Goal: Task Accomplishment & Management: Complete application form

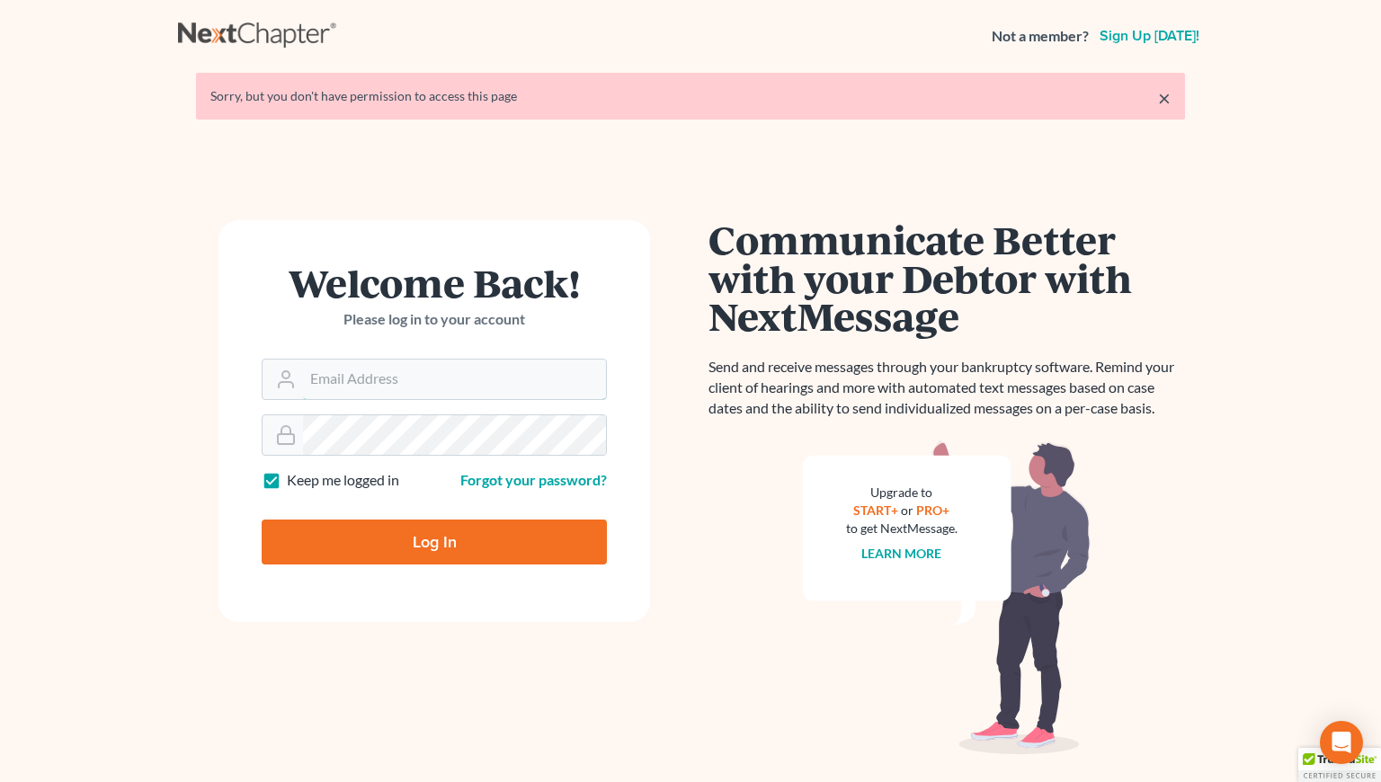
type input "[PERSON_NAME][EMAIL_ADDRESS][DOMAIN_NAME]"
click at [419, 550] on input "Log In" at bounding box center [434, 542] width 345 height 45
type input "Thinking..."
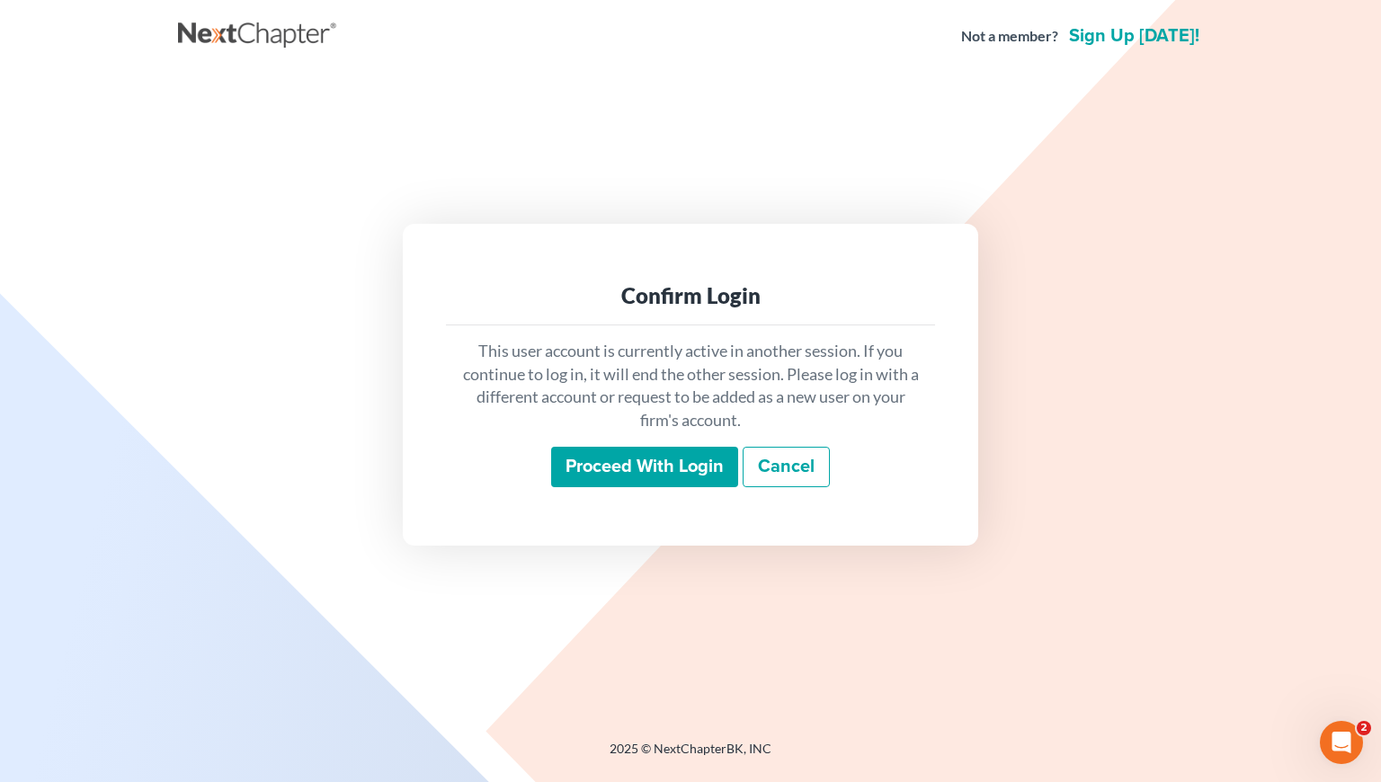
click at [540, 558] on div "Confirm Login This user account is currently active in another session. If you …" at bounding box center [690, 385] width 1025 height 624
drag, startPoint x: 430, startPoint y: 204, endPoint x: 452, endPoint y: 177, distance: 35.1
click at [453, 175] on div "Confirm Login This user account is currently active in another session. If you …" at bounding box center [690, 385] width 1025 height 624
click at [415, 236] on div "Confirm Login This user account is currently active in another session. If you …" at bounding box center [691, 385] width 576 height 322
click at [633, 459] on input "Proceed with login" at bounding box center [644, 467] width 187 height 41
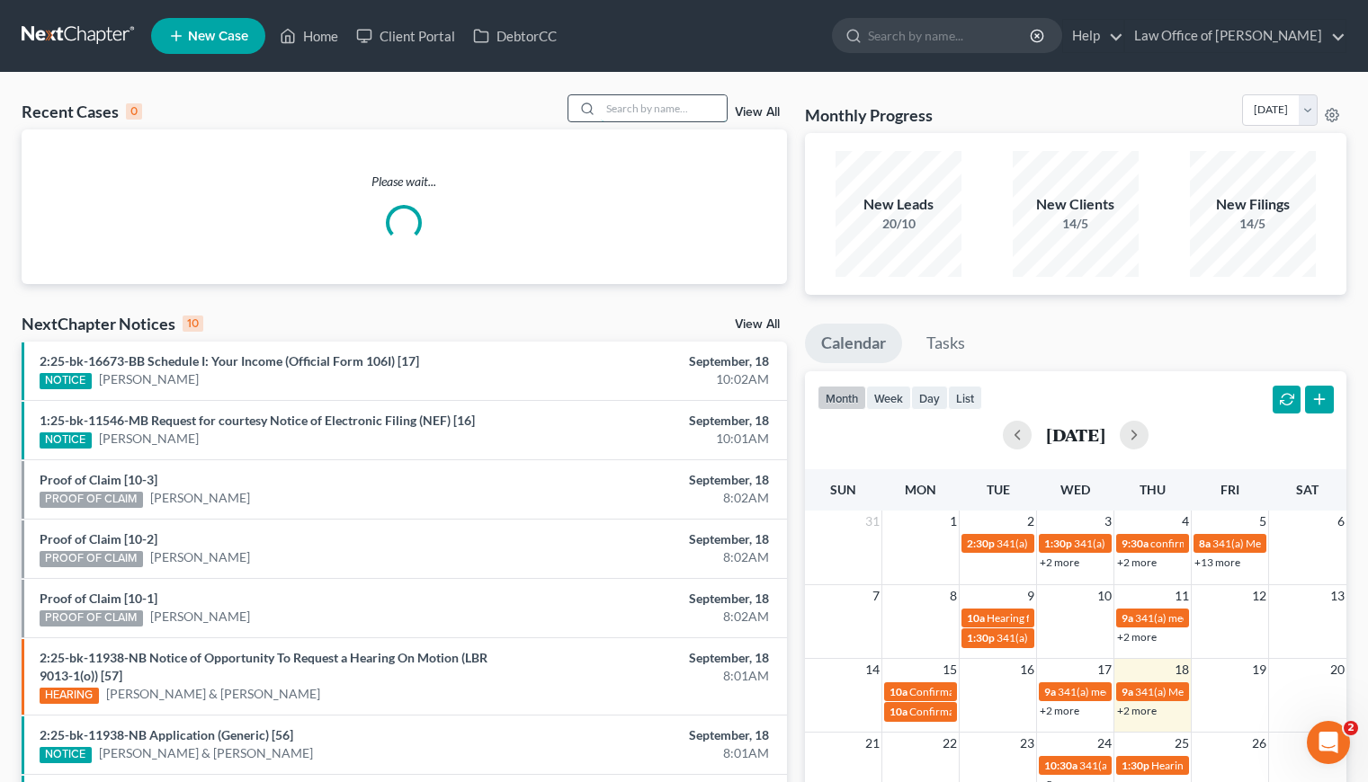
click at [645, 107] on input "search" at bounding box center [664, 108] width 126 height 26
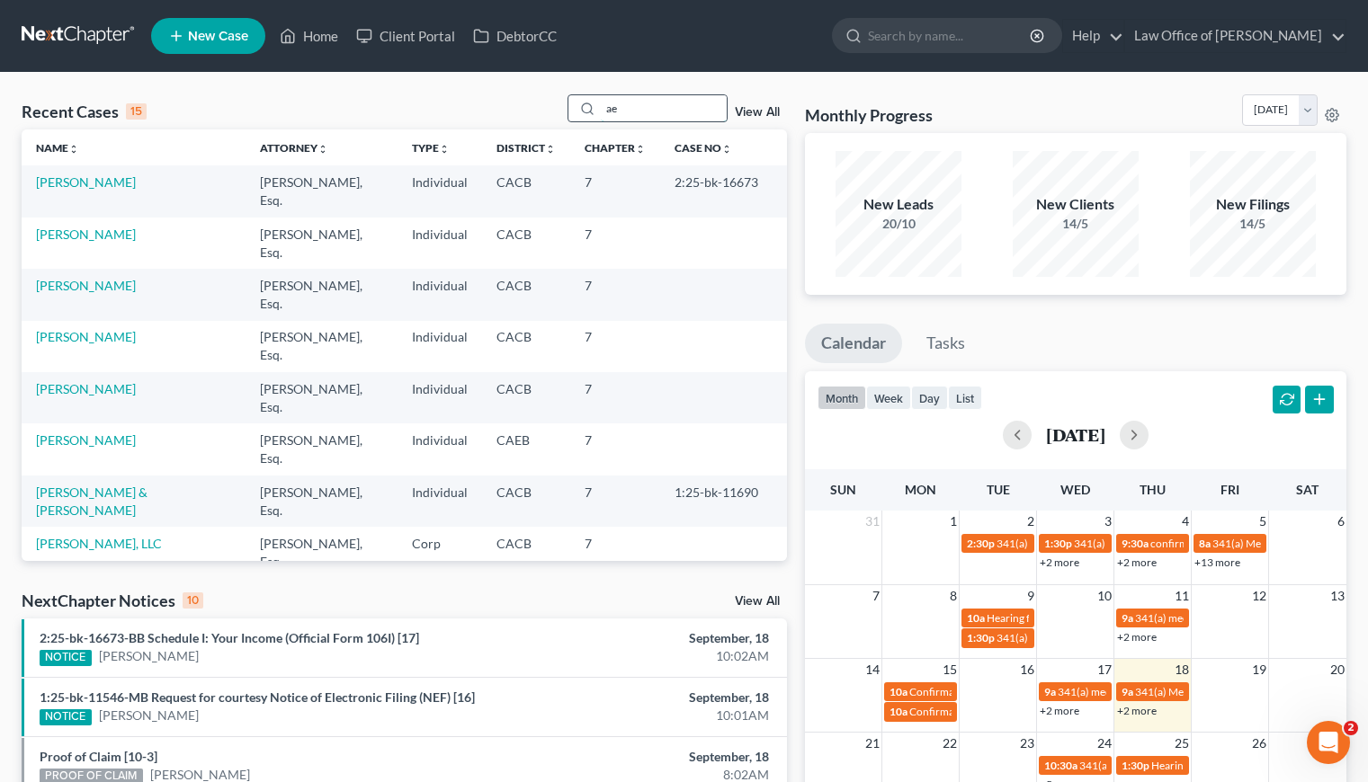
type input "a"
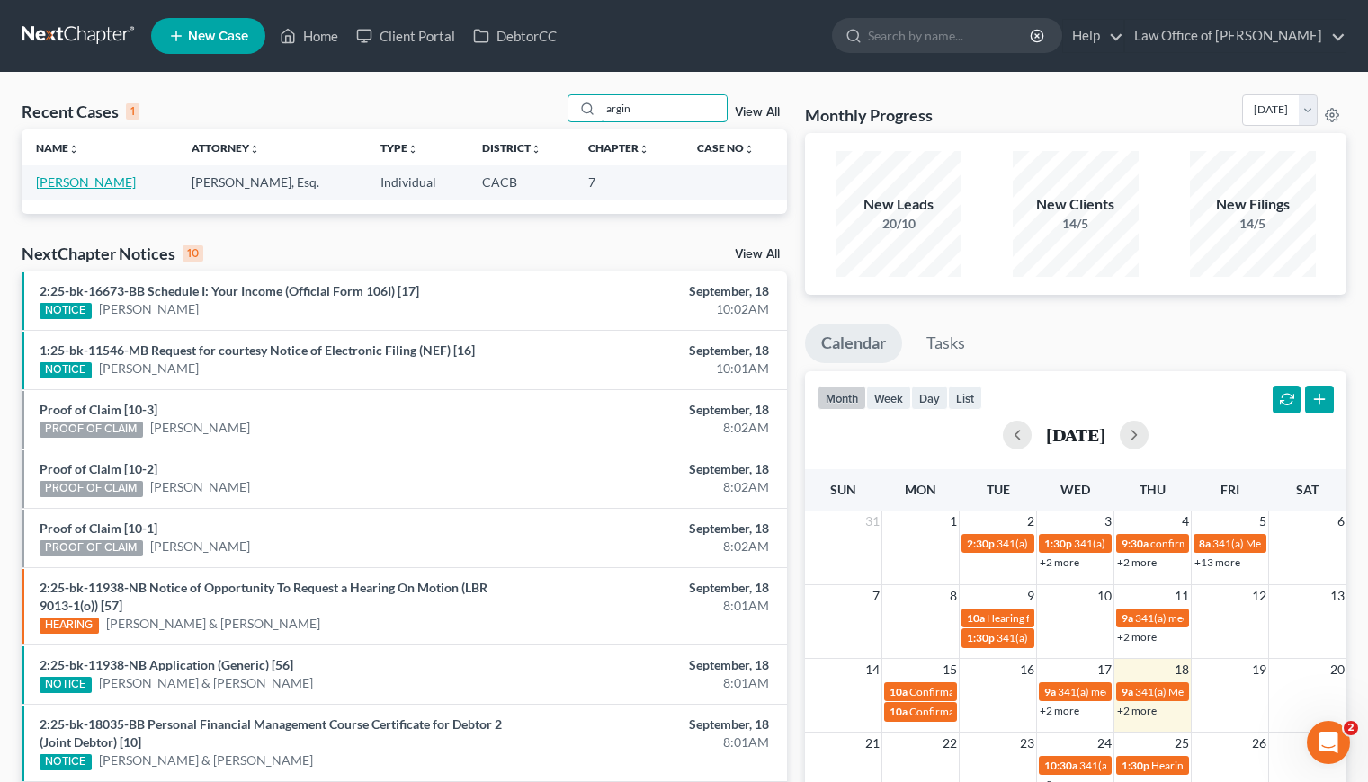
type input "argin"
click at [71, 186] on link "Gharakhanian, Argin" at bounding box center [86, 181] width 100 height 15
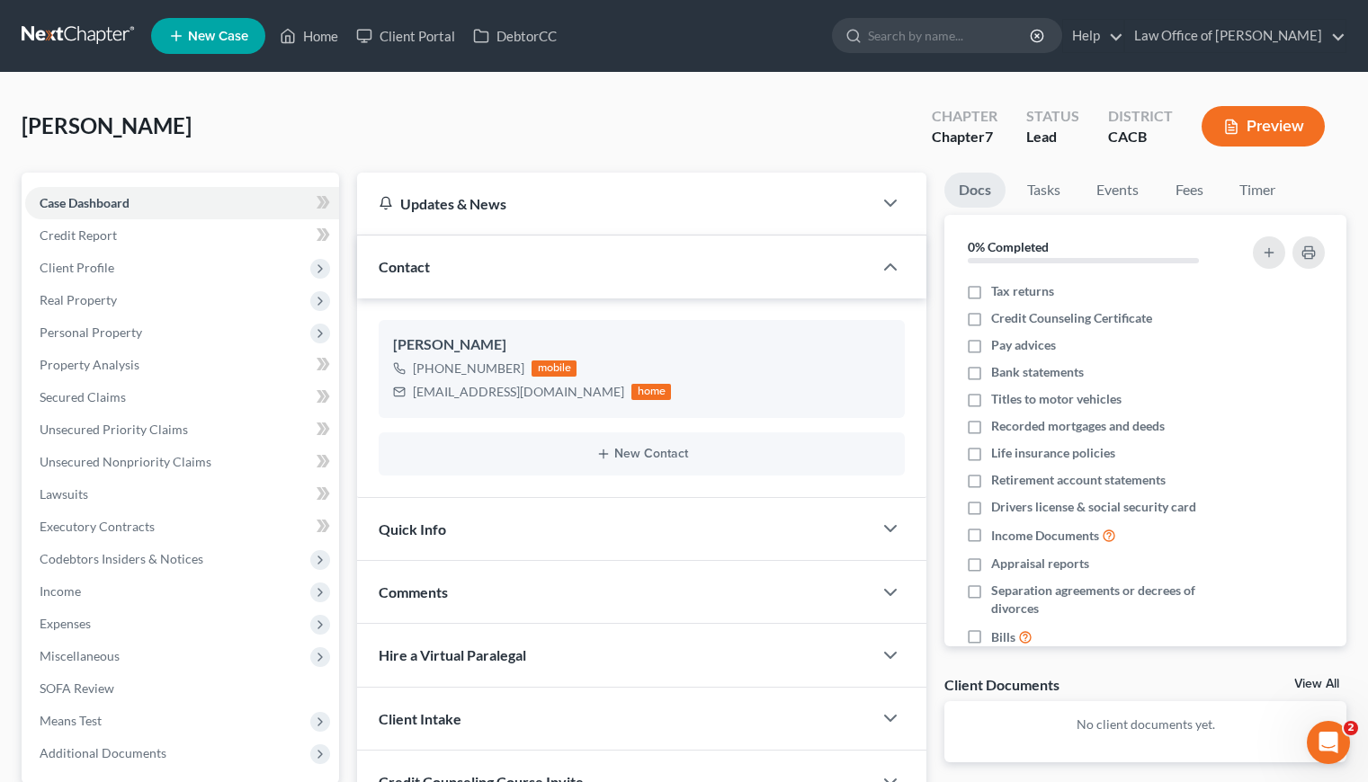
click at [531, 109] on div "Gharakhanian, Argin Upgraded Chapter Chapter 7 Status Lead District CACB Preview" at bounding box center [684, 133] width 1325 height 78
click at [97, 334] on span "Personal Property" at bounding box center [91, 332] width 103 height 15
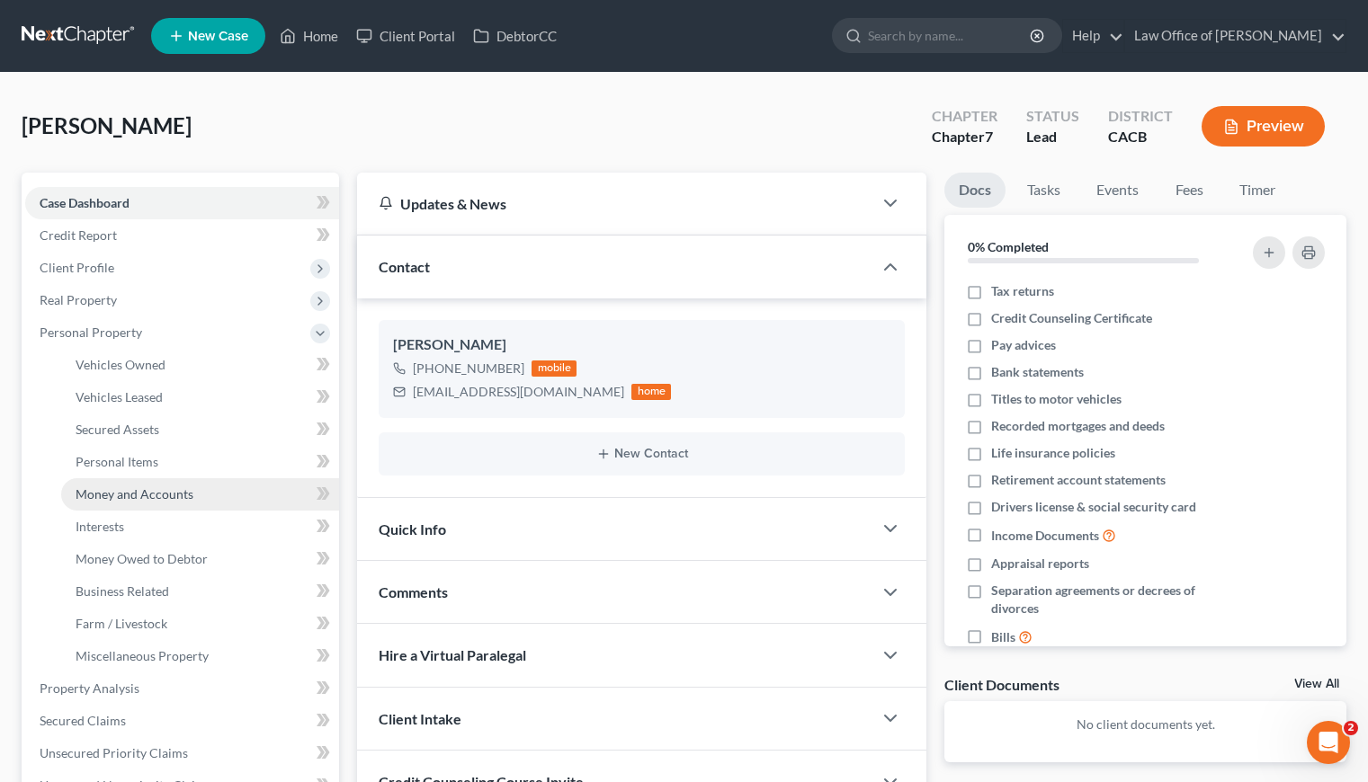
click at [138, 491] on span "Money and Accounts" at bounding box center [135, 493] width 118 height 15
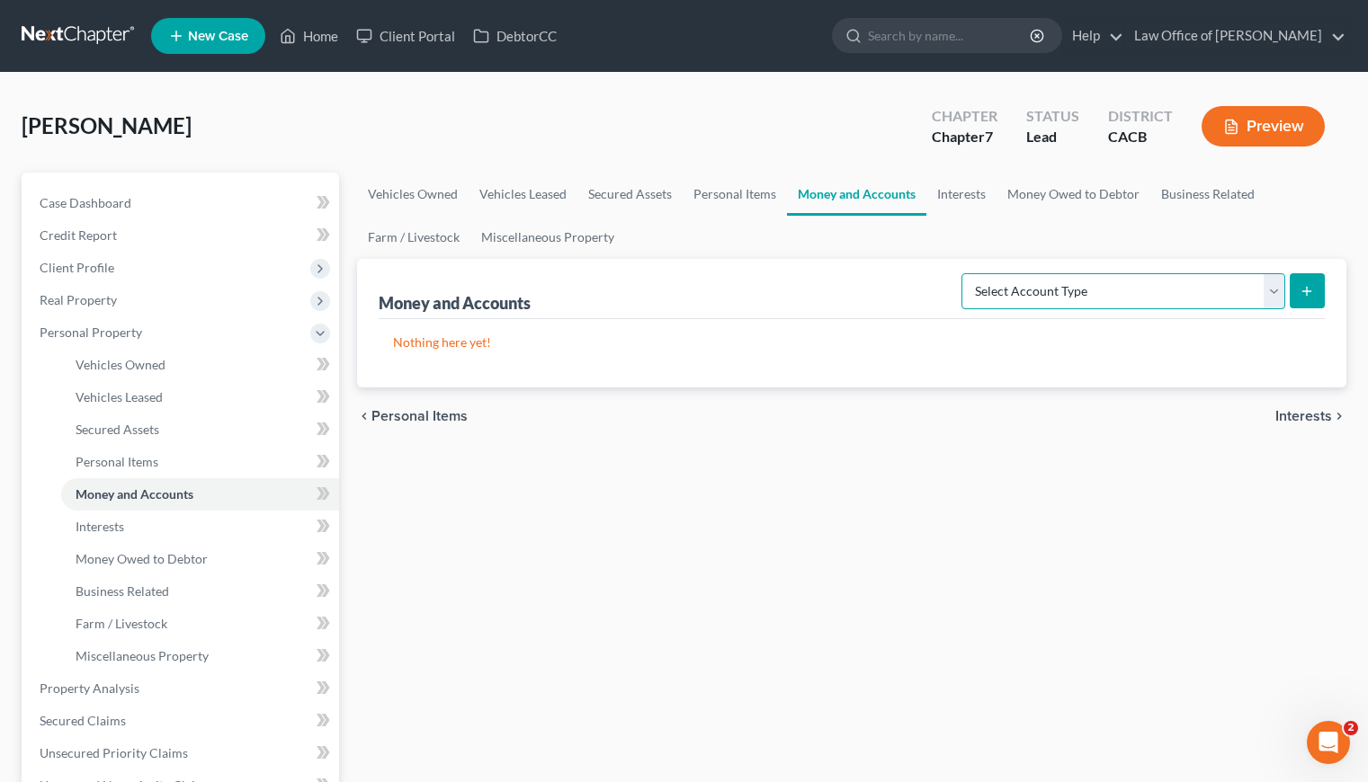
click at [1041, 287] on select "Select Account Type Brokerage Cash on Hand Certificates of Deposit Checking Acc…" at bounding box center [1123, 291] width 324 height 36
select select "checking"
click at [965, 273] on select "Select Account Type Brokerage Cash on Hand Certificates of Deposit Checking Acc…" at bounding box center [1123, 291] width 324 height 36
click at [1323, 285] on button "submit" at bounding box center [1306, 290] width 35 height 35
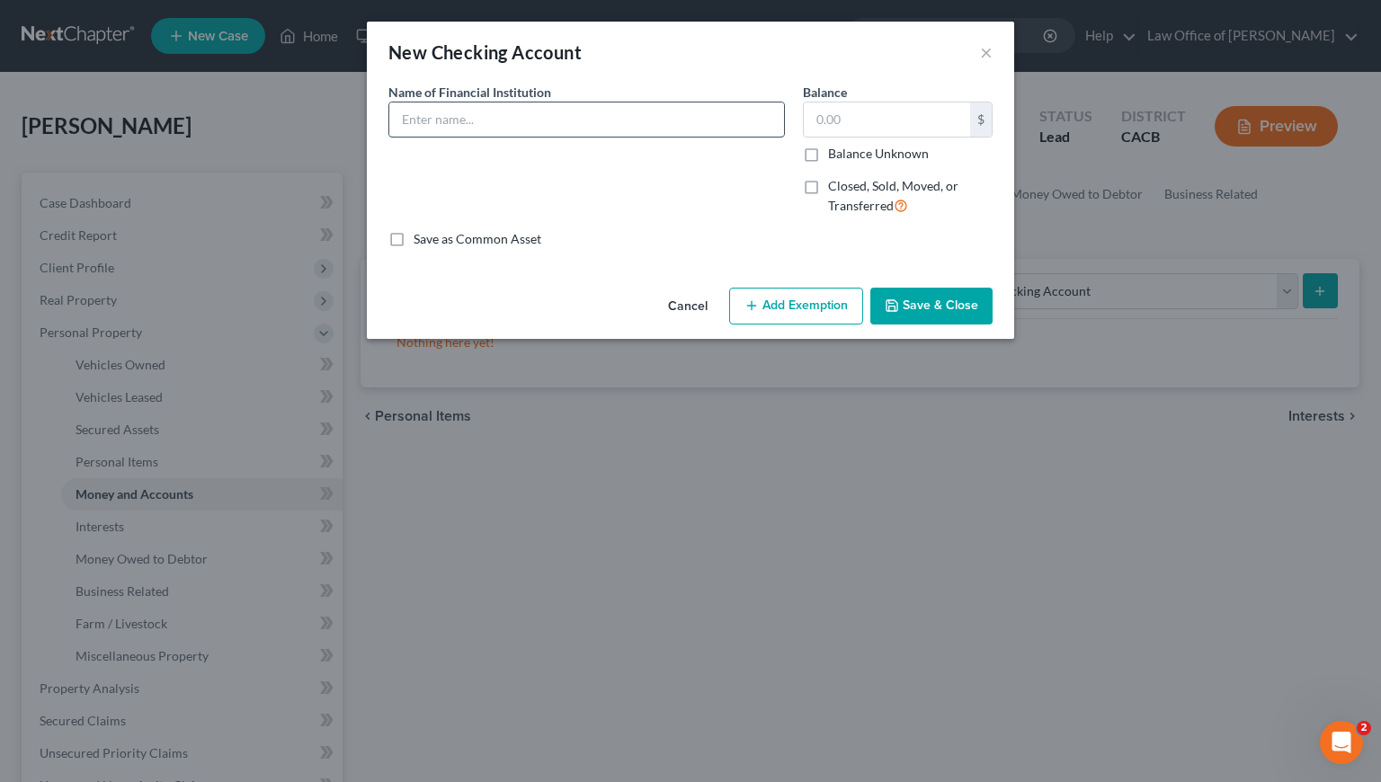
click at [464, 111] on input "text" at bounding box center [586, 120] width 395 height 34
type input "Chase (Personal)"
click at [890, 125] on input "text" at bounding box center [887, 120] width 166 height 34
type input "0.00"
click at [934, 307] on button "Save & Close" at bounding box center [931, 307] width 122 height 38
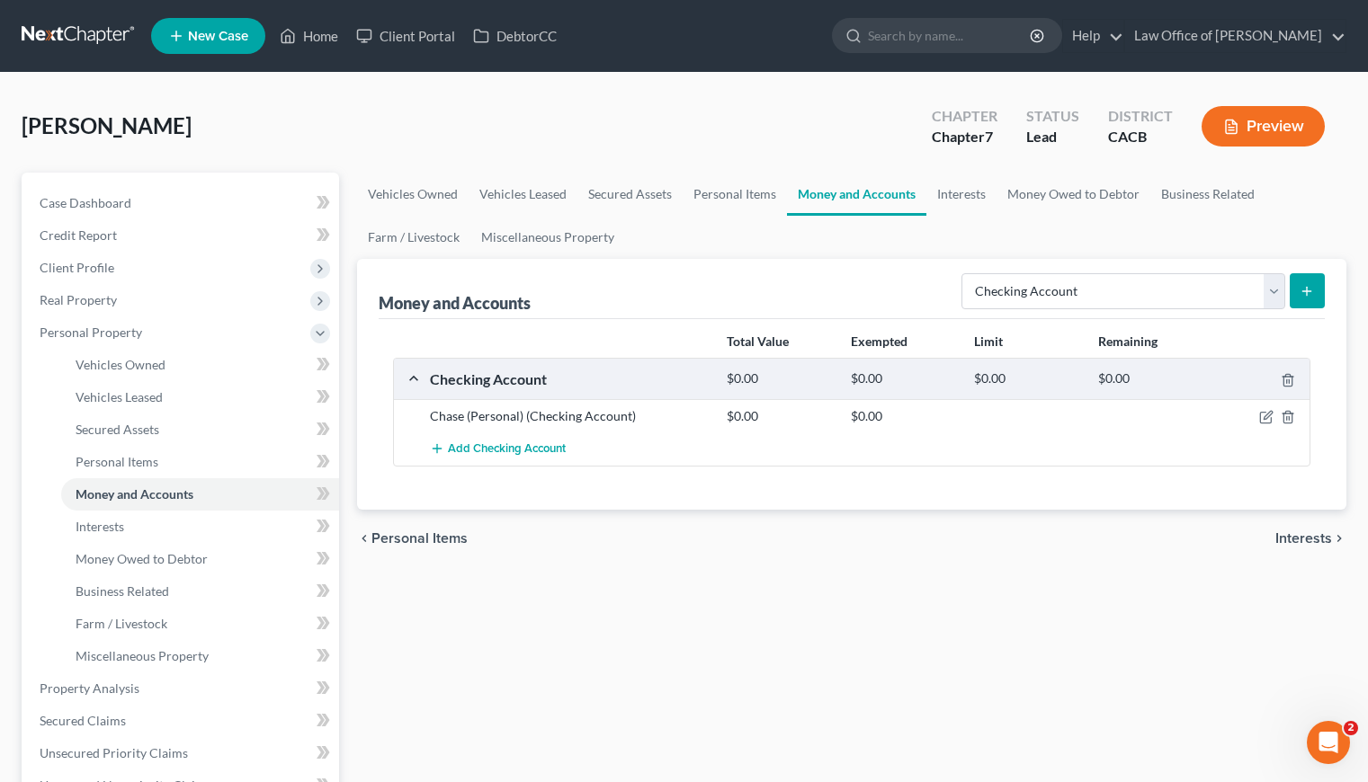
click at [698, 593] on div "Vehicles Owned Vehicles Leased Secured Assets Personal Items Money and Accounts…" at bounding box center [851, 692] width 1007 height 1039
click at [1030, 505] on div "Total Value Exempted Limit Remaining Checking Account $0.00 $0.00 $0.00 $0.00 C…" at bounding box center [852, 414] width 946 height 191
click at [1316, 290] on button "submit" at bounding box center [1306, 290] width 35 height 35
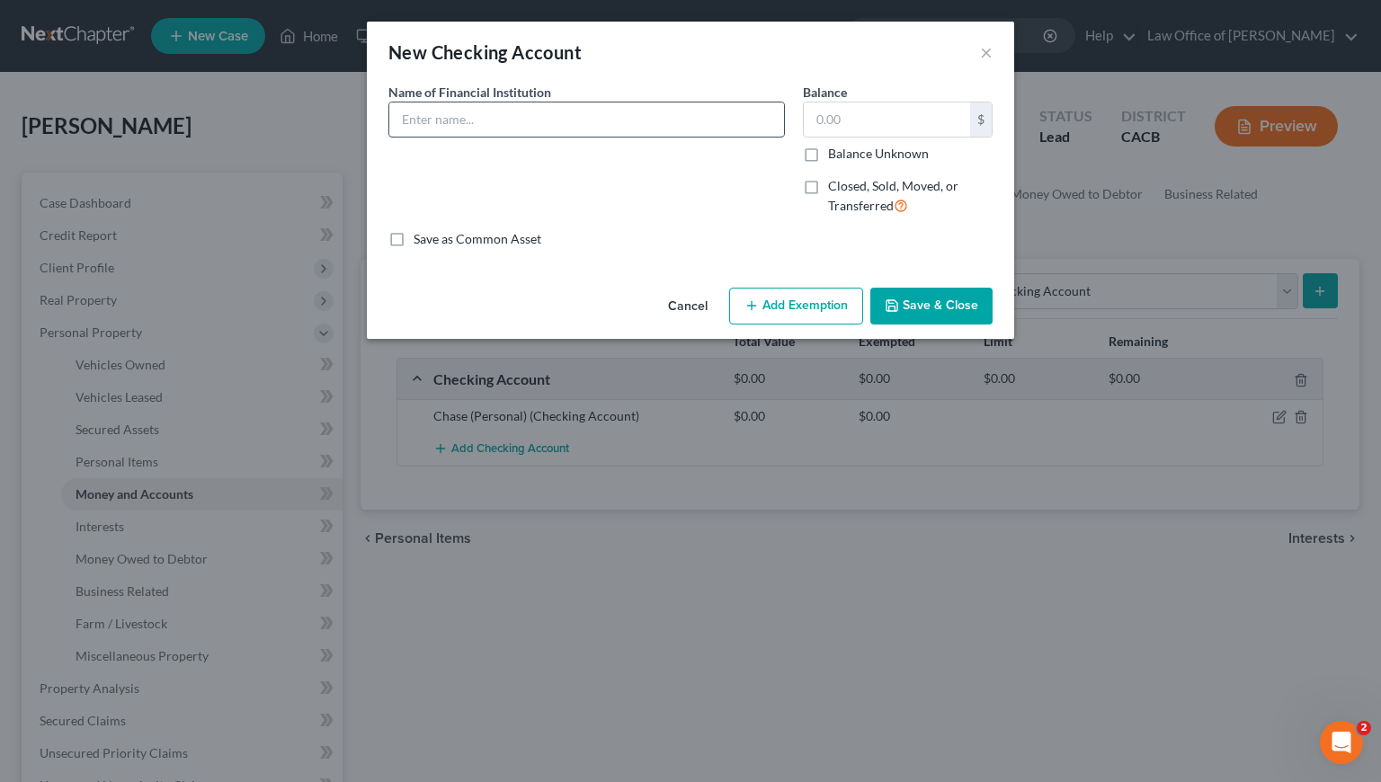
click at [504, 109] on input "text" at bounding box center [586, 120] width 395 height 34
type input "(Non-filing Spouse)"
click at [879, 125] on input "text" at bounding box center [887, 120] width 166 height 34
type input "0.00"
click at [938, 315] on button "Save & Close" at bounding box center [931, 307] width 122 height 38
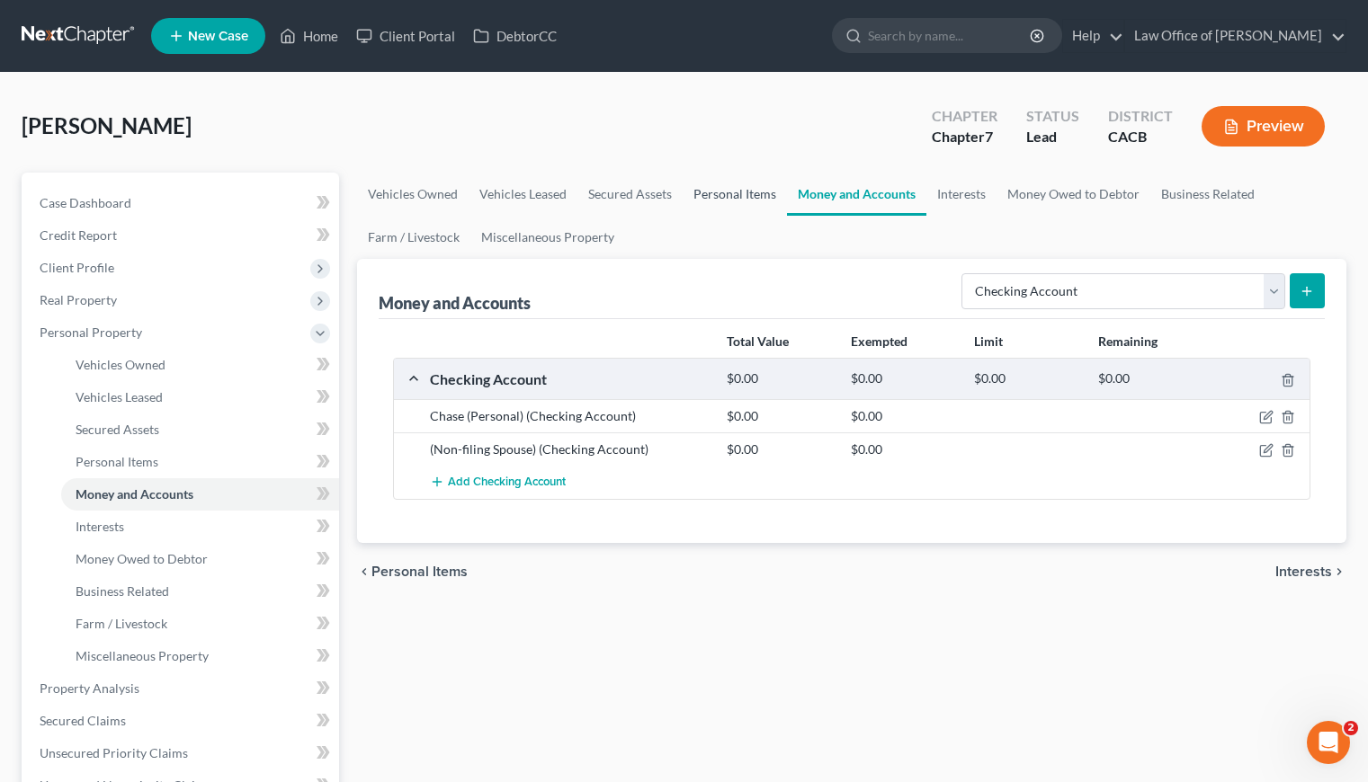
click at [726, 196] on link "Personal Items" at bounding box center [735, 194] width 104 height 43
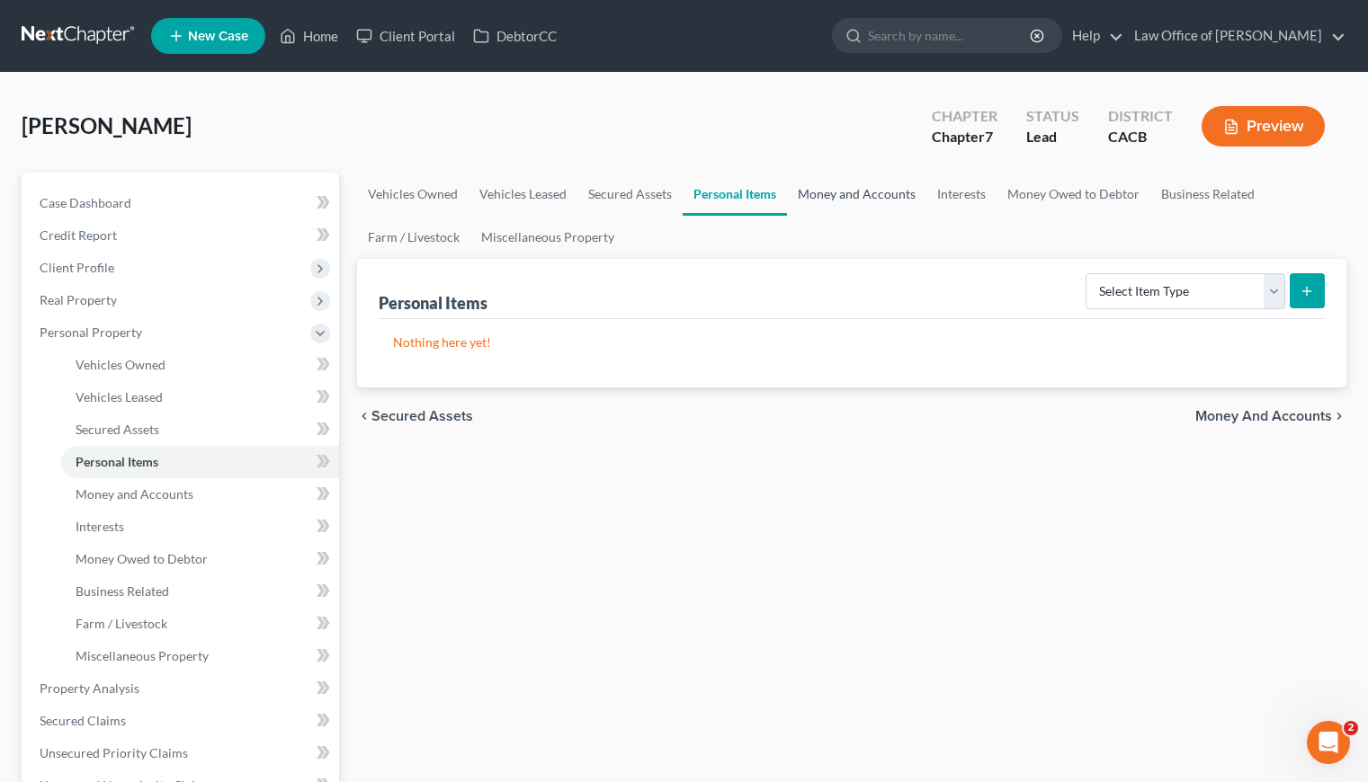
click at [870, 196] on link "Money and Accounts" at bounding box center [856, 194] width 139 height 43
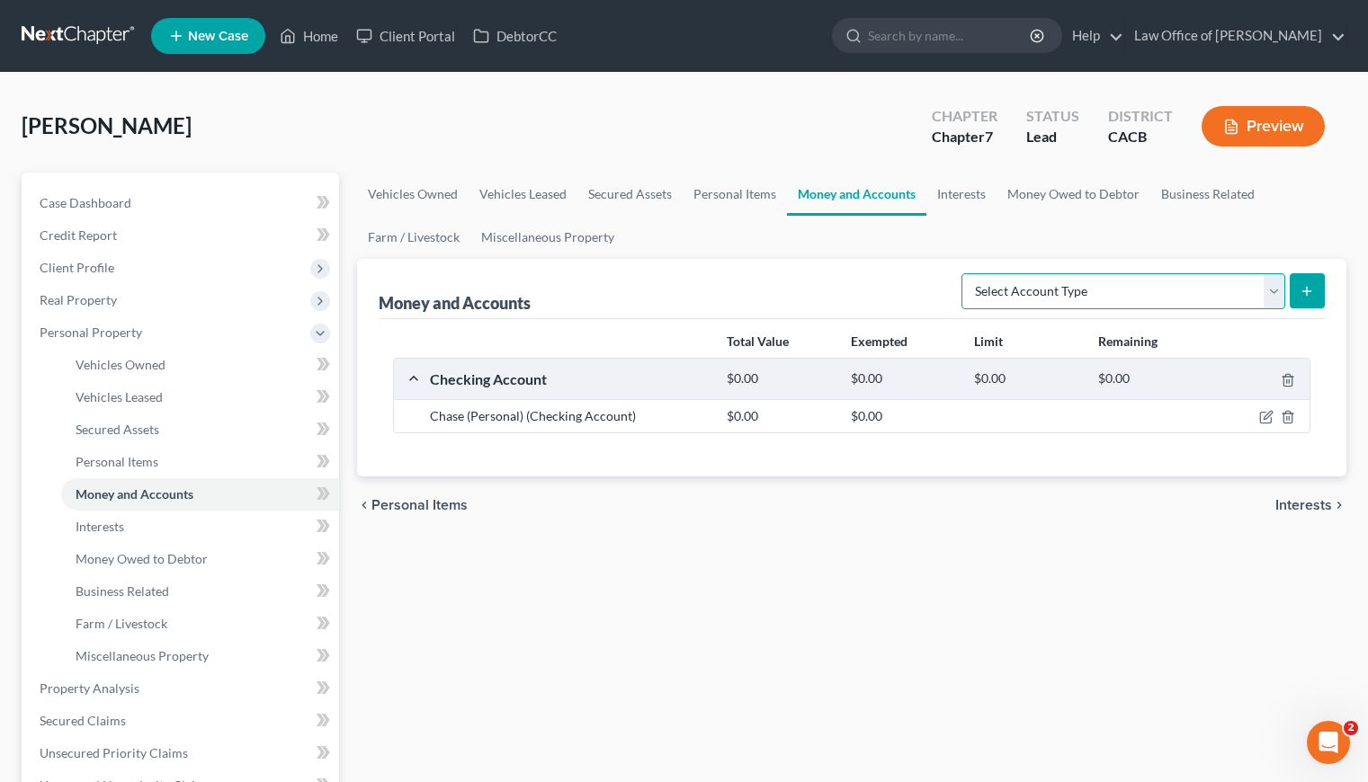
click at [1118, 287] on select "Select Account Type Brokerage Cash on Hand Certificates of Deposit Checking Acc…" at bounding box center [1123, 291] width 324 height 36
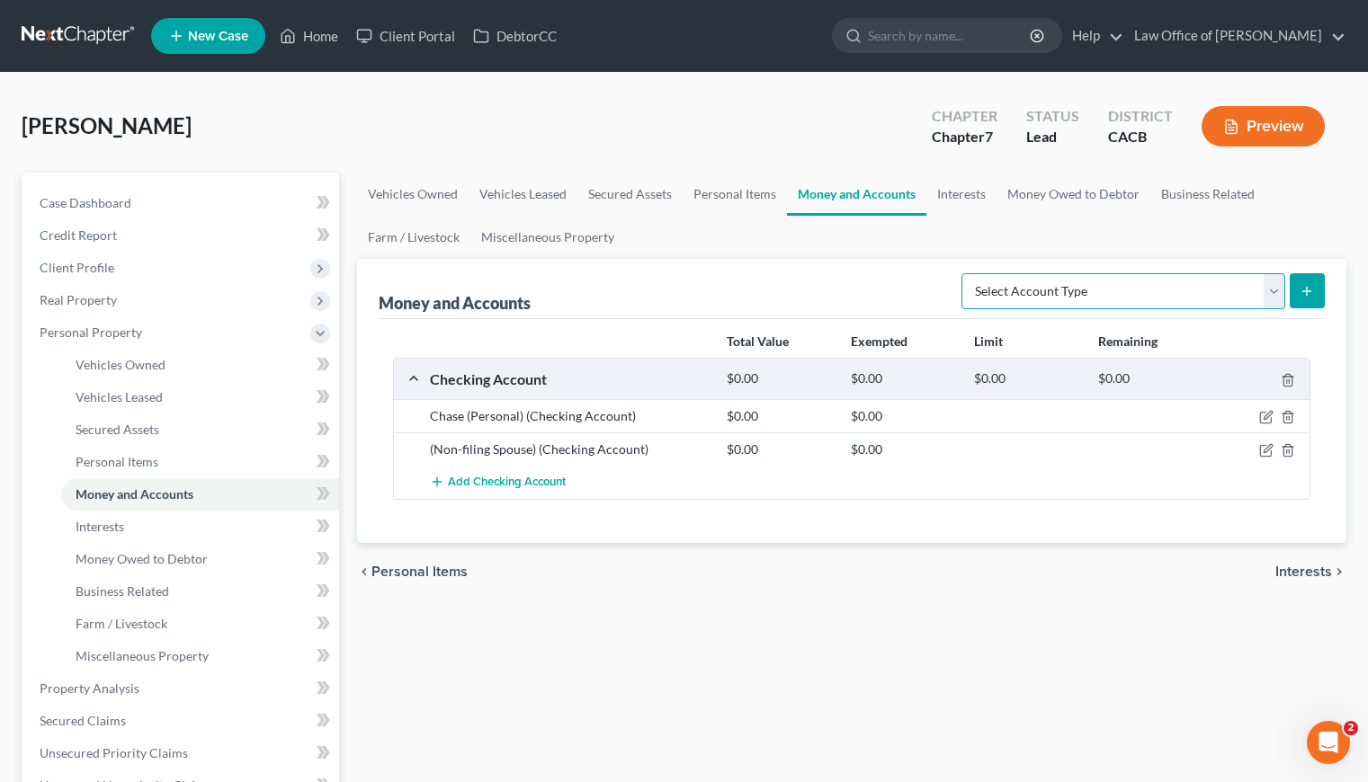
select select "savings"
click at [965, 273] on select "Select Account Type Brokerage Cash on Hand Certificates of Deposit Checking Acc…" at bounding box center [1123, 291] width 324 height 36
click at [1320, 292] on button "submit" at bounding box center [1306, 290] width 35 height 35
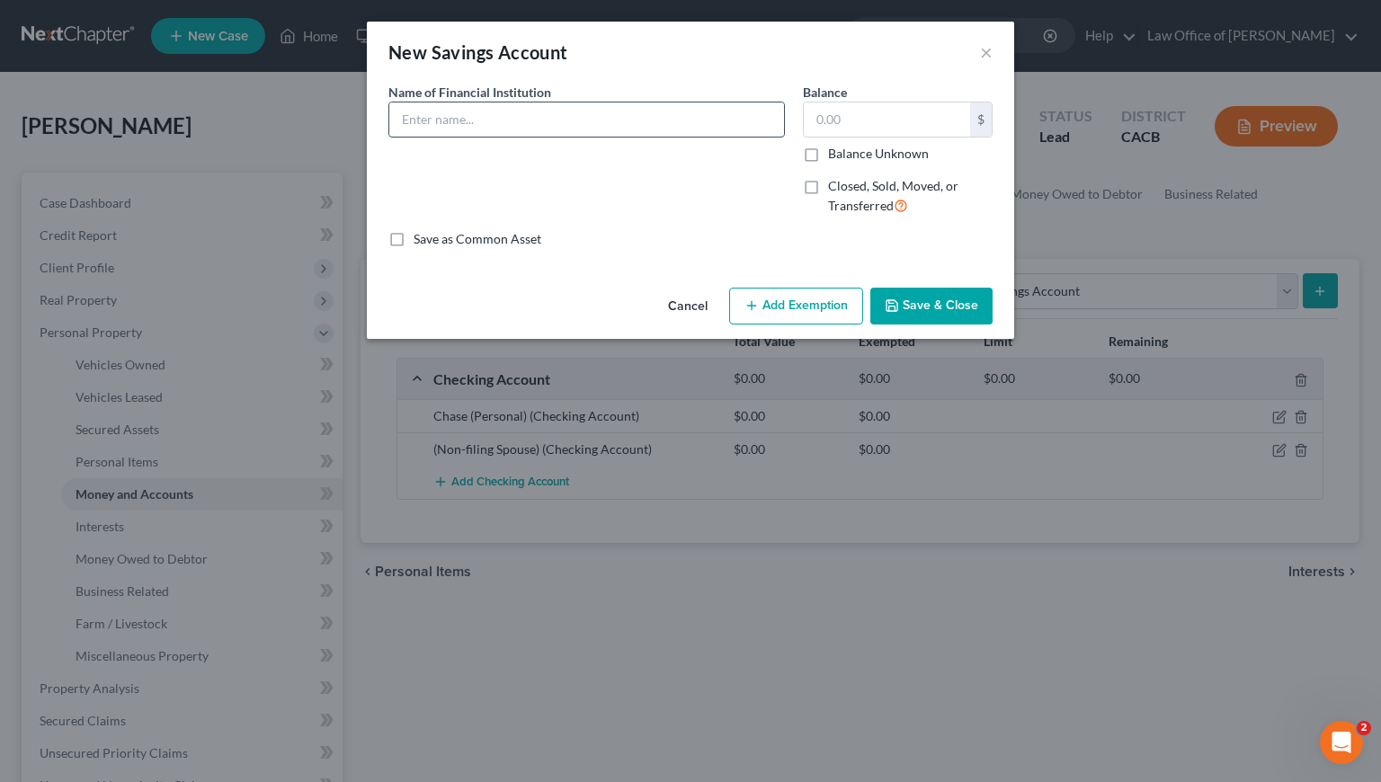
click at [508, 118] on input "text" at bounding box center [586, 120] width 395 height 34
type input "(Non-filing Spouse)"
click at [878, 129] on input "text" at bounding box center [887, 120] width 166 height 34
type input "0.00"
click at [970, 297] on button "Save & Close" at bounding box center [931, 307] width 122 height 38
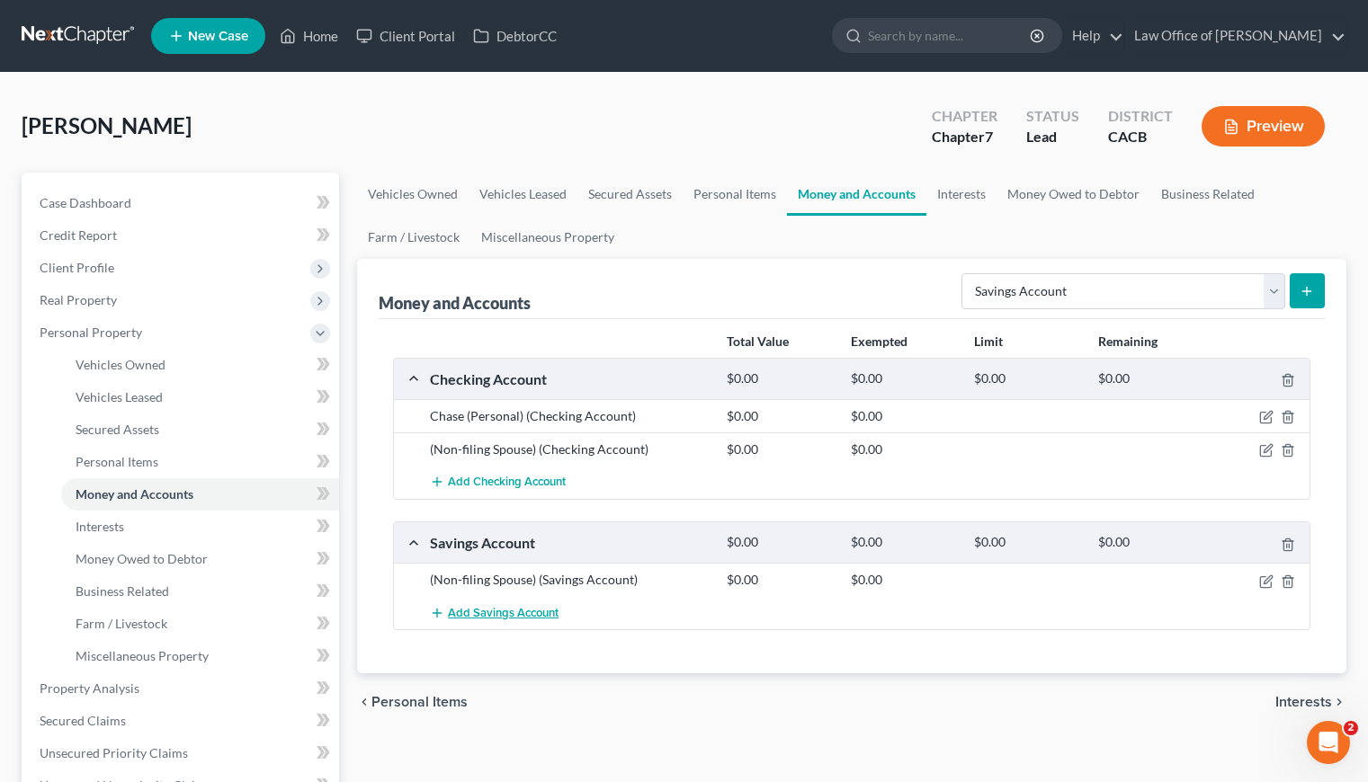
click at [525, 618] on span "Add Savings Account" at bounding box center [503, 613] width 111 height 14
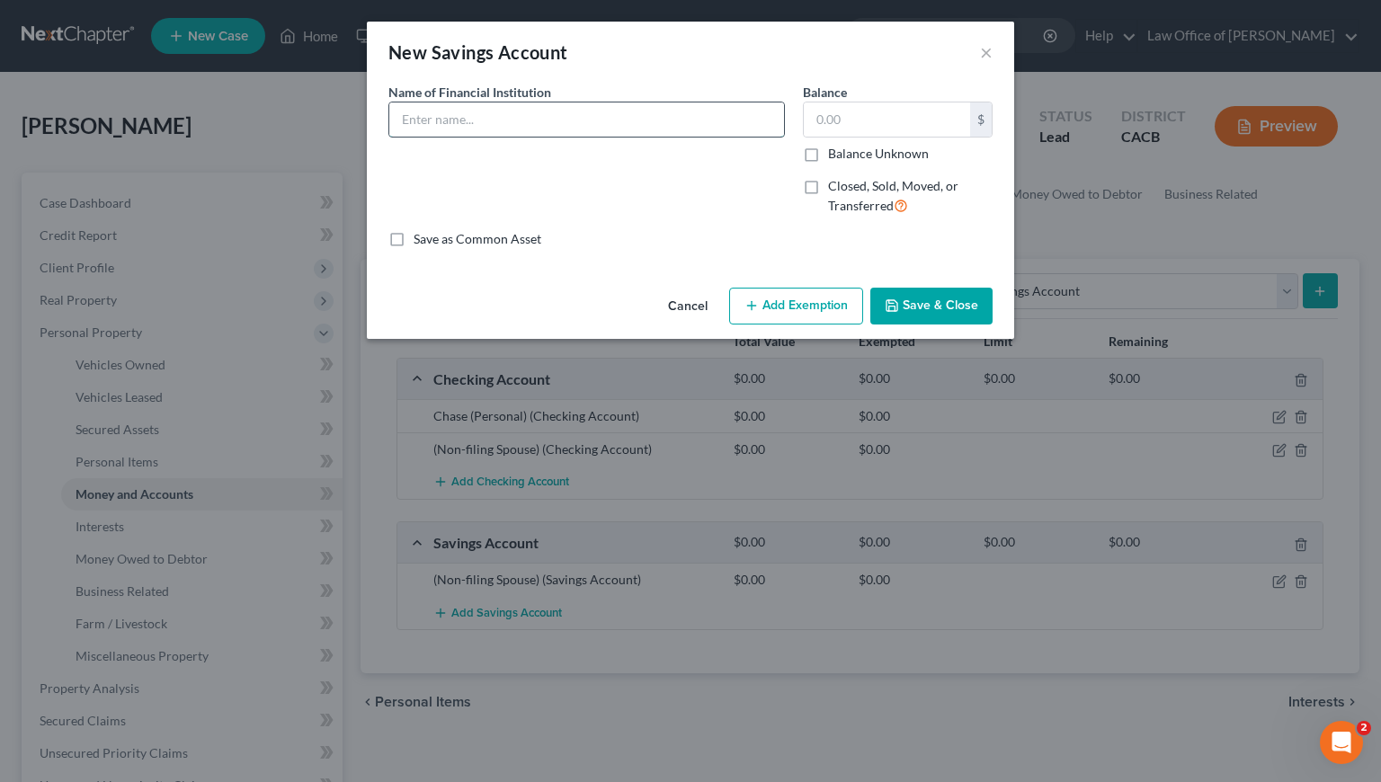
click at [501, 124] on input "text" at bounding box center [586, 120] width 395 height 34
click at [406, 117] on input "Personal)" at bounding box center [586, 120] width 395 height 34
type input "(Personal)"
click at [879, 112] on input "text" at bounding box center [887, 120] width 166 height 34
type input "0.00"
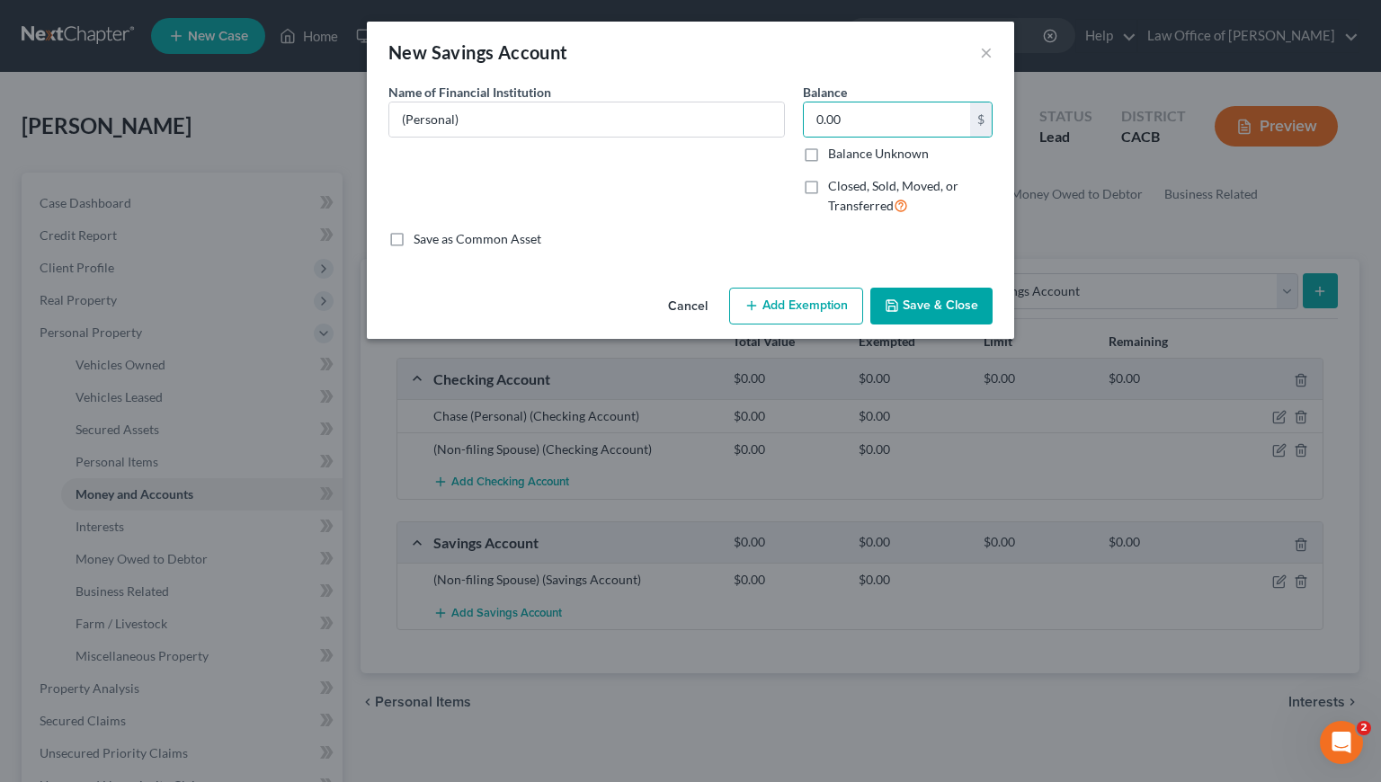
click at [945, 308] on button "Save & Close" at bounding box center [931, 307] width 122 height 38
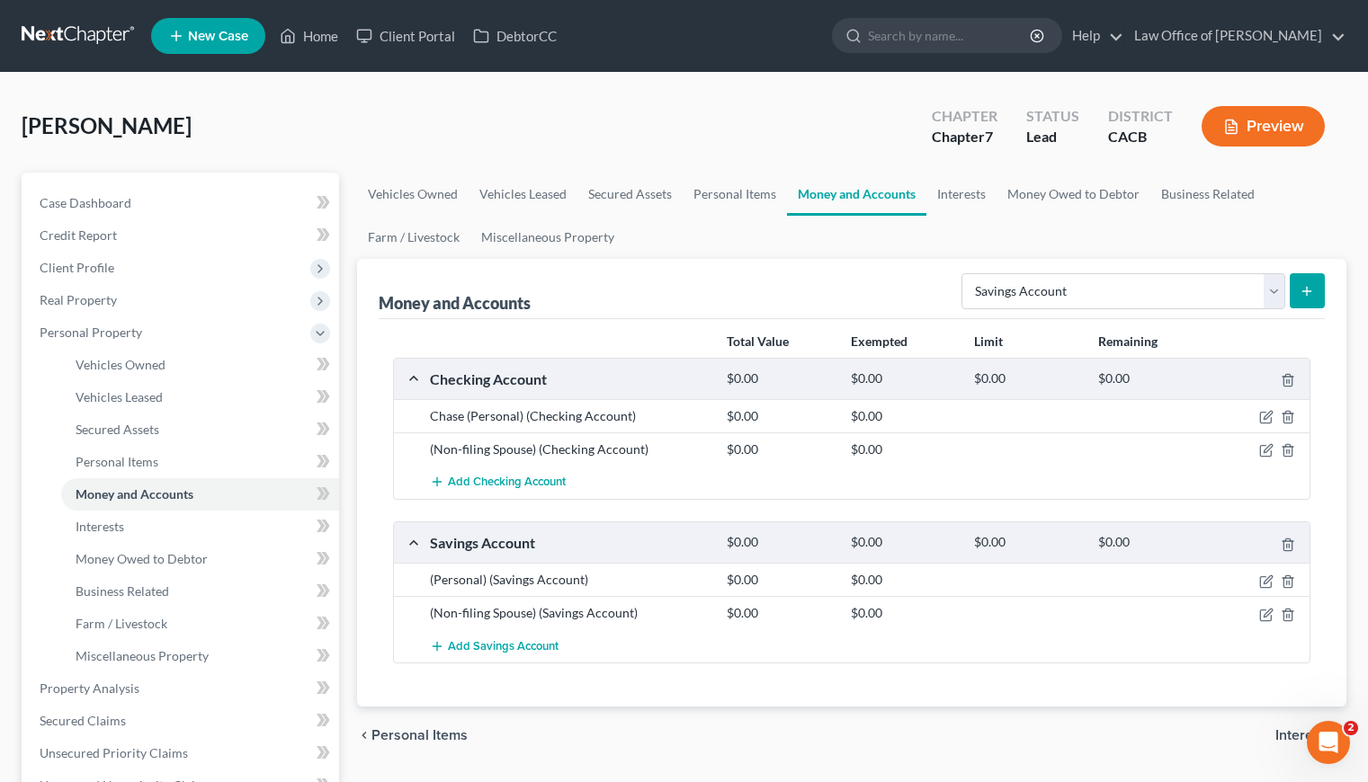
click at [721, 707] on div "chevron_left Personal Items Interests chevron_right" at bounding box center [851, 736] width 989 height 58
click at [713, 185] on link "Personal Items" at bounding box center [735, 194] width 104 height 43
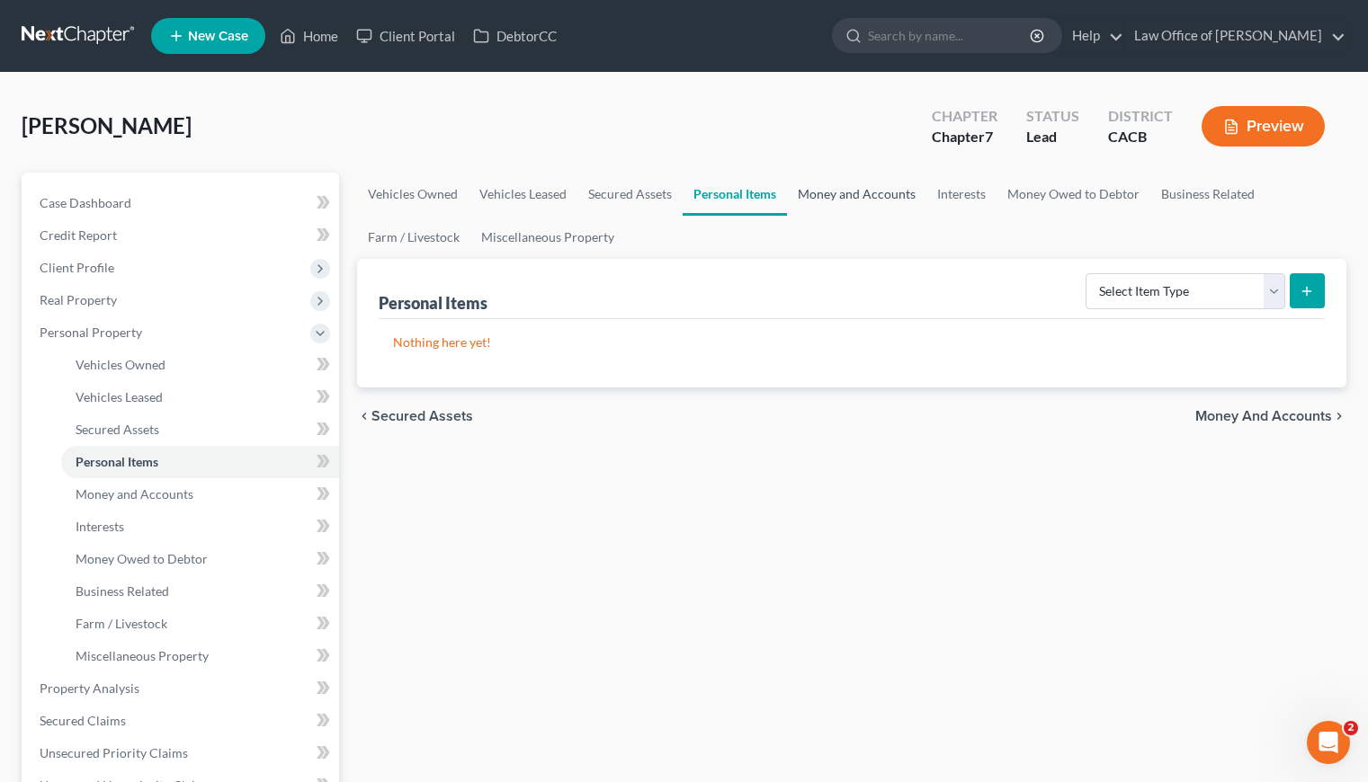
click at [868, 181] on link "Money and Accounts" at bounding box center [856, 194] width 139 height 43
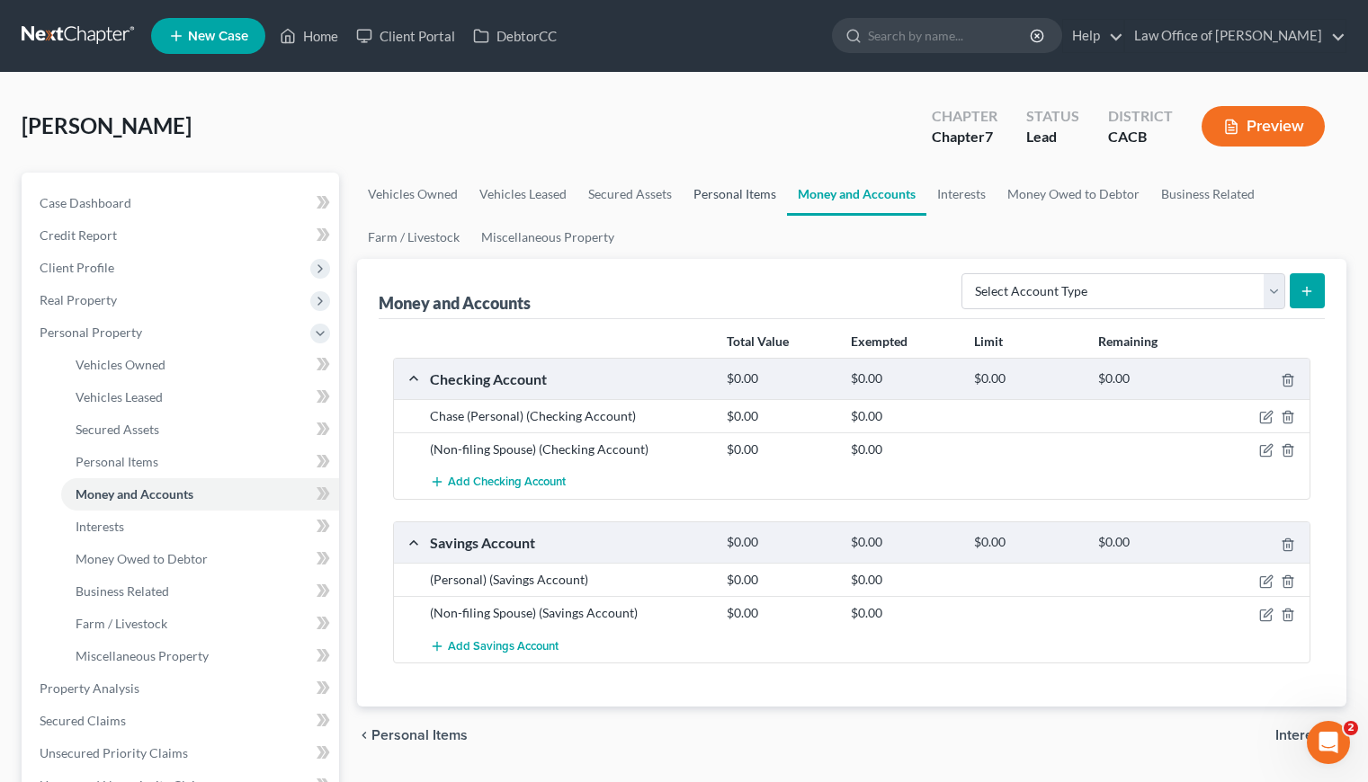
click at [730, 196] on link "Personal Items" at bounding box center [735, 194] width 104 height 43
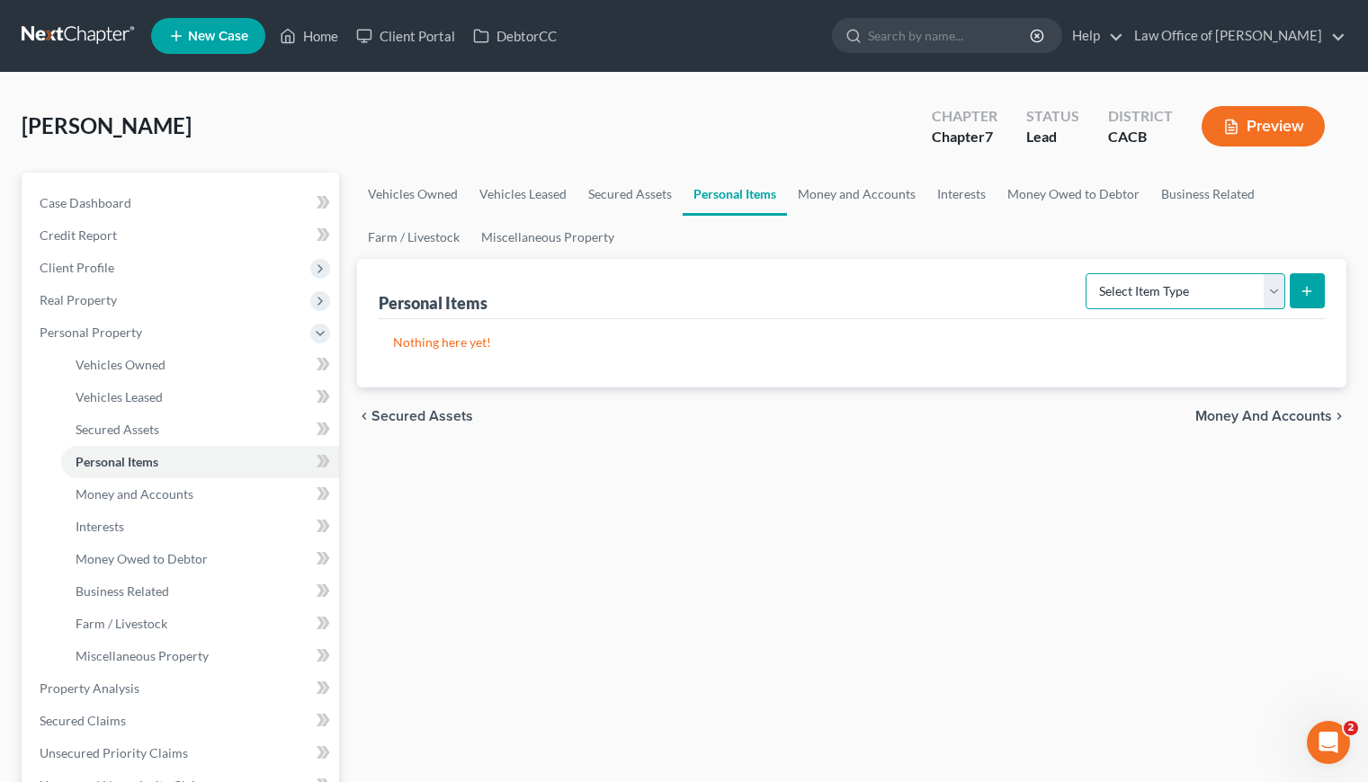
click at [1128, 294] on select "Select Item Type Clothing Collectibles Of Value Electronics Firearms Household …" at bounding box center [1185, 291] width 200 height 36
select select "clothing"
click at [1087, 273] on select "Select Item Type Clothing Collectibles Of Value Electronics Firearms Household …" at bounding box center [1185, 291] width 200 height 36
click at [1323, 281] on button "submit" at bounding box center [1306, 290] width 35 height 35
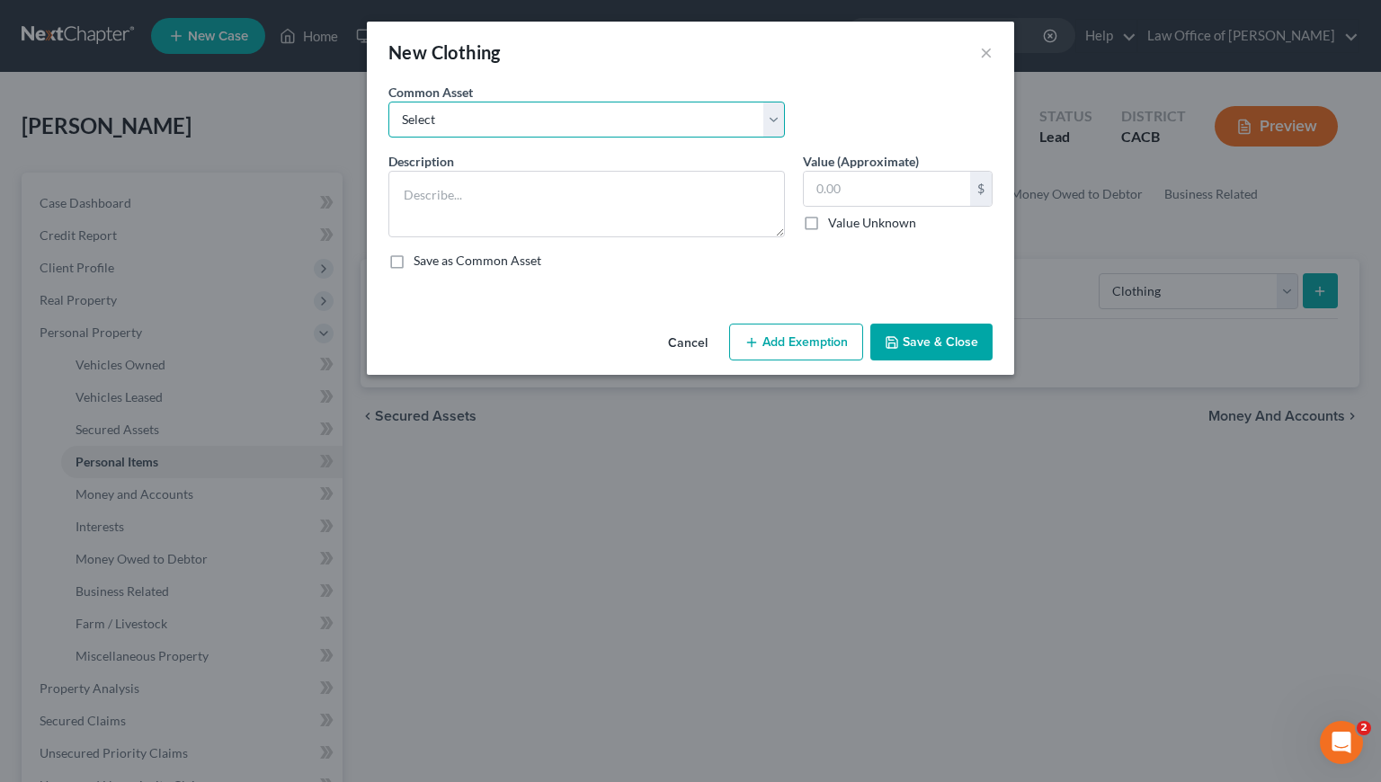
click at [615, 116] on select "Select Wardrobe and clothing" at bounding box center [586, 120] width 397 height 36
select select "0"
click at [388, 102] on select "Select Wardrobe and clothing" at bounding box center [586, 120] width 397 height 36
type textarea "Wardrobe and clothing"
type input "2,000.00"
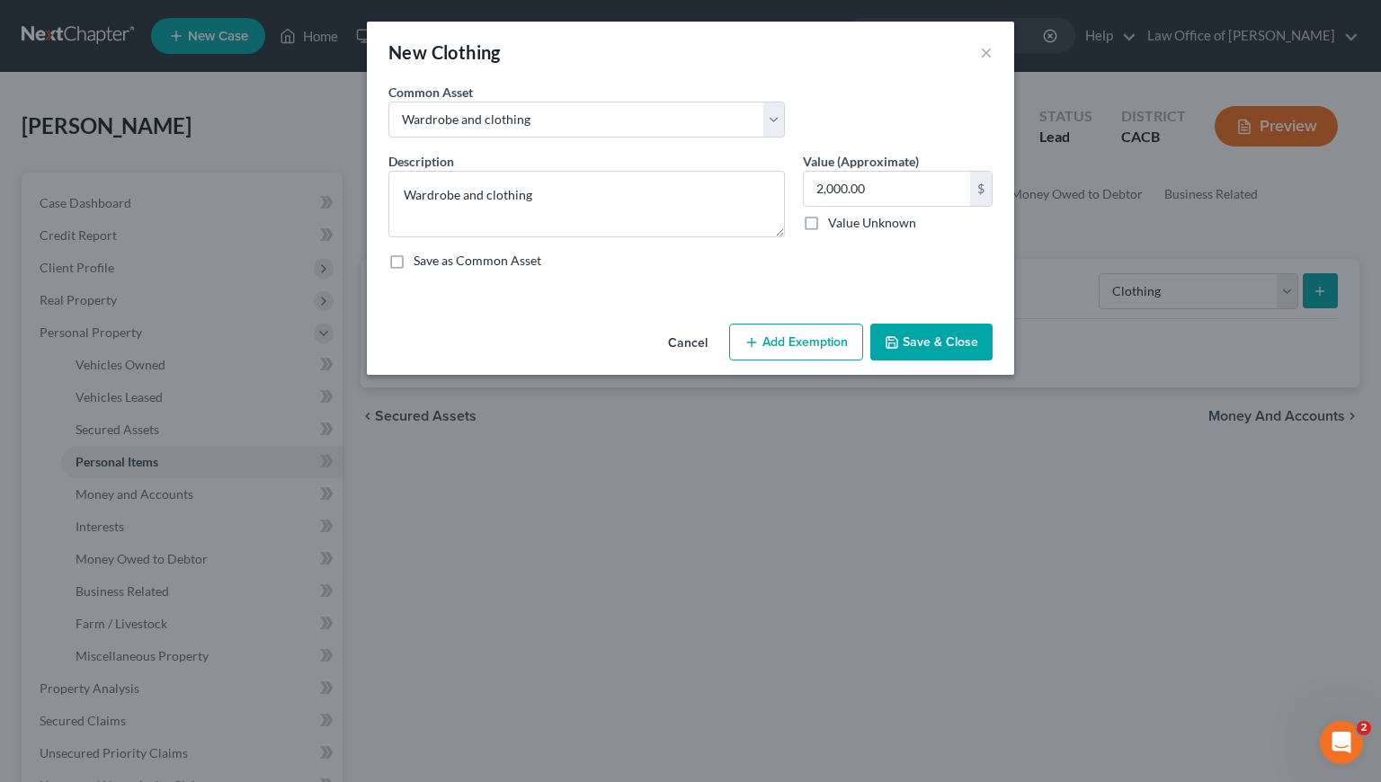
click at [833, 341] on button "Add Exemption" at bounding box center [796, 343] width 134 height 38
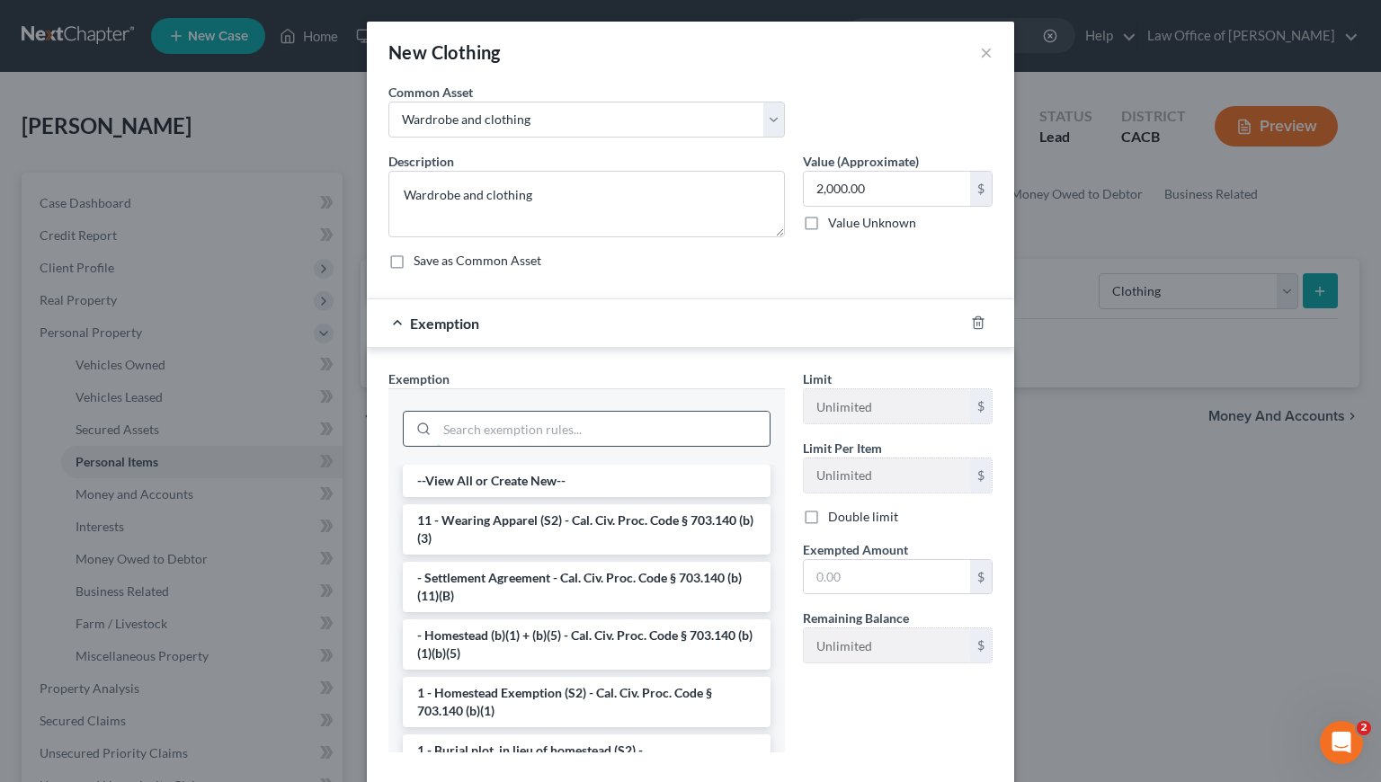
click at [521, 419] on input "search" at bounding box center [603, 429] width 333 height 34
click at [544, 539] on li "11 - Wearing Apparel (S2) - Cal. Civ. Proc. Code § 703.140 (b)(3)" at bounding box center [587, 529] width 368 height 50
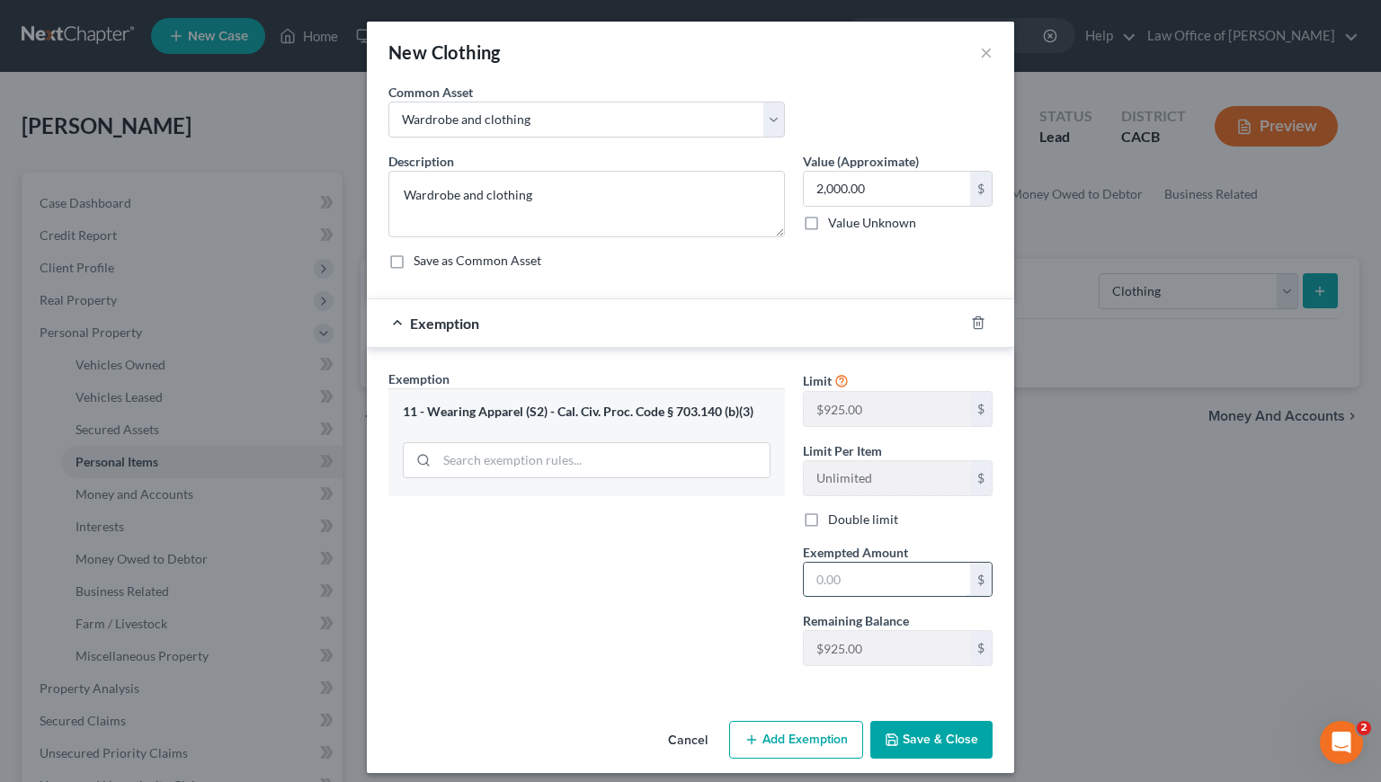
click at [867, 584] on input "text" at bounding box center [887, 580] width 166 height 34
type input "2,000"
click at [922, 729] on button "Save & Close" at bounding box center [931, 740] width 122 height 38
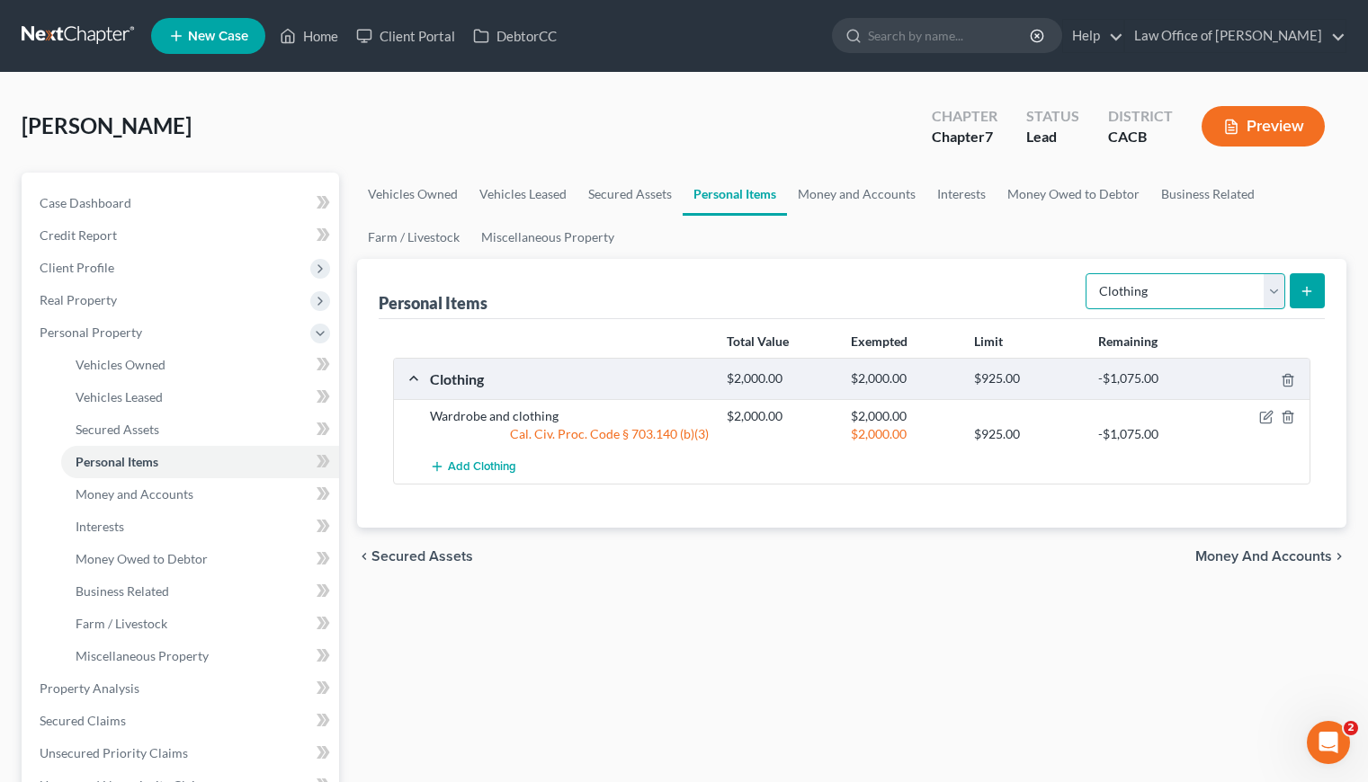
click at [1167, 289] on select "Select Item Type Clothing Collectibles Of Value Electronics Firearms Household …" at bounding box center [1185, 291] width 200 height 36
select select "electronics"
click at [1087, 273] on select "Select Item Type Clothing Collectibles Of Value Electronics Firearms Household …" at bounding box center [1185, 291] width 200 height 36
click at [1321, 285] on button "submit" at bounding box center [1306, 290] width 35 height 35
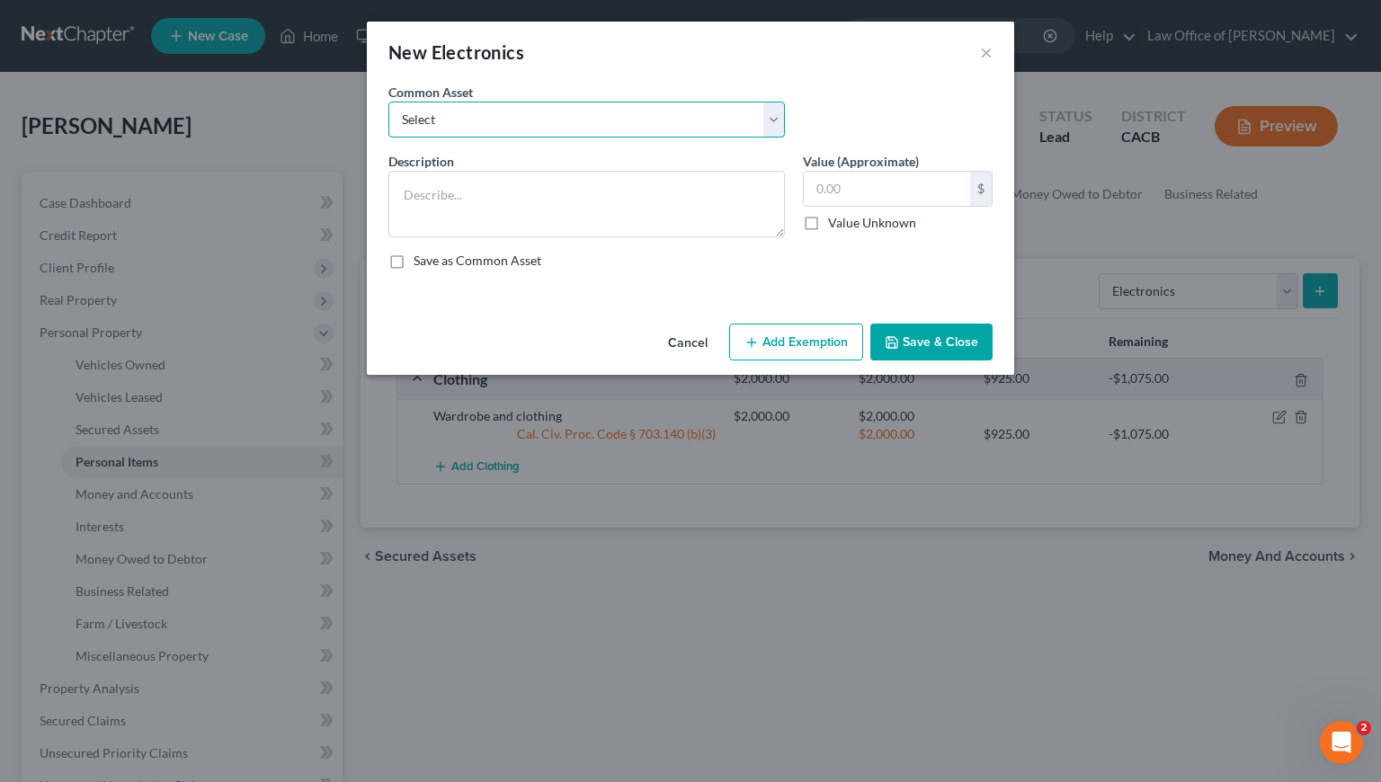
click at [429, 119] on select "Select General electronics, equipment and recreational personal property." at bounding box center [586, 120] width 397 height 36
select select "0"
click at [388, 102] on select "Select General electronics, equipment and recreational personal property." at bounding box center [586, 120] width 397 height 36
type textarea "General electronics, equipment and recreational personal property."
type input "2,000.00"
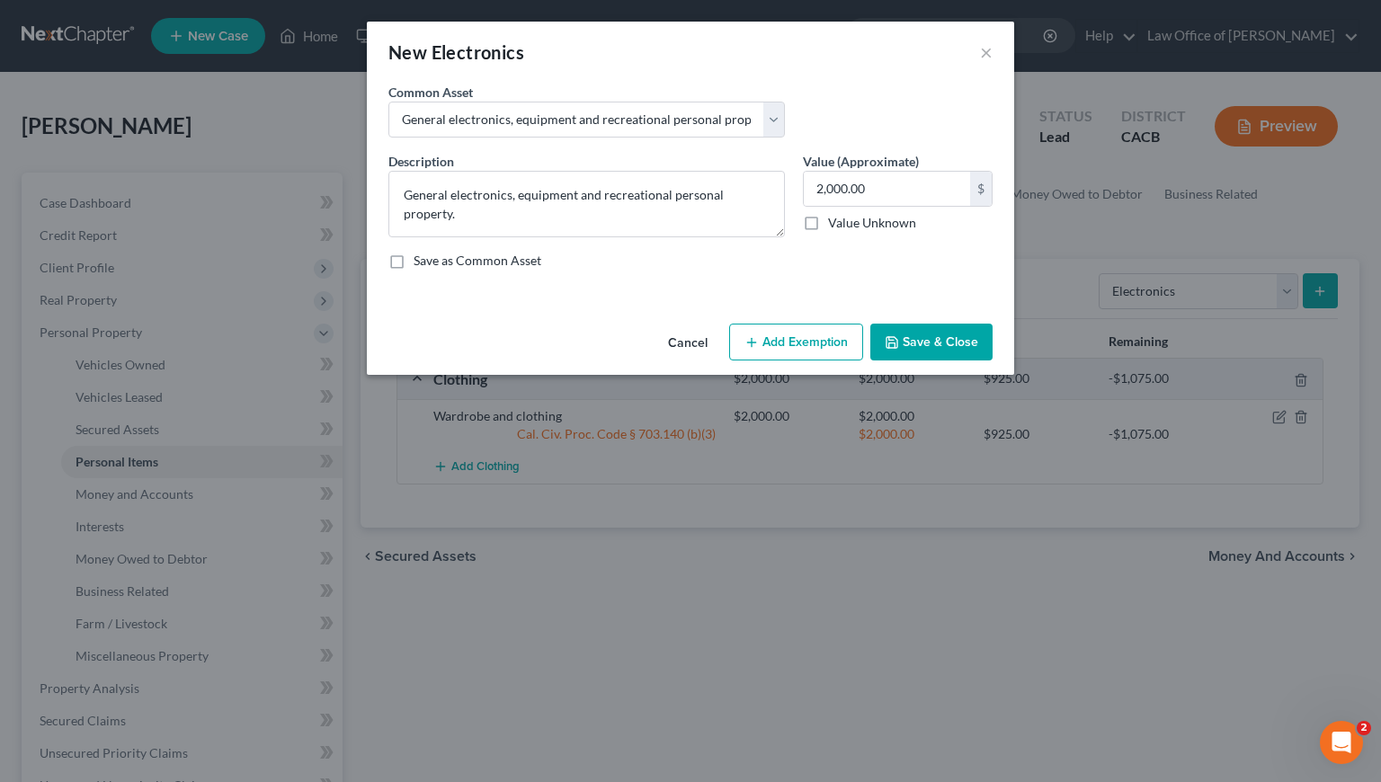
click at [784, 340] on button "Add Exemption" at bounding box center [796, 343] width 134 height 38
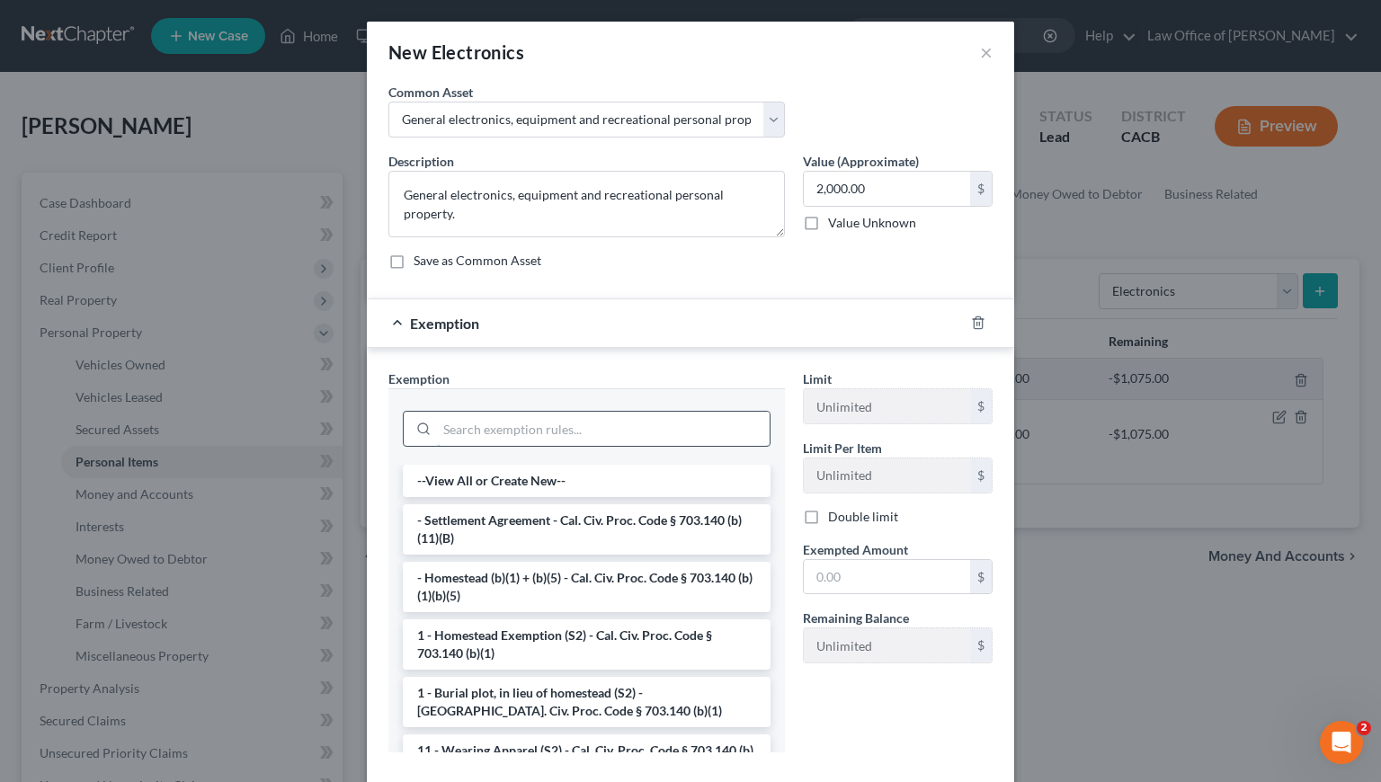
click at [486, 428] on input "search" at bounding box center [603, 429] width 333 height 34
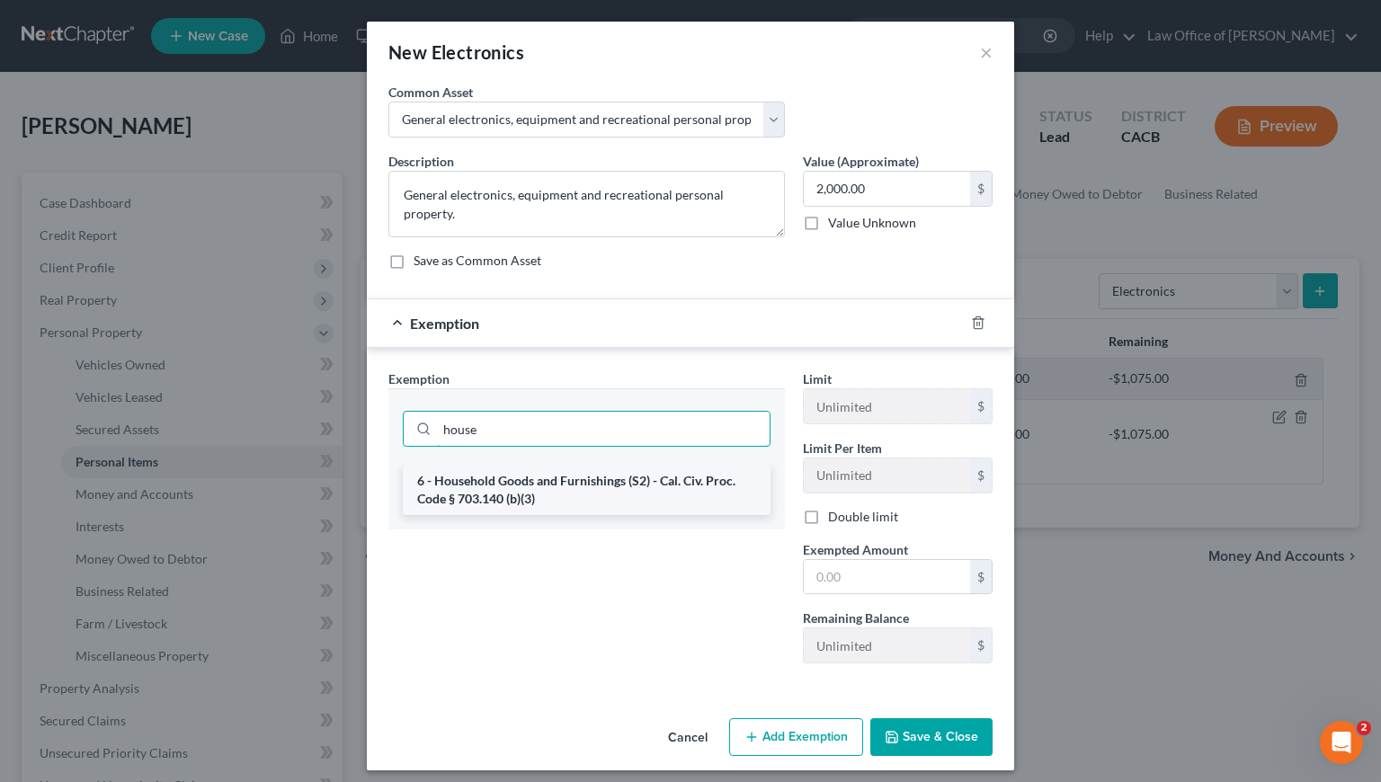
type input "house"
click at [575, 478] on li "6 - Household Goods and Furnishings (S2) - Cal. Civ. Proc. Code § 703.140 (b)(3)" at bounding box center [587, 490] width 368 height 50
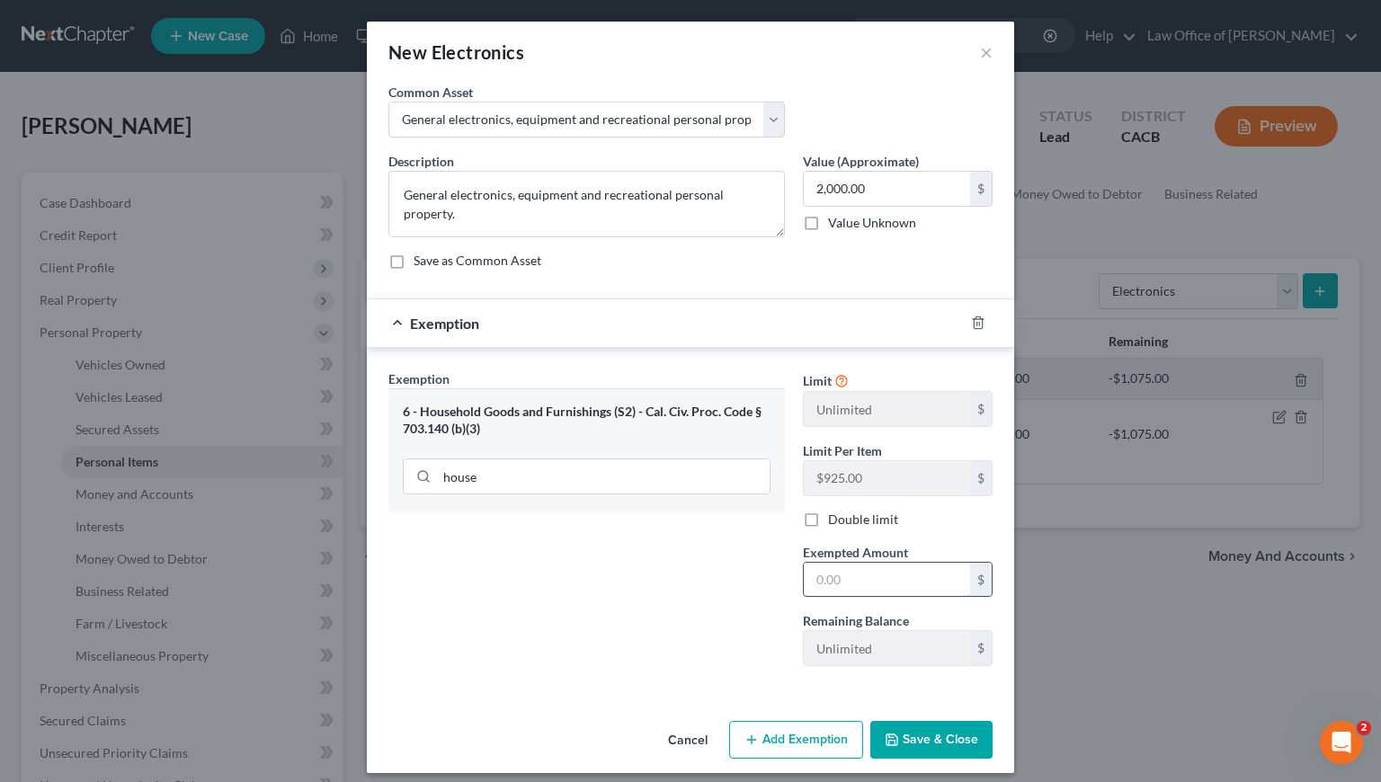
click at [914, 580] on input "text" at bounding box center [887, 580] width 166 height 34
type input "2,000"
drag, startPoint x: 928, startPoint y: 739, endPoint x: 984, endPoint y: 705, distance: 65.4
click at [929, 738] on button "Save & Close" at bounding box center [931, 740] width 122 height 38
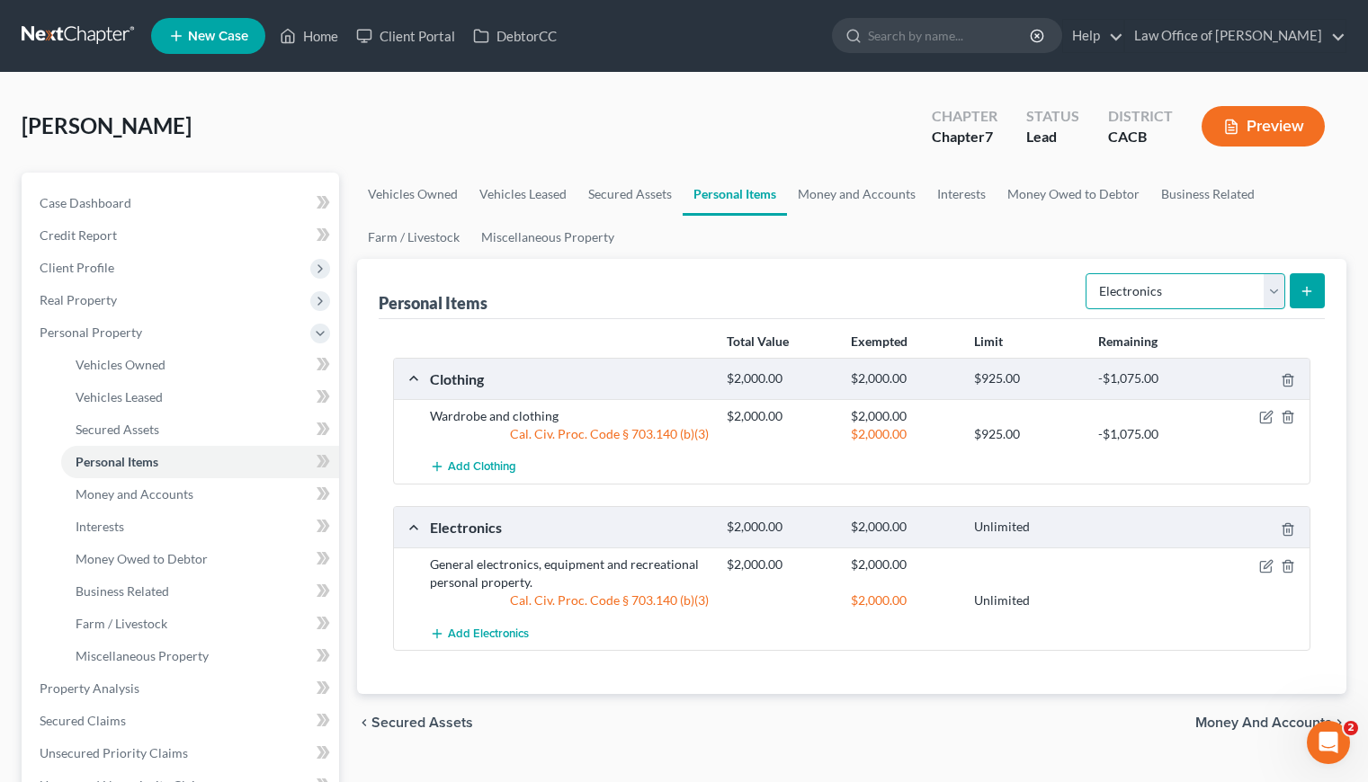
click at [1183, 285] on select "Select Item Type Clothing Collectibles Of Value Electronics Firearms Household …" at bounding box center [1185, 291] width 200 height 36
select select "household_goods"
click at [1087, 273] on select "Select Item Type Clothing Collectibles Of Value Electronics Firearms Household …" at bounding box center [1185, 291] width 200 height 36
click at [1312, 288] on icon "submit" at bounding box center [1306, 291] width 14 height 14
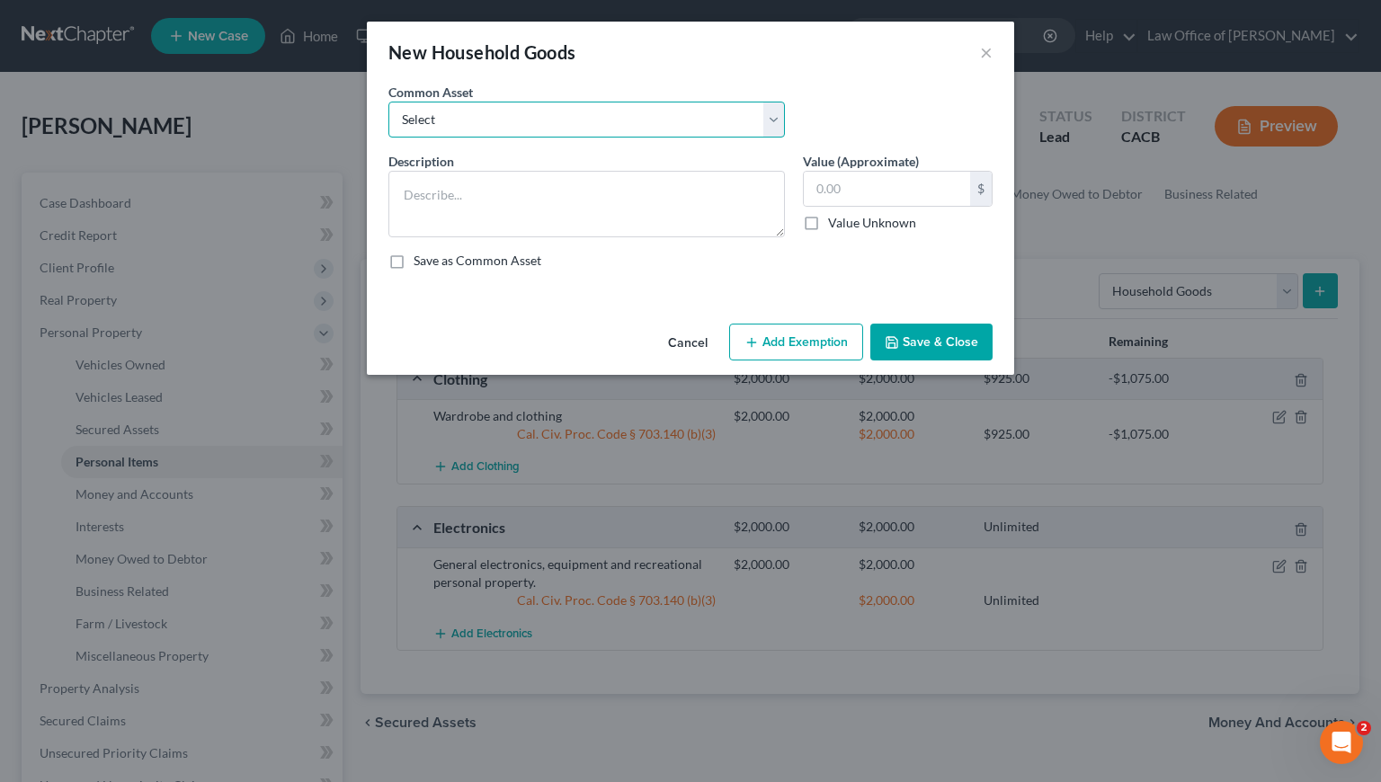
click at [657, 118] on select "Select Household Goods, Furnishings and Appliances." at bounding box center [586, 120] width 397 height 36
select select "0"
click at [388, 102] on select "Select Household Goods, Furnishings and Appliances." at bounding box center [586, 120] width 397 height 36
type textarea "Household Goods, Furnishings and Appliances."
type input "3,000.00"
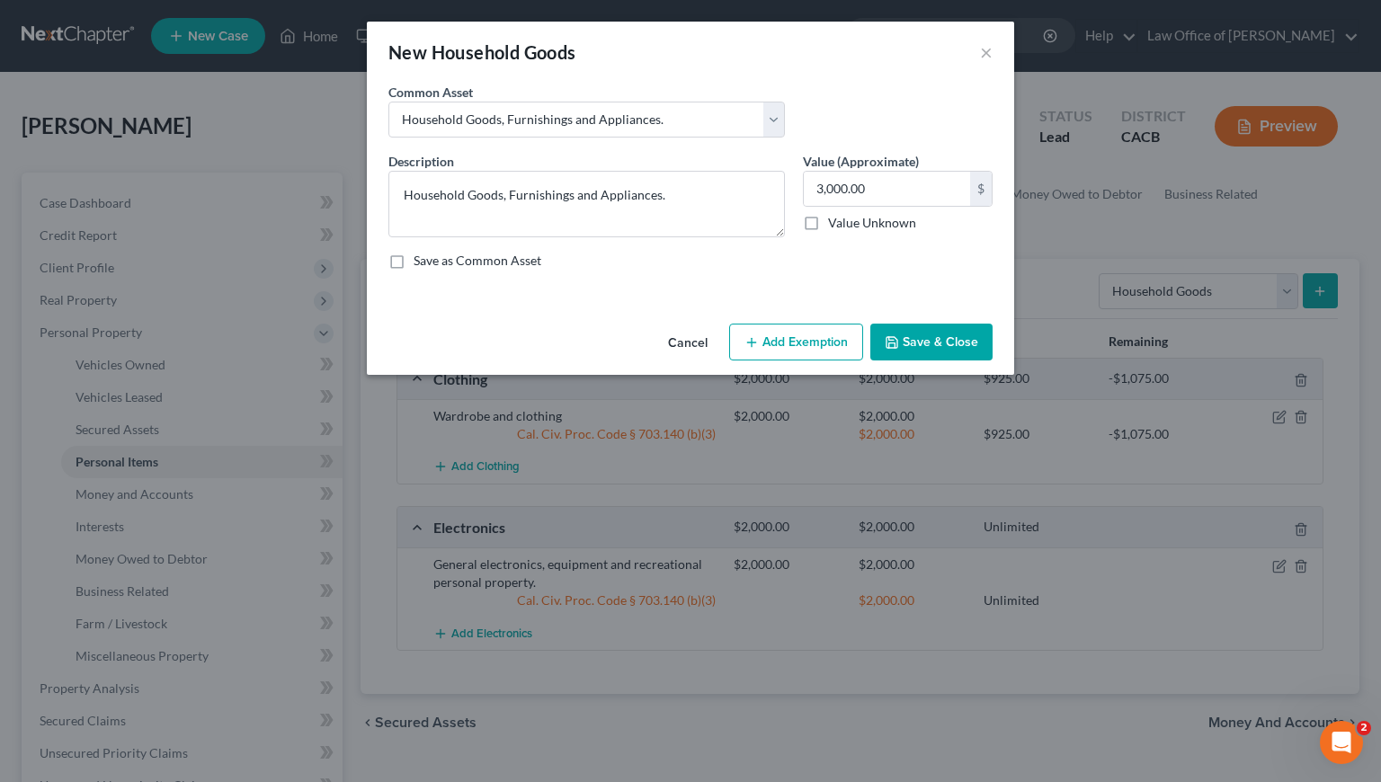
click at [786, 345] on button "Add Exemption" at bounding box center [796, 343] width 134 height 38
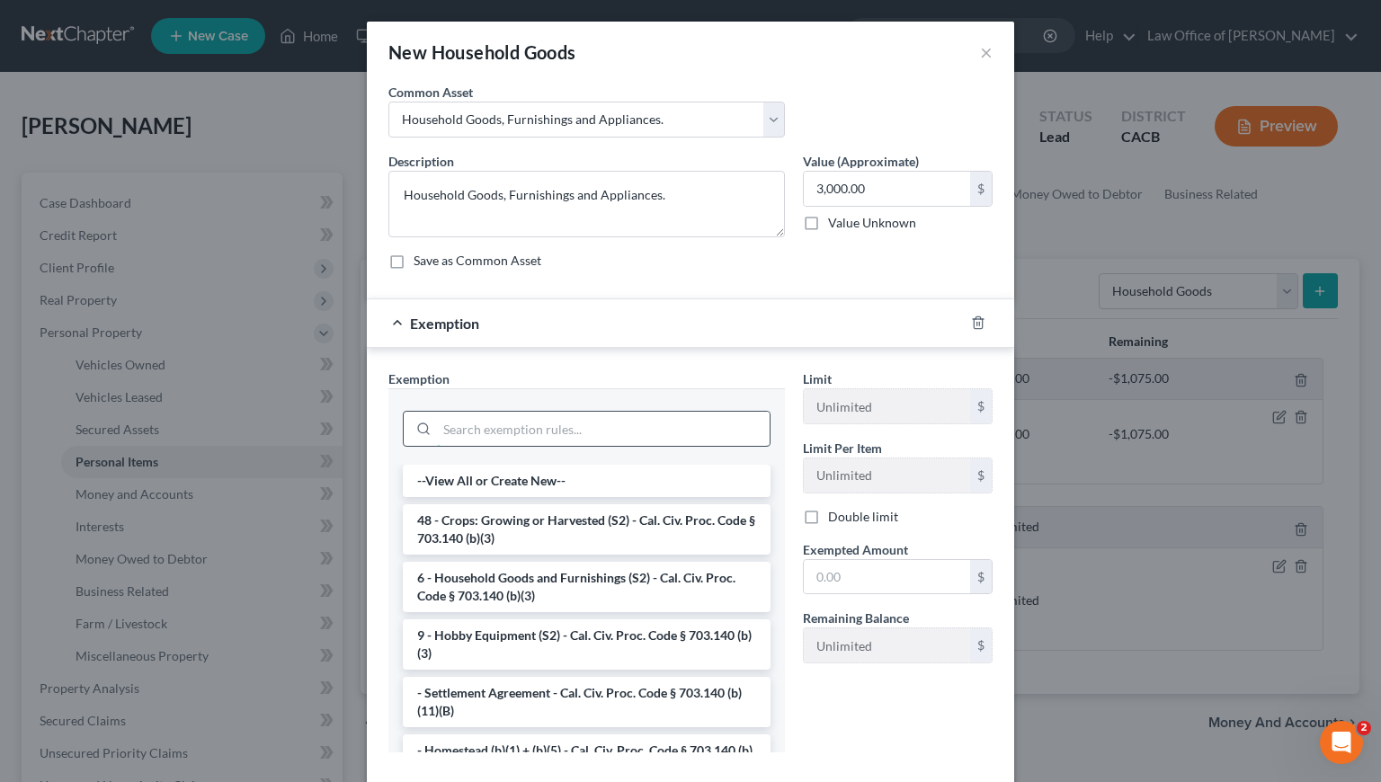
click at [510, 433] on input "search" at bounding box center [603, 429] width 333 height 34
click at [574, 587] on li "6 - Household Goods and Furnishings (S2) - Cal. Civ. Proc. Code § 703.140 (b)(3)" at bounding box center [587, 587] width 368 height 50
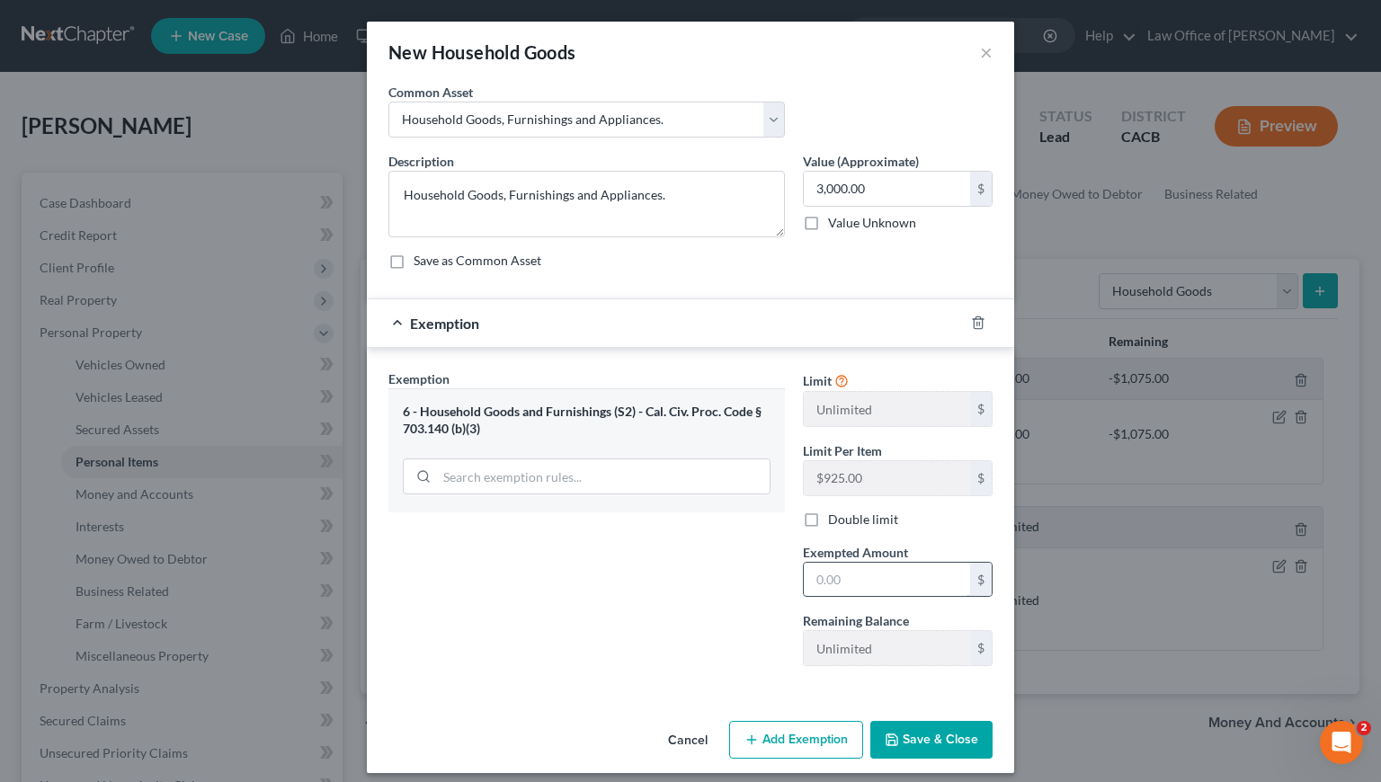
click at [836, 576] on input "text" at bounding box center [887, 580] width 166 height 34
type input "3,000"
drag, startPoint x: 936, startPoint y: 734, endPoint x: 989, endPoint y: 695, distance: 65.7
click at [936, 734] on button "Save & Close" at bounding box center [931, 740] width 122 height 38
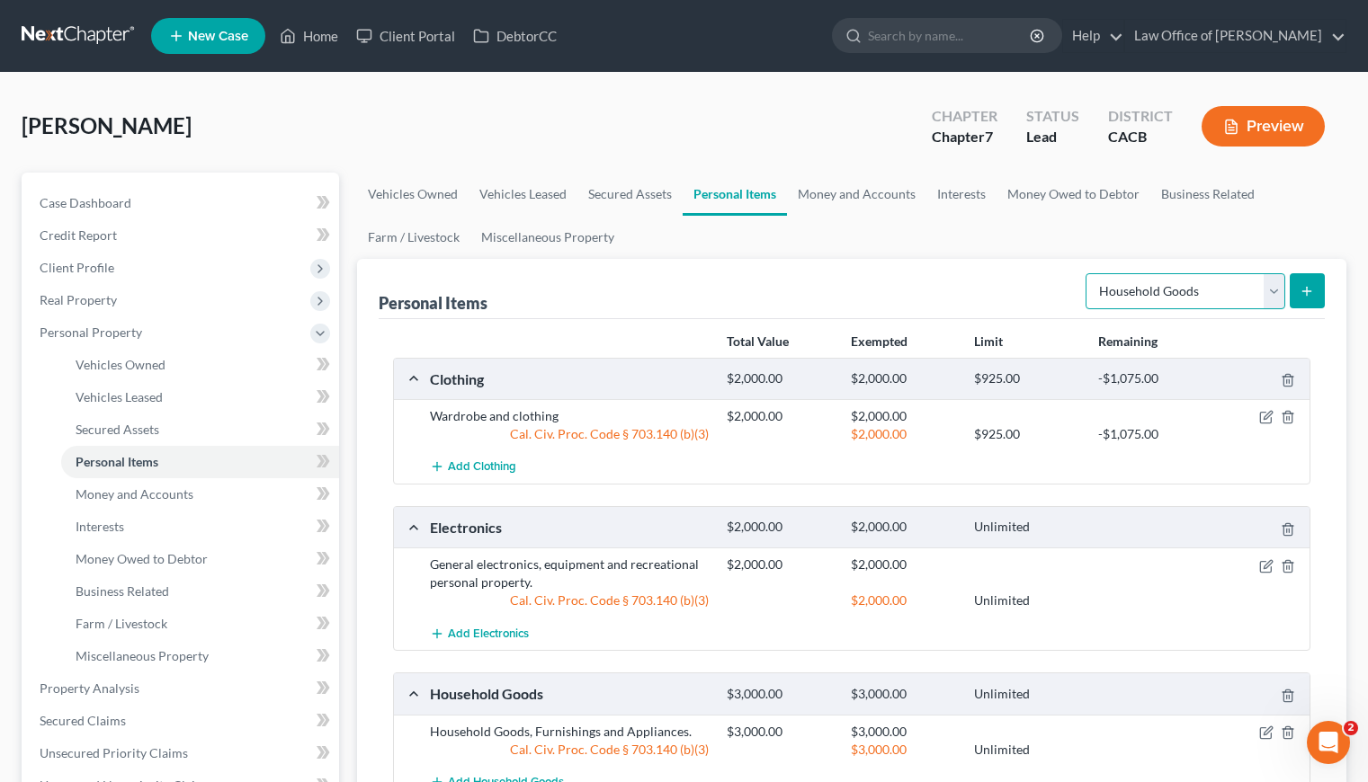
click at [1216, 285] on select "Select Item Type Clothing Collectibles Of Value Electronics Firearms Household …" at bounding box center [1185, 291] width 200 height 36
select select "jewelry"
click at [1087, 273] on select "Select Item Type Clothing Collectibles Of Value Electronics Firearms Household …" at bounding box center [1185, 291] width 200 height 36
click at [1302, 289] on icon "submit" at bounding box center [1306, 291] width 14 height 14
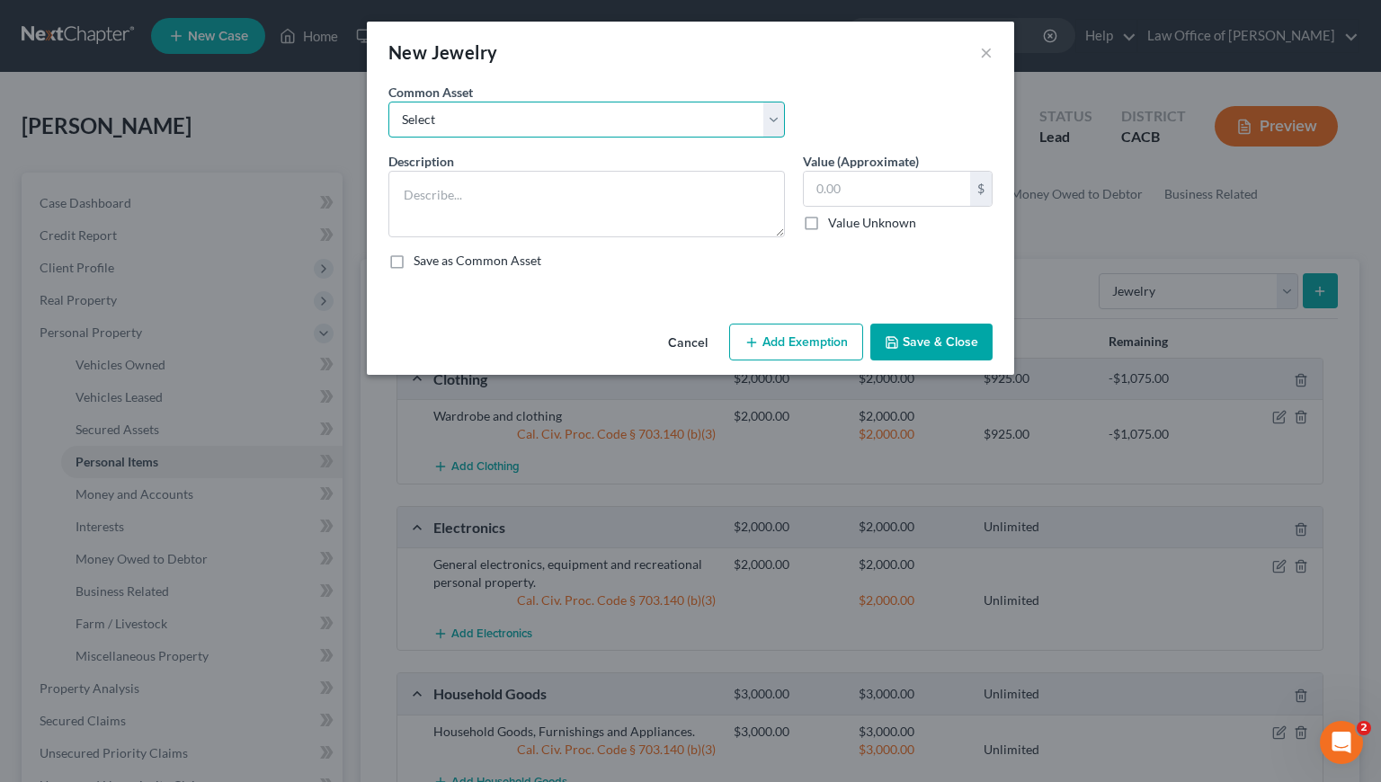
click at [608, 115] on select "Select Jewelry and personal valuable items (i.e. costume jewelry), includes non…" at bounding box center [586, 120] width 397 height 36
select select "0"
click at [388, 102] on select "Select Jewelry and personal valuable items (i.e. costume jewelry), includes non…" at bounding box center [586, 120] width 397 height 36
type textarea "Jewelry and personal valuable items (i.e. costume jewelry), includes non-debtor…"
type input "1,500.00"
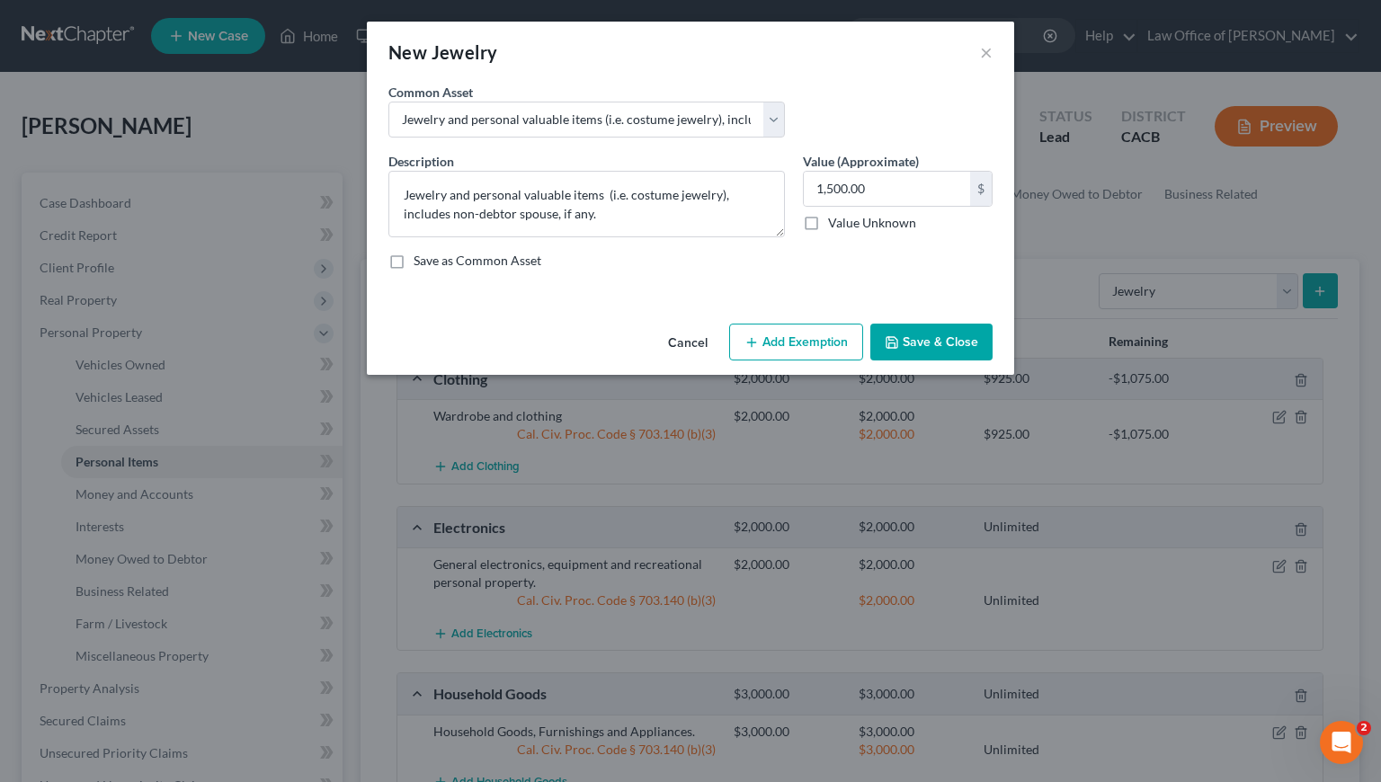
click at [823, 346] on button "Add Exemption" at bounding box center [796, 343] width 134 height 38
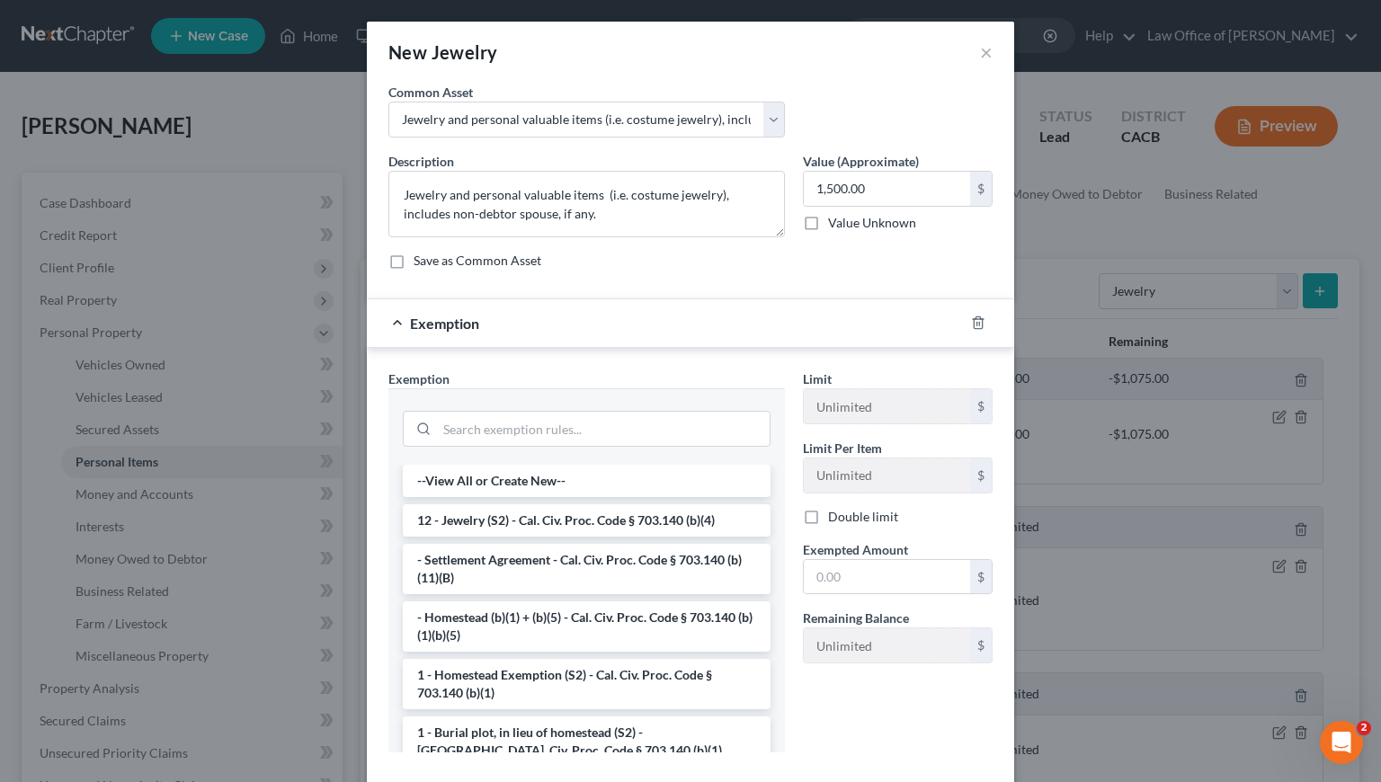
click at [450, 530] on li "12 - Jewelry (S2) - Cal. Civ. Proc. Code § 703.140 (b)(4)" at bounding box center [587, 520] width 368 height 32
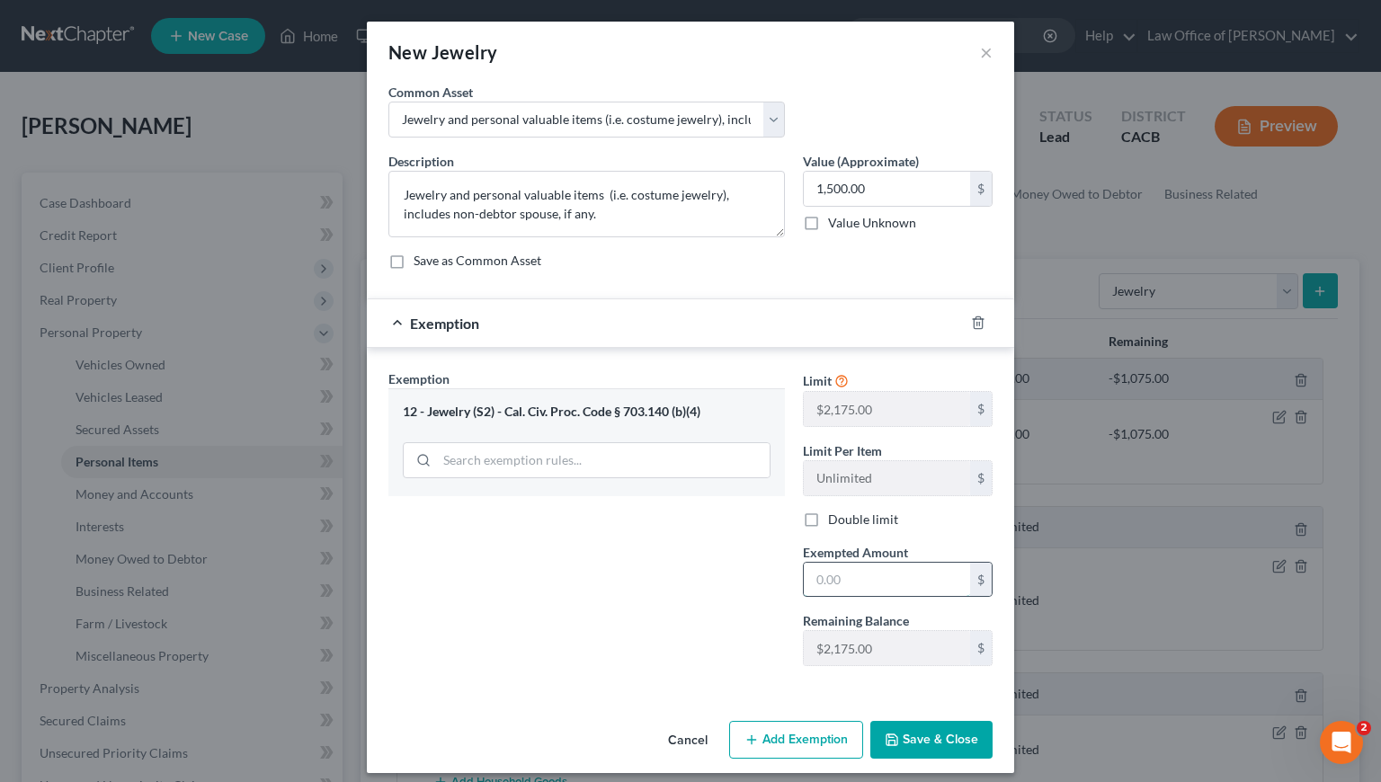
click at [893, 575] on input "text" at bounding box center [887, 580] width 166 height 34
type input "1,500"
click at [925, 734] on button "Save & Close" at bounding box center [931, 740] width 122 height 38
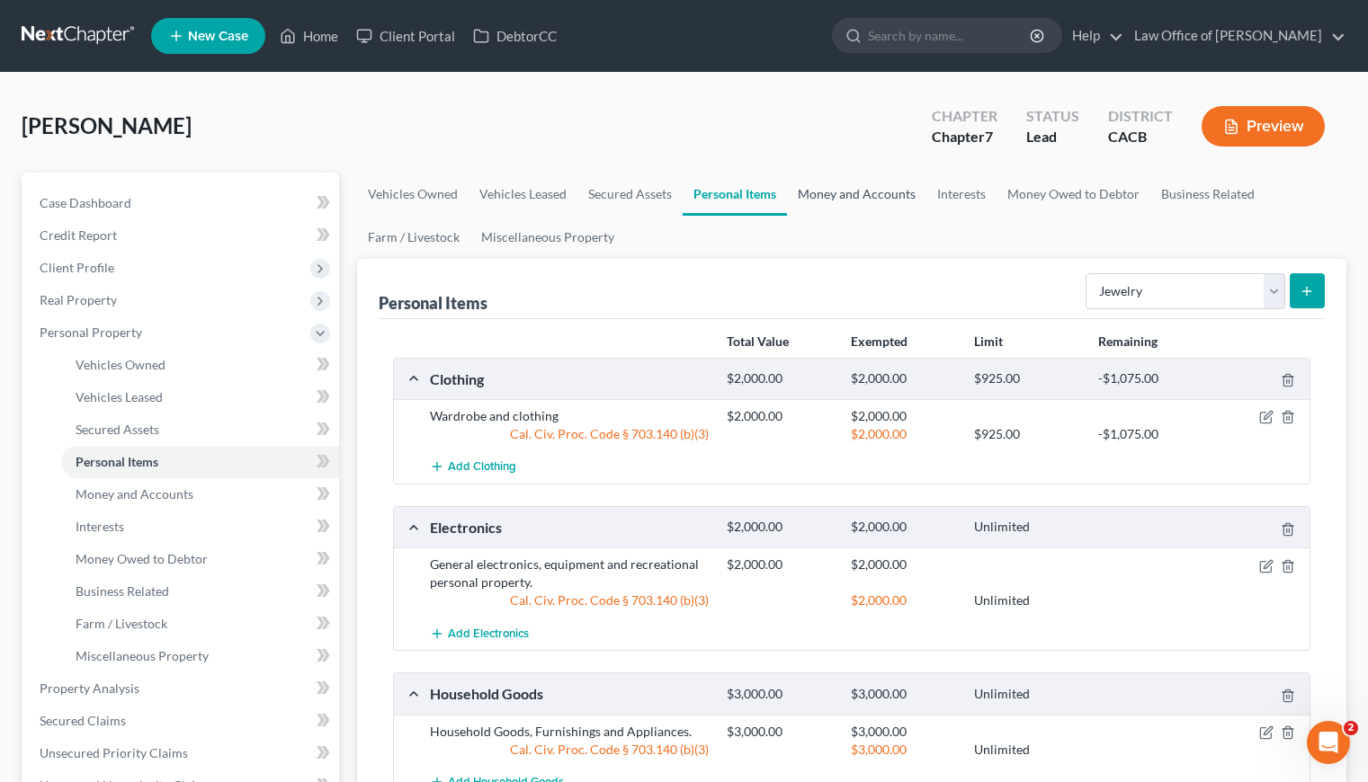
click at [849, 197] on link "Money and Accounts" at bounding box center [856, 194] width 139 height 43
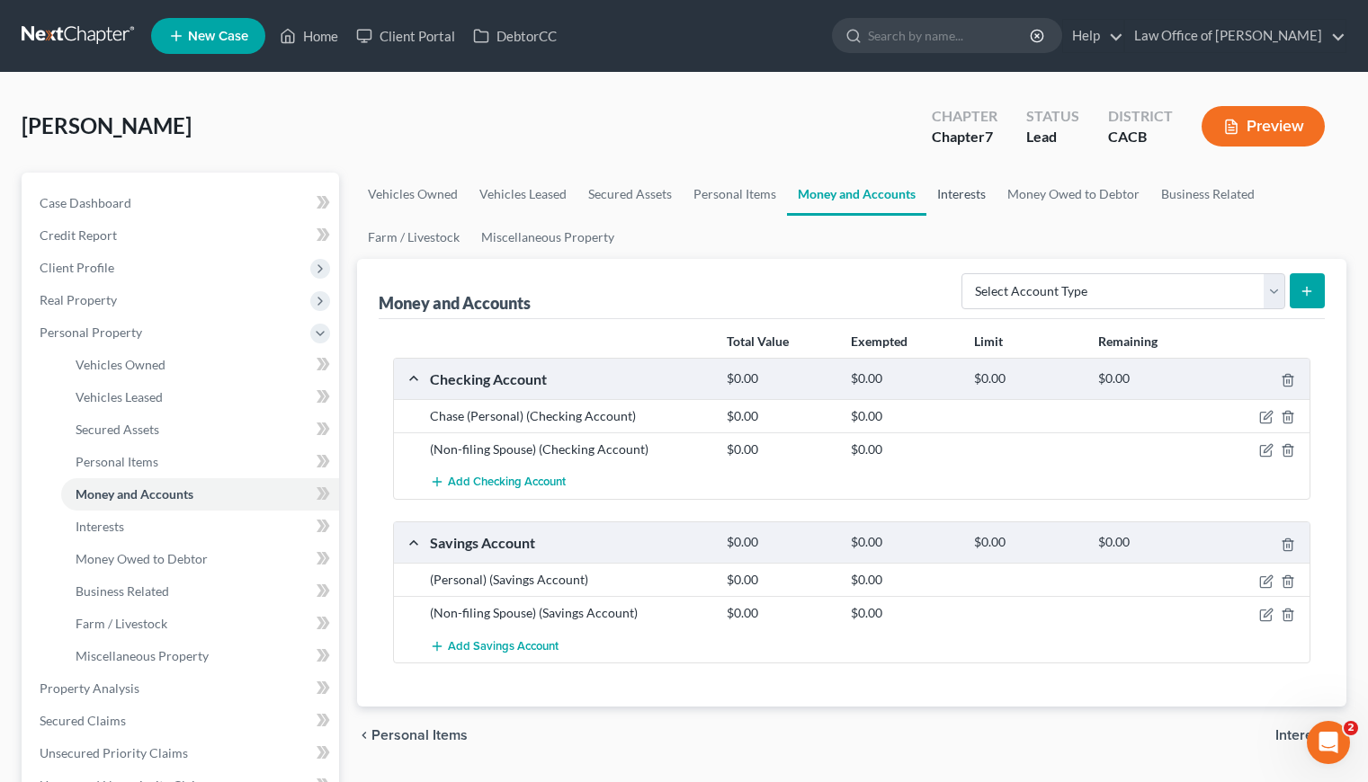
click at [953, 199] on link "Interests" at bounding box center [961, 194] width 70 height 43
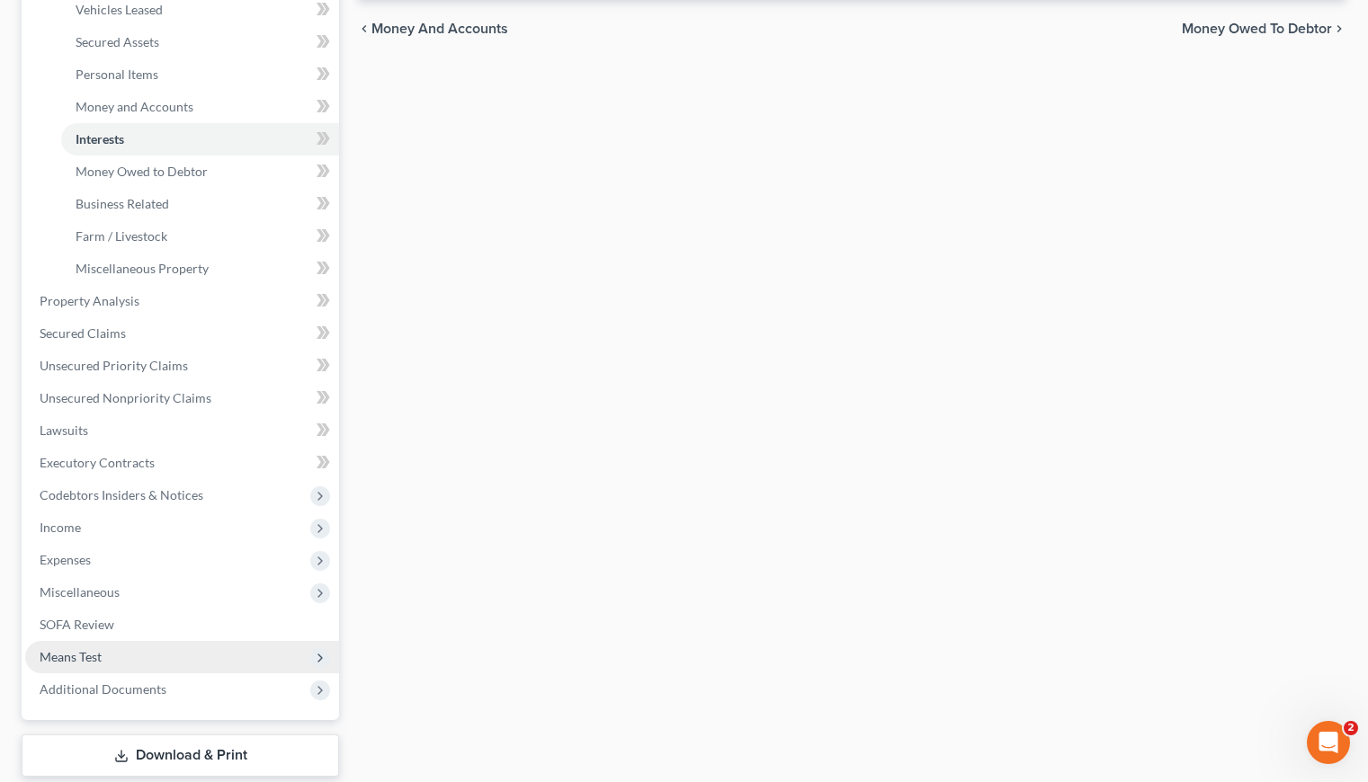
scroll to position [424, 0]
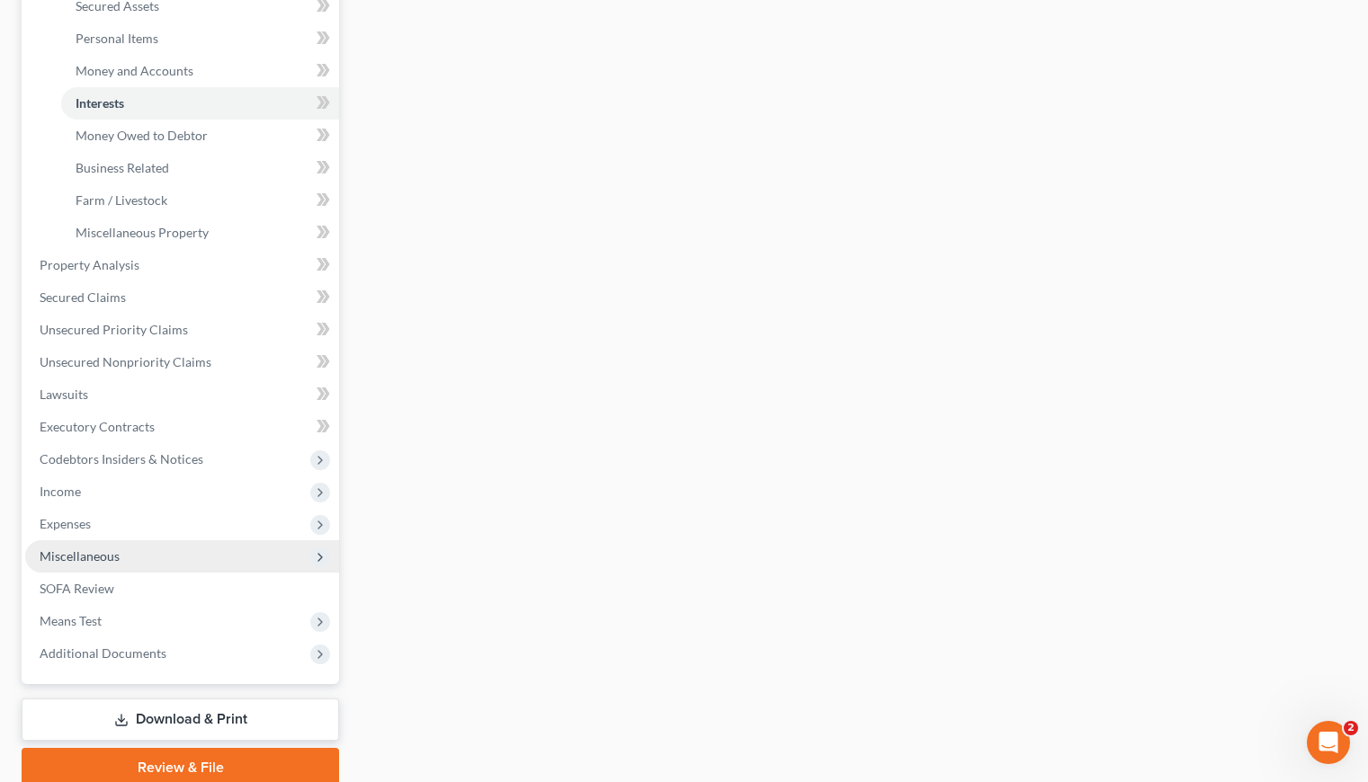
click at [72, 555] on span "Miscellaneous" at bounding box center [80, 556] width 80 height 15
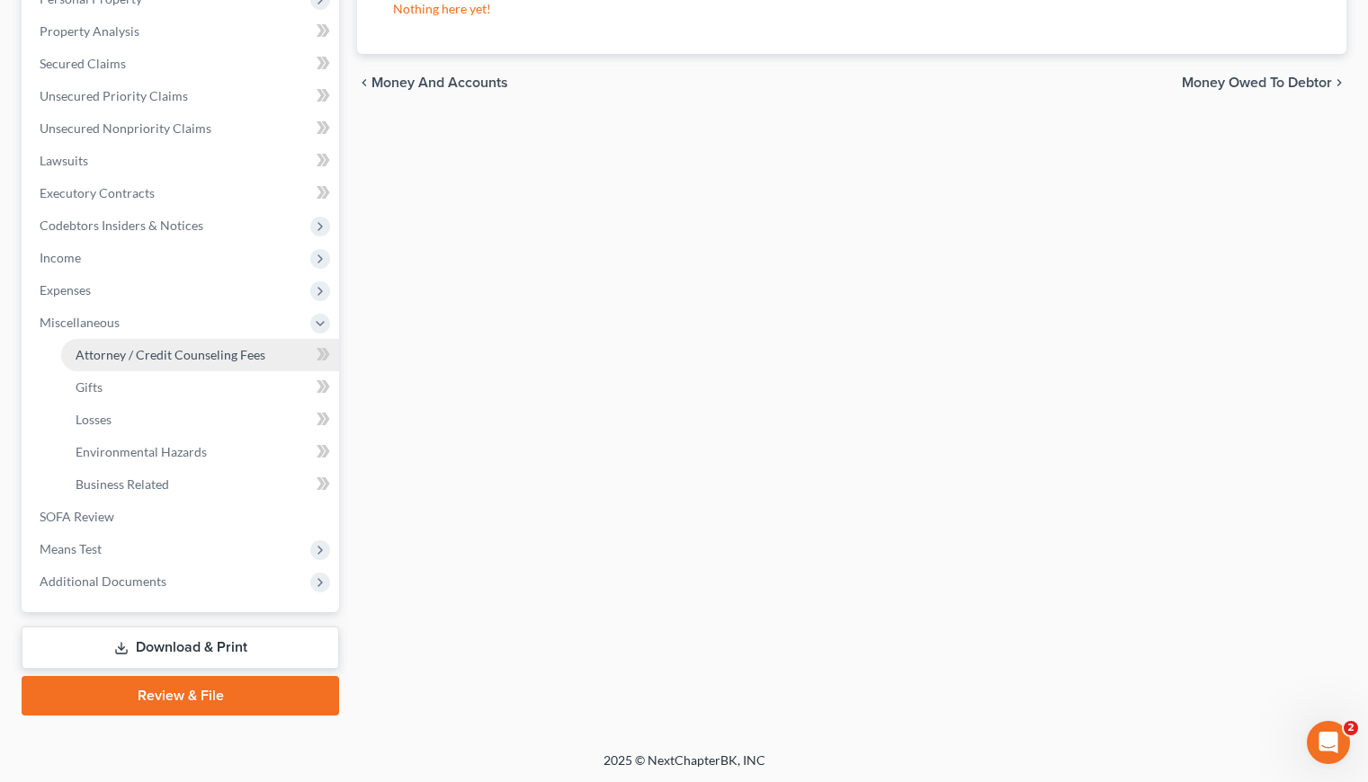
click at [196, 347] on span "Attorney / Credit Counseling Fees" at bounding box center [171, 354] width 190 height 15
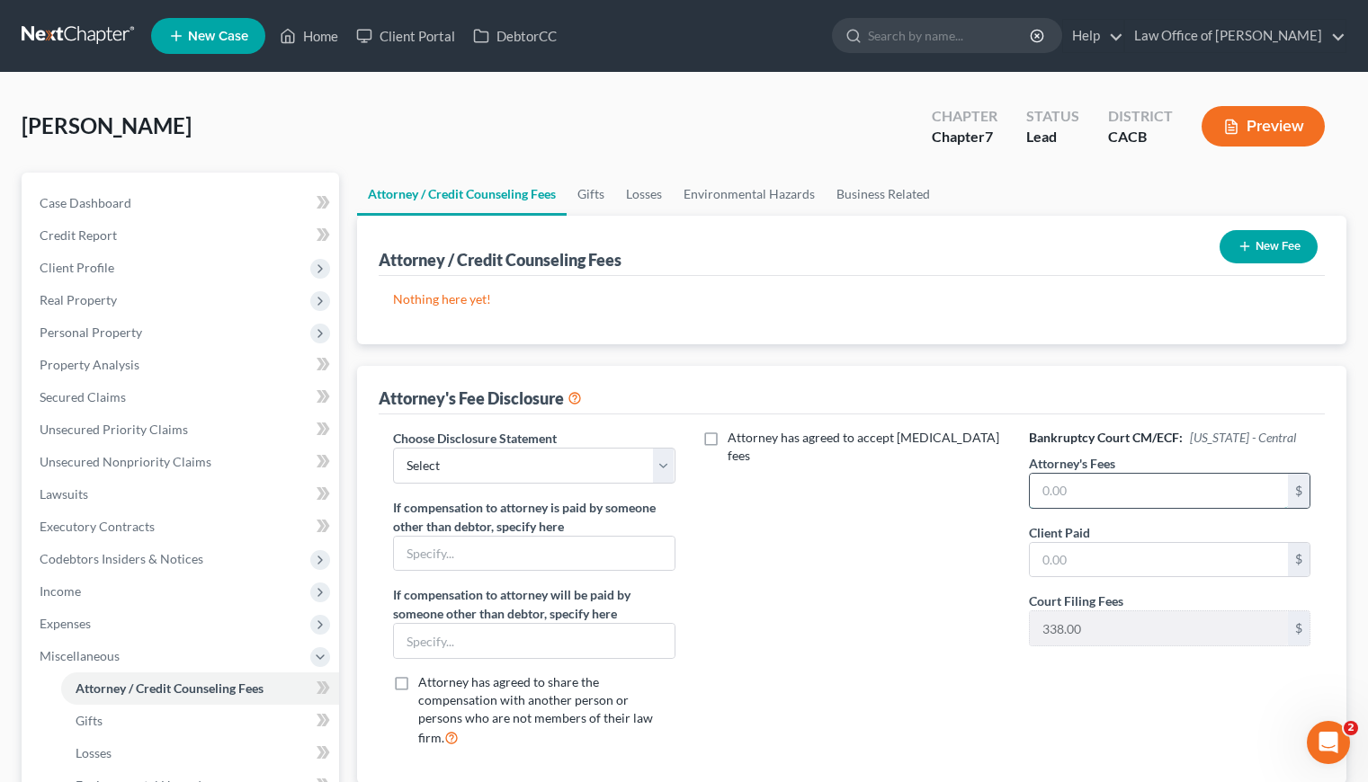
click at [1057, 496] on input "text" at bounding box center [1159, 491] width 258 height 34
type input "2,000"
click at [1098, 561] on input "text" at bounding box center [1159, 560] width 258 height 34
type input "2,000"
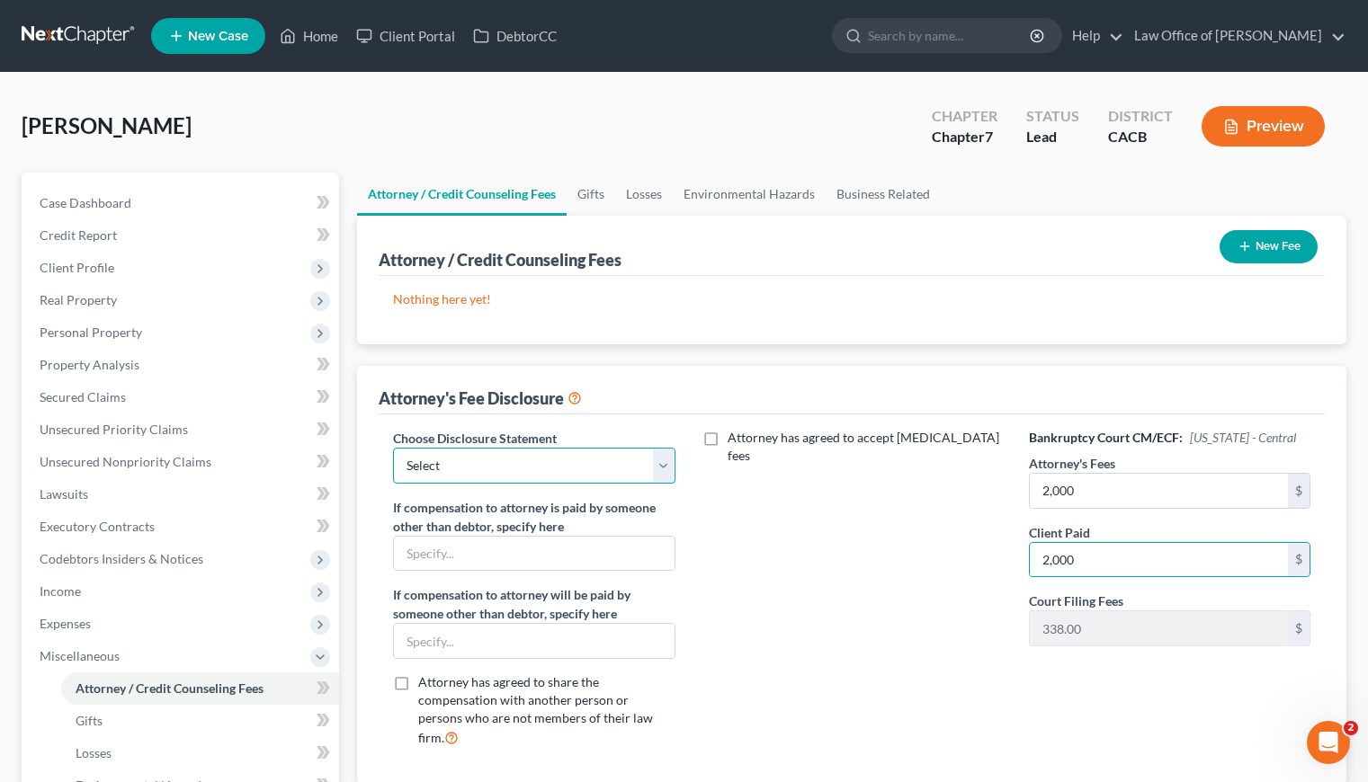
click at [546, 462] on select "Select Disclosure of Attorney Compensation" at bounding box center [533, 466] width 281 height 36
select select "0"
click at [393, 448] on select "Select Disclosure of Attorney Compensation" at bounding box center [533, 466] width 281 height 36
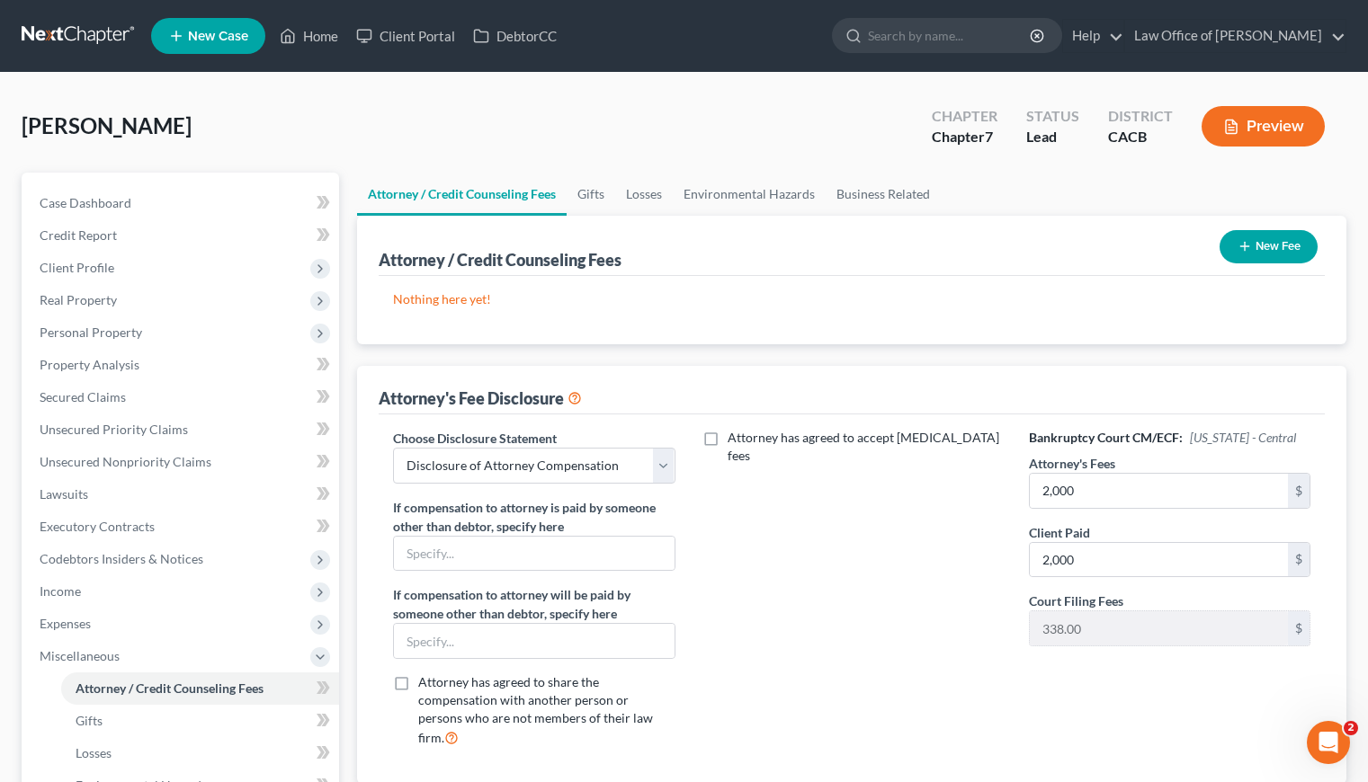
click at [1269, 243] on button "New Fee" at bounding box center [1268, 246] width 98 height 33
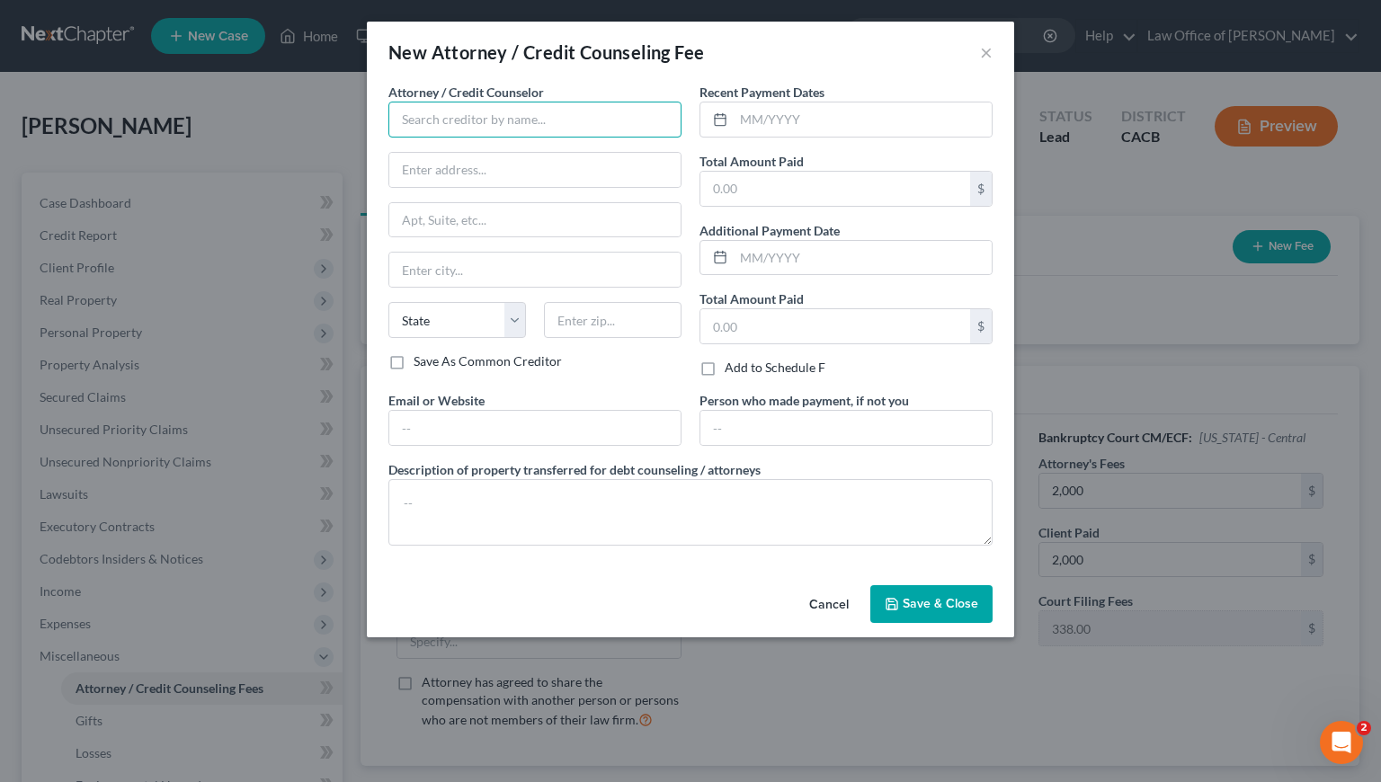
click at [550, 114] on input "text" at bounding box center [534, 120] width 293 height 36
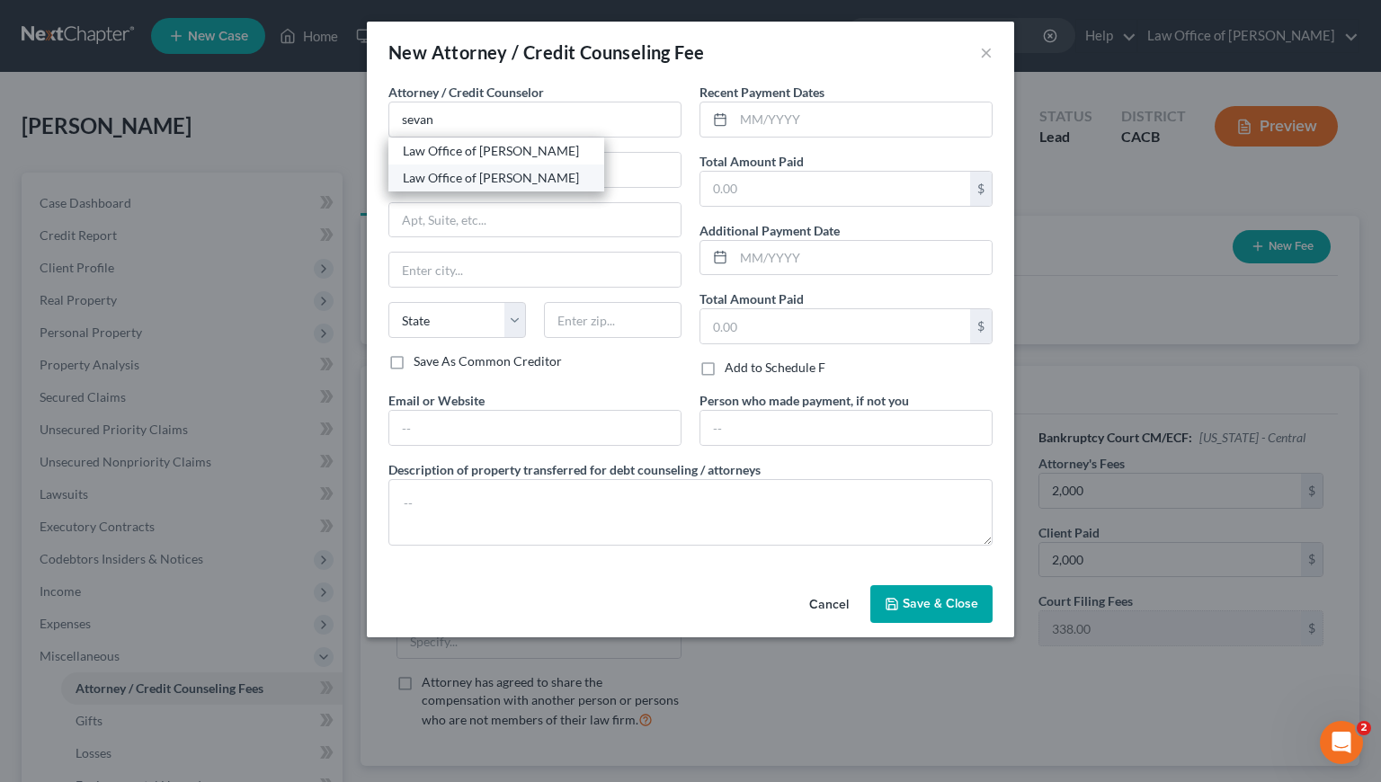
click at [513, 180] on div "Law Office of [PERSON_NAME]" at bounding box center [496, 178] width 187 height 18
type input "Law Office of [PERSON_NAME]"
type input "450 North Brand Boulevard, Suite 600"
type input "Glendale"
select select "4"
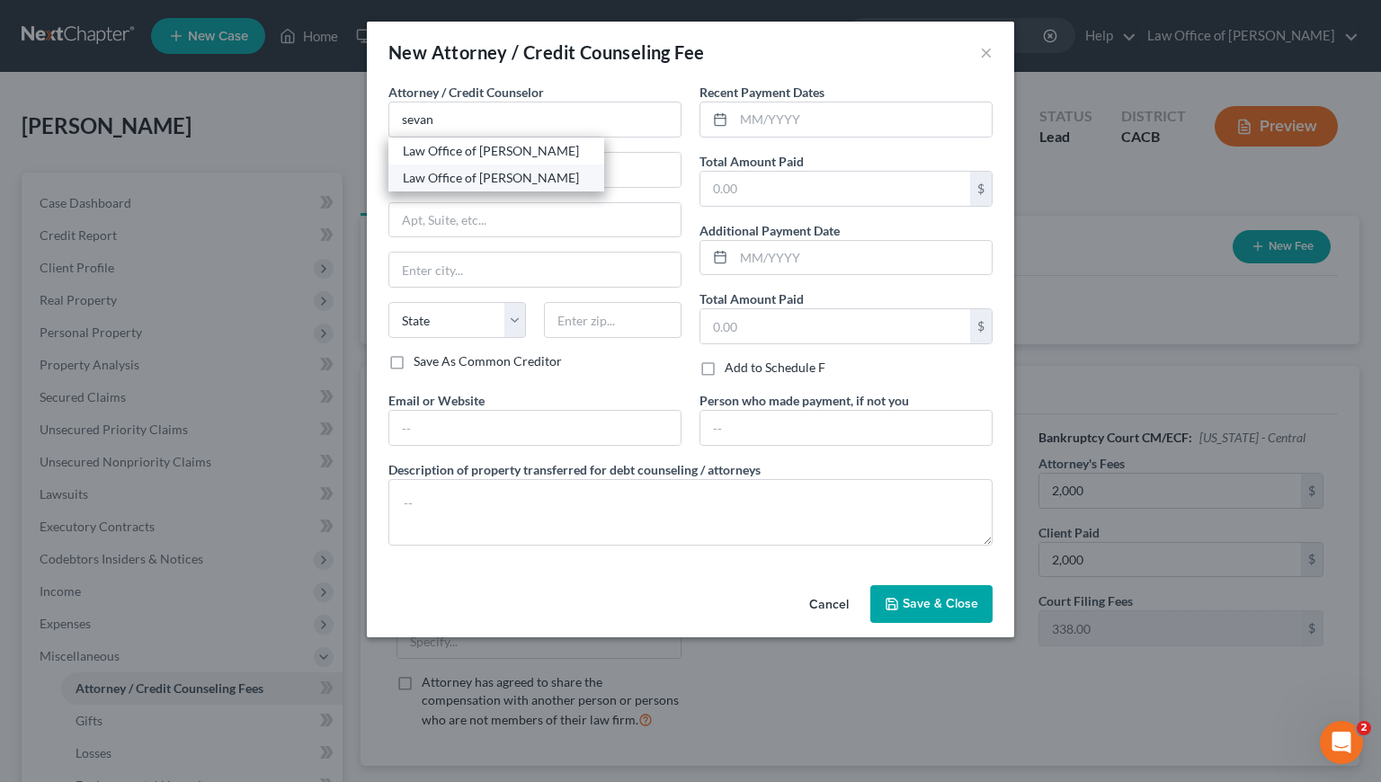
type input "91203"
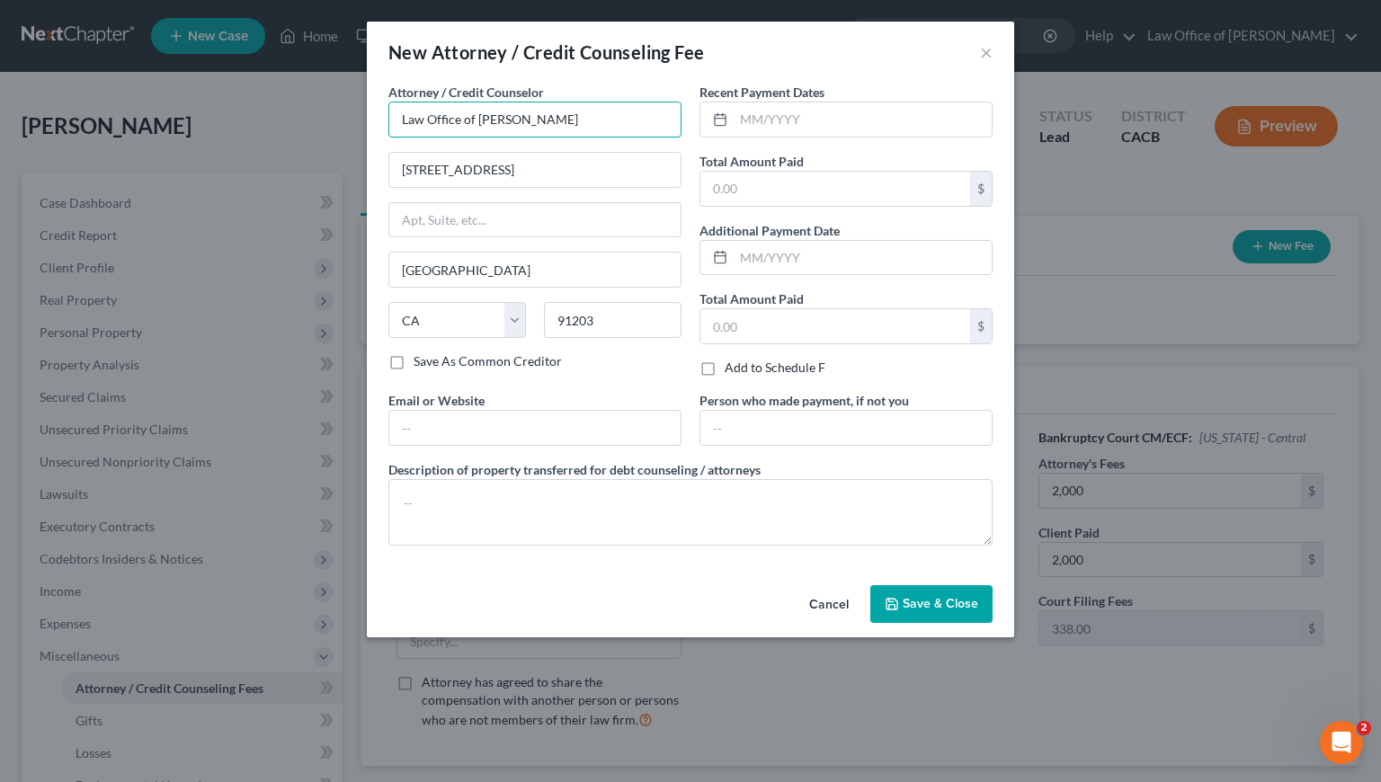
drag, startPoint x: 548, startPoint y: 112, endPoint x: 365, endPoint y: 120, distance: 182.7
click at [367, 119] on div "Attorney / Credit Counselor * Law Office of Sevan Gorginian 450 North Brand Bou…" at bounding box center [690, 330] width 647 height 495
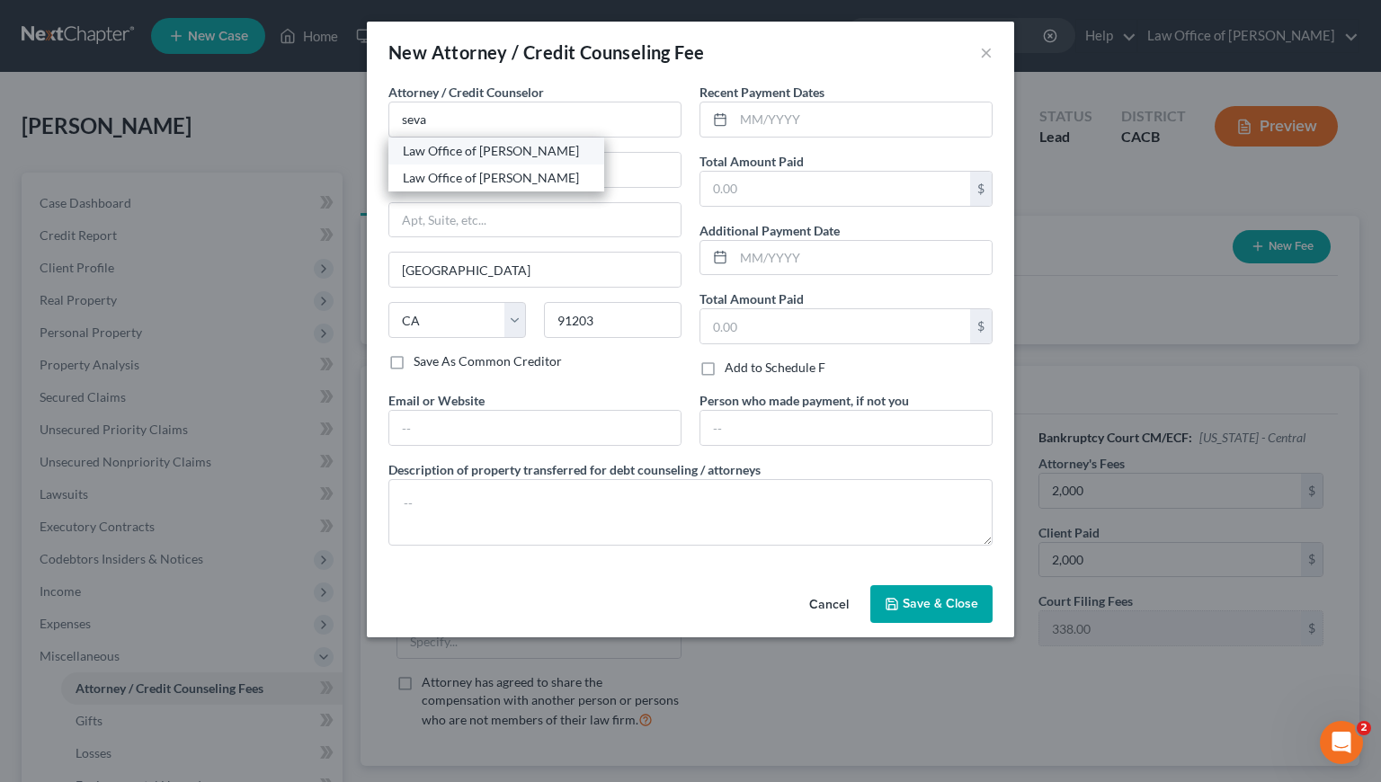
click at [494, 150] on div "Law Office of [PERSON_NAME]" at bounding box center [496, 151] width 187 height 18
type input "Law Office of [PERSON_NAME]"
type input "516 Burchett St., Suite 200"
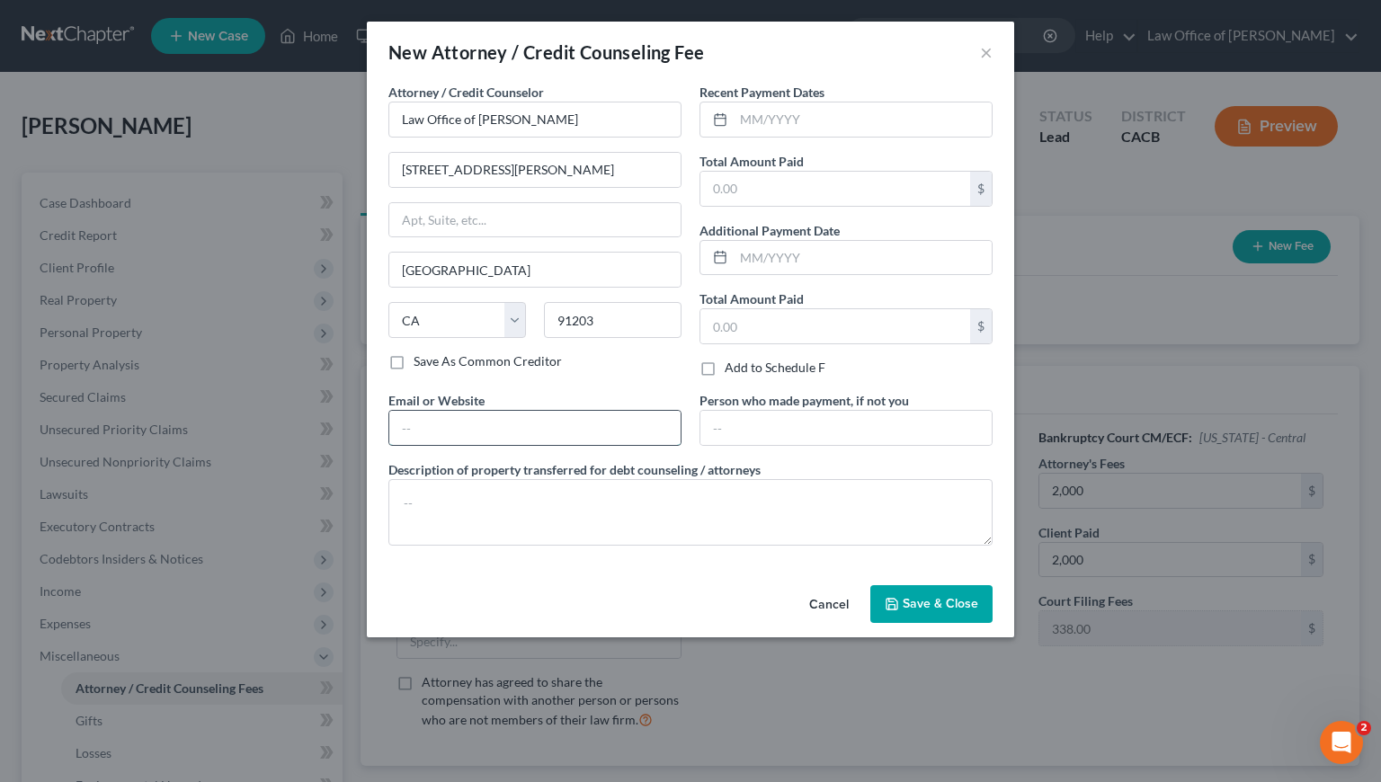
click at [558, 435] on input "text" at bounding box center [534, 428] width 291 height 34
type input "GorginianLaw.com"
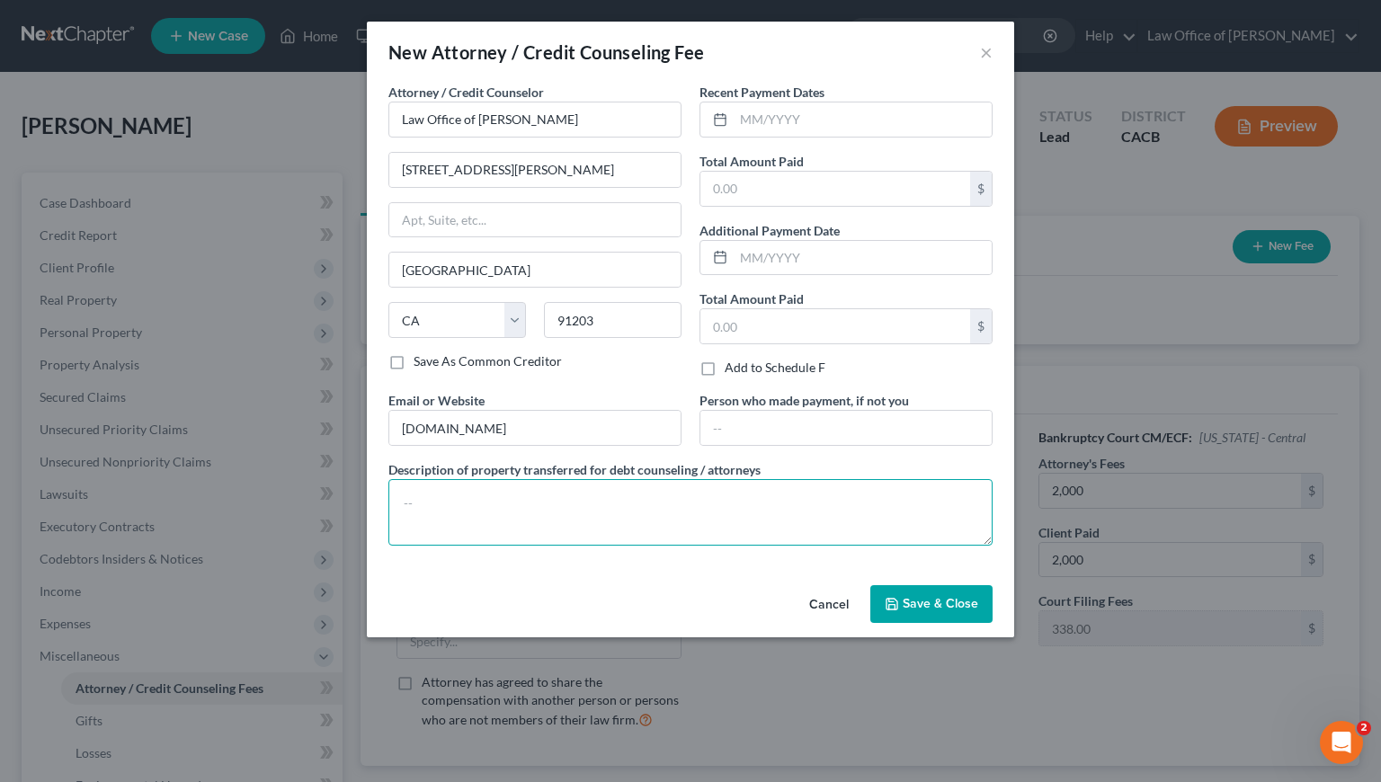
click at [538, 505] on textarea at bounding box center [690, 512] width 604 height 67
type textarea "Debtor's Funds."
click at [799, 118] on input "text" at bounding box center [863, 120] width 258 height 34
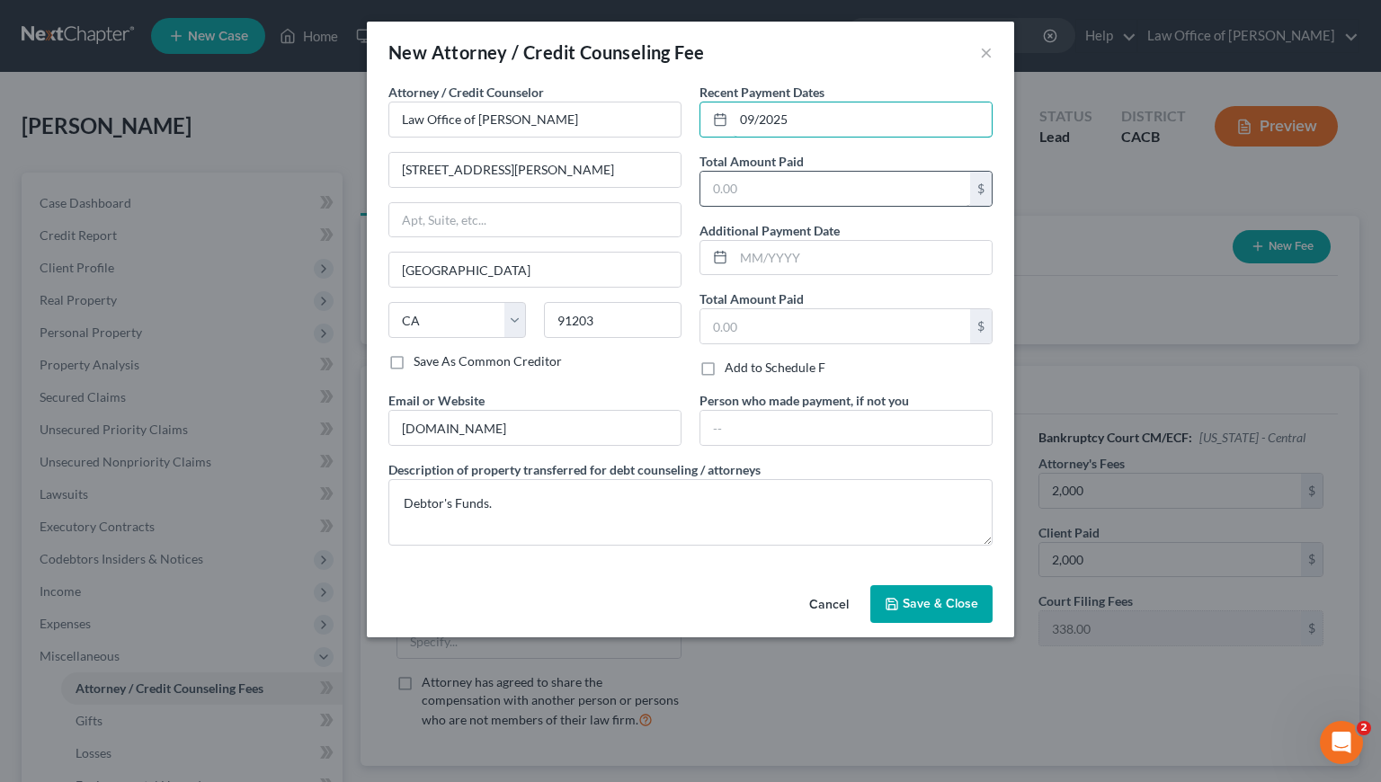
type input "09/2025"
click at [772, 198] on input "text" at bounding box center [836, 189] width 270 height 34
type input "2,000"
click at [924, 599] on span "Save & Close" at bounding box center [941, 603] width 76 height 15
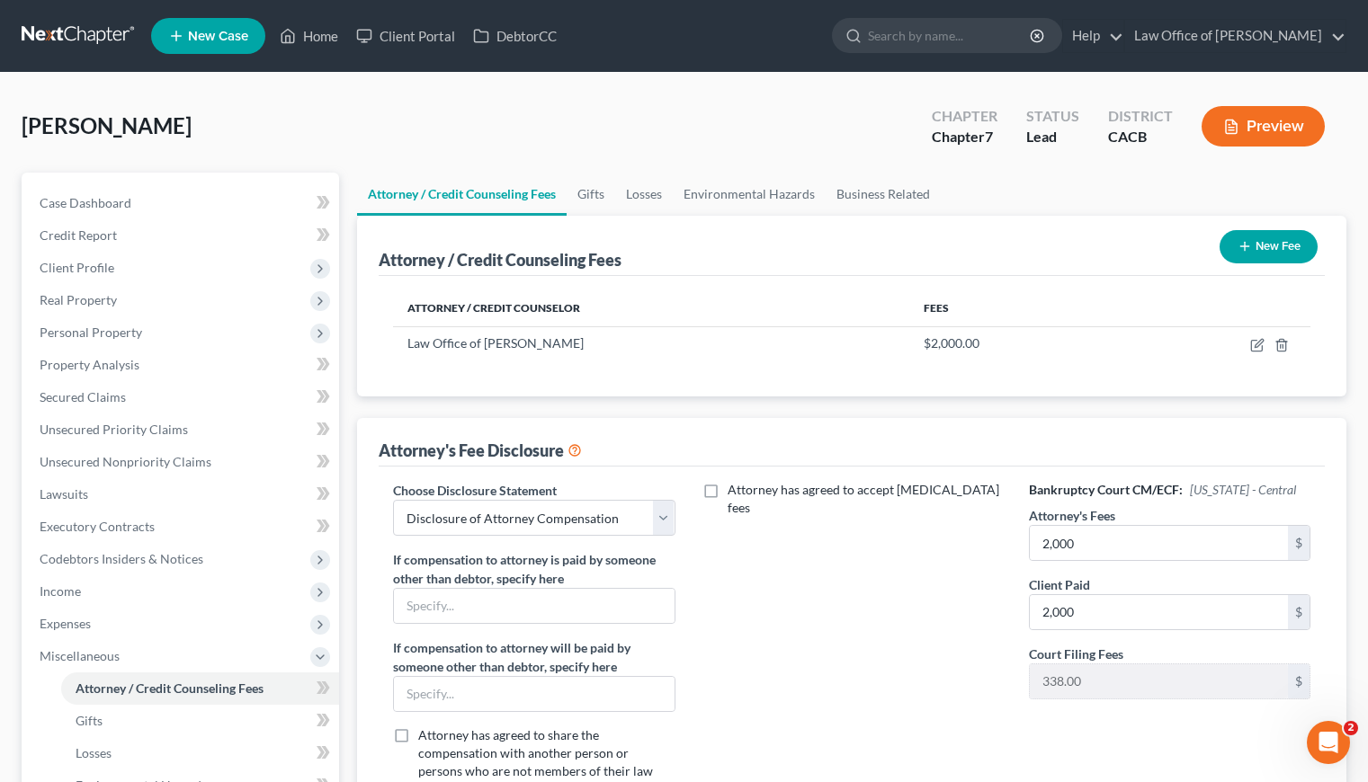
click at [1256, 255] on button "New Fee" at bounding box center [1268, 246] width 98 height 33
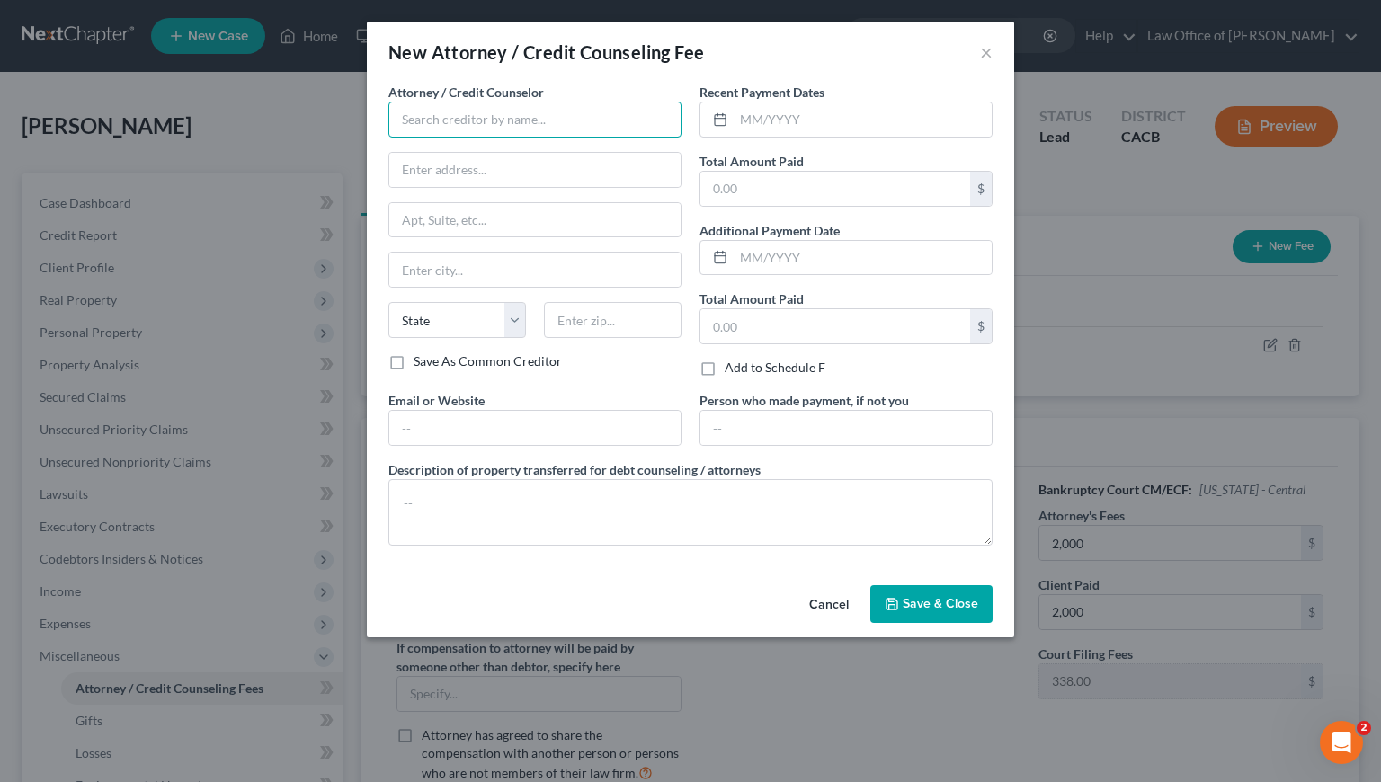
click at [481, 115] on input "text" at bounding box center [534, 120] width 293 height 36
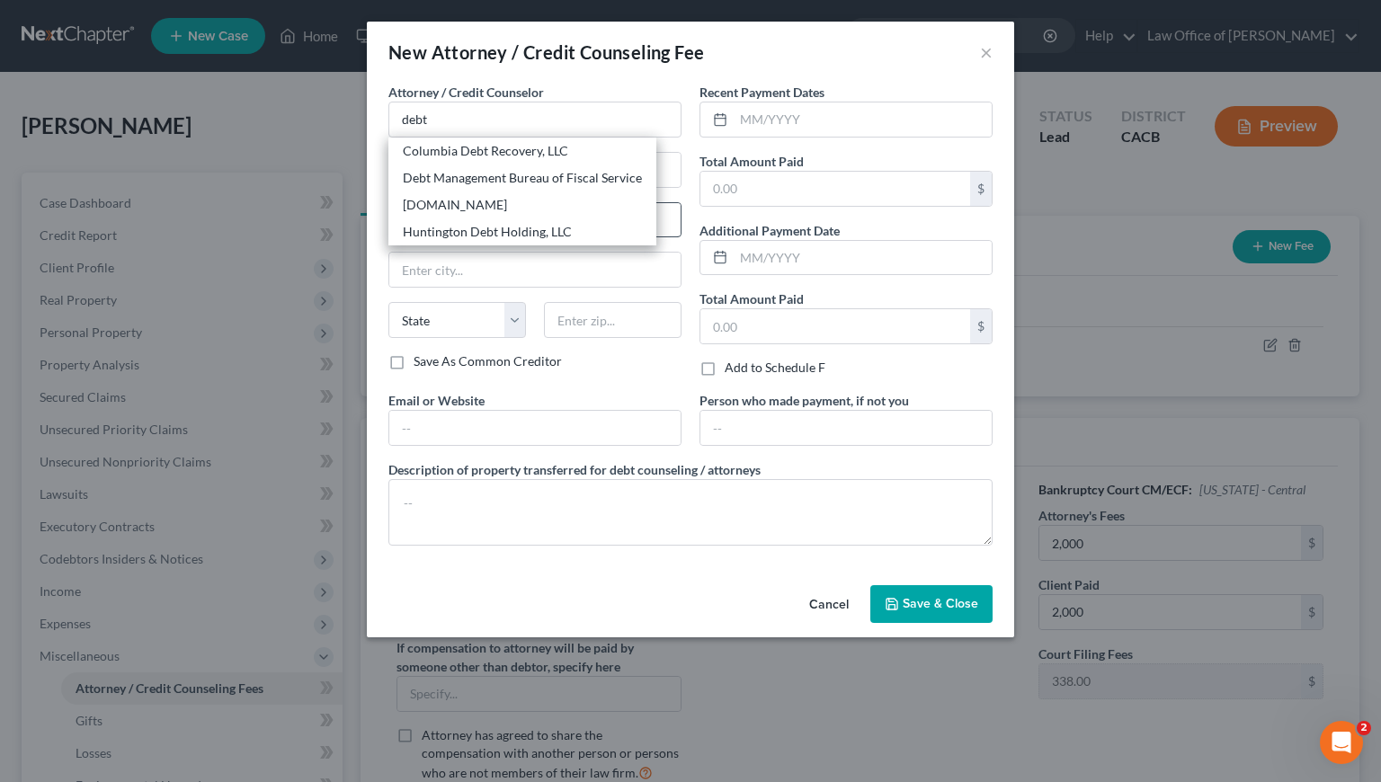
click at [465, 208] on div "DebtorCC.org" at bounding box center [522, 205] width 239 height 18
type input "DebtorCC.org"
type input "Online Course"
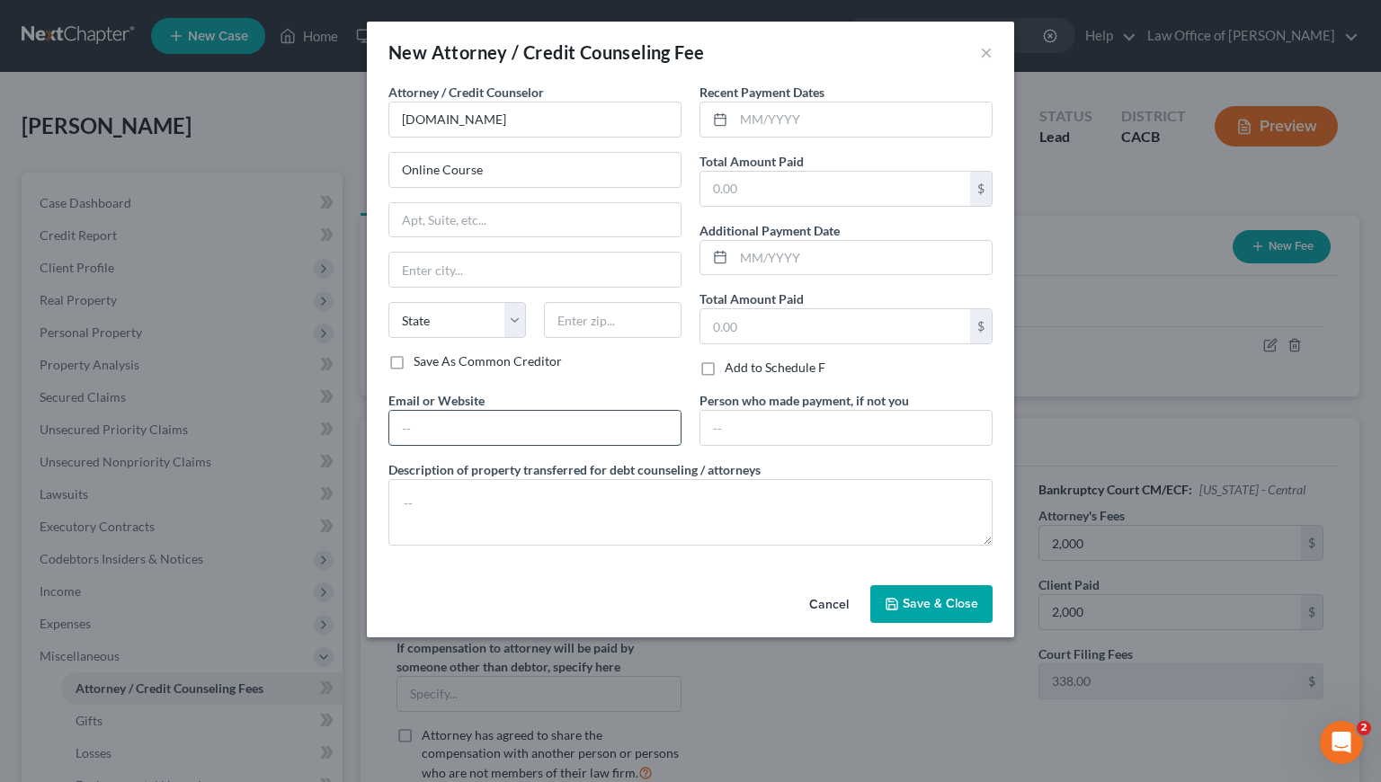
click at [469, 427] on input "text" at bounding box center [534, 428] width 291 height 34
type input "DebtorCC.org"
click at [491, 503] on textarea at bounding box center [690, 512] width 604 height 67
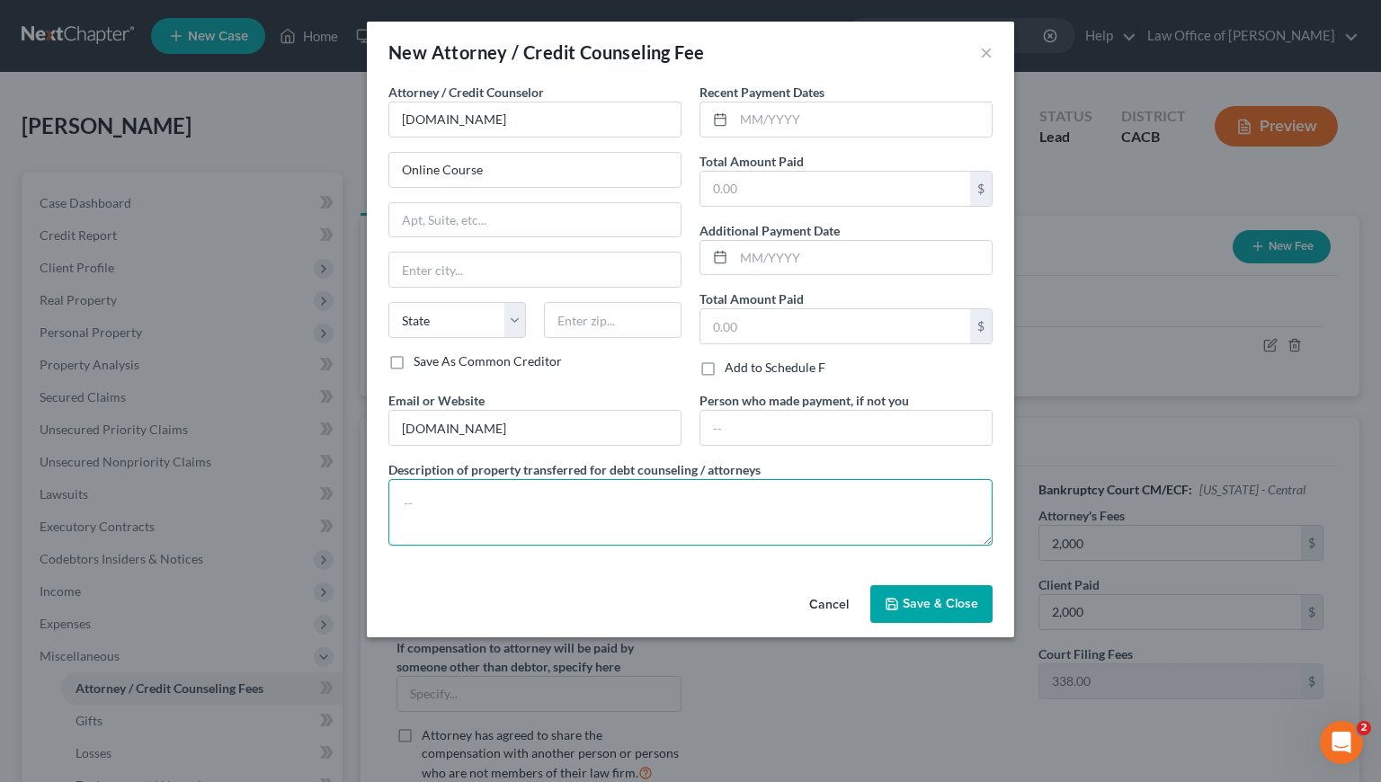
paste textarea "Debtor's Funds."
type textarea "Debtor's Funds."
click at [844, 126] on input "text" at bounding box center [863, 120] width 258 height 34
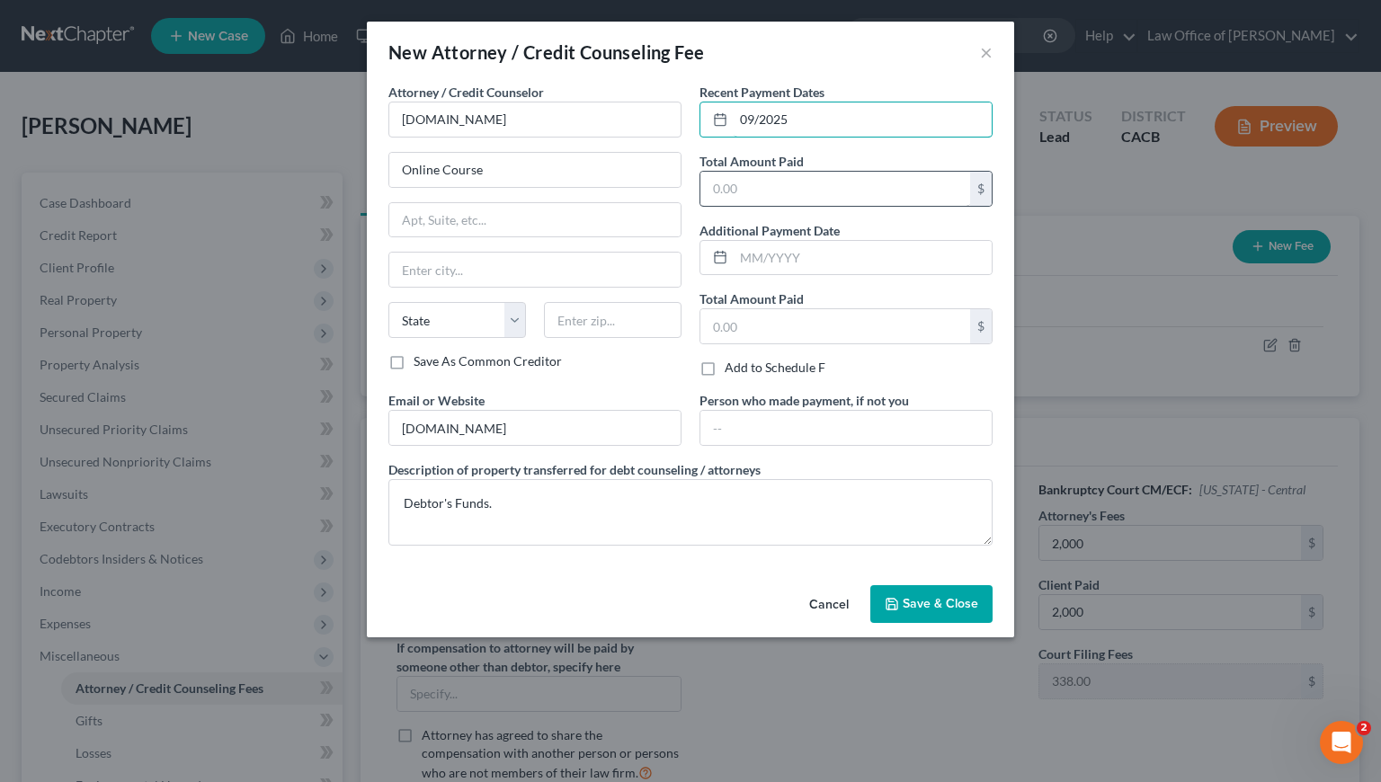
type input "09/2025"
click at [842, 200] on input "text" at bounding box center [836, 189] width 270 height 34
type input "19.95"
click at [933, 605] on span "Save & Close" at bounding box center [941, 603] width 76 height 15
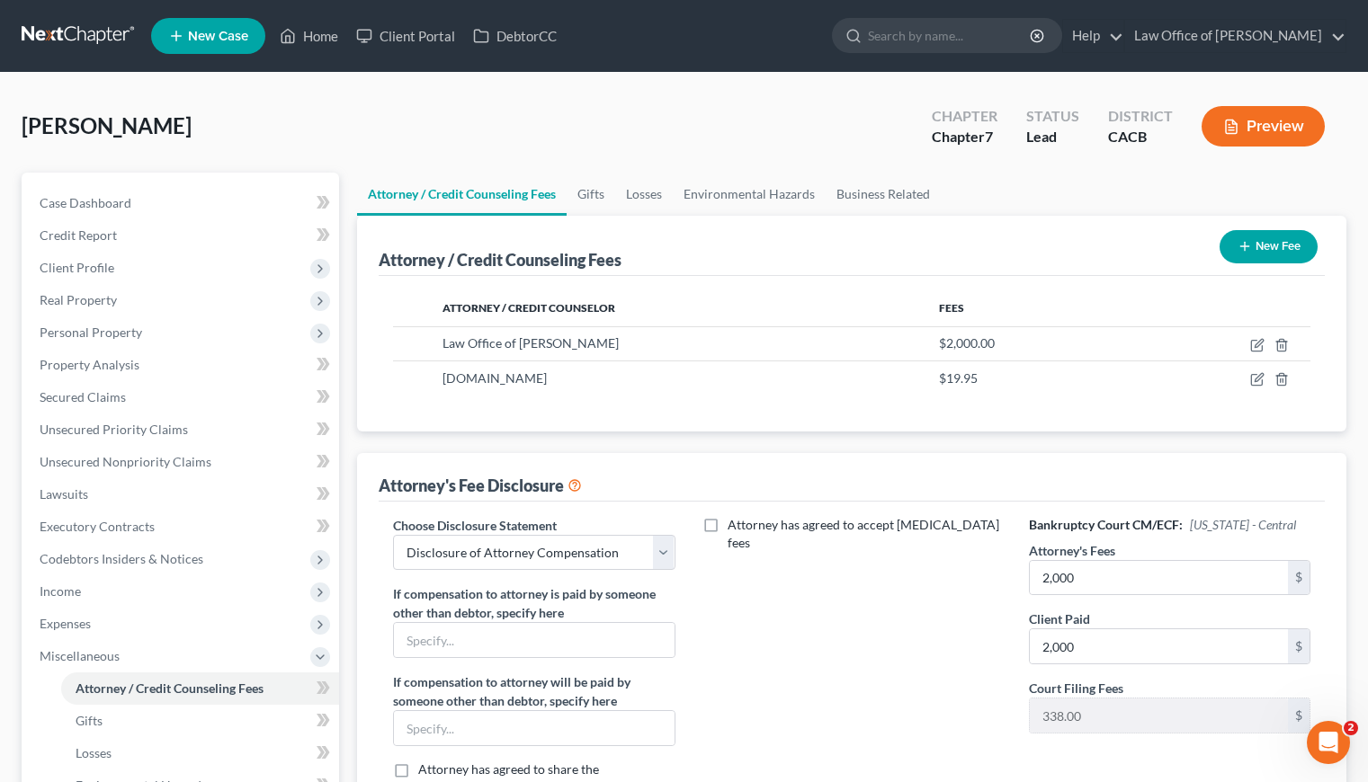
click at [902, 455] on div "Attorney's Fee Disclosure" at bounding box center [852, 477] width 946 height 49
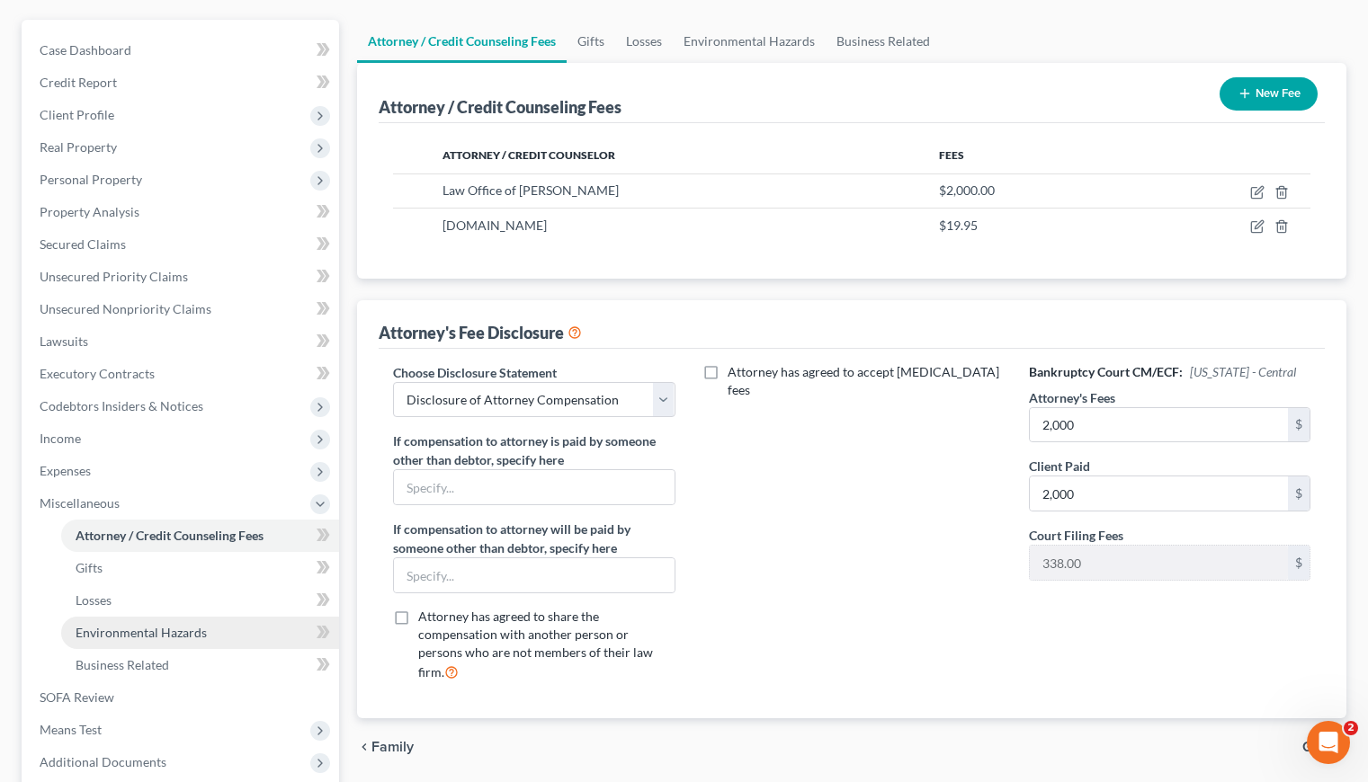
scroll to position [187, 0]
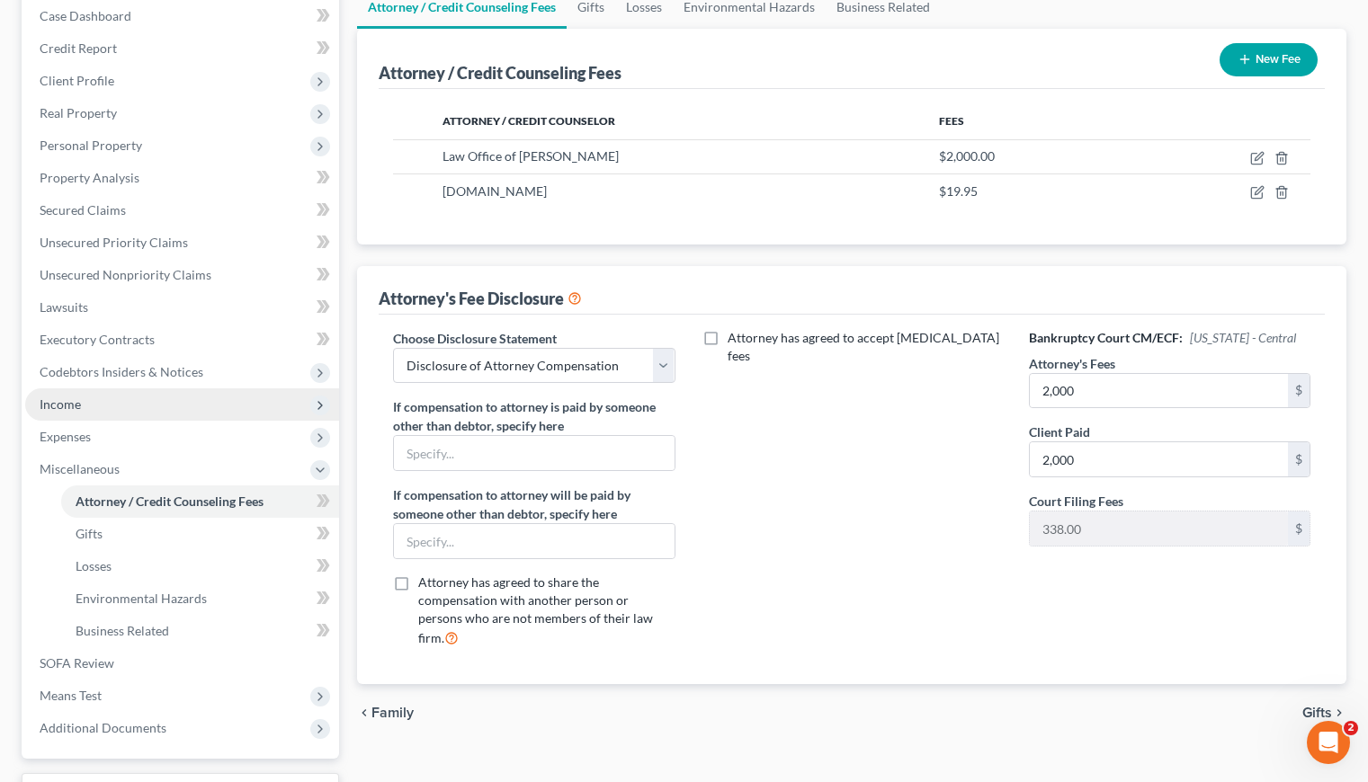
click at [76, 404] on span "Income" at bounding box center [60, 404] width 41 height 15
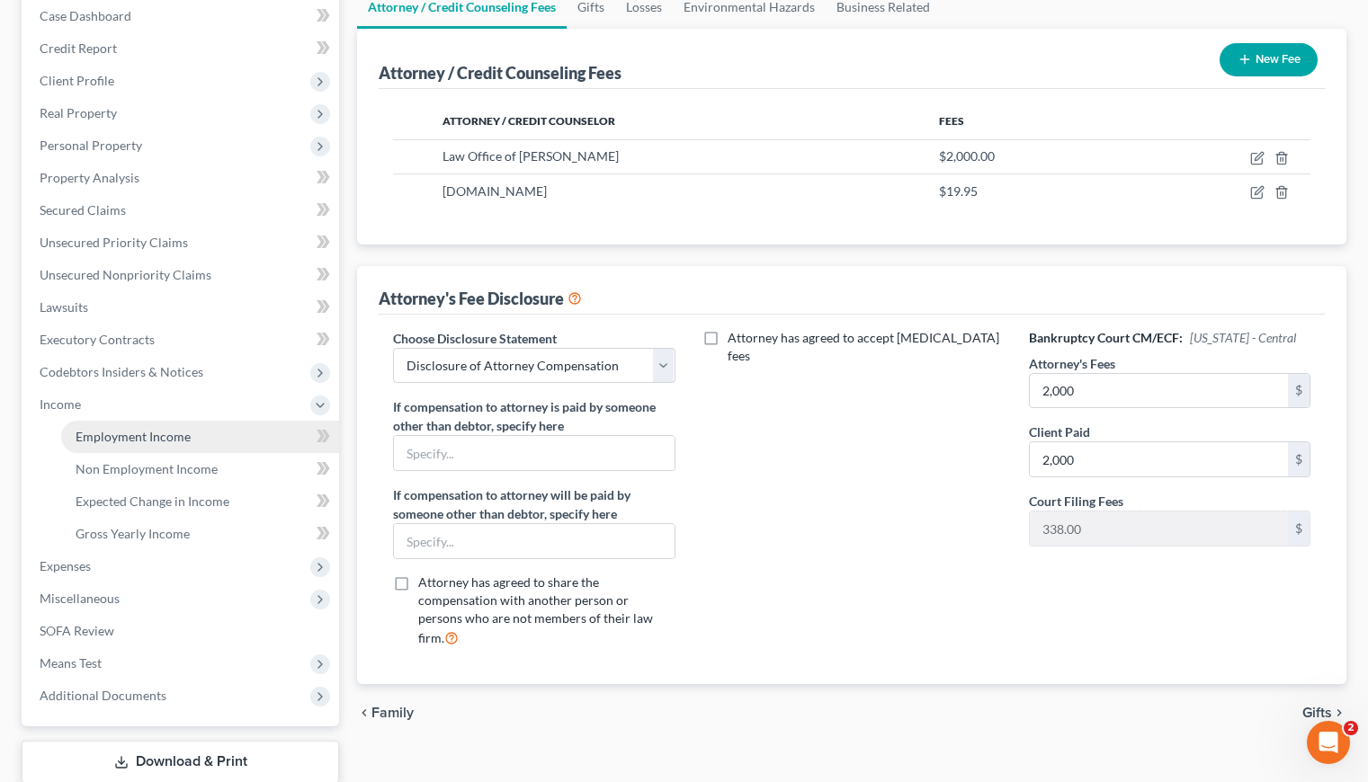
click at [180, 436] on span "Employment Income" at bounding box center [133, 436] width 115 height 15
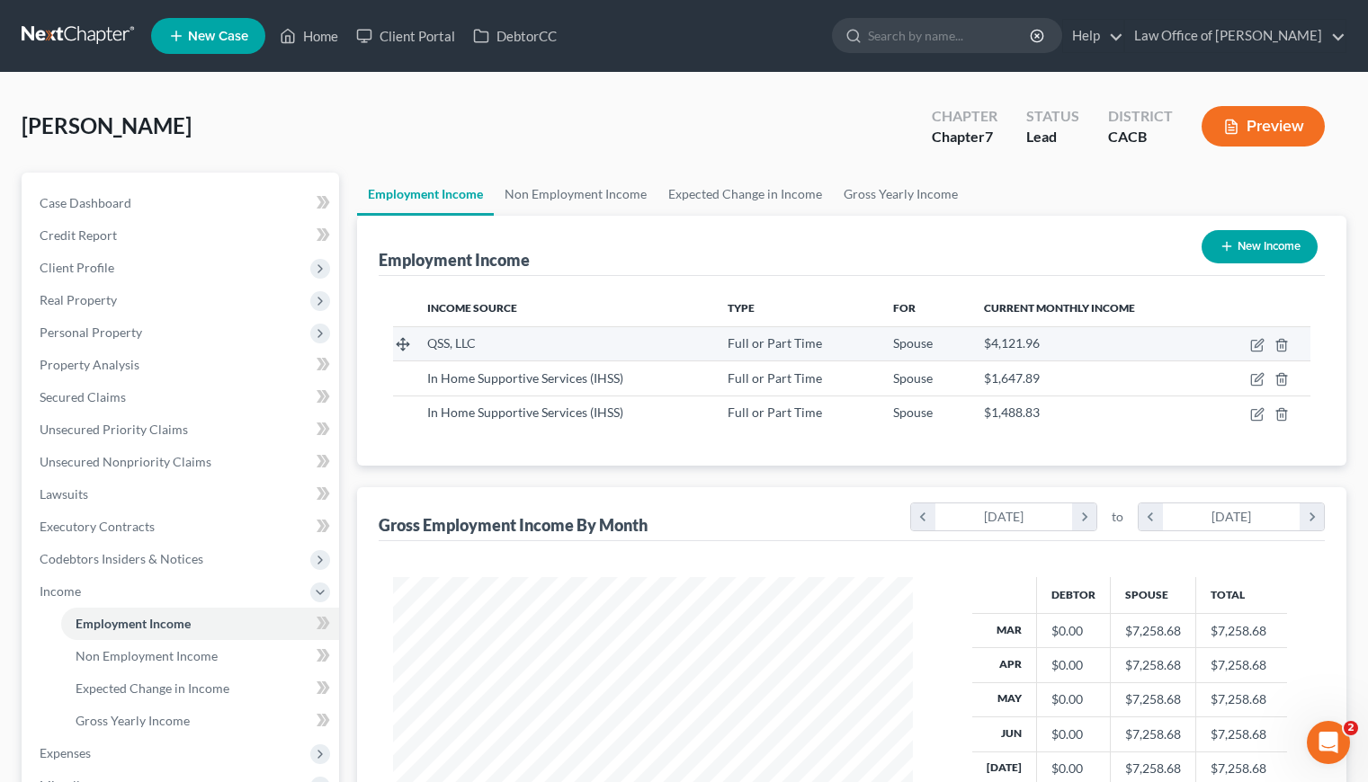
scroll to position [322, 556]
click at [1261, 250] on button "New Income" at bounding box center [1259, 246] width 116 height 33
select select "0"
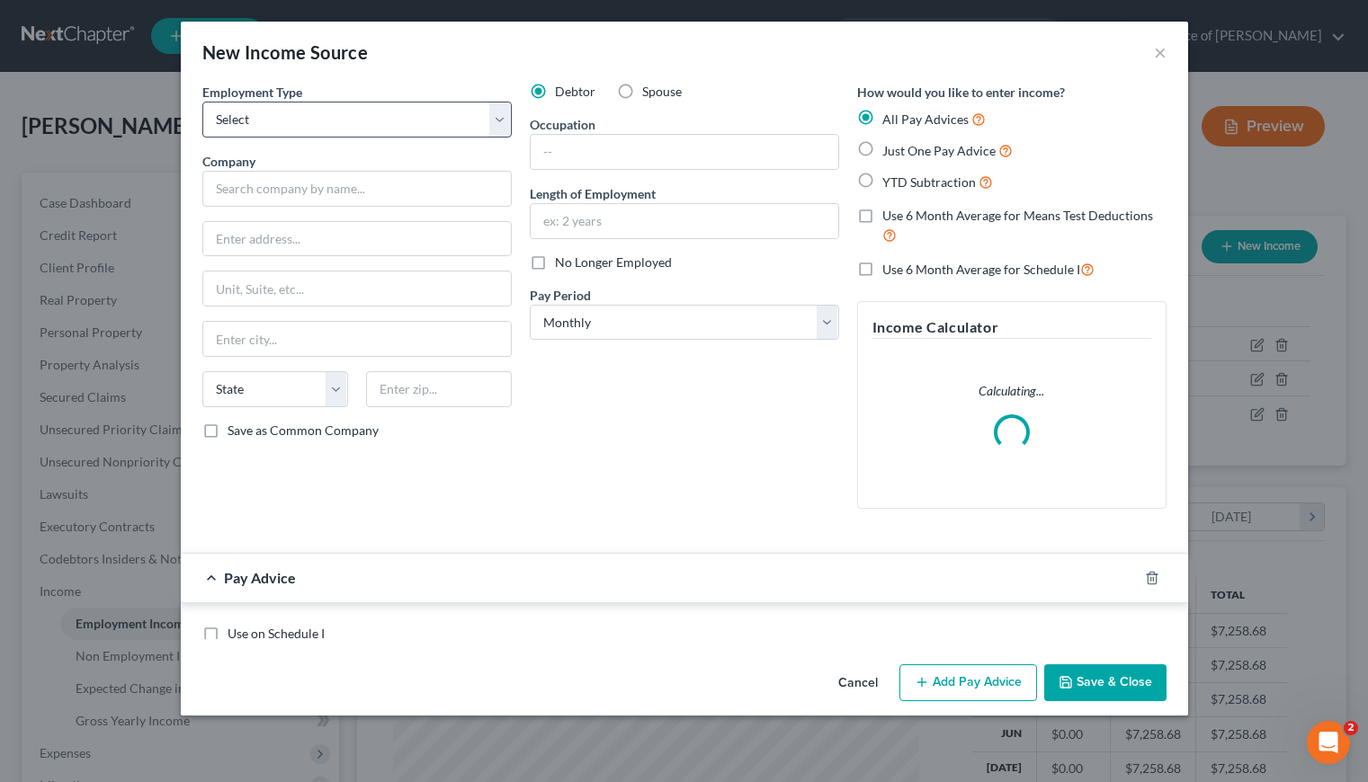
scroll to position [322, 561]
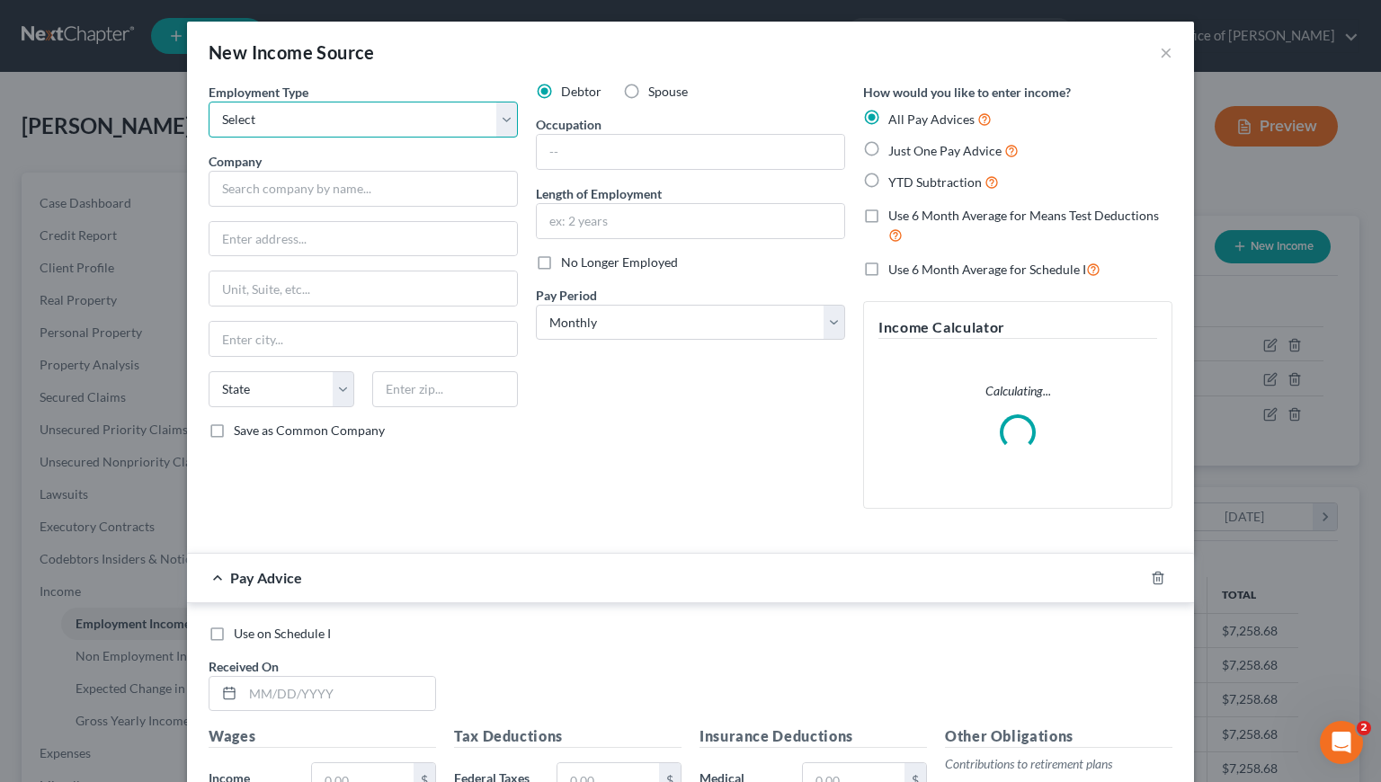
click at [317, 120] on select "Select Full or Part Time Employment Self Employment" at bounding box center [363, 120] width 309 height 36
select select "1"
click at [209, 102] on select "Select Full or Part Time Employment Self Employment" at bounding box center [363, 120] width 309 height 36
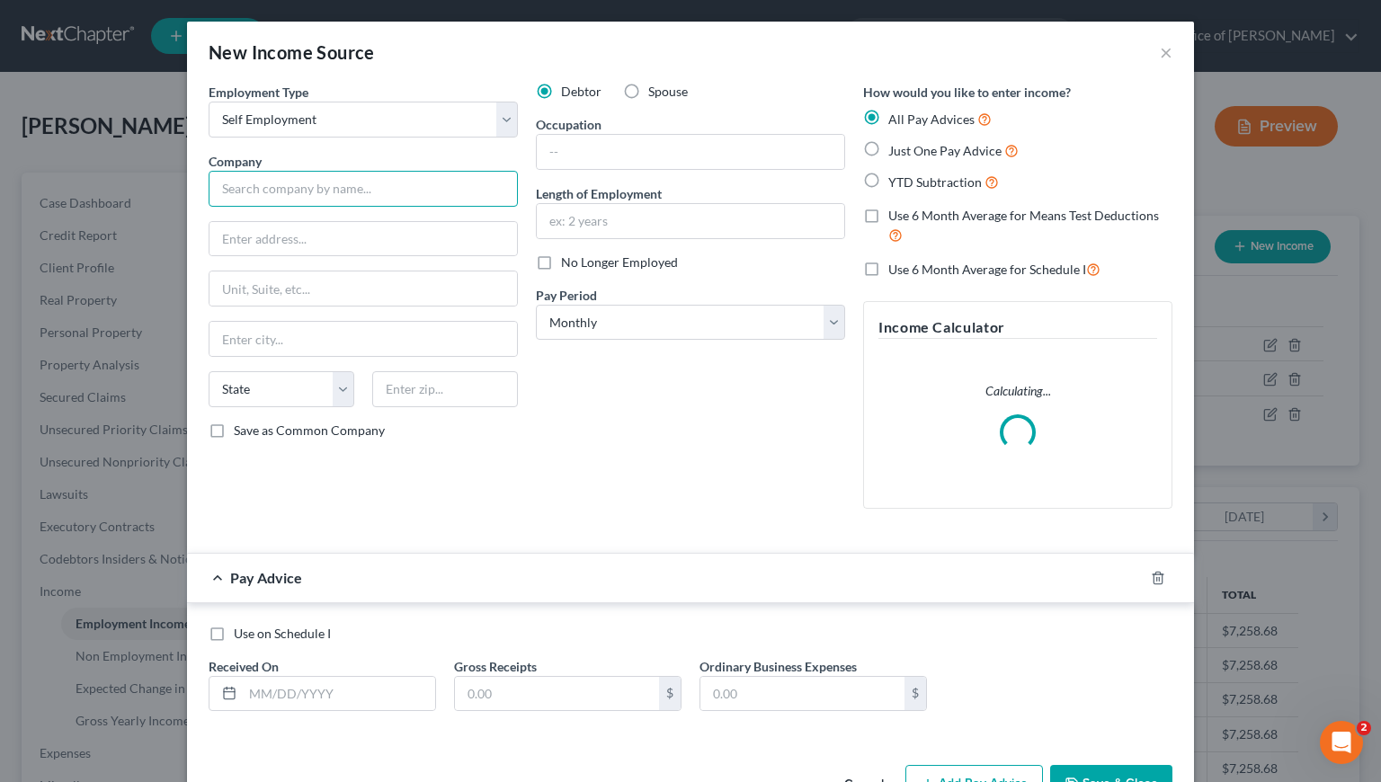
click at [344, 188] on input "text" at bounding box center [363, 189] width 309 height 36
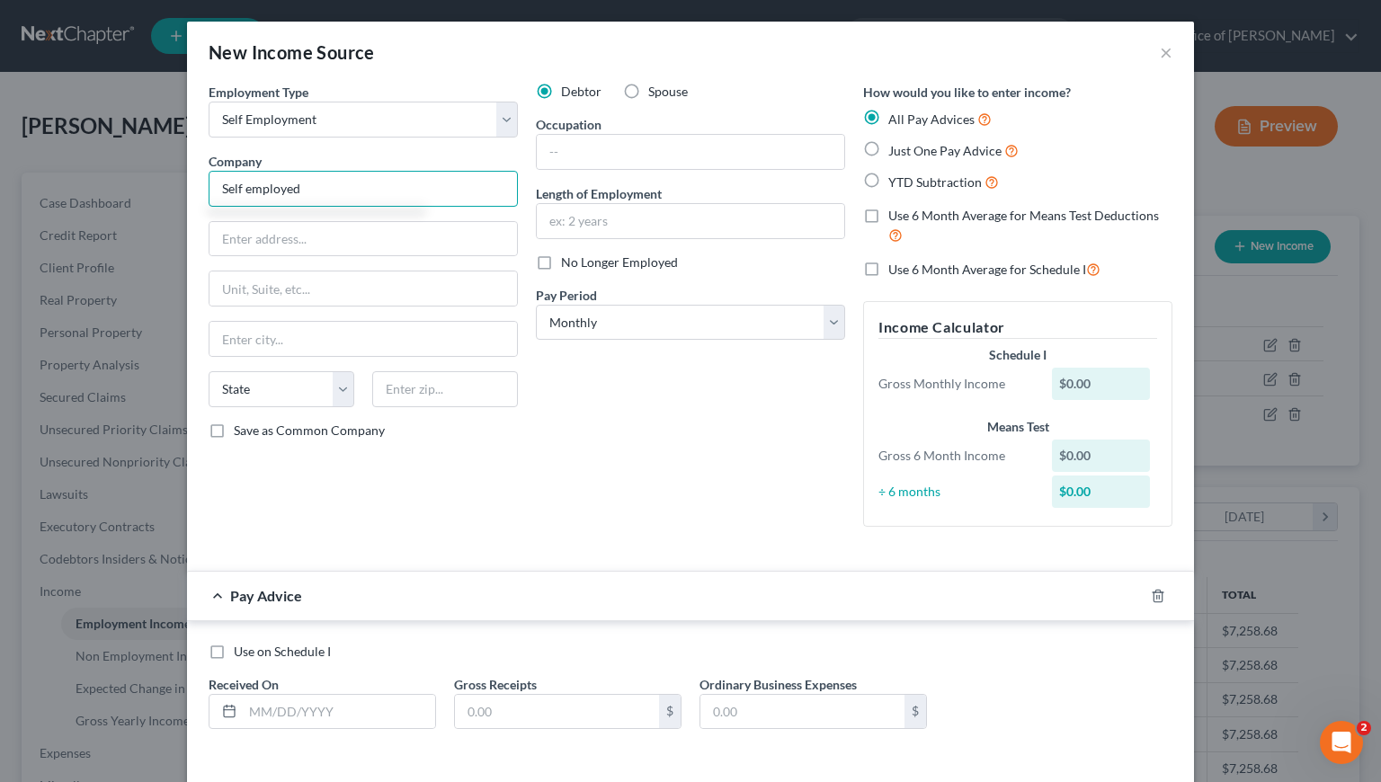
type input "Self employed"
click at [888, 146] on label "Just One Pay Advice" at bounding box center [953, 150] width 130 height 21
click at [896, 146] on input "Just One Pay Advice" at bounding box center [902, 146] width 12 height 12
radio input "true"
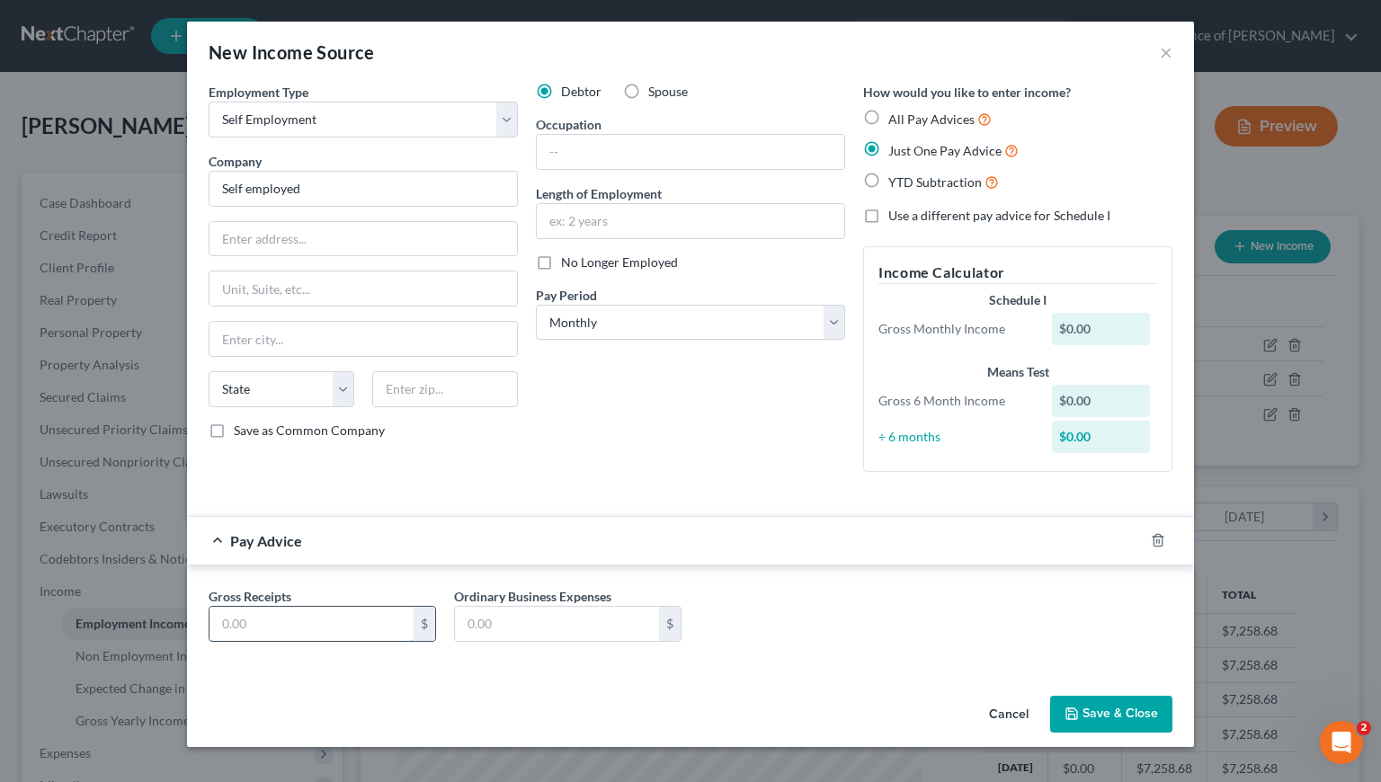
drag, startPoint x: 308, startPoint y: 629, endPoint x: 299, endPoint y: 637, distance: 12.2
click at [308, 629] on input "text" at bounding box center [312, 624] width 204 height 34
type input "0.00"
click at [1119, 723] on button "Save & Close" at bounding box center [1111, 715] width 122 height 38
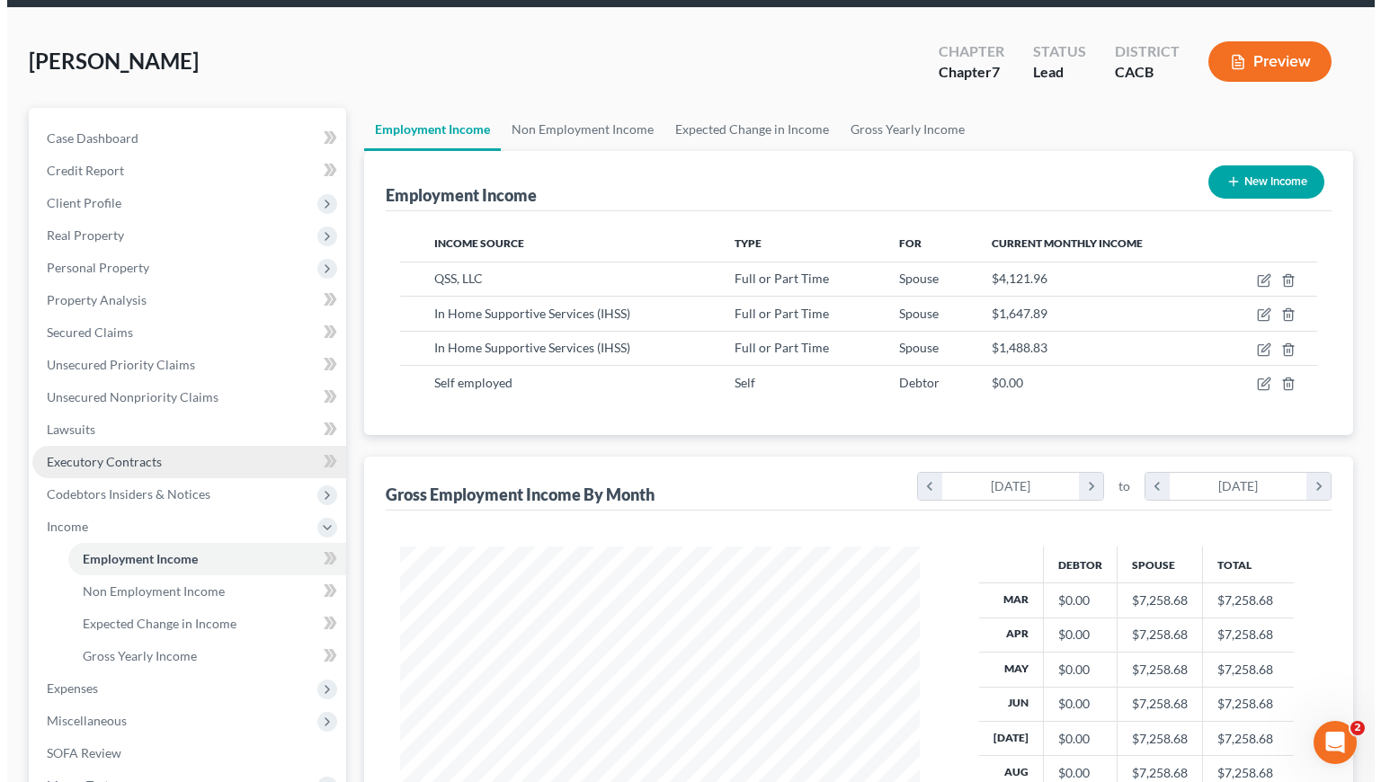
scroll to position [0, 0]
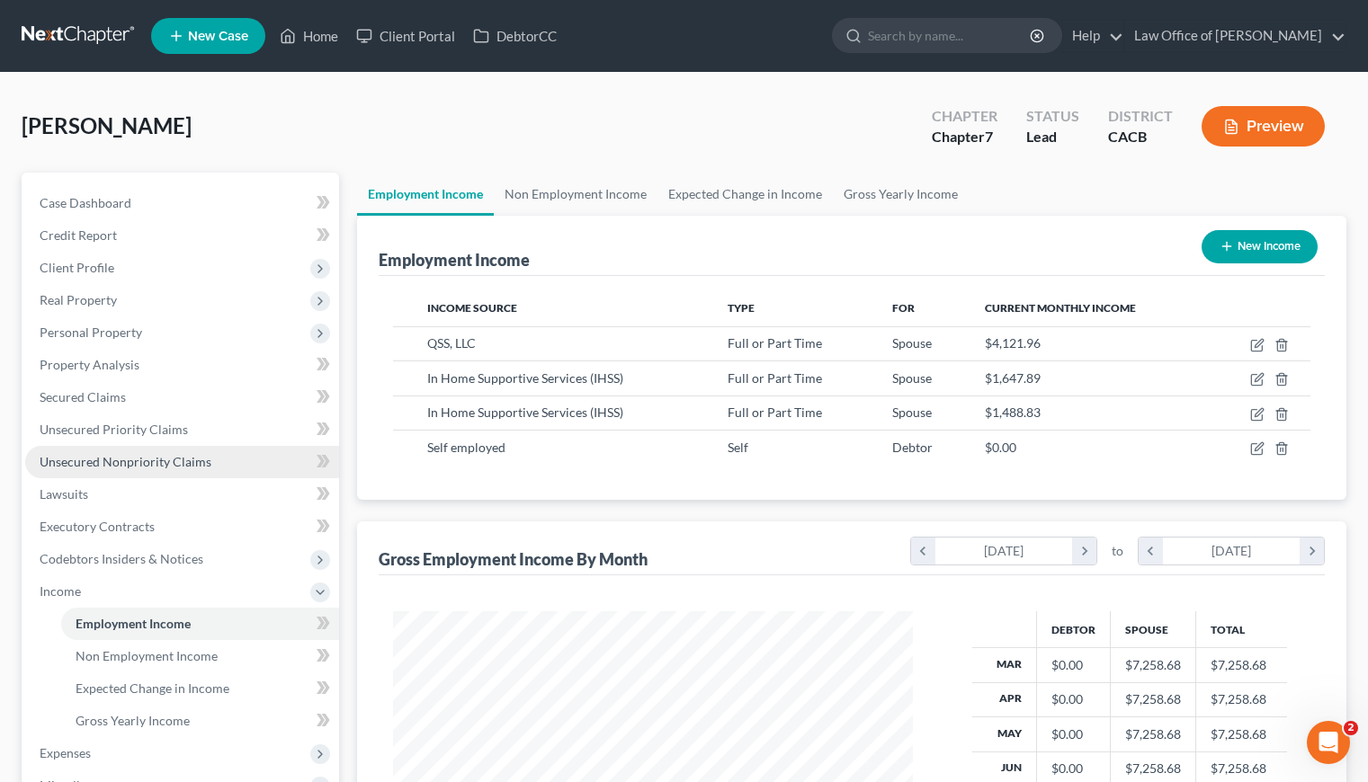
click at [131, 464] on span "Unsecured Nonpriority Claims" at bounding box center [126, 461] width 172 height 15
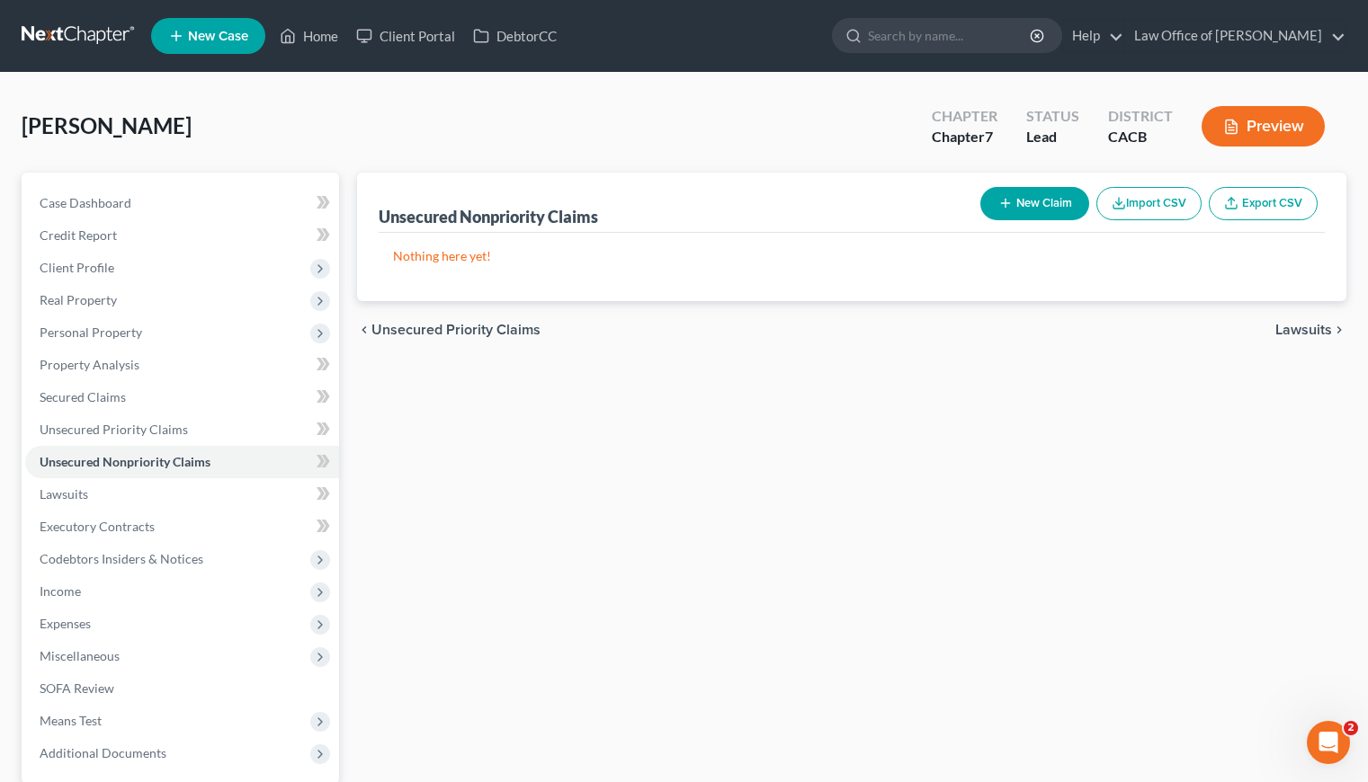
click at [1050, 203] on button "New Claim" at bounding box center [1034, 203] width 109 height 33
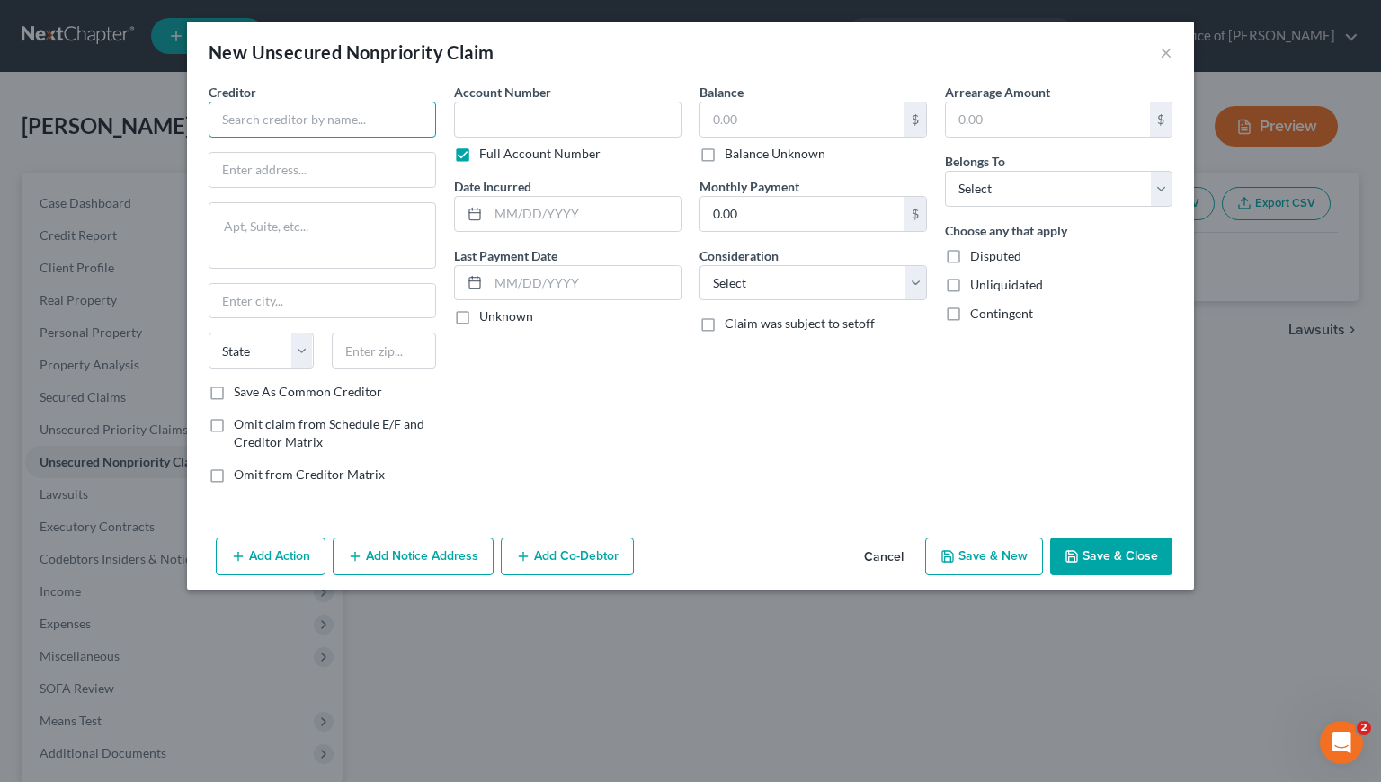
click at [271, 103] on input "text" at bounding box center [323, 120] width 228 height 36
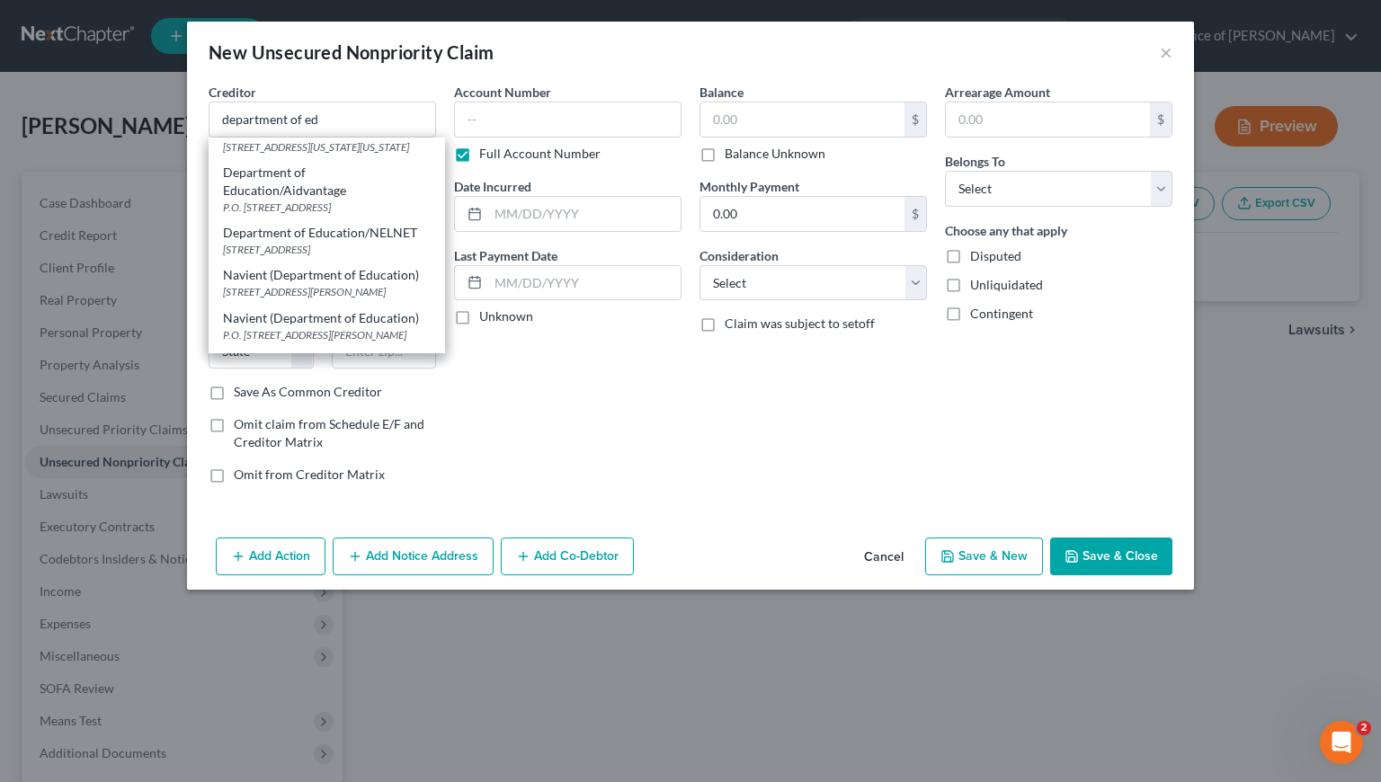
scroll to position [113, 0]
click at [294, 242] on div "Department of Education/NELNET" at bounding box center [327, 234] width 208 height 18
type input "Department of Education/NELNET"
type input "121 South 13th St."
type input "Lincoln"
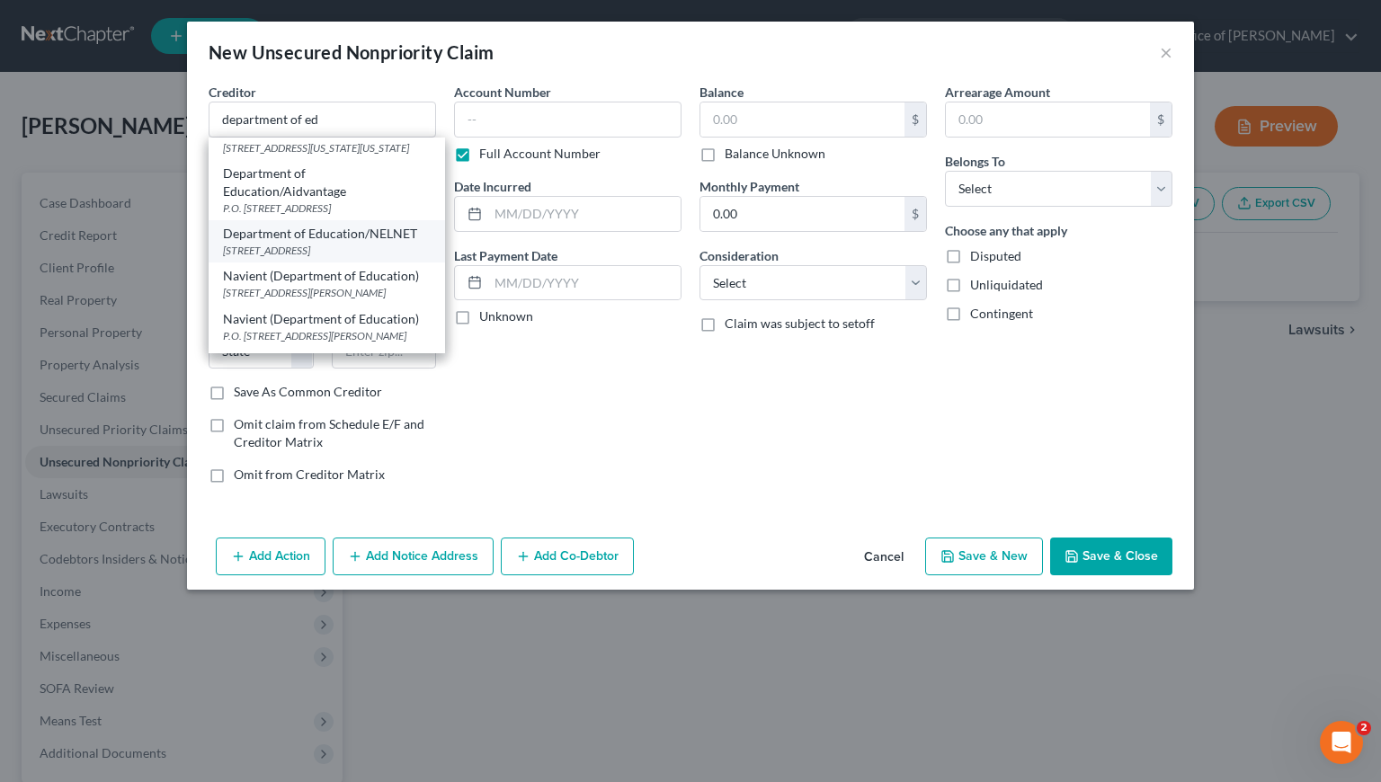
select select "30"
type input "68508"
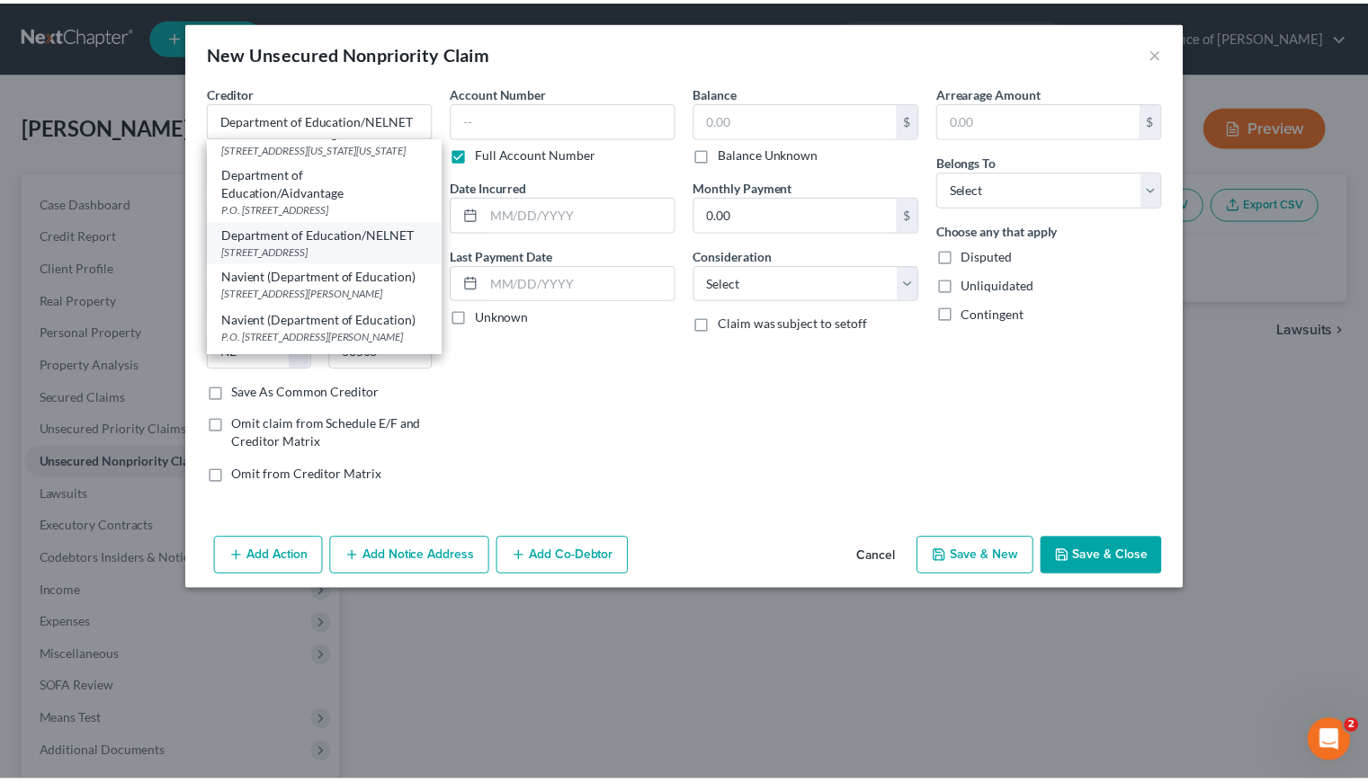
scroll to position [0, 0]
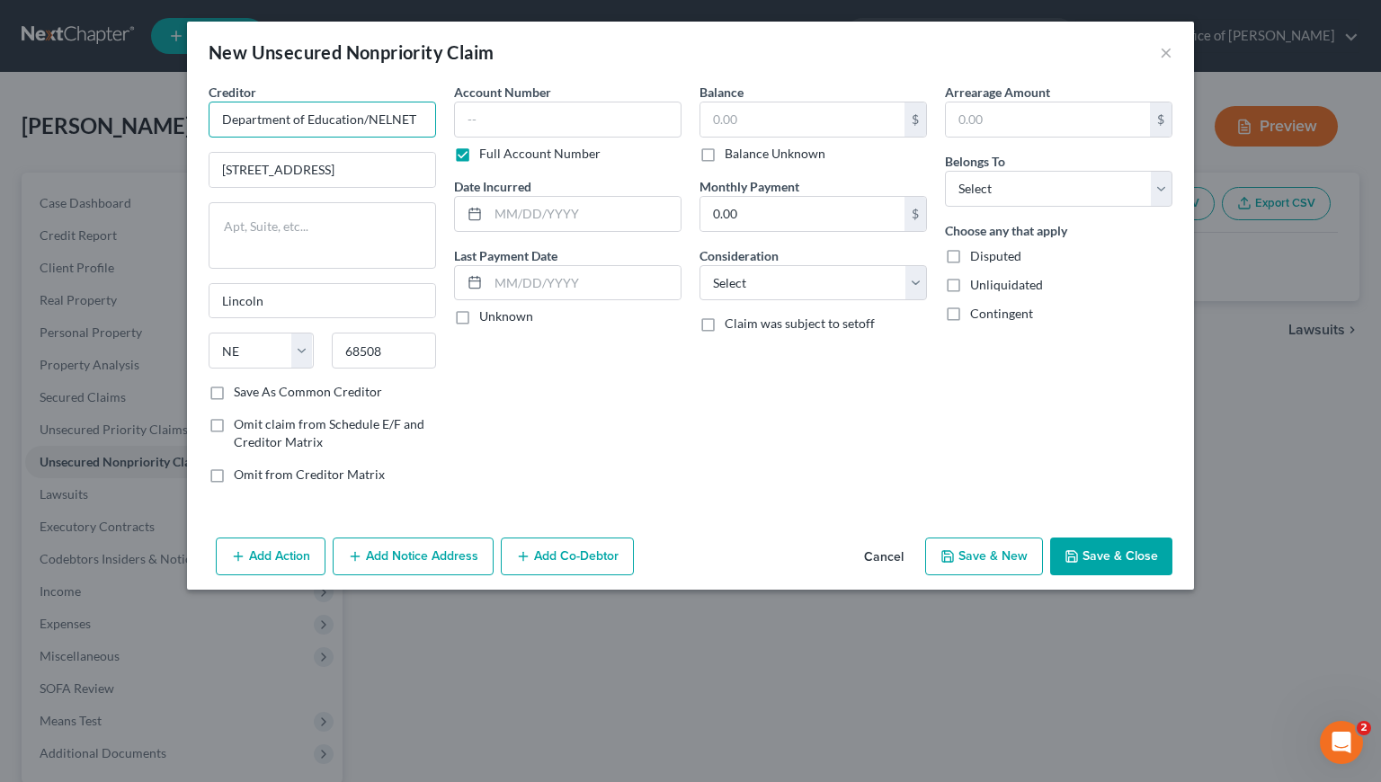
drag, startPoint x: 424, startPoint y: 121, endPoint x: 380, endPoint y: 123, distance: 44.1
click at [382, 122] on input "Department of Education/NELNET" at bounding box center [323, 120] width 228 height 36
type input "Department of Education"
click at [763, 431] on div "Balance $ Balance Unknown Balance Undetermined $ Balance Unknown Monthly Paymen…" at bounding box center [813, 290] width 245 height 415
click at [605, 124] on input "text" at bounding box center [568, 120] width 228 height 36
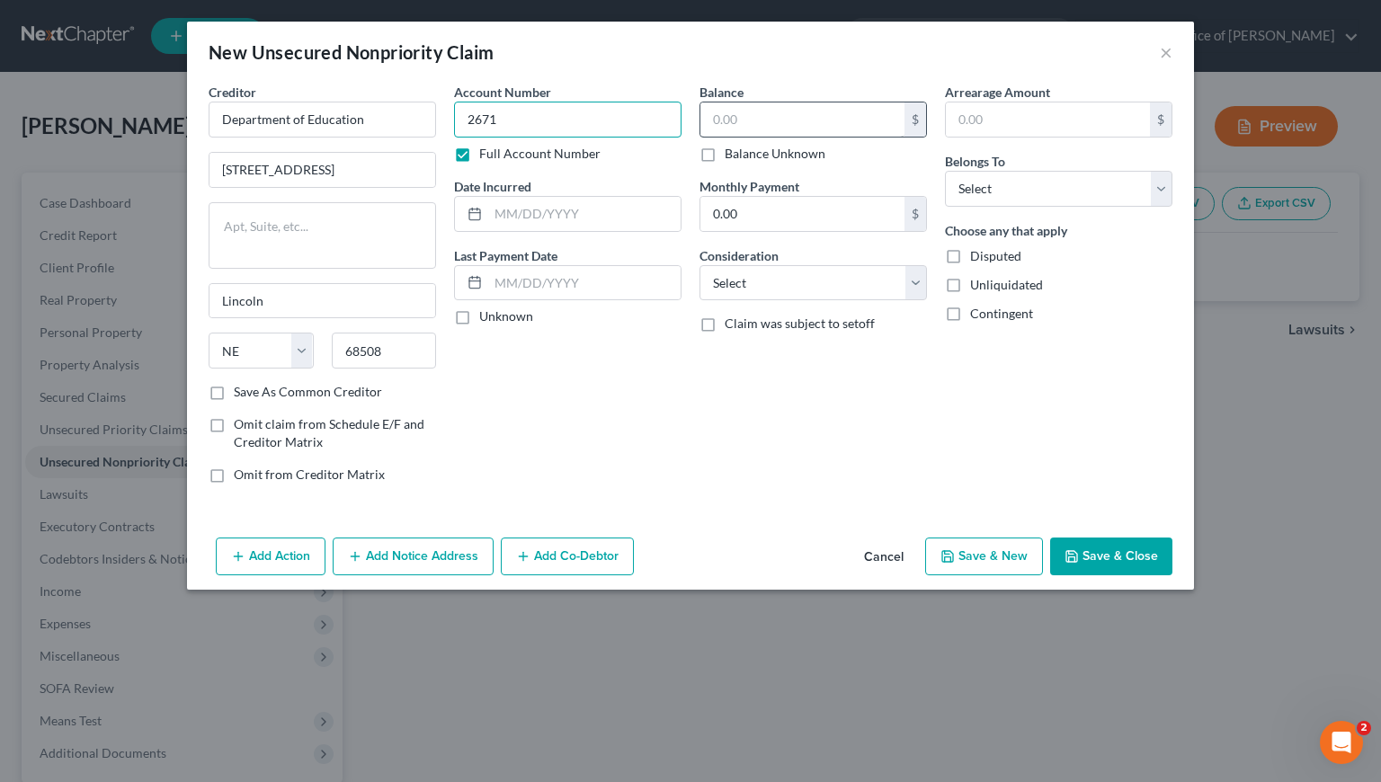
type input "2671"
click at [758, 108] on input "text" at bounding box center [803, 120] width 204 height 34
type input "8,130"
click at [582, 211] on input "text" at bounding box center [584, 214] width 192 height 34
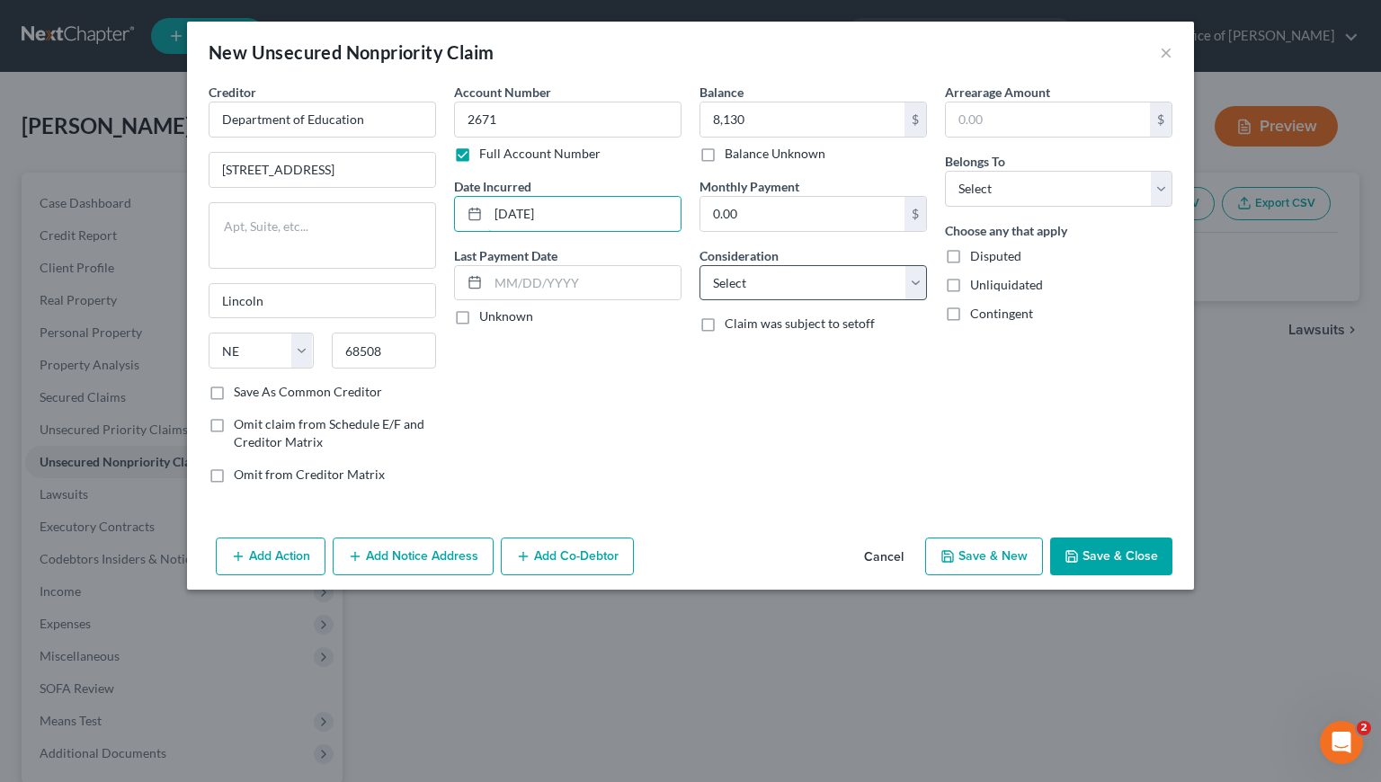
type input "9/5/2013"
click at [799, 287] on select "Select Cable / Satellite Services Collection Agency Credit Card Debt Debt Couns…" at bounding box center [814, 283] width 228 height 36
select select "17"
click at [700, 265] on select "Select Cable / Satellite Services Collection Agency Credit Card Debt Debt Couns…" at bounding box center [814, 283] width 228 height 36
click at [1023, 186] on select "Select Debtor 1 Only Debtor 2 Only Debtor 1 And Debtor 2 Only At Least One Of T…" at bounding box center [1059, 189] width 228 height 36
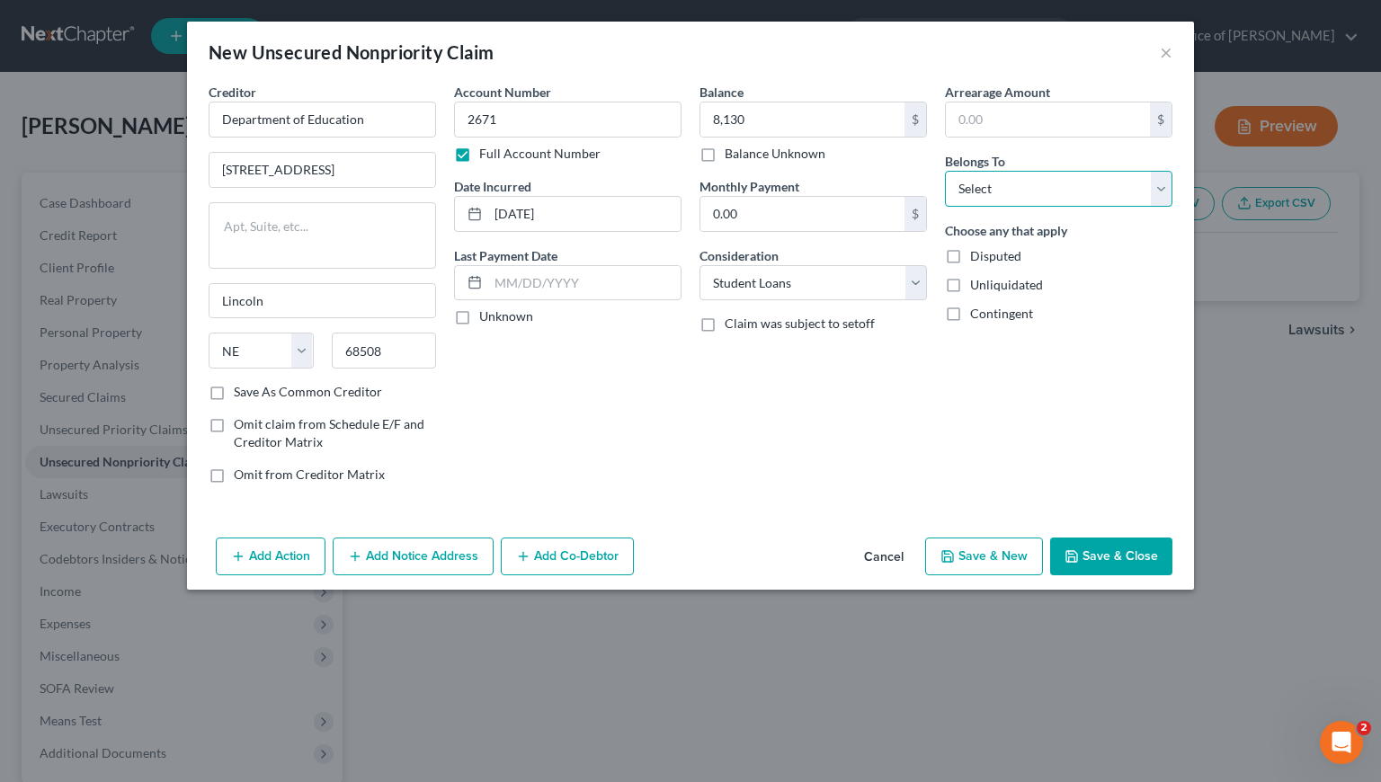
select select "0"
click at [945, 171] on select "Select Debtor 1 Only Debtor 2 Only Debtor 1 And Debtor 2 Only At Least One Of T…" at bounding box center [1059, 189] width 228 height 36
click at [558, 112] on input "2671" at bounding box center [568, 120] width 228 height 36
type input "2671, 2771"
click at [761, 112] on input "8,130" at bounding box center [803, 120] width 204 height 34
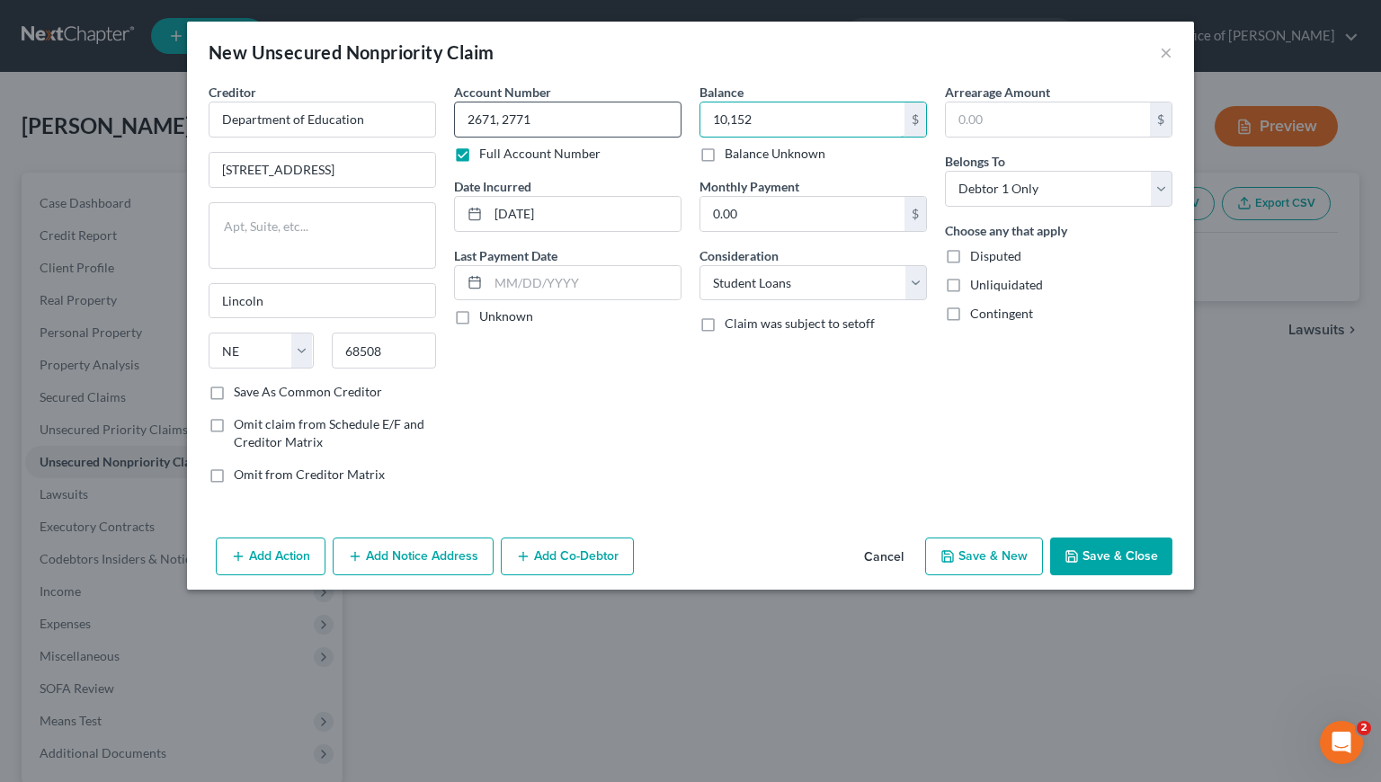
type input "10,152"
click at [586, 123] on input "2671, 2771" at bounding box center [568, 120] width 228 height 36
type input "2671, 2771, 2371"
drag, startPoint x: 512, startPoint y: 214, endPoint x: 474, endPoint y: 212, distance: 37.8
click at [474, 212] on div "9/5/2013" at bounding box center [568, 214] width 228 height 36
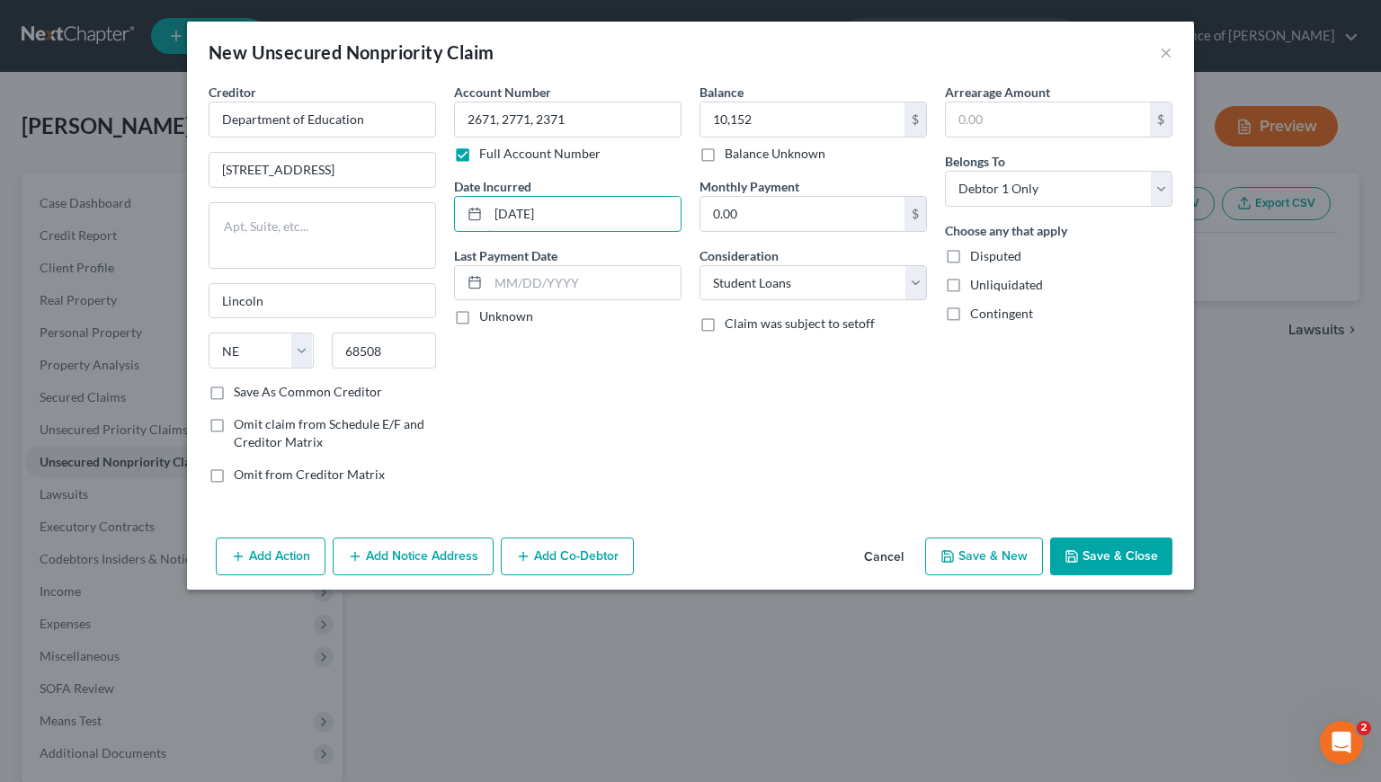
type input "3/6/2013"
click at [896, 554] on button "Cancel" at bounding box center [884, 558] width 68 height 36
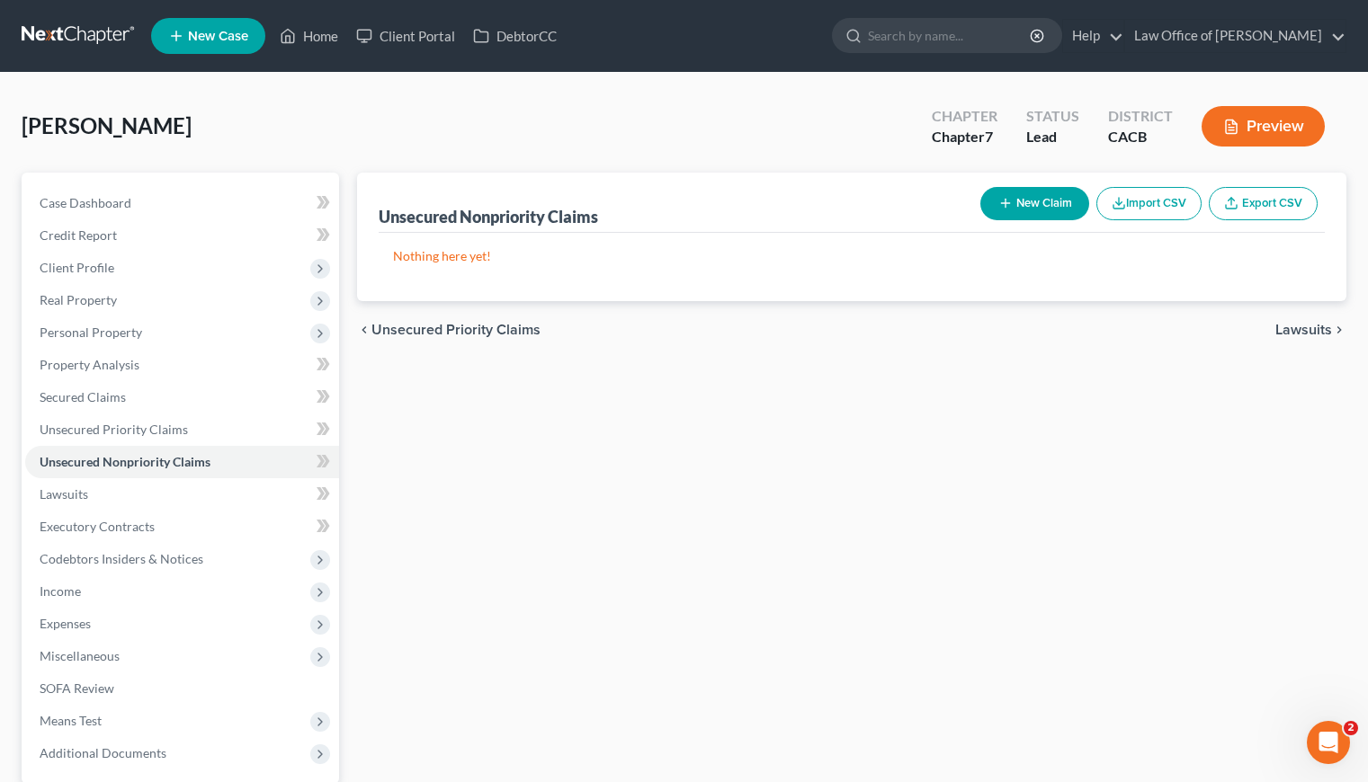
click at [660, 449] on div "Unsecured Nonpriority Claims New Claim Import CSV Export CSV Nothing here yet! …" at bounding box center [851, 530] width 1007 height 715
click at [763, 405] on div "Unsecured Nonpriority Claims New Claim Import CSV Export CSV Nothing here yet! …" at bounding box center [851, 530] width 1007 height 715
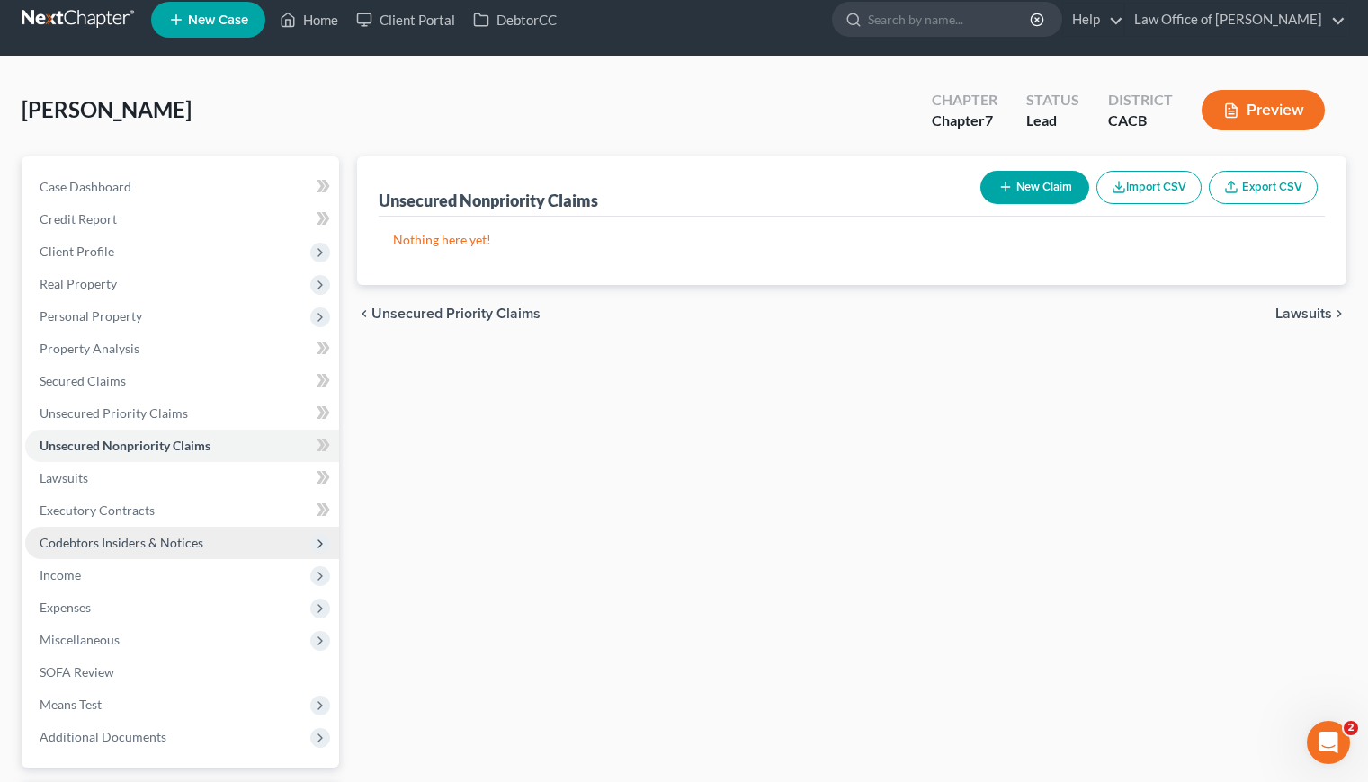
scroll to position [40, 0]
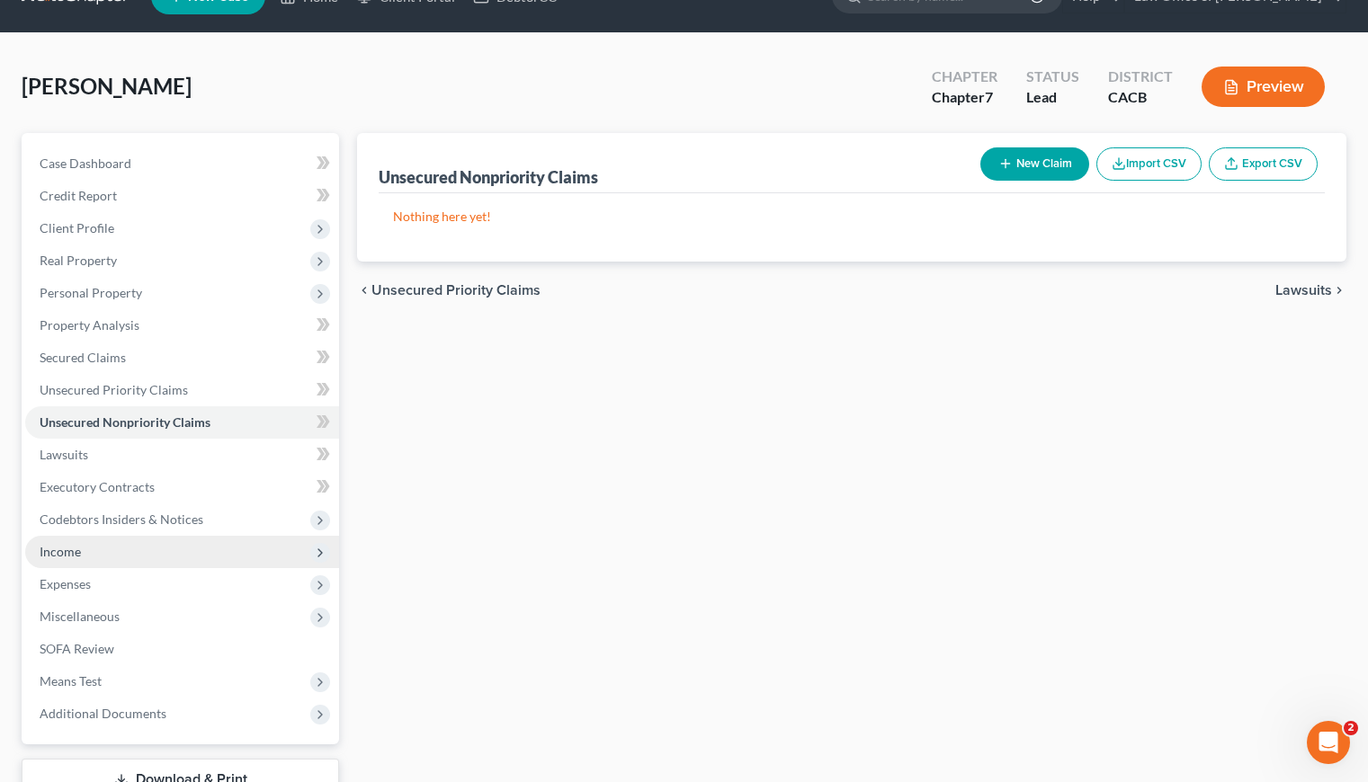
click at [69, 548] on span "Income" at bounding box center [60, 551] width 41 height 15
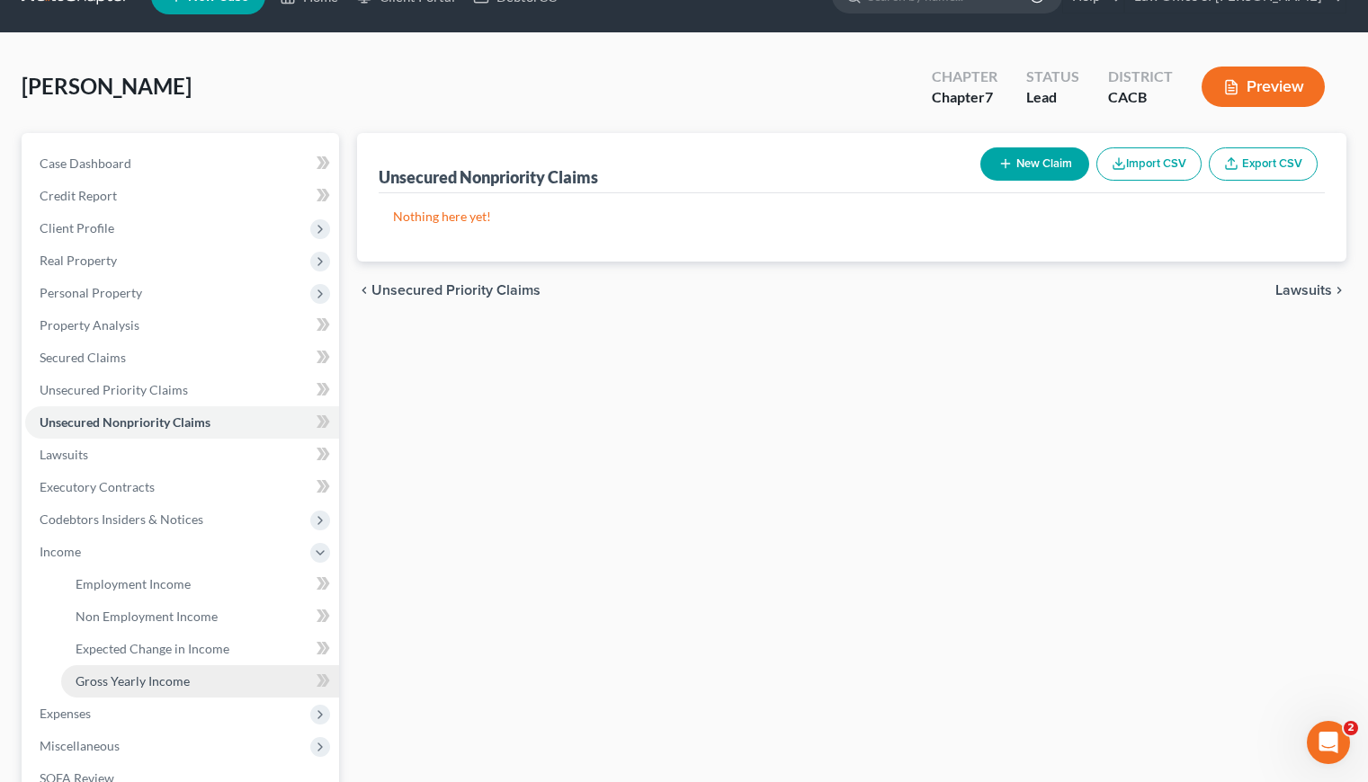
click at [161, 687] on span "Gross Yearly Income" at bounding box center [133, 681] width 114 height 15
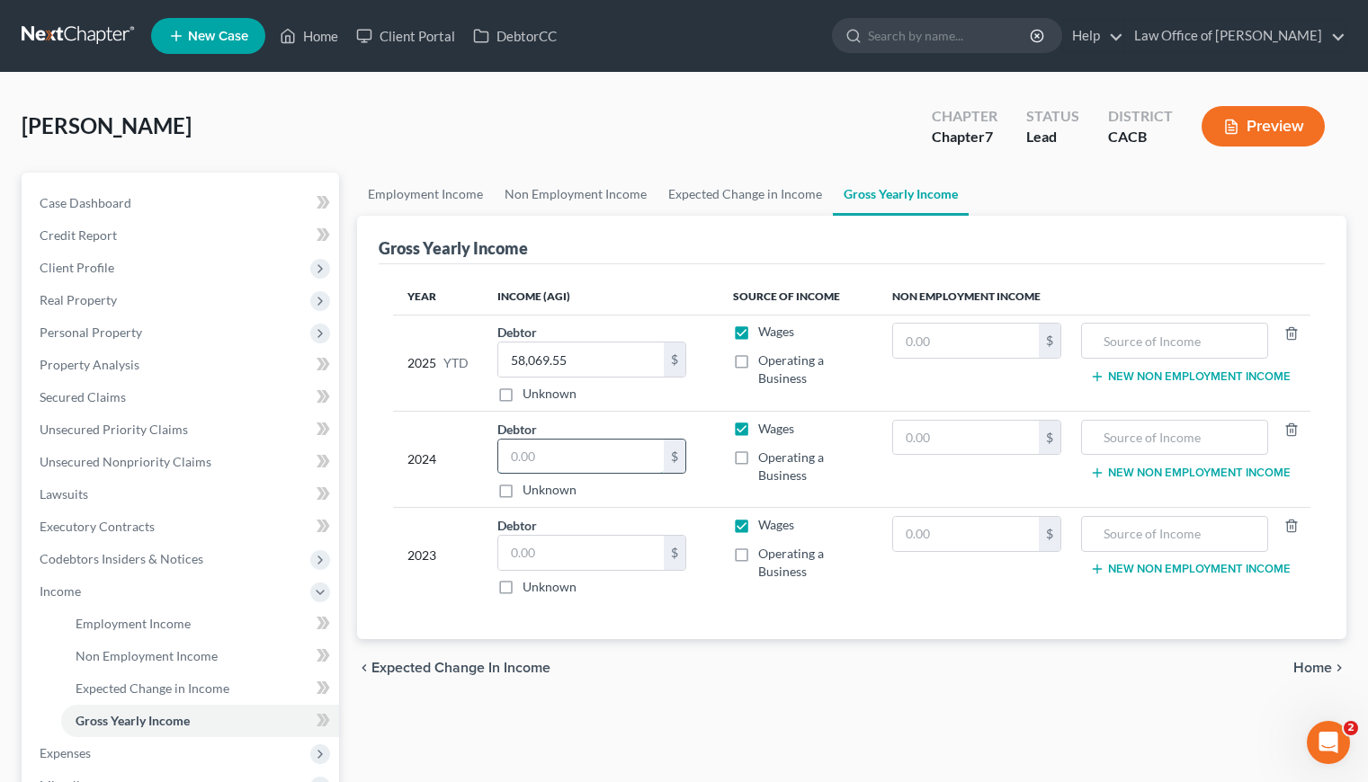
click at [572, 471] on input "text" at bounding box center [580, 457] width 165 height 34
type input "72,827"
click at [719, 629] on div "Year Income (AGI) Source of Income Non Employment Income 2025 YTD Debtor 58,069…" at bounding box center [852, 452] width 946 height 376
drag, startPoint x: 541, startPoint y: 456, endPoint x: 642, endPoint y: 457, distance: 100.7
click at [610, 457] on input "72,827" at bounding box center [580, 457] width 165 height 34
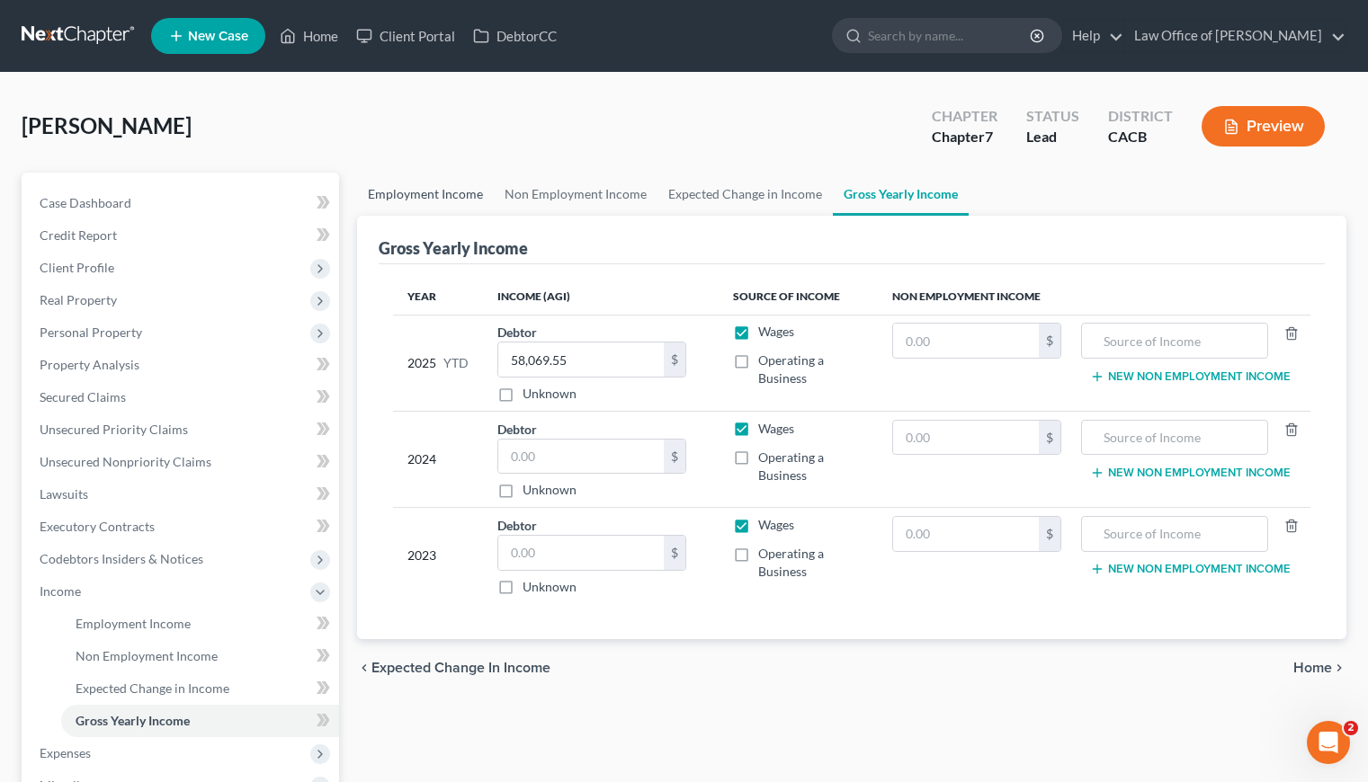
click at [406, 195] on link "Employment Income" at bounding box center [425, 194] width 137 height 43
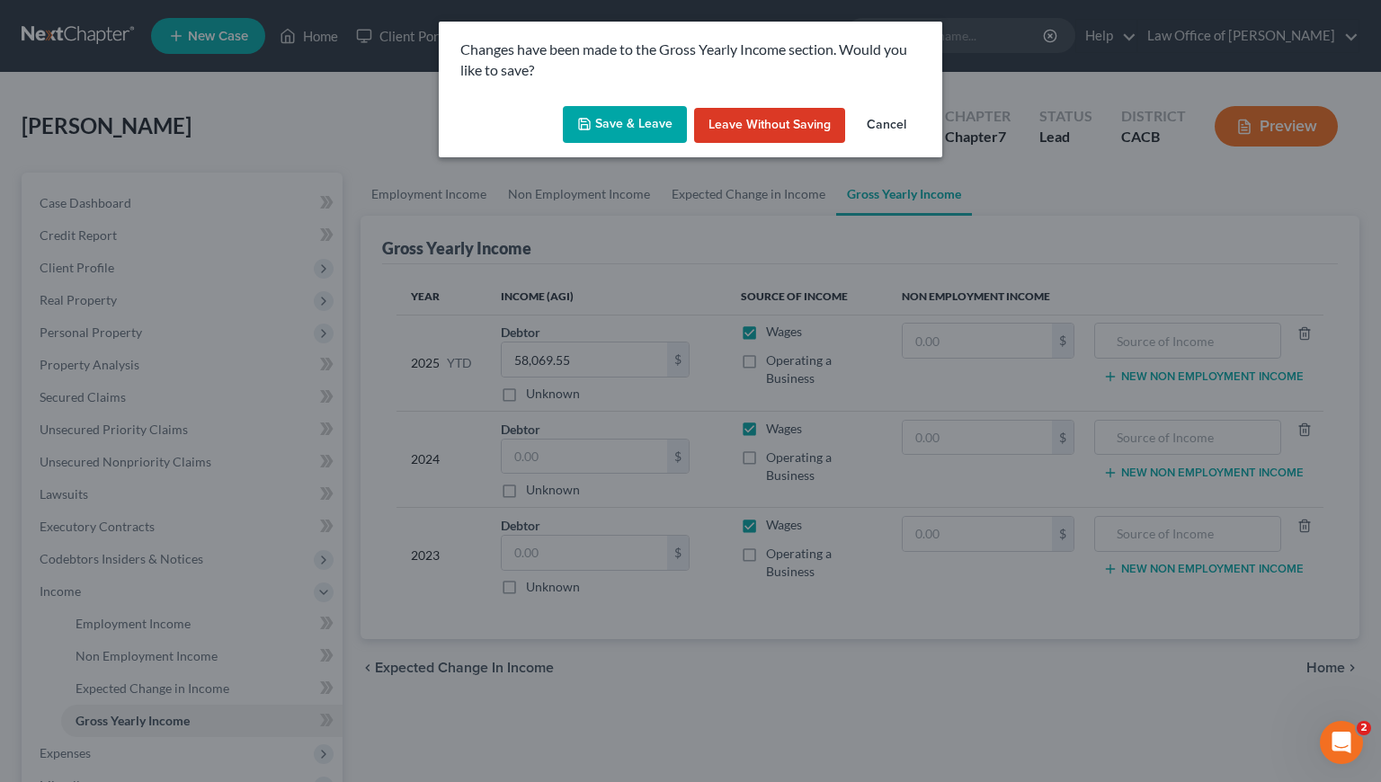
click at [604, 113] on button "Save & Leave" at bounding box center [625, 125] width 124 height 38
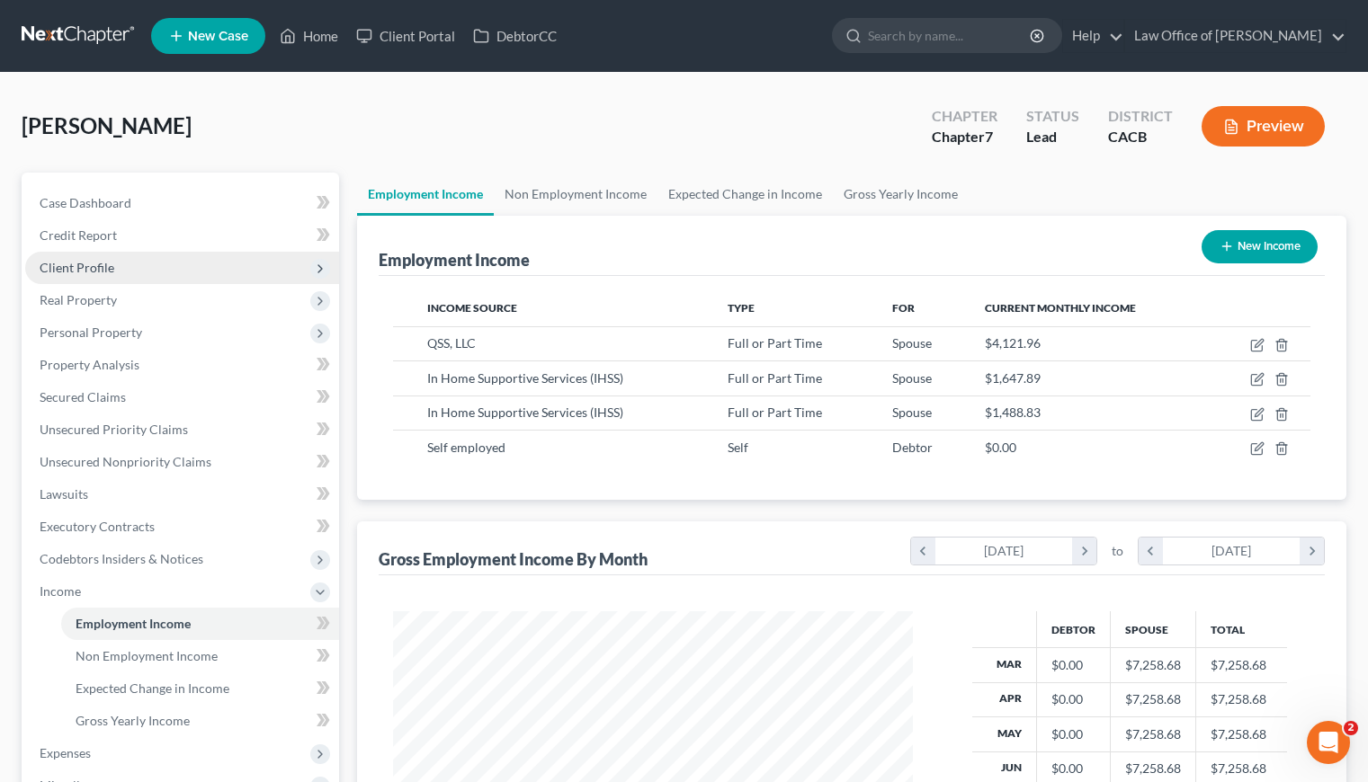
click at [86, 269] on span "Client Profile" at bounding box center [77, 267] width 75 height 15
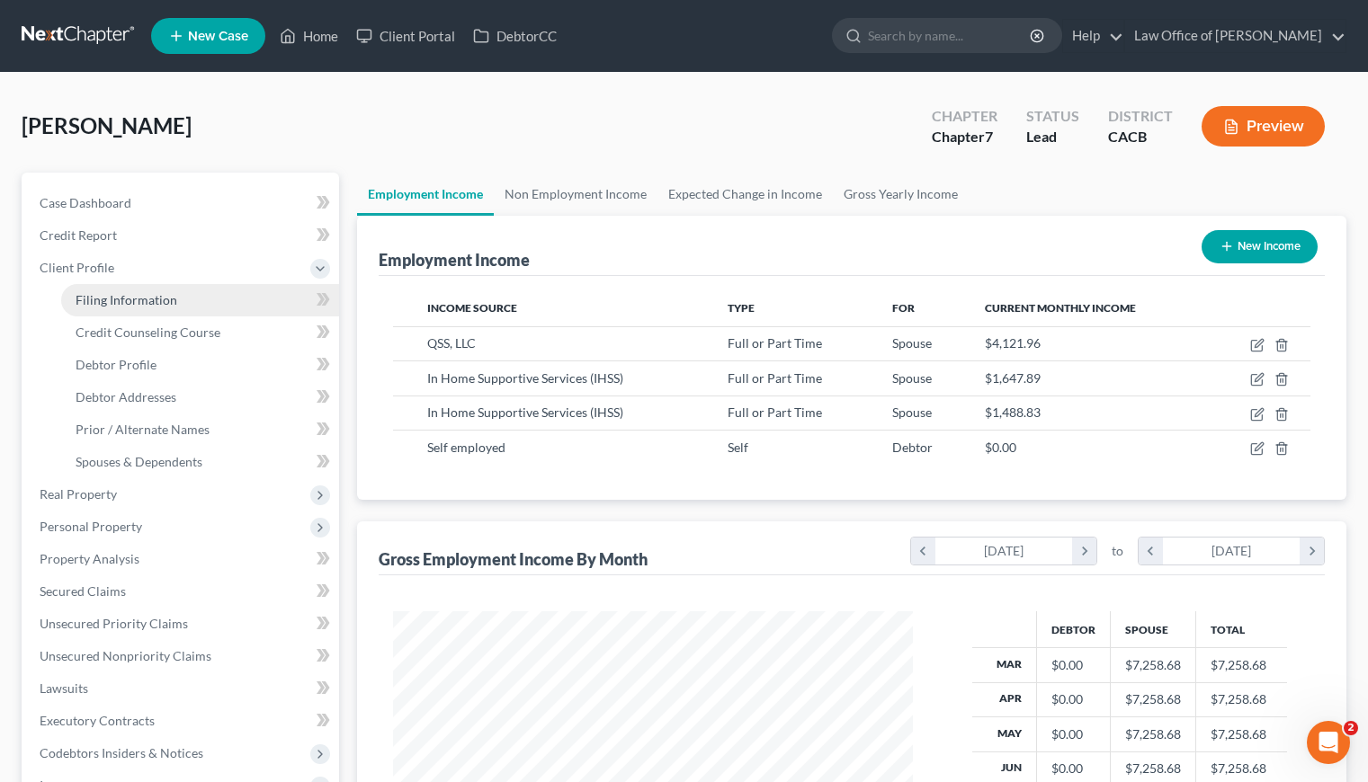
click at [156, 298] on span "Filing Information" at bounding box center [127, 299] width 102 height 15
select select "1"
select select "0"
select select "4"
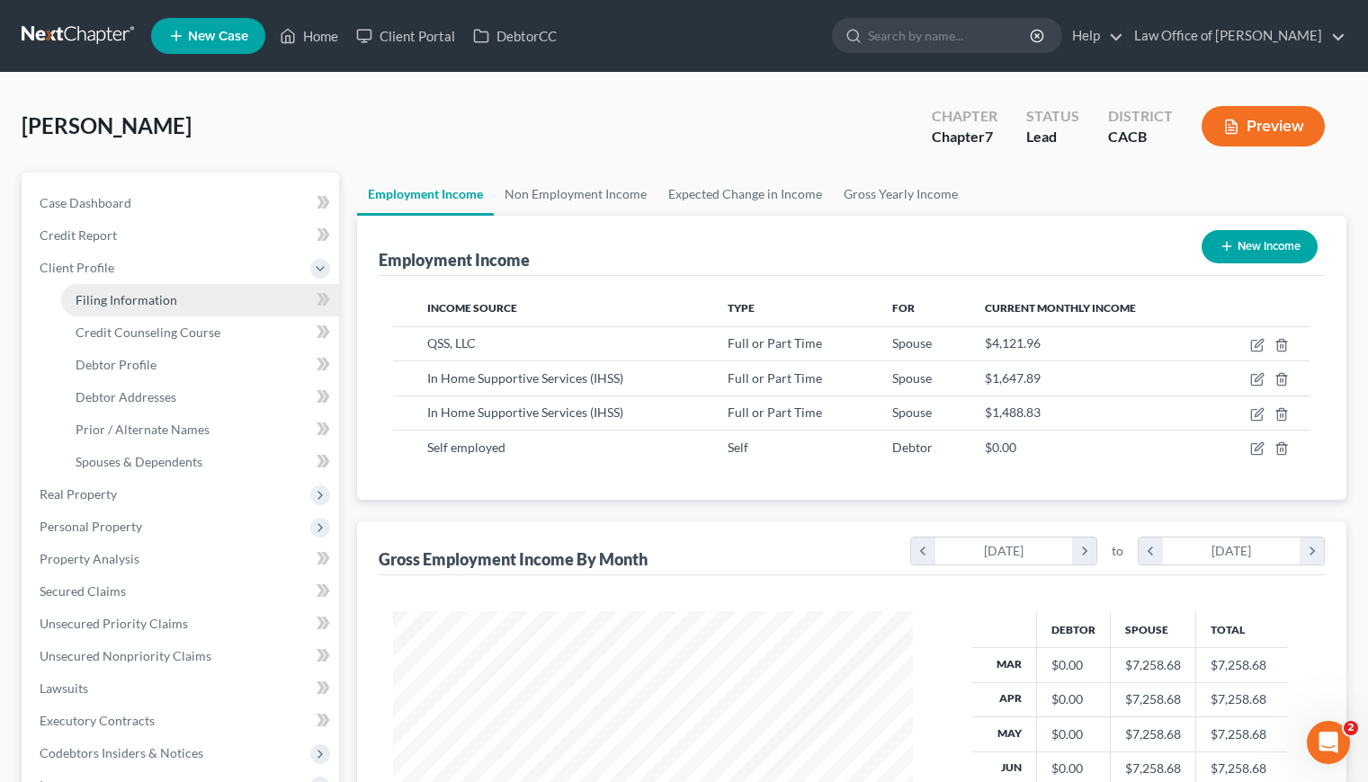
select select "0"
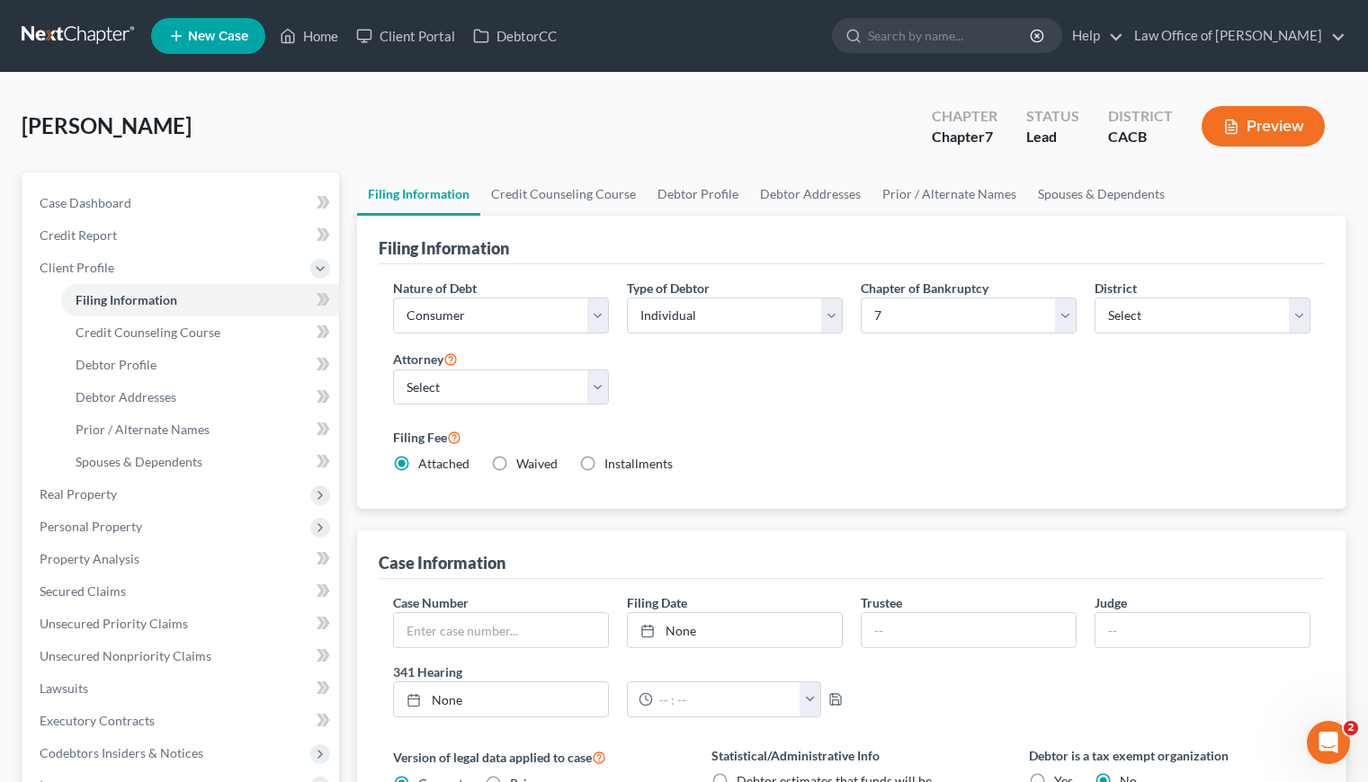
click at [933, 451] on div "Filing Fee Attached Waived Waived Installments Installments" at bounding box center [851, 449] width 917 height 47
click at [576, 183] on link "Credit Counseling Course" at bounding box center [563, 194] width 166 height 43
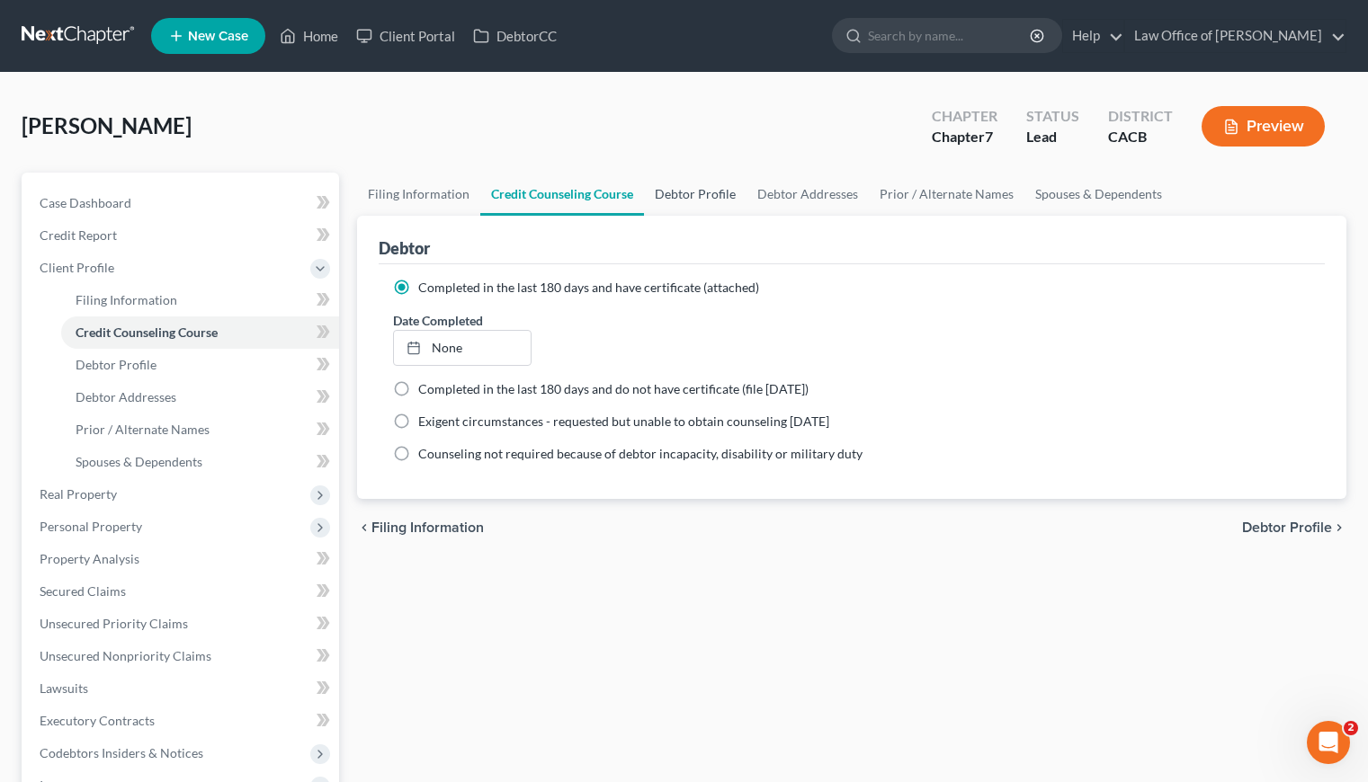
click at [697, 196] on link "Debtor Profile" at bounding box center [695, 194] width 103 height 43
select select "1"
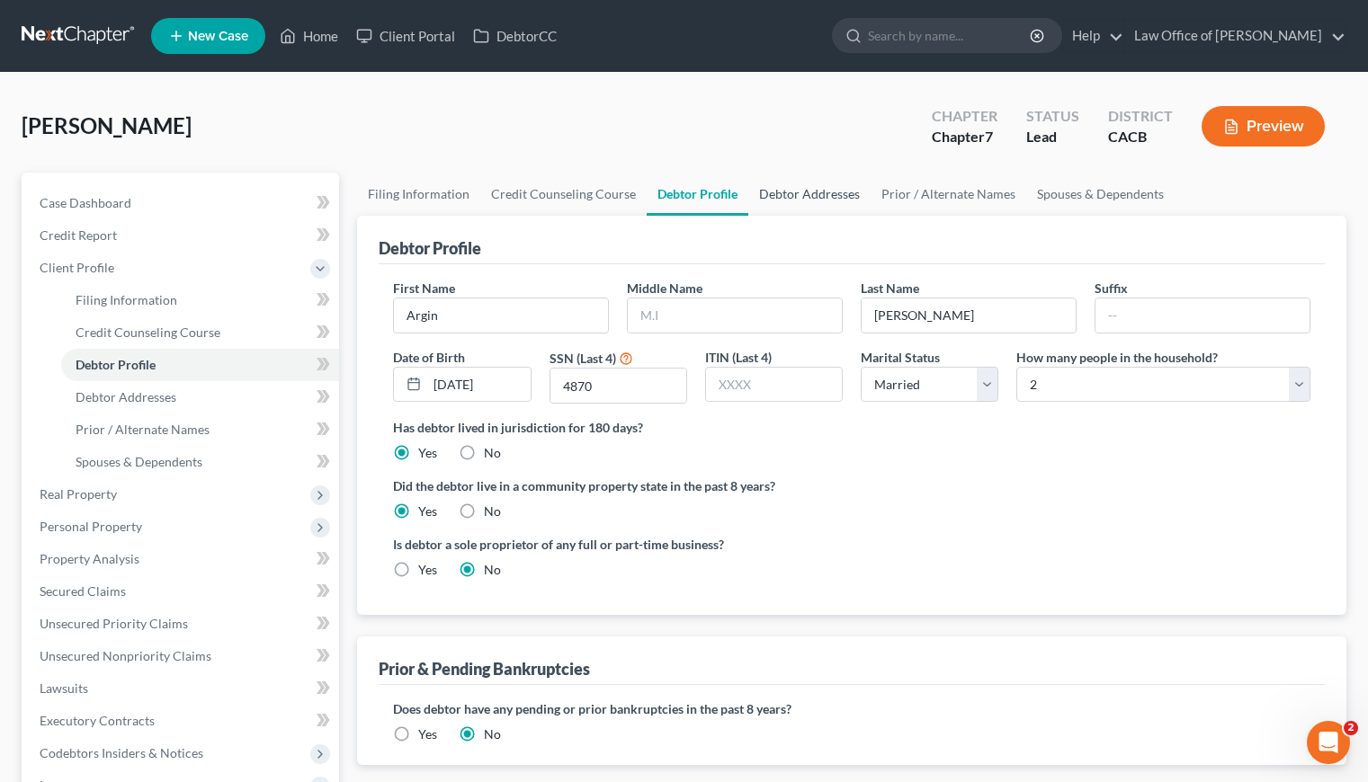
click at [799, 196] on link "Debtor Addresses" at bounding box center [809, 194] width 122 height 43
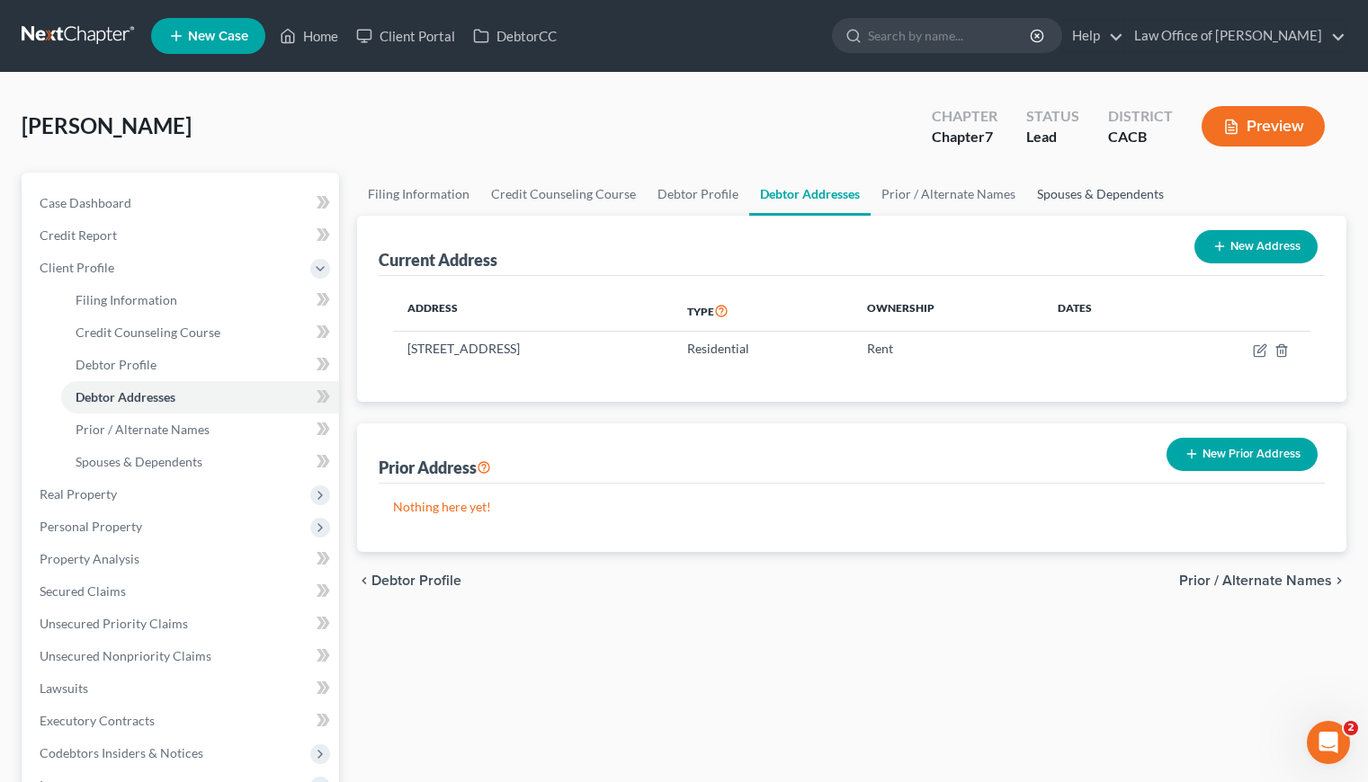
click at [1066, 198] on link "Spouses & Dependents" at bounding box center [1100, 194] width 148 height 43
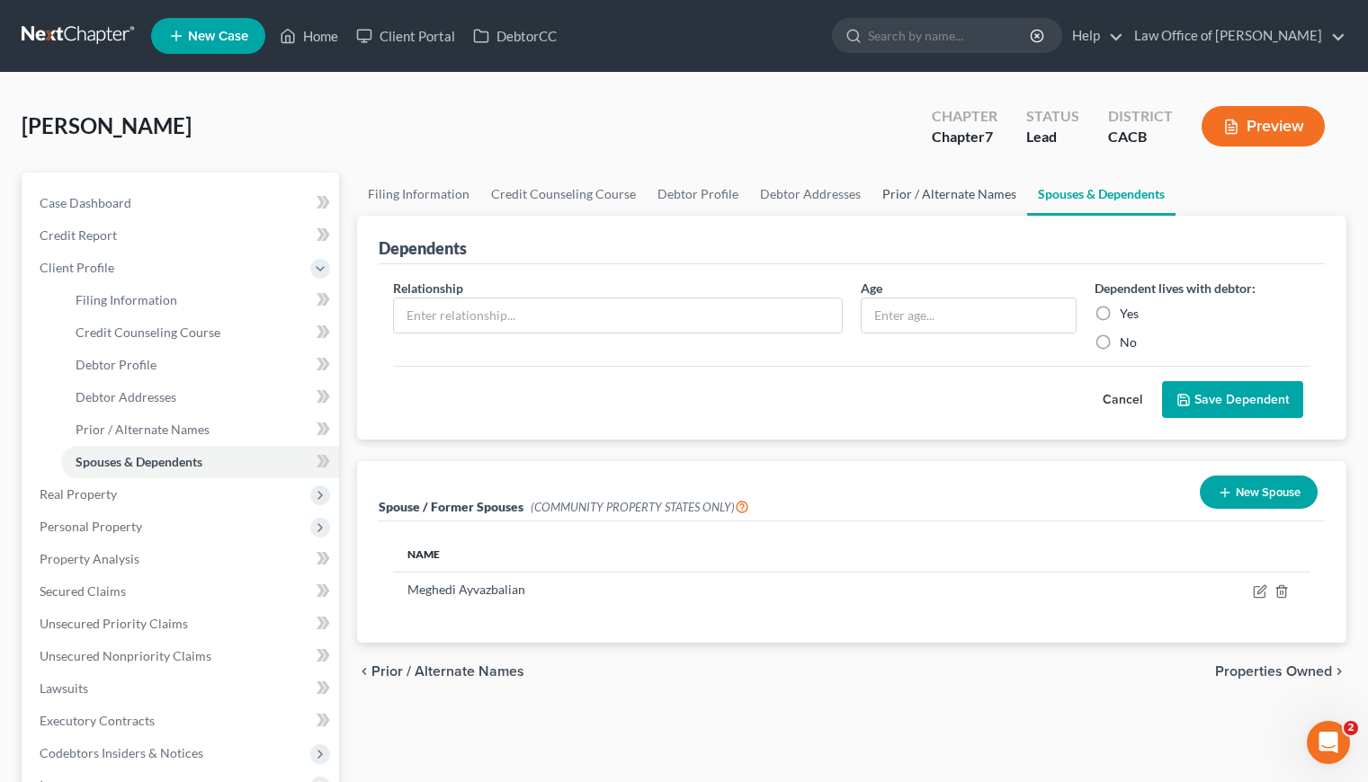
click at [948, 203] on link "Prior / Alternate Names" at bounding box center [949, 194] width 156 height 43
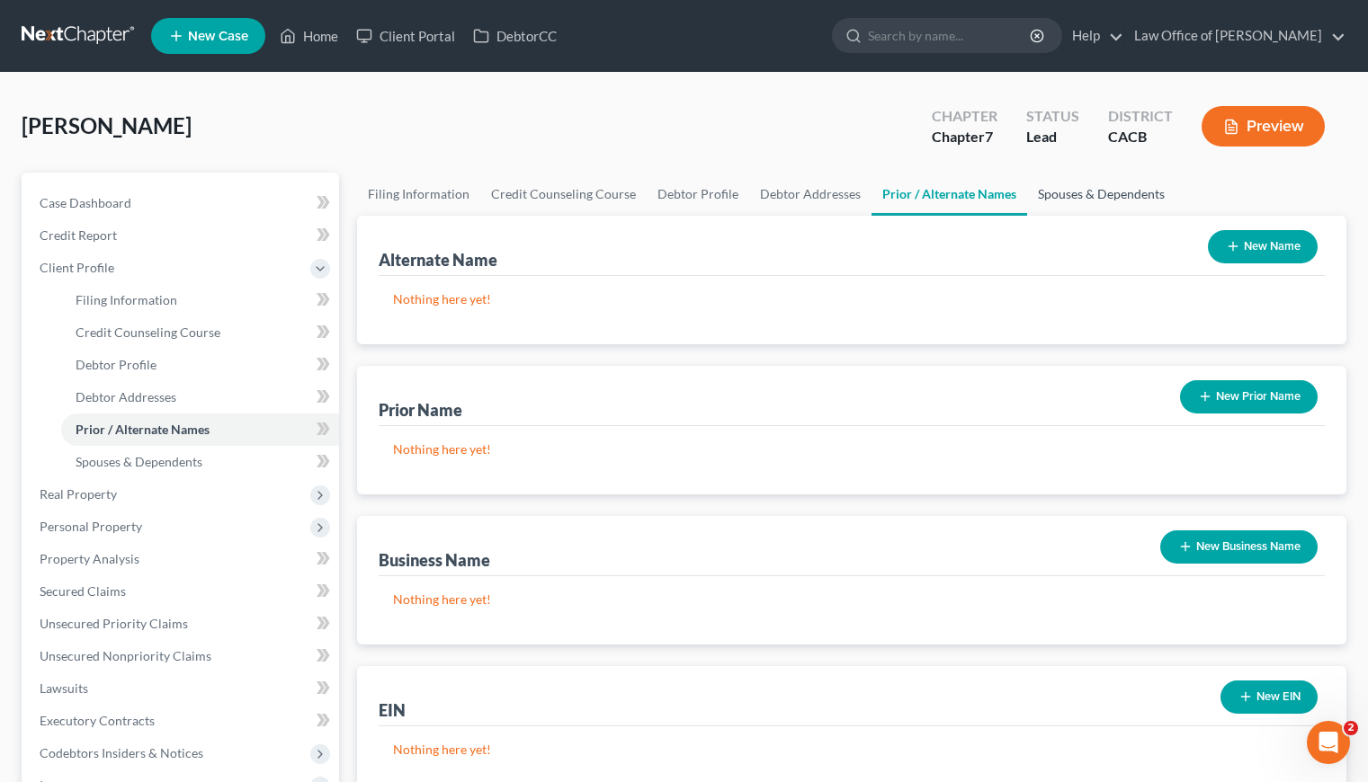
click at [1061, 191] on link "Spouses & Dependents" at bounding box center [1101, 194] width 148 height 43
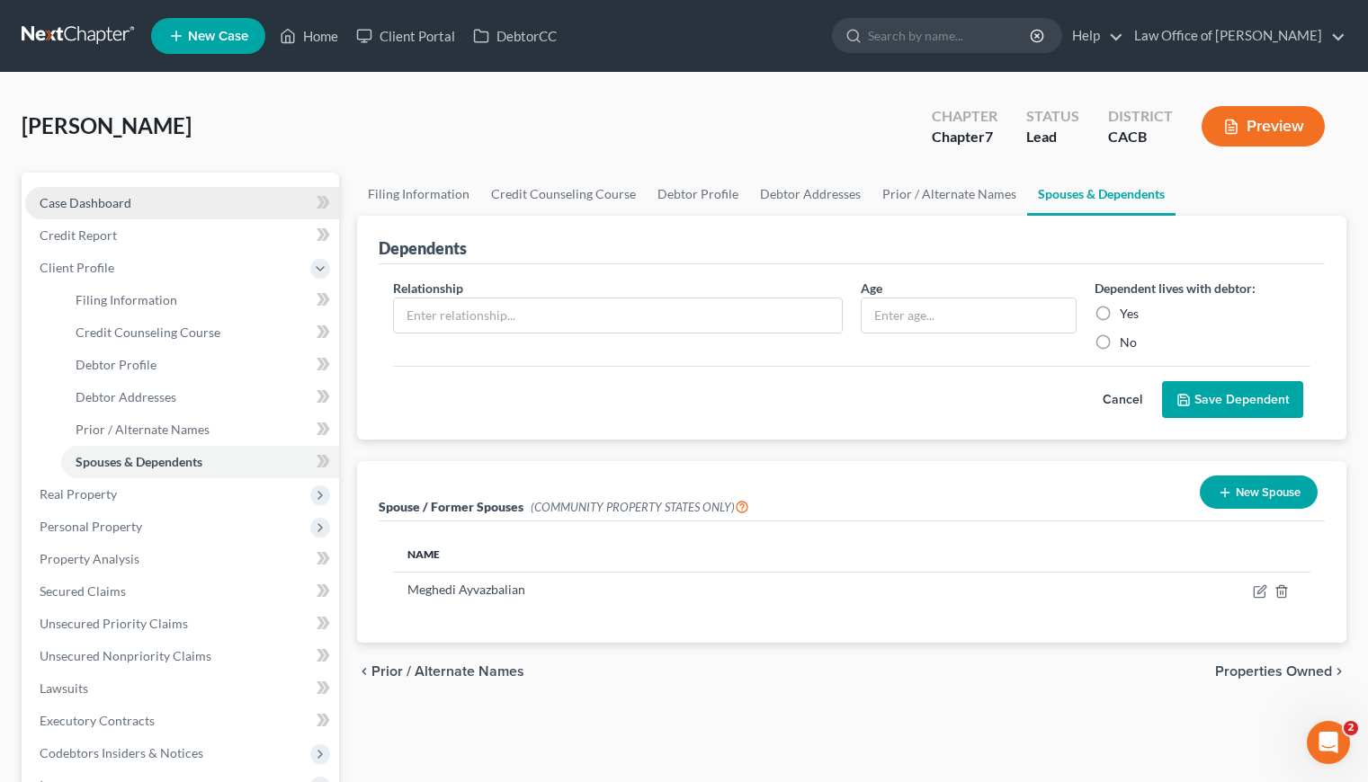
click at [92, 191] on link "Case Dashboard" at bounding box center [182, 203] width 314 height 32
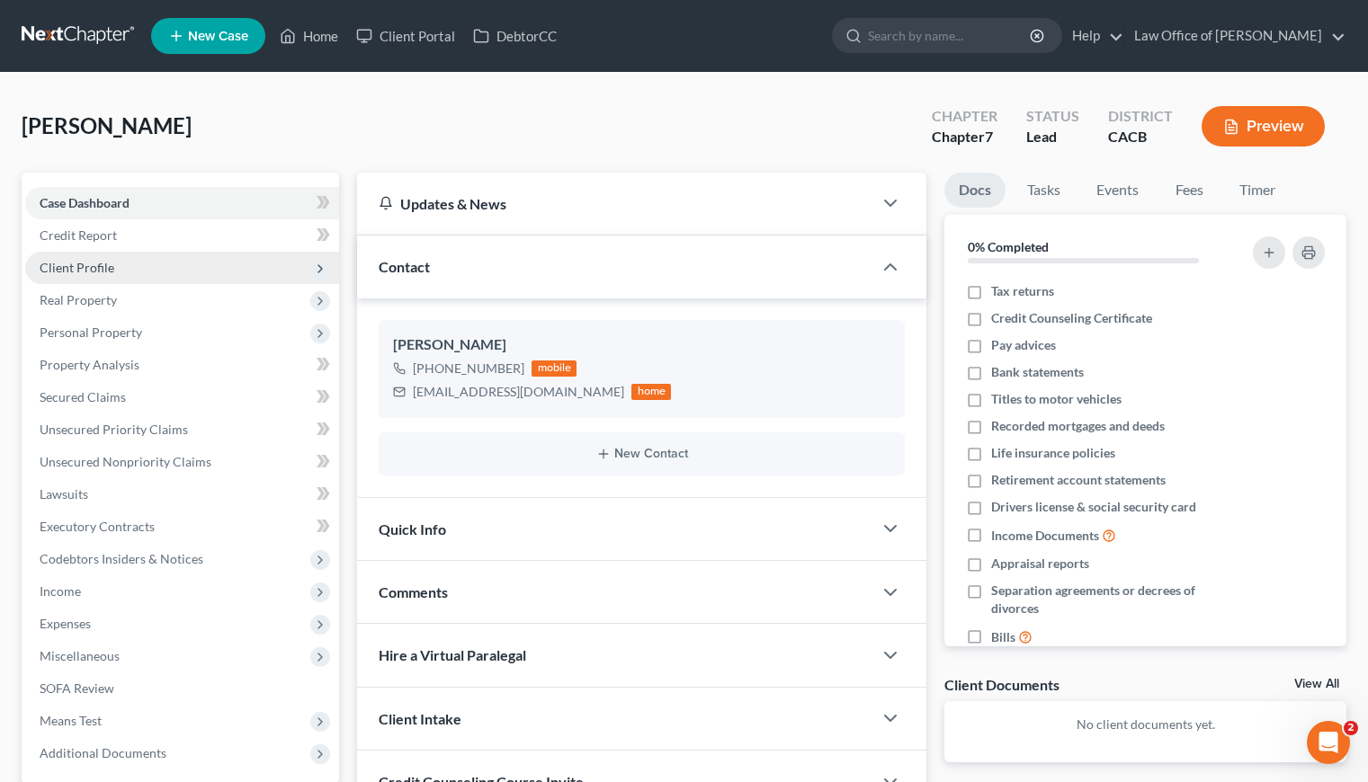
click at [74, 265] on span "Client Profile" at bounding box center [77, 267] width 75 height 15
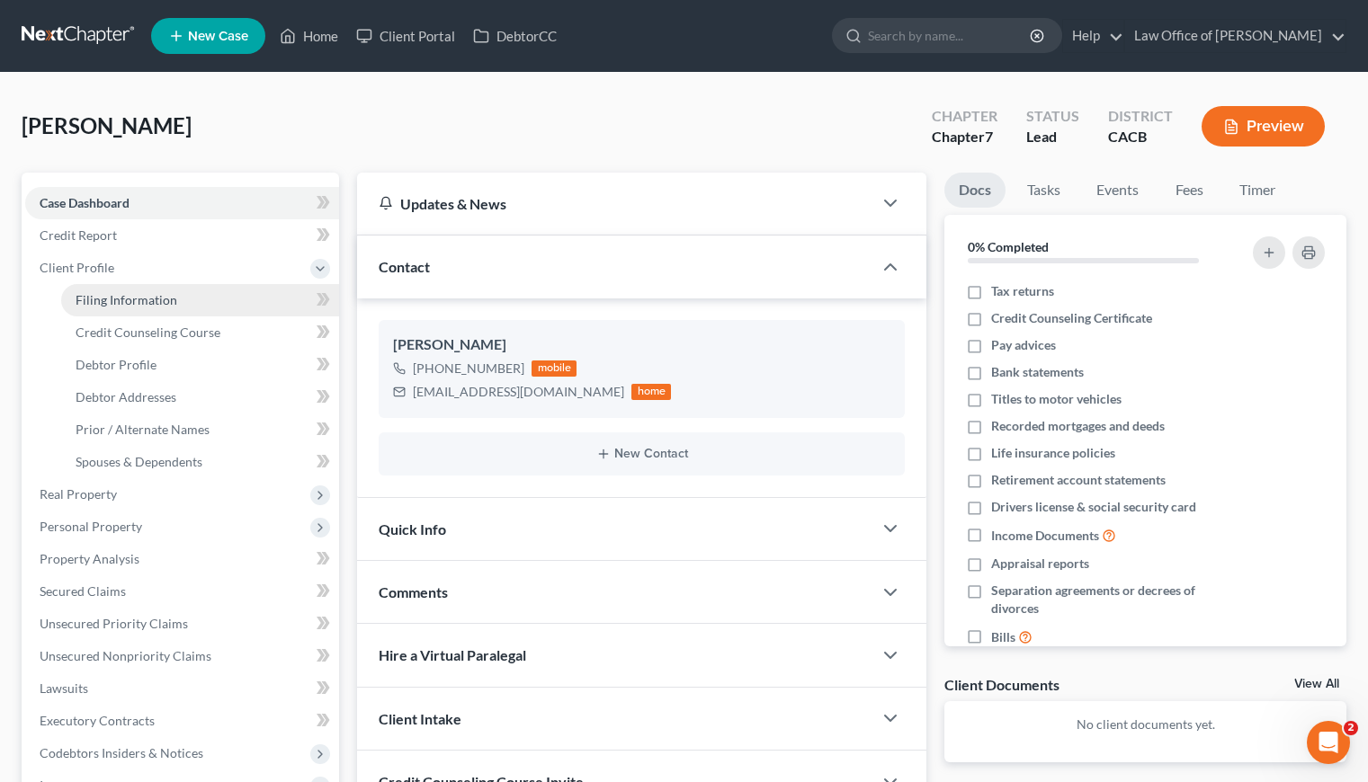
click at [111, 302] on span "Filing Information" at bounding box center [127, 299] width 102 height 15
select select "1"
select select "0"
select select "7"
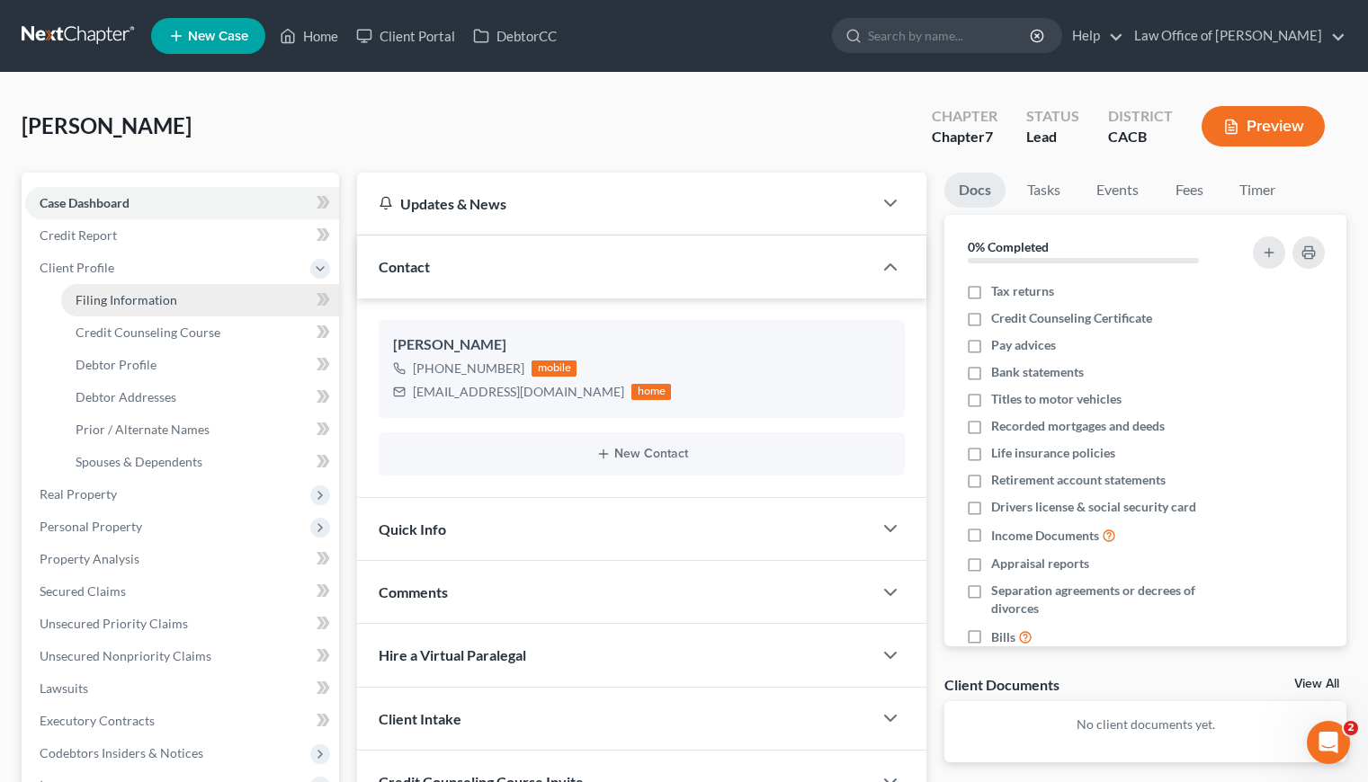
select select "0"
select select "4"
select select "0"
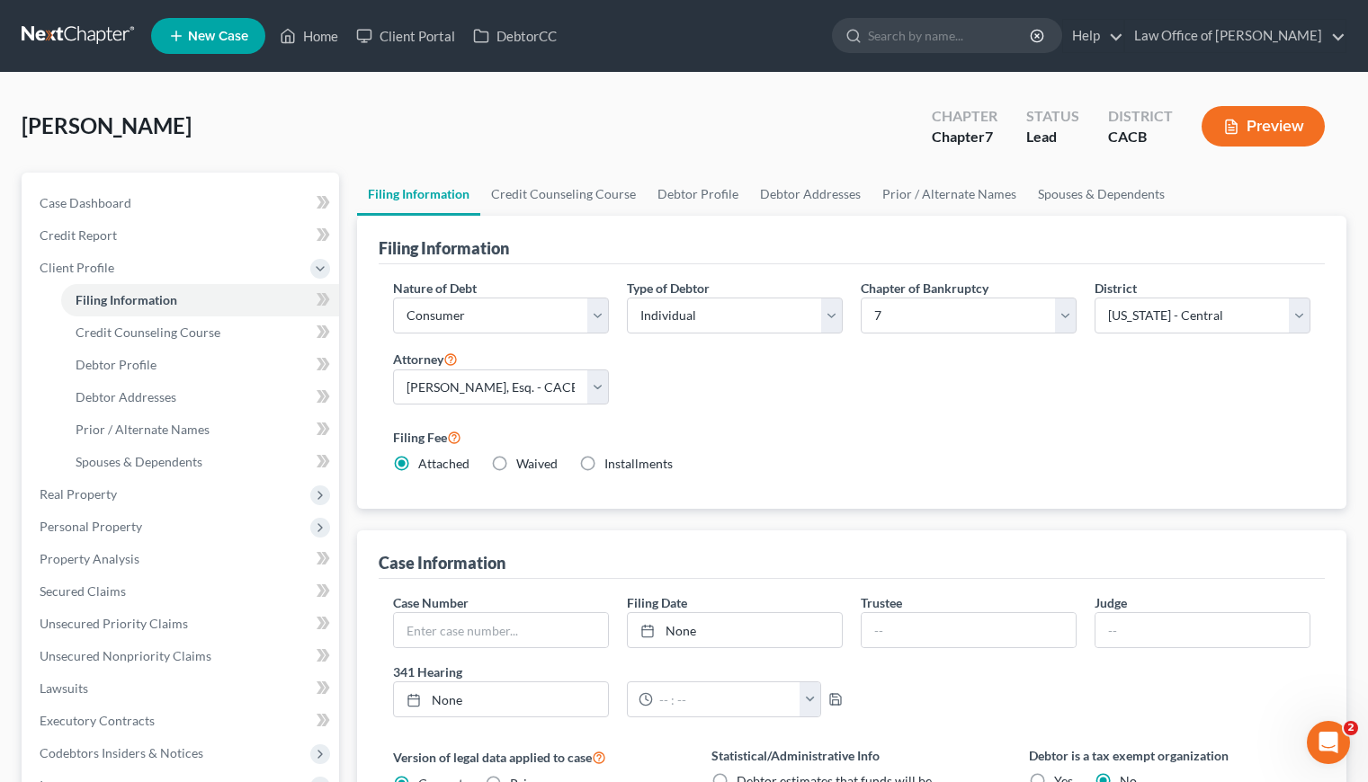
click at [372, 136] on div "Gharakhanian, Argin Upgraded Chapter Chapter 7 Status Lead District CACB Preview" at bounding box center [684, 133] width 1325 height 78
click at [118, 22] on link at bounding box center [79, 36] width 115 height 32
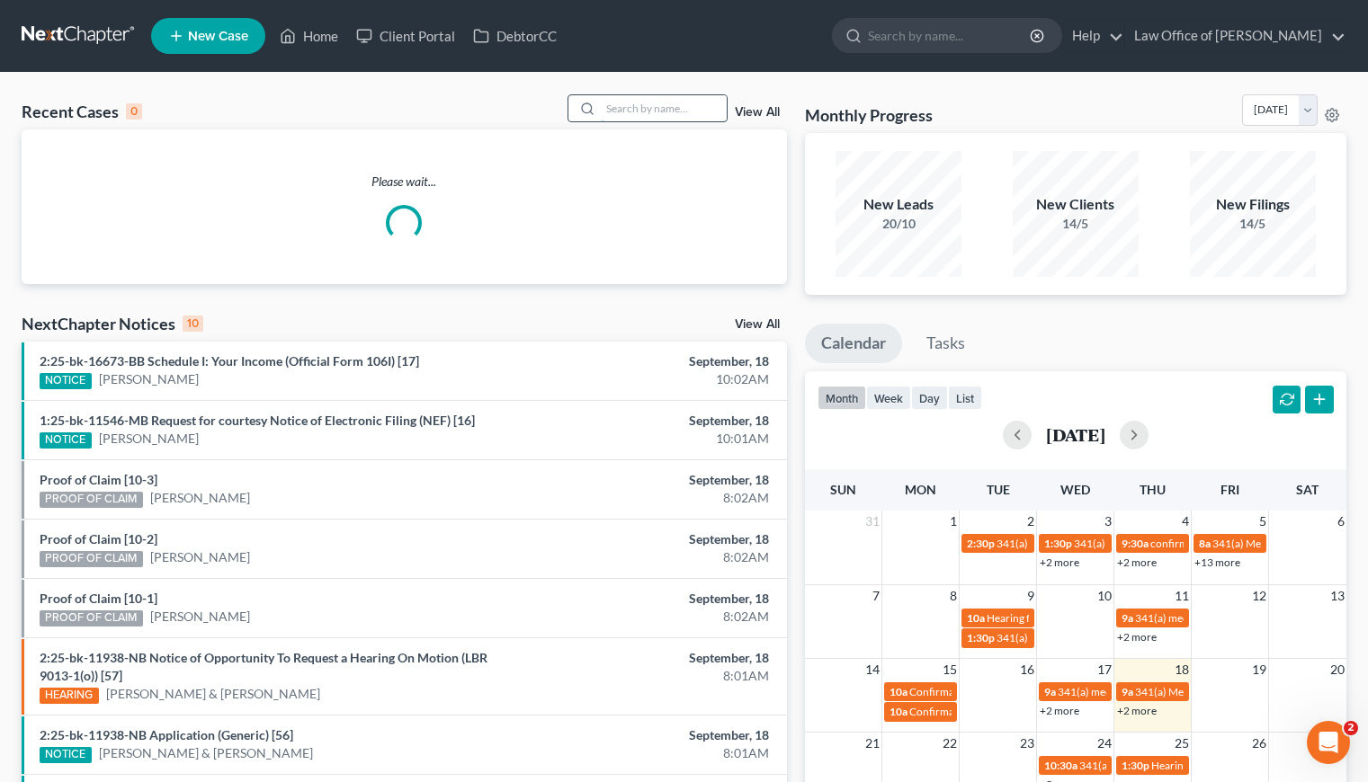
click at [680, 101] on input "search" at bounding box center [664, 108] width 126 height 26
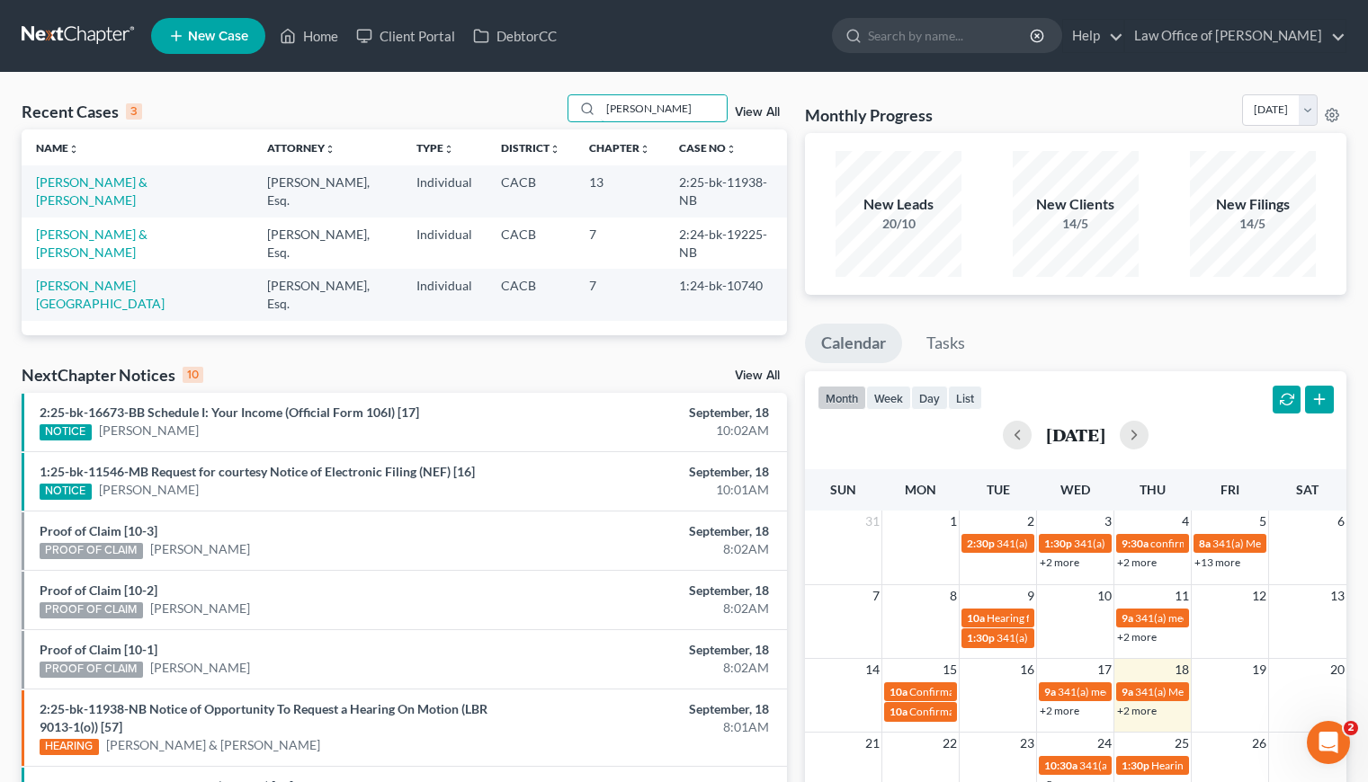
type input "troy"
click at [107, 184] on link "[PERSON_NAME] & [PERSON_NAME]" at bounding box center [92, 190] width 112 height 33
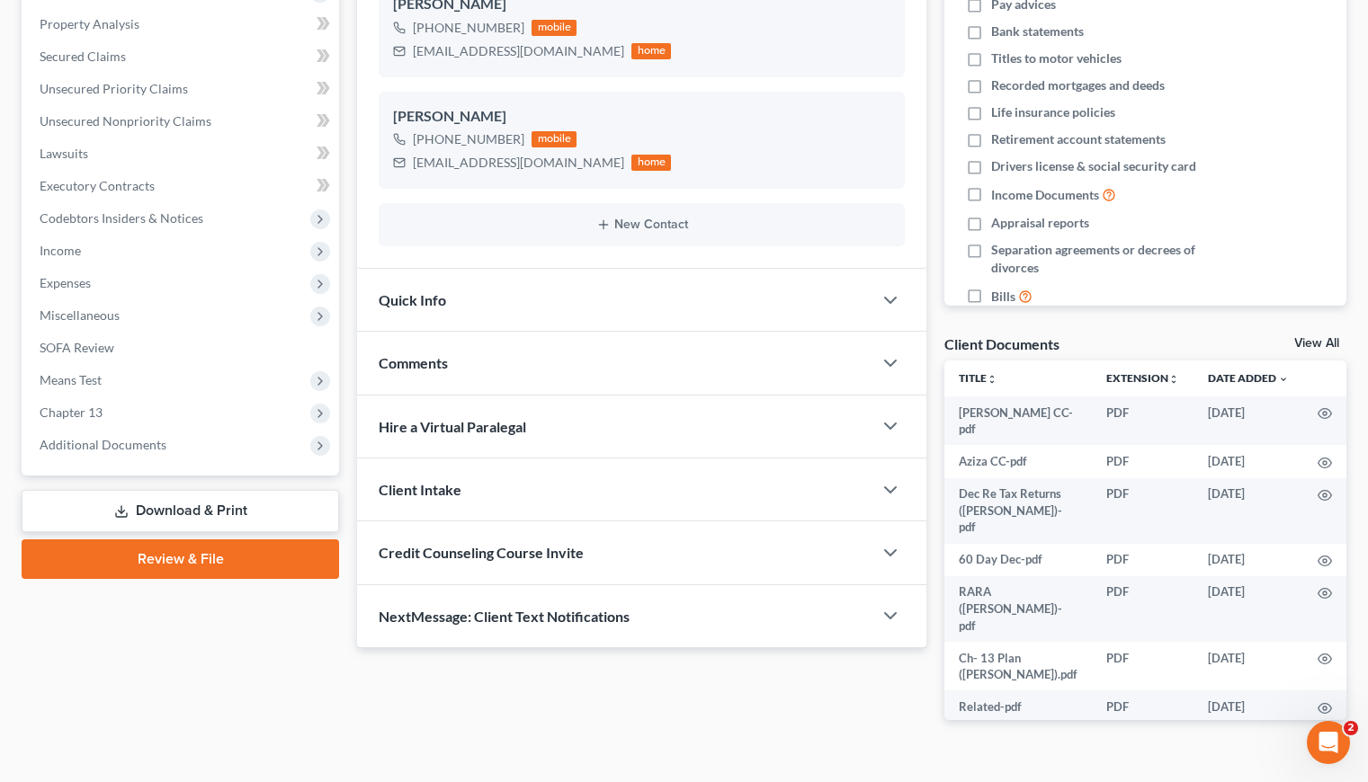
scroll to position [375, 0]
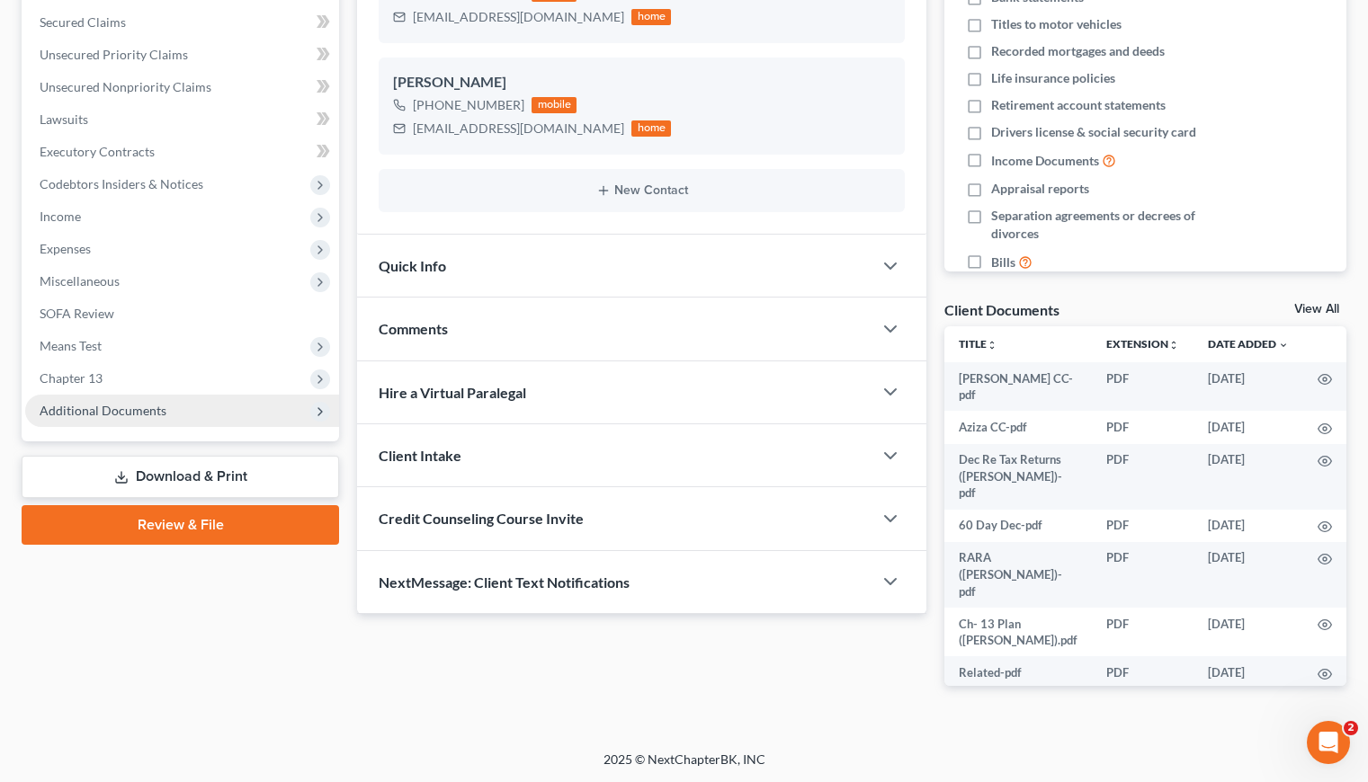
click at [84, 409] on span "Additional Documents" at bounding box center [103, 410] width 127 height 15
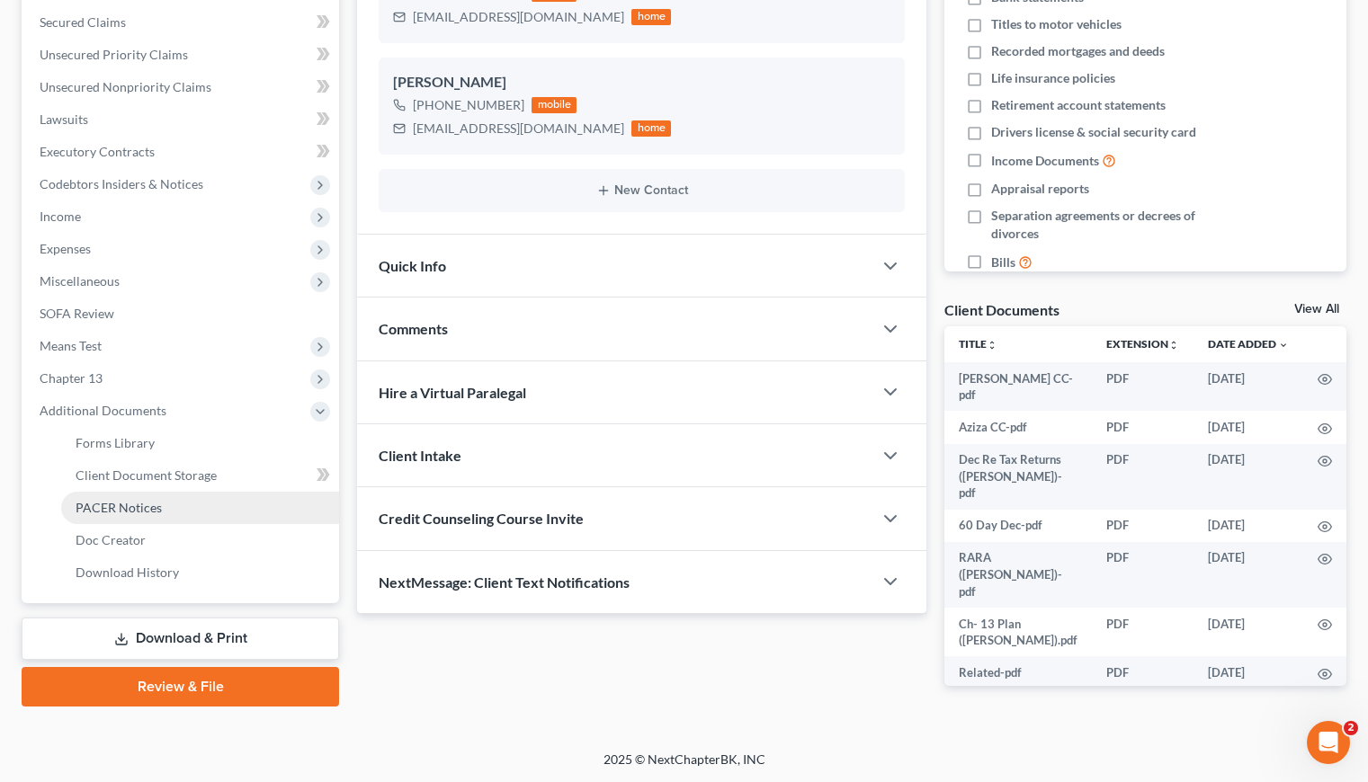
click at [112, 500] on span "PACER Notices" at bounding box center [119, 507] width 86 height 15
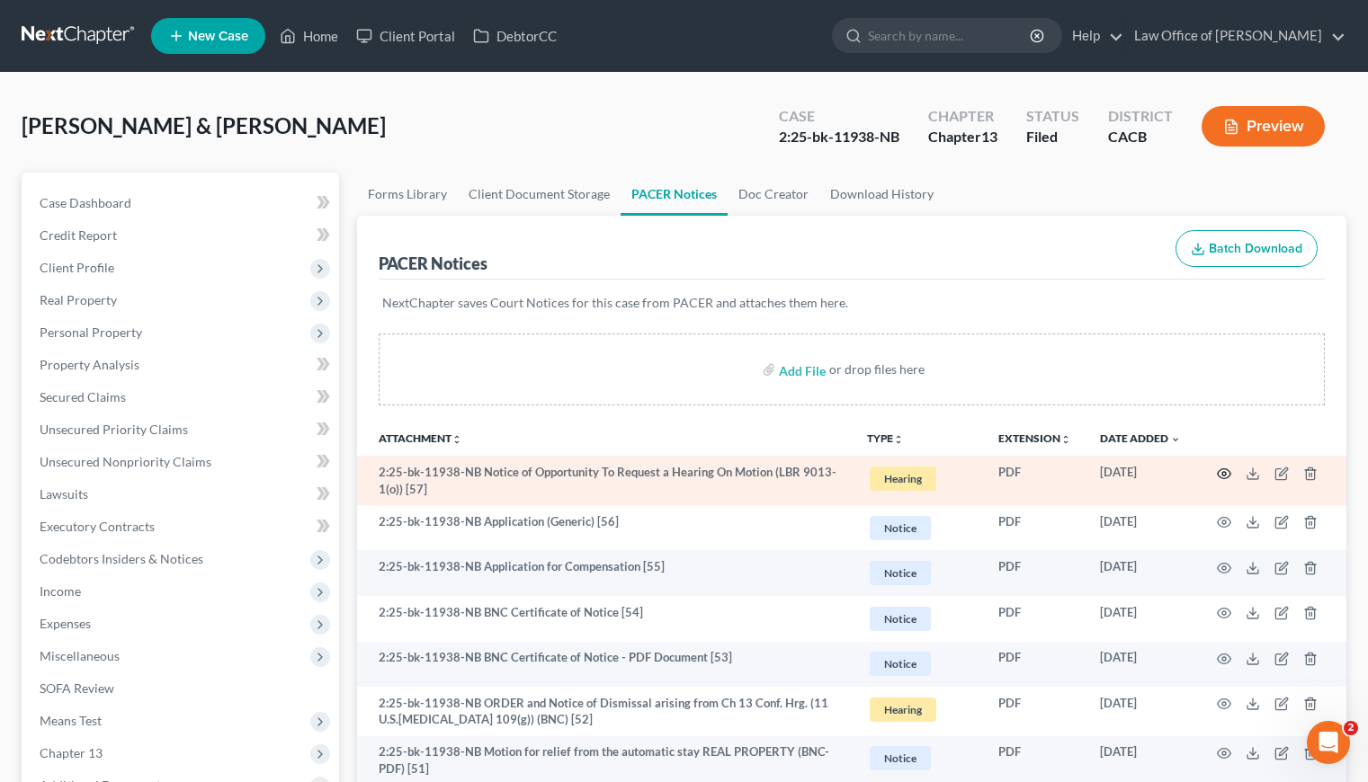
click at [1226, 473] on icon "button" at bounding box center [1224, 474] width 14 height 14
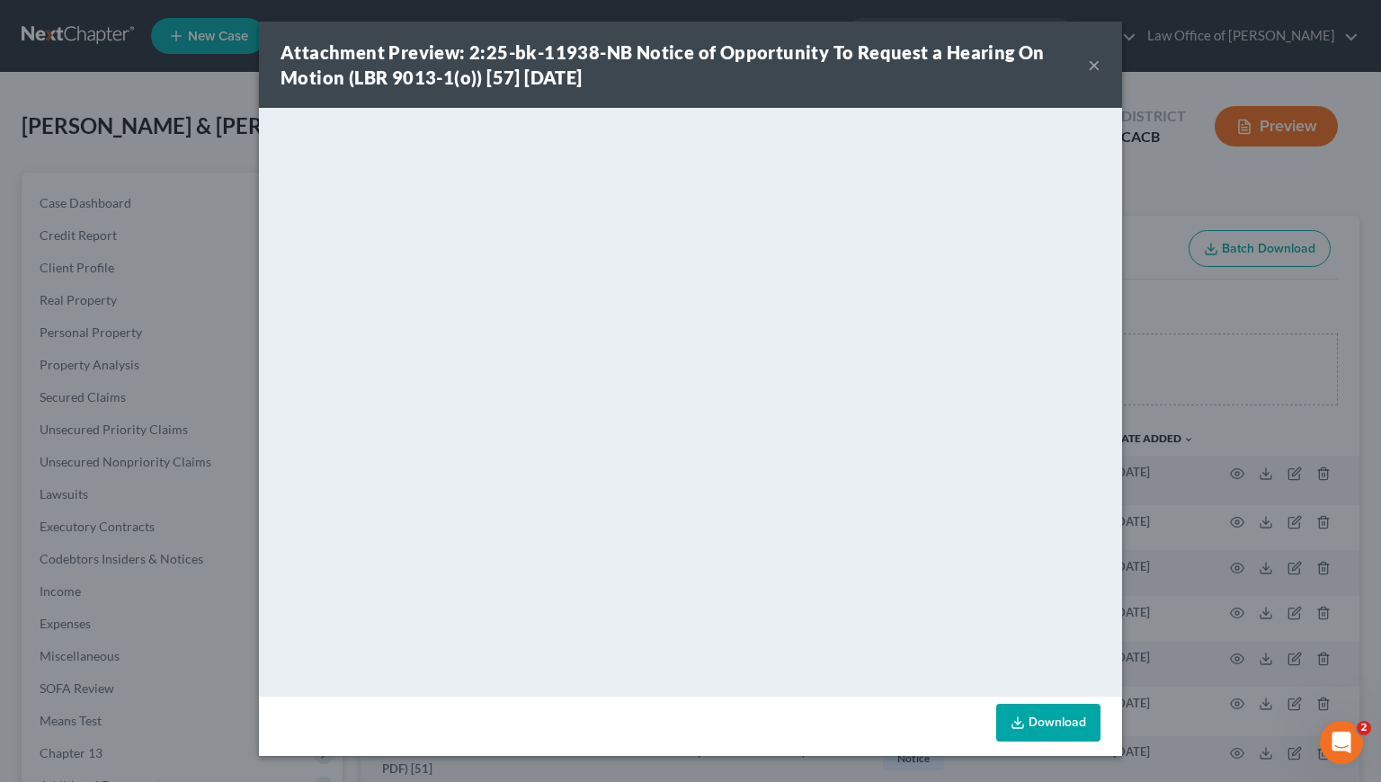
click at [1067, 727] on link "Download" at bounding box center [1048, 723] width 104 height 38
click at [1092, 67] on button "×" at bounding box center [1094, 65] width 13 height 22
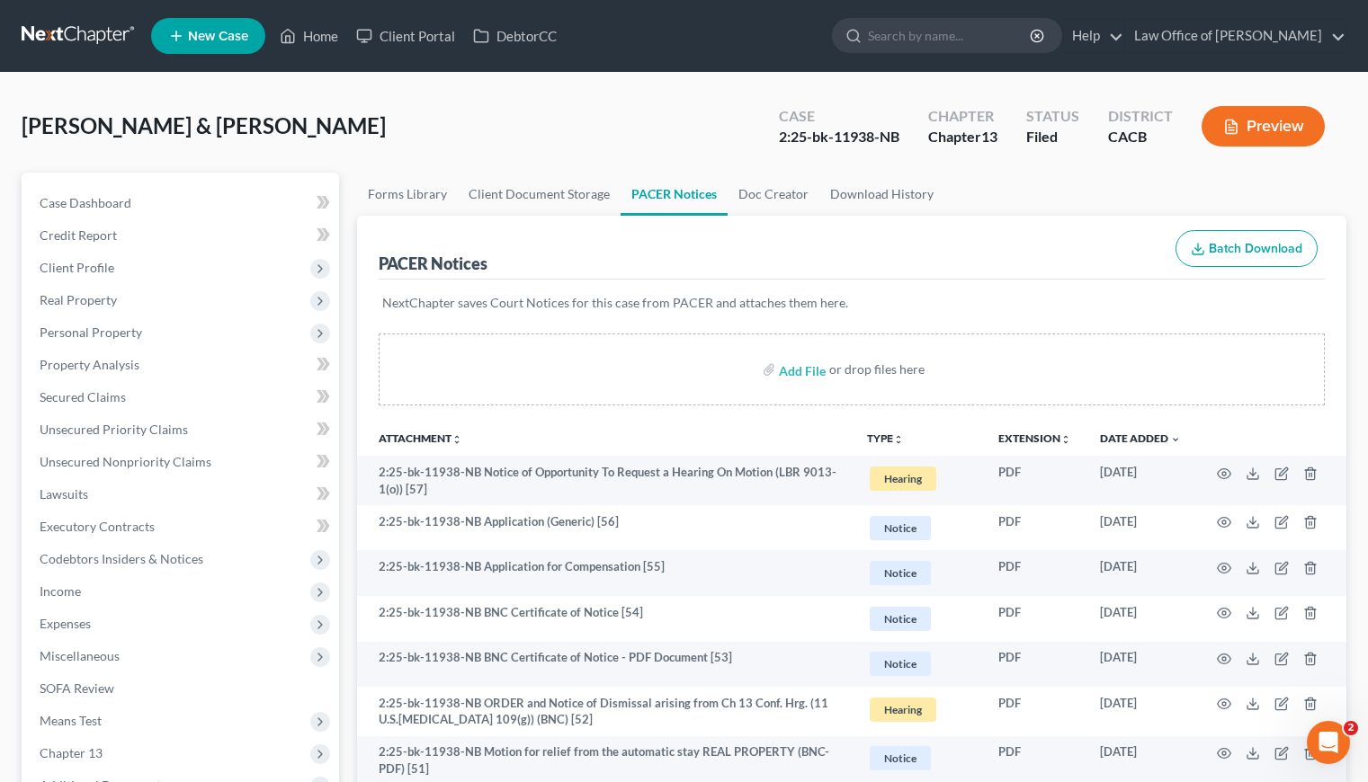
click at [67, 33] on link at bounding box center [79, 36] width 115 height 32
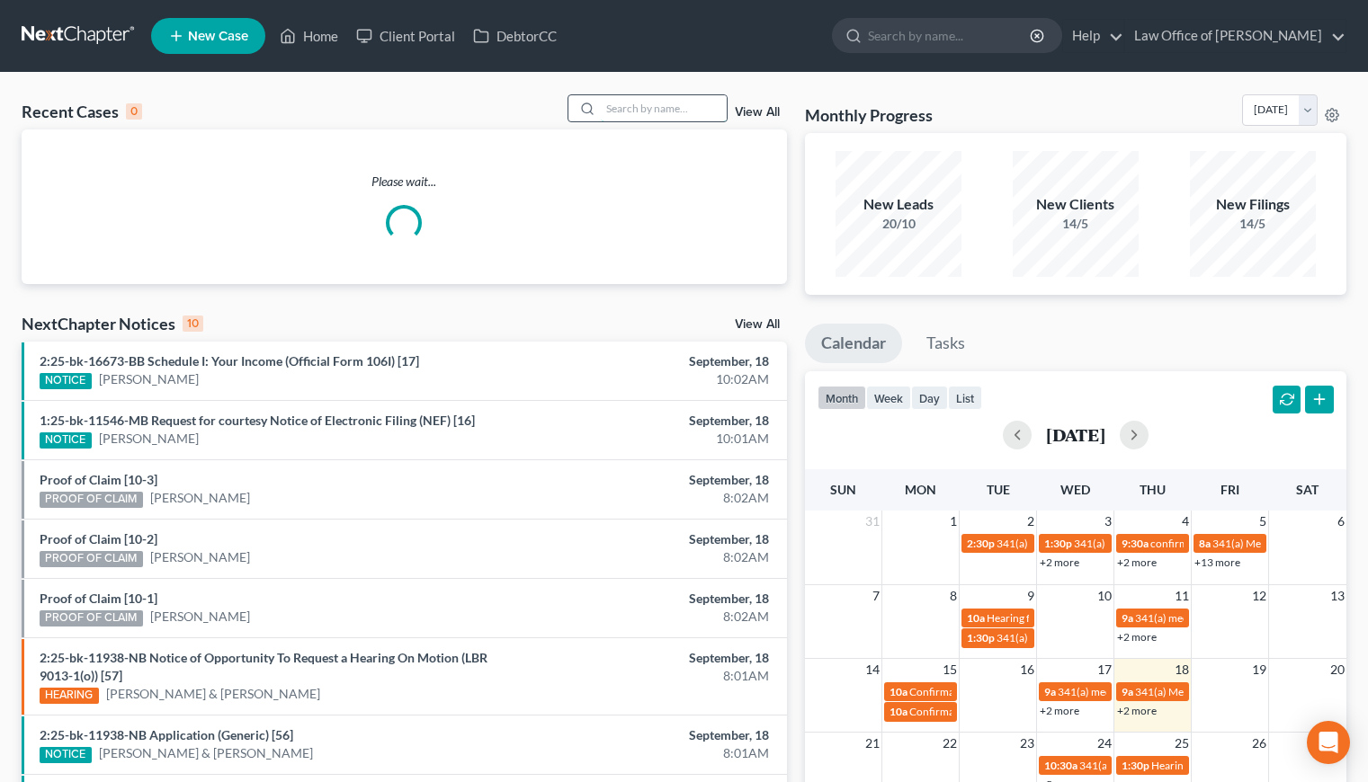
click at [689, 105] on input "search" at bounding box center [664, 108] width 126 height 26
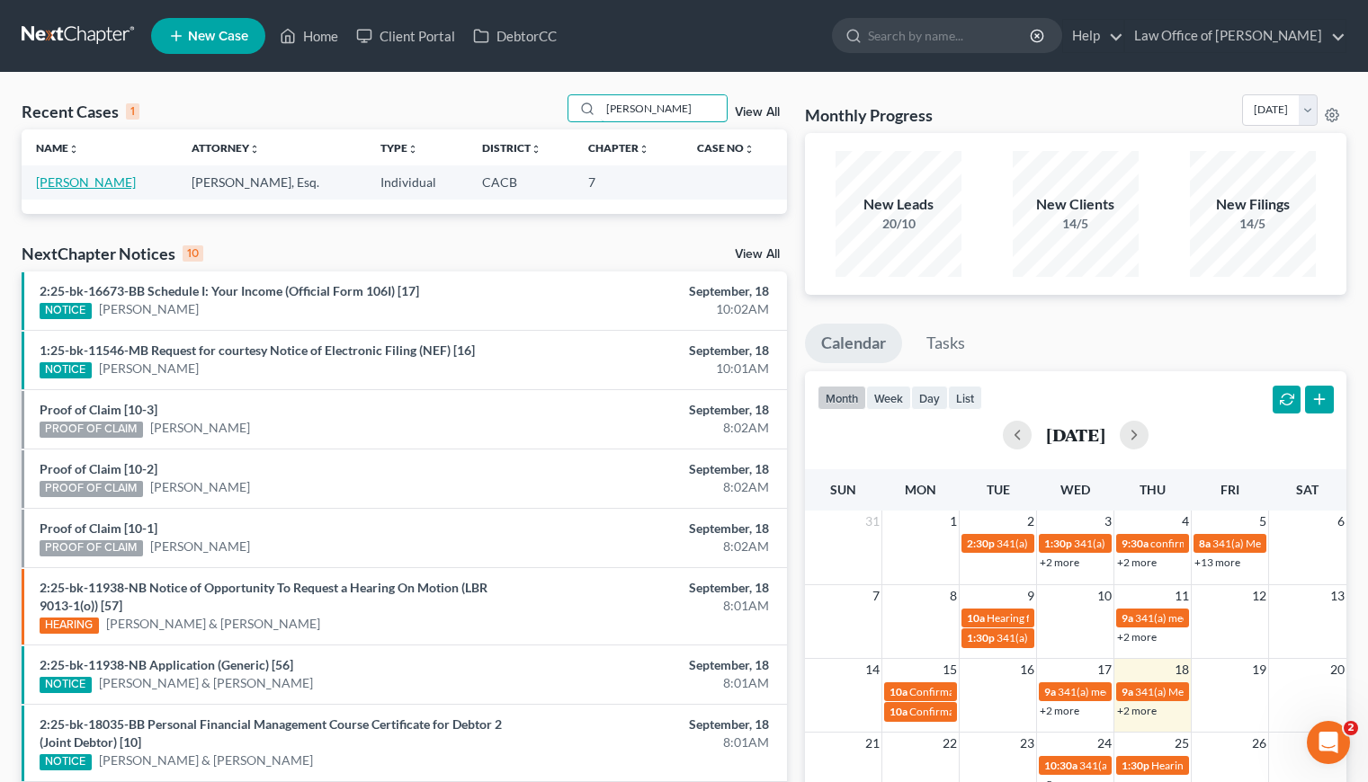
type input "[PERSON_NAME]"
click at [82, 186] on link "[PERSON_NAME]" at bounding box center [86, 181] width 100 height 15
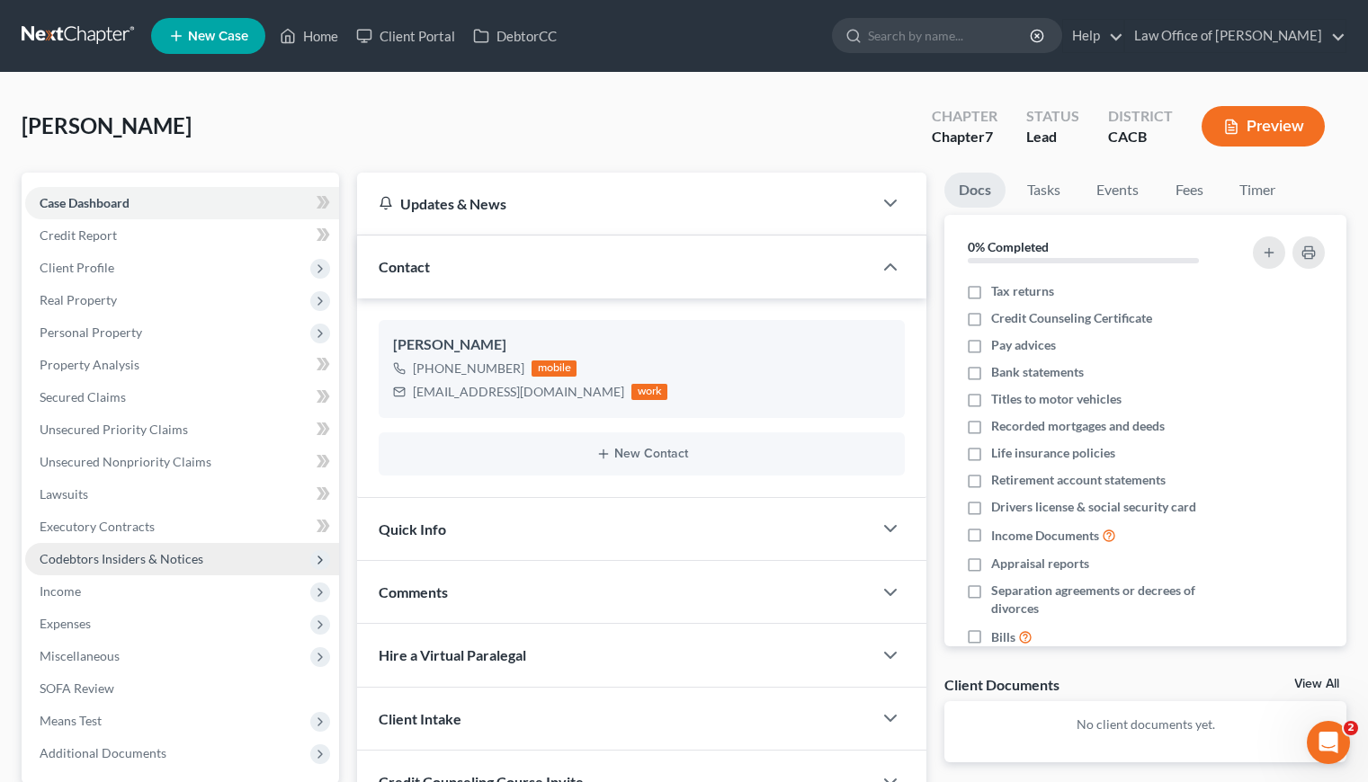
scroll to position [172, 0]
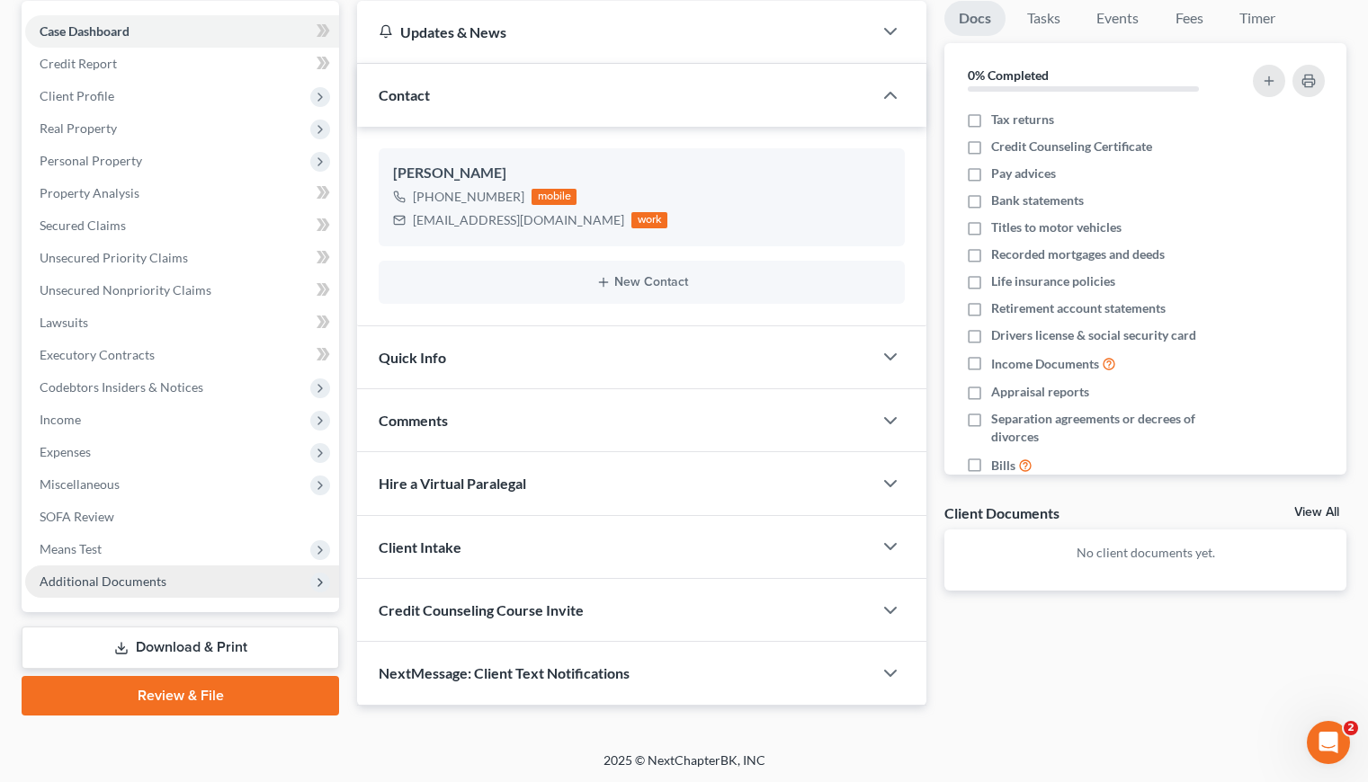
click at [123, 579] on span "Additional Documents" at bounding box center [103, 581] width 127 height 15
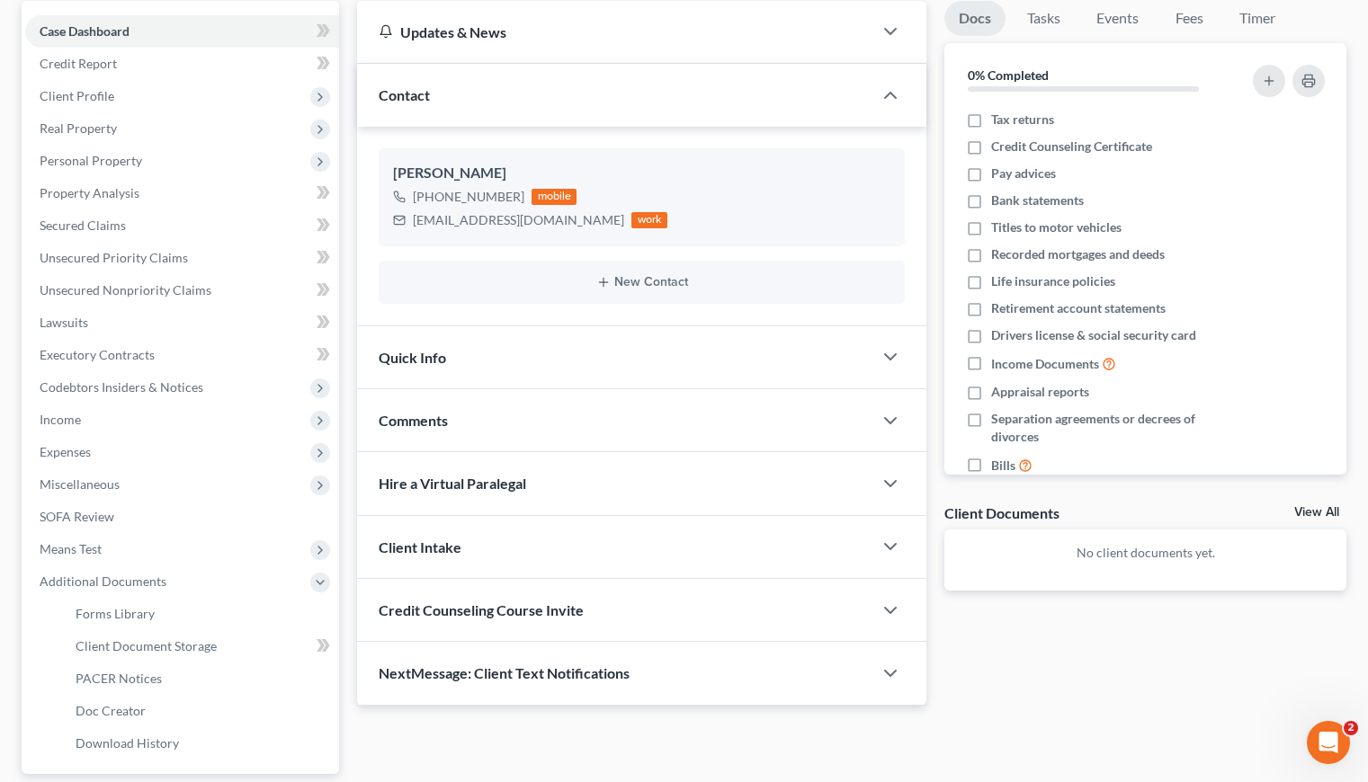
click at [599, 745] on div "Updates & News × [US_STATE] [GEOGRAPHIC_DATA] Notes: Take a look at NextChapter…" at bounding box center [851, 439] width 1007 height 877
click at [130, 581] on span "Additional Documents" at bounding box center [103, 581] width 127 height 15
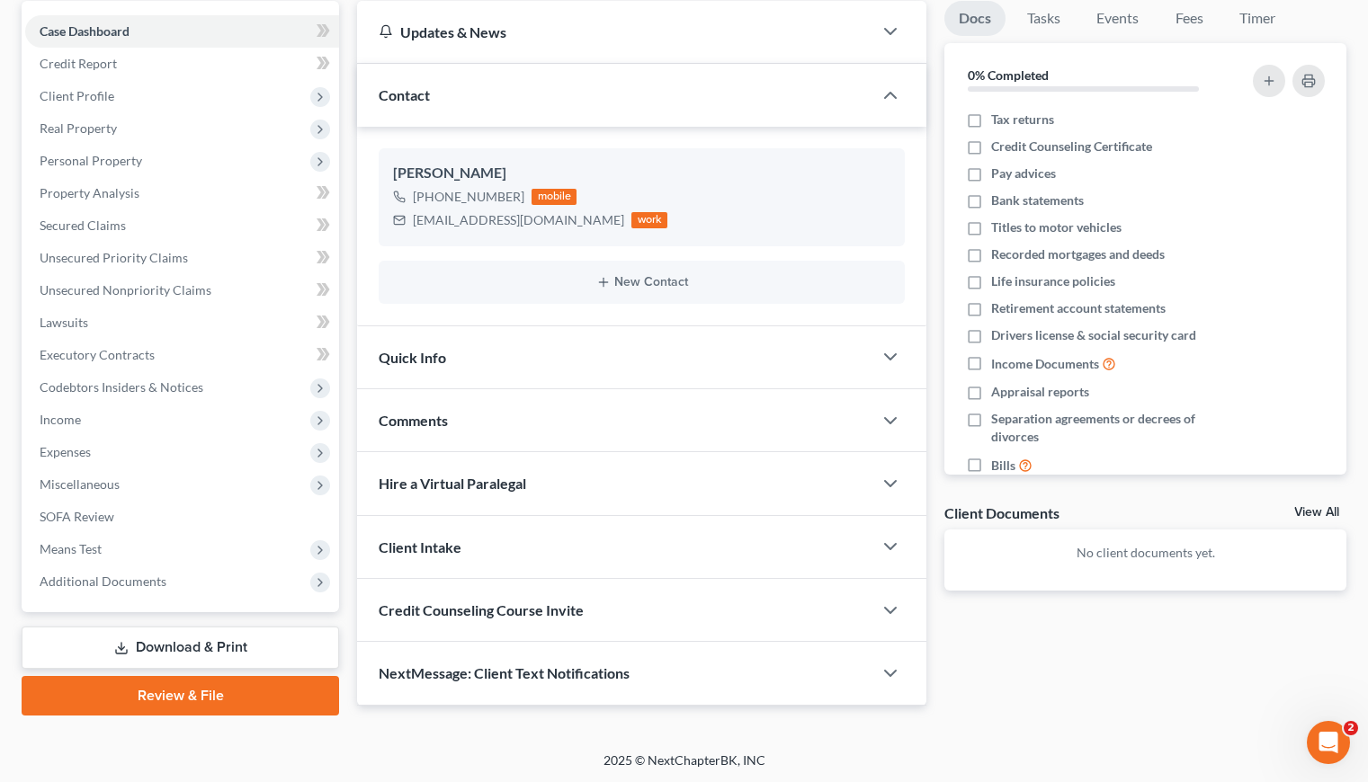
click at [225, 646] on link "Download & Print" at bounding box center [180, 648] width 317 height 42
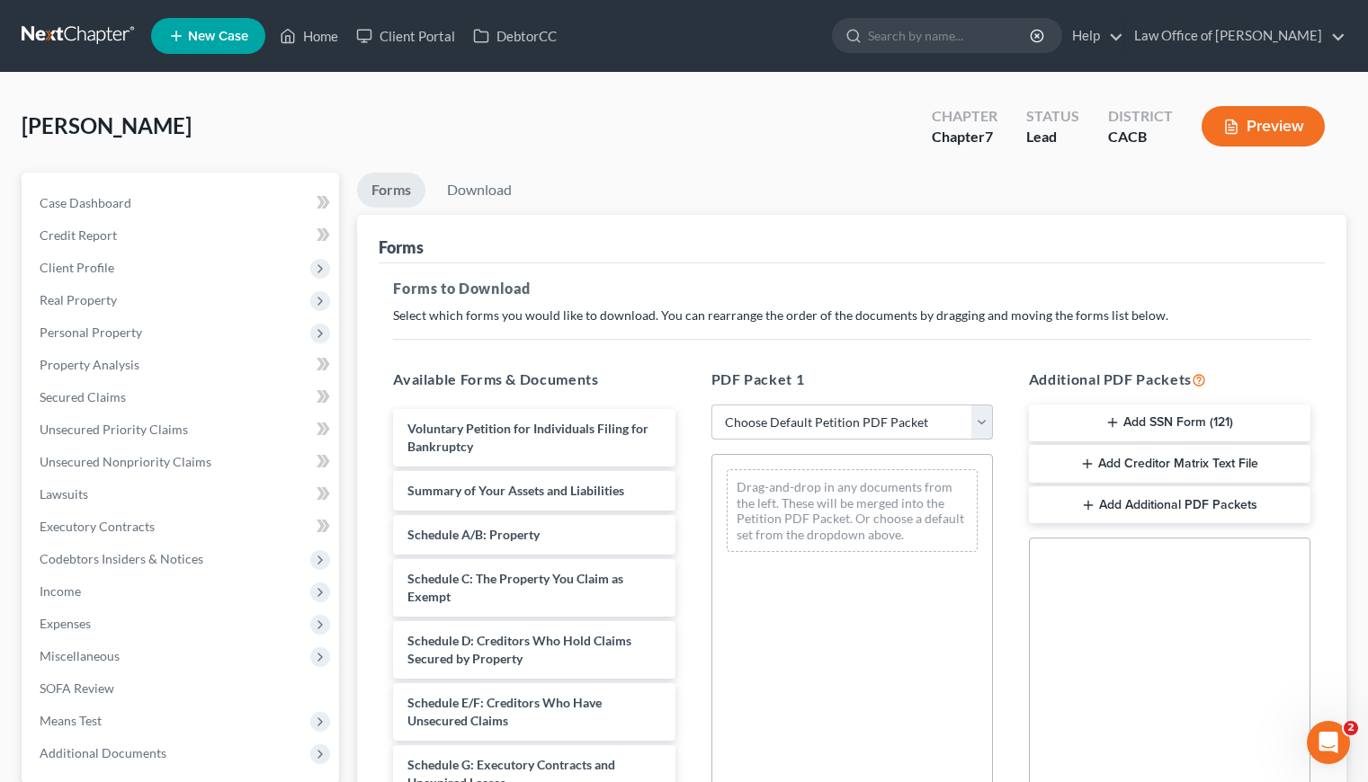
click at [805, 422] on select "Choose Default Petition PDF Packet Complete Bankruptcy Petition (all forms and …" at bounding box center [851, 423] width 281 height 36
select select "6"
click at [711, 405] on select "Choose Default Petition PDF Packet Complete Bankruptcy Petition (all forms and …" at bounding box center [851, 423] width 281 height 36
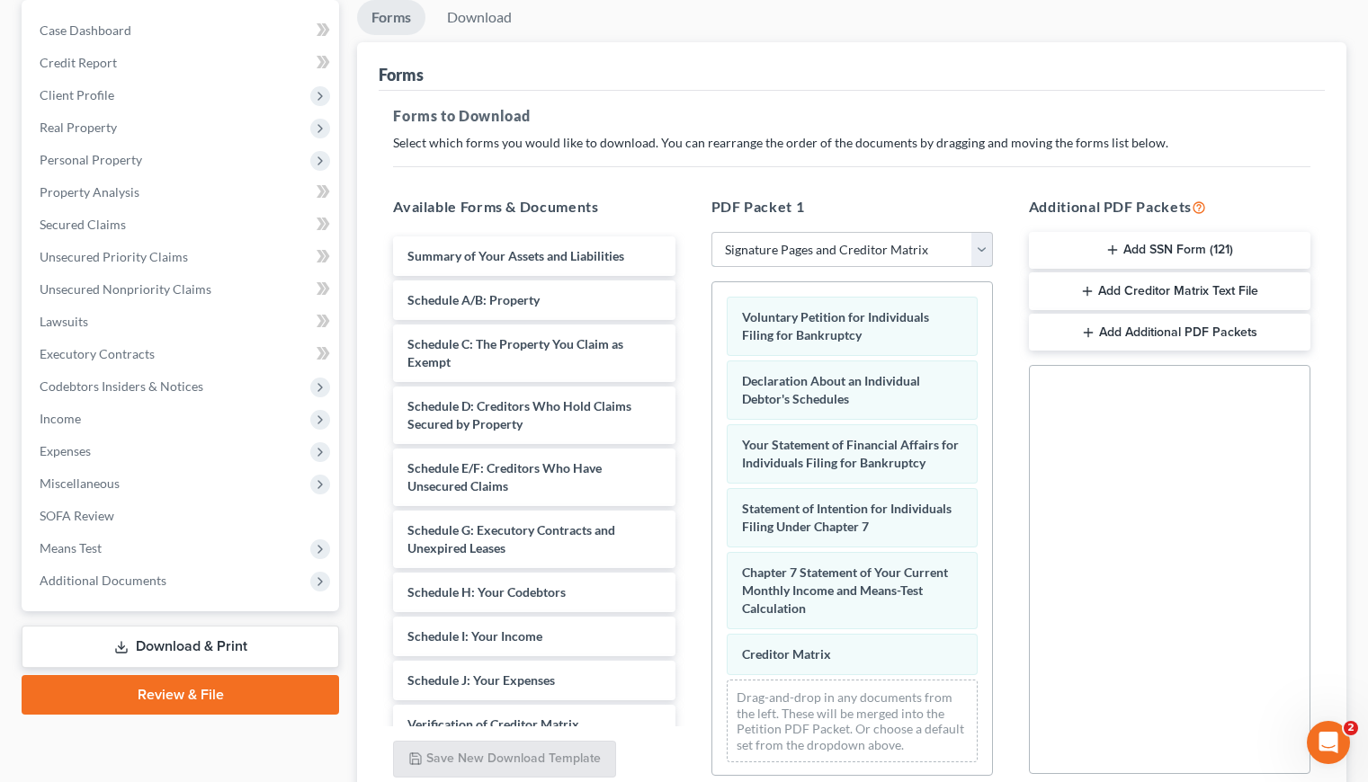
scroll to position [327, 0]
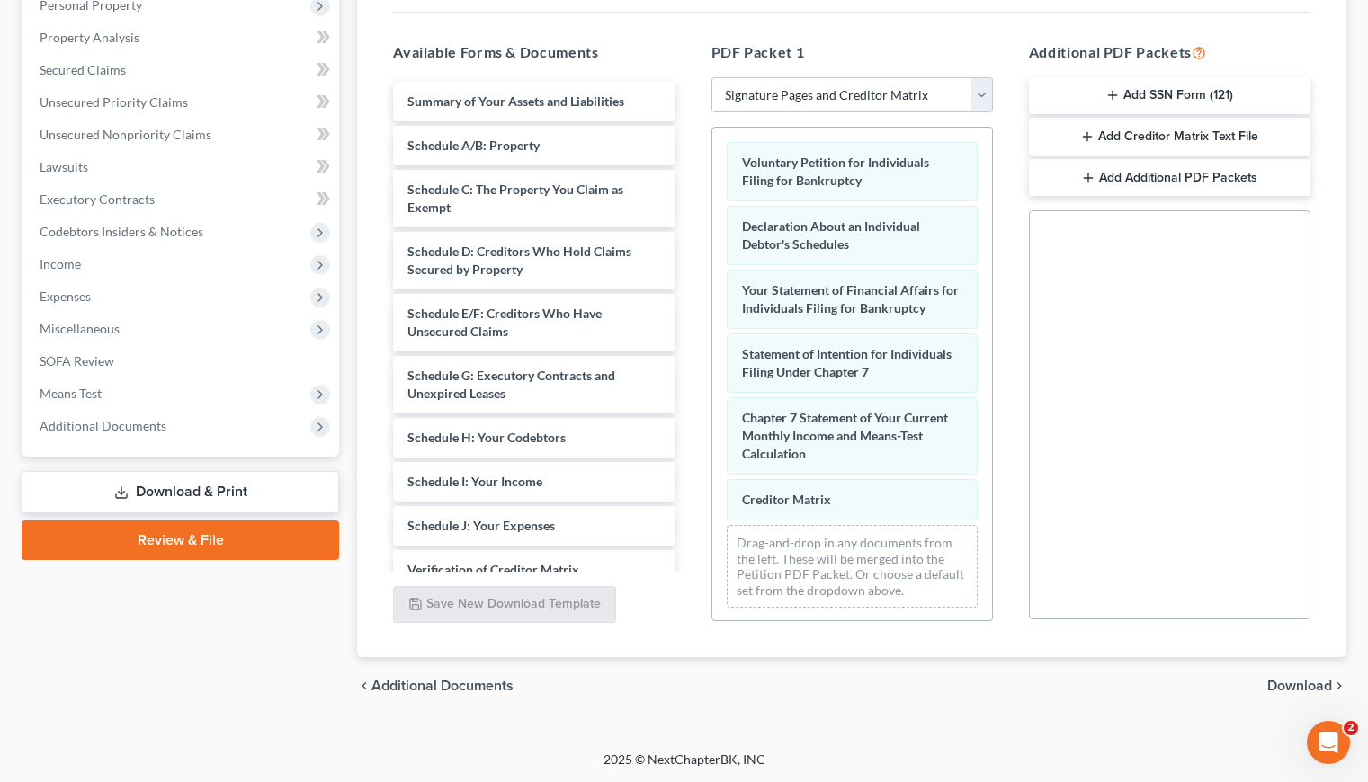
click at [1296, 686] on span "Download" at bounding box center [1299, 686] width 65 height 14
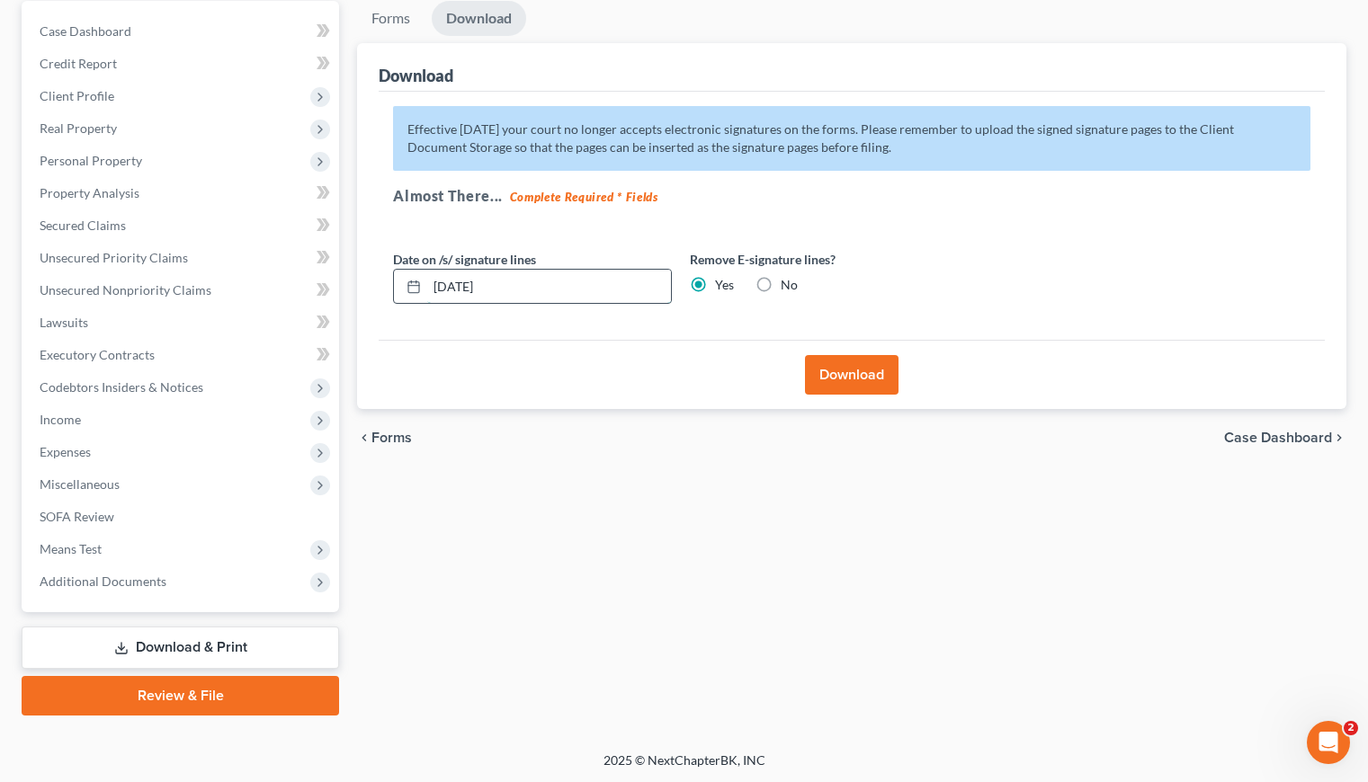
drag, startPoint x: 510, startPoint y: 286, endPoint x: 456, endPoint y: 286, distance: 54.0
click at [456, 286] on input "[DATE]" at bounding box center [549, 287] width 244 height 34
type input "[DATE]"
click at [858, 369] on button "Download" at bounding box center [852, 375] width 94 height 40
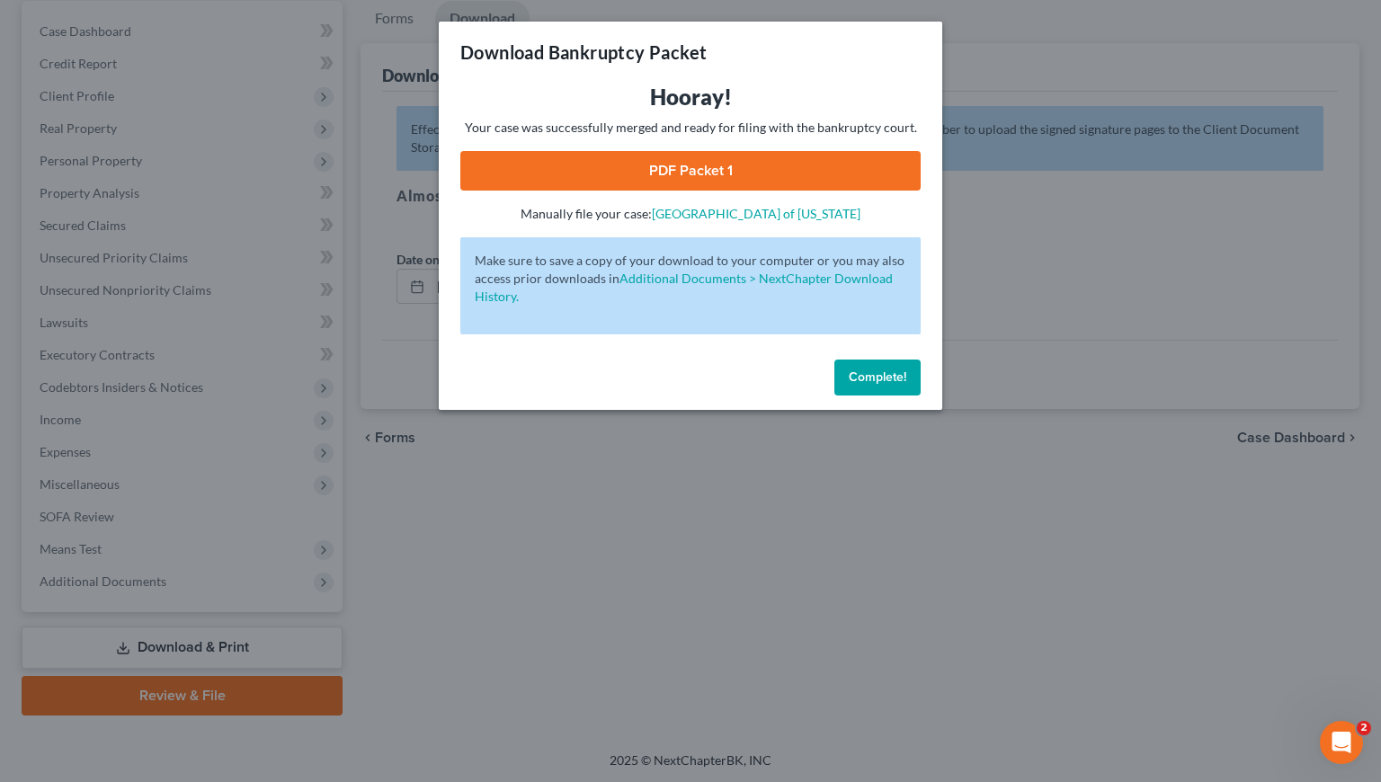
click at [675, 171] on link "PDF Packet 1" at bounding box center [690, 171] width 460 height 40
click at [884, 384] on span "Complete!" at bounding box center [878, 377] width 58 height 15
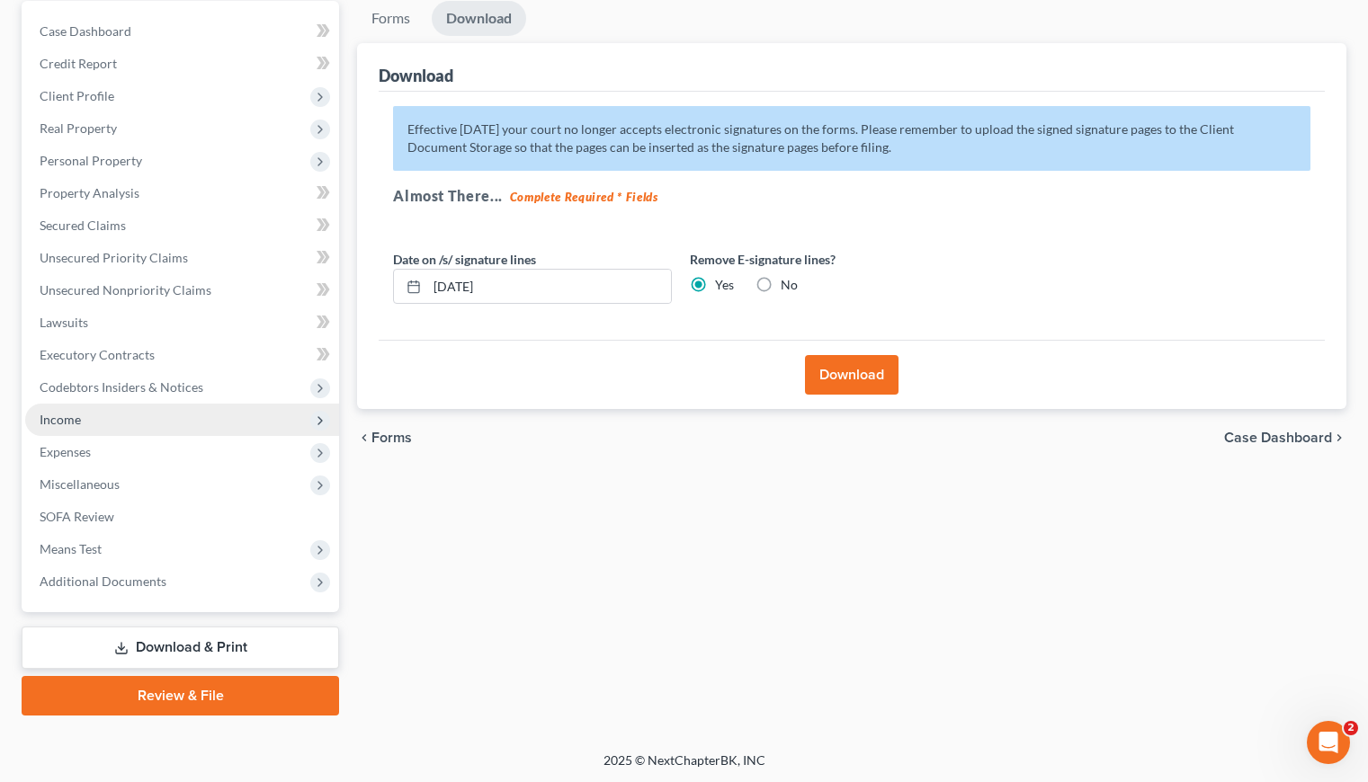
click at [67, 428] on span "Income" at bounding box center [182, 420] width 314 height 32
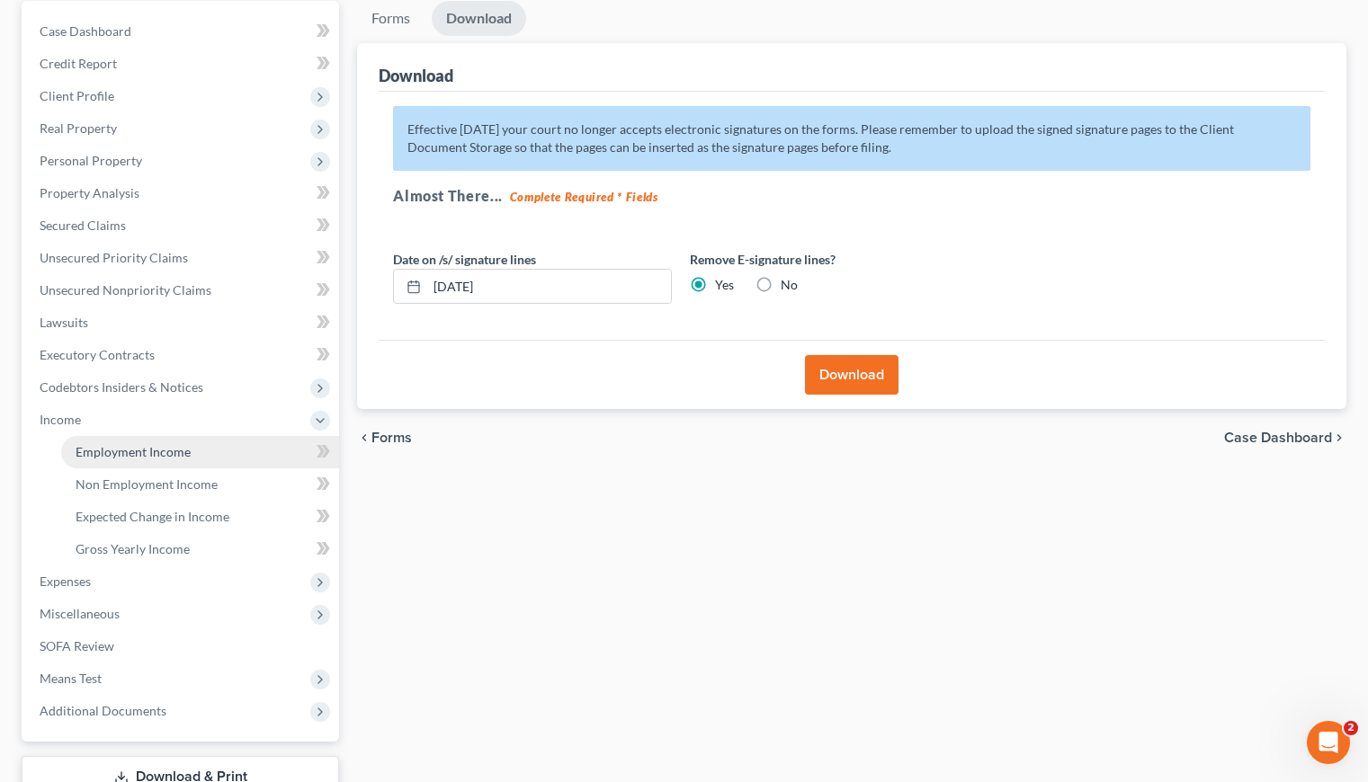
click at [106, 457] on span "Employment Income" at bounding box center [133, 451] width 115 height 15
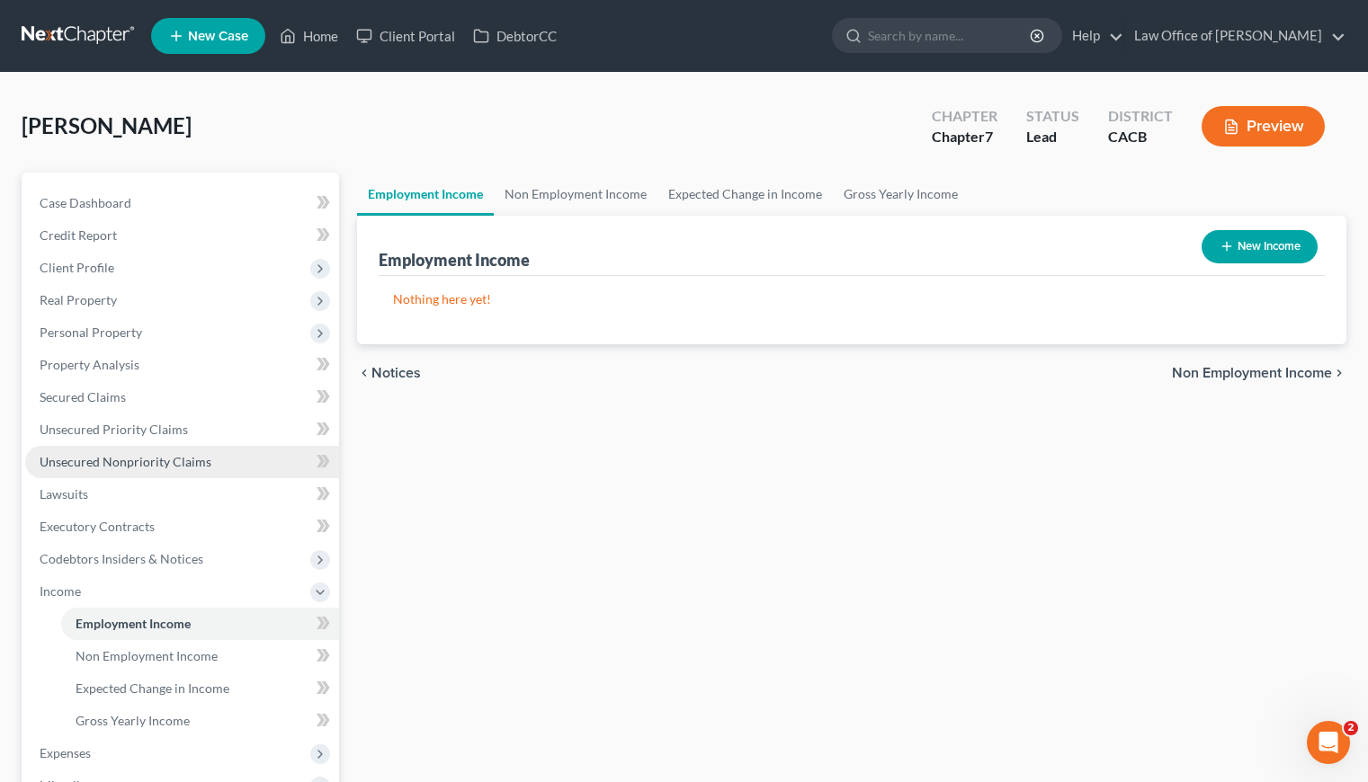
click at [137, 459] on span "Unsecured Nonpriority Claims" at bounding box center [126, 461] width 172 height 15
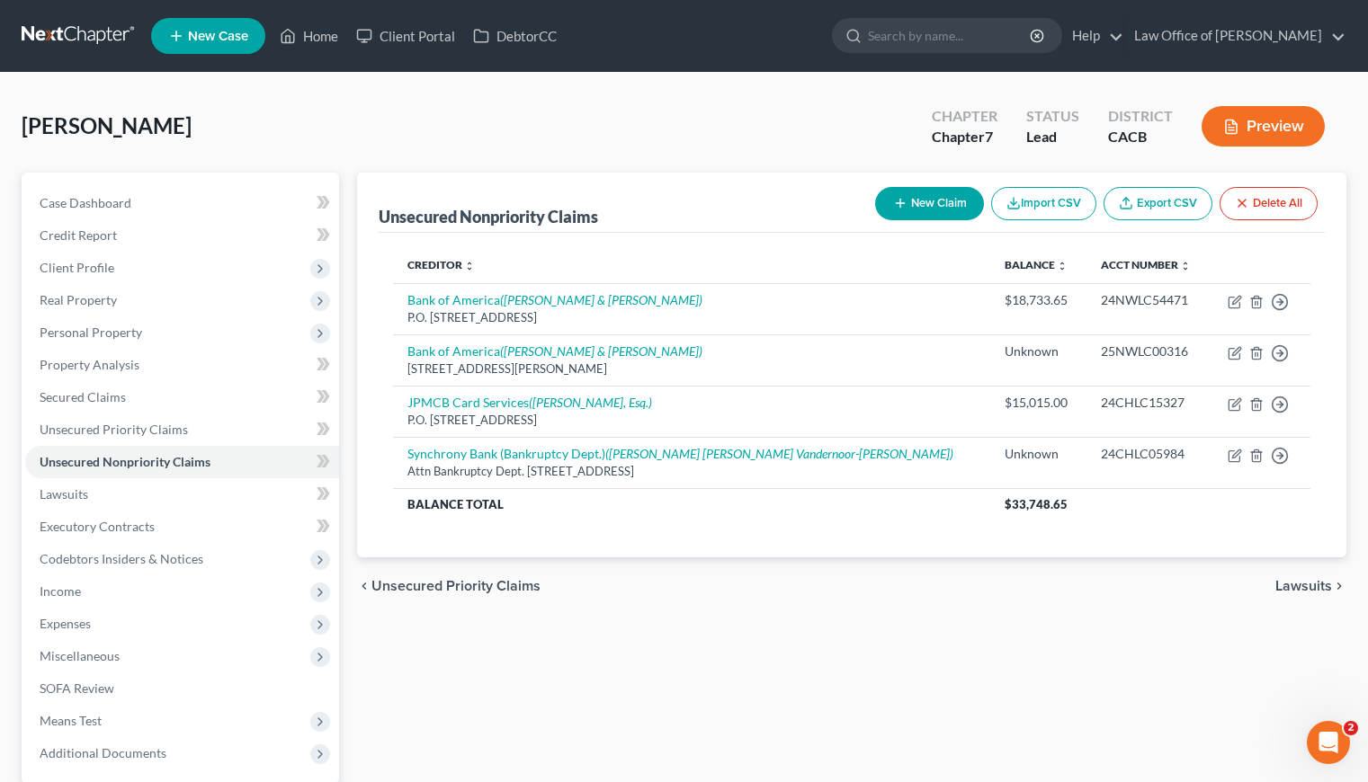
click at [78, 24] on link at bounding box center [79, 36] width 115 height 32
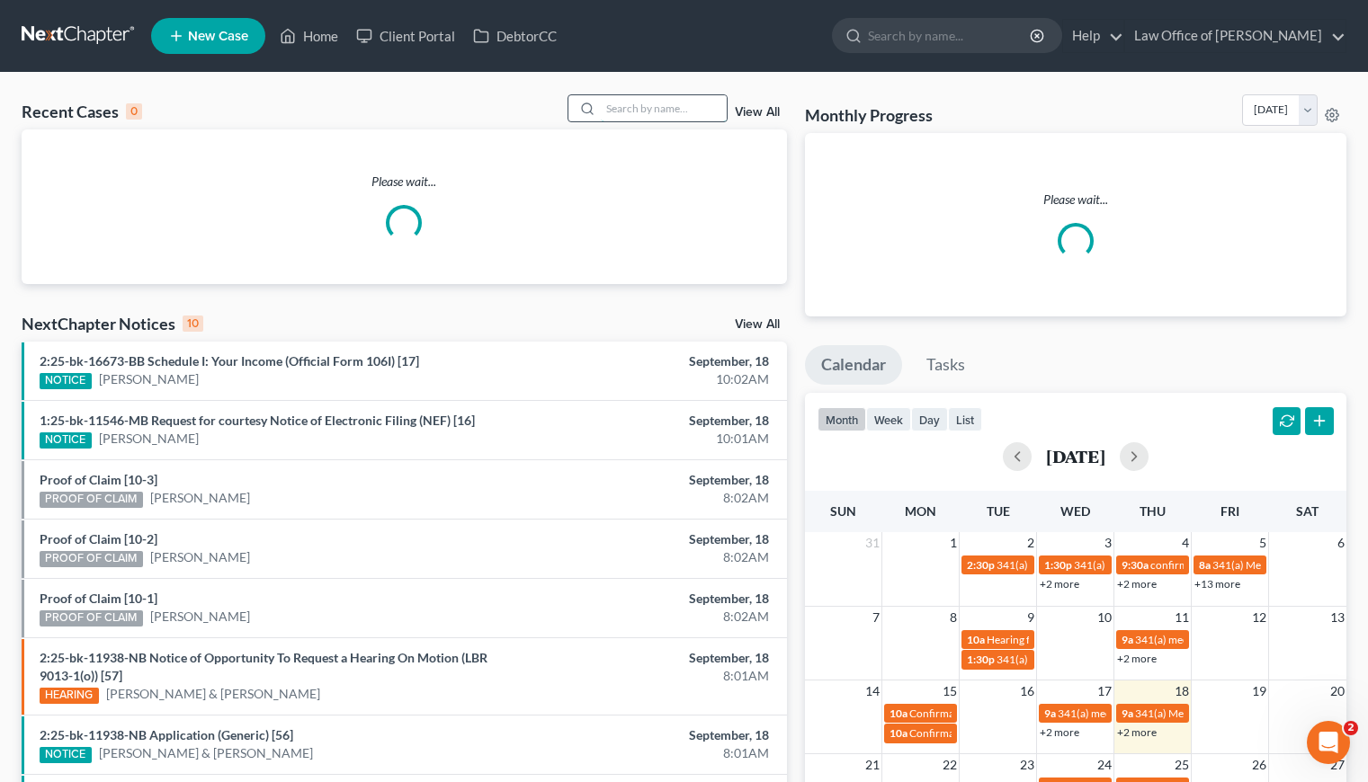
click at [648, 114] on input "search" at bounding box center [664, 108] width 126 height 26
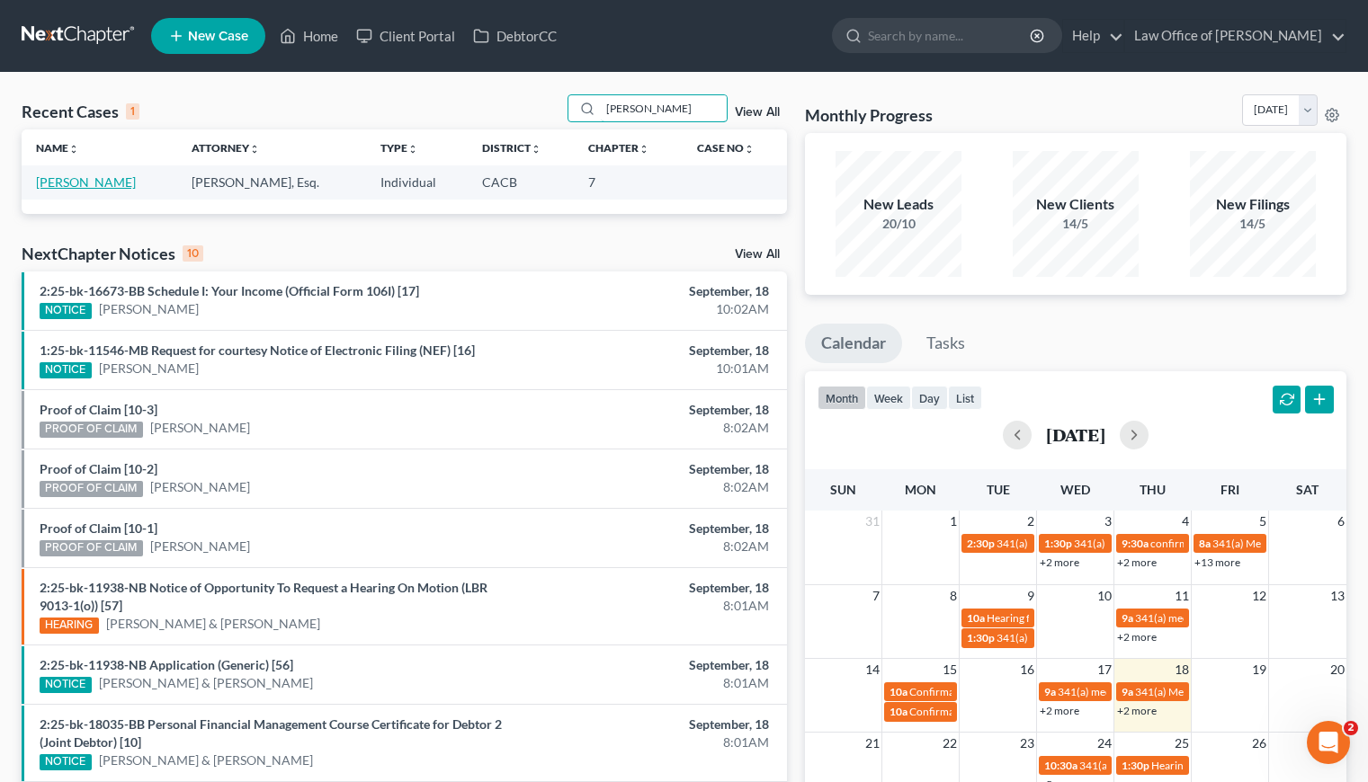
type input "[PERSON_NAME]"
click at [67, 188] on link "[PERSON_NAME]" at bounding box center [86, 181] width 100 height 15
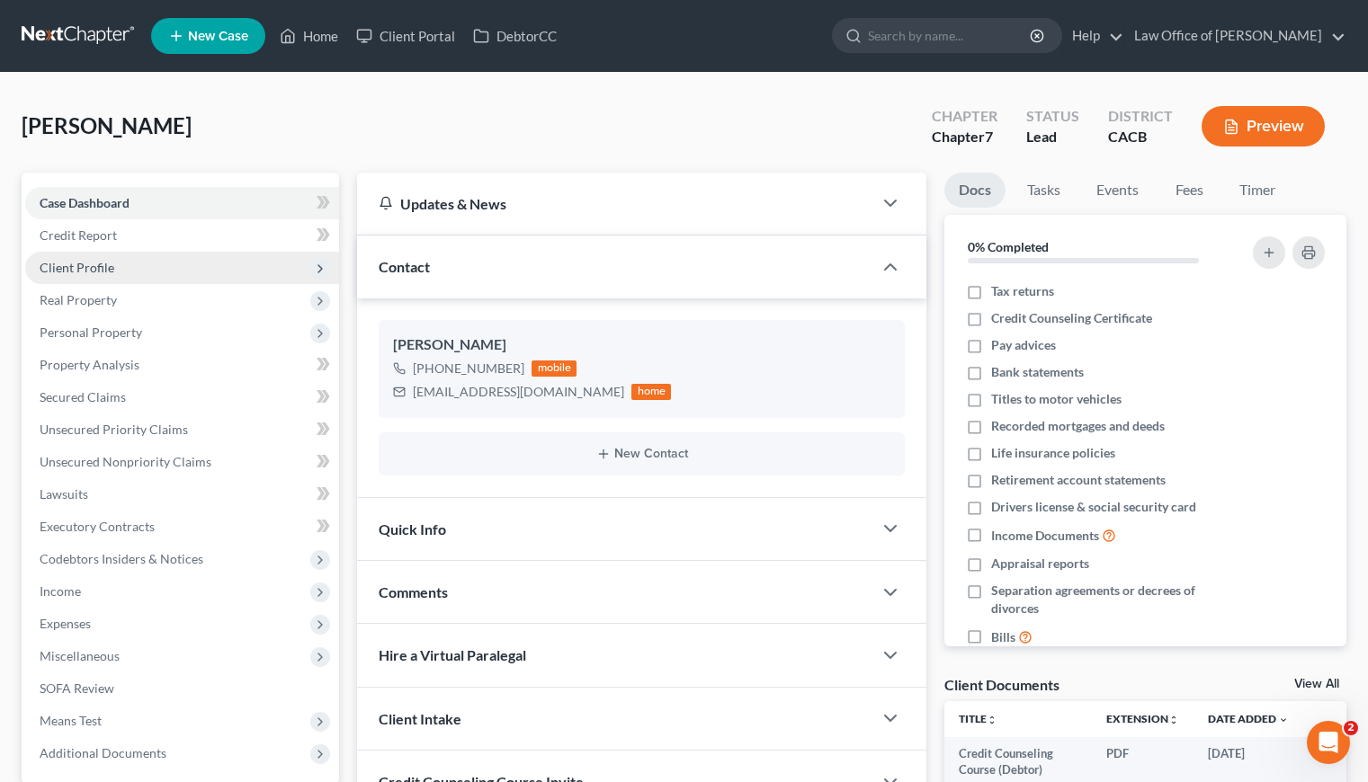
click at [86, 265] on span "Client Profile" at bounding box center [77, 267] width 75 height 15
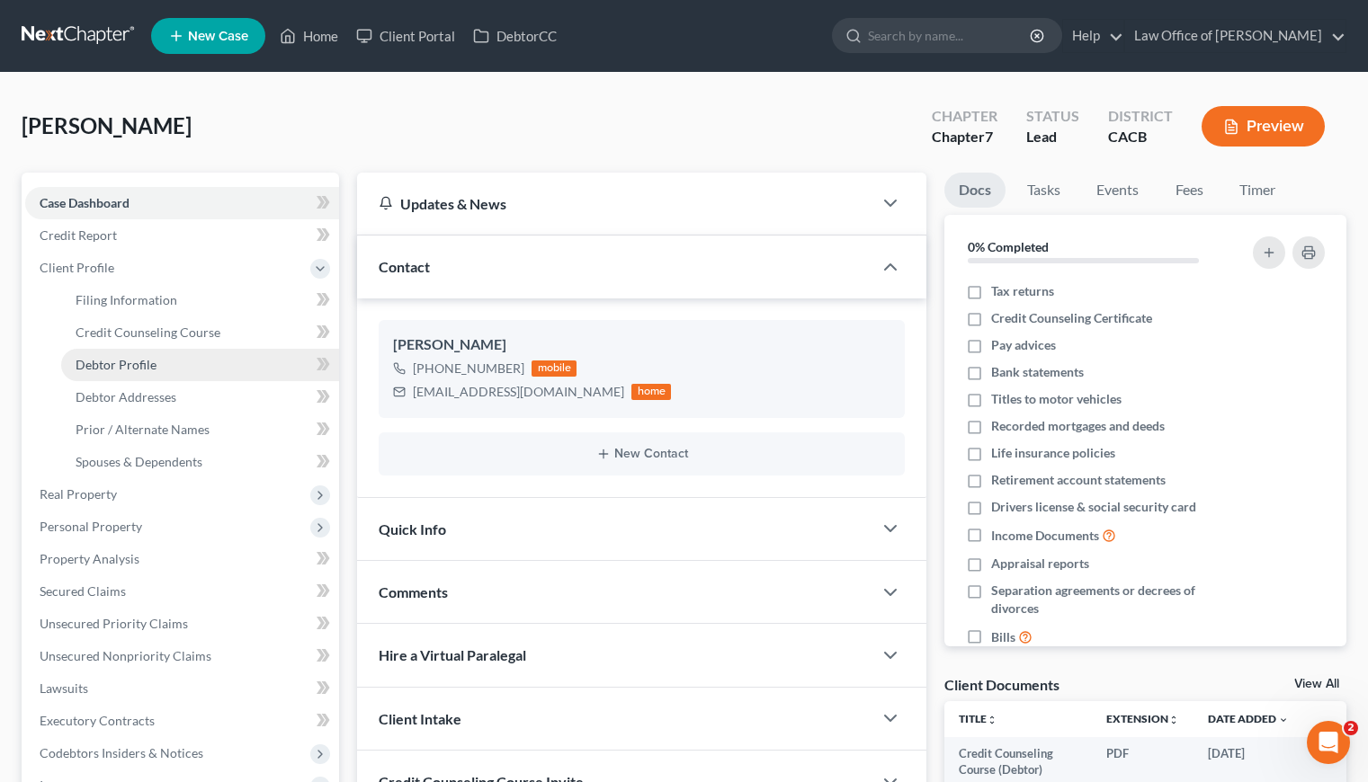
click at [144, 361] on span "Debtor Profile" at bounding box center [116, 364] width 81 height 15
select select "0"
select select "2"
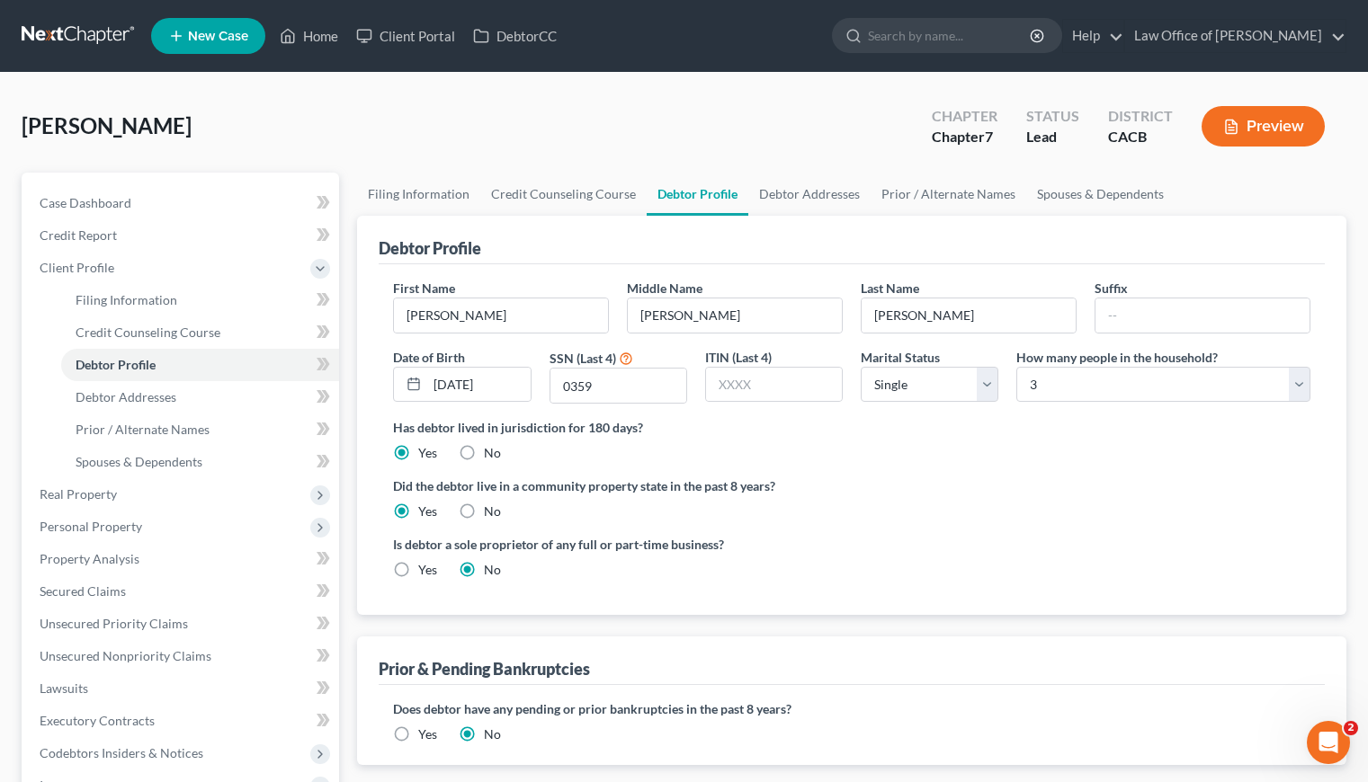
click at [324, 134] on div "Warren, Ryan Upgraded Chapter Chapter 7 Status Lead District CACB Preview" at bounding box center [684, 133] width 1325 height 78
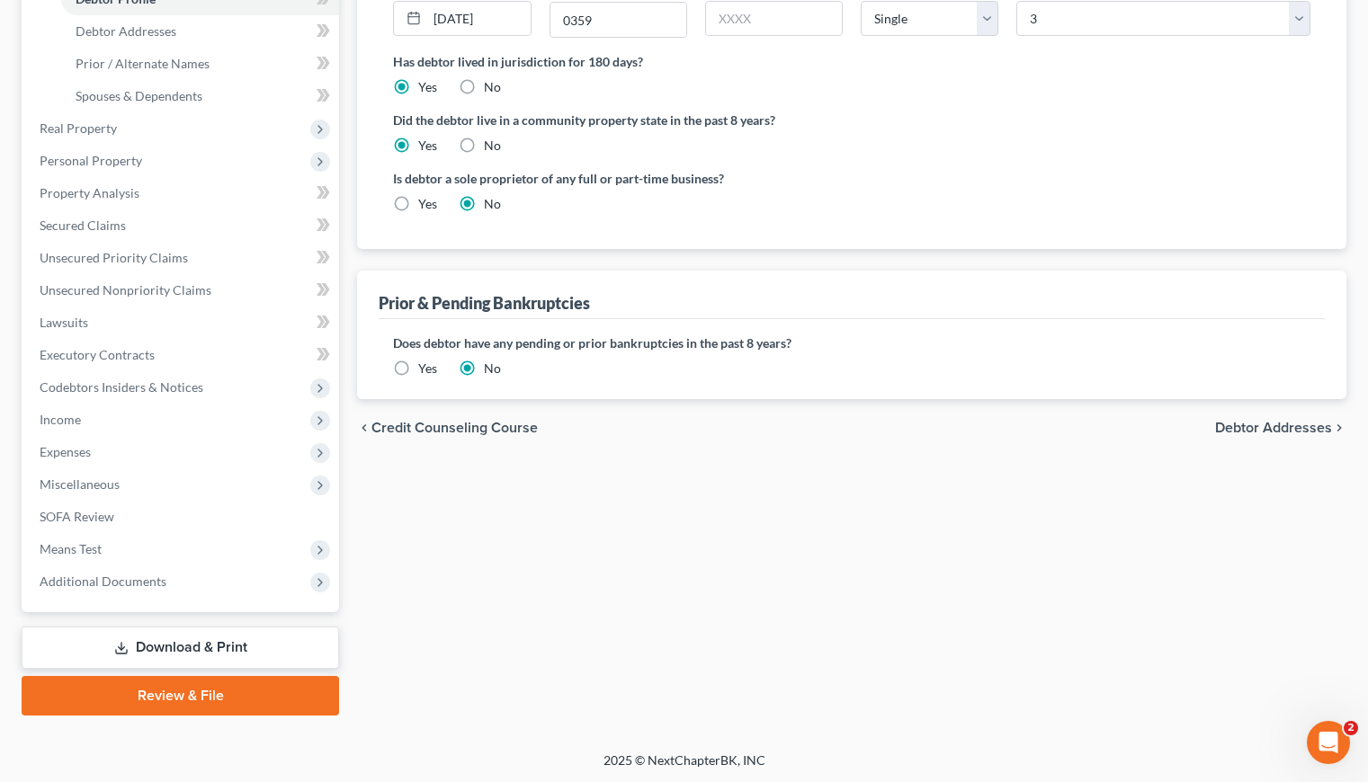
click at [178, 646] on link "Download & Print" at bounding box center [180, 648] width 317 height 42
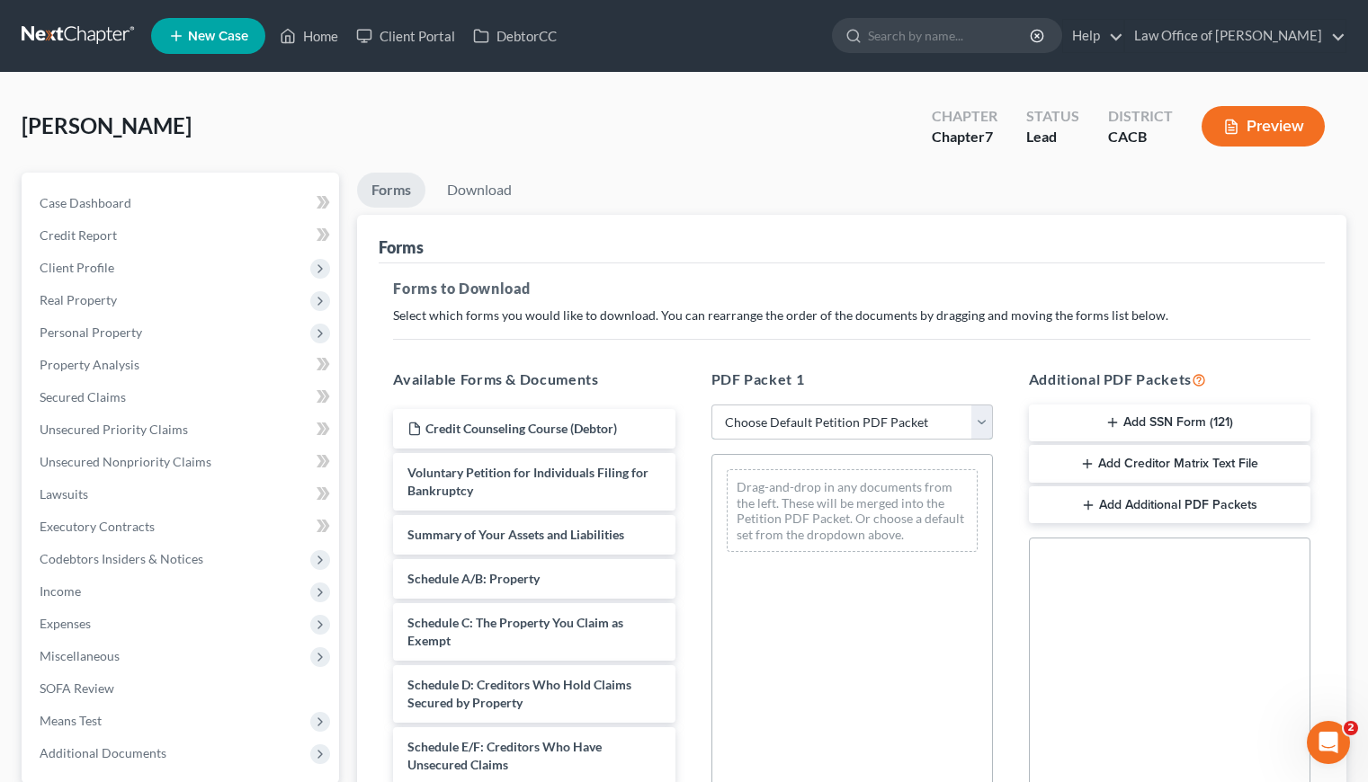
click at [850, 422] on select "Choose Default Petition PDF Packet Complete Bankruptcy Petition (all forms and …" at bounding box center [851, 423] width 281 height 36
select select "6"
click at [711, 405] on select "Choose Default Petition PDF Packet Complete Bankruptcy Petition (all forms and …" at bounding box center [851, 423] width 281 height 36
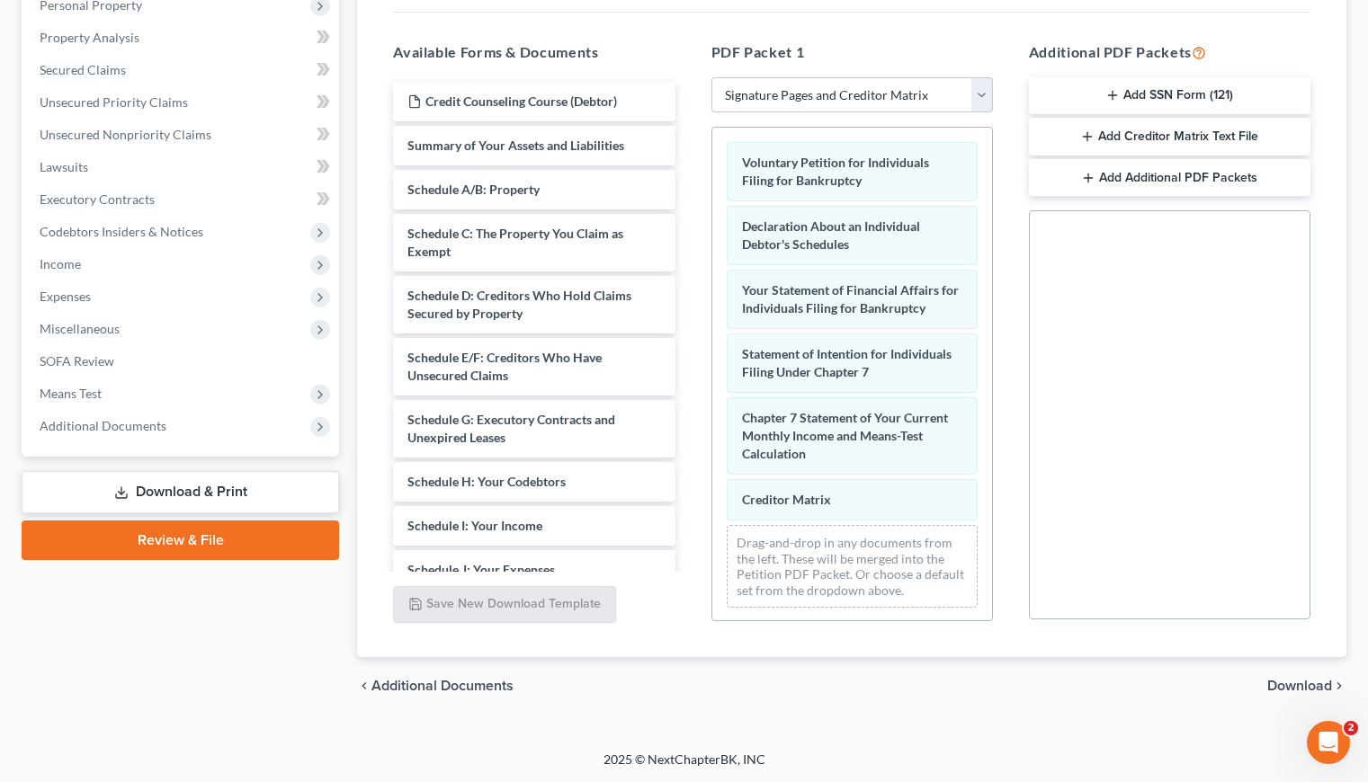
click at [1289, 691] on span "Download" at bounding box center [1299, 686] width 65 height 14
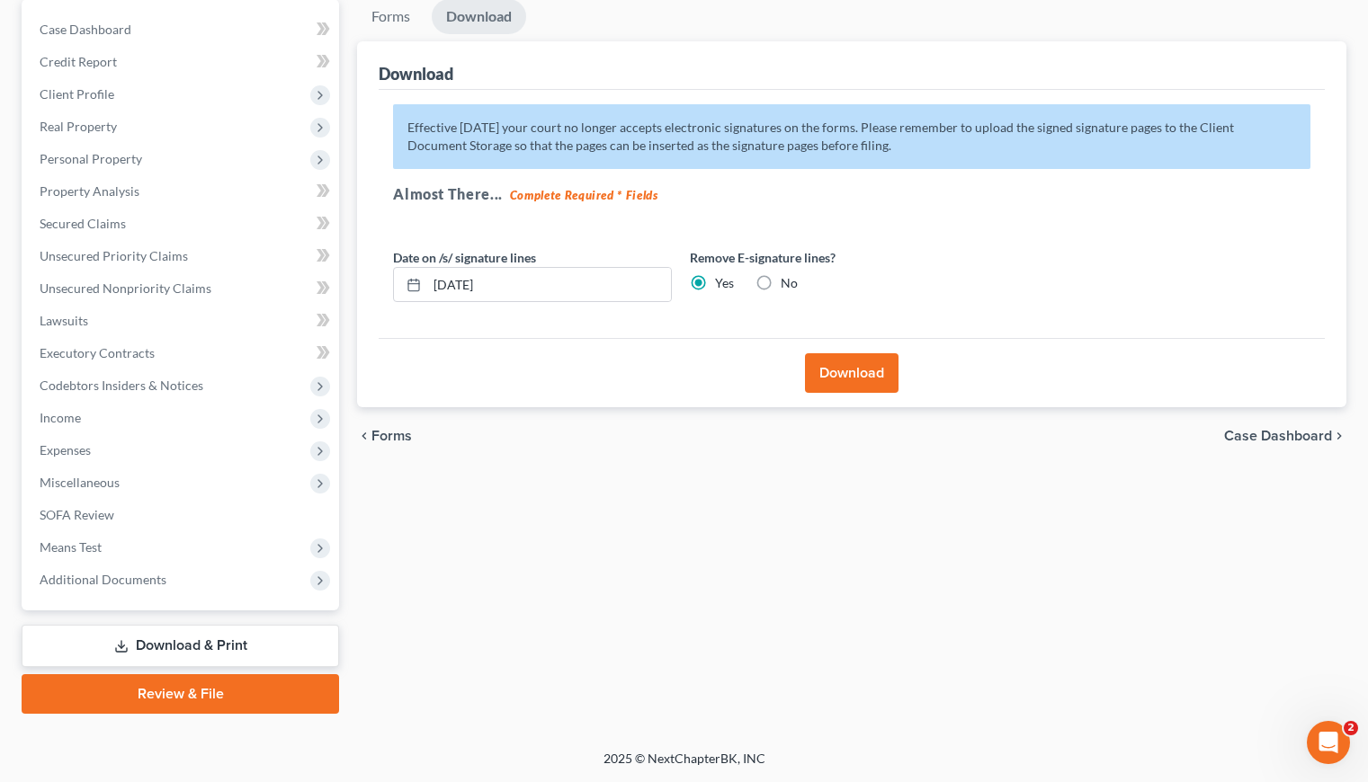
scroll to position [172, 0]
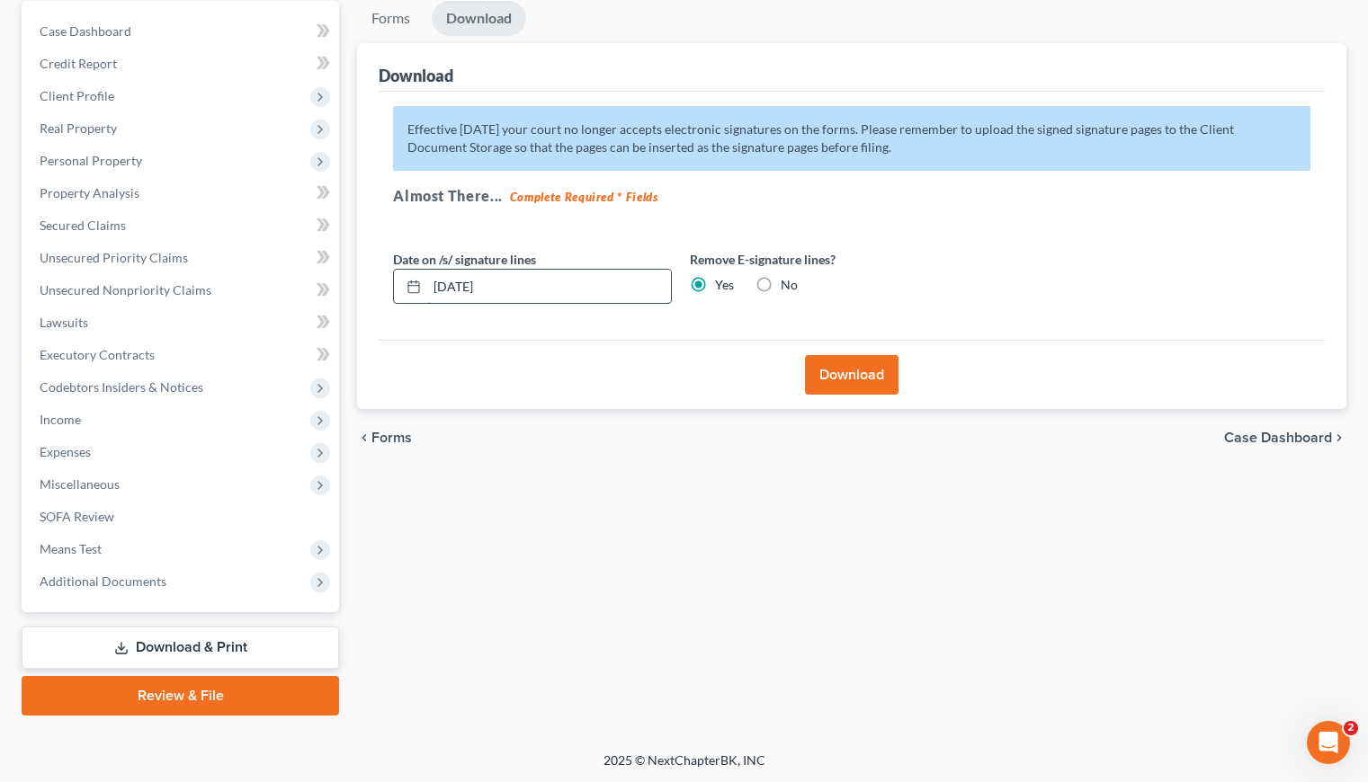
drag, startPoint x: 535, startPoint y: 282, endPoint x: 452, endPoint y: 285, distance: 82.8
click at [452, 285] on input "[DATE]" at bounding box center [549, 287] width 244 height 34
type input "[DATE]"
click at [848, 375] on button "Download" at bounding box center [852, 375] width 94 height 40
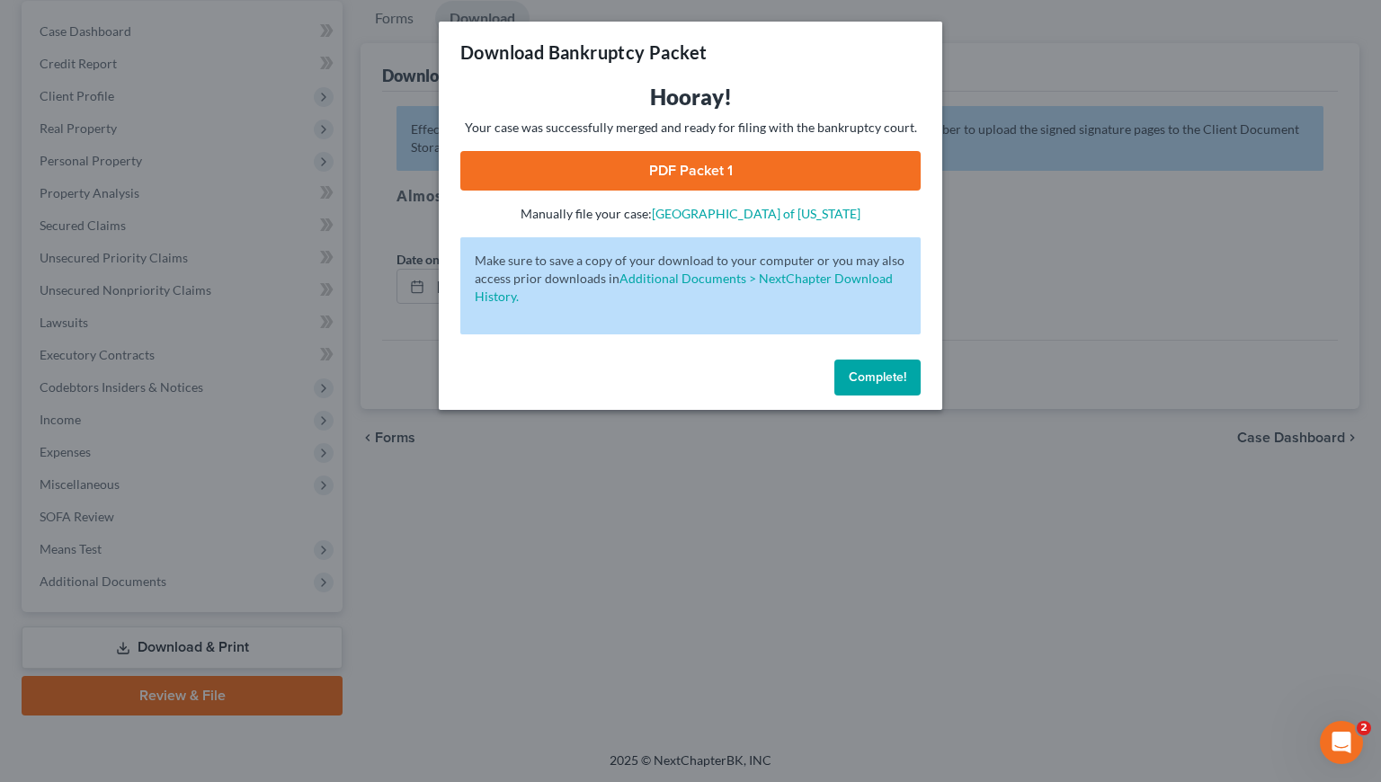
click at [623, 180] on link "PDF Packet 1" at bounding box center [690, 171] width 460 height 40
click at [881, 374] on span "Complete!" at bounding box center [878, 377] width 58 height 15
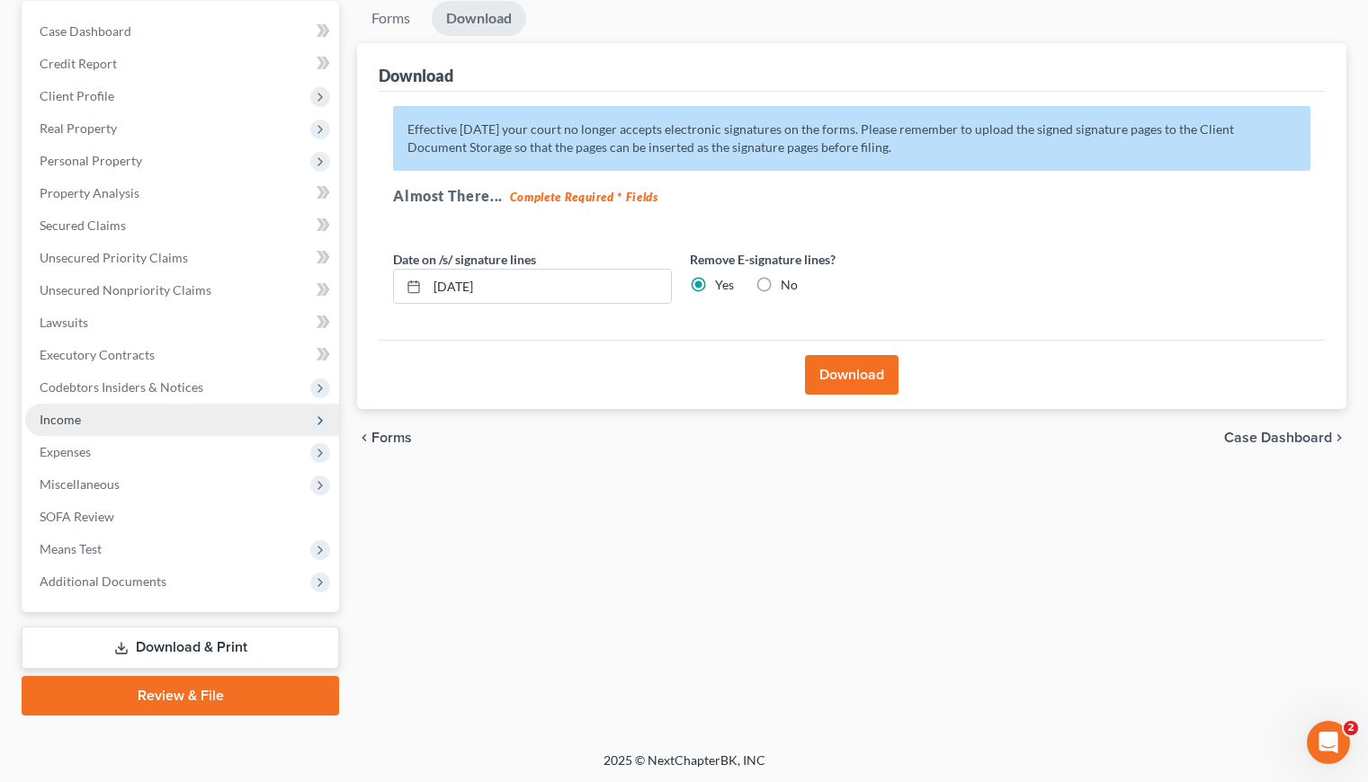
click at [84, 417] on span "Income" at bounding box center [182, 420] width 314 height 32
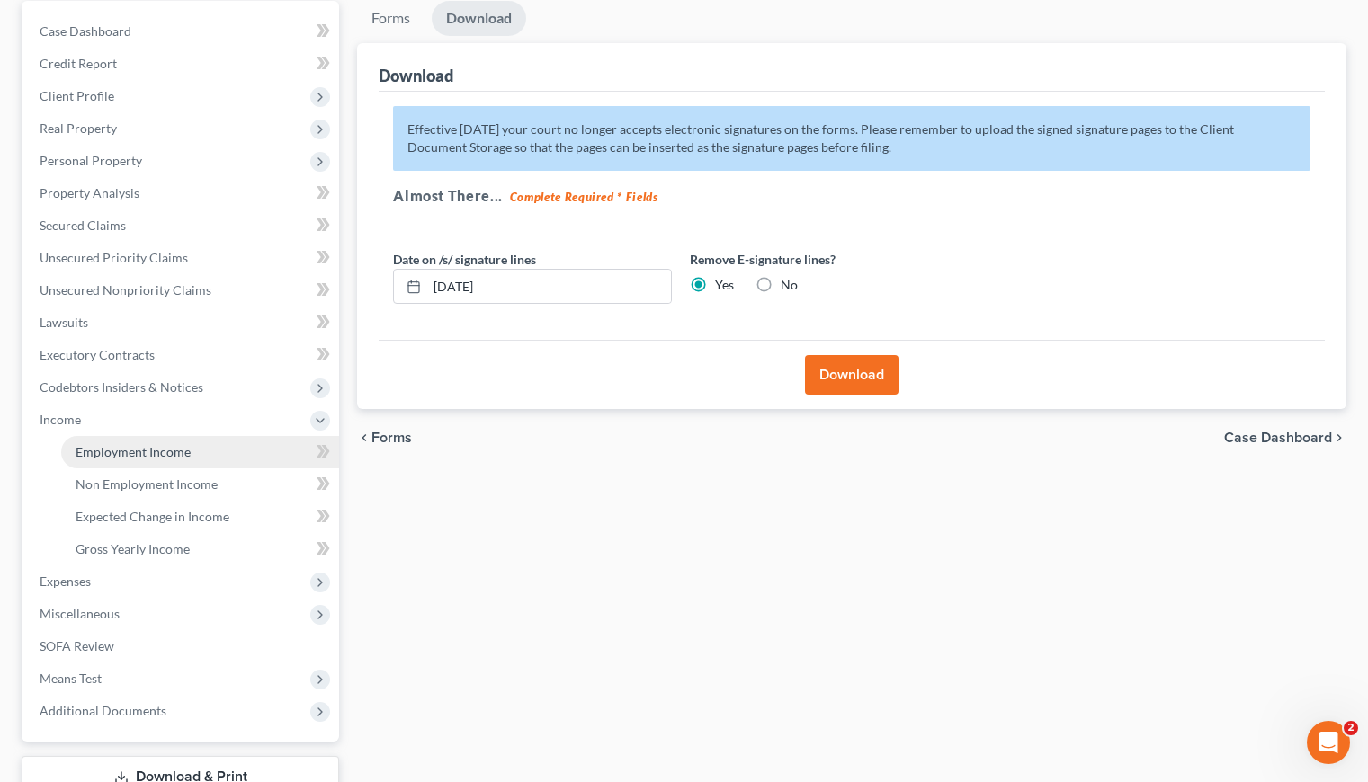
click at [131, 449] on span "Employment Income" at bounding box center [133, 451] width 115 height 15
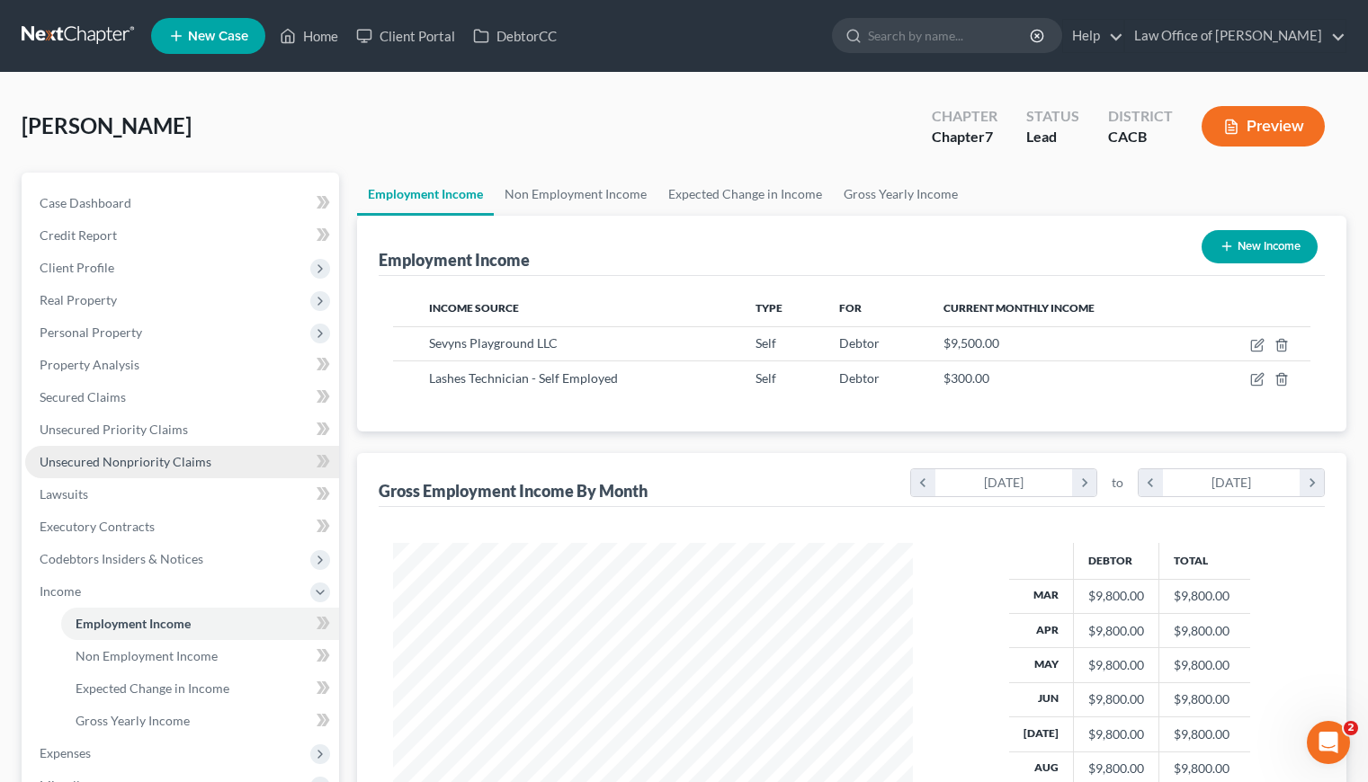
scroll to position [322, 556]
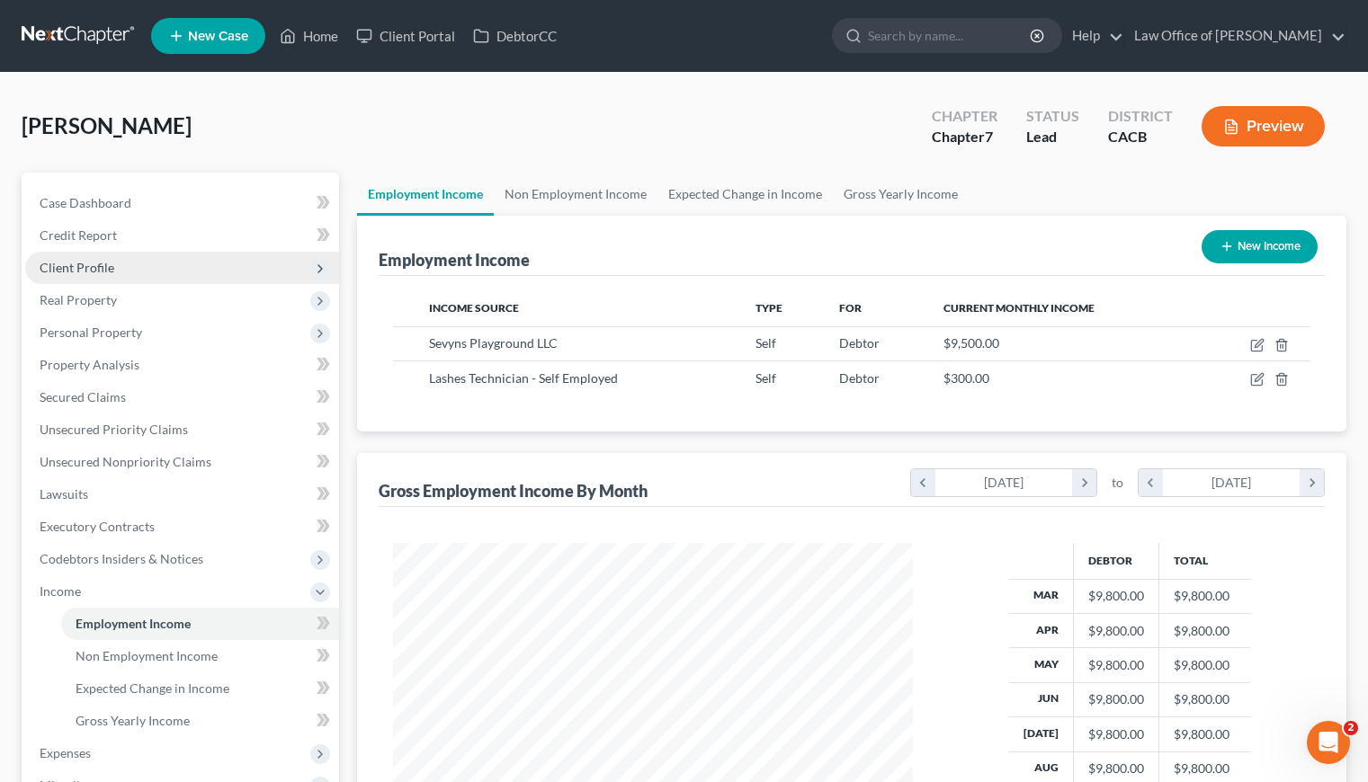
click at [88, 271] on span "Client Profile" at bounding box center [77, 267] width 75 height 15
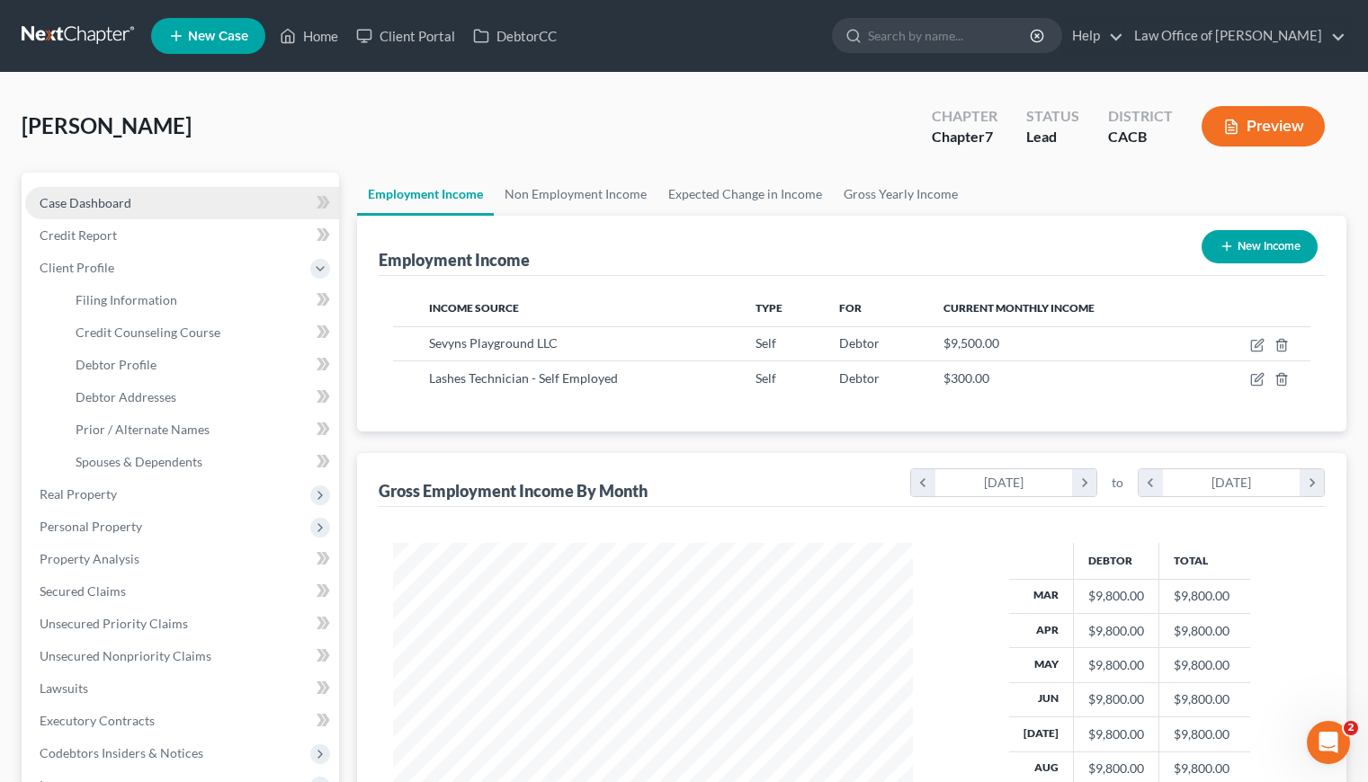
click at [98, 195] on span "Case Dashboard" at bounding box center [86, 202] width 92 height 15
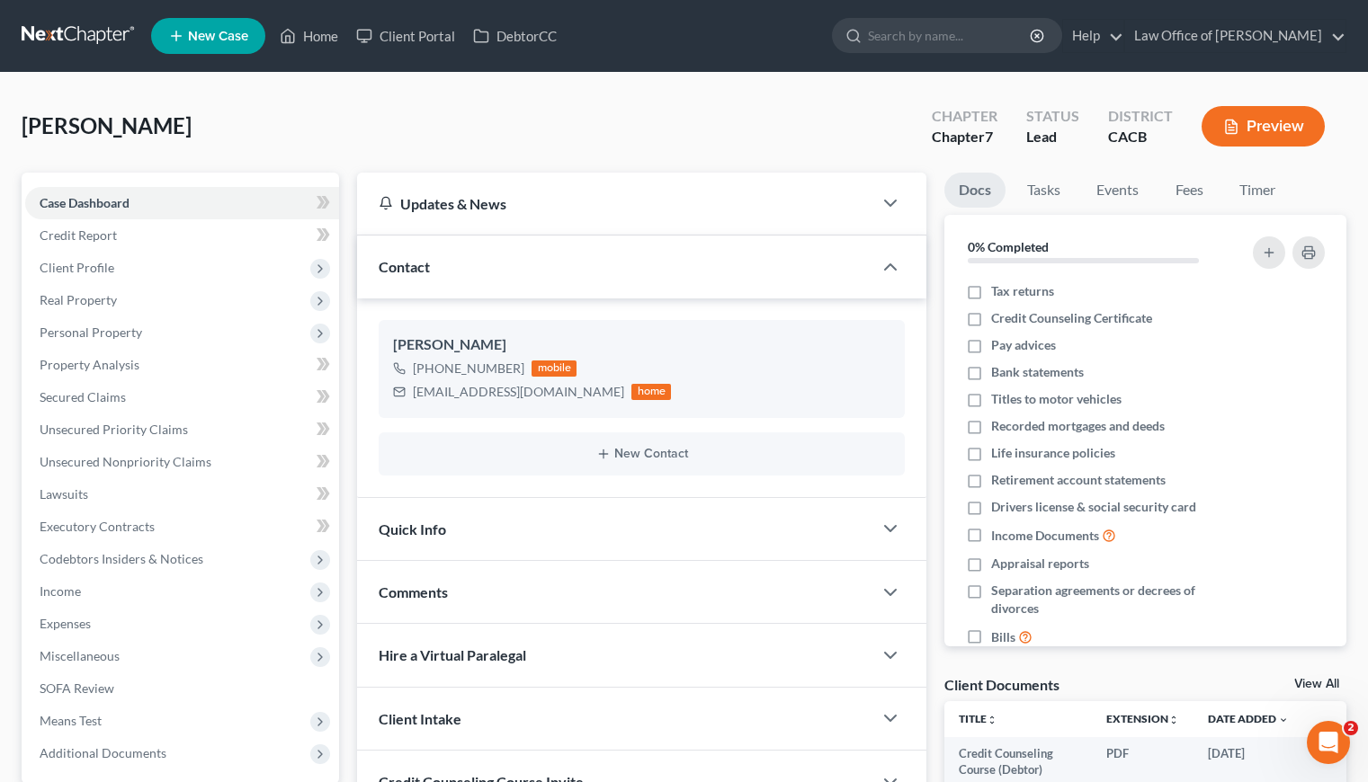
click at [344, 105] on div "Warren, Ryan Upgraded Chapter Chapter 7 Status Lead District CACB Preview" at bounding box center [684, 133] width 1325 height 78
click at [76, 40] on link at bounding box center [79, 36] width 115 height 32
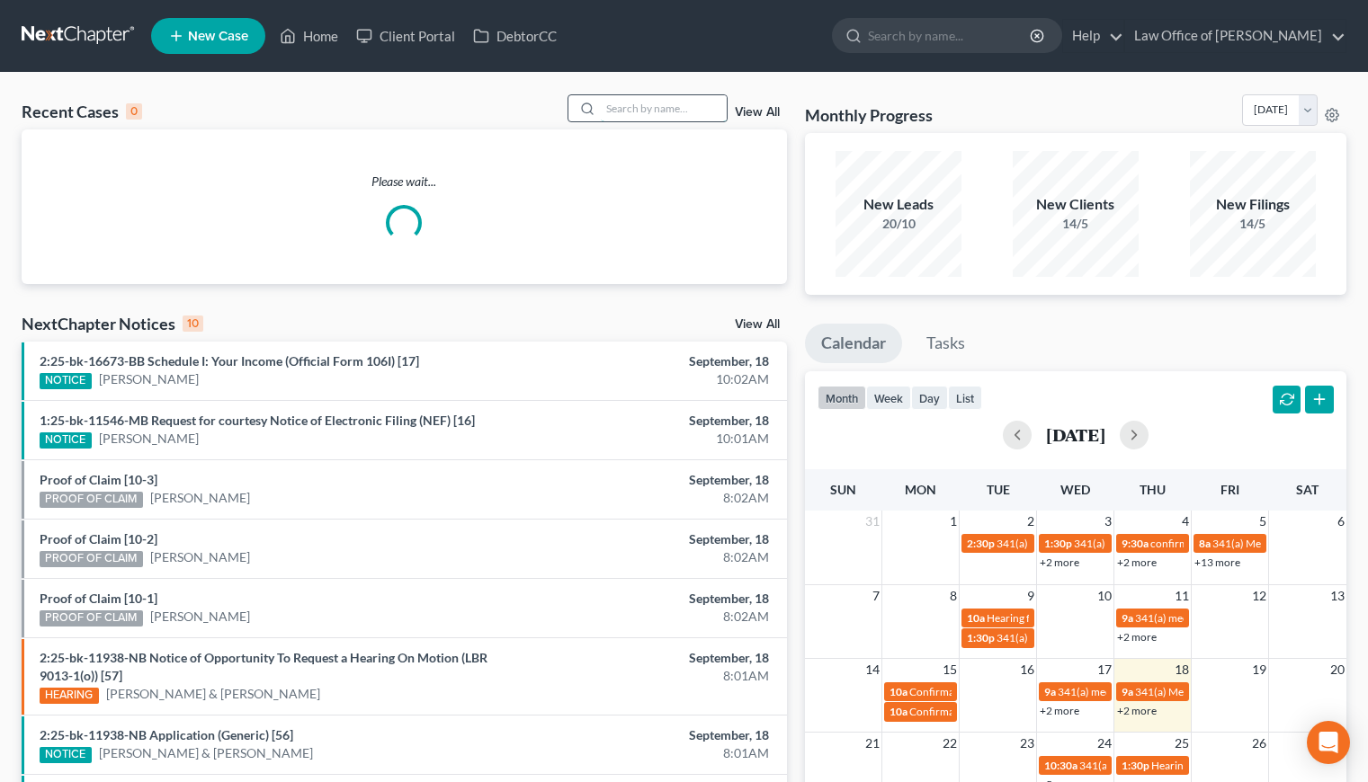
click at [683, 104] on input "search" at bounding box center [664, 108] width 126 height 26
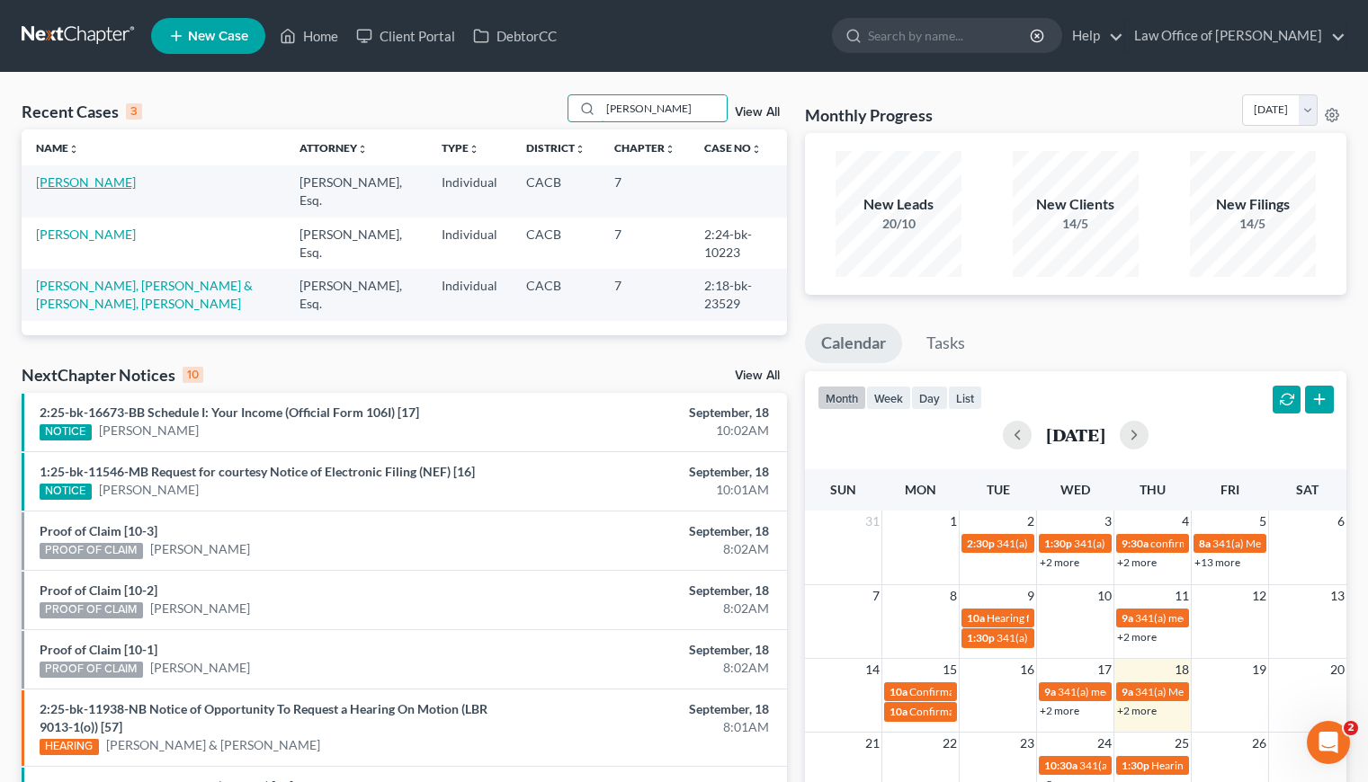
type input "[PERSON_NAME]"
click at [92, 178] on link "[PERSON_NAME]" at bounding box center [86, 181] width 100 height 15
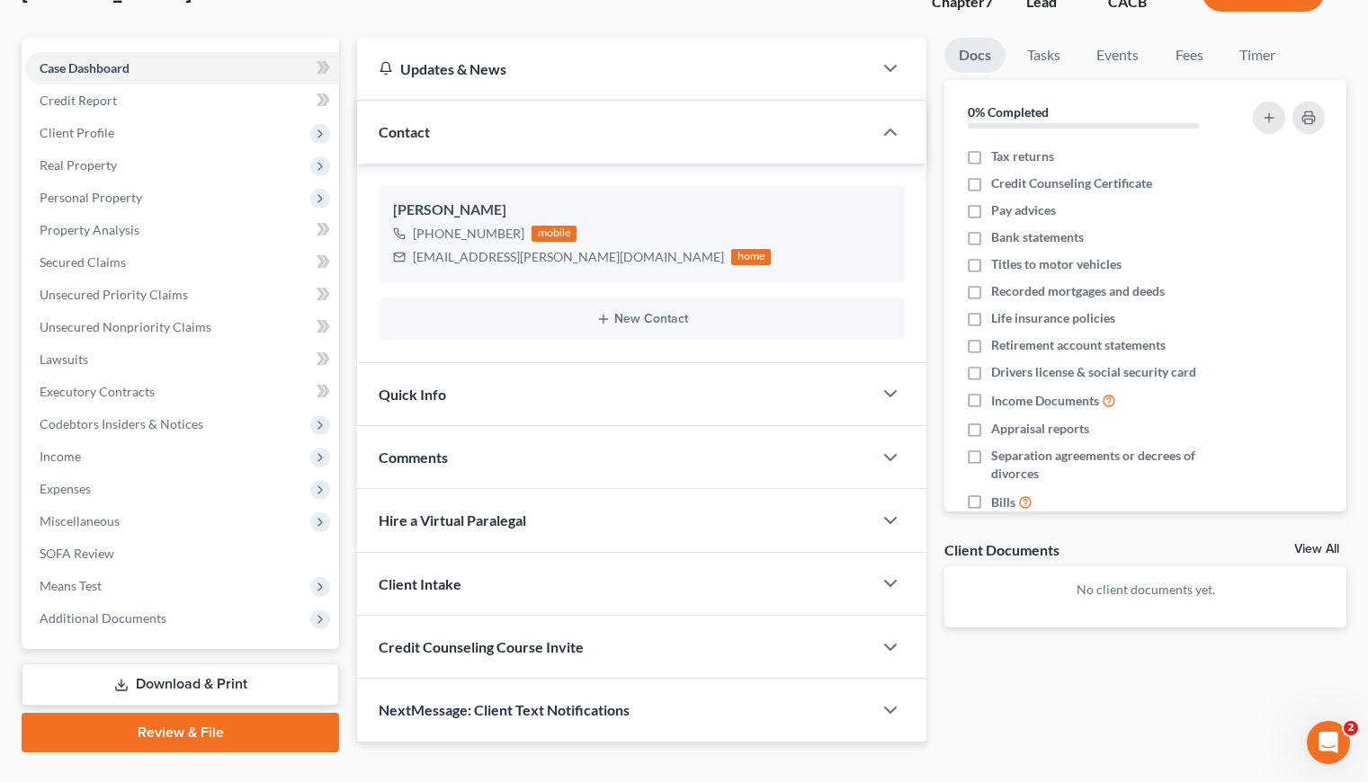
scroll to position [172, 0]
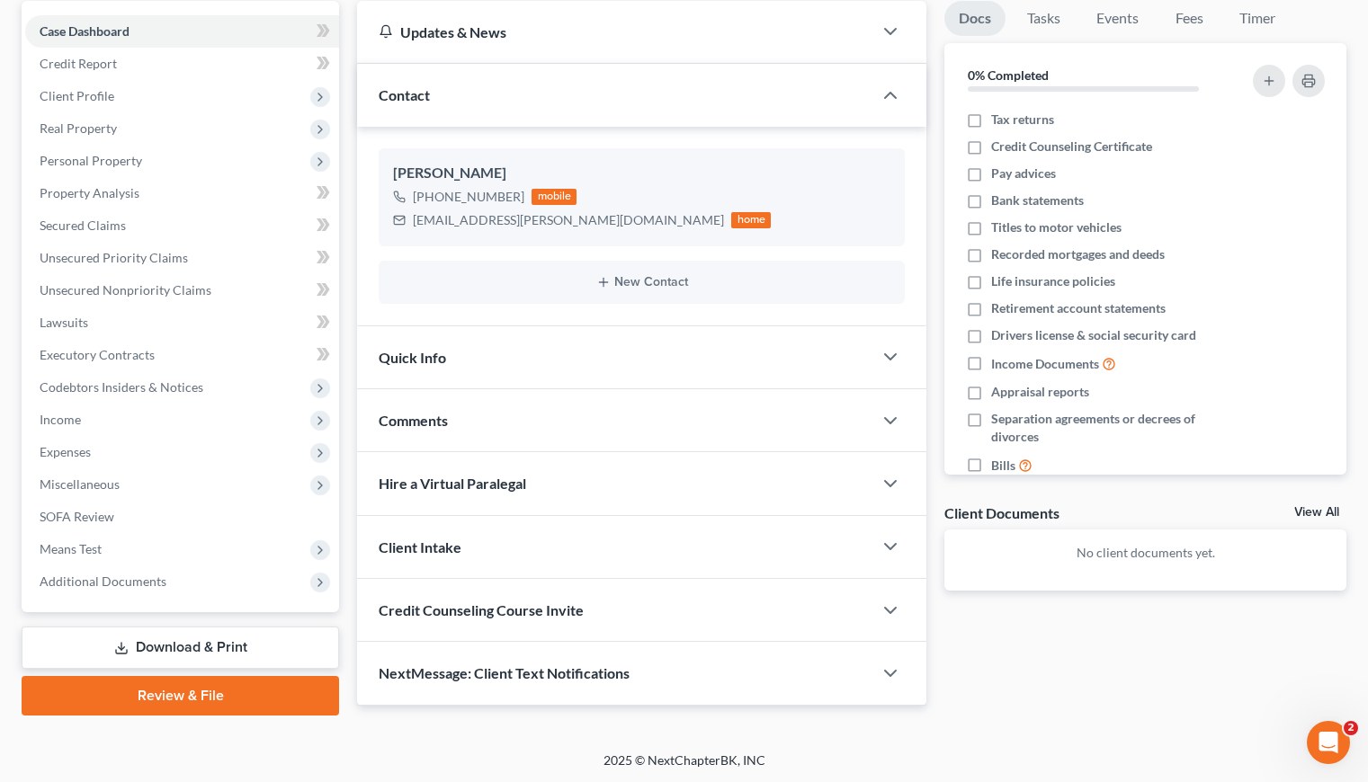
click at [178, 645] on link "Download & Print" at bounding box center [180, 648] width 317 height 42
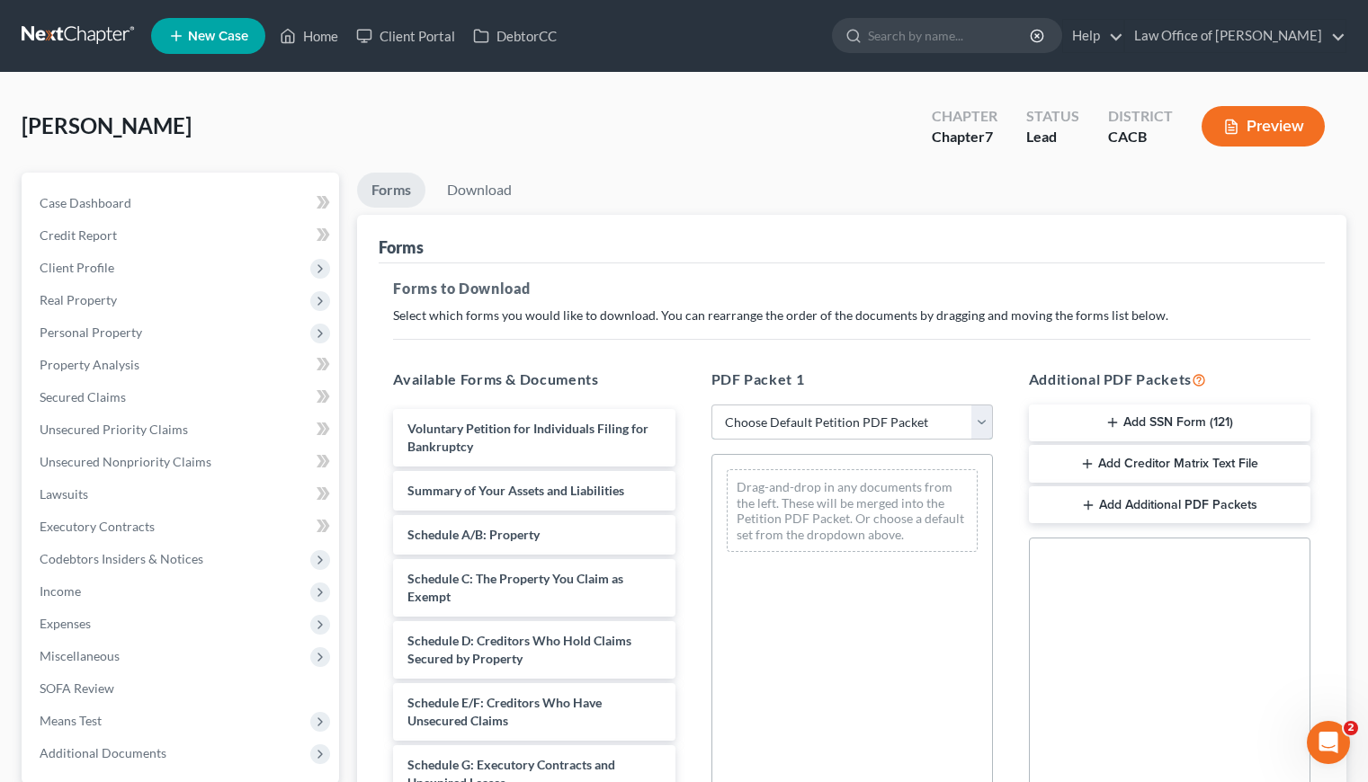
click at [817, 424] on select "Choose Default Petition PDF Packet Complete Bankruptcy Petition (all forms and …" at bounding box center [851, 423] width 281 height 36
select select "6"
click at [711, 405] on select "Choose Default Petition PDF Packet Complete Bankruptcy Petition (all forms and …" at bounding box center [851, 423] width 281 height 36
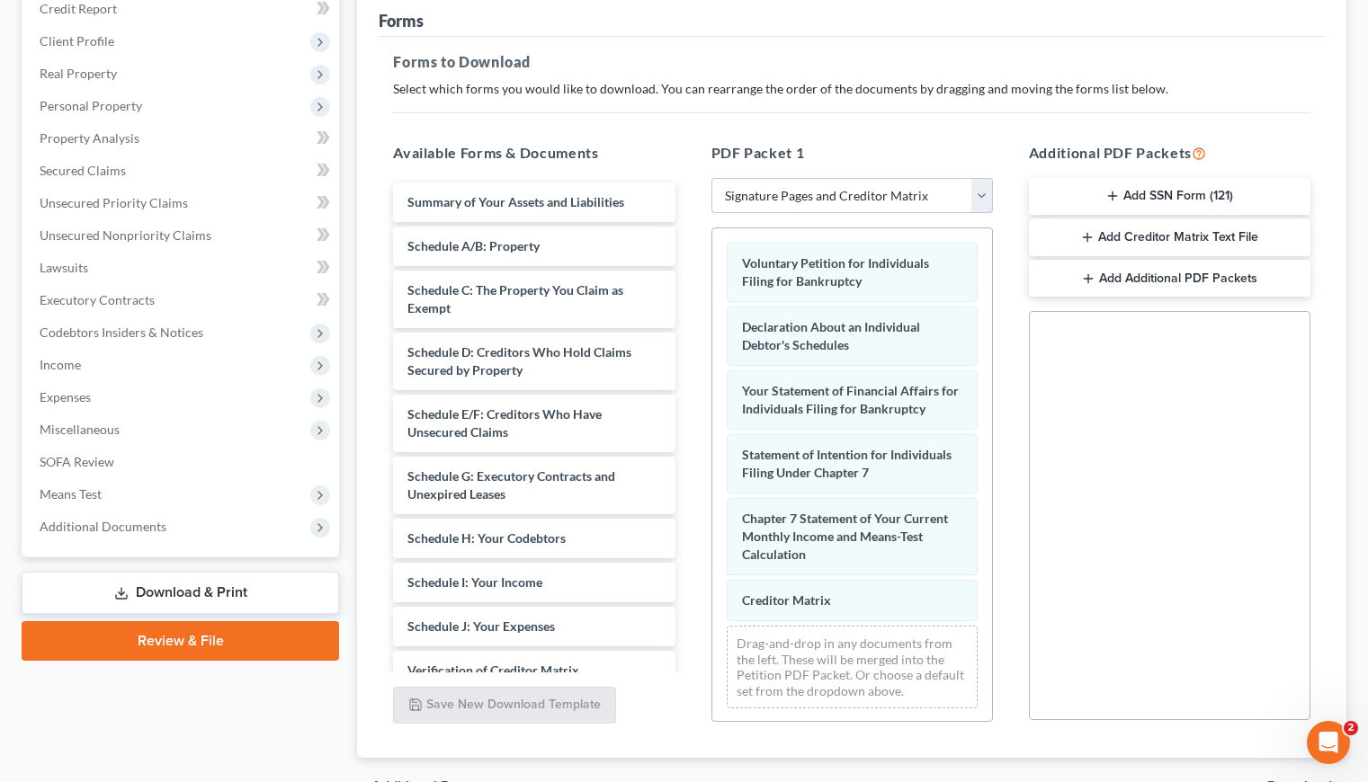
scroll to position [327, 0]
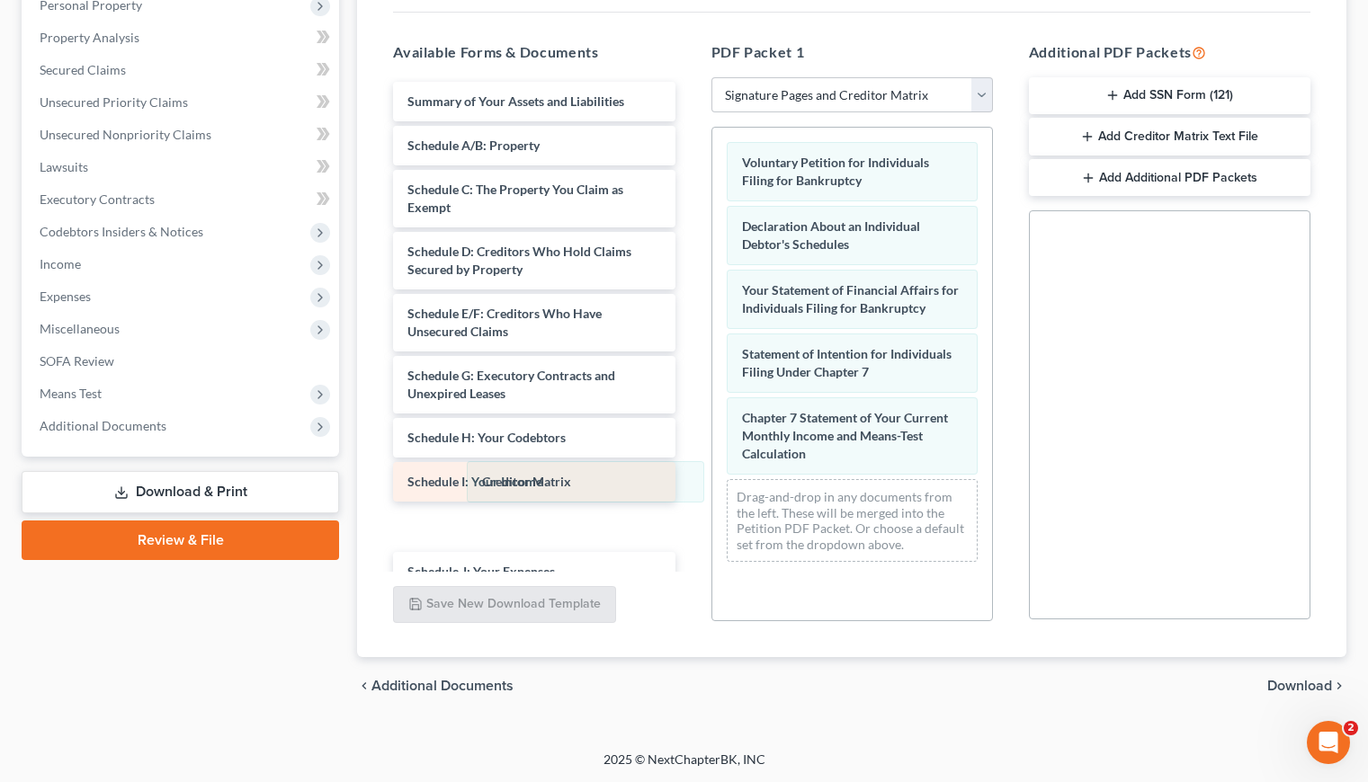
drag, startPoint x: 785, startPoint y: 501, endPoint x: 531, endPoint y: 483, distance: 255.1
click at [712, 482] on div "Creditor Matrix Voluntary Petition for Individuals Filing for Bankruptcy Declar…" at bounding box center [852, 352] width 280 height 449
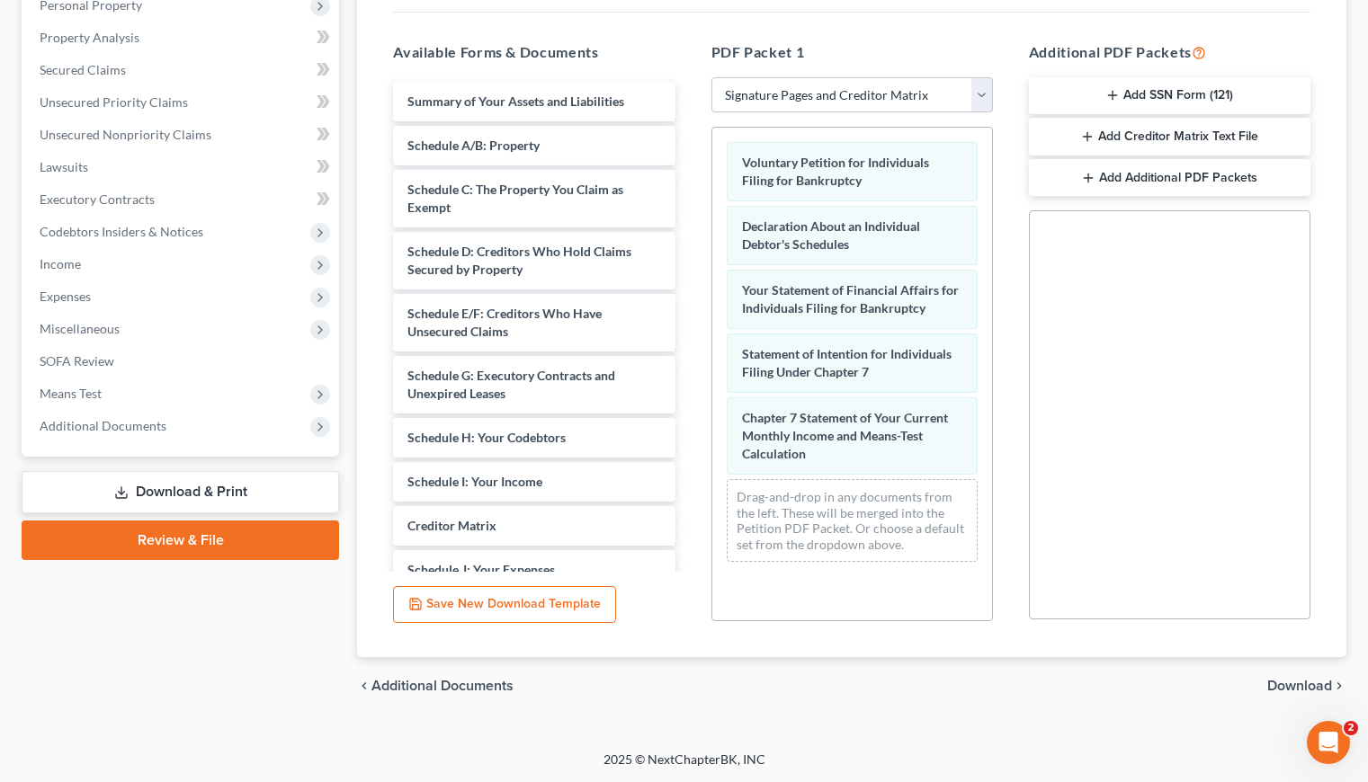
click at [1295, 681] on span "Download" at bounding box center [1299, 686] width 65 height 14
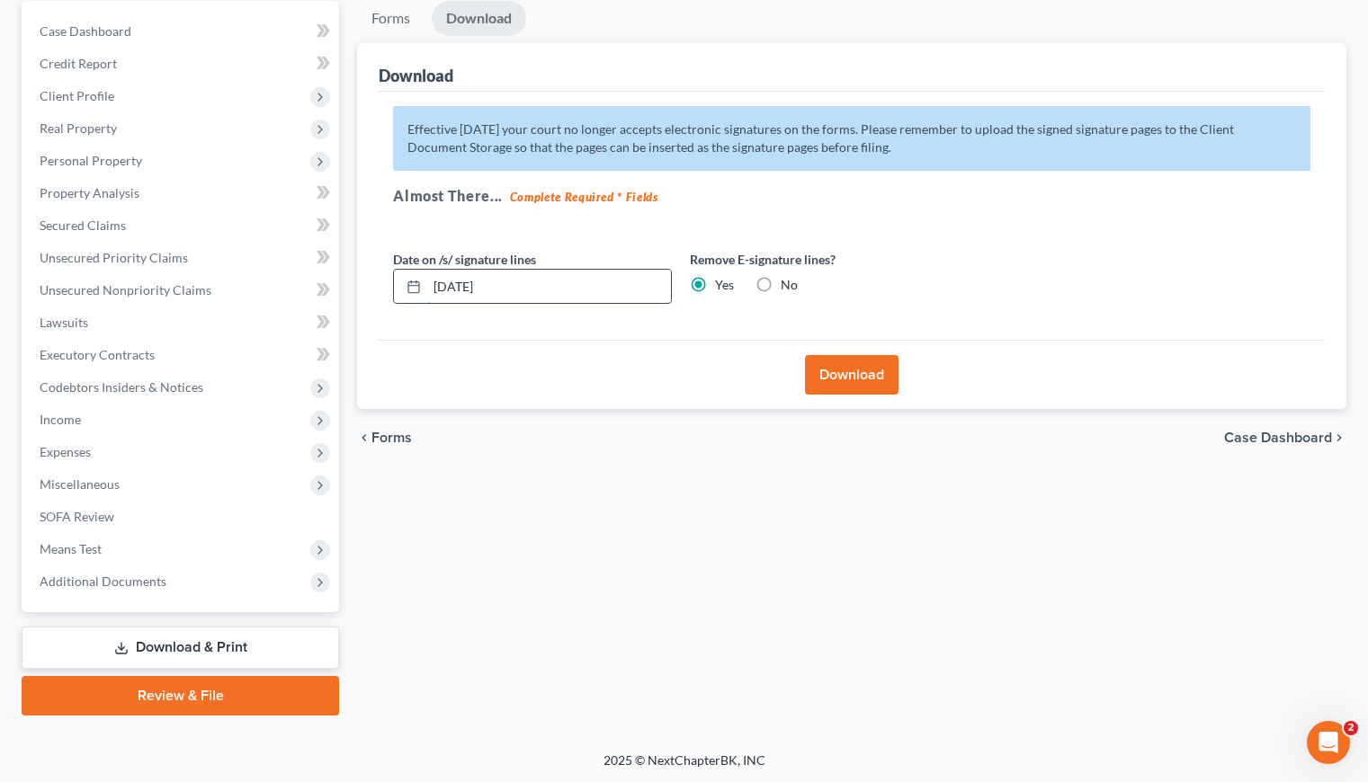
drag, startPoint x: 535, startPoint y: 290, endPoint x: 451, endPoint y: 290, distance: 83.6
click at [451, 290] on input "[DATE]" at bounding box center [549, 287] width 244 height 34
type input "[DATE]"
click at [837, 371] on button "Download" at bounding box center [852, 375] width 94 height 40
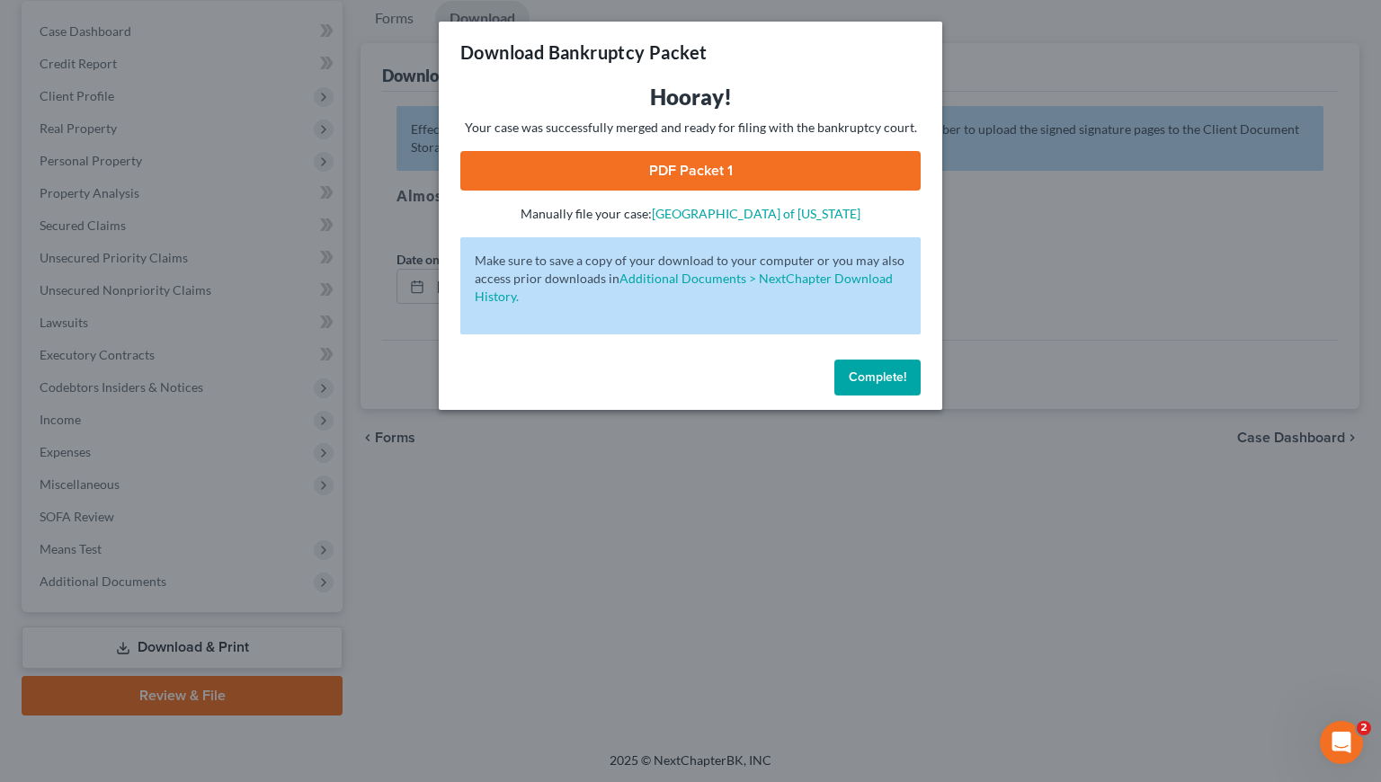
click at [715, 177] on link "PDF Packet 1" at bounding box center [690, 171] width 460 height 40
click at [1076, 527] on div "Download Bankruptcy Packet Hooray! Your case was successfully merged and ready …" at bounding box center [690, 391] width 1381 height 782
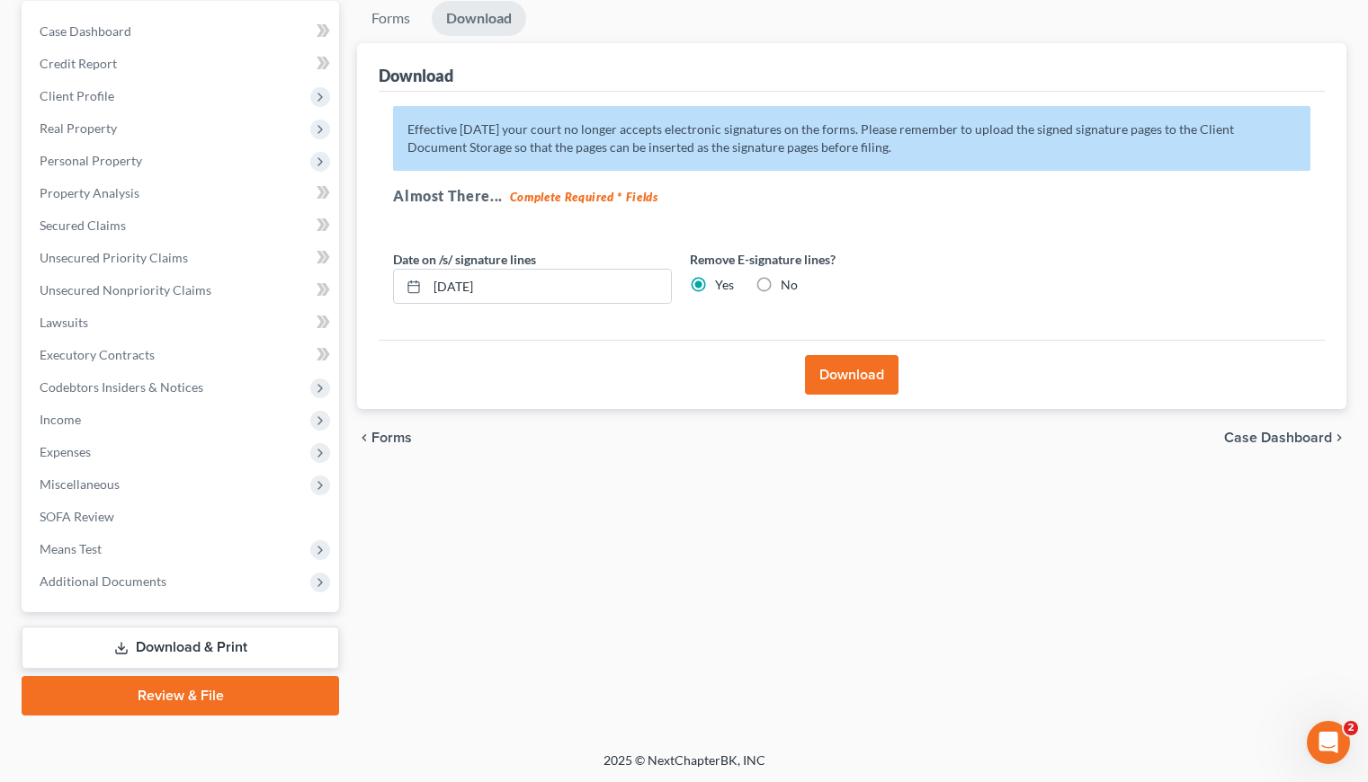
click at [626, 460] on div "chevron_left Forms Case Dashboard chevron_right" at bounding box center [851, 438] width 989 height 58
click at [691, 495] on div "Forms Download Forms Forms to Download Select which forms you would like to dow…" at bounding box center [851, 358] width 1007 height 715
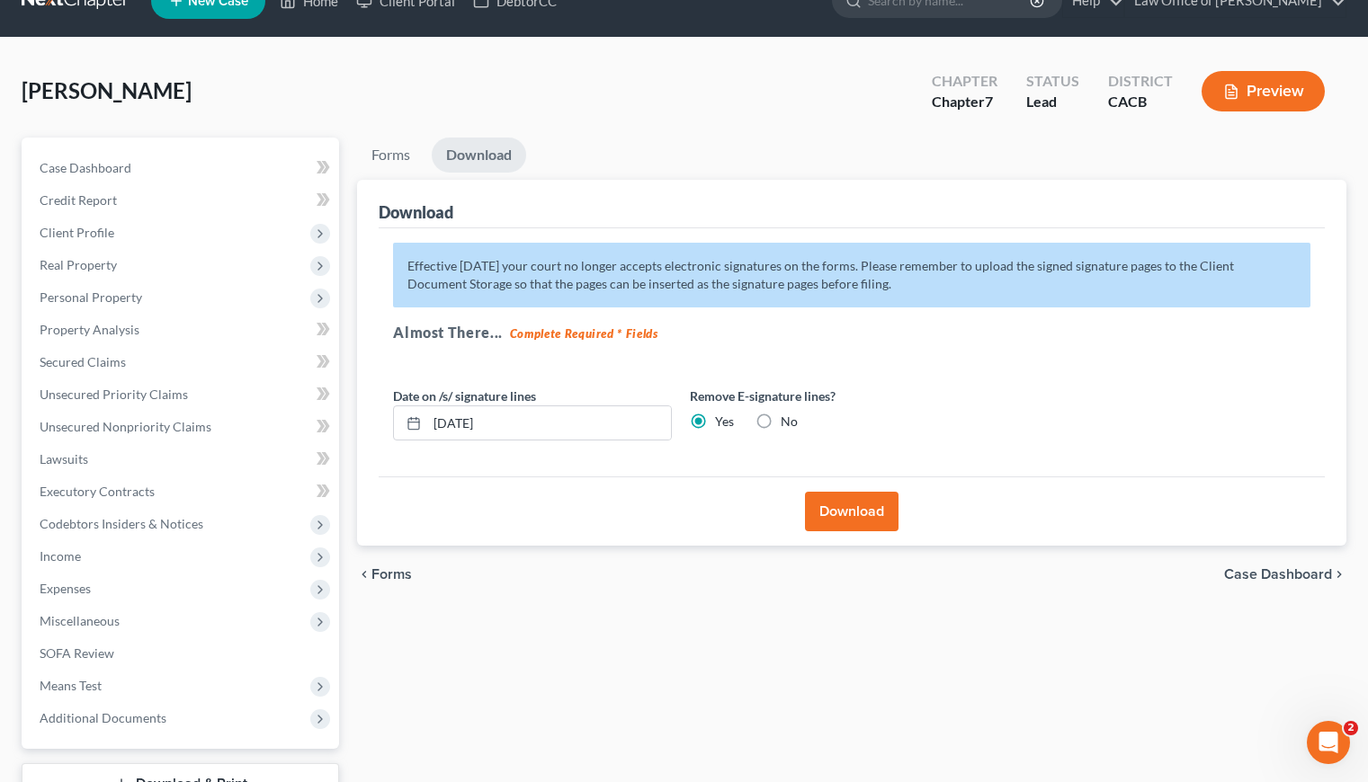
scroll to position [0, 0]
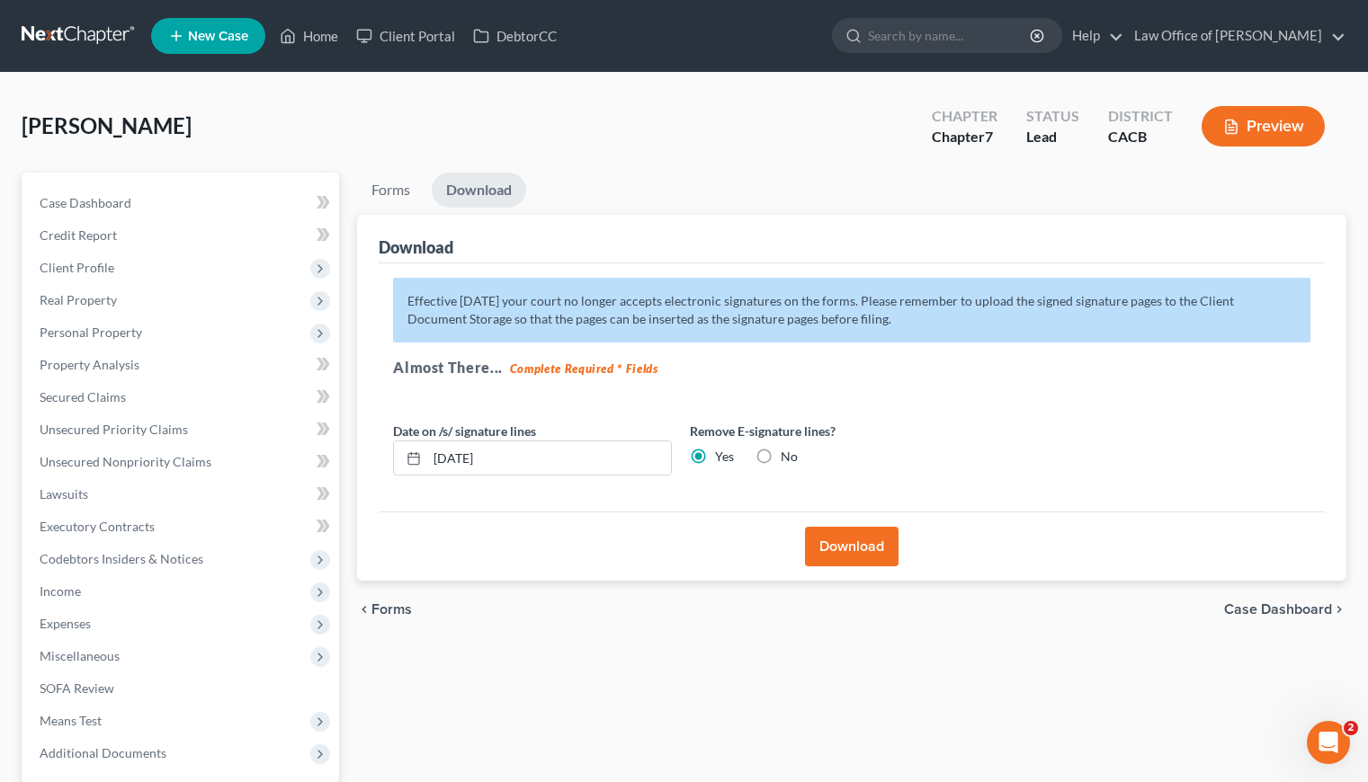
drag, startPoint x: 261, startPoint y: 117, endPoint x: 85, endPoint y: 120, distance: 175.4
click at [261, 117] on div "Nunez, Paola Upgraded Chapter Chapter 7 Status Lead District CACB Preview" at bounding box center [684, 133] width 1325 height 78
click at [59, 26] on link at bounding box center [79, 36] width 115 height 32
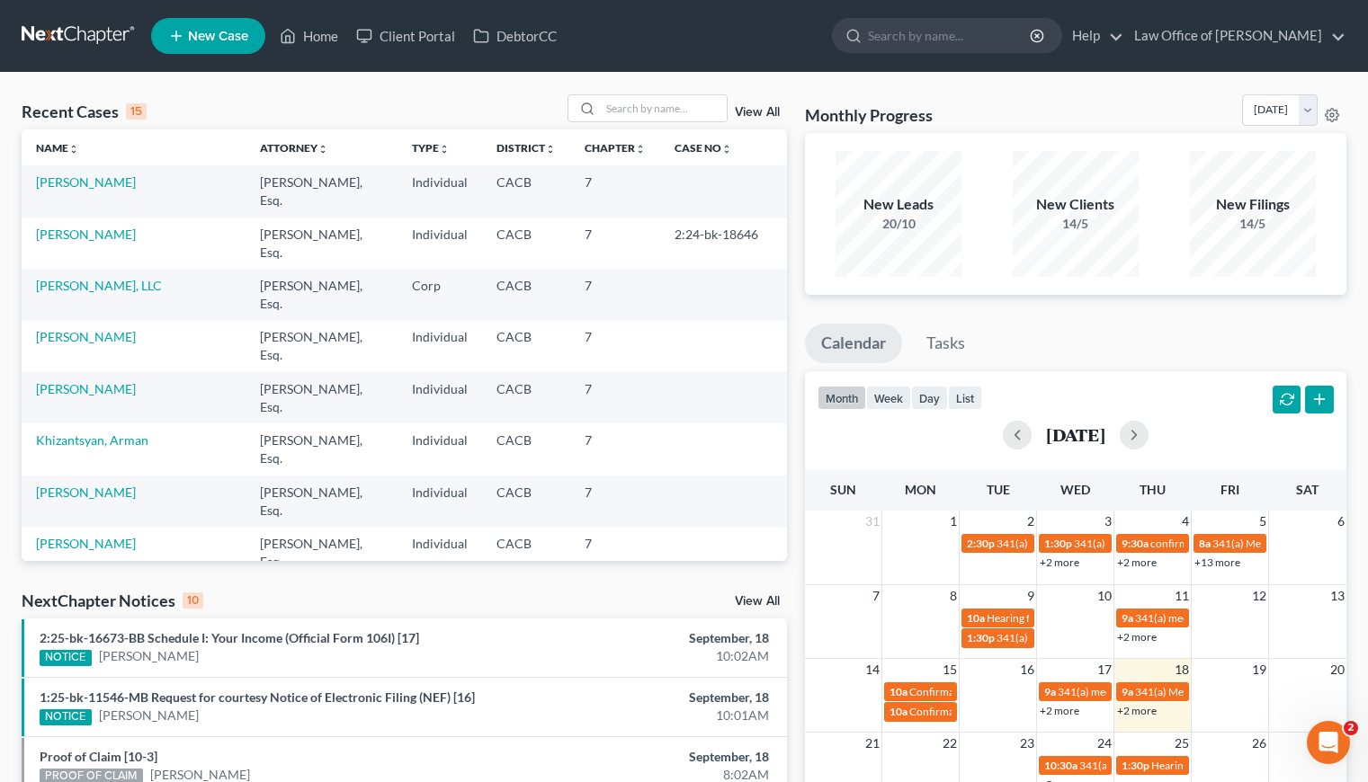
click at [61, 25] on link at bounding box center [79, 36] width 115 height 32
click at [661, 103] on input "search" at bounding box center [664, 108] width 126 height 26
type input "argin"
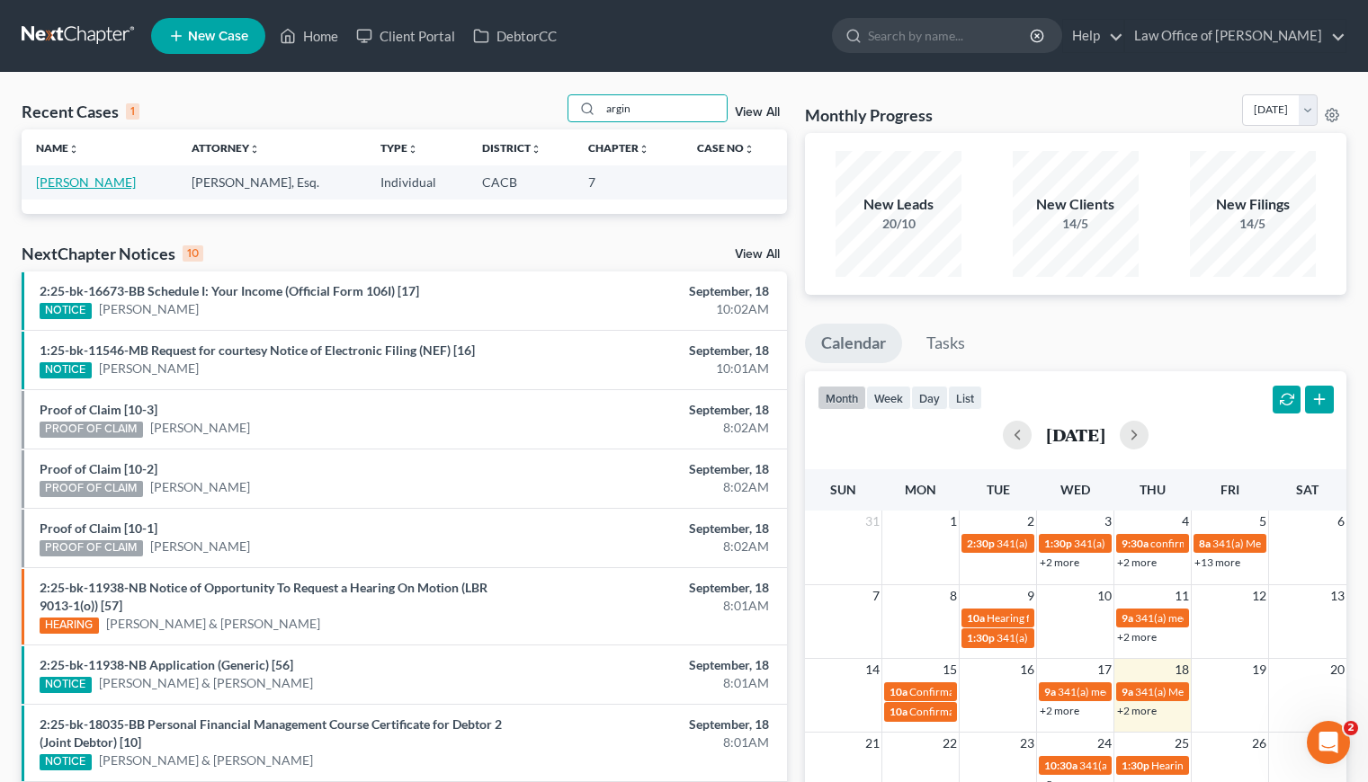
click at [129, 180] on link "[PERSON_NAME]" at bounding box center [86, 181] width 100 height 15
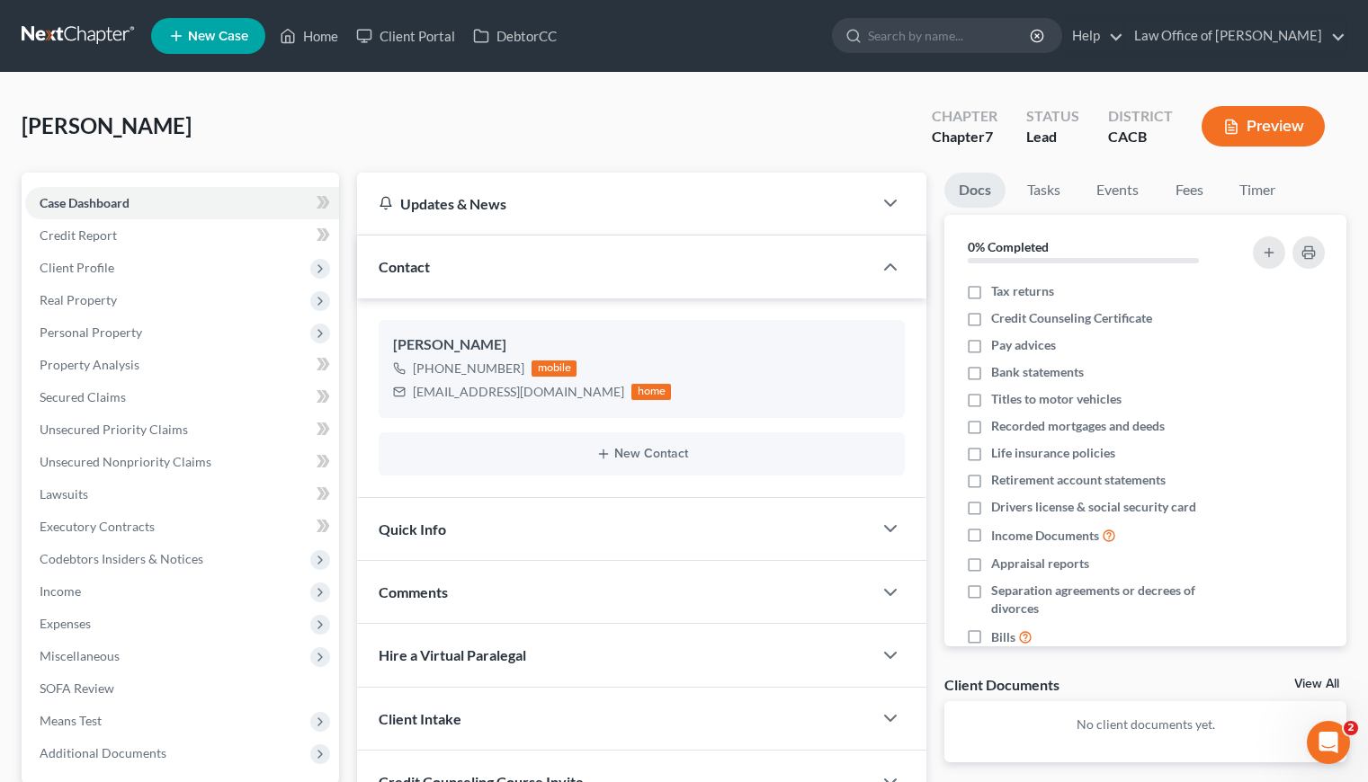
click at [344, 151] on div "[PERSON_NAME] Upgraded Chapter Chapter 7 Status Lead District CACB Preview" at bounding box center [684, 133] width 1325 height 78
click at [396, 131] on div "[PERSON_NAME] Upgraded Chapter Chapter 7 Status Lead District CACB Preview" at bounding box center [684, 133] width 1325 height 78
click at [479, 125] on div "Gharakhanian, Argin Upgraded Chapter Chapter 7 Status Lead District CACB Preview" at bounding box center [684, 133] width 1325 height 78
click at [406, 135] on div "Gharakhanian, Argin Upgraded Chapter Chapter 7 Status Lead District CACB Preview" at bounding box center [684, 133] width 1325 height 78
click at [61, 265] on span "Client Profile" at bounding box center [77, 267] width 75 height 15
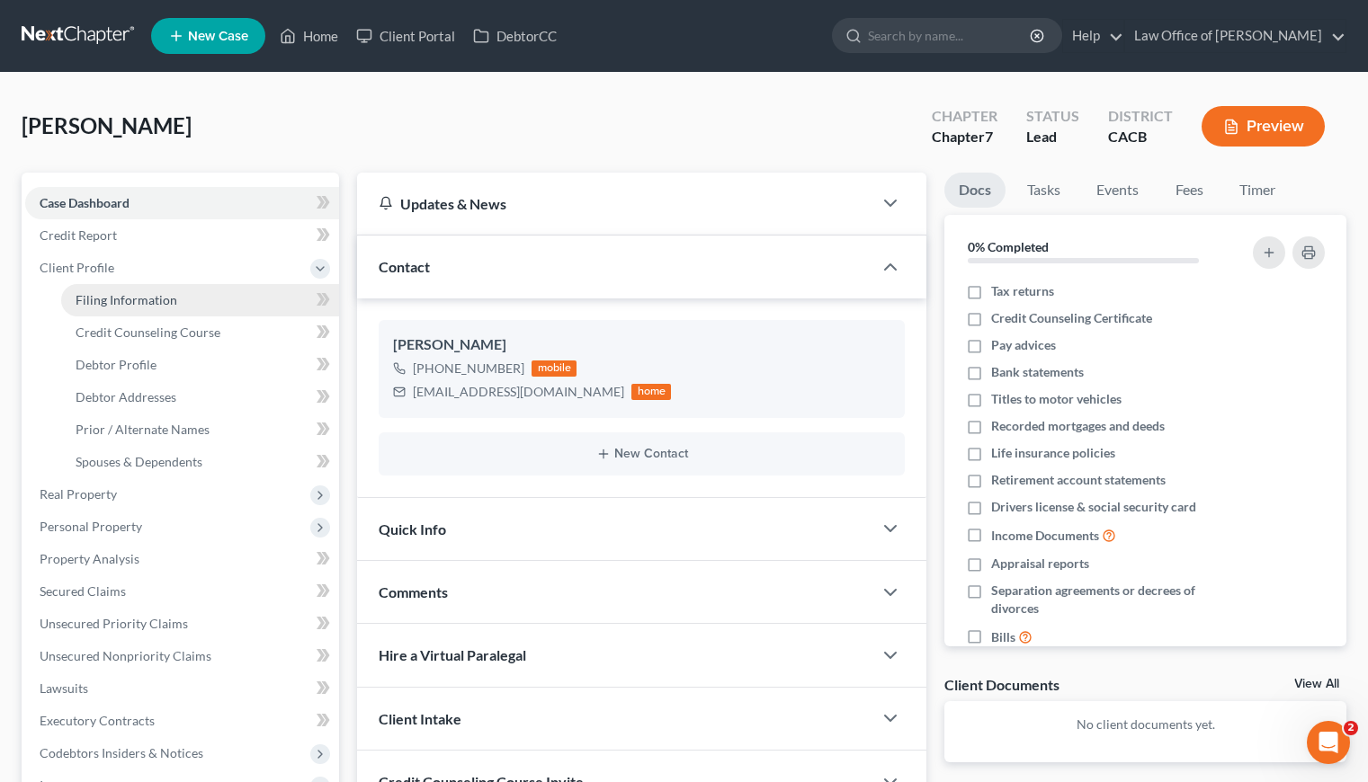
click at [129, 299] on span "Filing Information" at bounding box center [127, 299] width 102 height 15
select select "1"
select select "0"
select select "4"
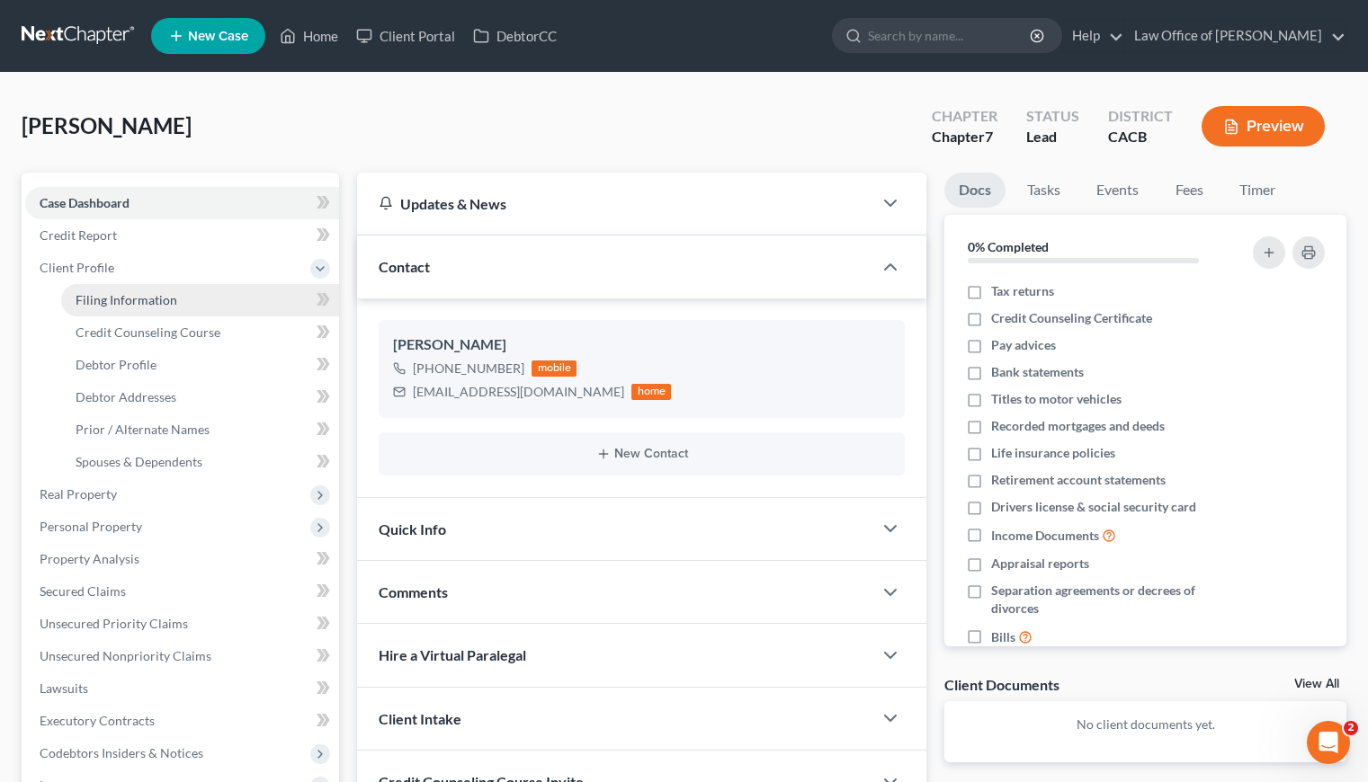
select select "0"
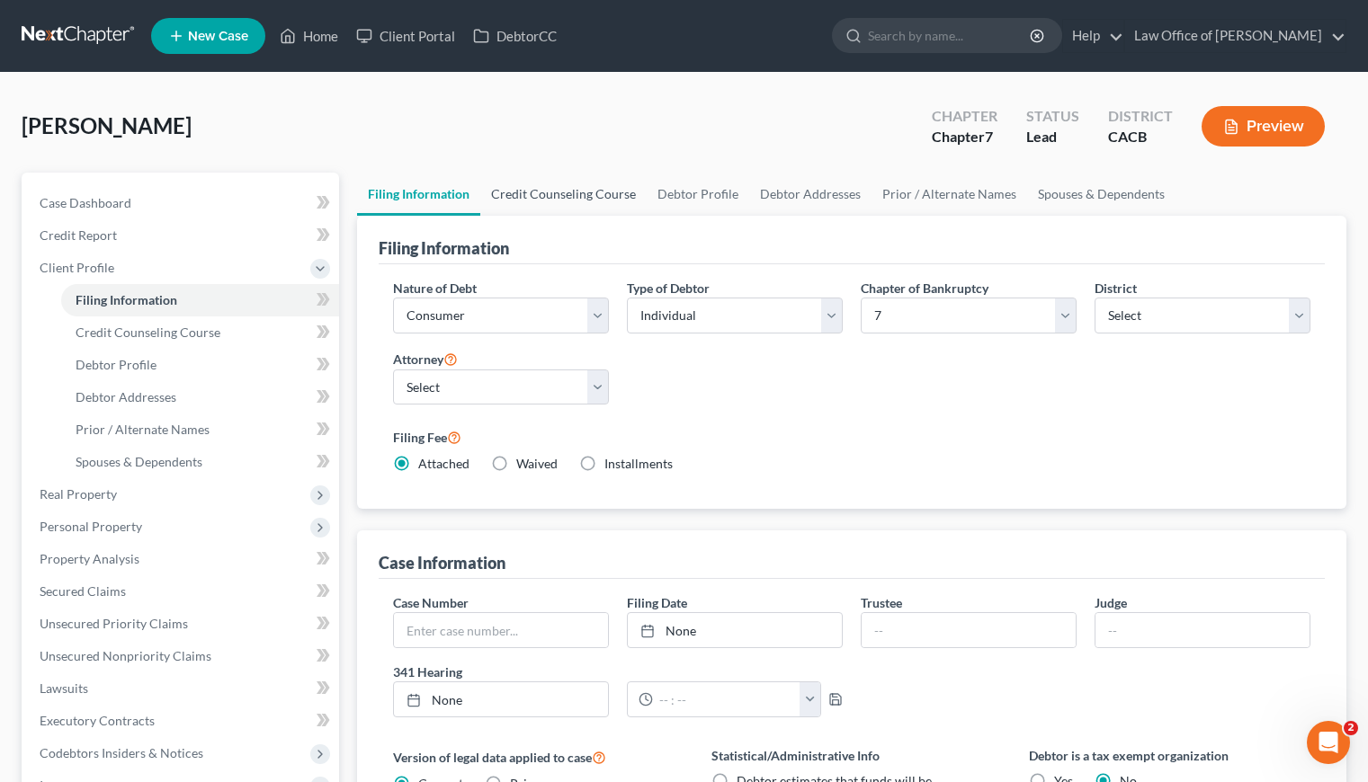
click at [581, 191] on link "Credit Counseling Course" at bounding box center [563, 194] width 166 height 43
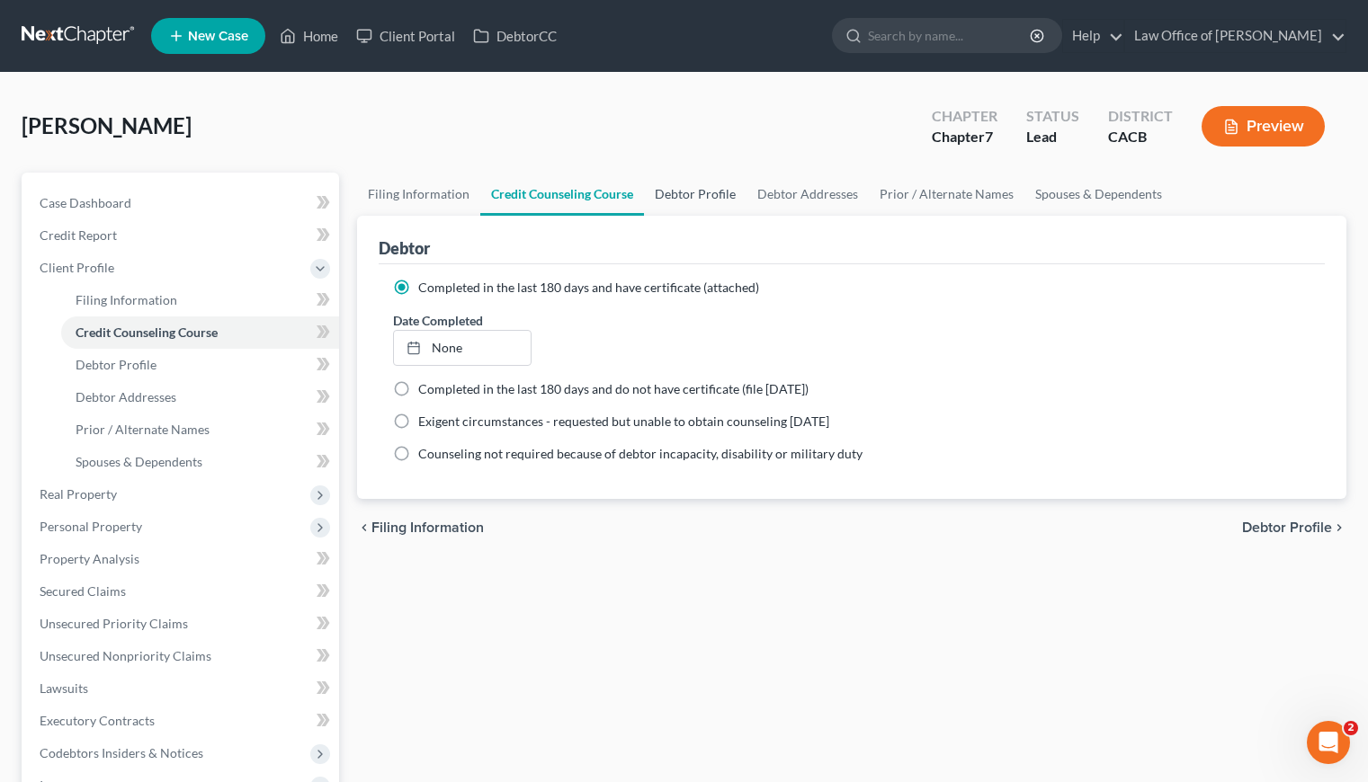
click at [682, 194] on link "Debtor Profile" at bounding box center [695, 194] width 103 height 43
select select "1"
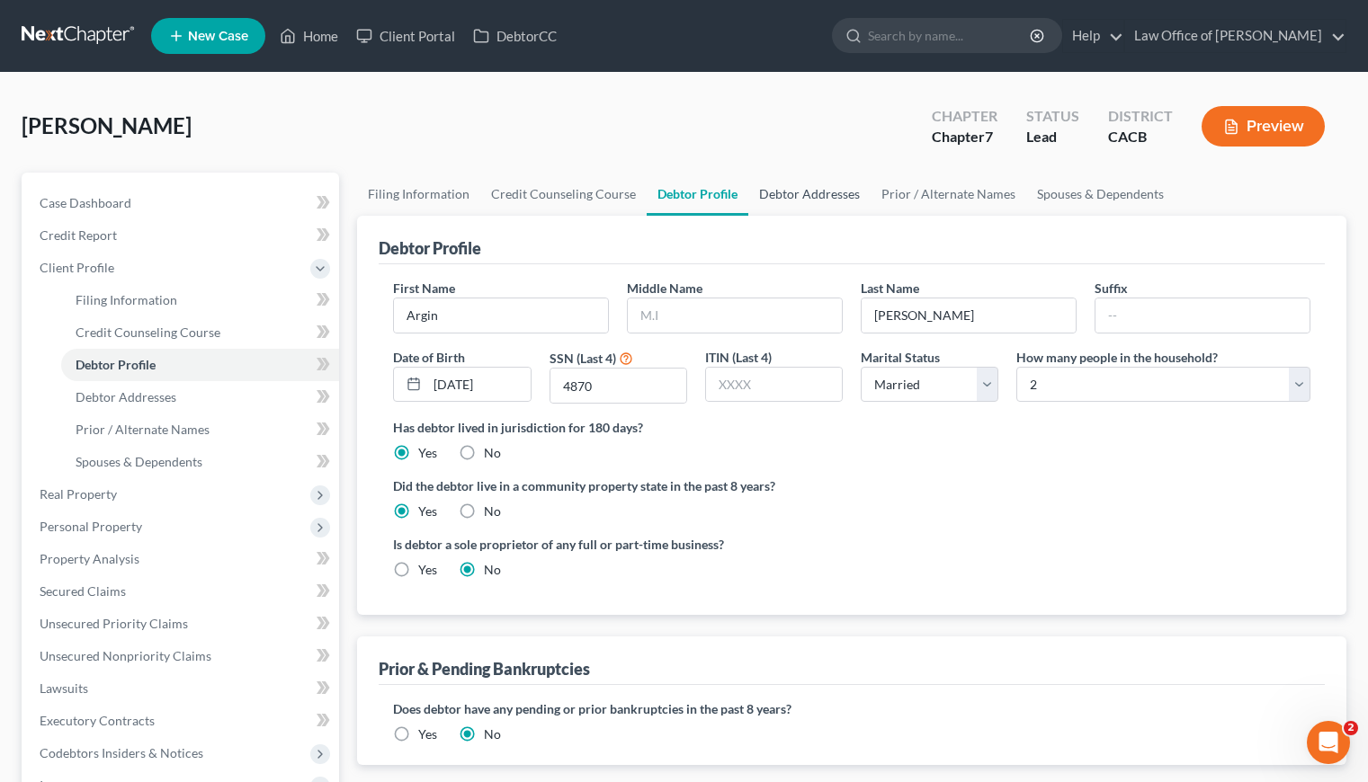
click at [809, 197] on link "Debtor Addresses" at bounding box center [809, 194] width 122 height 43
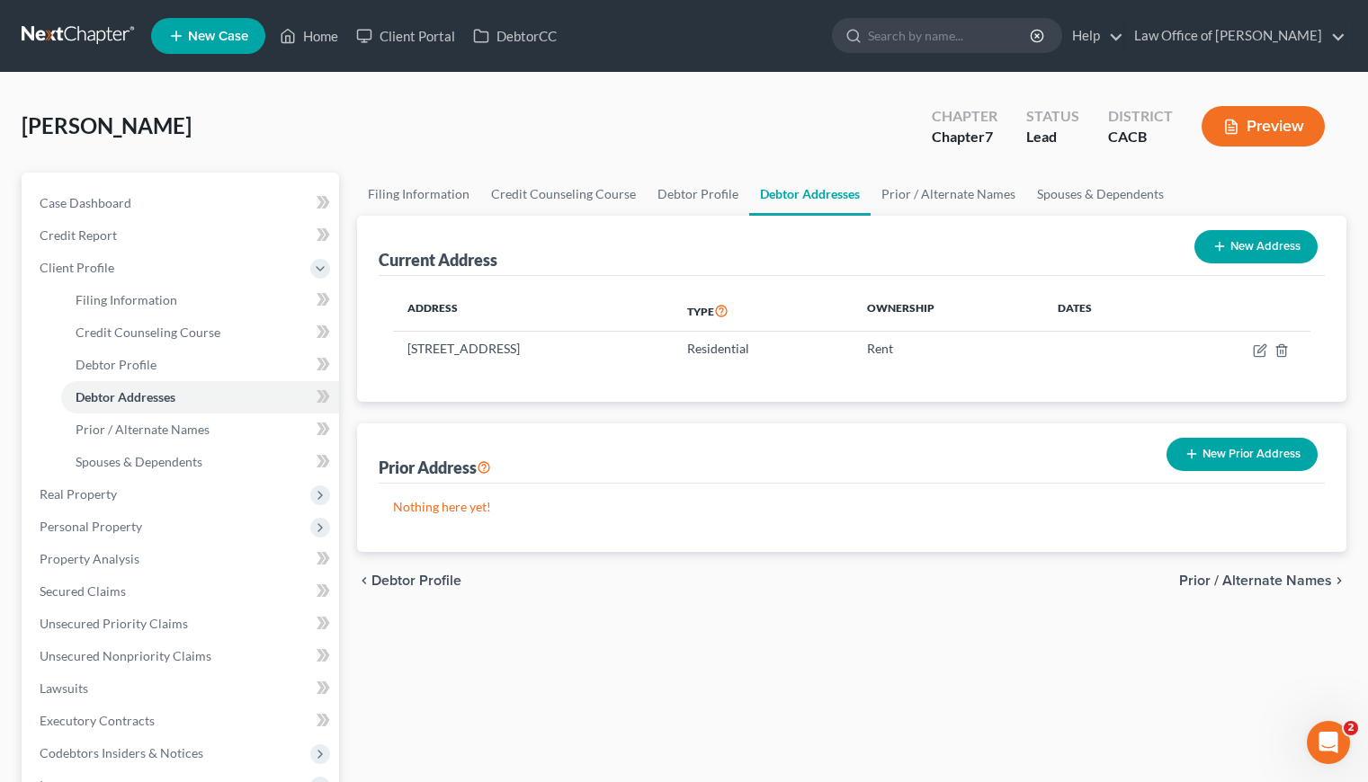
click at [762, 616] on div "Filing Information Credit Counseling Course Debtor Profile Debtor Addresses Pri…" at bounding box center [851, 627] width 1007 height 909
click at [1111, 189] on link "Spouses & Dependents" at bounding box center [1100, 194] width 148 height 43
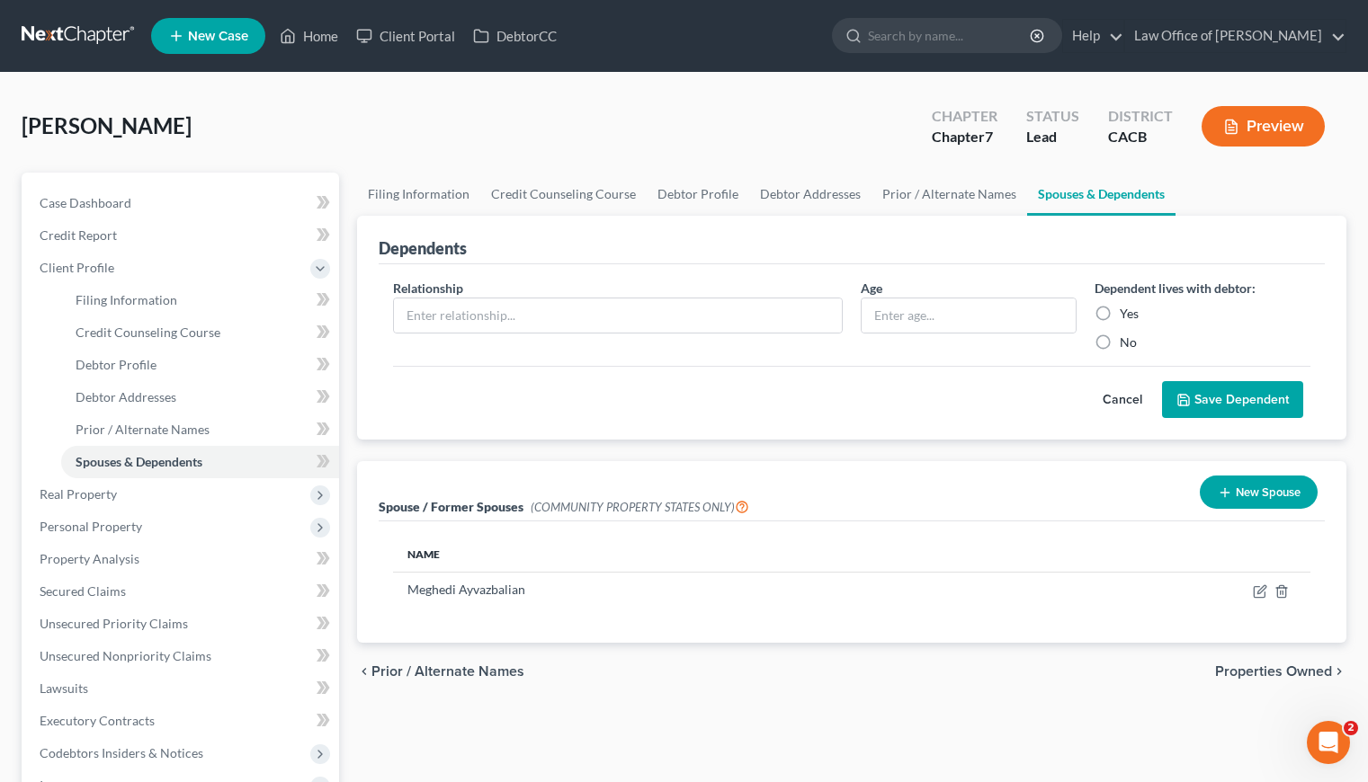
click at [712, 698] on div "chevron_left Prior / Alternate Names Properties Owned chevron_right" at bounding box center [851, 672] width 989 height 58
click at [1000, 688] on div "chevron_left Prior / Alternate Names Properties Owned chevron_right" at bounding box center [851, 672] width 989 height 58
click at [441, 186] on link "Filing Information" at bounding box center [418, 194] width 123 height 43
select select "1"
select select "0"
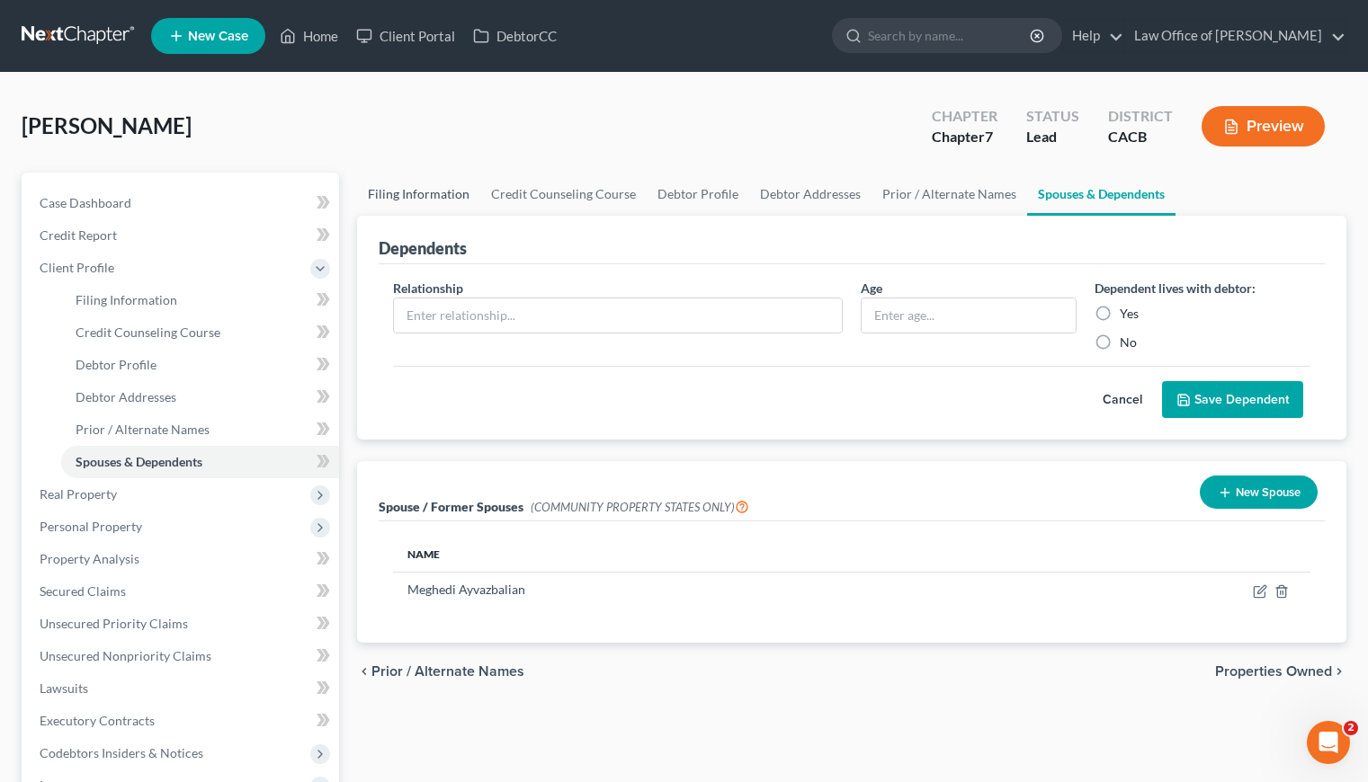
select select "0"
select select "7"
select select "0"
select select "4"
select select "0"
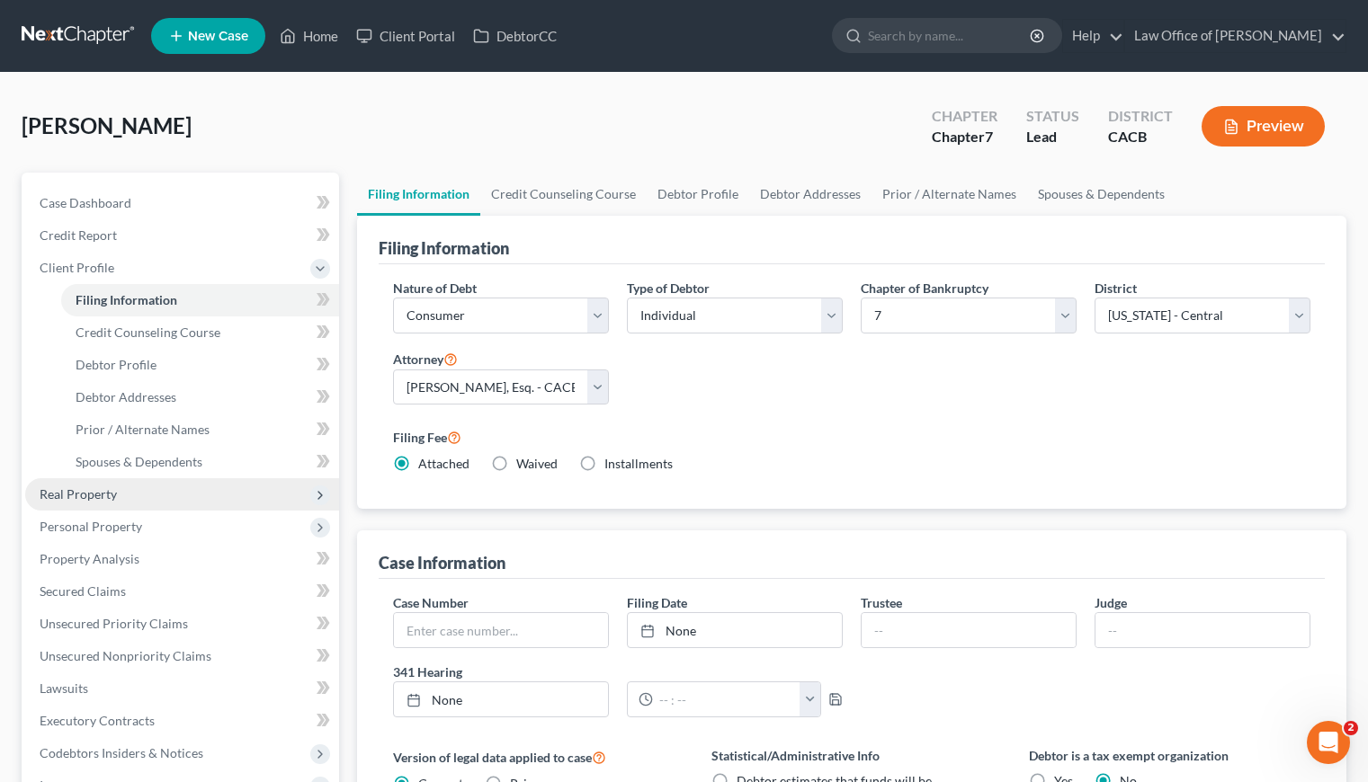
click at [96, 490] on span "Real Property" at bounding box center [78, 493] width 77 height 15
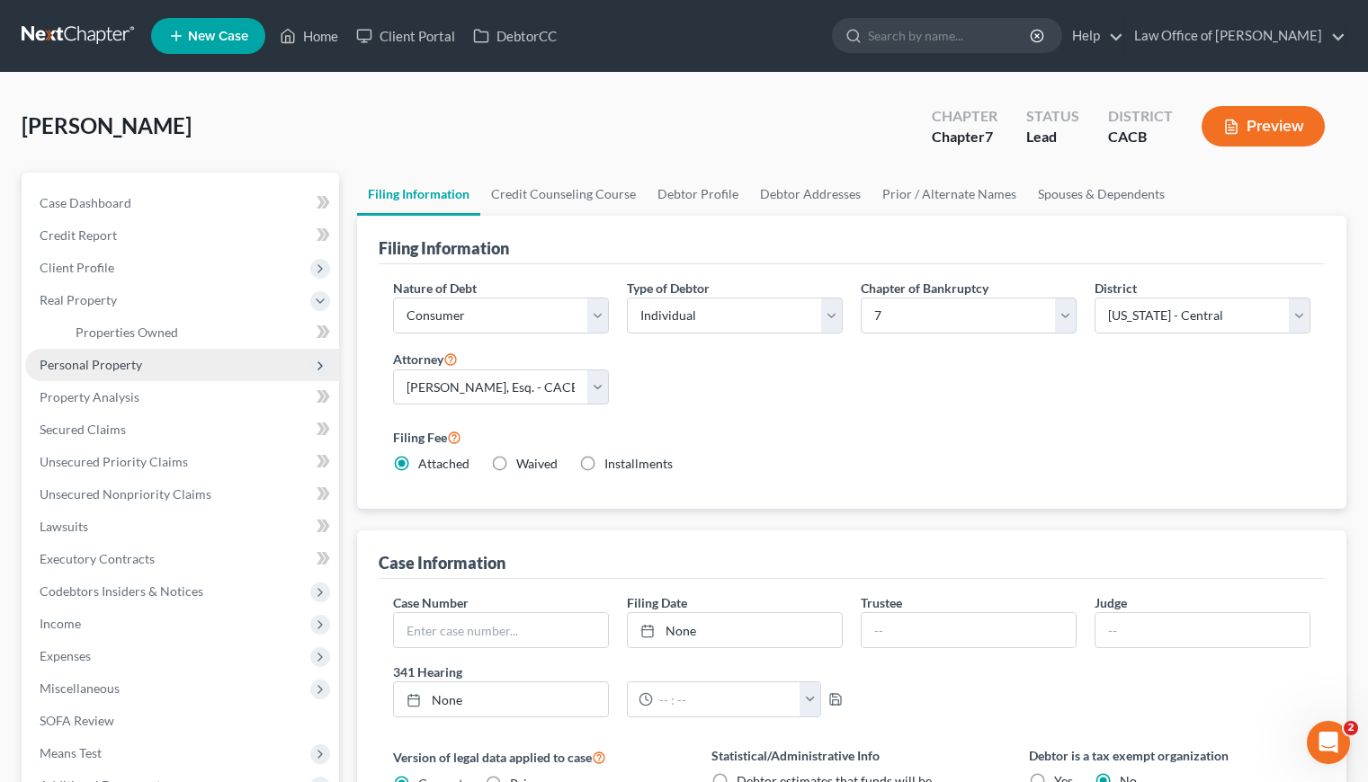
click at [119, 369] on span "Personal Property" at bounding box center [91, 364] width 103 height 15
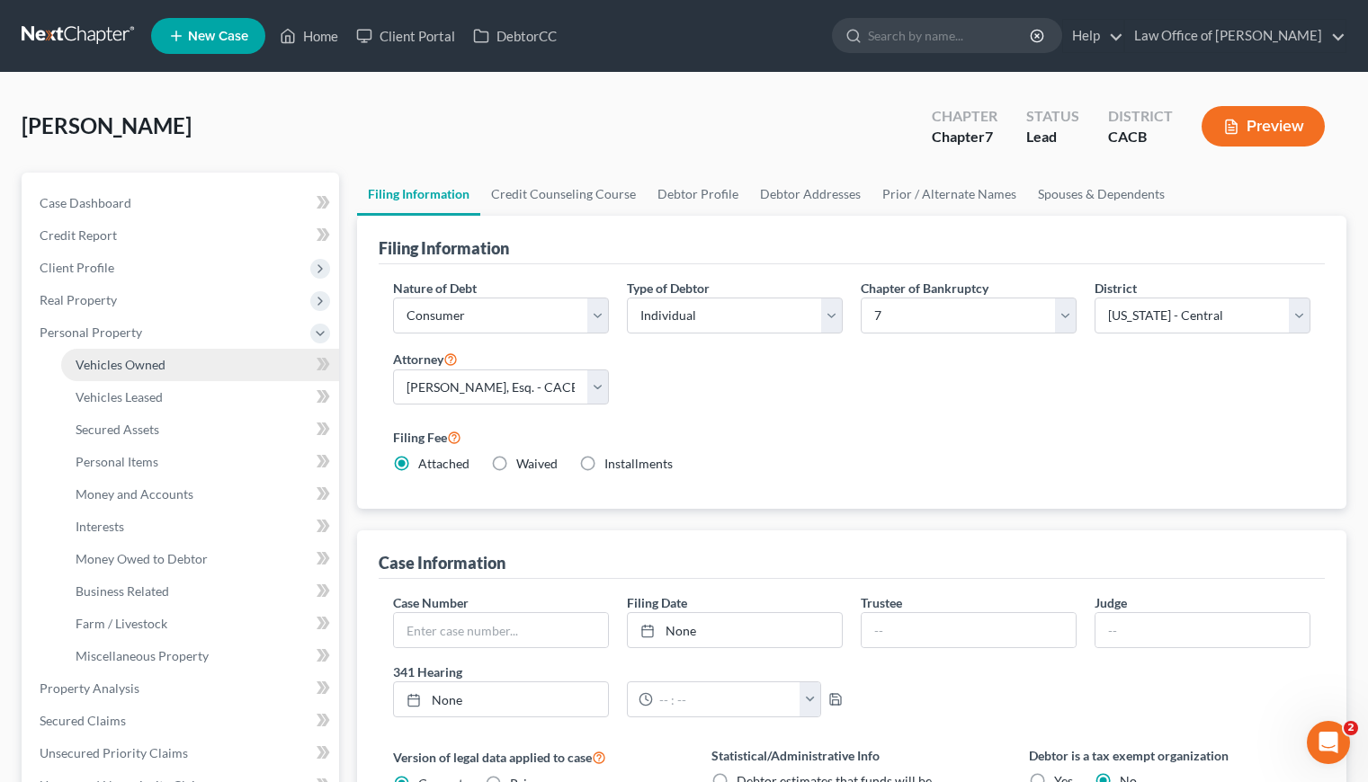
click at [151, 364] on span "Vehicles Owned" at bounding box center [121, 364] width 90 height 15
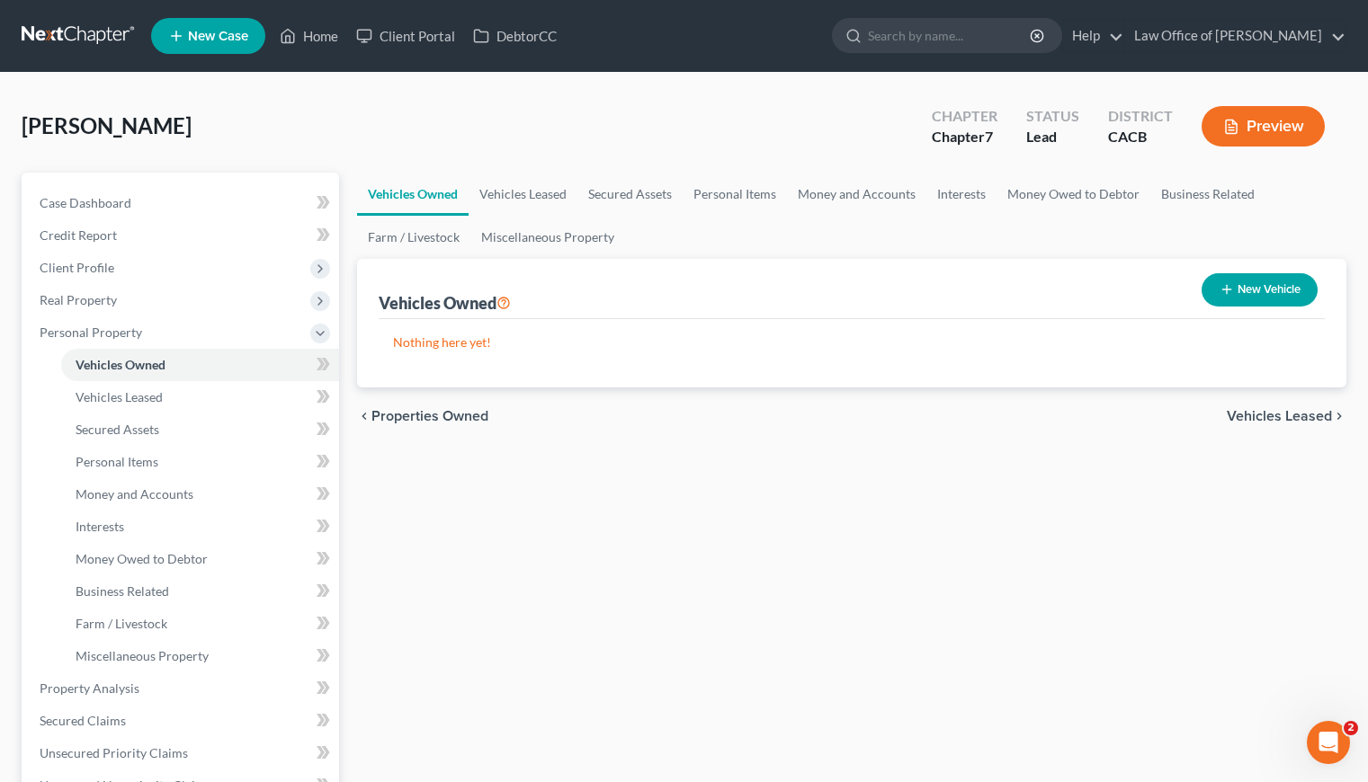
click at [618, 450] on div "Vehicles Owned Vehicles Leased Secured Assets Personal Items Money and Accounts…" at bounding box center [851, 692] width 1007 height 1039
click at [537, 204] on link "Vehicles Leased" at bounding box center [523, 194] width 109 height 43
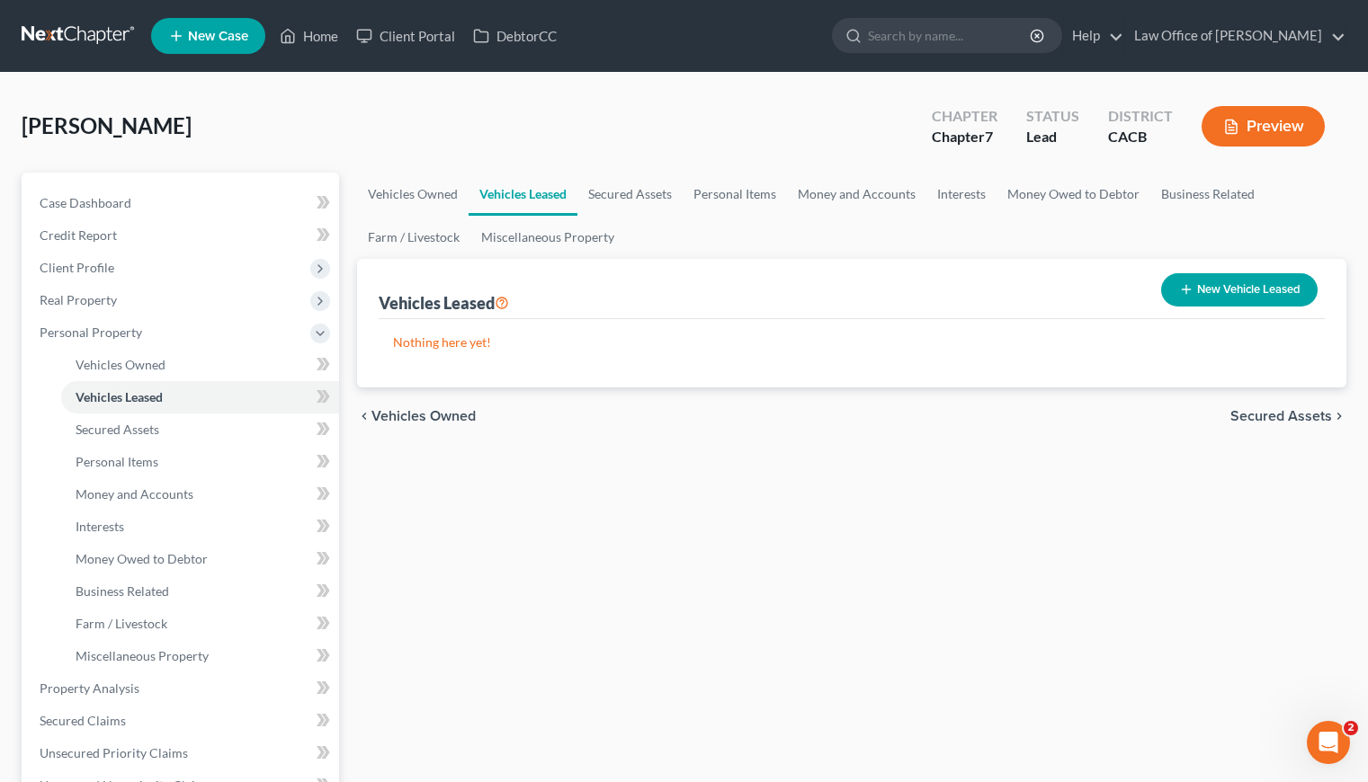
click at [1237, 292] on button "New Vehicle Leased" at bounding box center [1239, 289] width 156 height 33
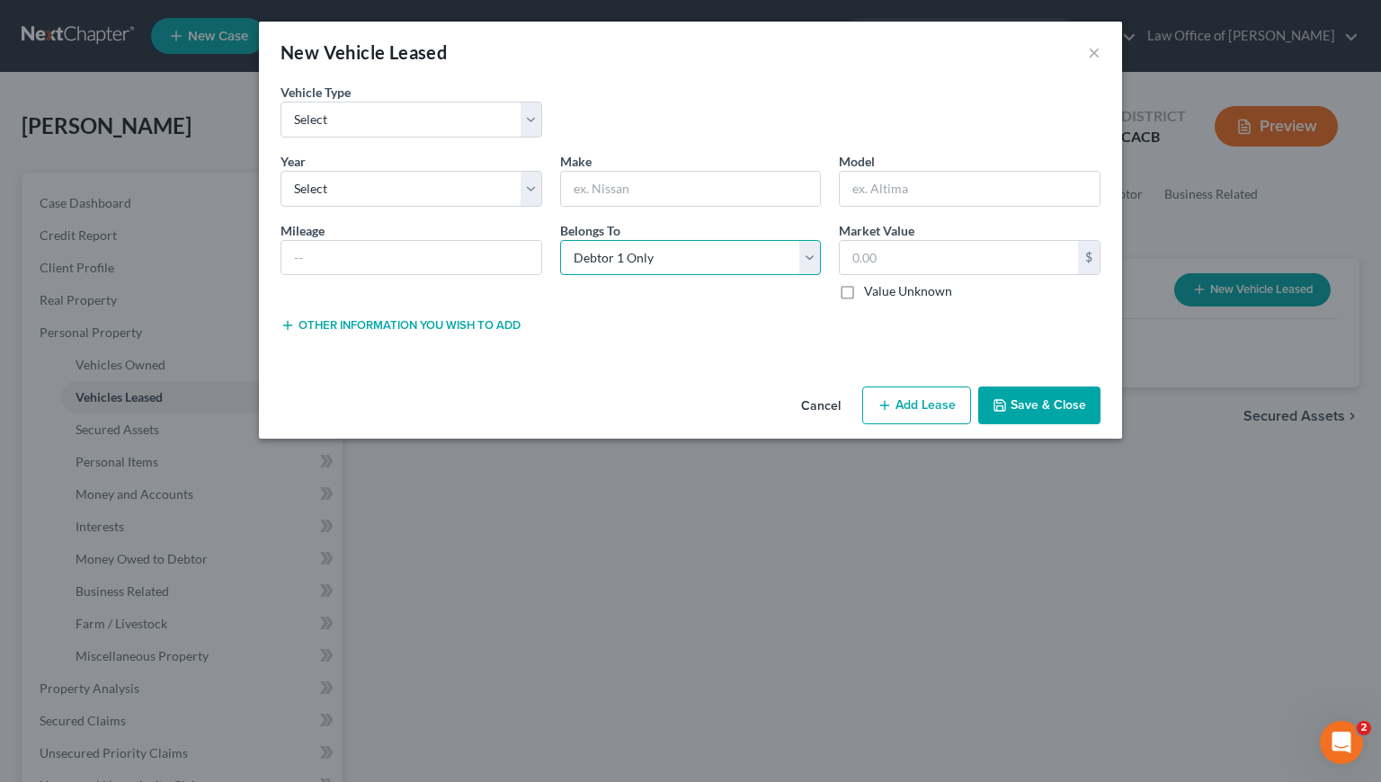
click at [732, 258] on select "Select Debtor 1 Only Debtor 2 Only Debtor 1 And Debtor 2 Only At Least One Of T…" at bounding box center [691, 258] width 262 height 36
select select "4"
click at [560, 240] on select "Select Debtor 1 Only Debtor 2 Only Debtor 1 And Debtor 2 Only At Least One Of T…" at bounding box center [691, 258] width 262 height 36
click at [415, 124] on select "Select Automobile Truck Trailer Watercraft Aircraft Motor Home Atv Other Vehicle" at bounding box center [412, 120] width 262 height 36
select select "0"
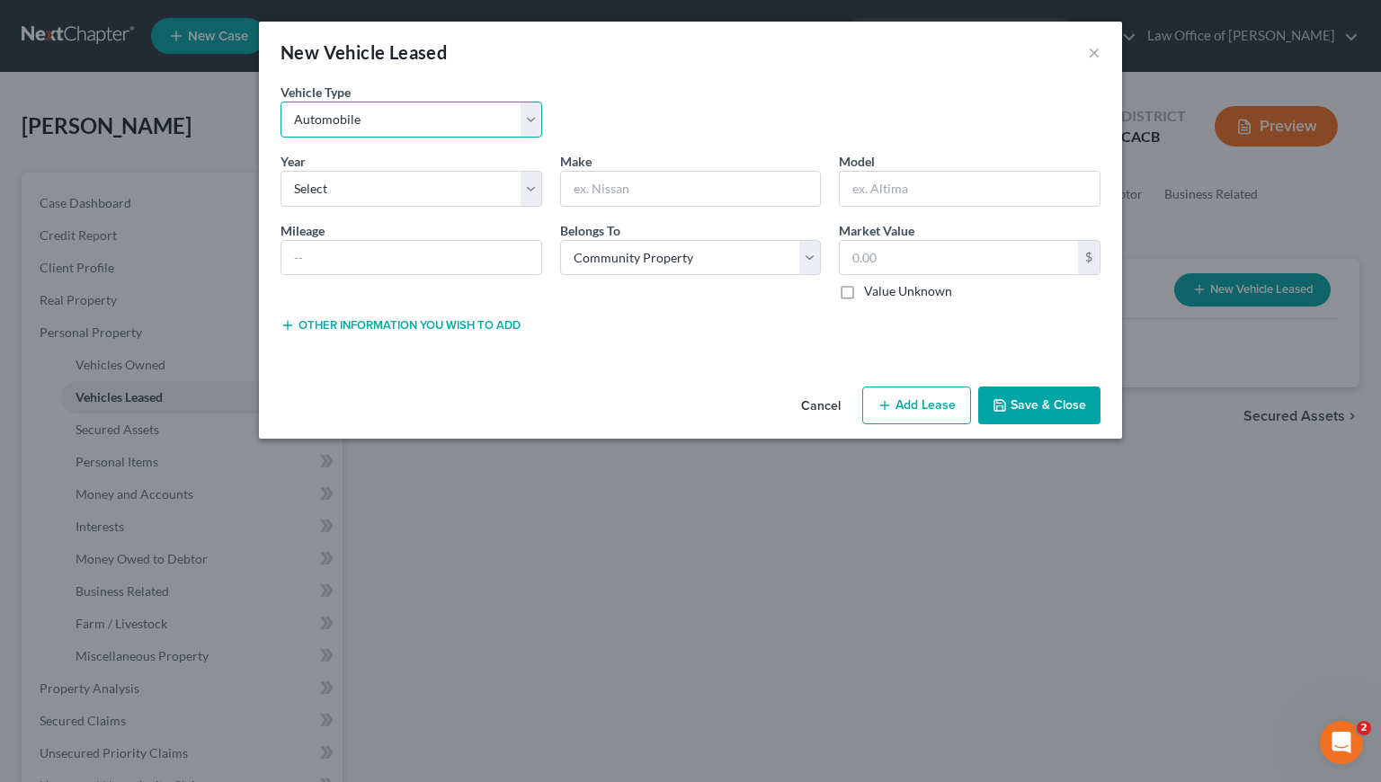
click at [281, 102] on select "Select Automobile Truck Trailer Watercraft Aircraft Motor Home Atv Other Vehicle" at bounding box center [412, 120] width 262 height 36
click at [407, 191] on select "Select 2026 2025 2024 2023 2022 2021 2020 2019 2018 2017 2016 2015 2014 2013 20…" at bounding box center [412, 189] width 262 height 36
select select "2"
click at [281, 171] on select "Select 2026 2025 2024 2023 2022 2021 2020 2019 2018 2017 2016 2015 2014 2013 20…" at bounding box center [412, 189] width 262 height 36
click at [658, 182] on input "text" at bounding box center [691, 189] width 260 height 34
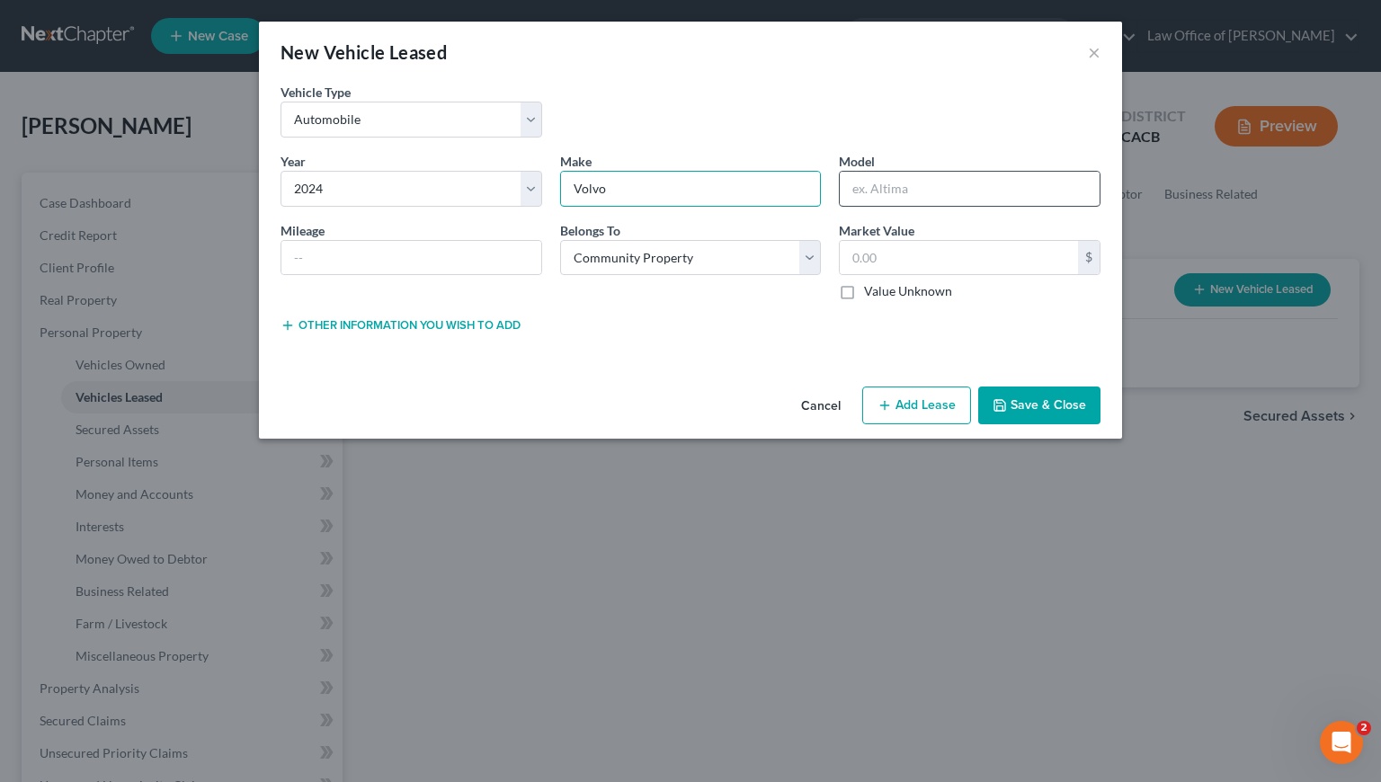
type input "Volvo"
click at [989, 179] on input "text" at bounding box center [970, 189] width 260 height 34
type input "xc90"
click at [423, 254] on input "text" at bounding box center [411, 258] width 260 height 34
type input "12,000"
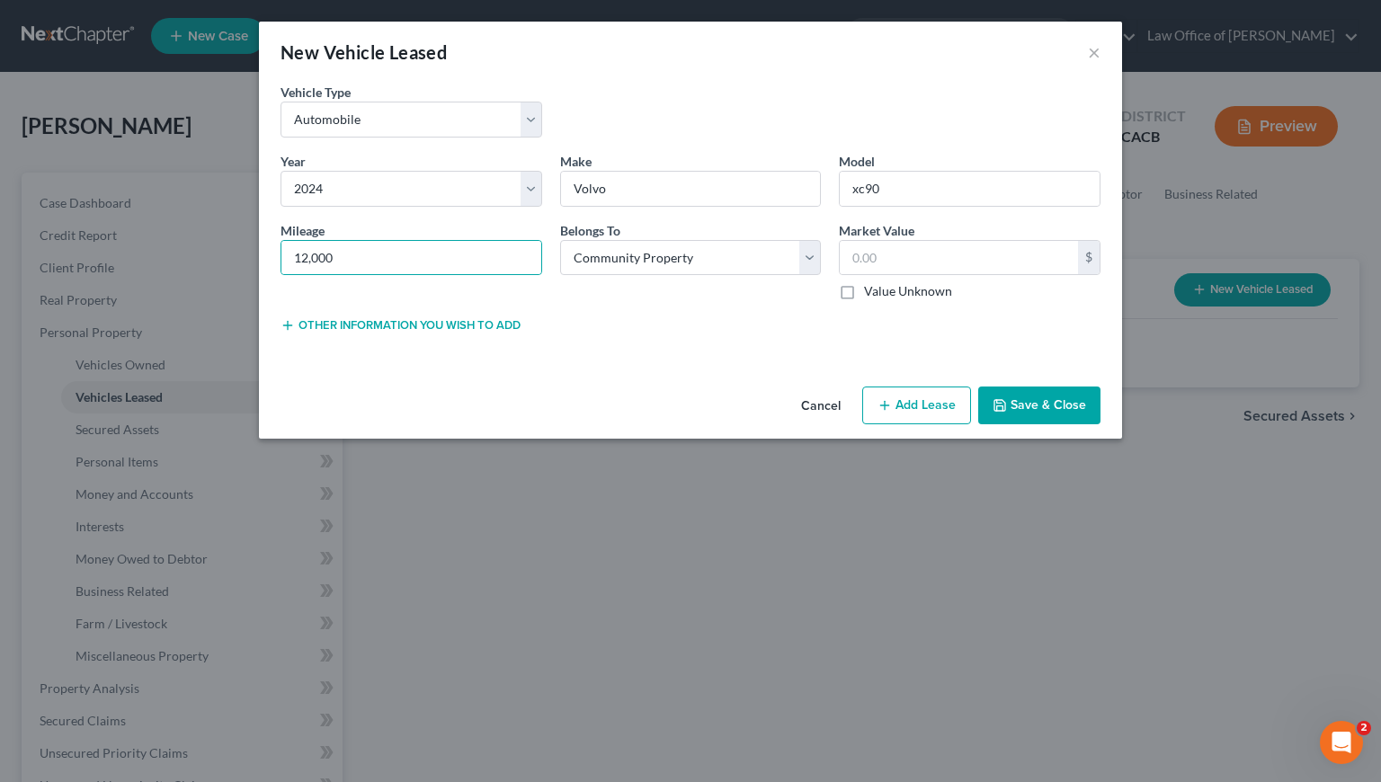
click at [760, 342] on div "Other information you wish to add Lease Select" at bounding box center [691, 331] width 838 height 32
click at [1069, 406] on button "Save & Close" at bounding box center [1039, 406] width 122 height 38
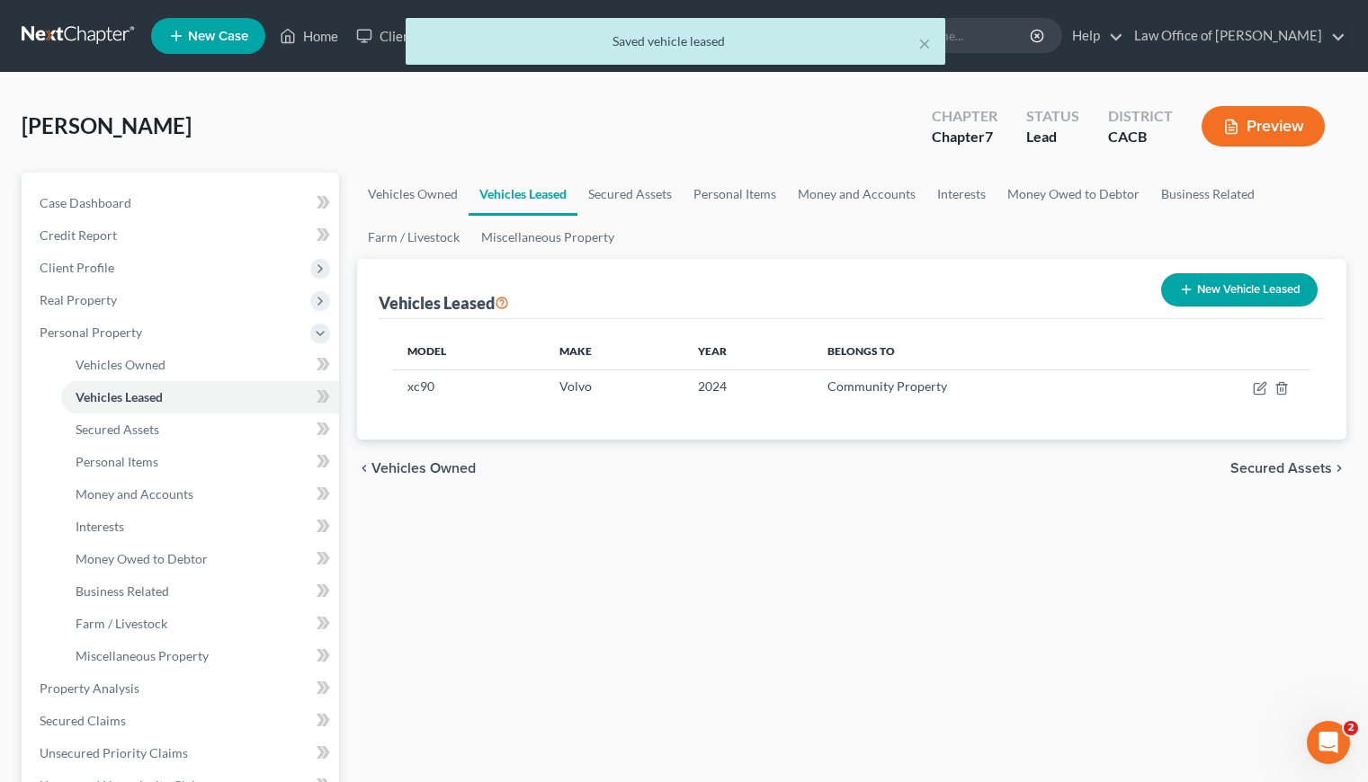
click at [784, 515] on div "Vehicles Owned Vehicles Leased Secured Assets Personal Items Money and Accounts…" at bounding box center [851, 692] width 1007 height 1039
click at [639, 203] on link "Secured Assets" at bounding box center [629, 194] width 105 height 43
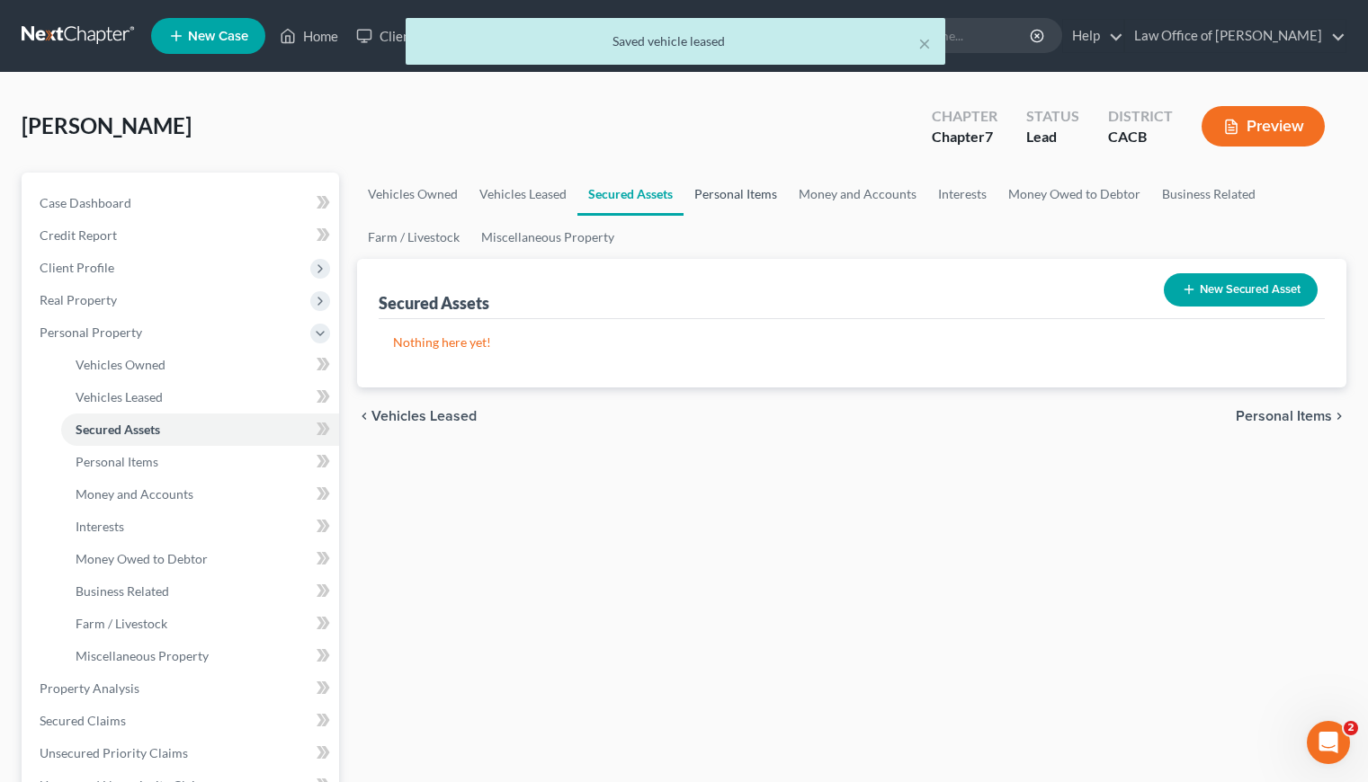
click at [744, 194] on link "Personal Items" at bounding box center [735, 194] width 104 height 43
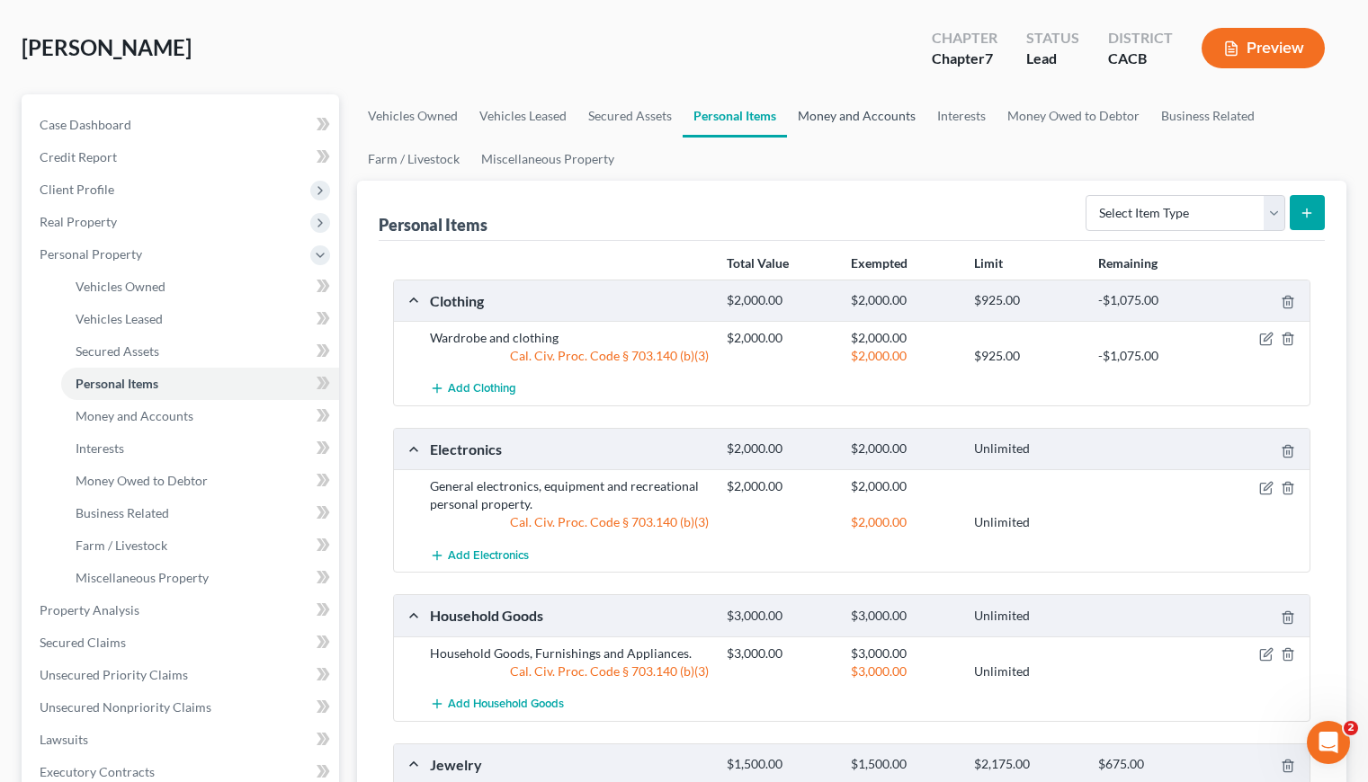
click at [850, 120] on link "Money and Accounts" at bounding box center [856, 115] width 139 height 43
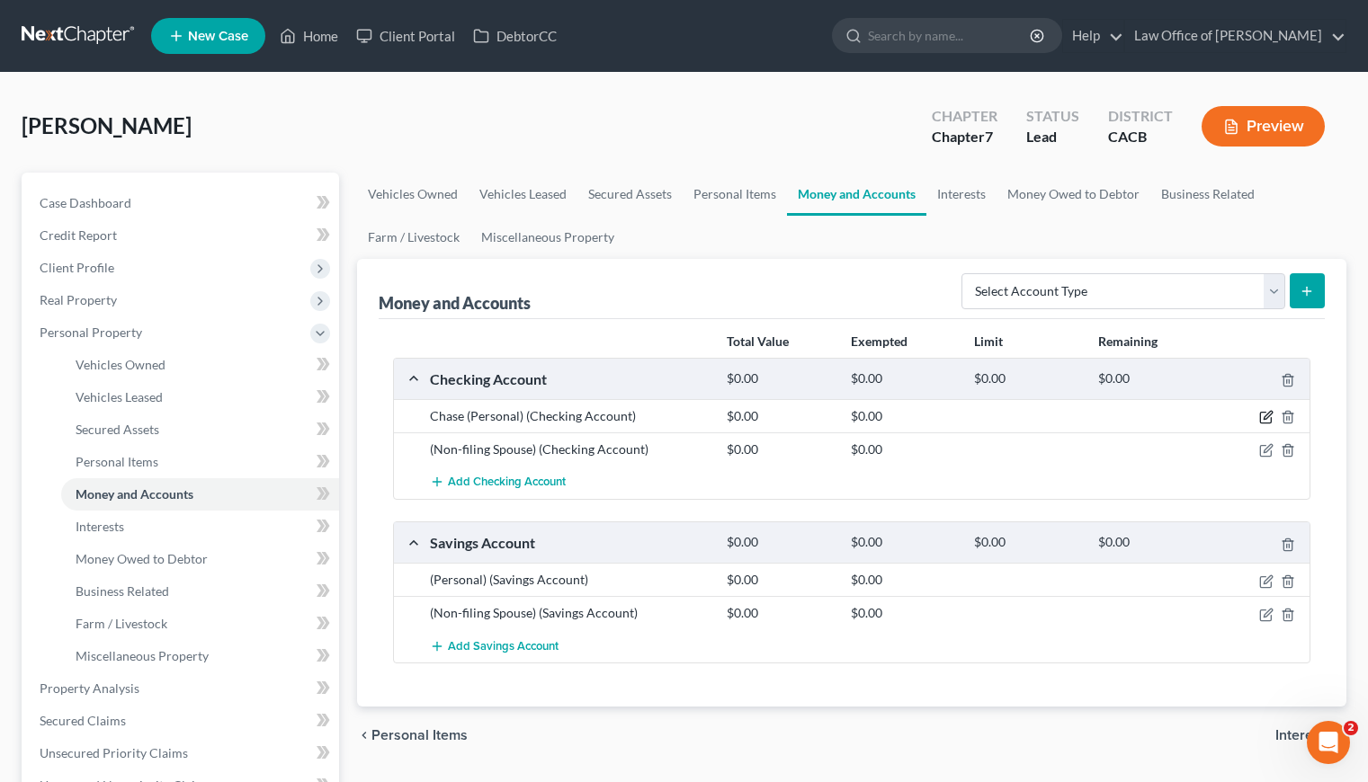
click at [1263, 418] on icon "button" at bounding box center [1267, 416] width 8 height 8
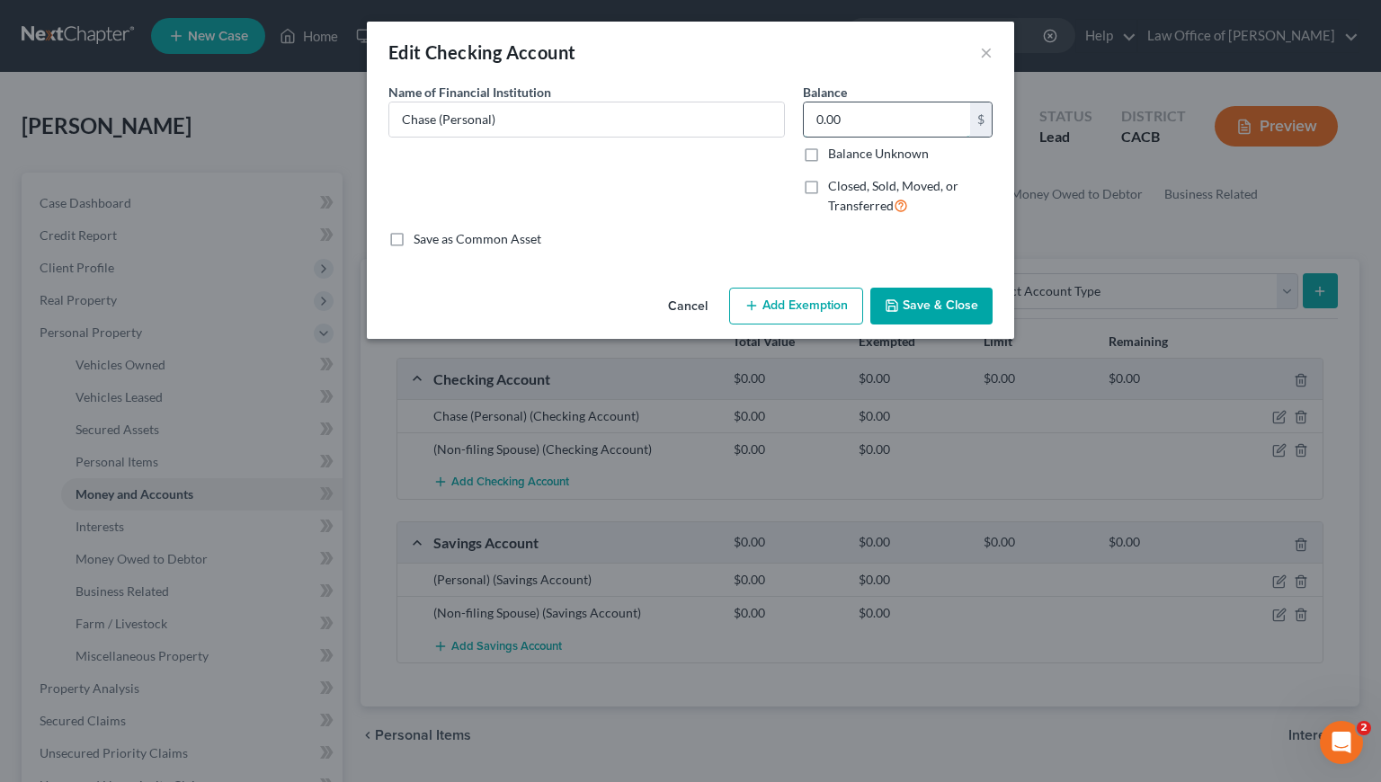
click at [872, 114] on input "0.00" at bounding box center [887, 120] width 166 height 34
type input "10"
click at [805, 299] on button "Add Exemption" at bounding box center [796, 307] width 134 height 38
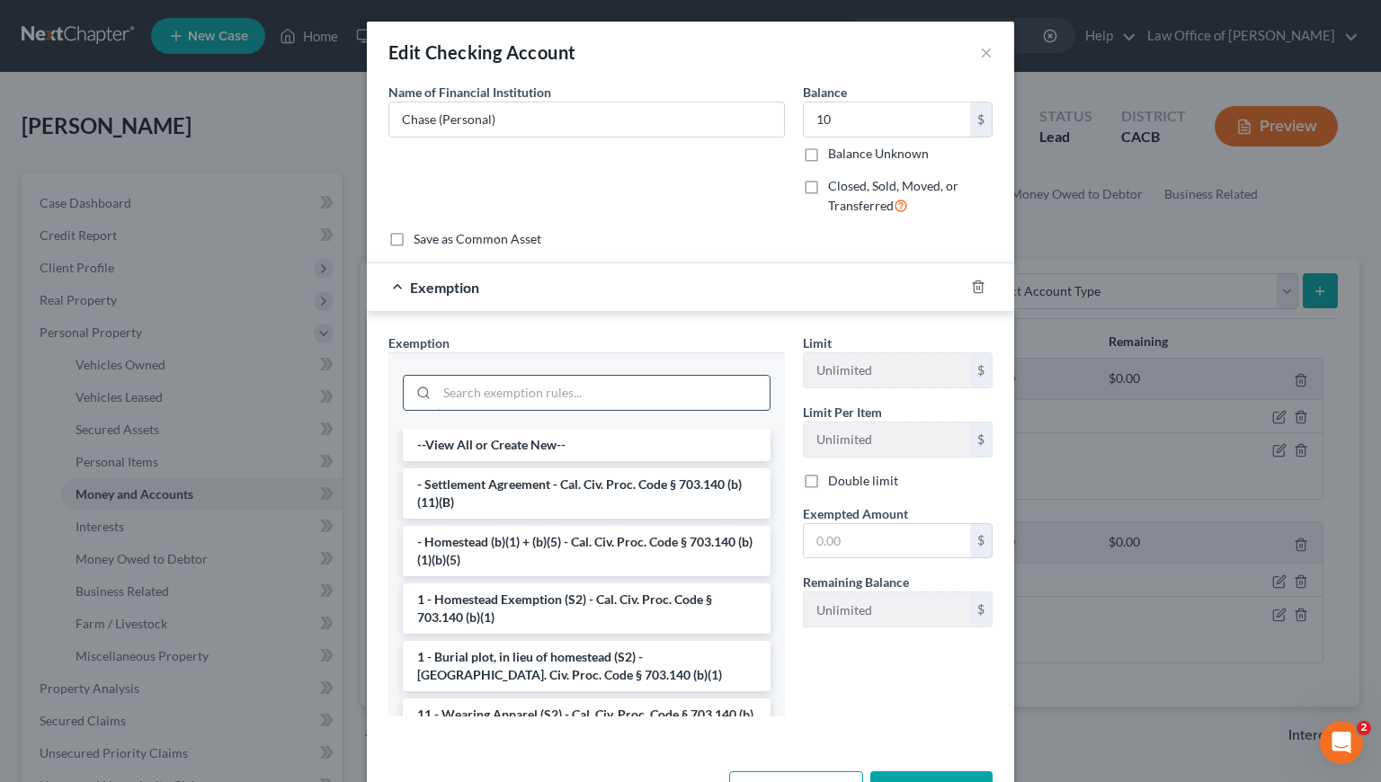
click at [573, 385] on input "search" at bounding box center [603, 393] width 333 height 34
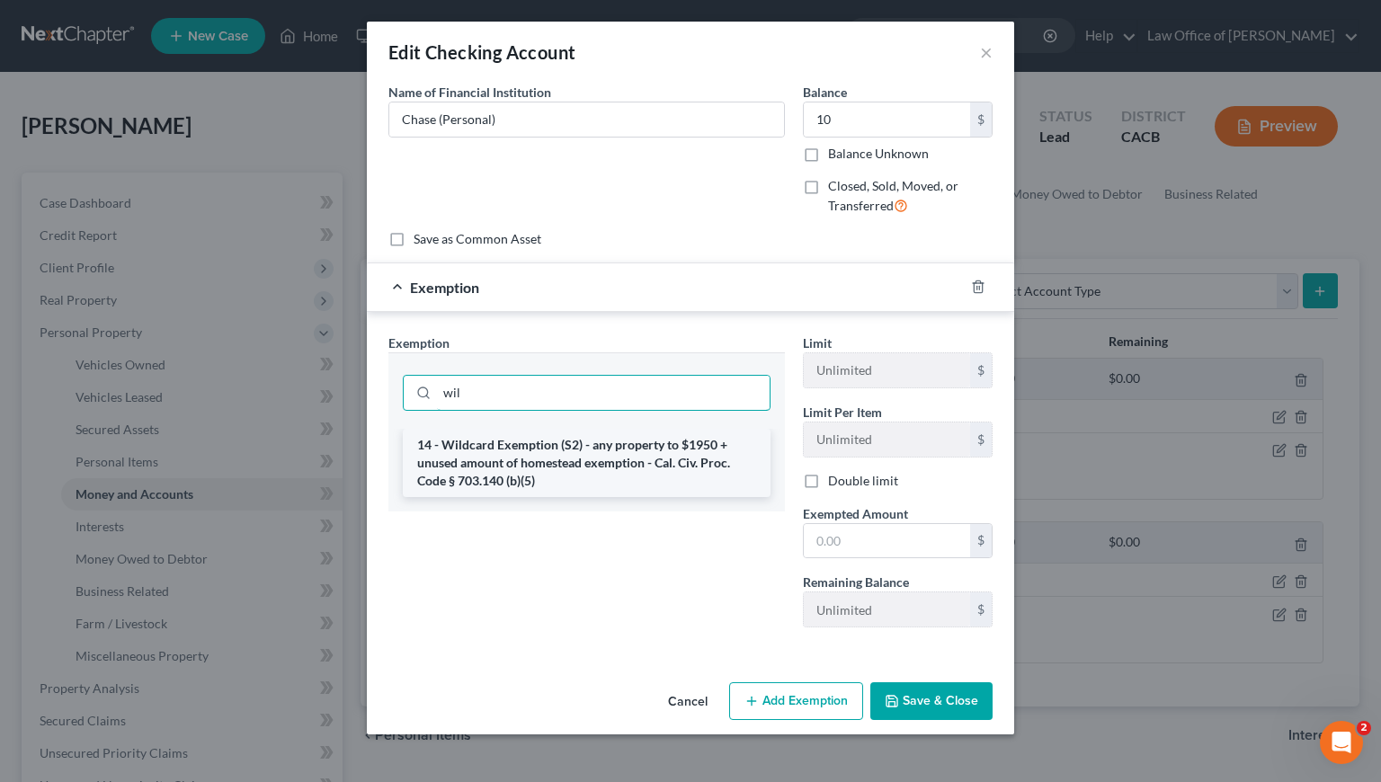
type input "wil"
click at [565, 474] on li "14 - Wildcard Exemption (S2) - any property to $1950 + unused amount of homeste…" at bounding box center [587, 463] width 368 height 68
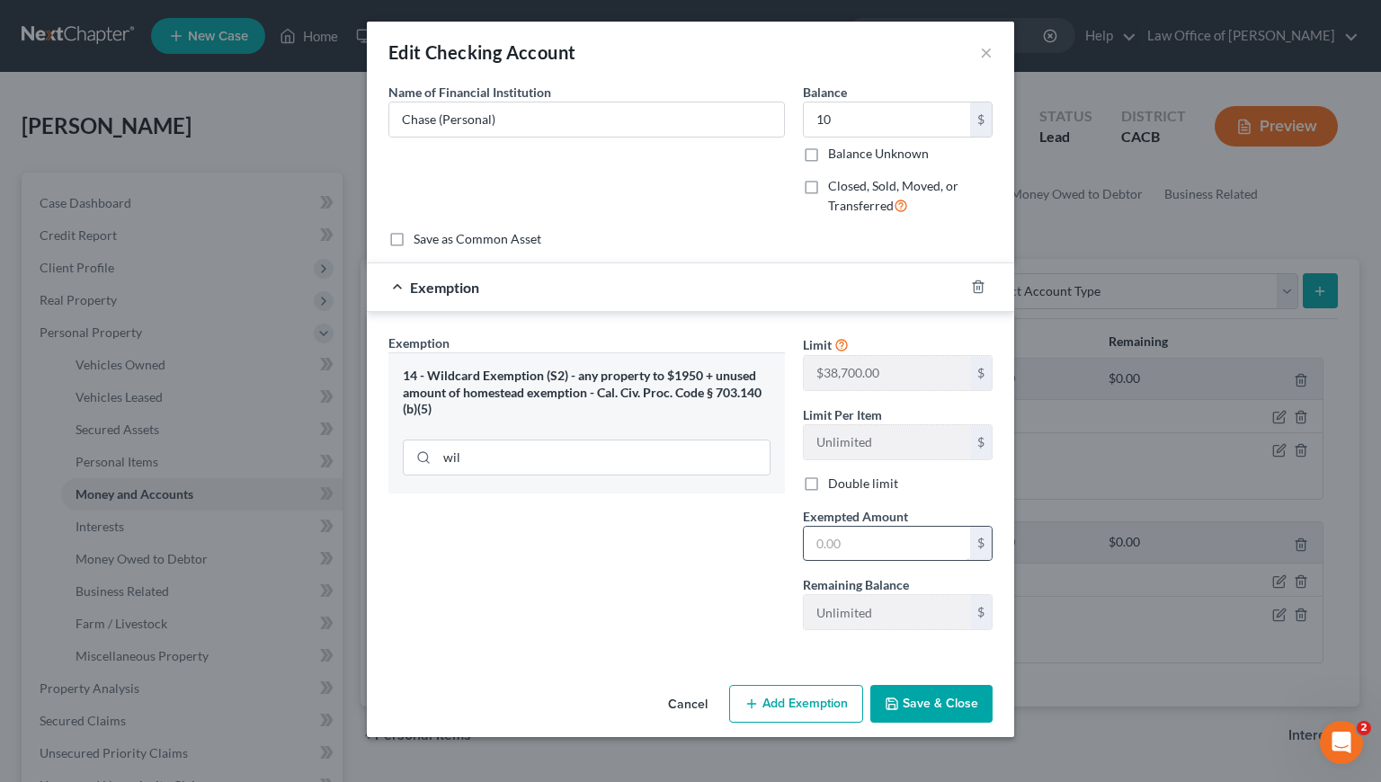
click at [872, 539] on input "text" at bounding box center [887, 544] width 166 height 34
type input "10"
drag, startPoint x: 671, startPoint y: 623, endPoint x: 849, endPoint y: 696, distance: 192.4
click at [671, 623] on div "Exemption Set must be selected for CA. Exemption * 14 - Wildcard Exemption (S2)…" at bounding box center [586, 489] width 415 height 311
click at [901, 702] on button "Save & Close" at bounding box center [931, 704] width 122 height 38
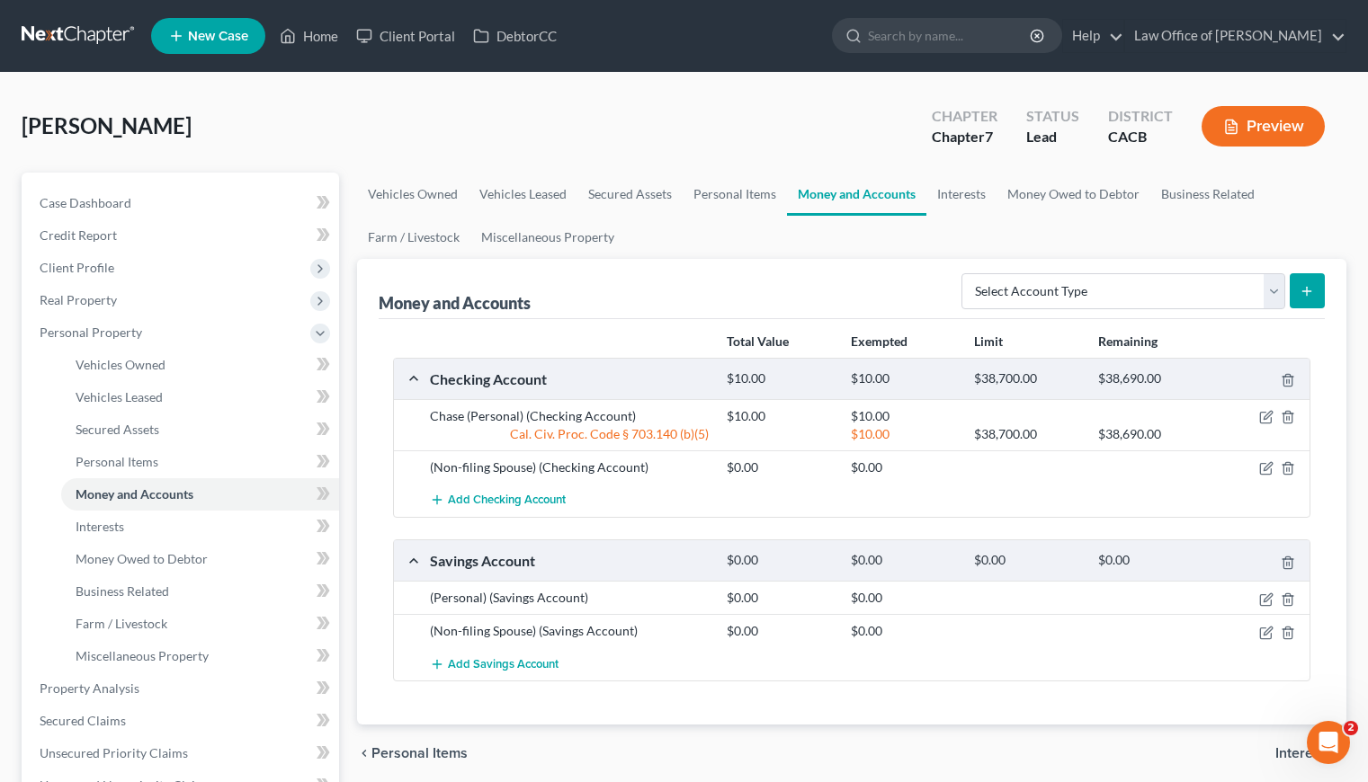
click at [838, 686] on div "Total Value Exempted Limit Remaining Checking Account $10.00 $10.00 $38,700.00 …" at bounding box center [852, 522] width 946 height 406
click at [495, 501] on span "Add Checking Account" at bounding box center [507, 501] width 118 height 14
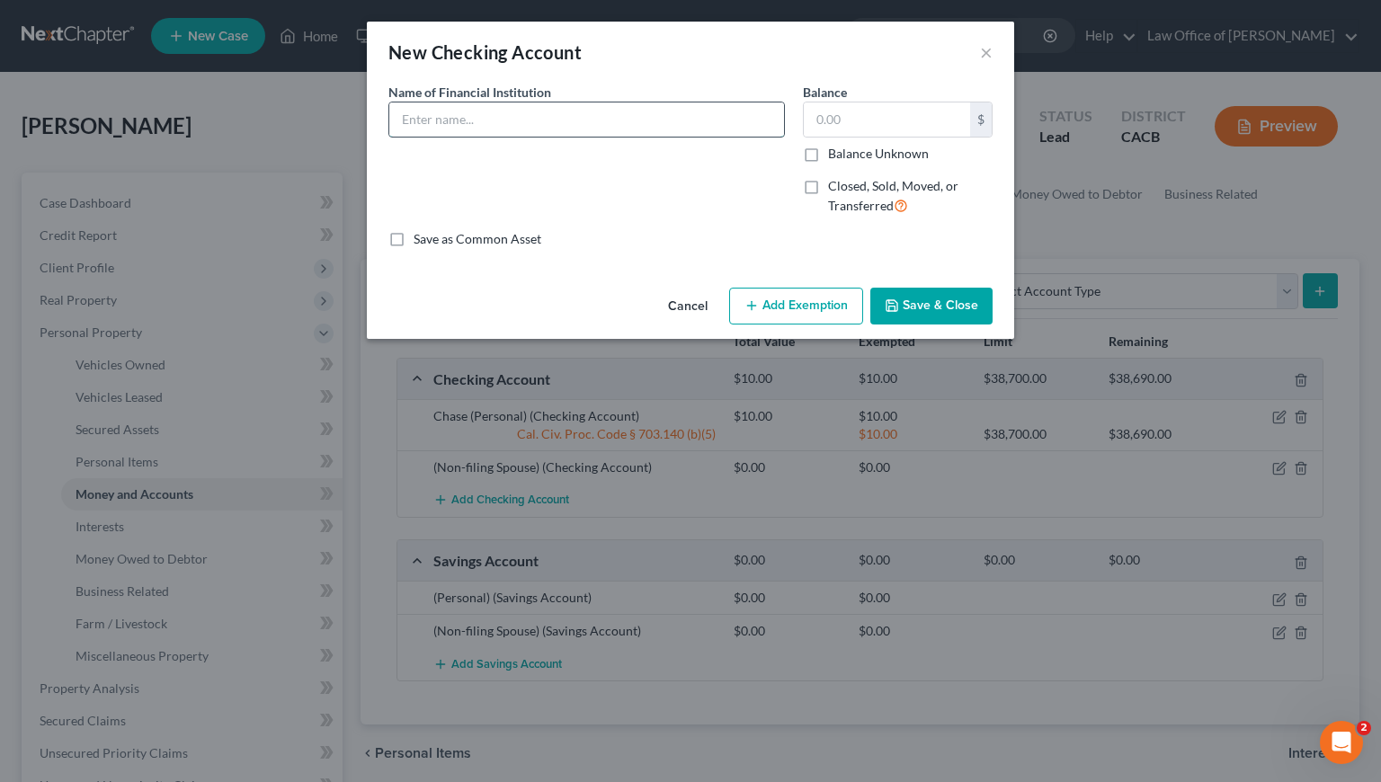
click at [500, 115] on input "text" at bounding box center [586, 120] width 395 height 34
type input "Wells Fargo (Personal)"
click at [901, 122] on input "text" at bounding box center [887, 120] width 166 height 34
type input "5"
click at [544, 116] on input "Wells Fargo (Personal)" at bounding box center [586, 120] width 395 height 34
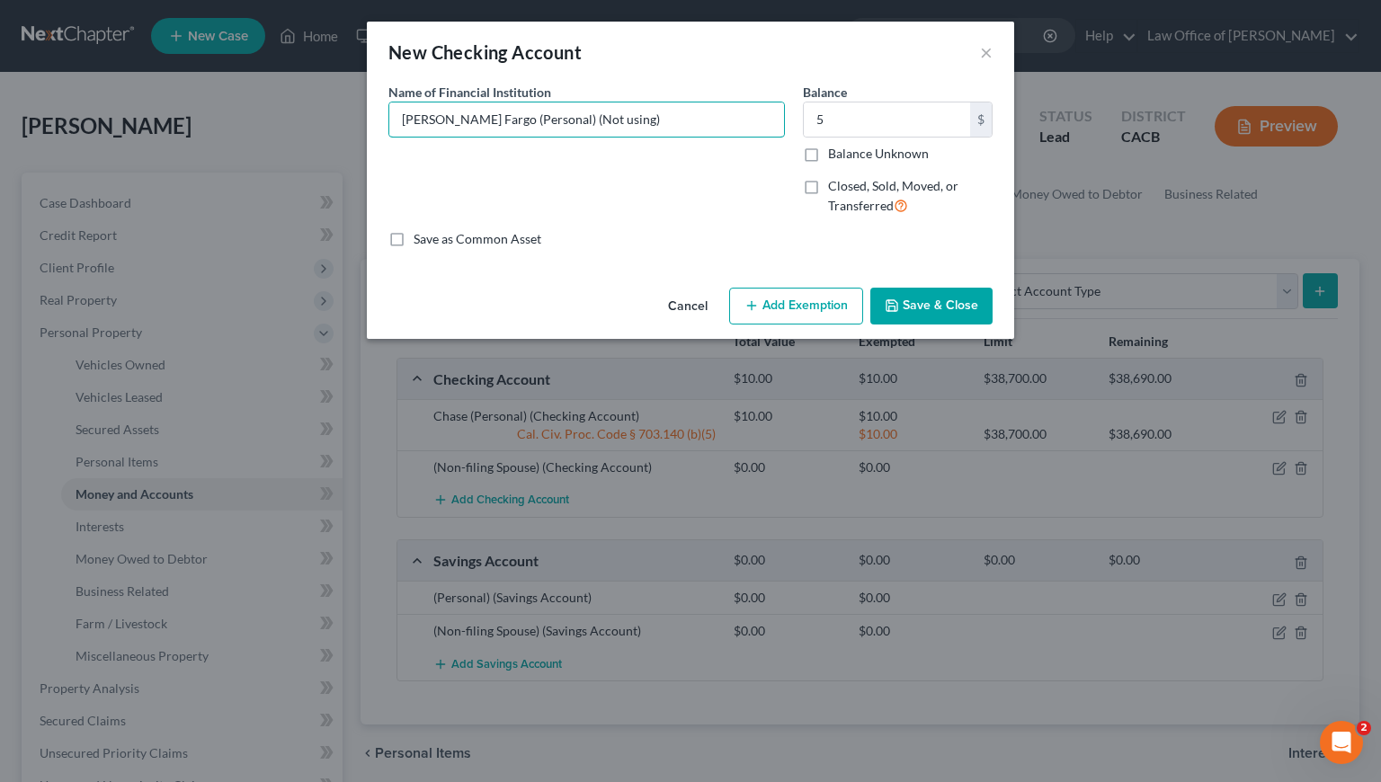
type input "Wells Fargo (Personal) (Not using)"
click at [853, 316] on button "Add Exemption" at bounding box center [796, 307] width 134 height 38
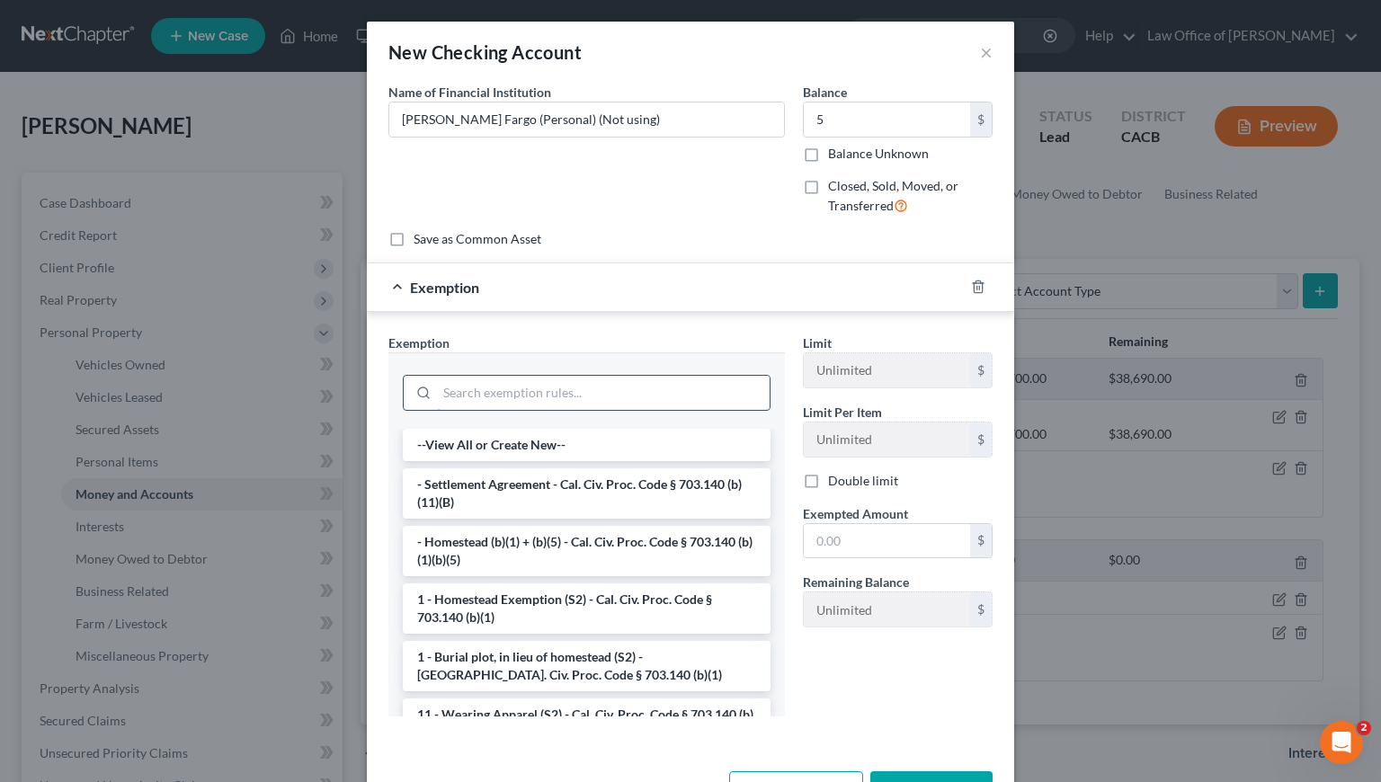
click at [502, 397] on input "search" at bounding box center [603, 393] width 333 height 34
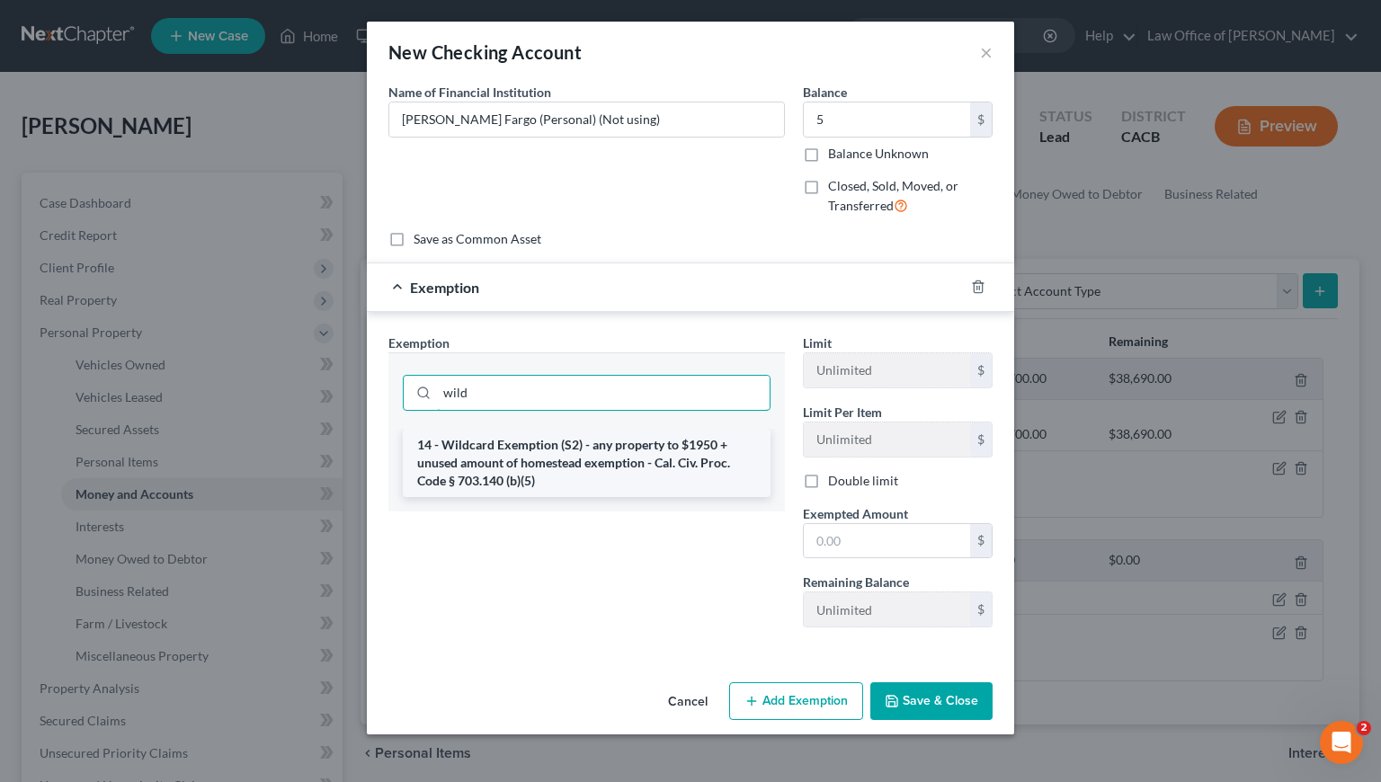
type input "wild"
click at [513, 462] on li "14 - Wildcard Exemption (S2) - any property to $1950 + unused amount of homeste…" at bounding box center [587, 463] width 368 height 68
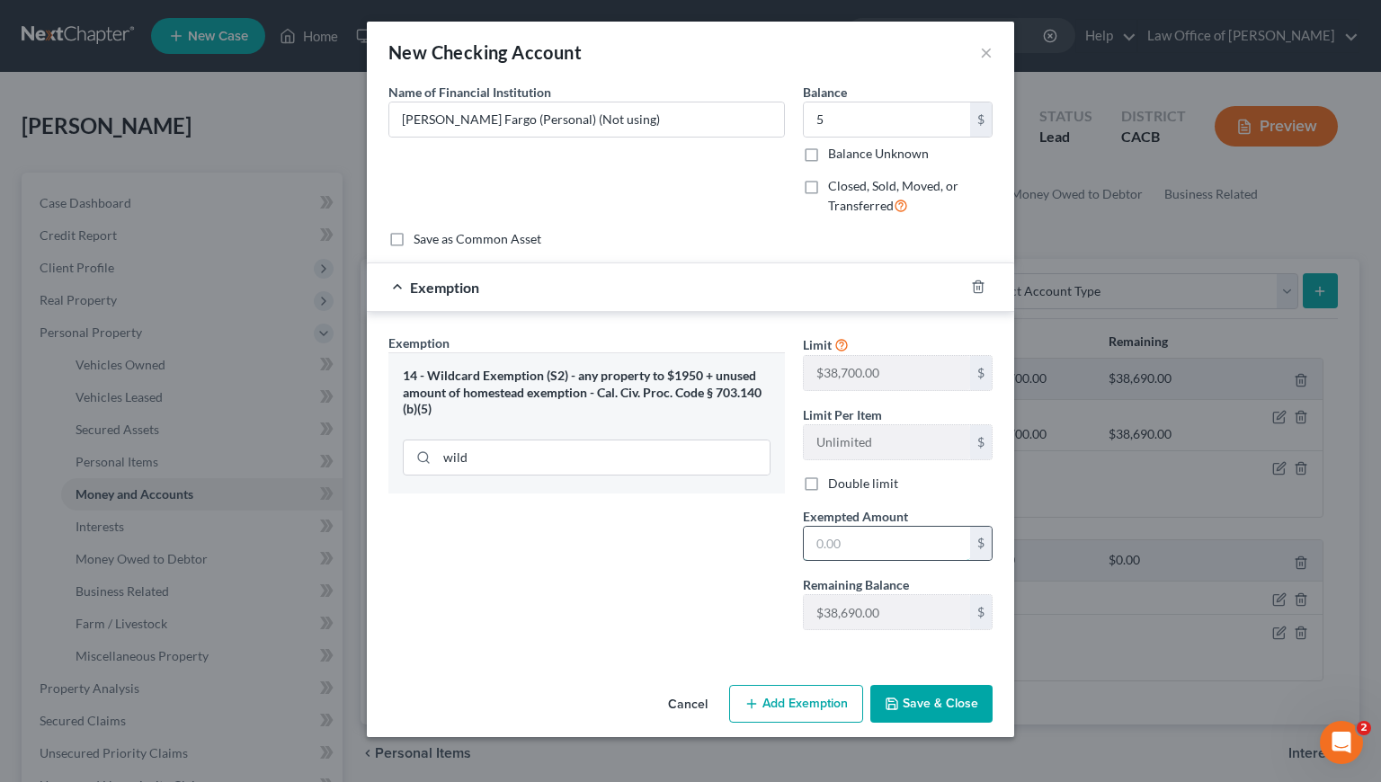
click at [871, 547] on input "text" at bounding box center [887, 544] width 166 height 34
type input "5"
click at [645, 621] on div "Exemption Set must be selected for CA. Exemption * 14 - Wildcard Exemption (S2)…" at bounding box center [586, 489] width 415 height 311
click at [964, 710] on button "Save & Close" at bounding box center [931, 704] width 122 height 38
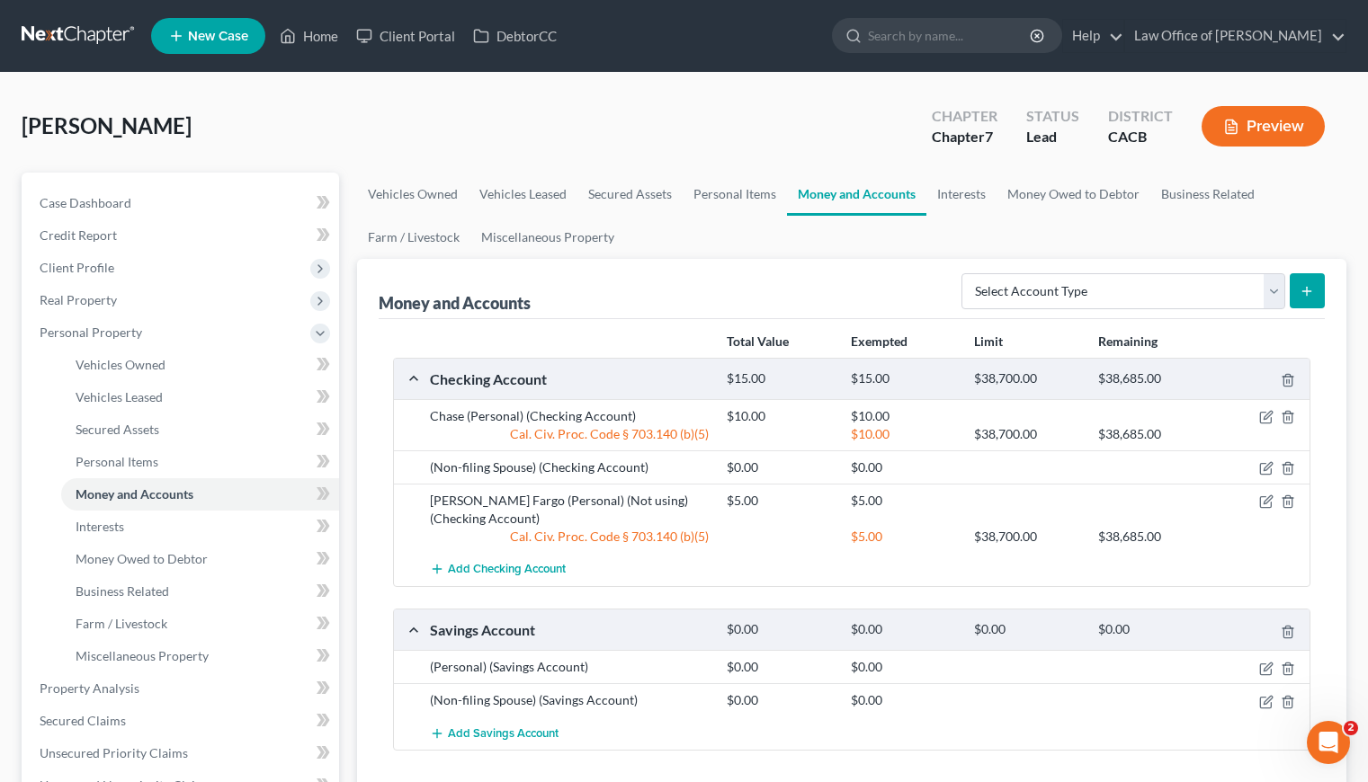
click at [699, 233] on ul "Vehicles Owned Vehicles Leased Secured Assets Personal Items Money and Accounts…" at bounding box center [851, 216] width 989 height 86
click at [1268, 471] on icon "button" at bounding box center [1266, 468] width 14 height 14
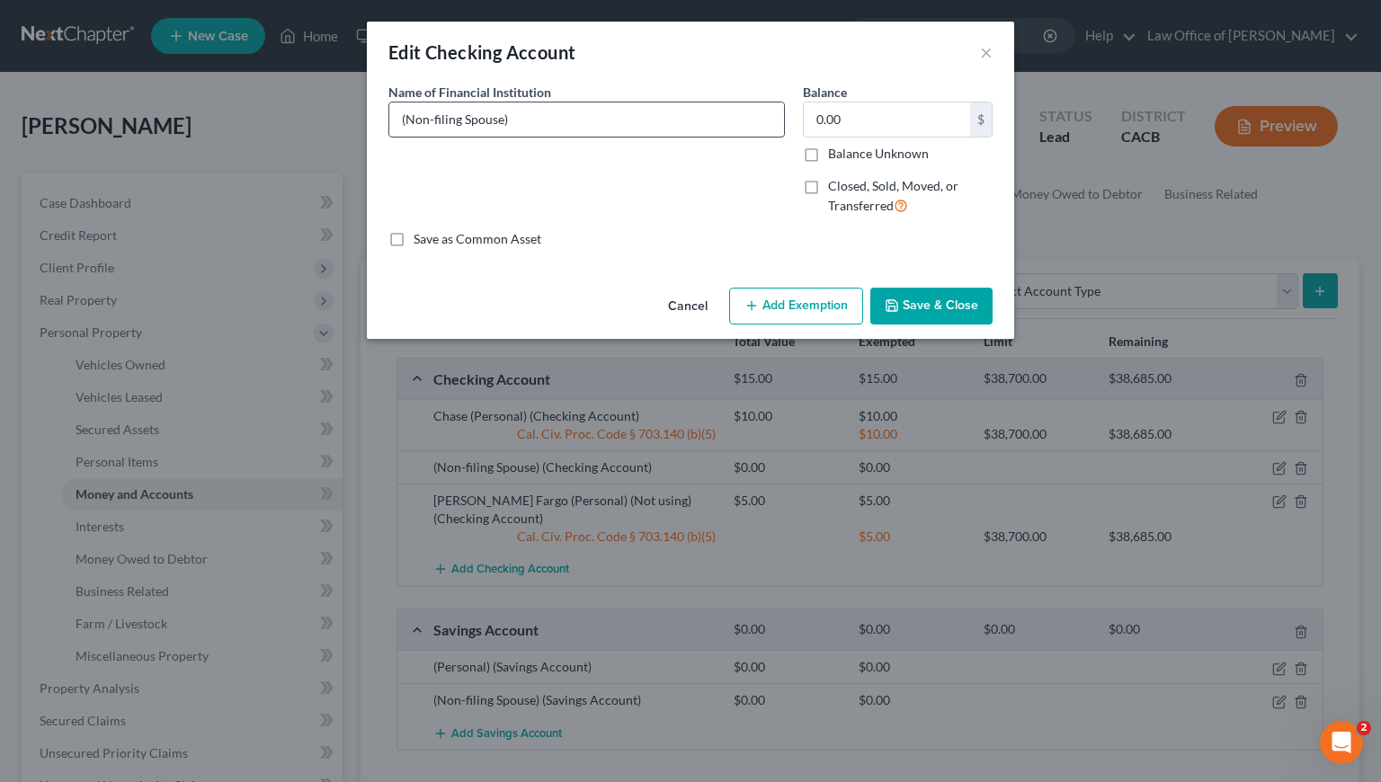
click at [403, 118] on input "(Non-filing Spouse)" at bounding box center [586, 120] width 395 height 34
type input "Chase (Non-filing Spouse)"
click at [881, 123] on input "0.00" at bounding box center [887, 120] width 166 height 34
type input "500"
click at [821, 304] on button "Add Exemption" at bounding box center [796, 307] width 134 height 38
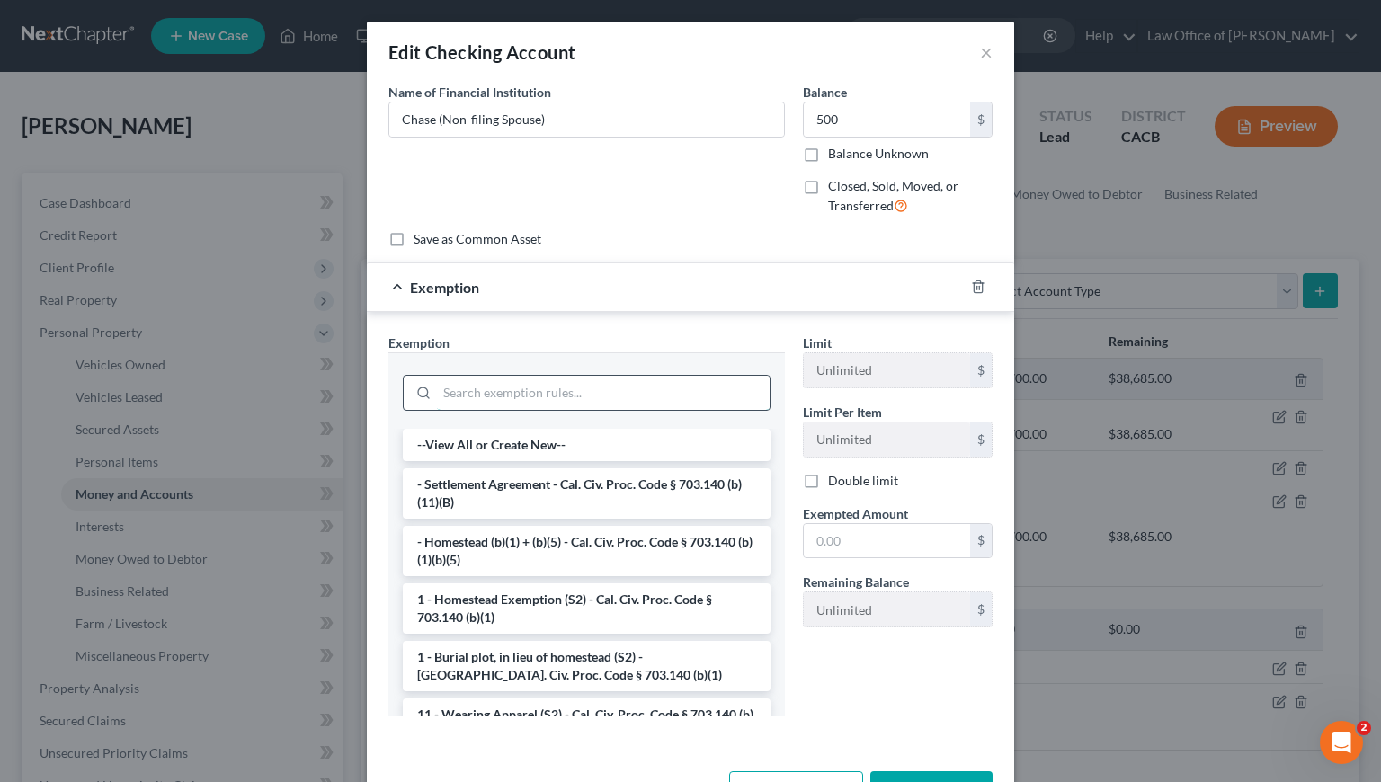
click at [631, 398] on input "search" at bounding box center [603, 393] width 333 height 34
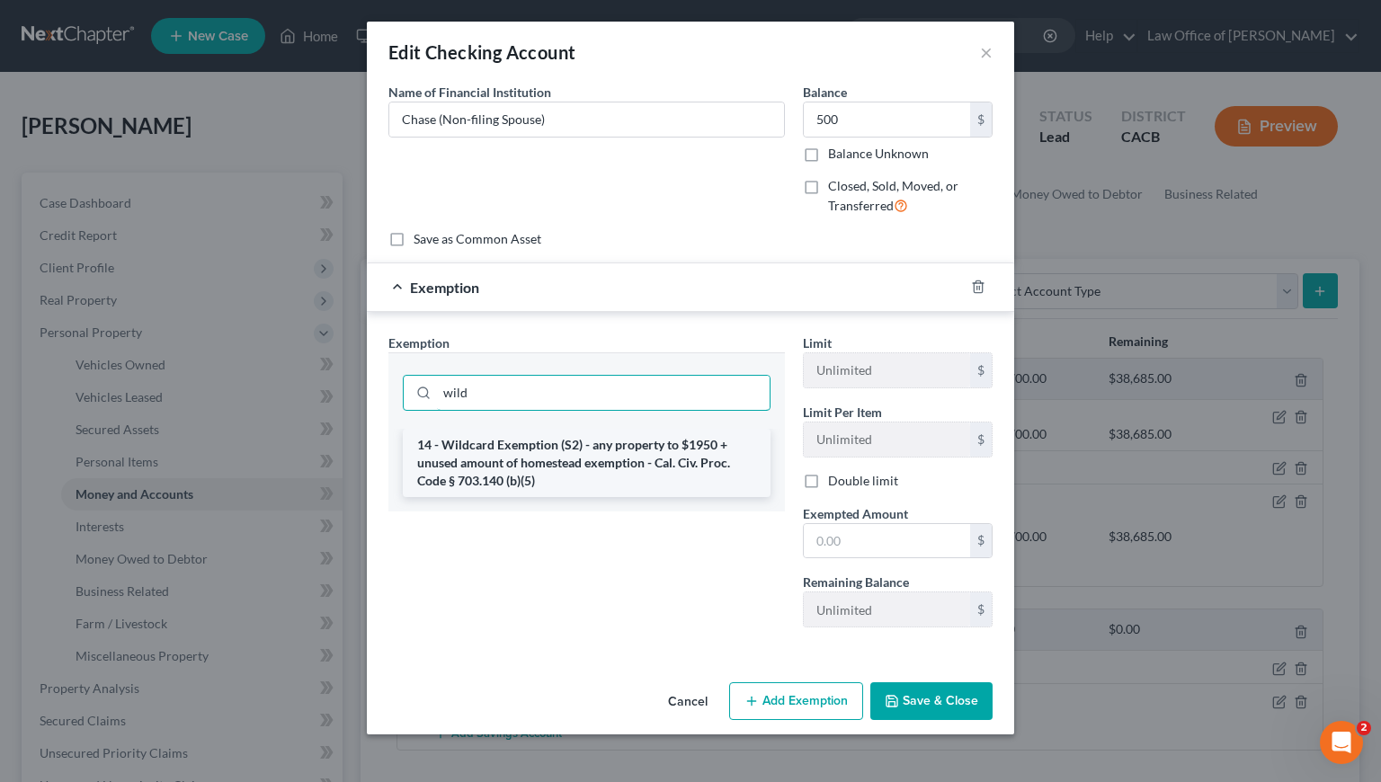
type input "wild"
click at [599, 475] on li "14 - Wildcard Exemption (S2) - any property to $1950 + unused amount of homeste…" at bounding box center [587, 463] width 368 height 68
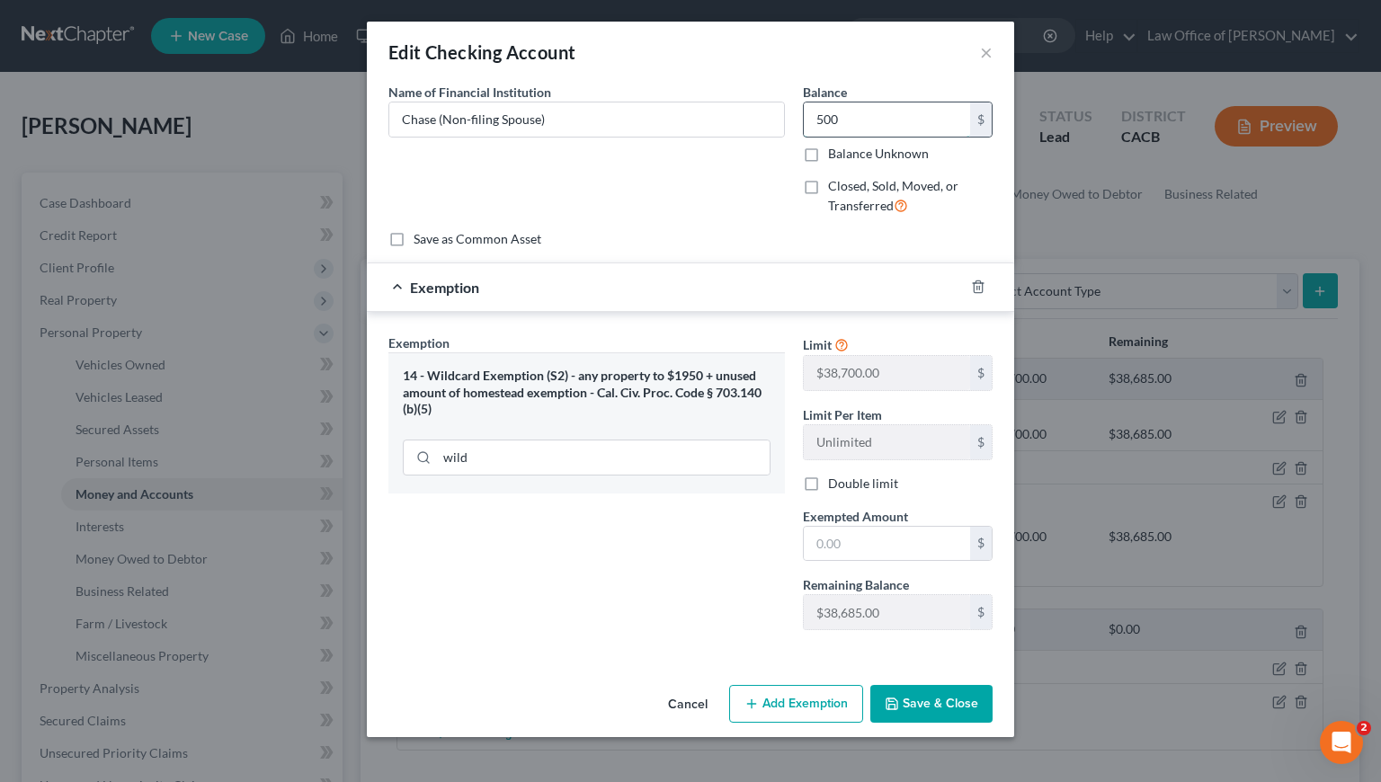
drag, startPoint x: 864, startPoint y: 115, endPoint x: 806, endPoint y: 115, distance: 58.5
click at [806, 115] on input "500" at bounding box center [887, 120] width 166 height 34
drag, startPoint x: 865, startPoint y: 120, endPoint x: 797, endPoint y: 118, distance: 68.4
click at [797, 118] on div "Balance 500.00 $ Balance Unknown Balance Undetermined 500 $ Balance Unknown Clo…" at bounding box center [898, 156] width 208 height 147
type input "700"
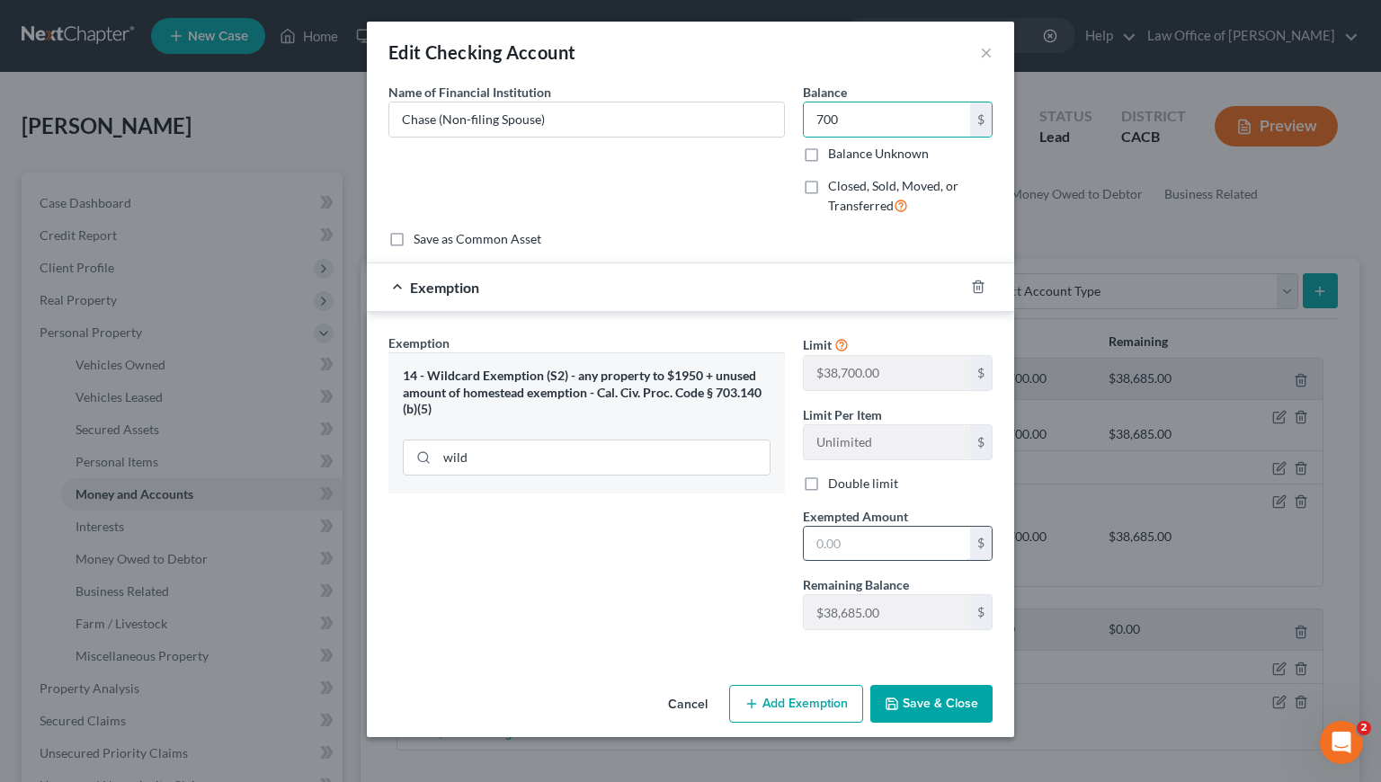
click at [857, 542] on input "text" at bounding box center [887, 544] width 166 height 34
type input "700"
click at [917, 697] on button "Save & Close" at bounding box center [931, 704] width 122 height 38
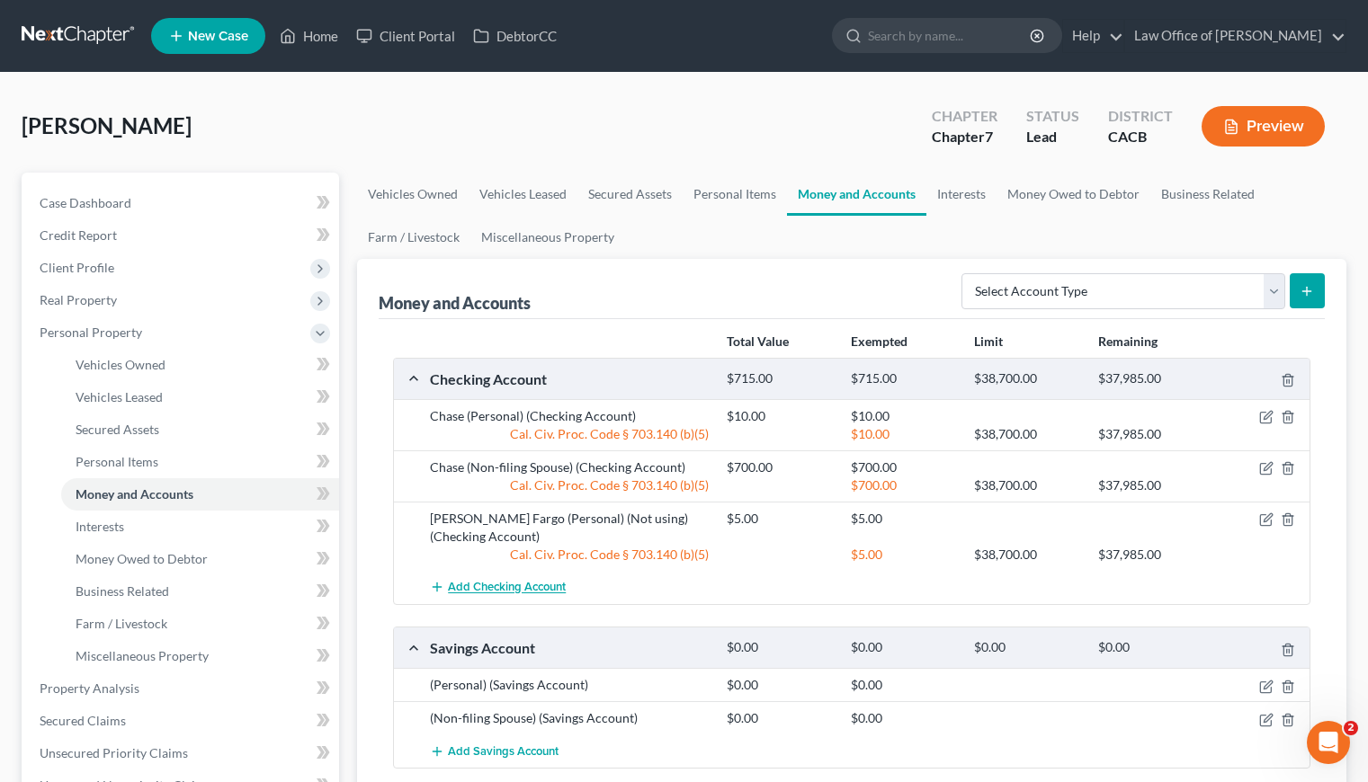
click at [550, 588] on span "Add Checking Account" at bounding box center [507, 588] width 118 height 14
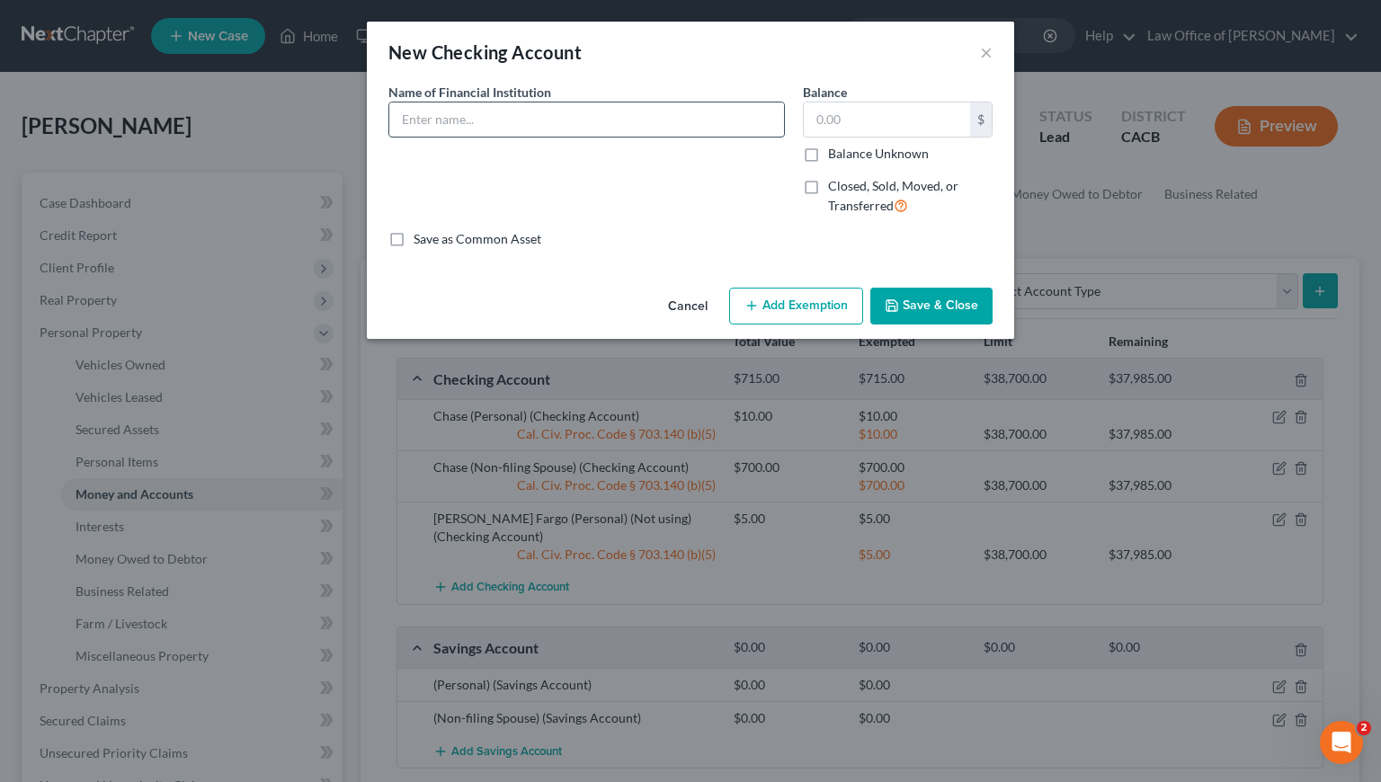
click at [546, 115] on input "text" at bounding box center [586, 120] width 395 height 34
drag, startPoint x: 522, startPoint y: 122, endPoint x: 473, endPoint y: 121, distance: 49.5
click at [473, 121] on input "Wells Fargo (Personal)" at bounding box center [586, 120] width 395 height 34
type input "Wells Fargo (Non-filing Spouse)"
click at [899, 111] on input "text" at bounding box center [887, 120] width 166 height 34
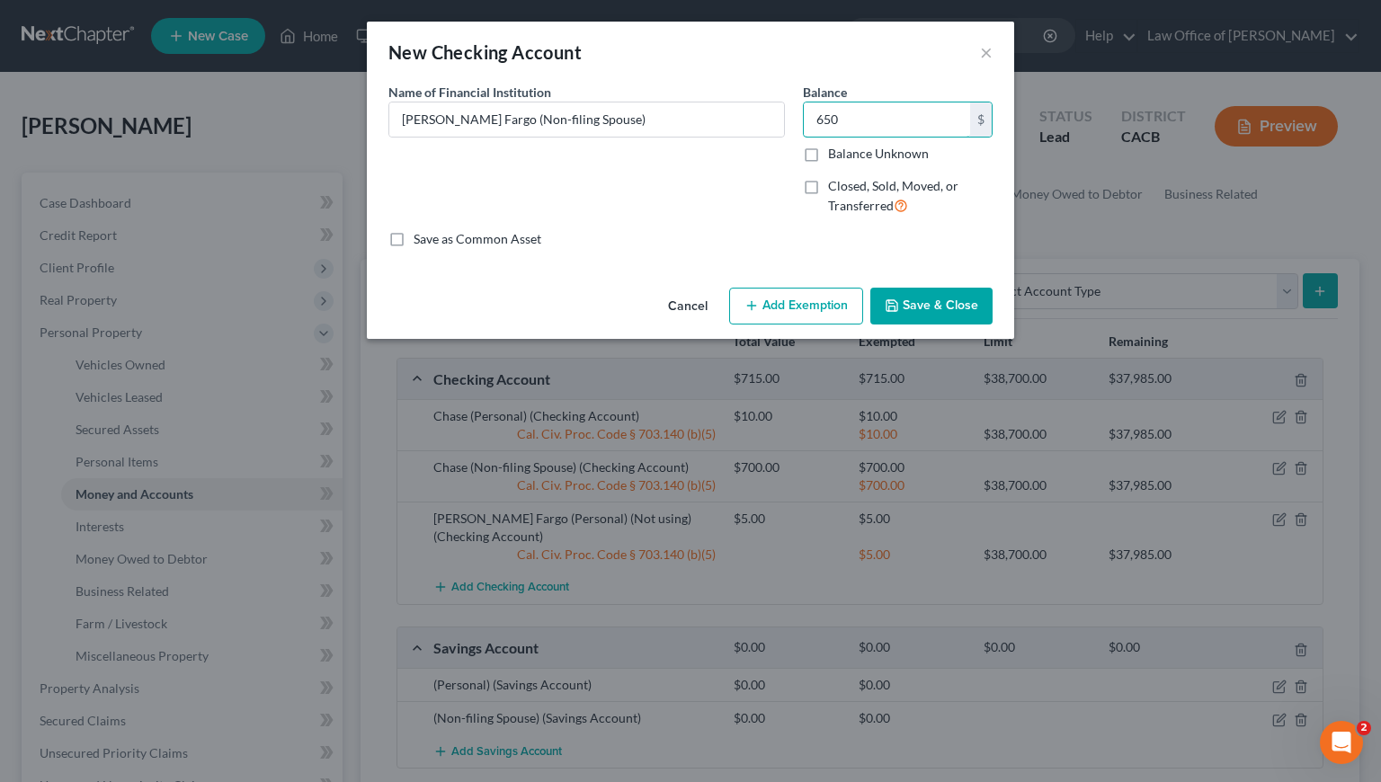
type input "650"
click at [806, 305] on button "Add Exemption" at bounding box center [796, 307] width 134 height 38
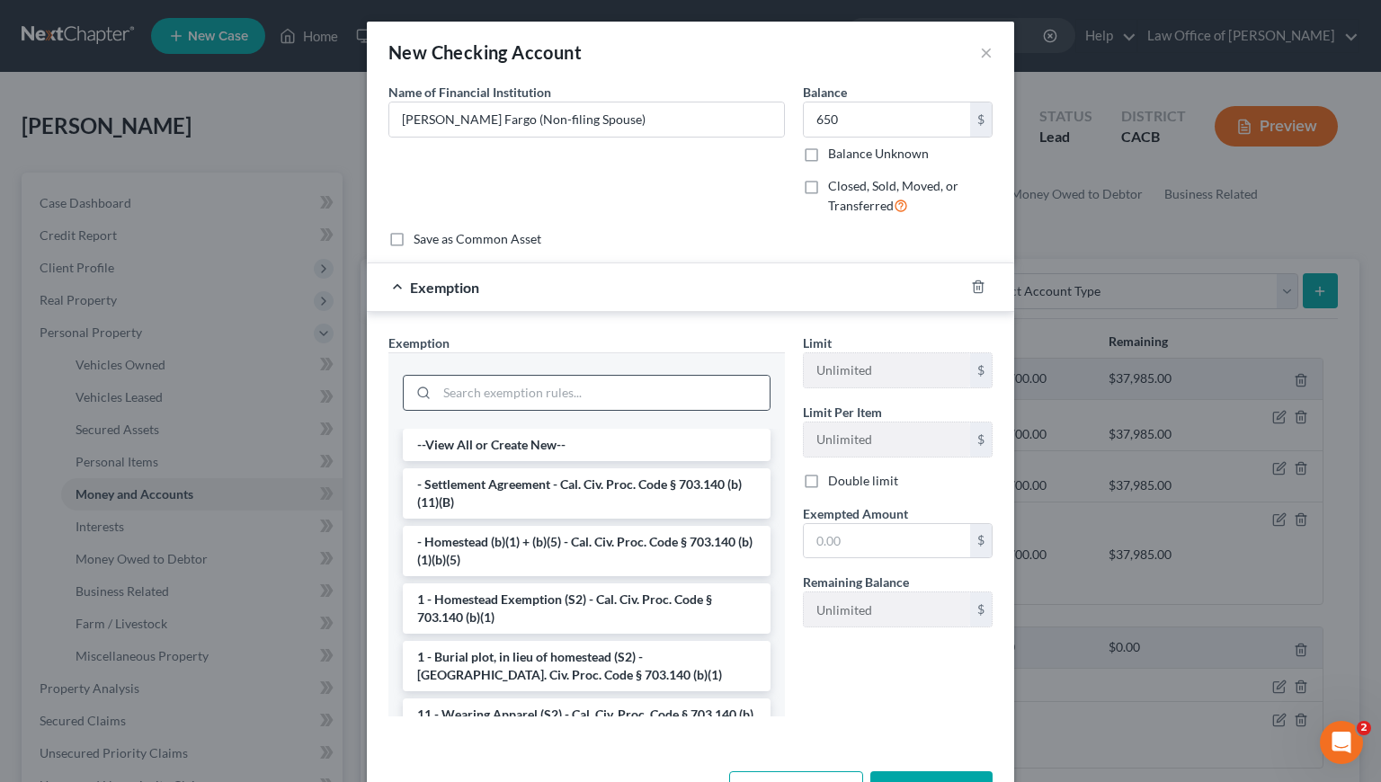
click at [535, 417] on div at bounding box center [586, 390] width 397 height 76
click at [535, 399] on input "search" at bounding box center [603, 393] width 333 height 34
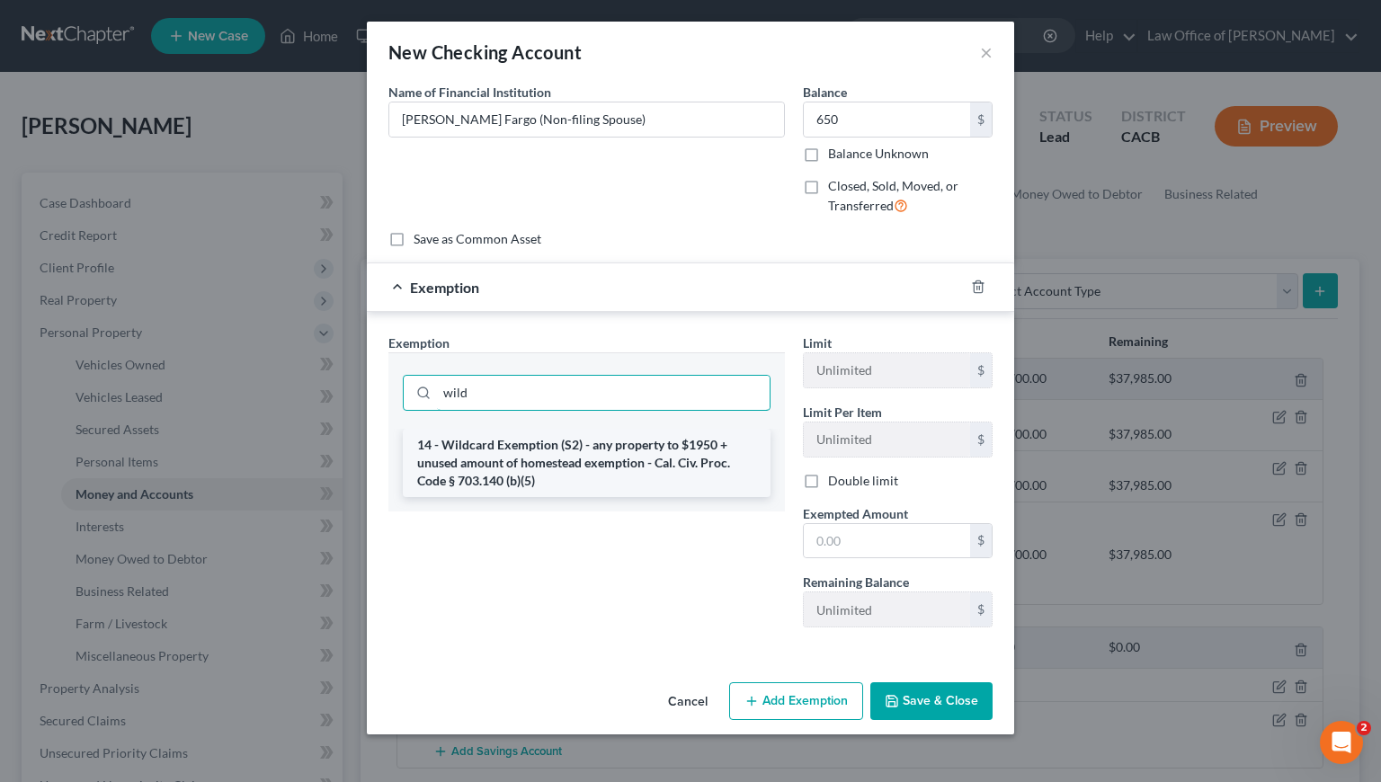
type input "wild"
click at [530, 458] on li "14 - Wildcard Exemption (S2) - any property to $1950 + unused amount of homeste…" at bounding box center [587, 463] width 368 height 68
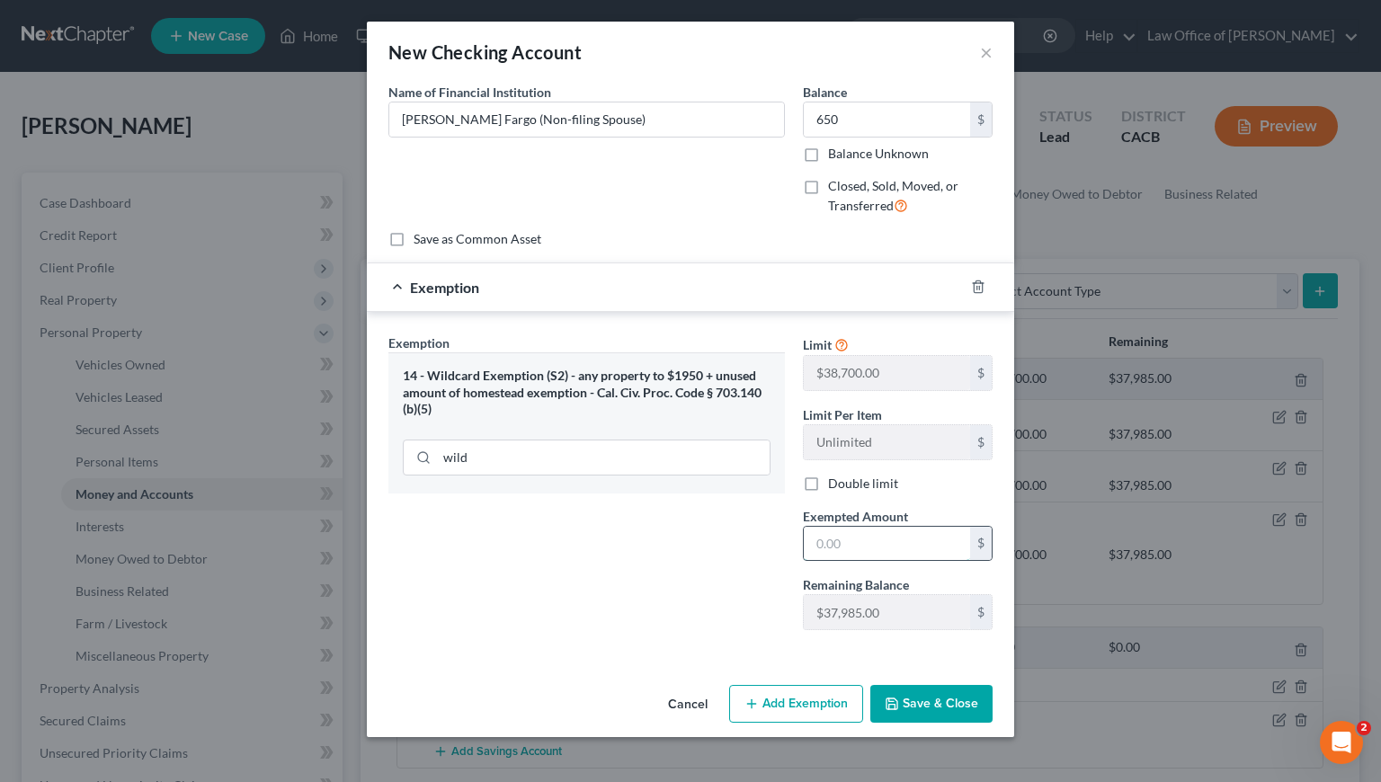
click at [842, 534] on input "text" at bounding box center [887, 544] width 166 height 34
type input "650"
click at [670, 594] on div "Exemption Set must be selected for CA. Exemption * 14 - Wildcard Exemption (S2)…" at bounding box center [586, 489] width 415 height 311
click at [981, 702] on button "Save & Close" at bounding box center [931, 704] width 122 height 38
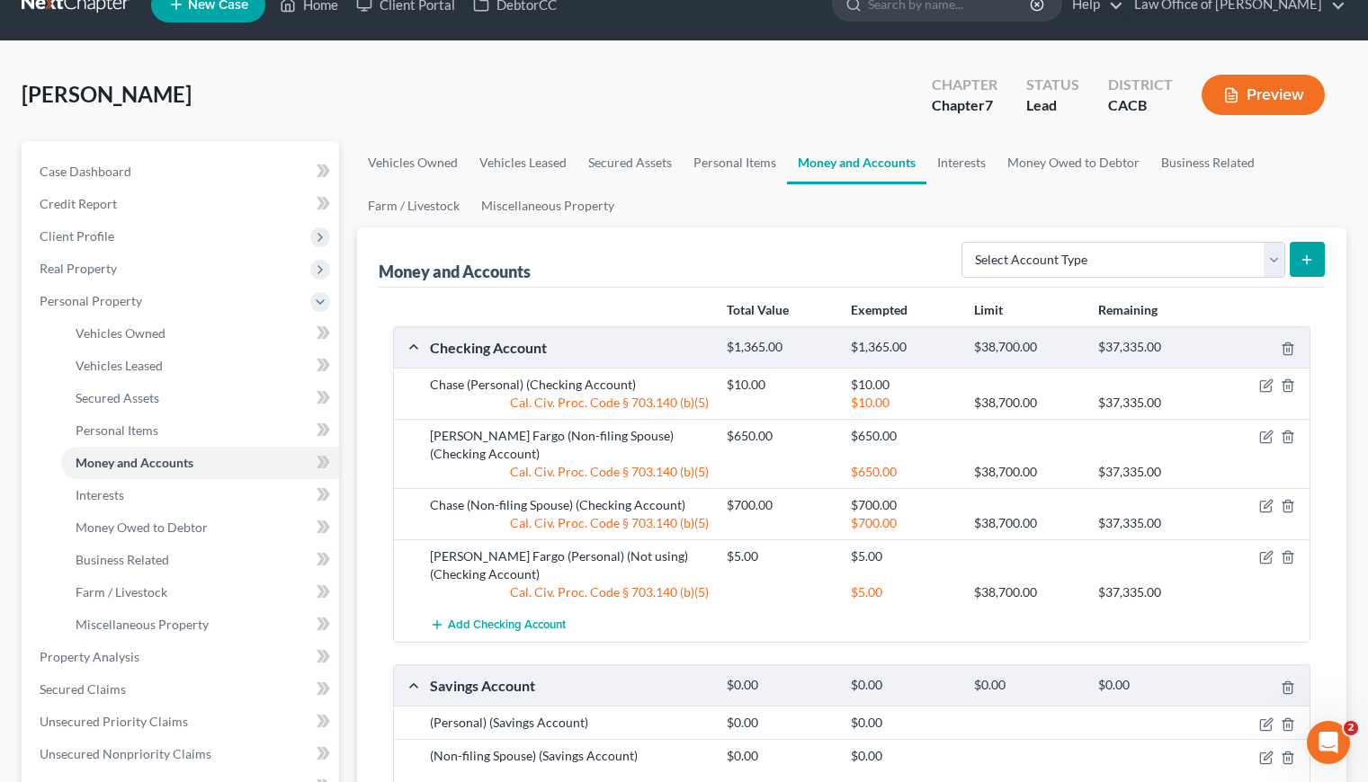
scroll to position [415, 0]
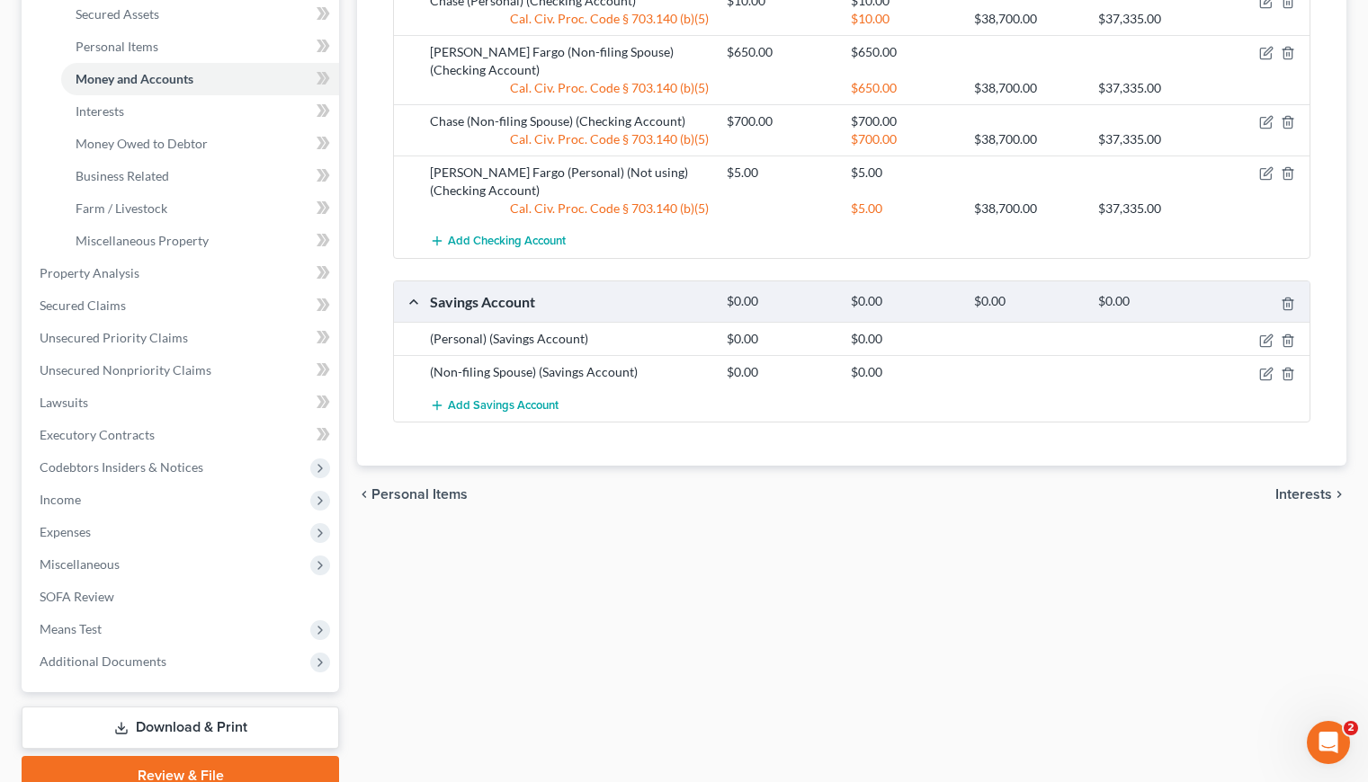
click at [691, 560] on div "Vehicles Owned Vehicles Leased Secured Assets Personal Items Money and Accounts…" at bounding box center [851, 276] width 1007 height 1039
click at [1267, 371] on icon "button" at bounding box center [1266, 374] width 14 height 14
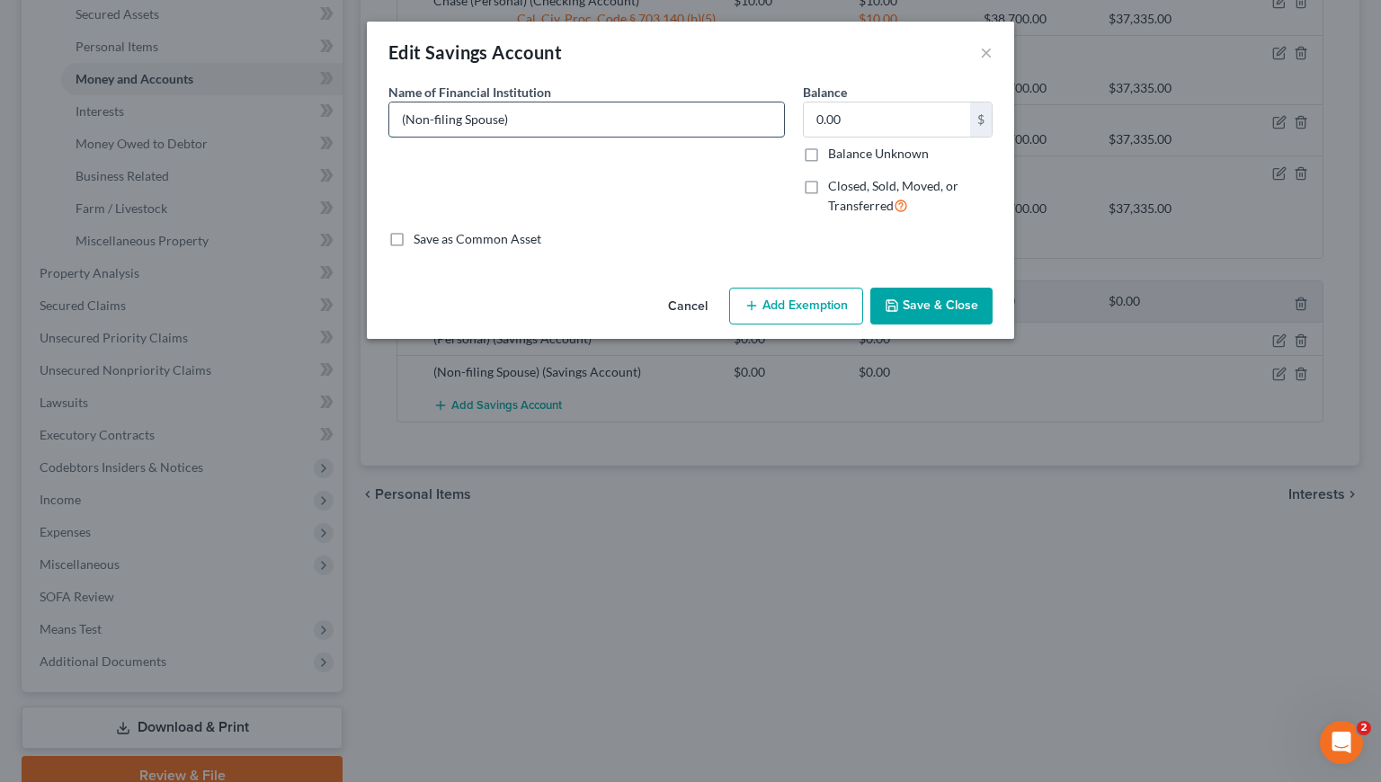
click at [402, 120] on input "(Non-filing Spouse)" at bounding box center [586, 120] width 395 height 34
type input "Chase (Non-filing Spouse)"
click at [872, 113] on input "0.00" at bounding box center [887, 120] width 166 height 34
type input "500"
click at [822, 299] on button "Add Exemption" at bounding box center [796, 307] width 134 height 38
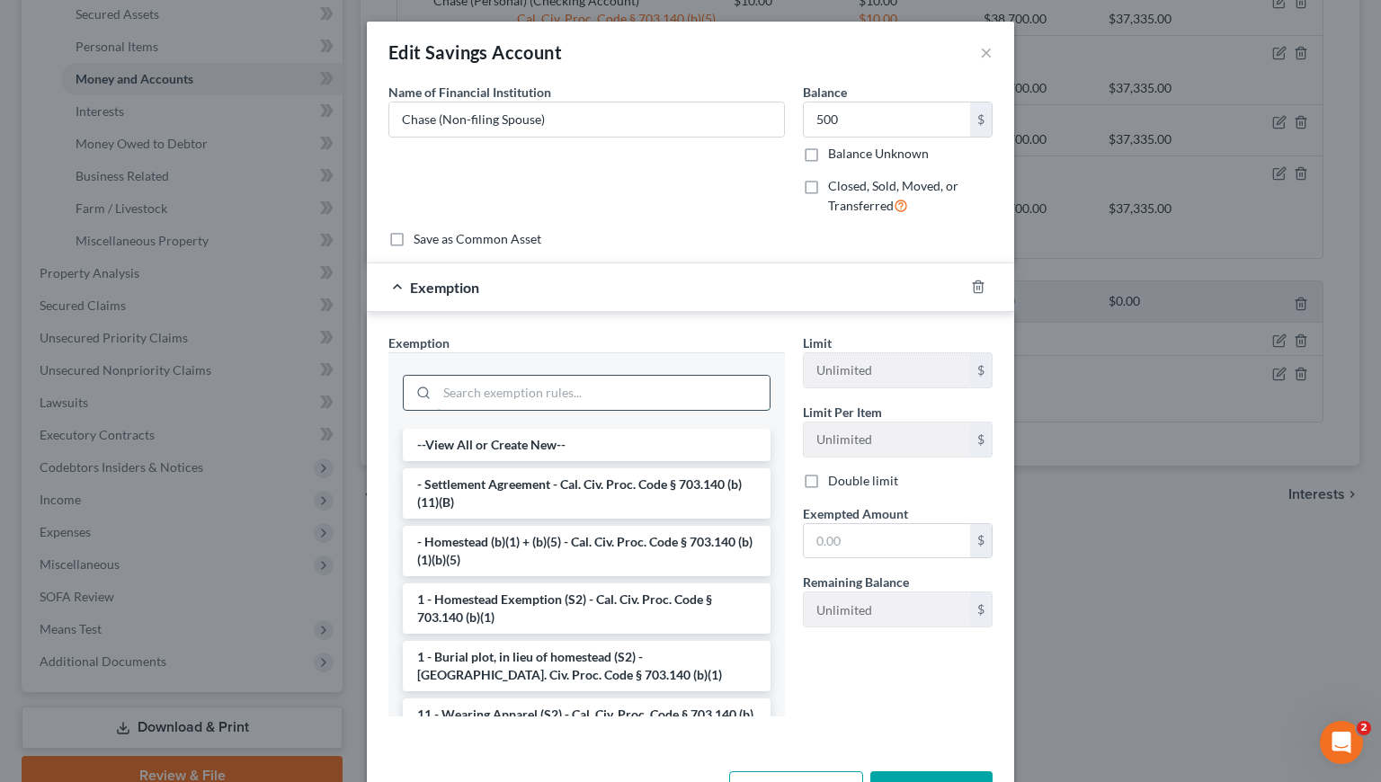
click at [629, 394] on input "search" at bounding box center [603, 393] width 333 height 34
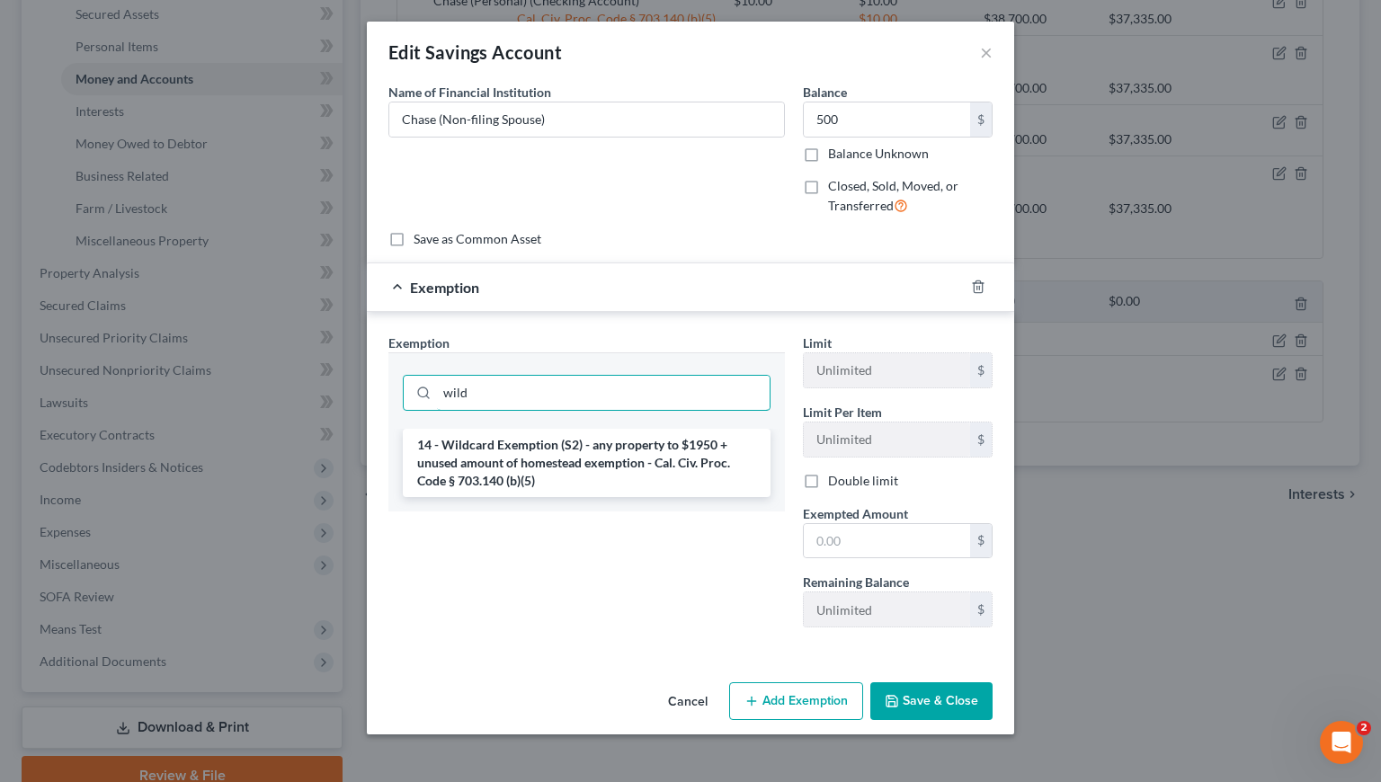
type input "wild"
click at [627, 488] on li "14 - Wildcard Exemption (S2) - any property to $1950 + unused amount of homeste…" at bounding box center [587, 463] width 368 height 68
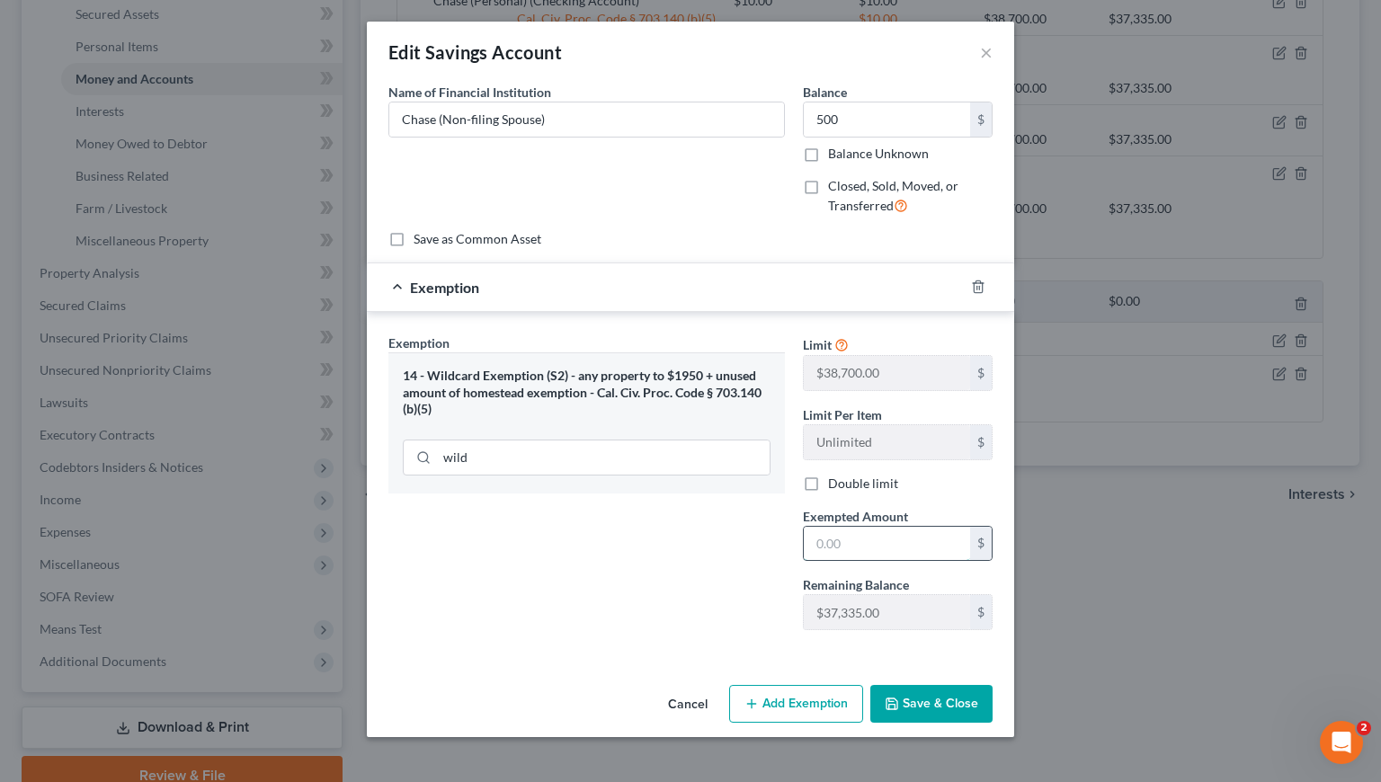
click at [838, 531] on input "text" at bounding box center [887, 544] width 166 height 34
type input "500"
click at [951, 709] on button "Save & Close" at bounding box center [931, 704] width 122 height 38
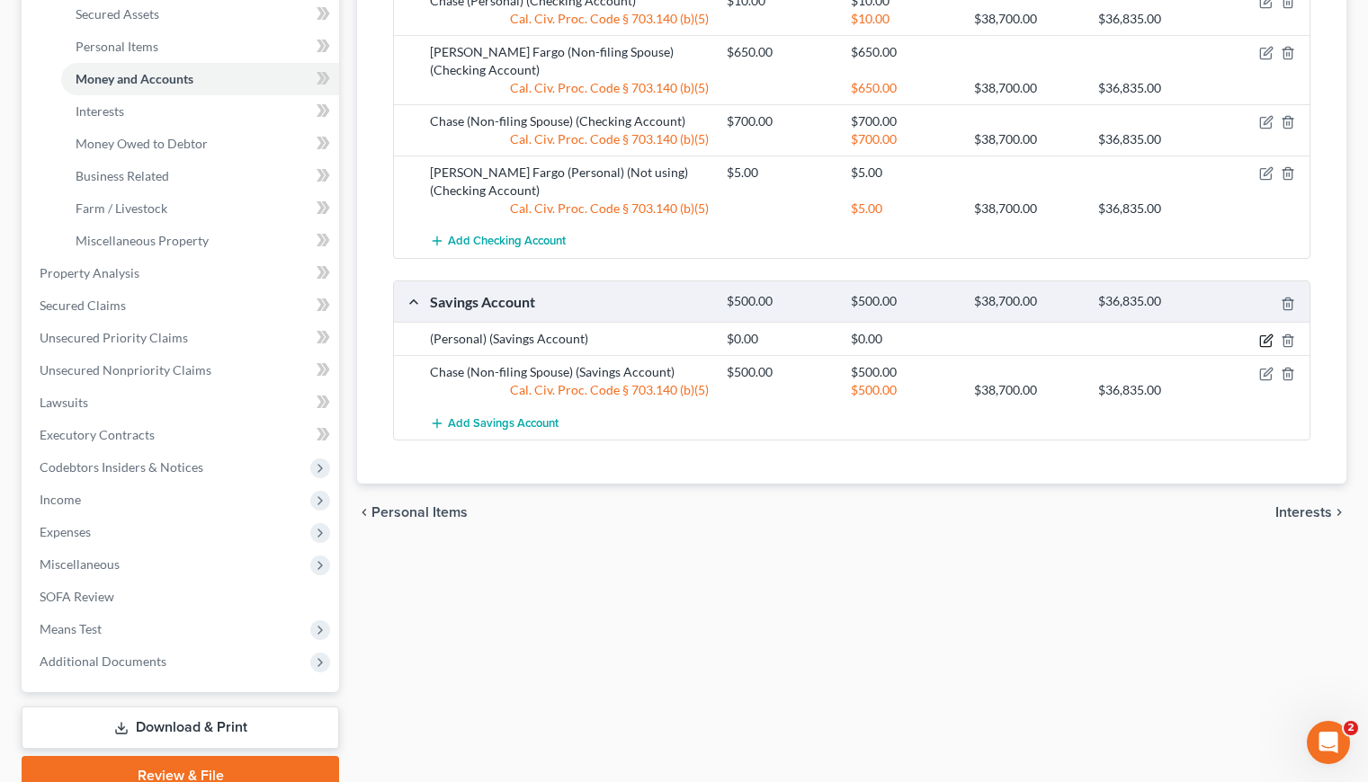
click at [1267, 342] on icon "button" at bounding box center [1266, 341] width 14 height 14
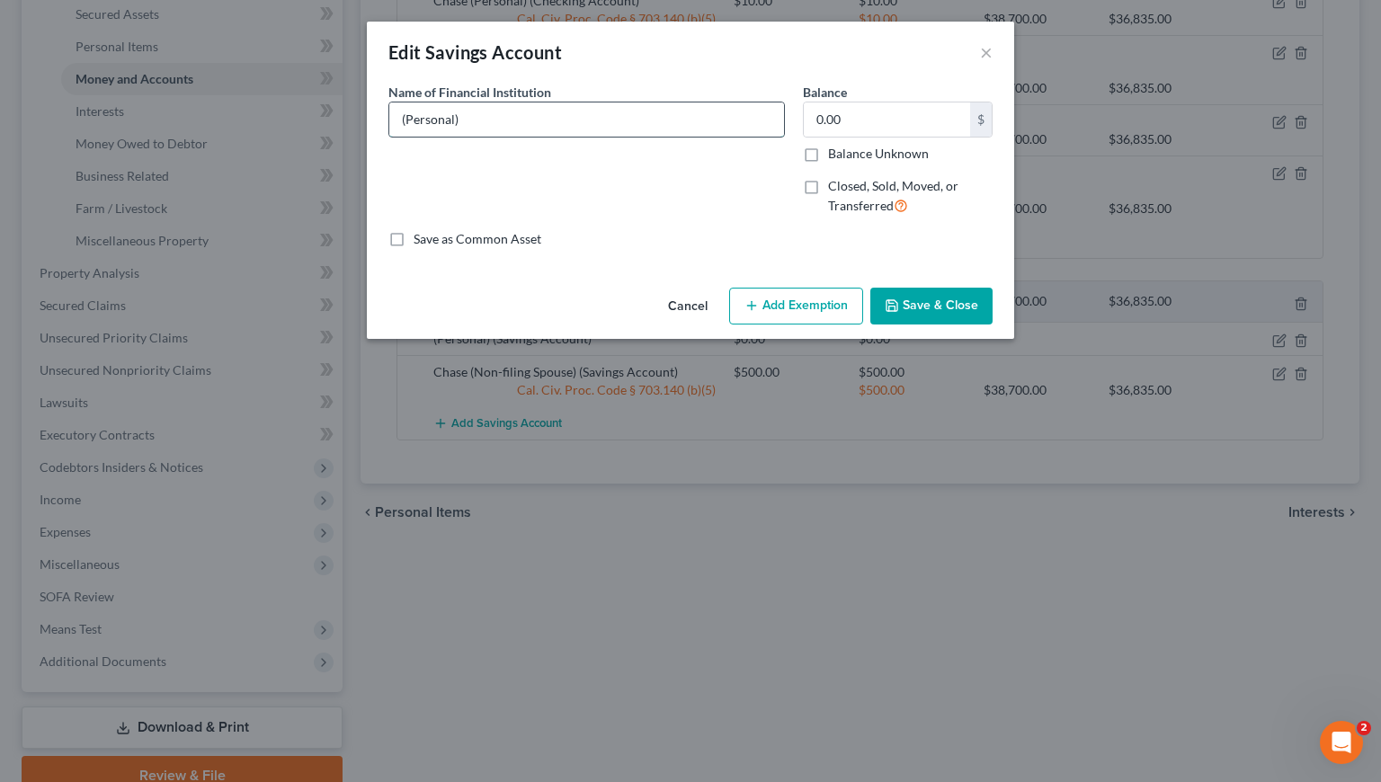
click at [401, 119] on input "(Personal)" at bounding box center [586, 120] width 395 height 34
type input "Wells Fargo (Non-filing Spouse)"
click at [872, 125] on input "0.00" at bounding box center [887, 120] width 166 height 34
type input "500"
click at [802, 311] on button "Add Exemption" at bounding box center [796, 307] width 134 height 38
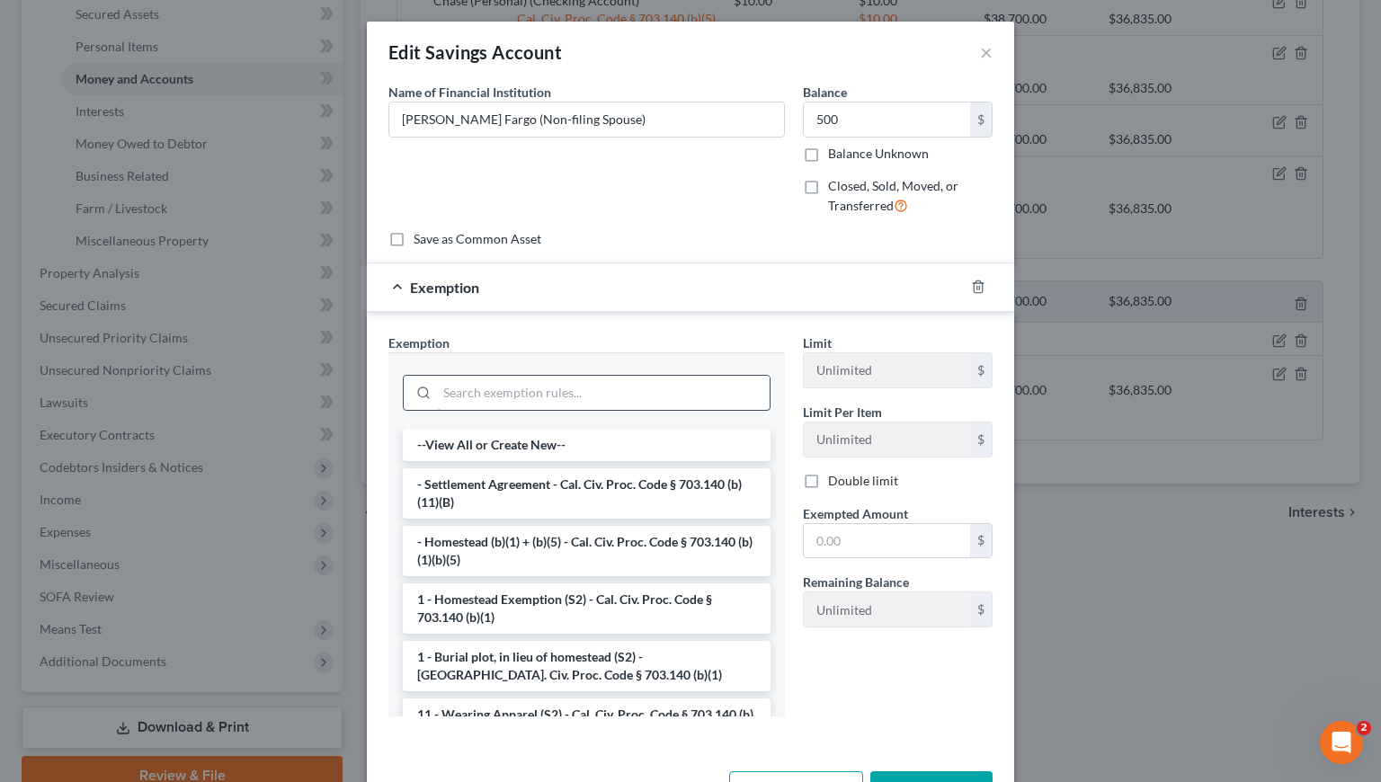
click at [561, 392] on input "search" at bounding box center [603, 393] width 333 height 34
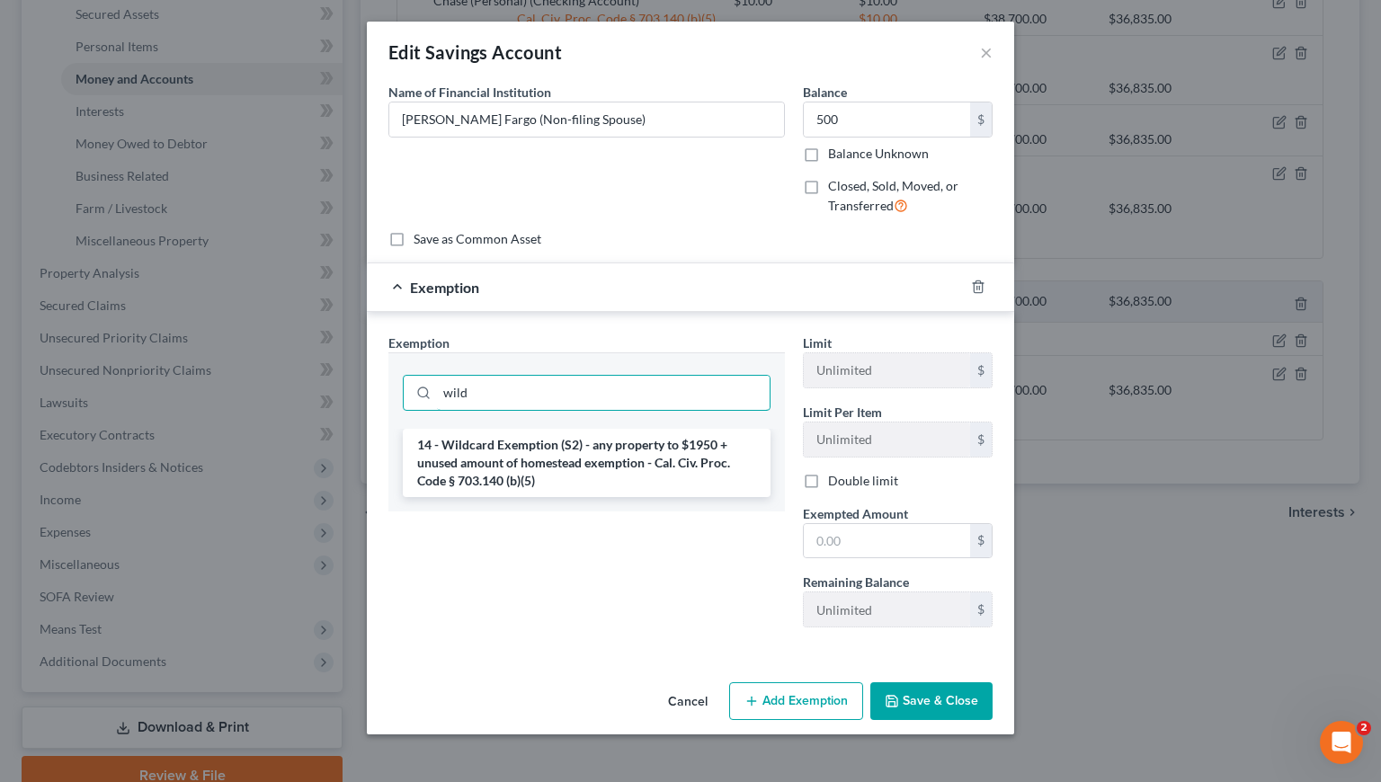
type input "wild"
click at [527, 480] on li "14 - Wildcard Exemption (S2) - any property to $1950 + unused amount of homeste…" at bounding box center [587, 463] width 368 height 68
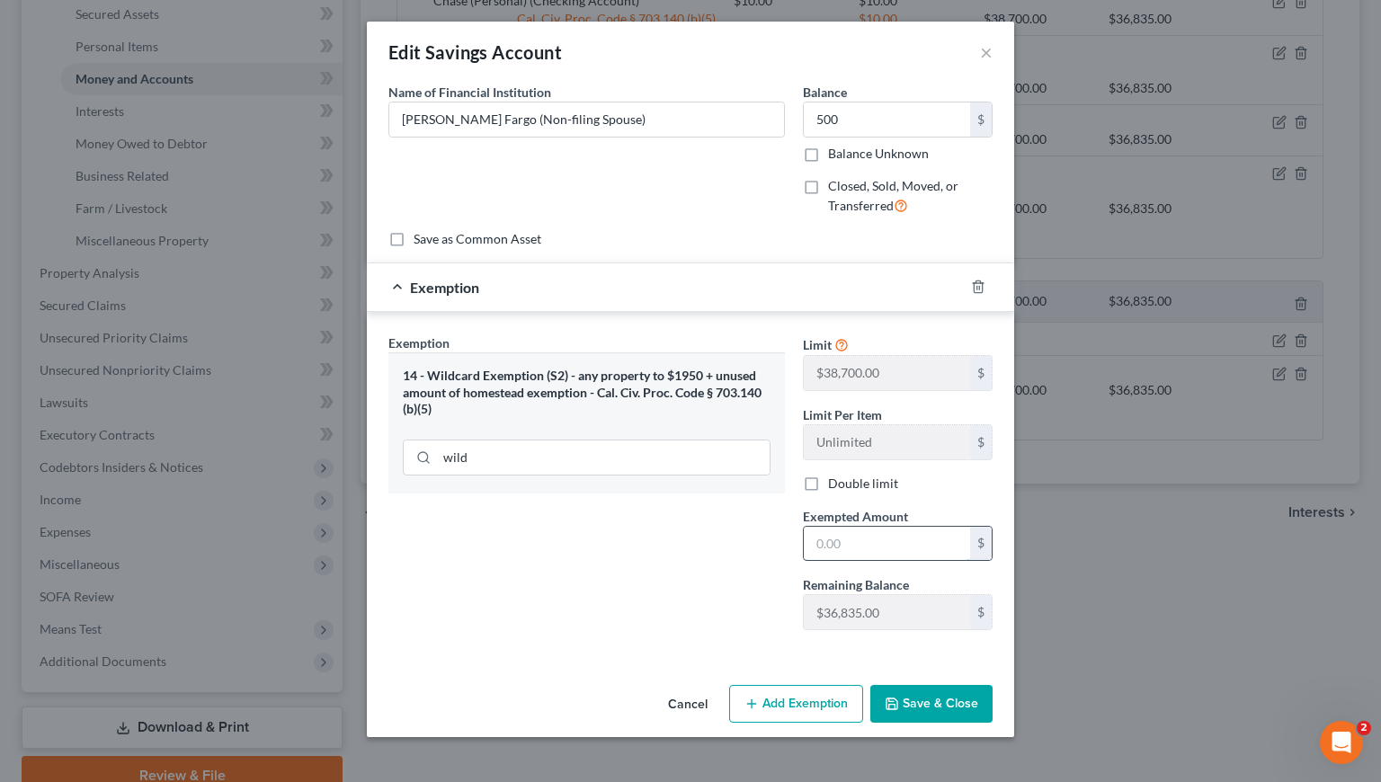
click at [833, 530] on input "text" at bounding box center [887, 544] width 166 height 34
type input "500"
click at [691, 612] on div "Exemption Set must be selected for CA. Exemption * 14 - Wildcard Exemption (S2)…" at bounding box center [586, 489] width 415 height 311
click at [960, 708] on button "Save & Close" at bounding box center [931, 704] width 122 height 38
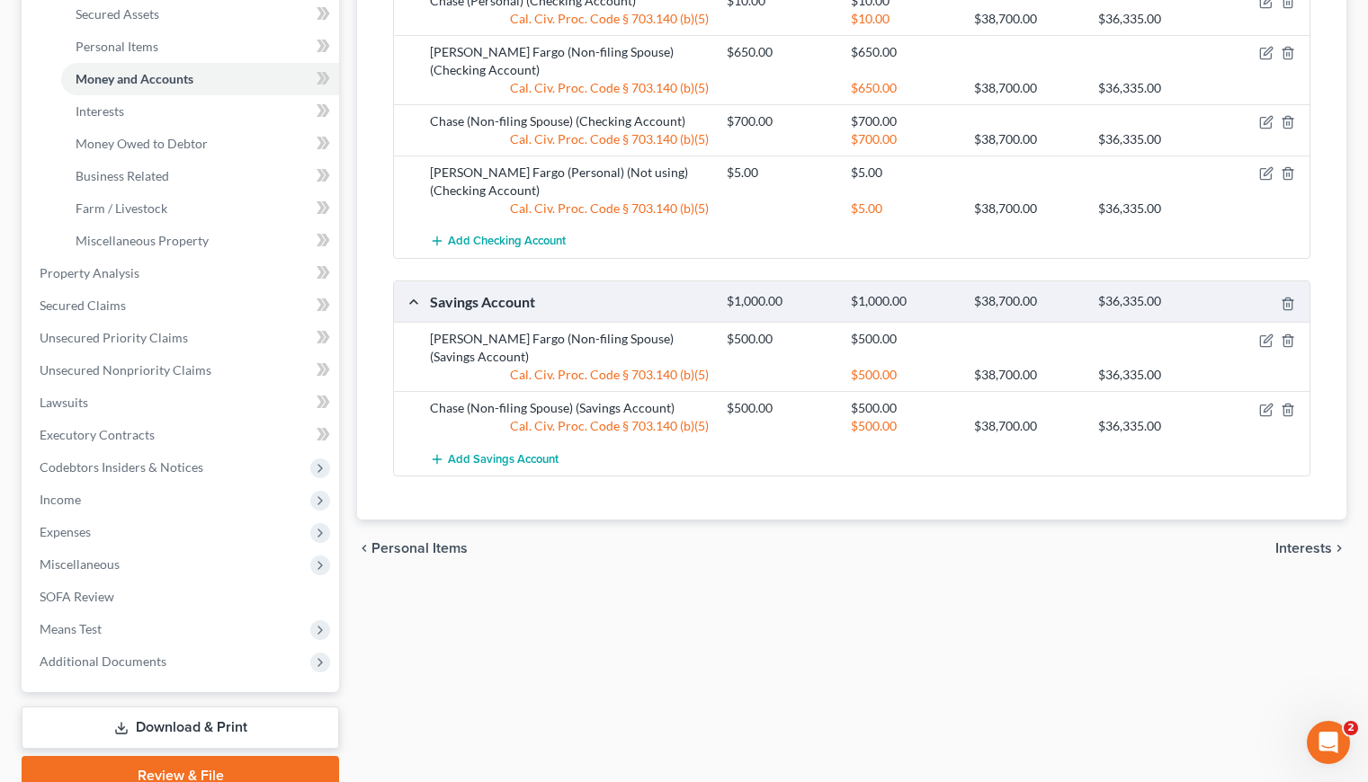
drag, startPoint x: 971, startPoint y: 665, endPoint x: 968, endPoint y: 630, distance: 34.3
click at [969, 661] on div "Vehicles Owned Vehicles Leased Secured Assets Personal Items Money and Accounts…" at bounding box center [851, 276] width 1007 height 1039
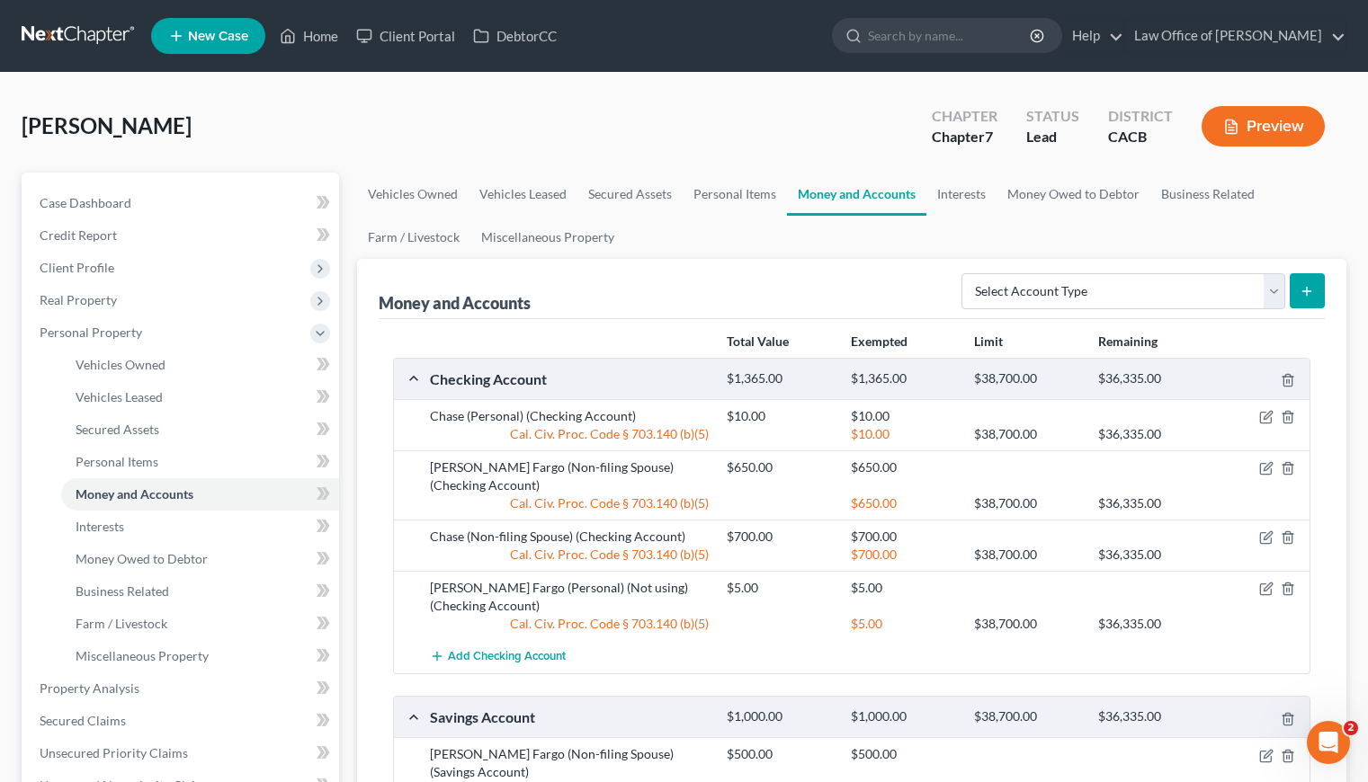
click at [791, 99] on div "Gharakhanian, Argin Upgraded Chapter Chapter 7 Status Lead District CACB Preview" at bounding box center [684, 133] width 1325 height 78
click at [1087, 291] on select "Select Account Type Brokerage Cash on Hand Certificates of Deposit Checking Acc…" at bounding box center [1123, 291] width 324 height 36
click at [972, 191] on link "Interests" at bounding box center [961, 194] width 70 height 43
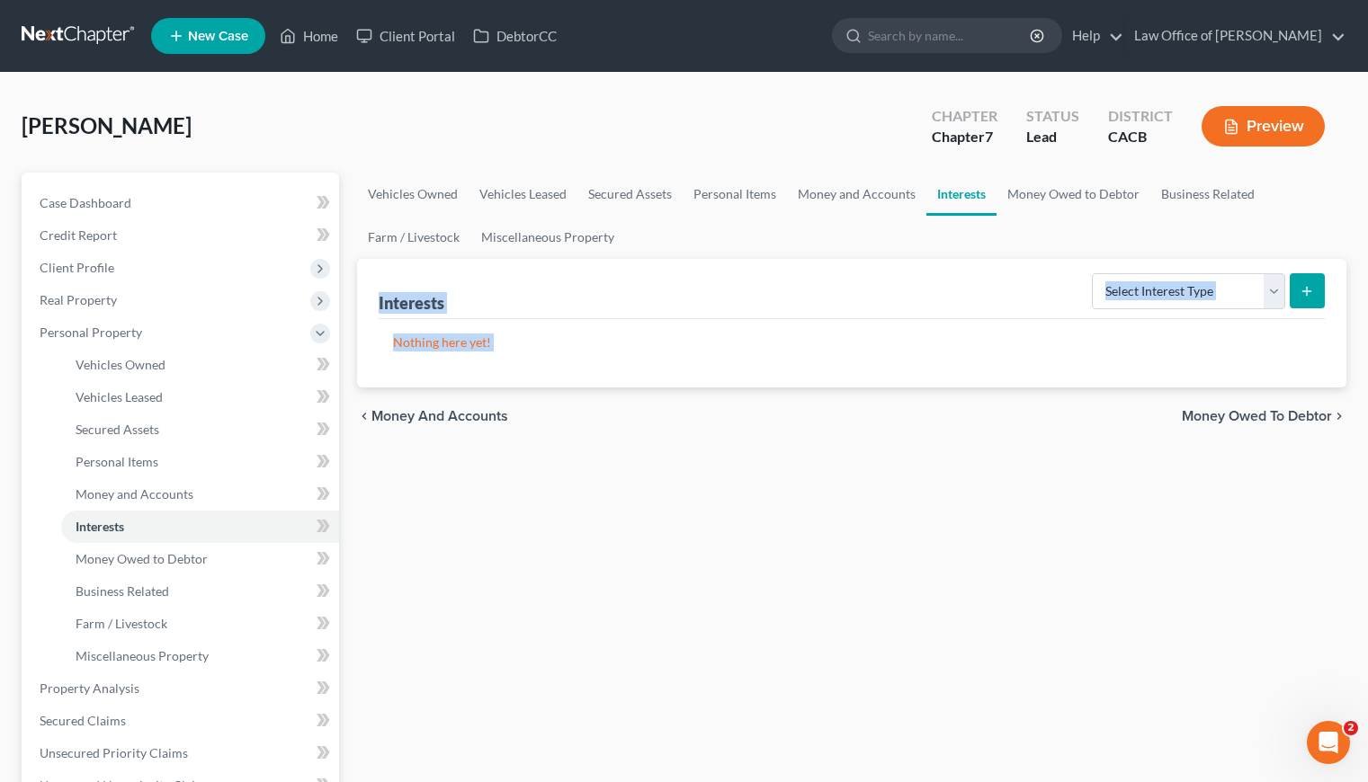
click at [842, 448] on div "Vehicles Owned Vehicles Leased Secured Assets Personal Items Money and Accounts…" at bounding box center [851, 692] width 1007 height 1039
click at [957, 535] on div "Vehicles Owned Vehicles Leased Secured Assets Personal Items Money and Accounts…" at bounding box center [851, 692] width 1007 height 1039
click at [1143, 294] on select "Select Interest Type 401K Annuity Bond Education IRA Government Bond Government…" at bounding box center [1188, 291] width 193 height 36
select select "term_life_insurance"
click at [1093, 273] on select "Select Interest Type 401K Annuity Bond Education IRA Government Bond Government…" at bounding box center [1188, 291] width 193 height 36
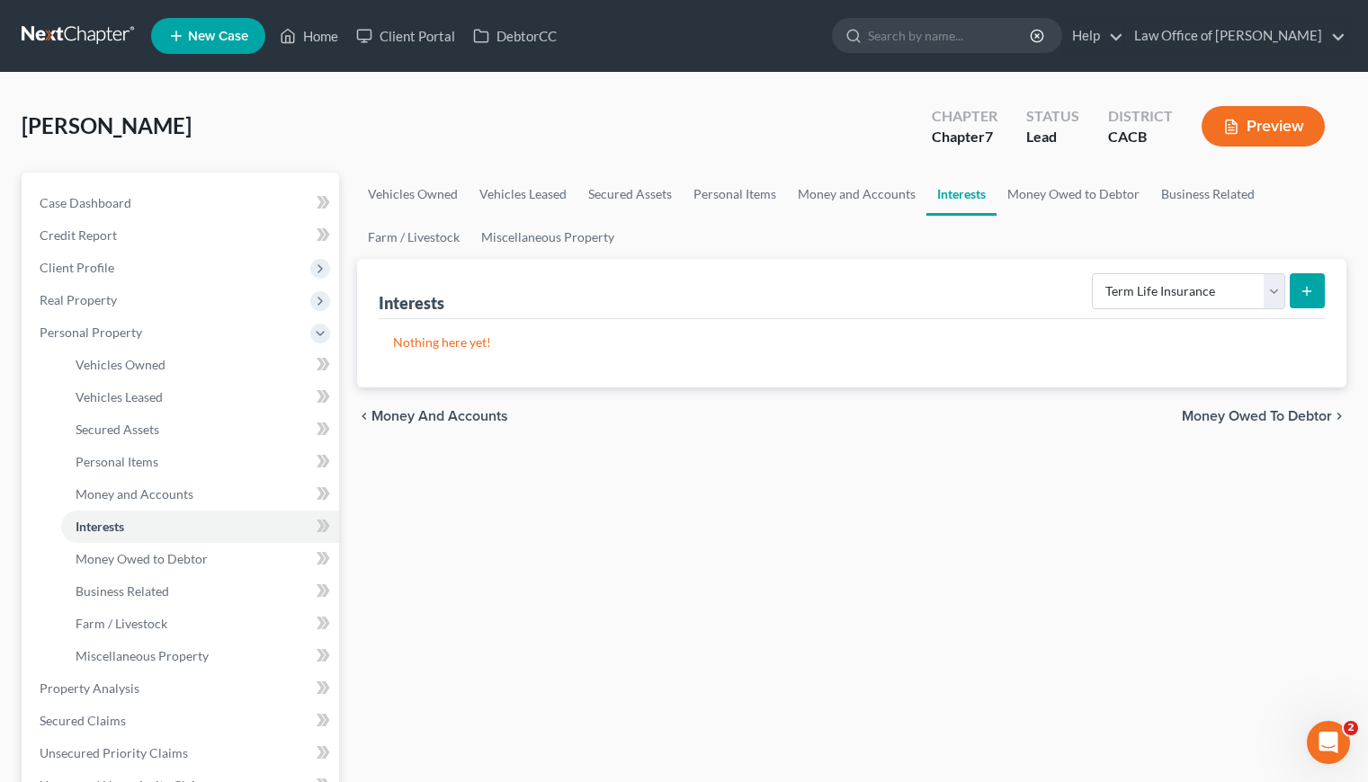
click at [1304, 293] on icon "submit" at bounding box center [1306, 291] width 14 height 14
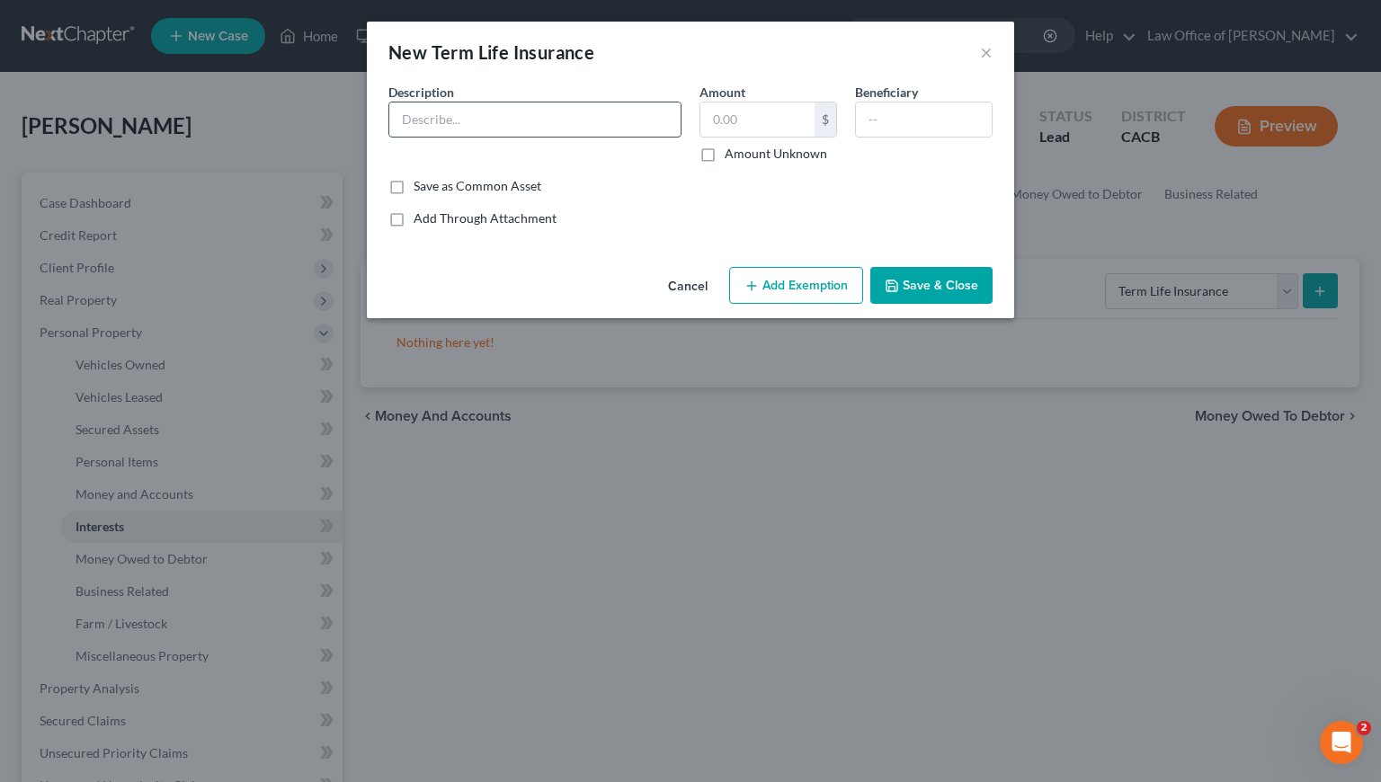
click at [481, 120] on input "text" at bounding box center [534, 120] width 291 height 34
click at [509, 120] on input "Primerica (Debtor 1)" at bounding box center [534, 120] width 291 height 34
type input "Primerica (Debtor)"
click at [778, 125] on input "text" at bounding box center [758, 120] width 114 height 34
type input "0.00"
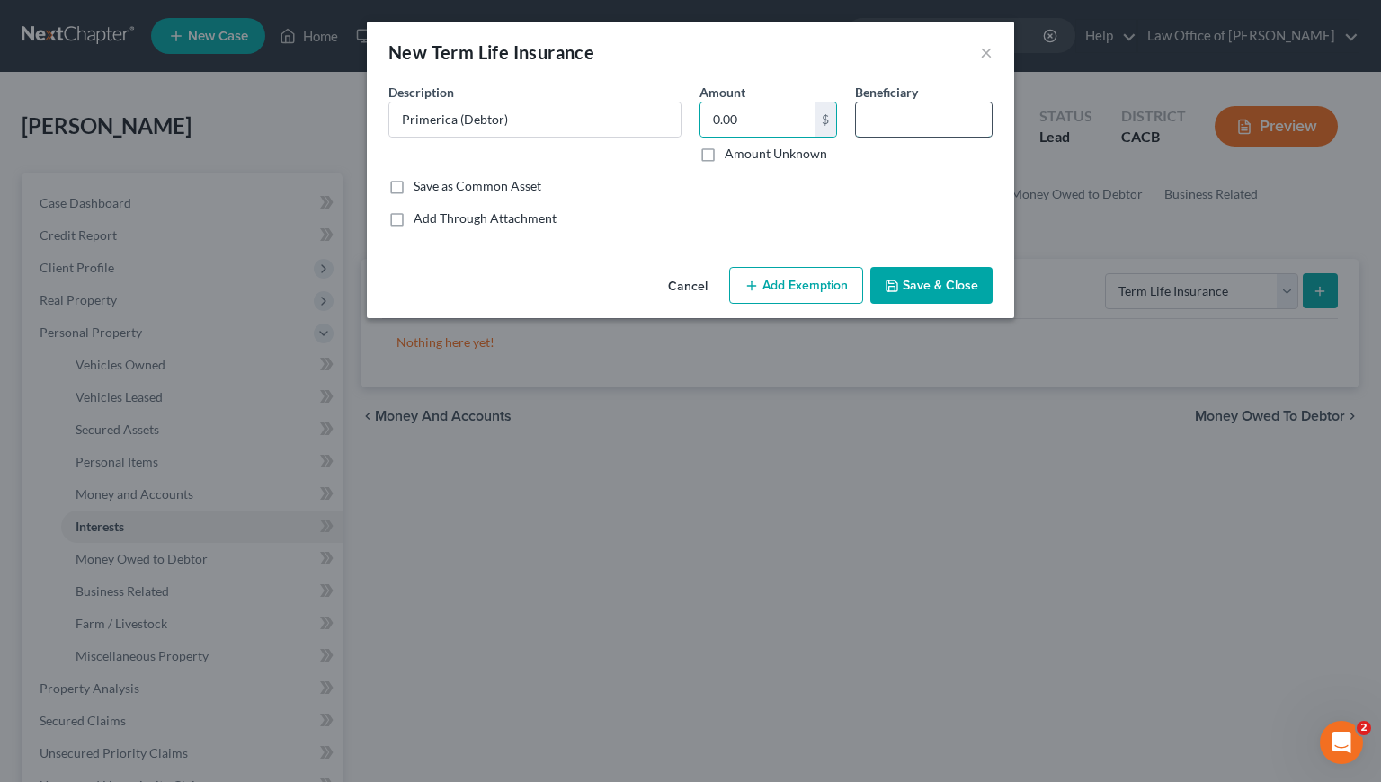
click at [976, 113] on input "text" at bounding box center [924, 120] width 136 height 34
type input "Next of Kin"
click at [920, 291] on button "Save & Close" at bounding box center [931, 286] width 122 height 38
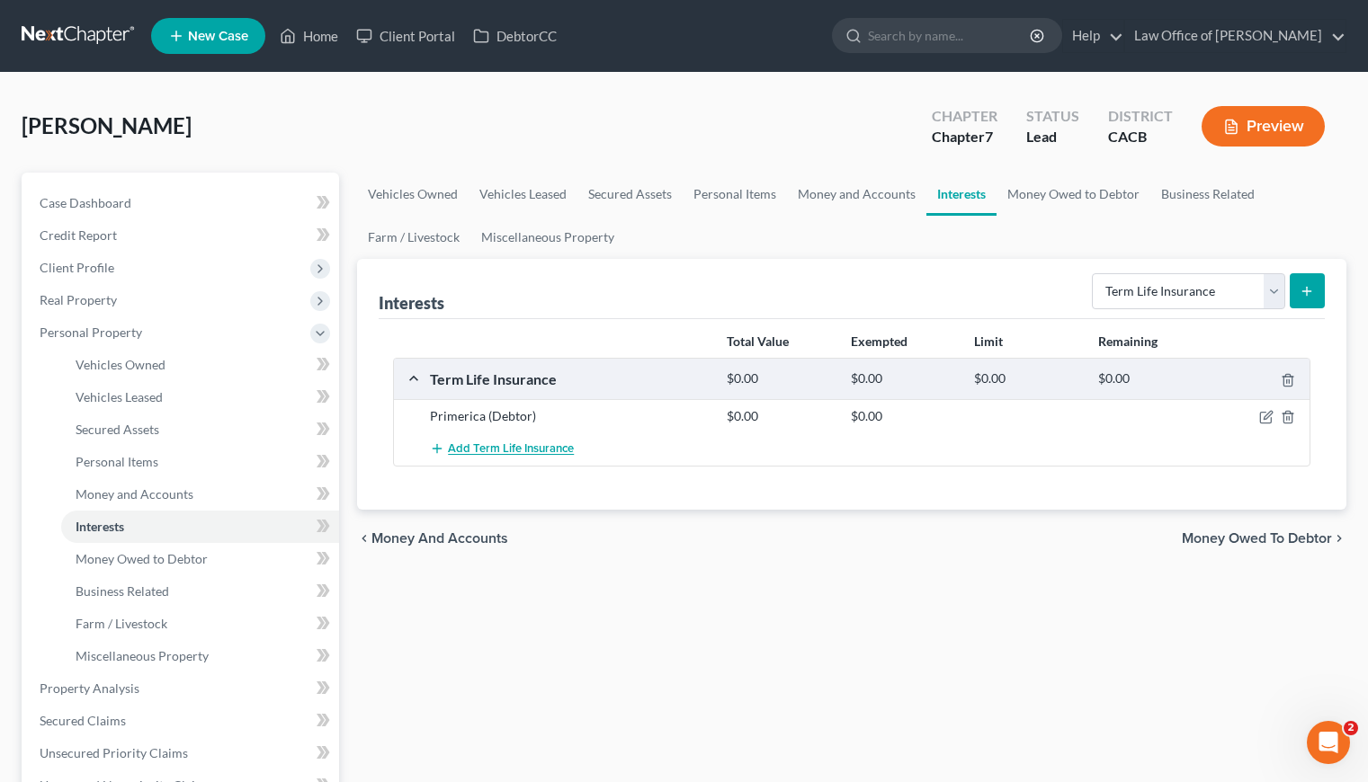
click at [517, 449] on span "Add Term Life Insurance" at bounding box center [511, 449] width 126 height 14
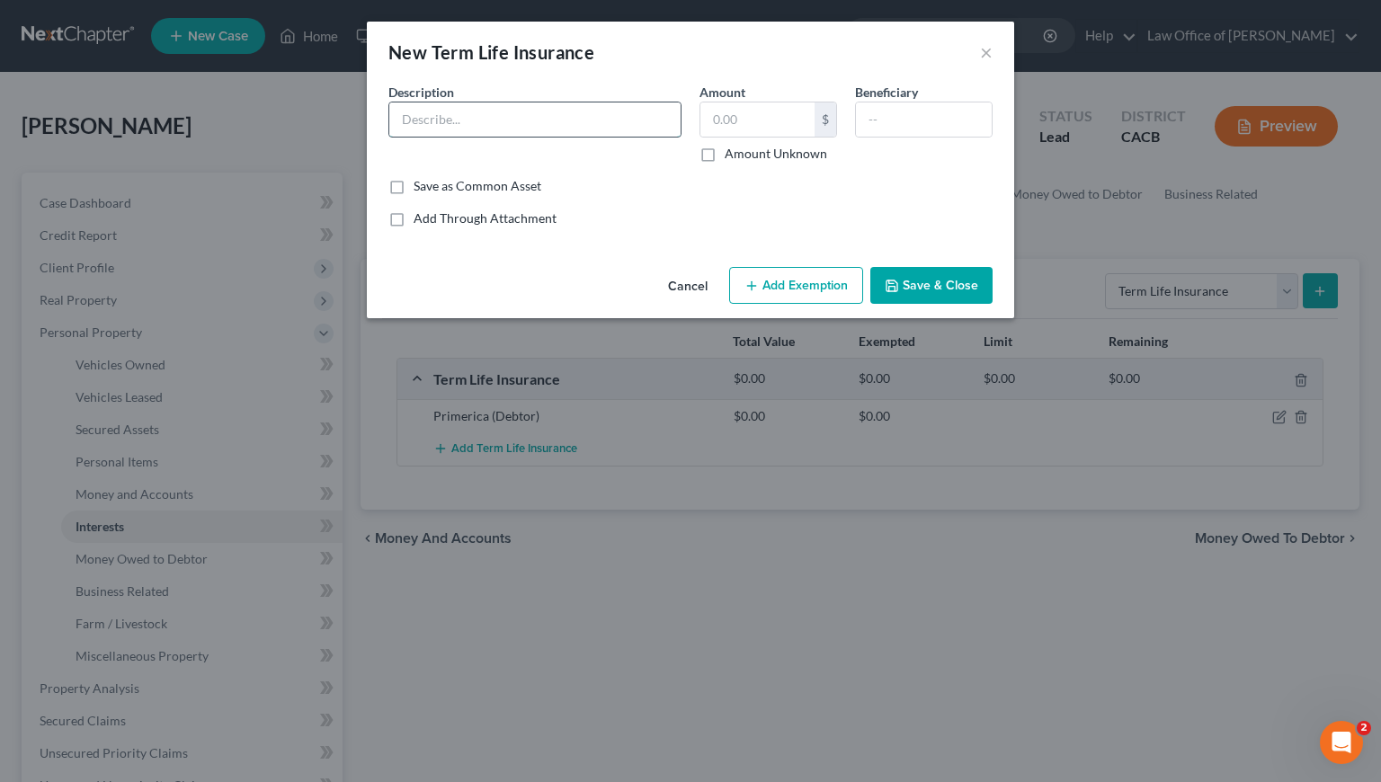
click at [489, 125] on input "text" at bounding box center [534, 120] width 291 height 34
type input "Primerica (Non-filing Spouse)"
click at [762, 105] on input "text" at bounding box center [758, 120] width 114 height 34
type input "0.00"
click at [937, 119] on input "text" at bounding box center [924, 120] width 136 height 34
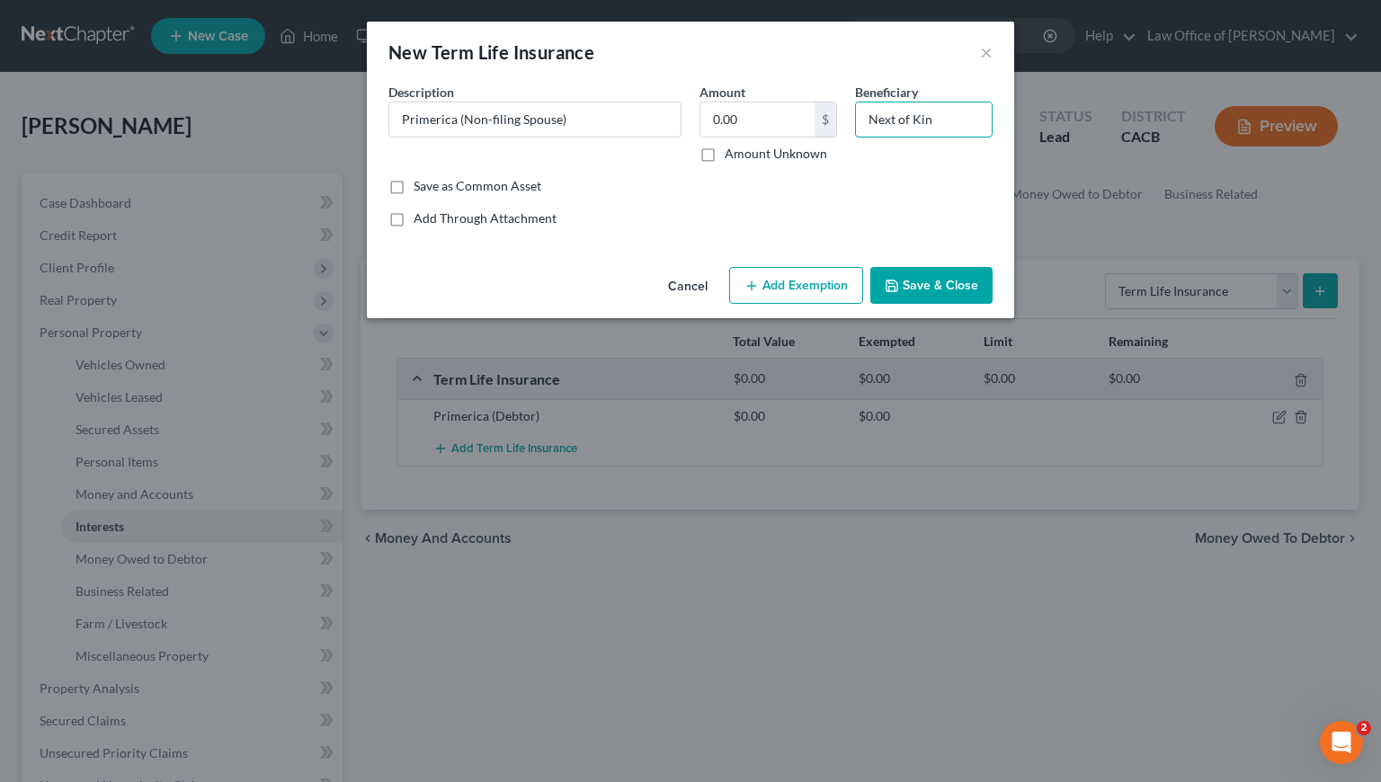
type input "Next of Kin"
click at [956, 276] on button "Save & Close" at bounding box center [931, 286] width 122 height 38
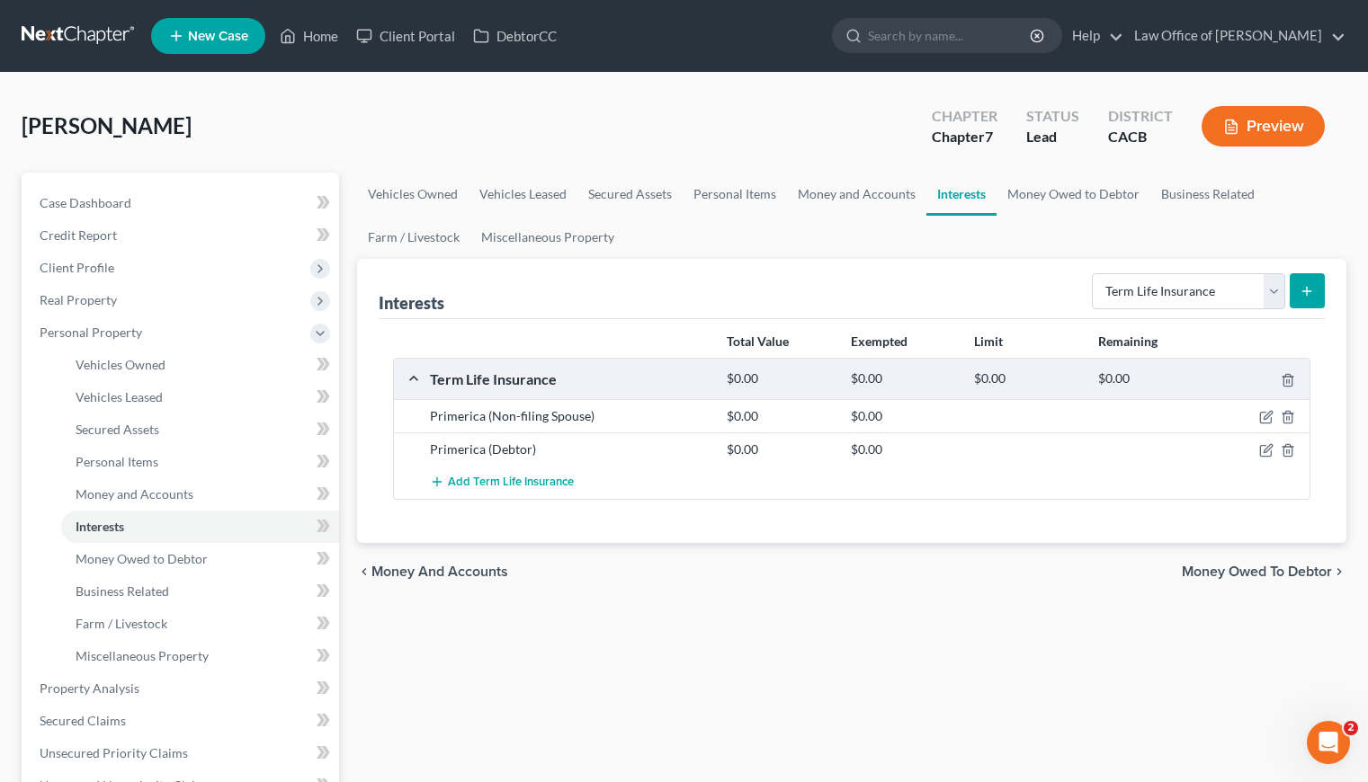
click at [877, 576] on div "chevron_left Money and Accounts Money Owed to Debtor chevron_right" at bounding box center [851, 572] width 989 height 58
click at [1191, 277] on select "Select Interest Type 401K Annuity Bond Education IRA Government Bond Government…" at bounding box center [1188, 291] width 193 height 36
click at [638, 658] on div "Vehicles Owned Vehicles Leased Secured Assets Personal Items Money and Accounts…" at bounding box center [851, 692] width 1007 height 1039
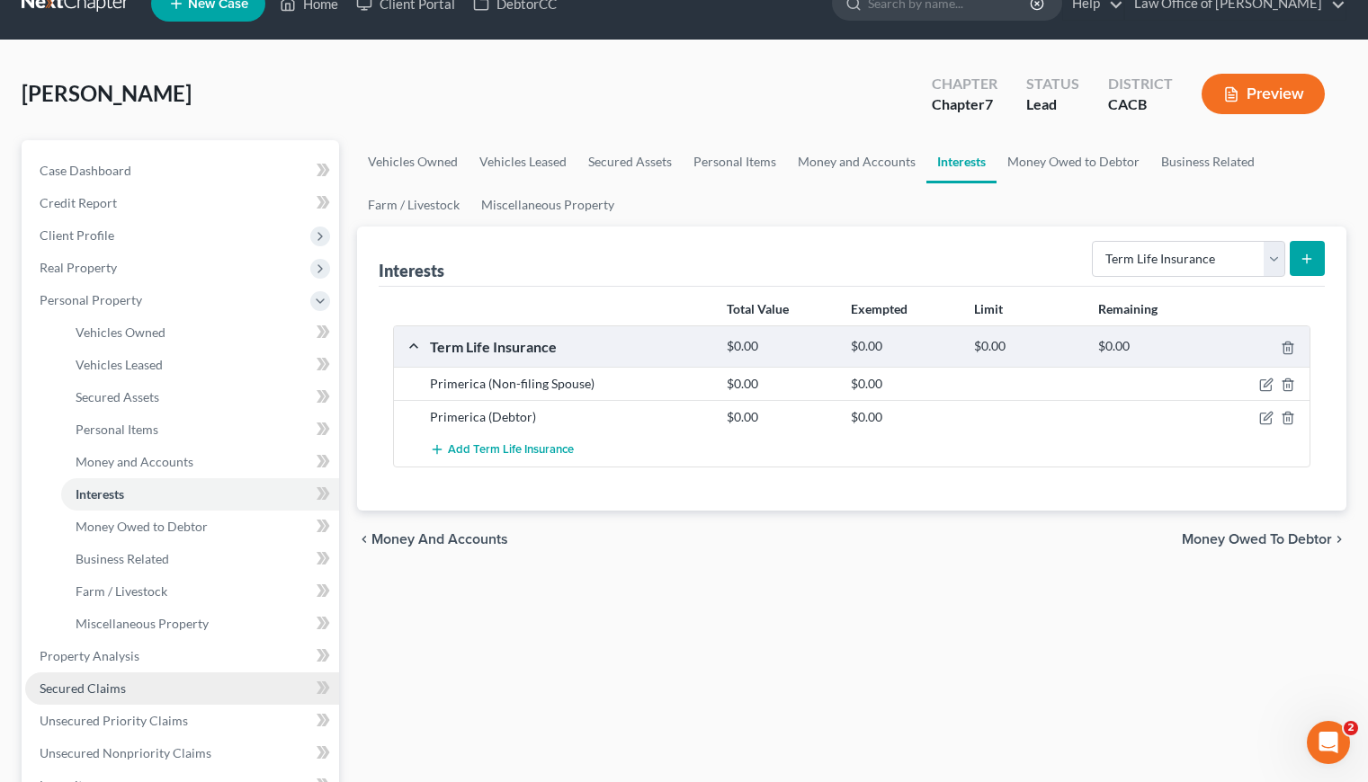
scroll to position [183, 0]
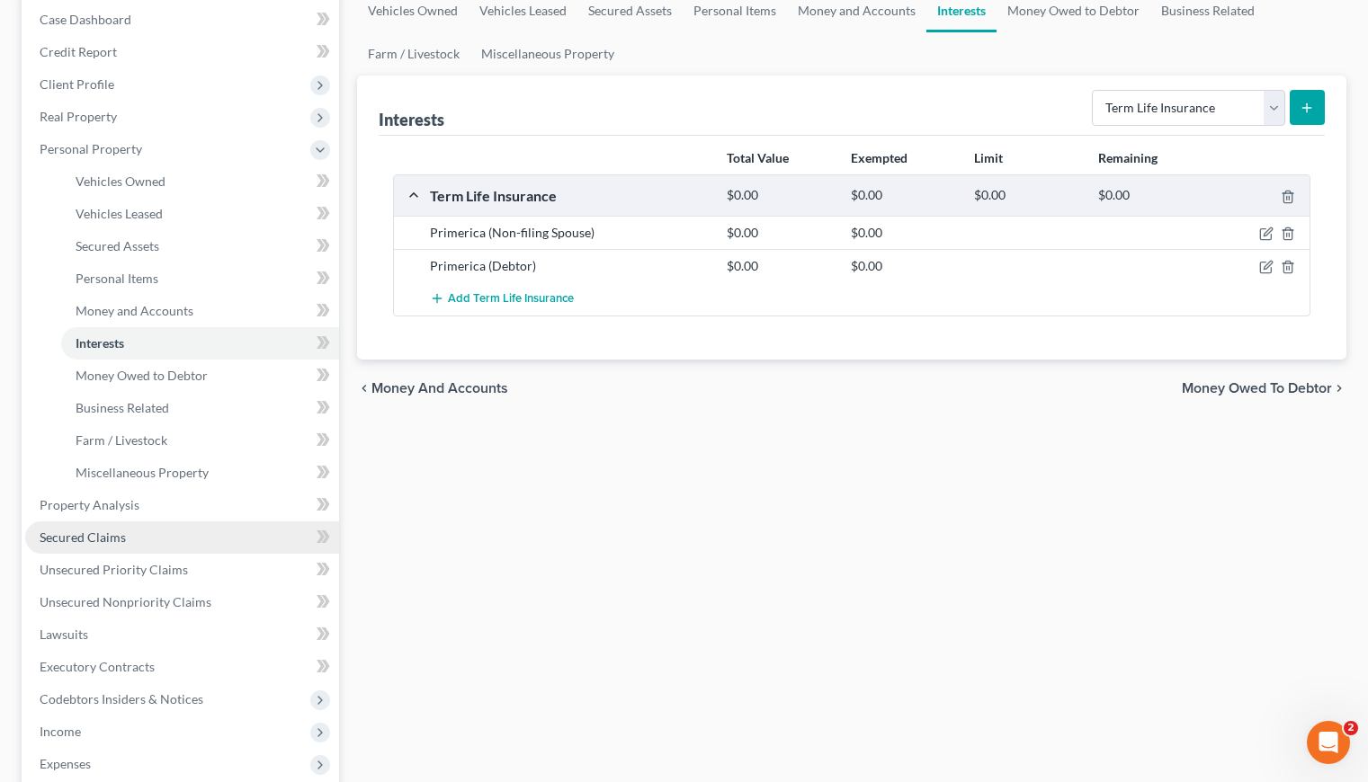
click at [112, 535] on span "Secured Claims" at bounding box center [83, 537] width 86 height 15
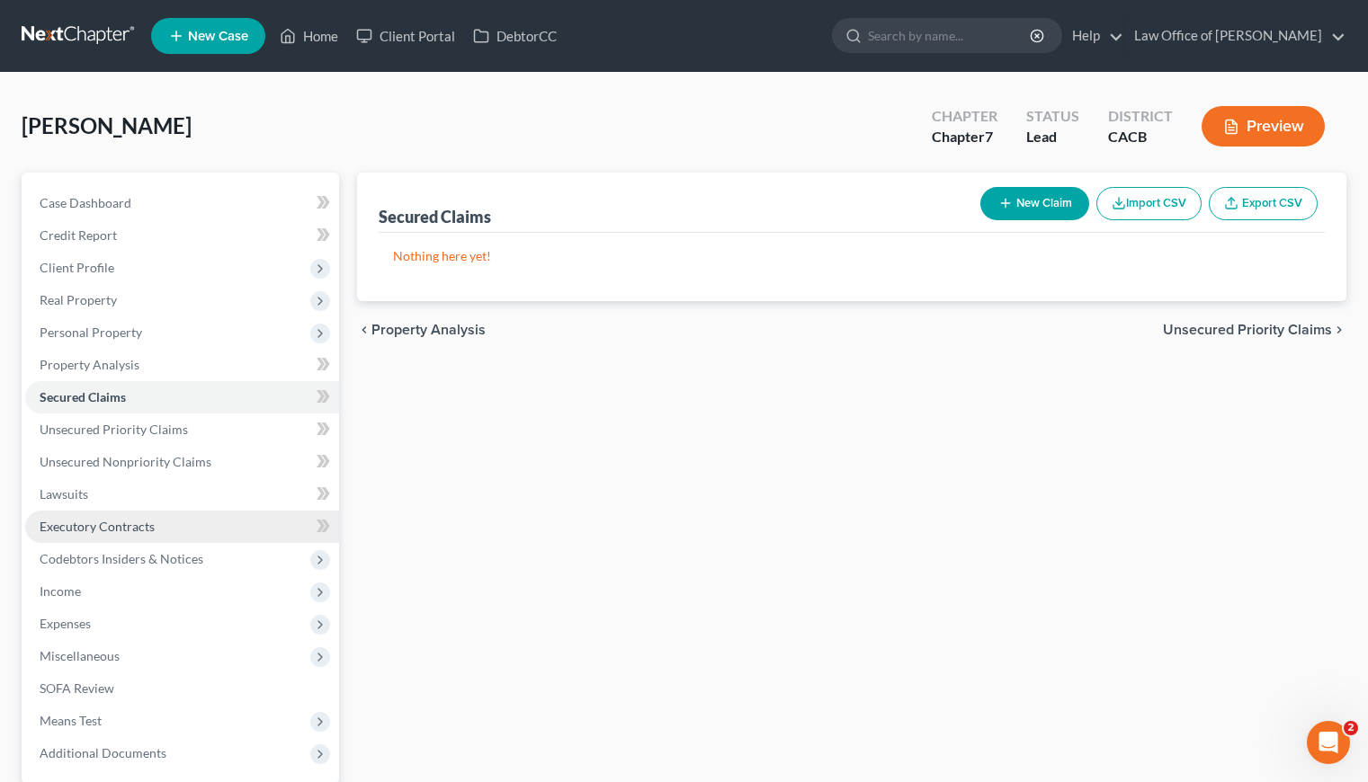
click at [80, 525] on span "Executory Contracts" at bounding box center [97, 526] width 115 height 15
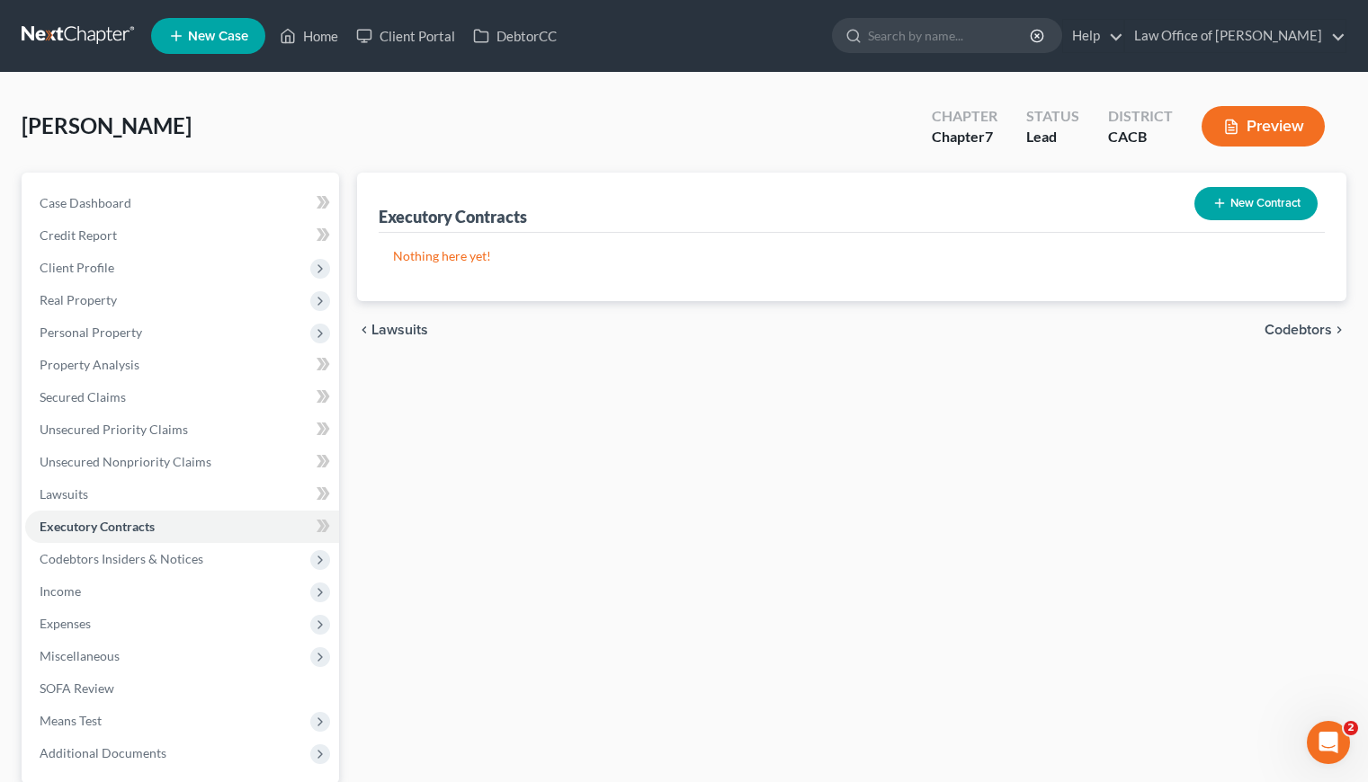
click at [1237, 200] on button "New Contract" at bounding box center [1255, 203] width 123 height 33
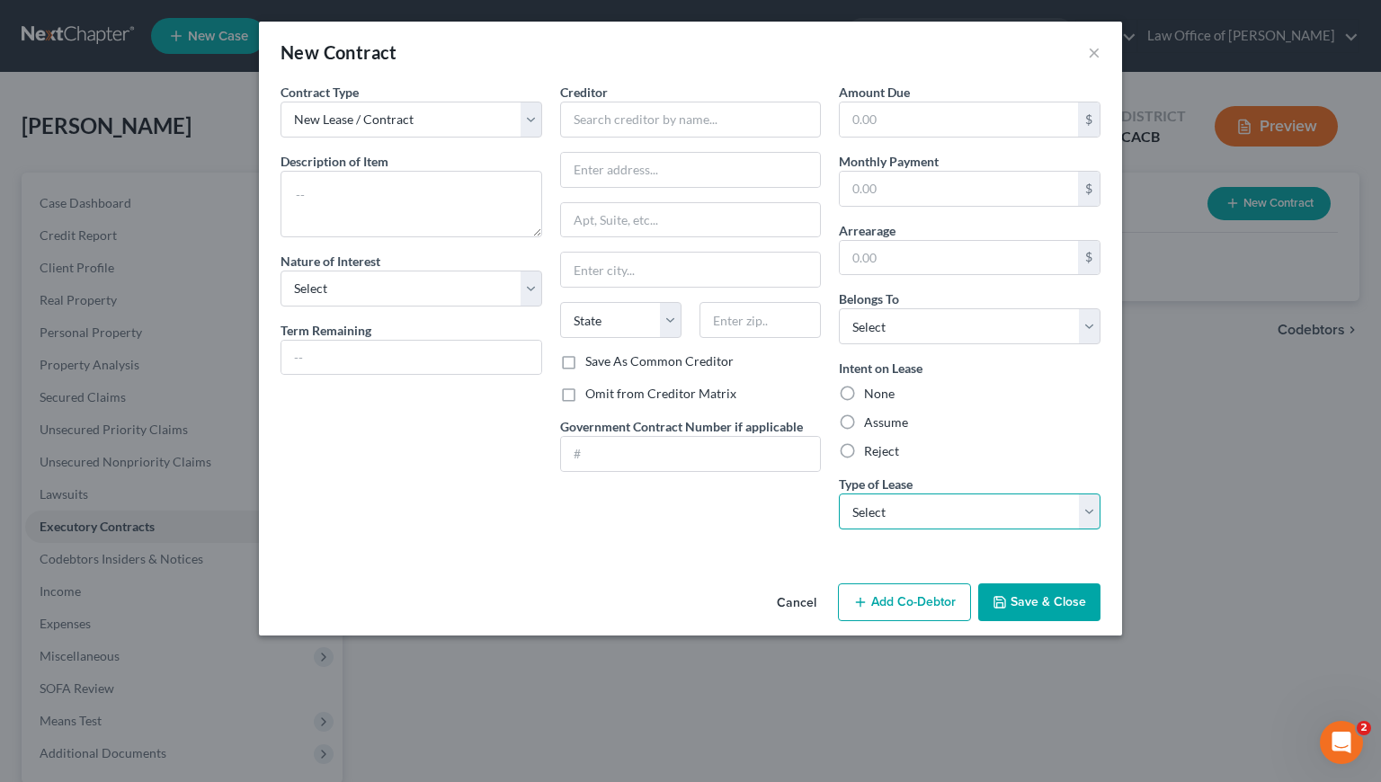
click at [872, 519] on select "Select Real Estate Car Other" at bounding box center [970, 512] width 262 height 36
select select "1"
click at [839, 494] on select "Select Real Estate Car Other" at bounding box center [970, 512] width 262 height 36
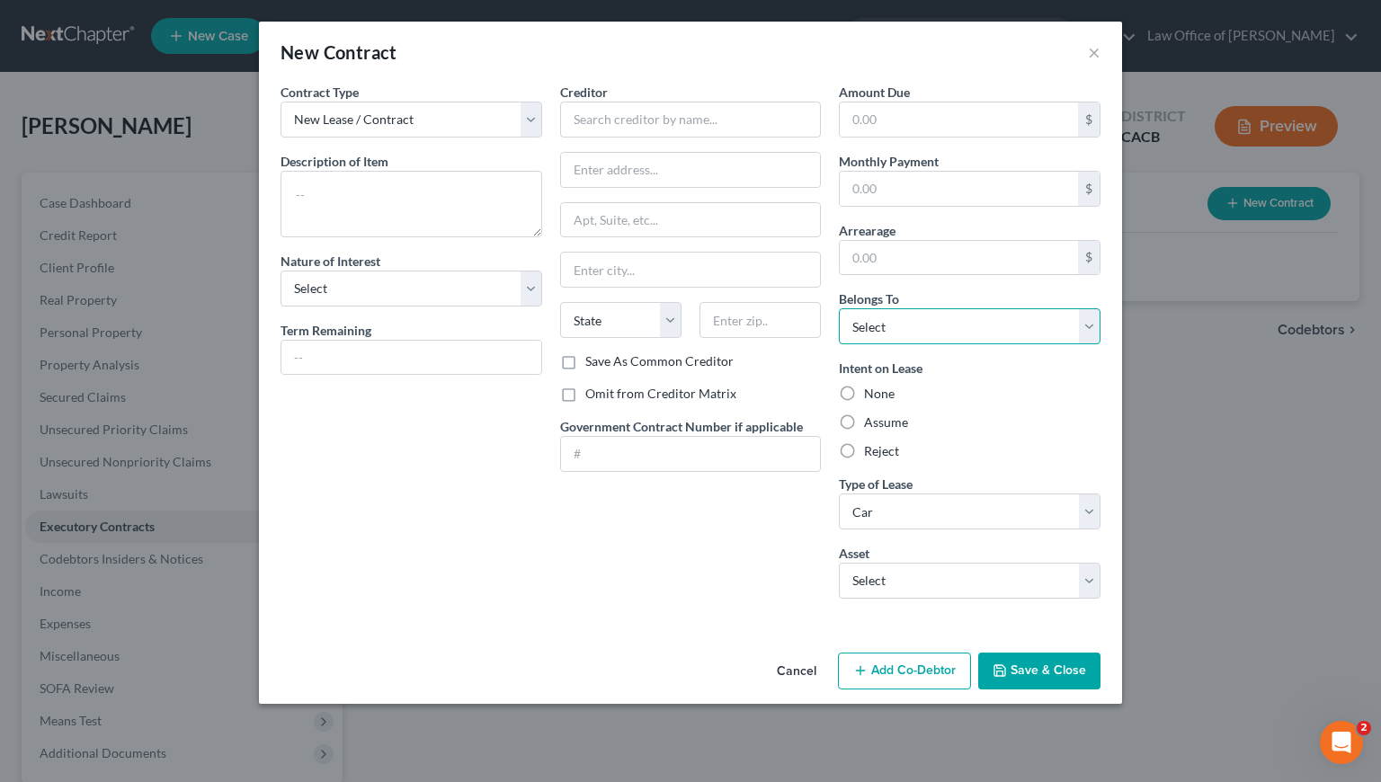
click at [924, 318] on select "Select Debtor 1 Only Debtor 2 Only Debtor 1 And Debtor 2 Only At Least One Of T…" at bounding box center [970, 326] width 262 height 36
select select "4"
click at [839, 308] on select "Select Debtor 1 Only Debtor 2 Only Debtor 1 And Debtor 2 Only At Least One Of T…" at bounding box center [970, 326] width 262 height 36
click at [864, 424] on label "Assume" at bounding box center [886, 423] width 44 height 18
click at [871, 424] on input "Assume" at bounding box center [877, 420] width 12 height 12
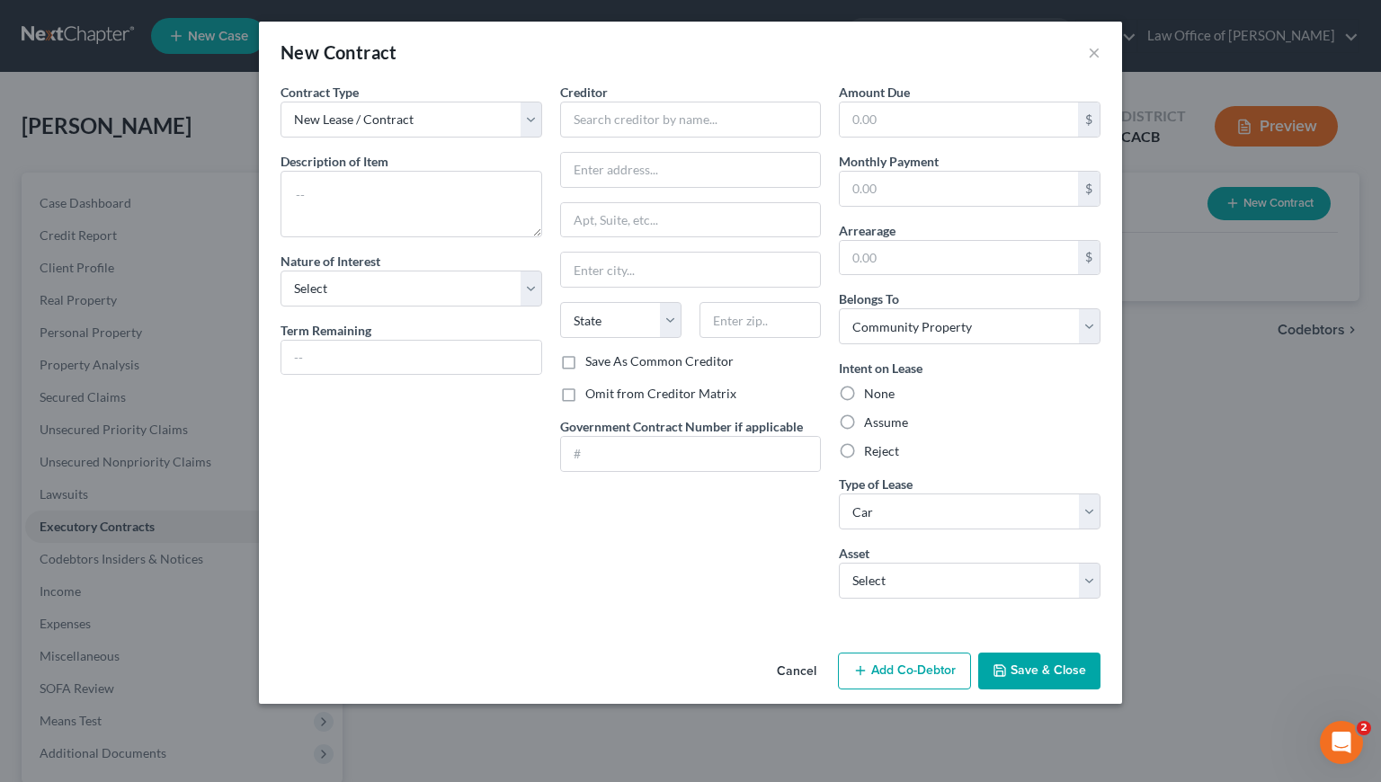
radio input "true"
click at [917, 576] on select "Select 2024 Volvo xc90 - $0.0" at bounding box center [970, 581] width 262 height 36
select select "0"
click at [839, 563] on select "Select 2024 Volvo xc90 - $0.0" at bounding box center [970, 581] width 262 height 36
type textarea "2024 Volvo xc90"
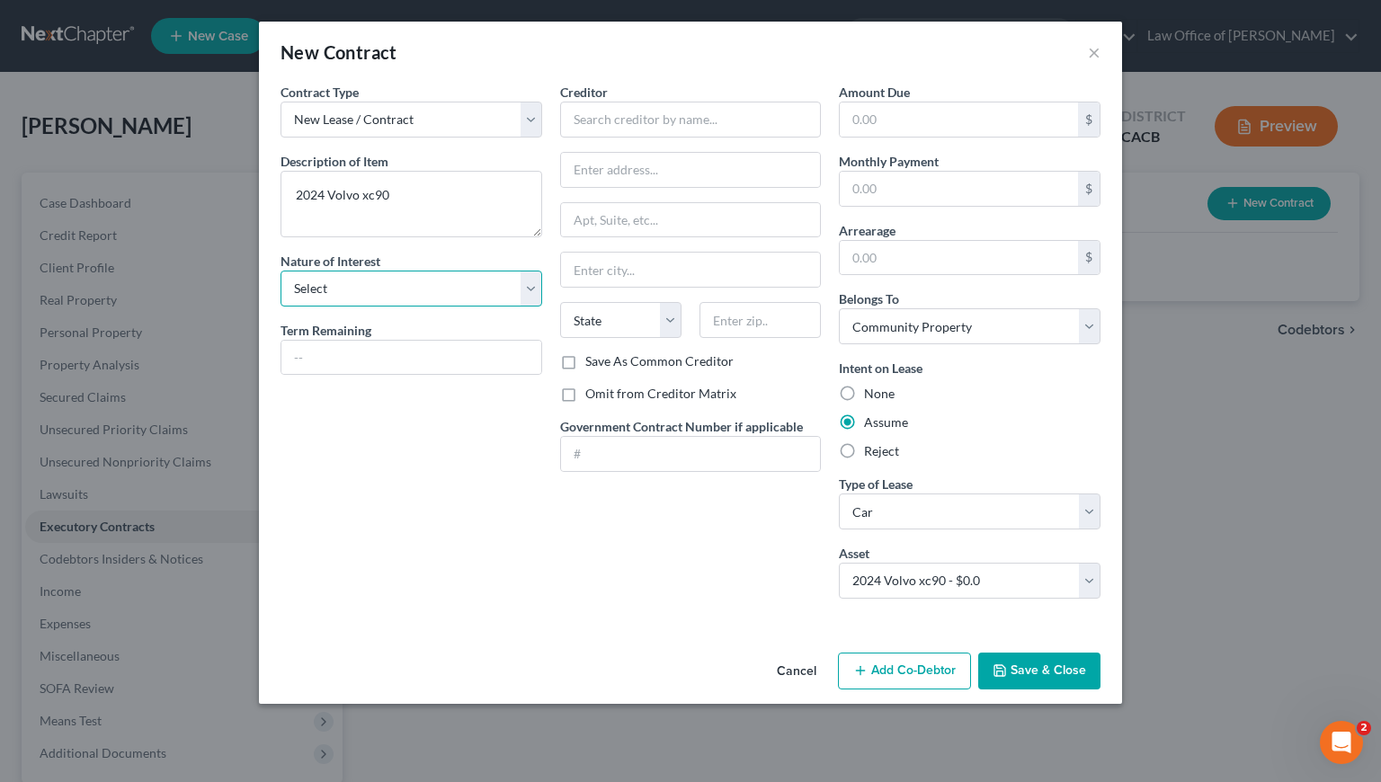
click at [432, 281] on select "Select Purchaser Agent Lessor Lessee" at bounding box center [412, 289] width 262 height 36
select select "3"
click at [281, 271] on select "Select Purchaser Agent Lessor Lessee" at bounding box center [412, 289] width 262 height 36
click at [655, 111] on input "text" at bounding box center [691, 120] width 262 height 36
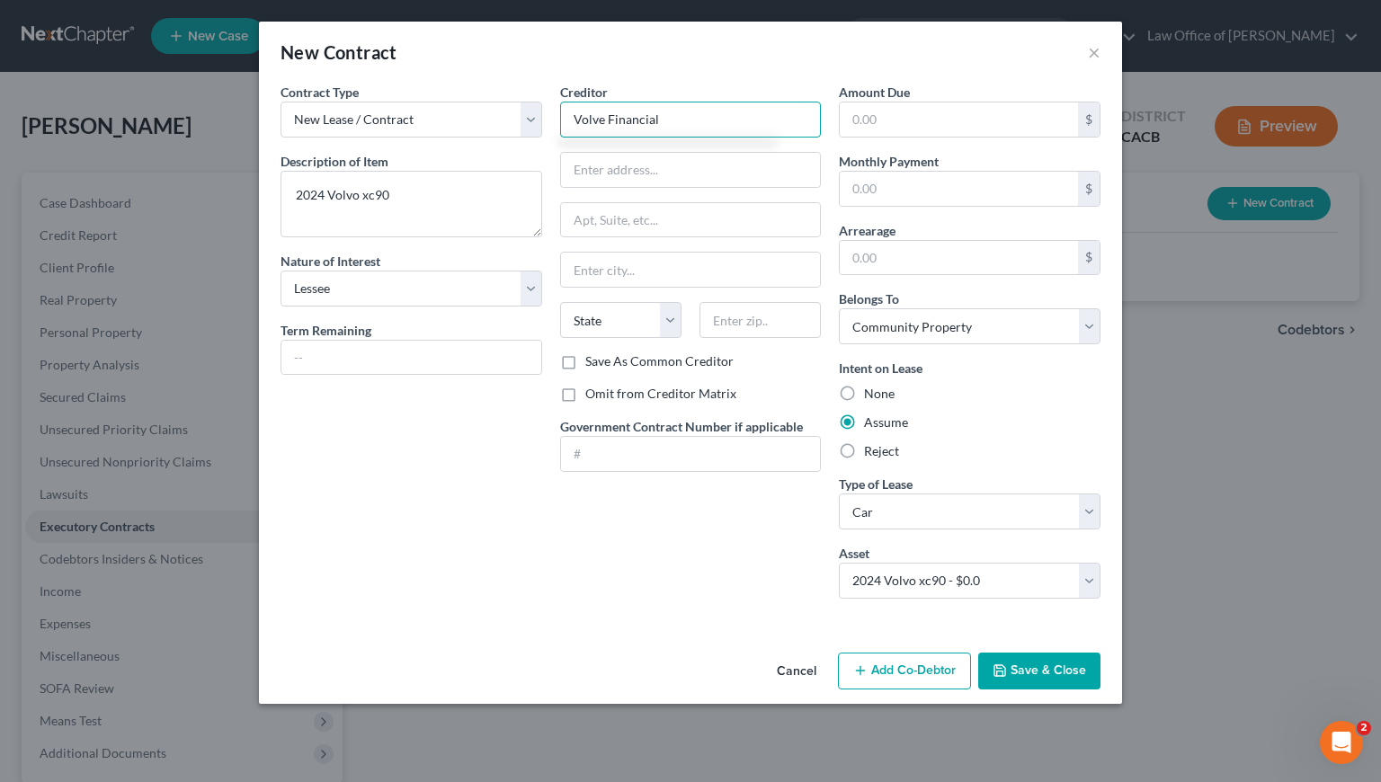
click at [603, 122] on input "Volve Financial" at bounding box center [691, 120] width 262 height 36
drag, startPoint x: 679, startPoint y: 124, endPoint x: 565, endPoint y: 124, distance: 114.2
click at [565, 120] on input "Volvo Financial" at bounding box center [691, 120] width 262 height 36
type input "Volvo Financial"
click at [555, 540] on div "Creditor * Volvo Financial State AL AK AR AZ CA CO CT DE DC FL GA GU HI ID IL I…" at bounding box center [691, 348] width 280 height 531
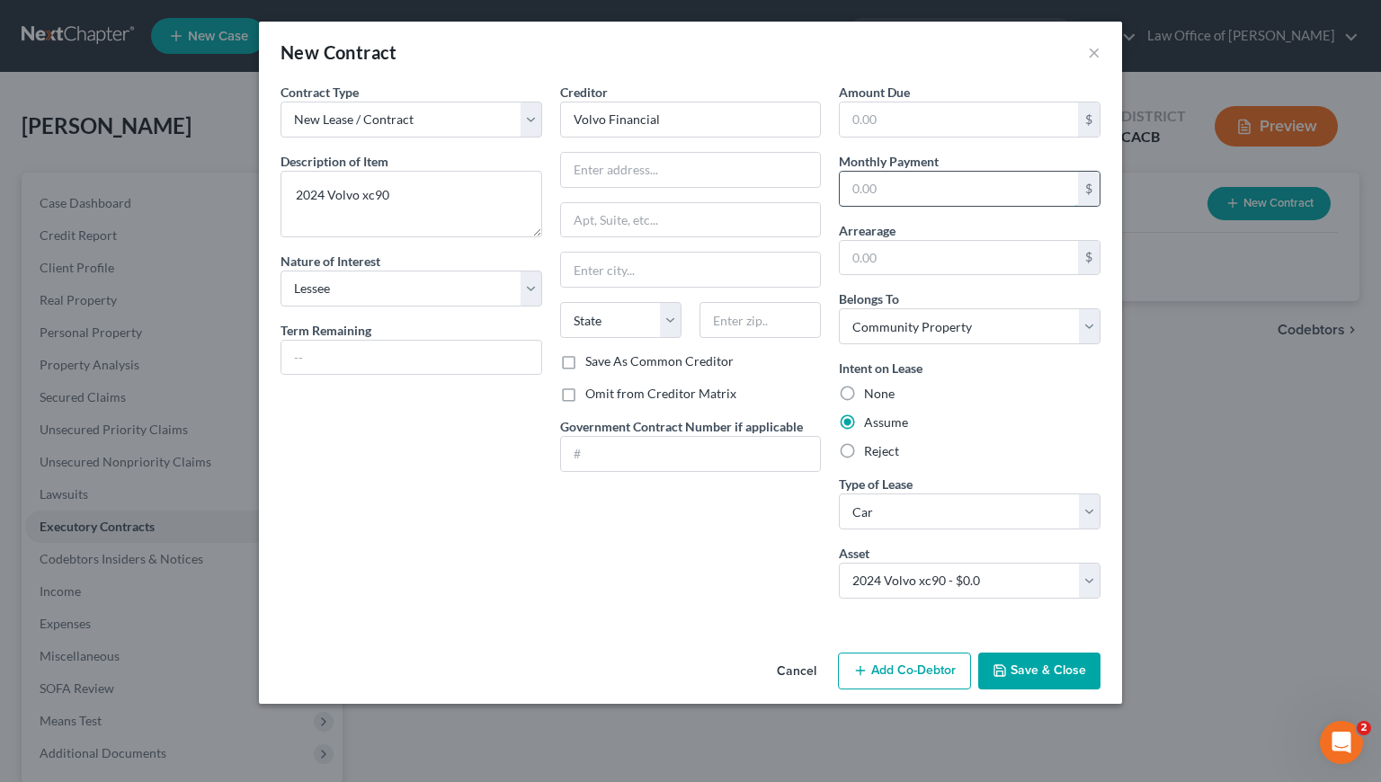
click at [916, 188] on input "text" at bounding box center [959, 189] width 238 height 34
type input "790"
drag, startPoint x: 383, startPoint y: 557, endPoint x: 394, endPoint y: 555, distance: 10.9
click at [383, 556] on div "Contract Type New Lease / Contract New Timeshare Description of non-residential…" at bounding box center [412, 348] width 280 height 531
click at [977, 119] on input "text" at bounding box center [959, 120] width 238 height 34
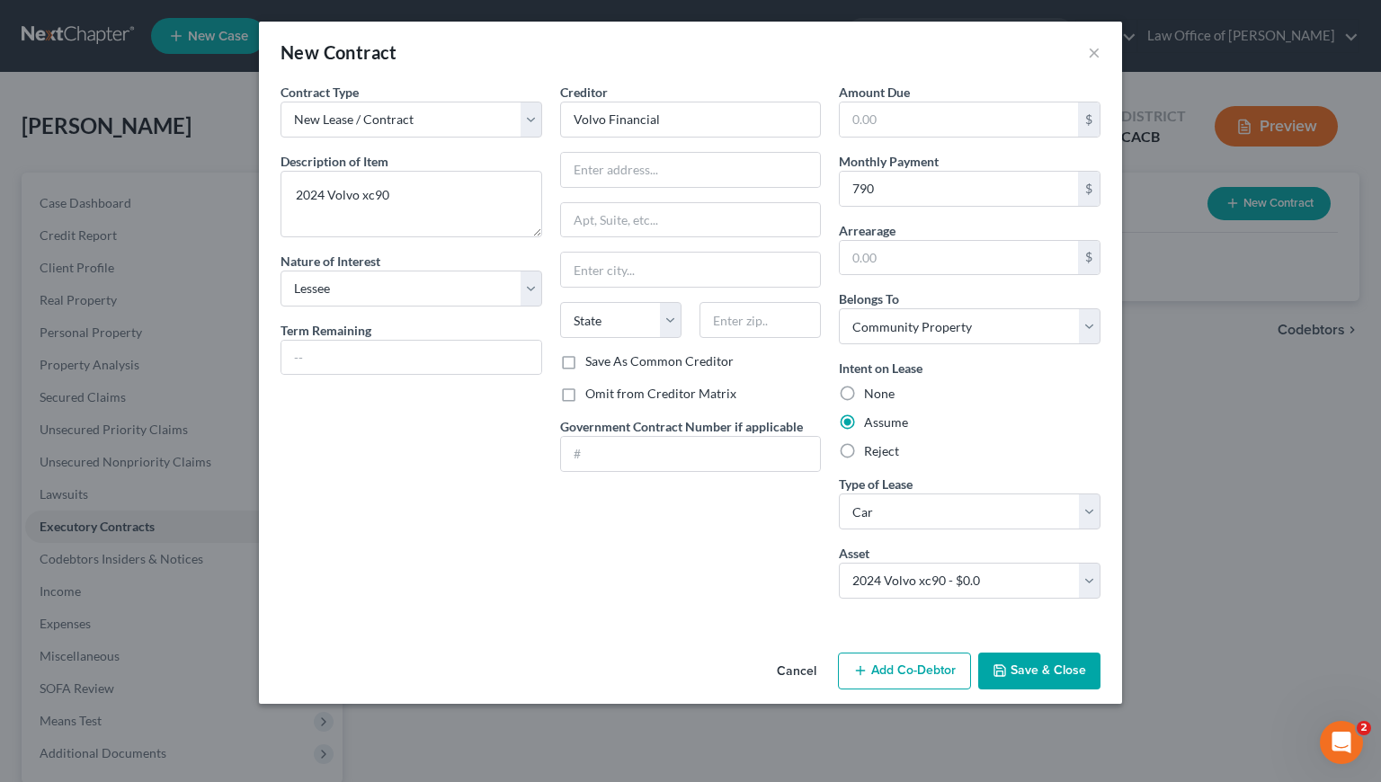
click at [658, 586] on div "Creditor * Volvo Financial State AL AK AR AZ CA CO CT DE DC FL GA GU HI ID IL I…" at bounding box center [691, 348] width 280 height 531
click at [1068, 679] on button "Save & Close" at bounding box center [1039, 672] width 122 height 38
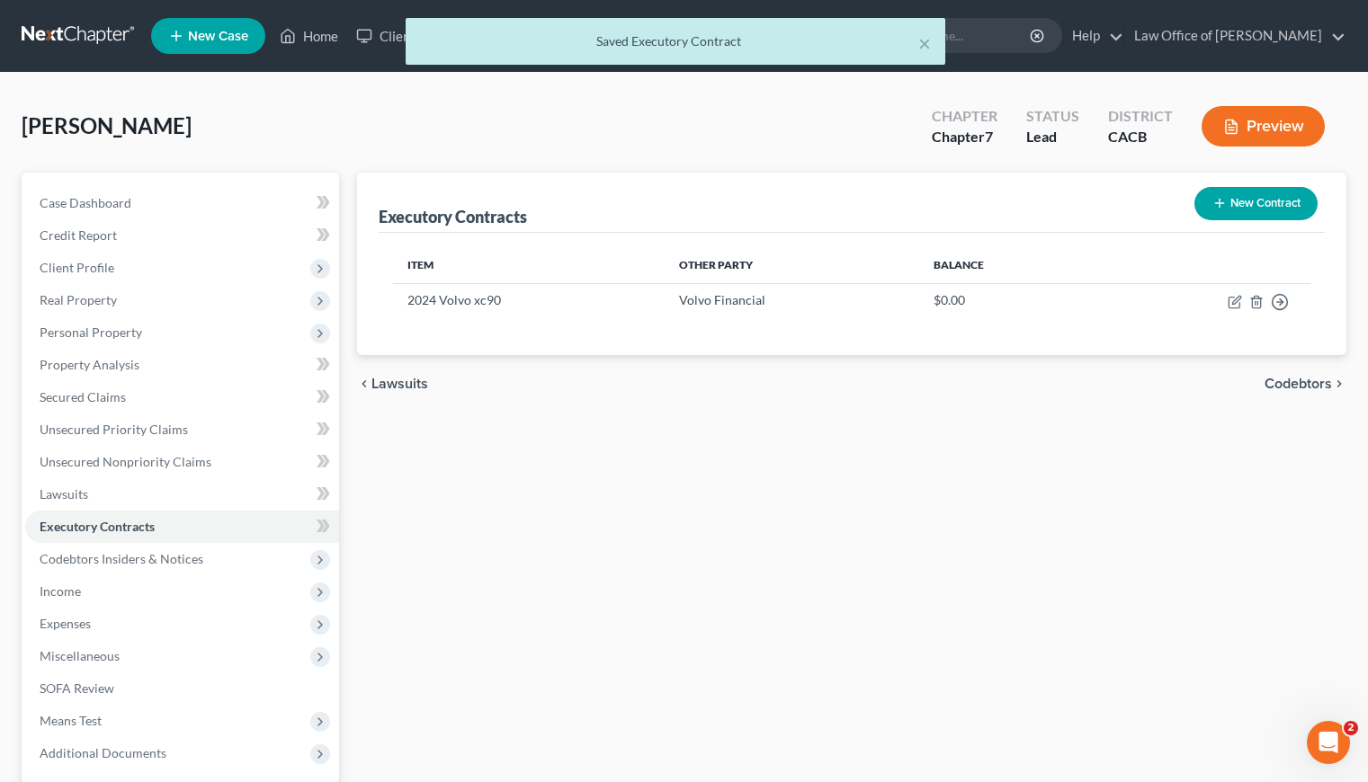
drag, startPoint x: 762, startPoint y: 428, endPoint x: 661, endPoint y: 421, distance: 101.0
click at [762, 429] on div "Executory Contracts New Contract Item Other Party Balance 2024 Volvo xc90 Volvo…" at bounding box center [851, 530] width 1007 height 715
click at [60, 592] on span "Income" at bounding box center [60, 591] width 41 height 15
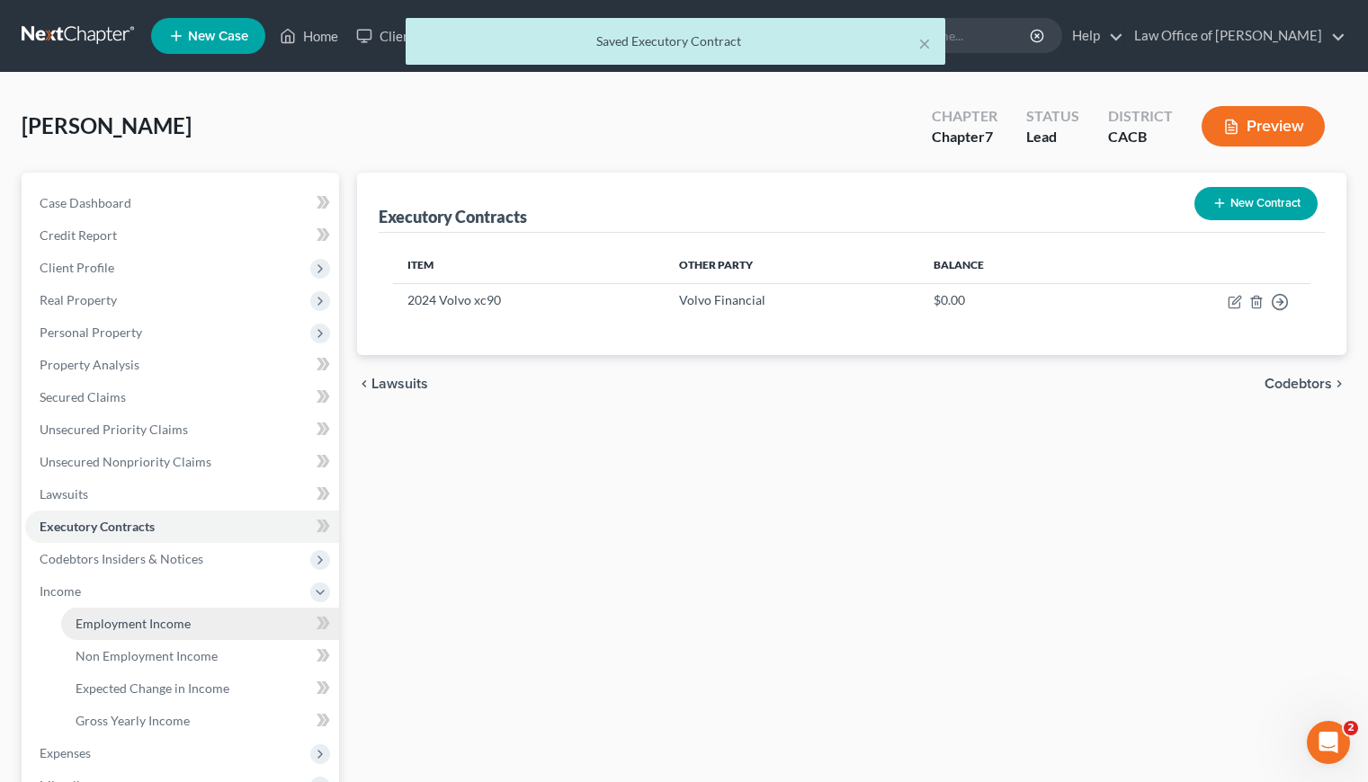
click at [144, 624] on span "Employment Income" at bounding box center [133, 623] width 115 height 15
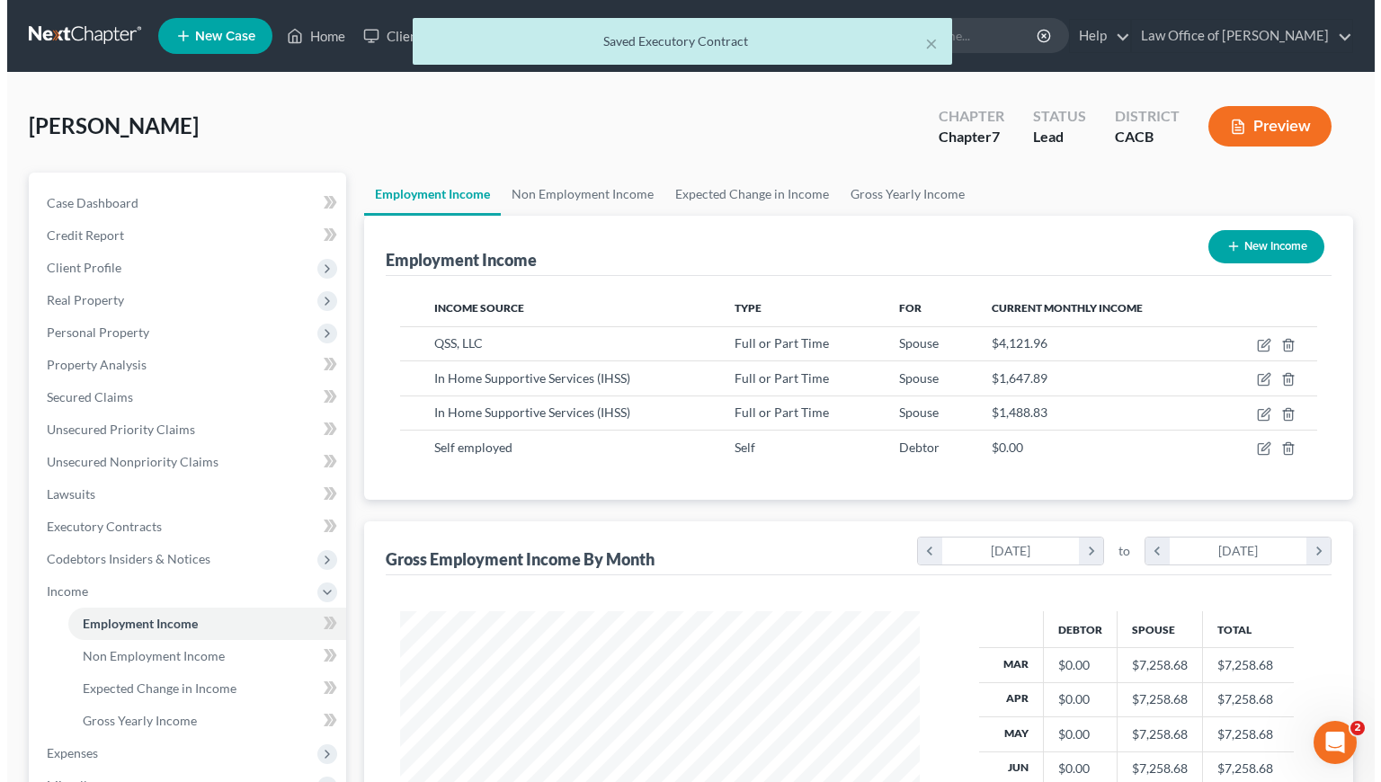
scroll to position [322, 556]
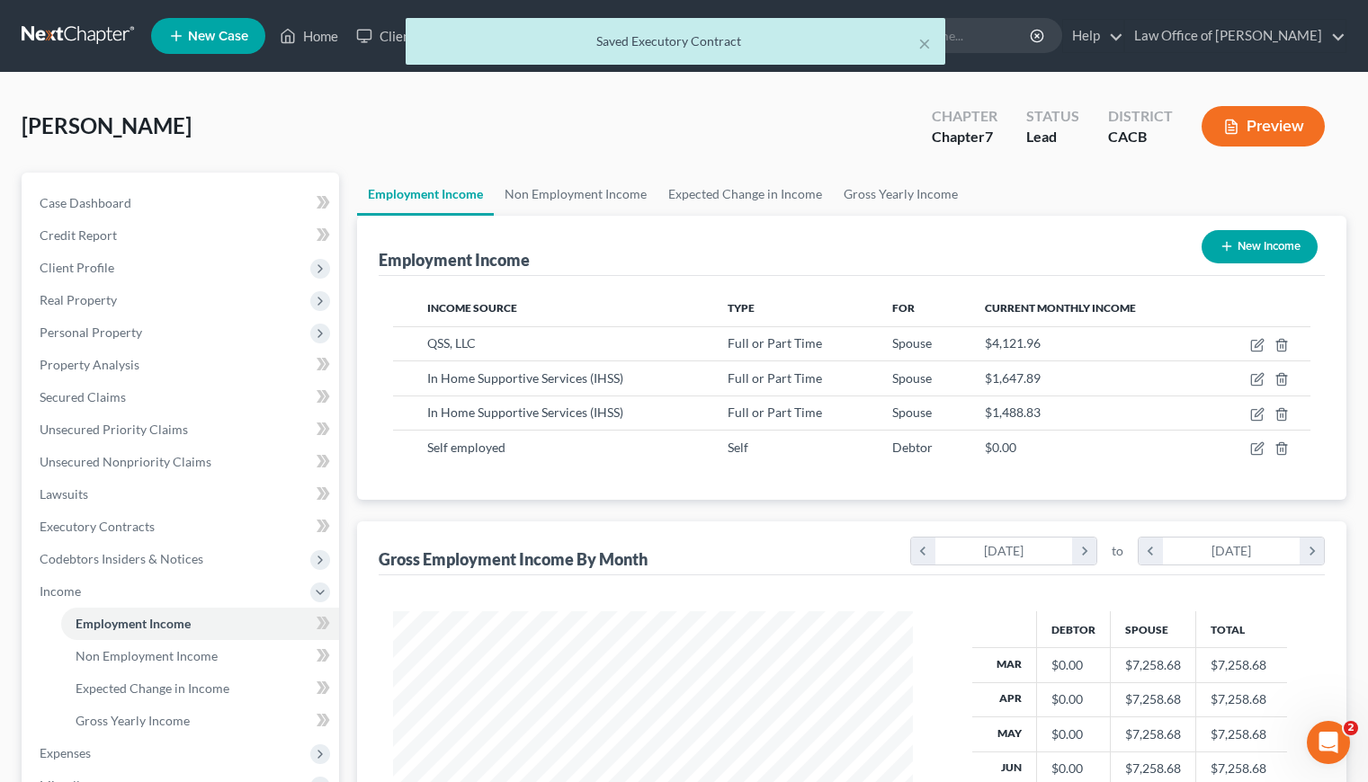
click at [727, 517] on div "Employment Income New Income Income Source Type For Current Monthly Income QSS,…" at bounding box center [851, 597] width 989 height 762
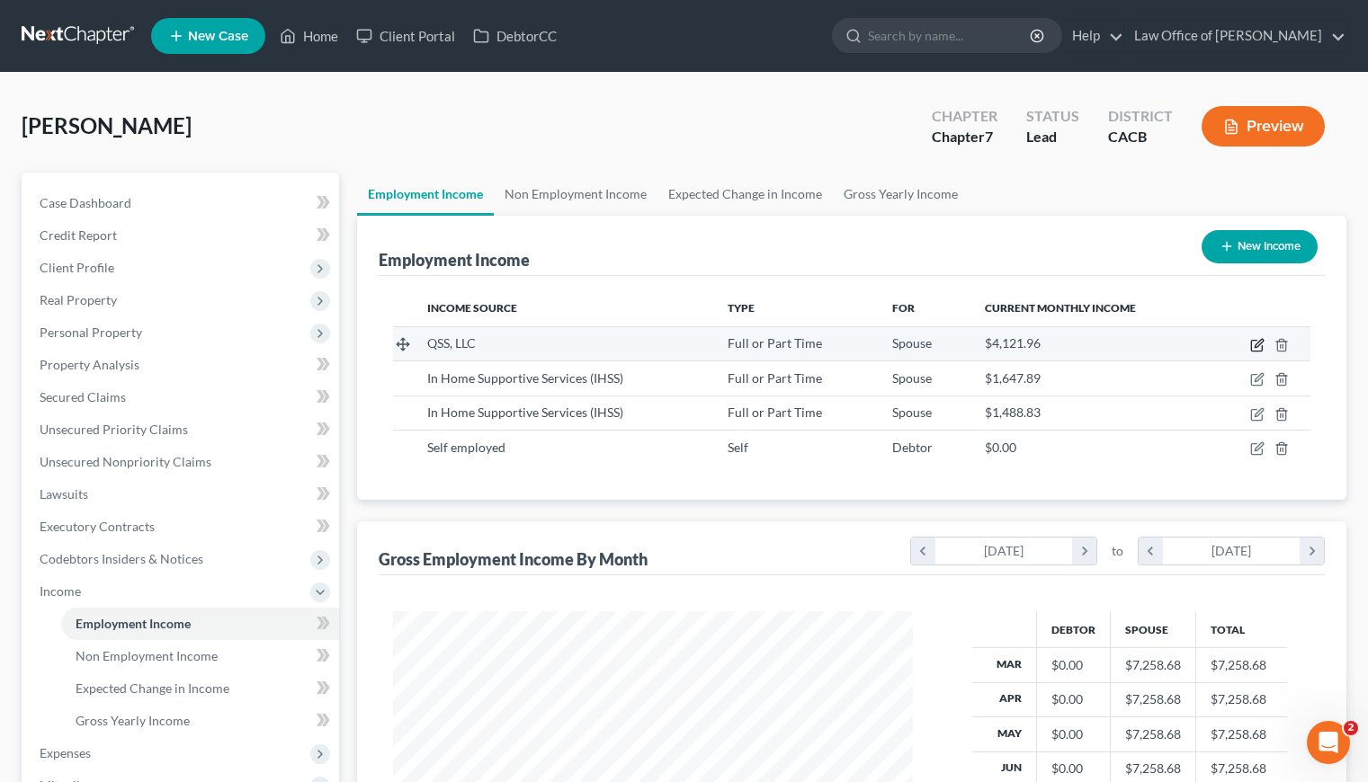
click at [1255, 345] on icon "button" at bounding box center [1258, 343] width 8 height 8
select select "0"
select select "4"
select select "0"
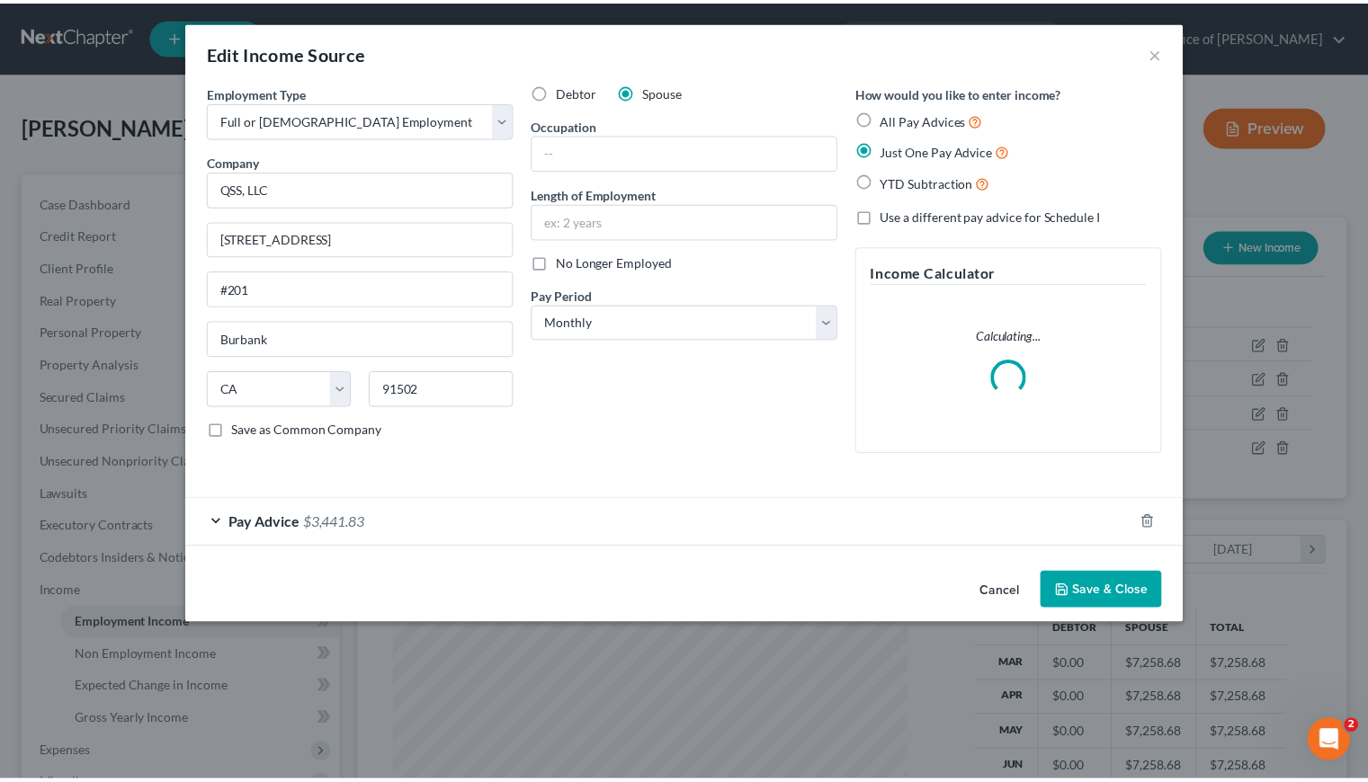
scroll to position [322, 561]
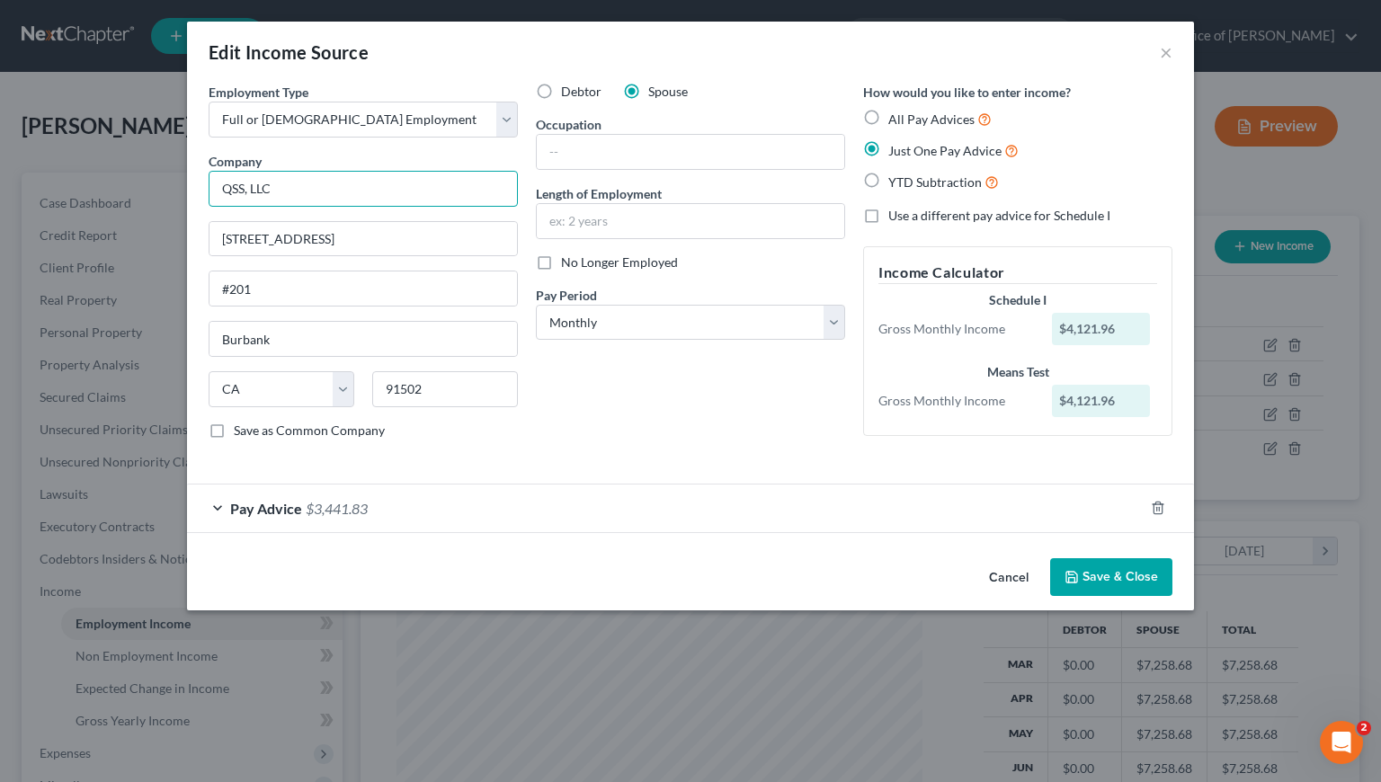
drag, startPoint x: 277, startPoint y: 191, endPoint x: 217, endPoint y: 191, distance: 60.2
click at [218, 191] on input "QSS, LLC" at bounding box center [363, 189] width 309 height 36
type input "Info Check Solution"
click at [649, 410] on div "Debtor Spouse Occupation Length of Employment No Longer Employed Pay Period * S…" at bounding box center [690, 268] width 327 height 371
drag, startPoint x: 767, startPoint y: 450, endPoint x: 757, endPoint y: 445, distance: 10.9
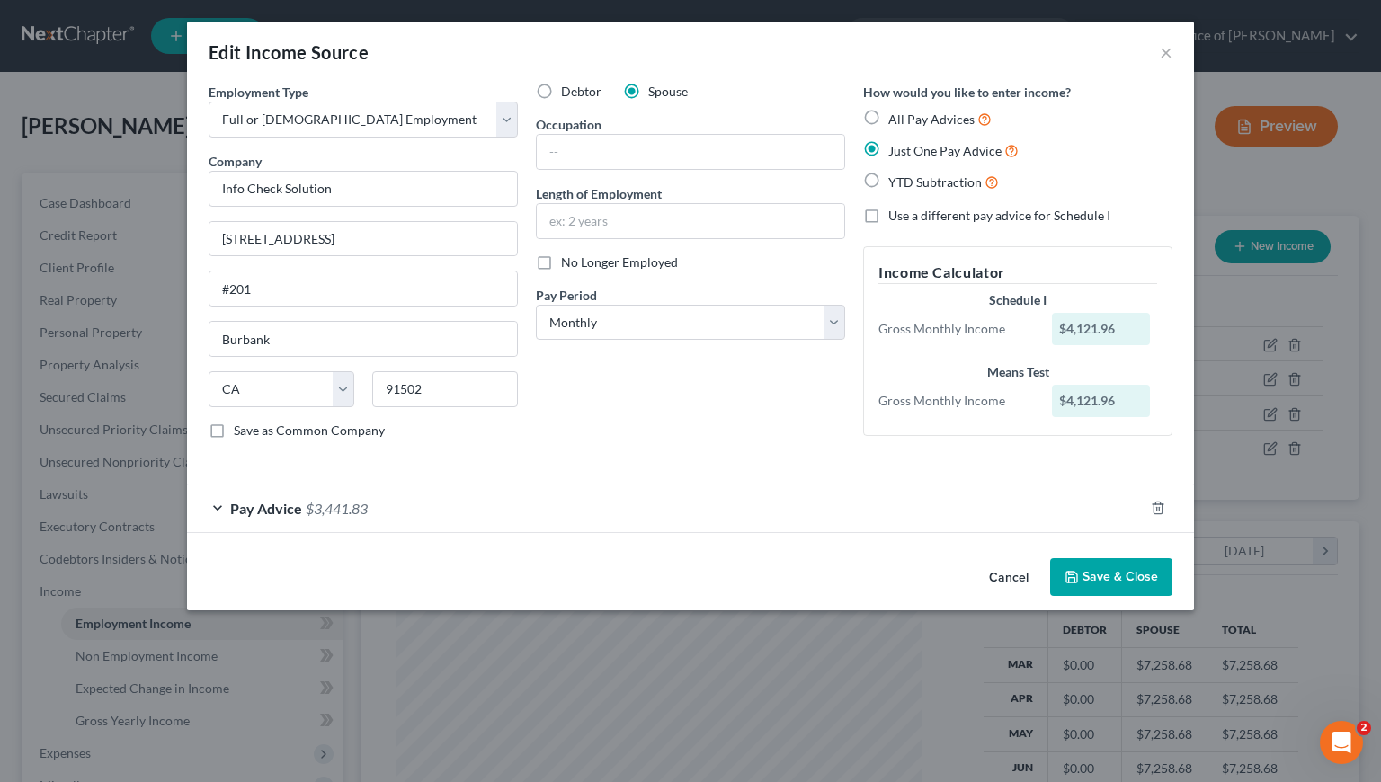
click at [767, 450] on div "Debtor Spouse Occupation Length of Employment No Longer Employed Pay Period * S…" at bounding box center [690, 268] width 327 height 371
drag, startPoint x: 646, startPoint y: 424, endPoint x: 636, endPoint y: 417, distance: 12.2
click at [645, 424] on div "Debtor Spouse Occupation Length of Employment No Longer Employed Pay Period * S…" at bounding box center [690, 268] width 327 height 371
click at [234, 431] on label "Save as Common Company" at bounding box center [309, 431] width 151 height 18
click at [241, 431] on input "Save as Common Company" at bounding box center [247, 428] width 12 height 12
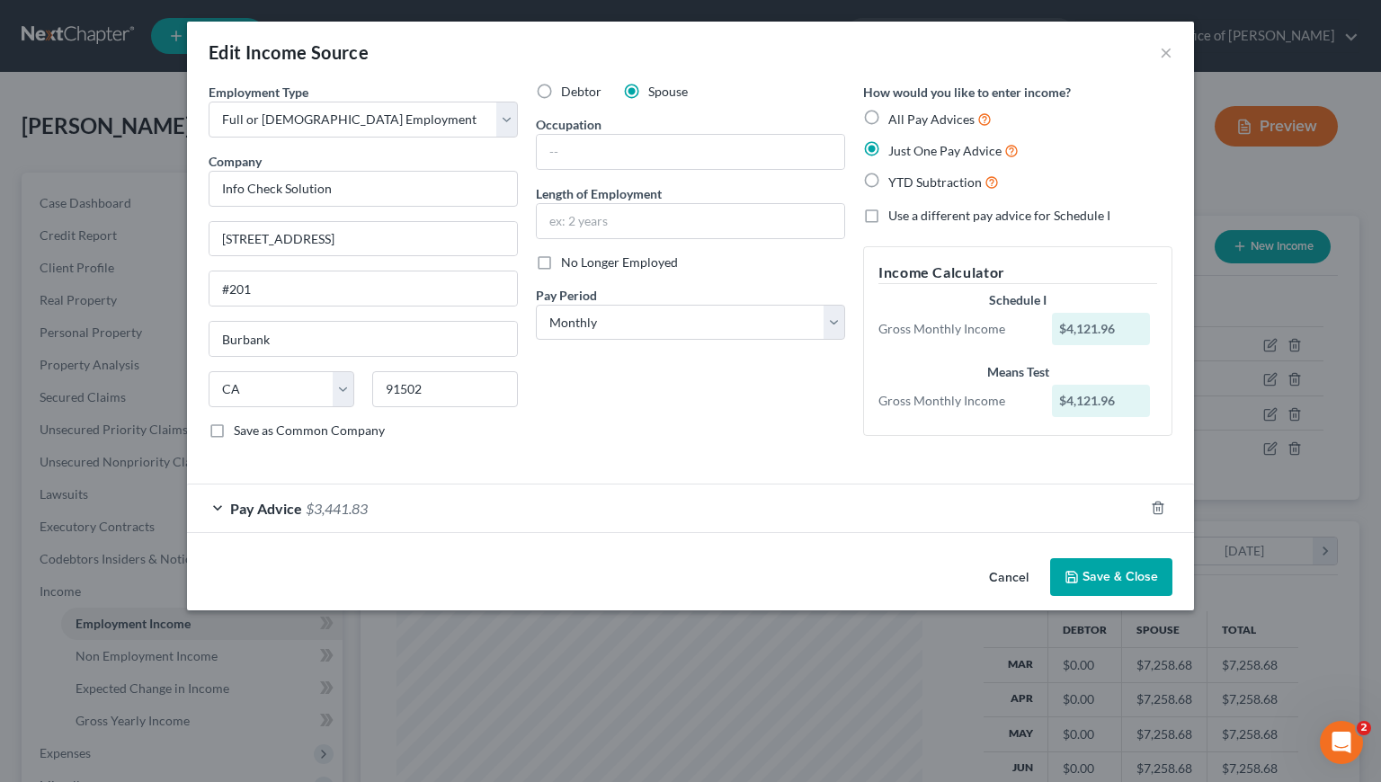
checkbox input "true"
click at [611, 433] on div "Debtor Spouse Occupation Length of Employment No Longer Employed Pay Period * S…" at bounding box center [690, 268] width 327 height 371
click at [335, 188] on input "Info Check Solution" at bounding box center [363, 189] width 309 height 36
type input "Info Check Solutions"
click at [629, 400] on div "Debtor Spouse Occupation Length of Employment No Longer Employed Pay Period * S…" at bounding box center [690, 268] width 327 height 371
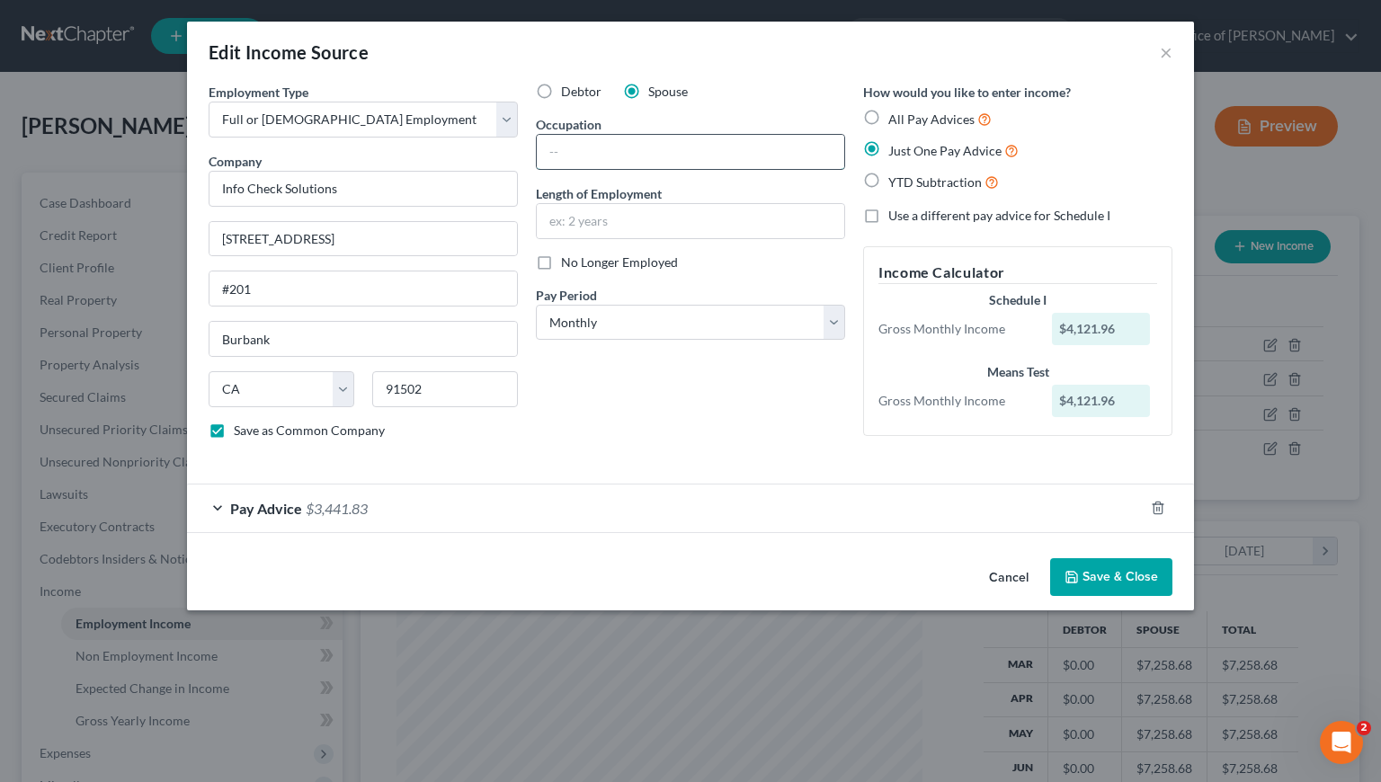
click at [583, 155] on input "text" at bounding box center [691, 152] width 308 height 34
type input "D"
click at [595, 228] on input "text" at bounding box center [691, 221] width 308 height 34
click at [549, 154] on input "Dealer" at bounding box center [691, 152] width 308 height 34
drag, startPoint x: 600, startPoint y: 156, endPoint x: 548, endPoint y: 155, distance: 52.2
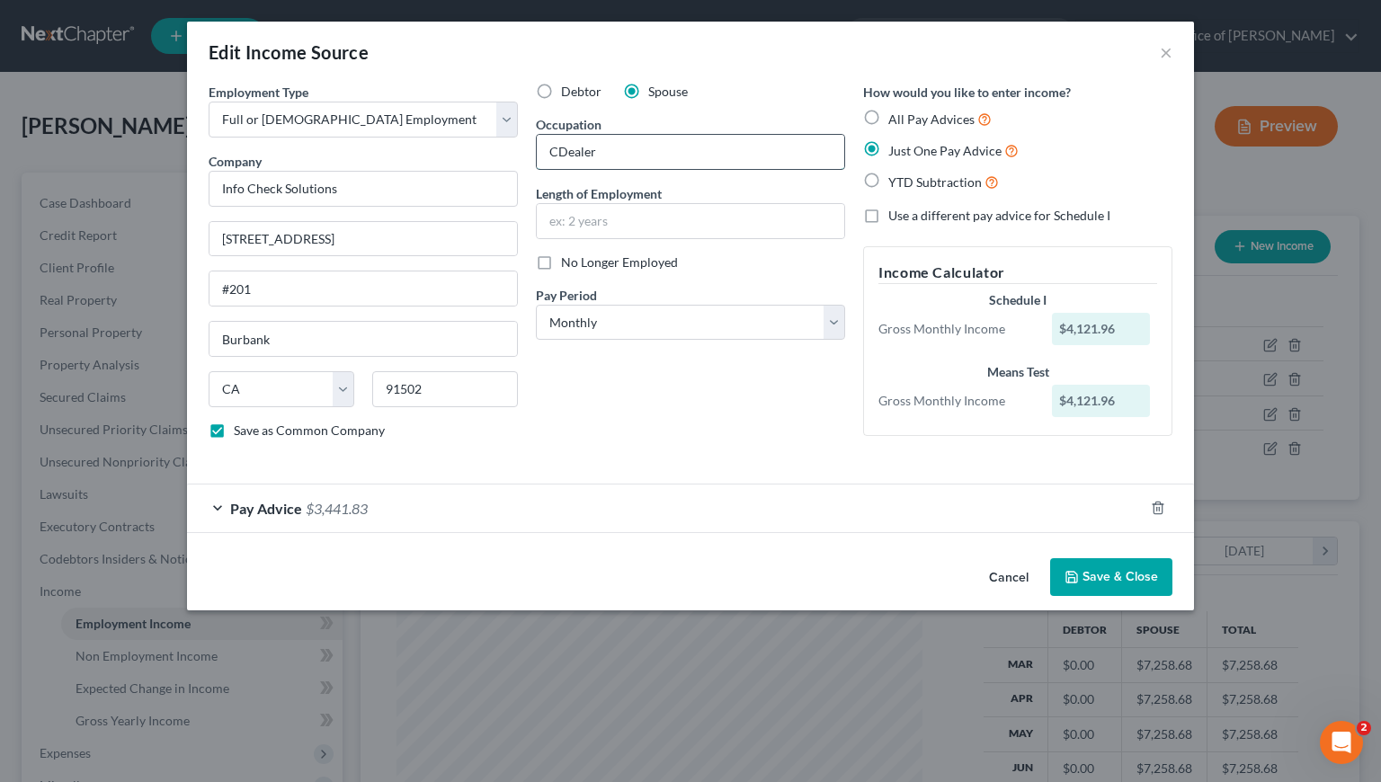
click at [548, 155] on input "CDealer" at bounding box center [691, 152] width 308 height 34
type input "Data Entry Specialist"
click at [599, 219] on input "text" at bounding box center [691, 221] width 308 height 34
type input "7 years"
click at [1110, 574] on button "Save & Close" at bounding box center [1111, 577] width 122 height 38
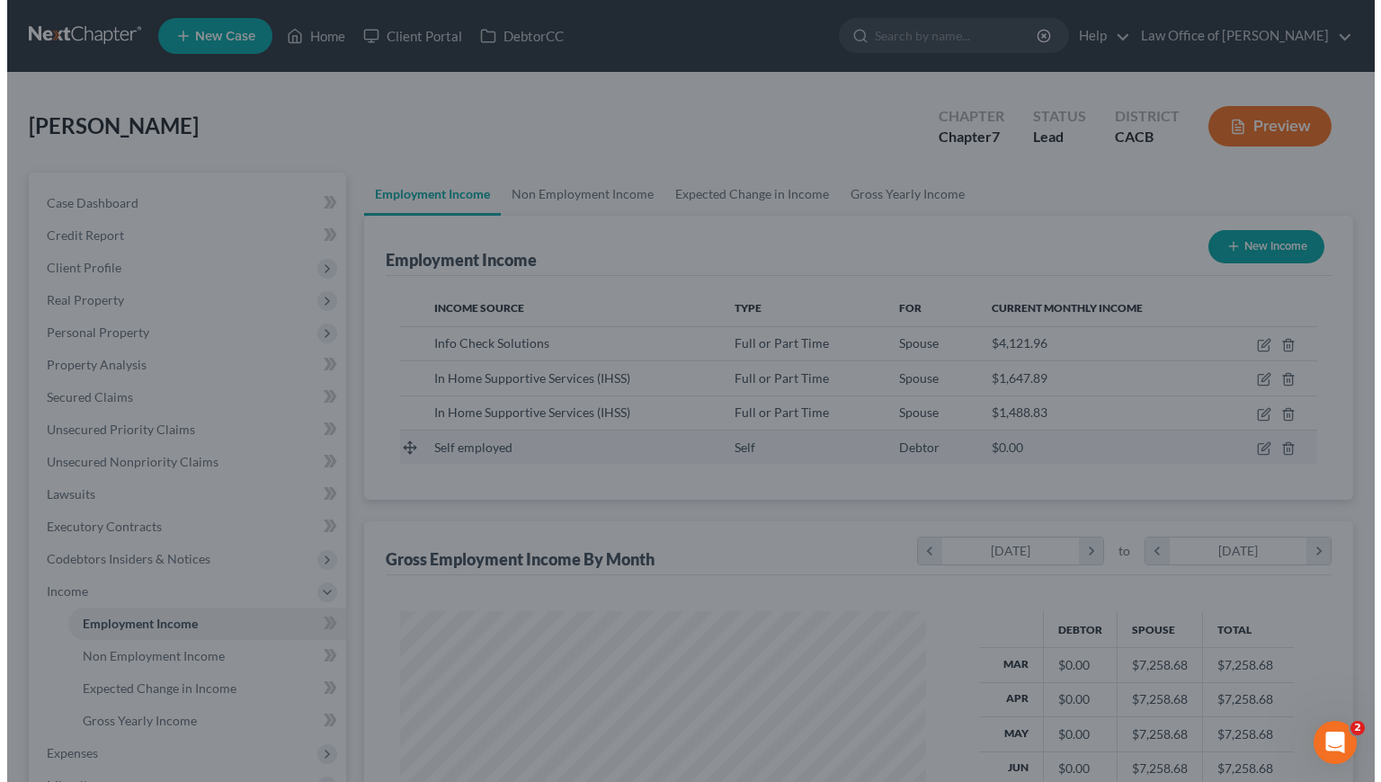
scroll to position [898910, 898677]
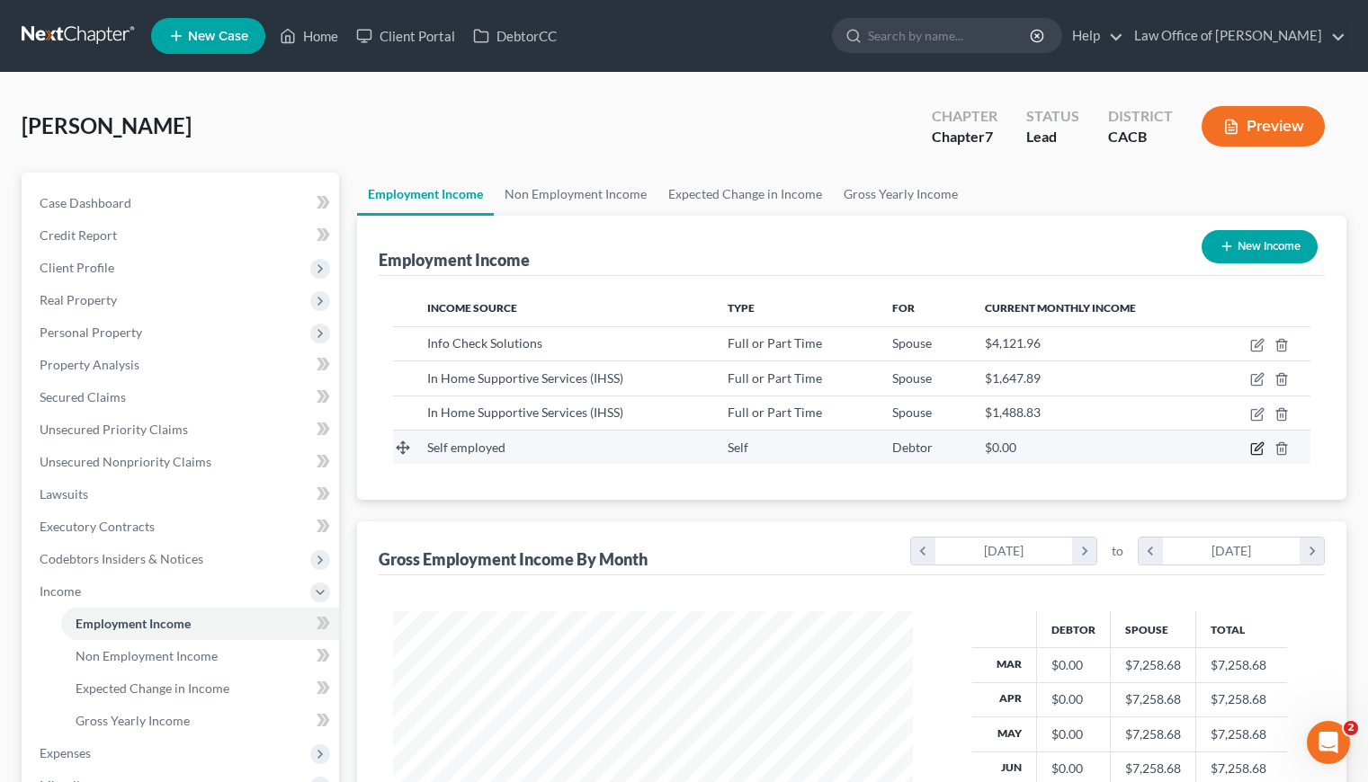
click at [1254, 449] on icon "button" at bounding box center [1257, 449] width 14 height 14
select select "1"
select select "0"
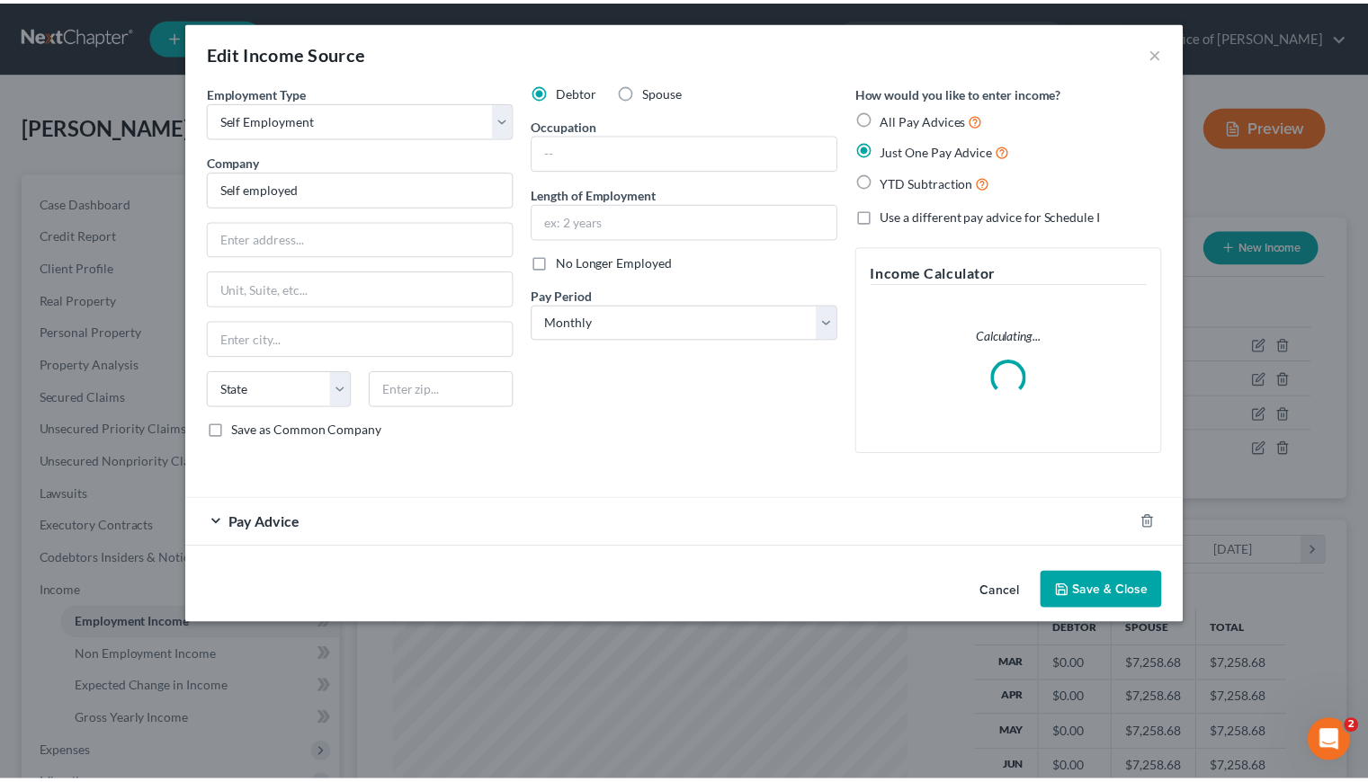
scroll to position [322, 561]
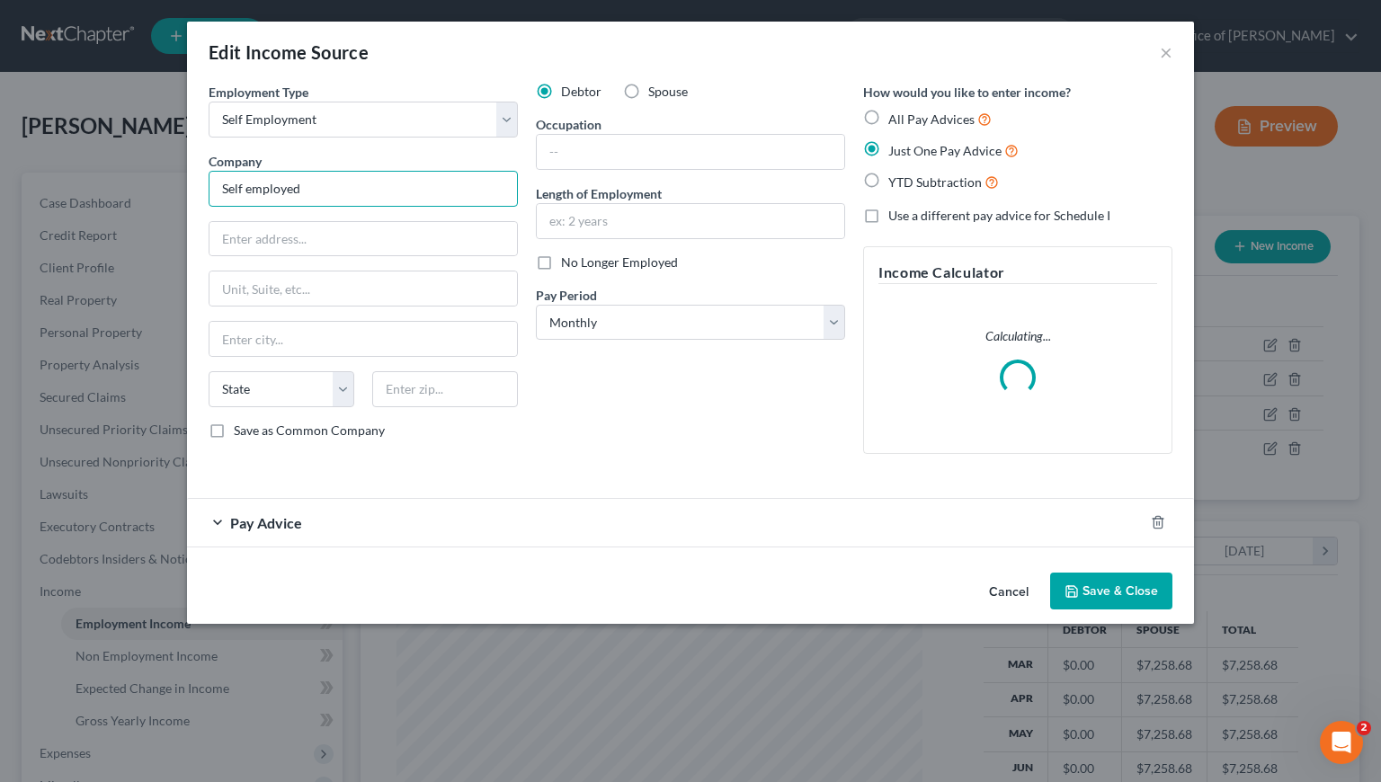
drag, startPoint x: 308, startPoint y: 183, endPoint x: 205, endPoint y: 185, distance: 102.5
click at [206, 184] on div "Employment Type * Select Full or Part Time Employment Self Employment Company *…" at bounding box center [363, 276] width 327 height 386
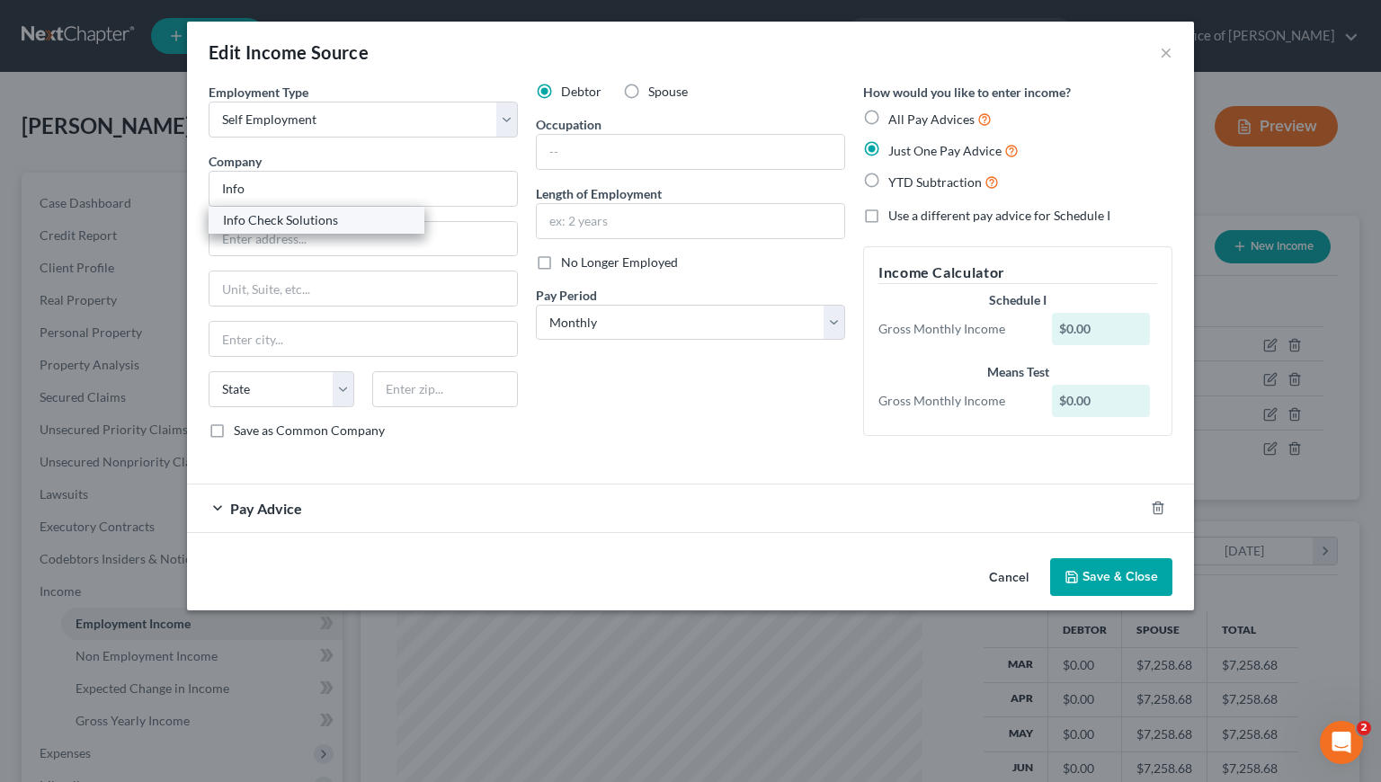
click at [283, 222] on div "Info Check Solutions" at bounding box center [316, 220] width 187 height 18
type input "Info Check Solutions"
type input "710 South Victory Blvd."
type input "#201"
type input "Burbank"
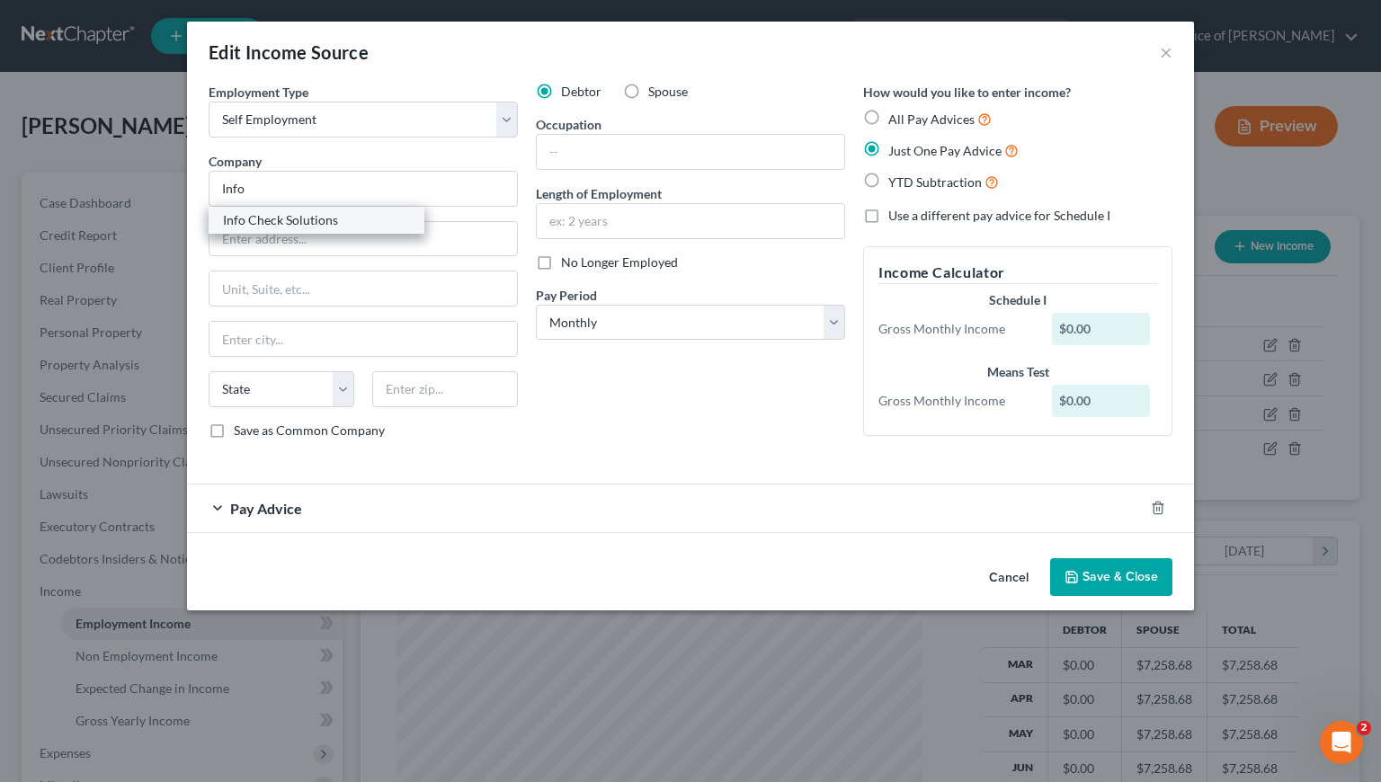
select select "4"
type input "91502"
click at [637, 156] on input "text" at bounding box center [691, 152] width 308 height 34
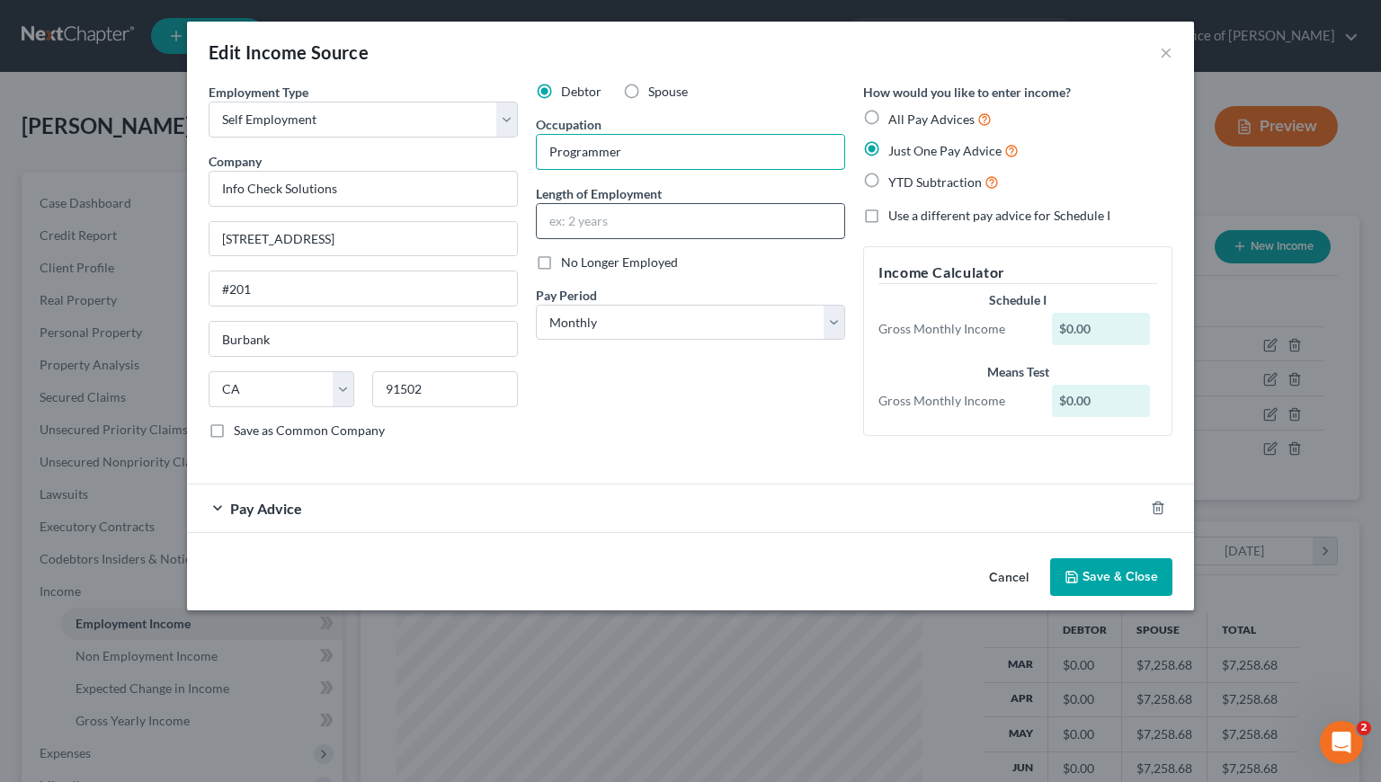
type input "Programmer"
click at [622, 222] on input "text" at bounding box center [691, 221] width 308 height 34
type input "1.5 years"
click at [582, 514] on div "Pay Advice" at bounding box center [665, 509] width 957 height 48
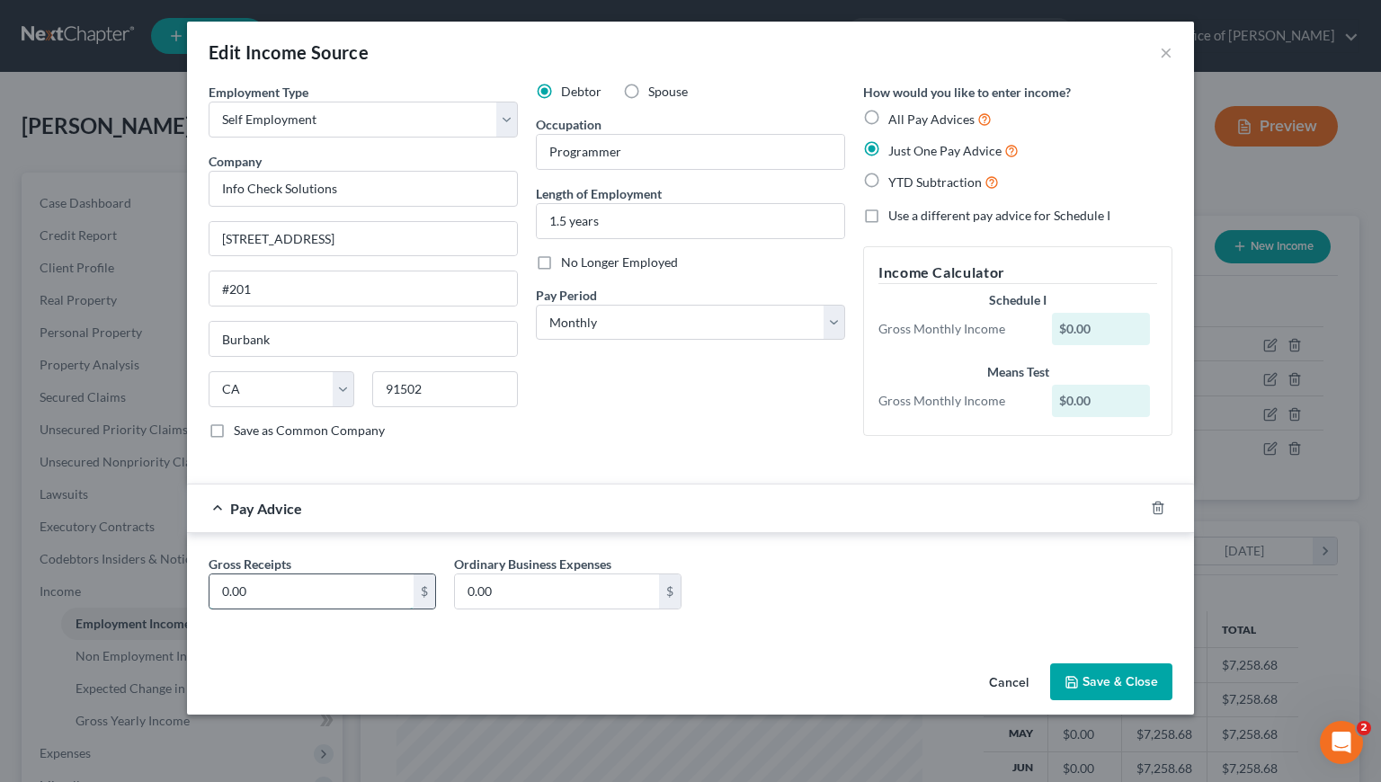
click at [346, 593] on input "0.00" at bounding box center [312, 592] width 204 height 34
type input "6,250"
click at [1121, 683] on button "Save & Close" at bounding box center [1111, 683] width 122 height 38
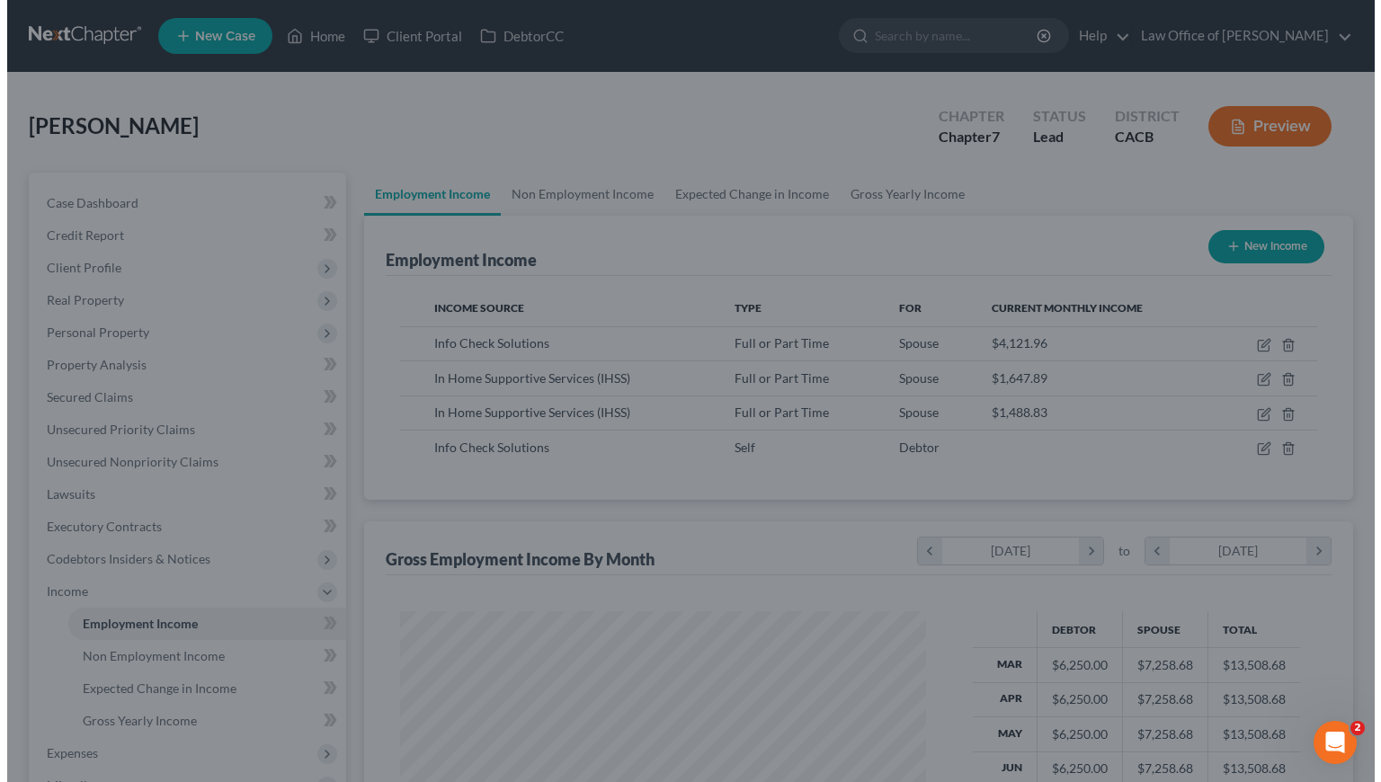
scroll to position [898910, 898677]
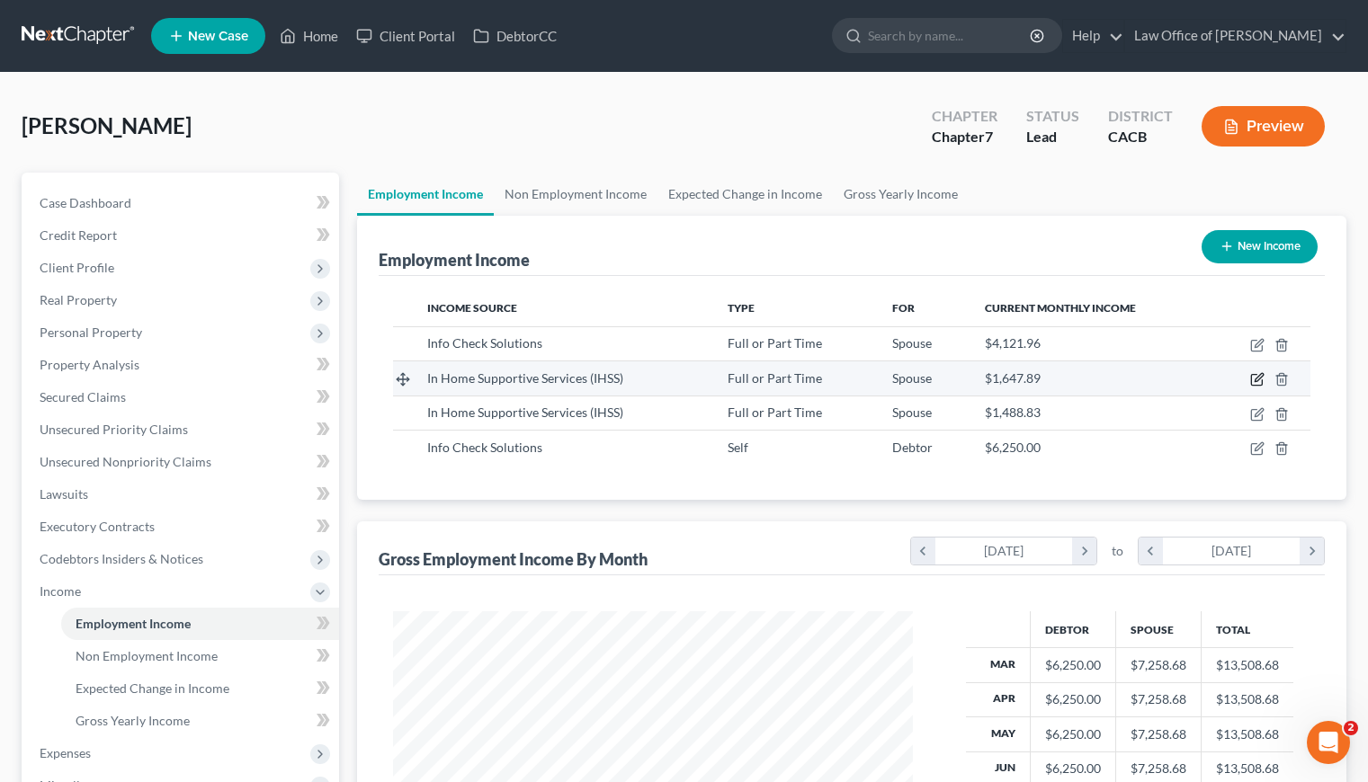
click at [1258, 380] on icon "button" at bounding box center [1258, 378] width 8 height 8
select select "0"
select select "4"
select select "0"
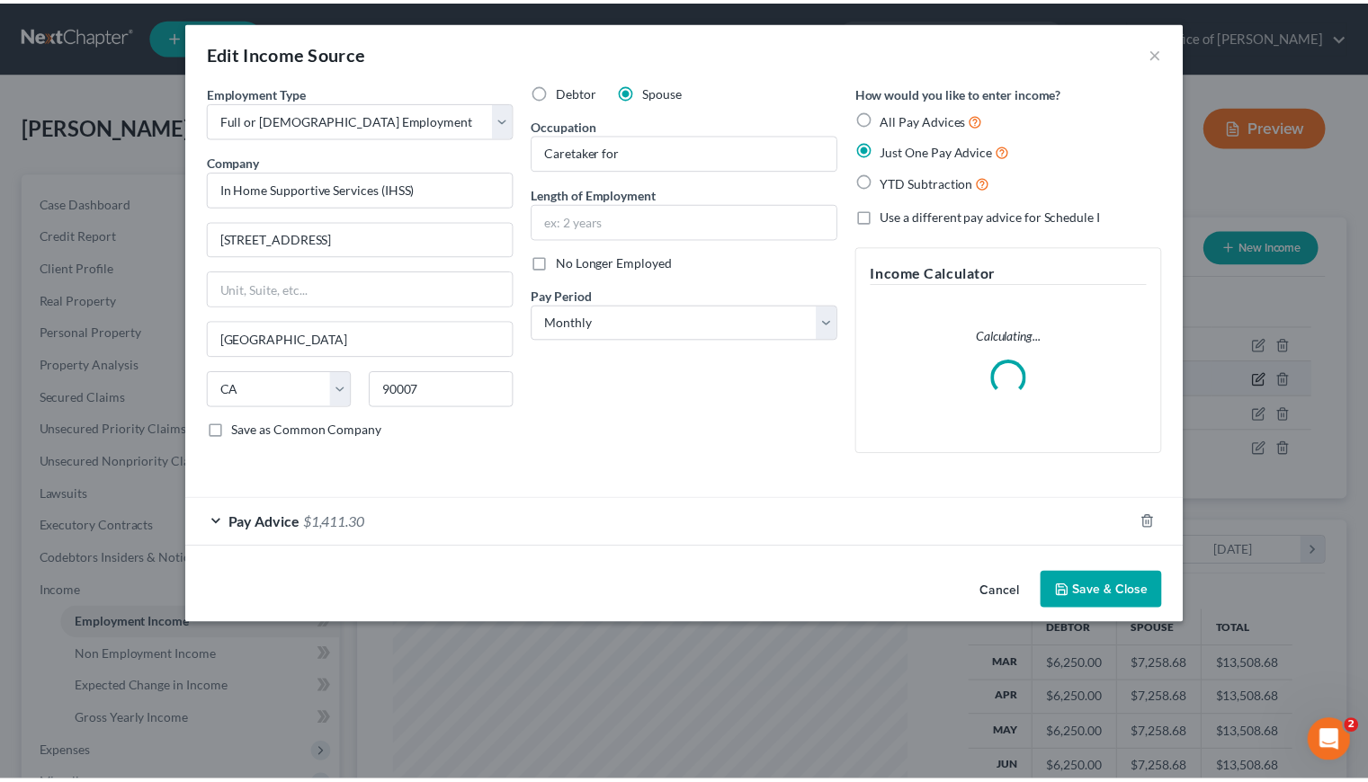
scroll to position [322, 561]
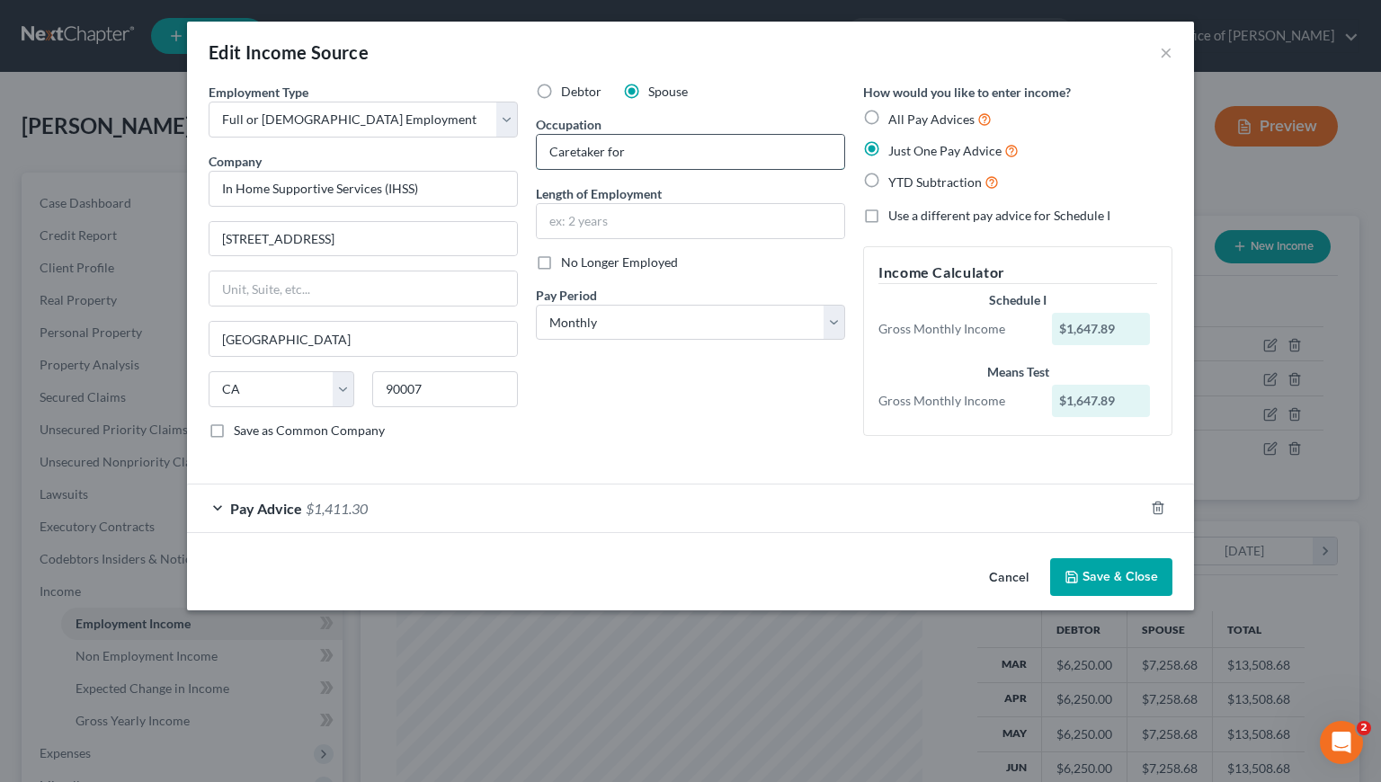
click at [658, 150] on input "Caretaker for" at bounding box center [691, 152] width 308 height 34
type input "Caretaker for Mom"
click at [584, 223] on input "text" at bounding box center [691, 221] width 308 height 34
type input "8 years"
click at [1111, 579] on button "Save & Close" at bounding box center [1111, 577] width 122 height 38
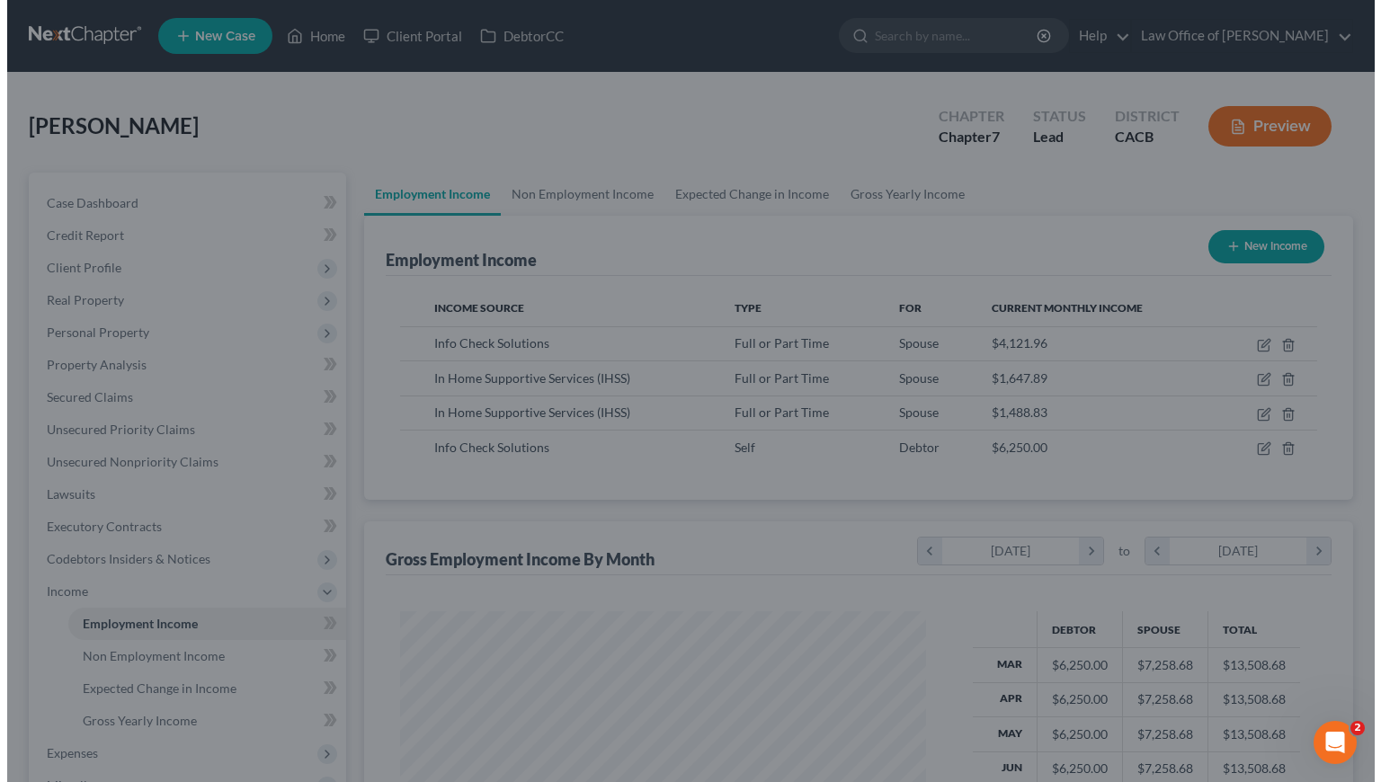
scroll to position [898910, 898677]
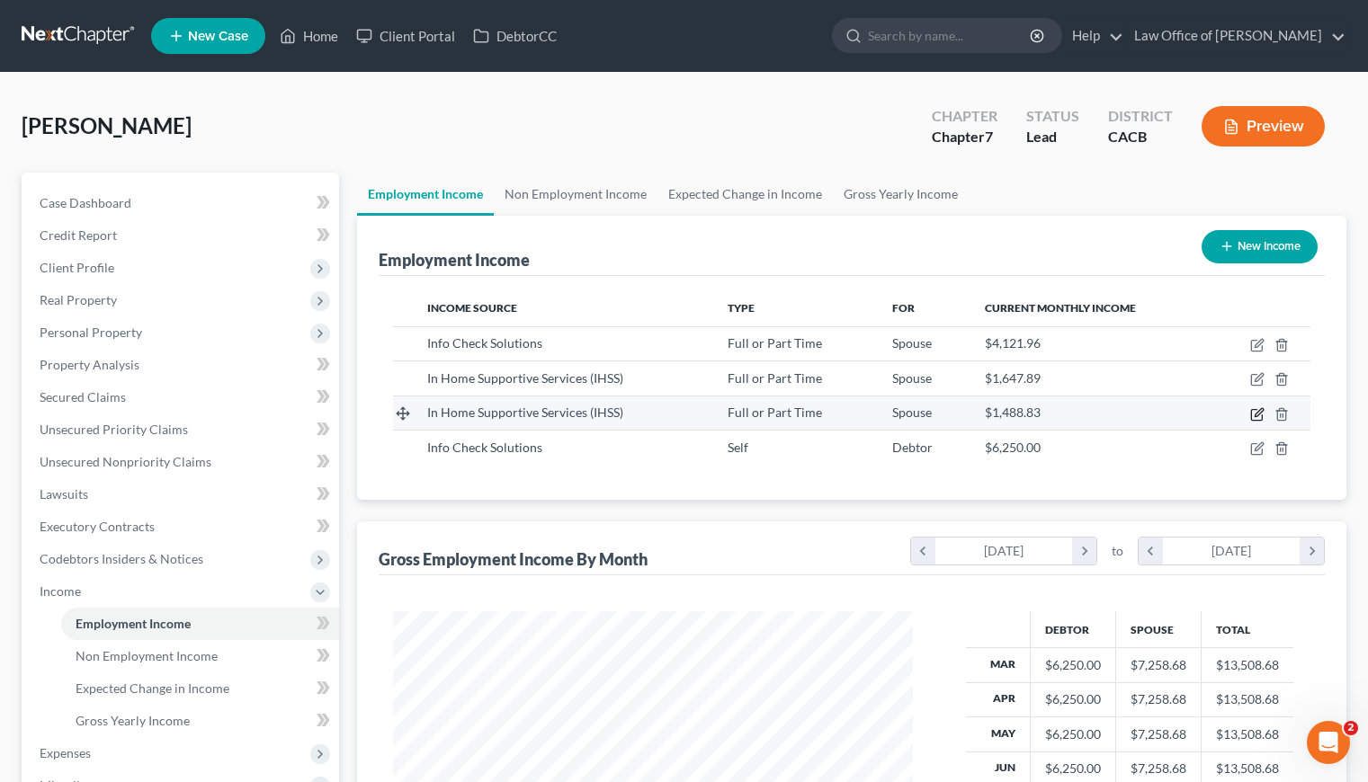
click at [1259, 414] on icon "button" at bounding box center [1258, 412] width 8 height 8
select select "0"
select select "4"
select select "0"
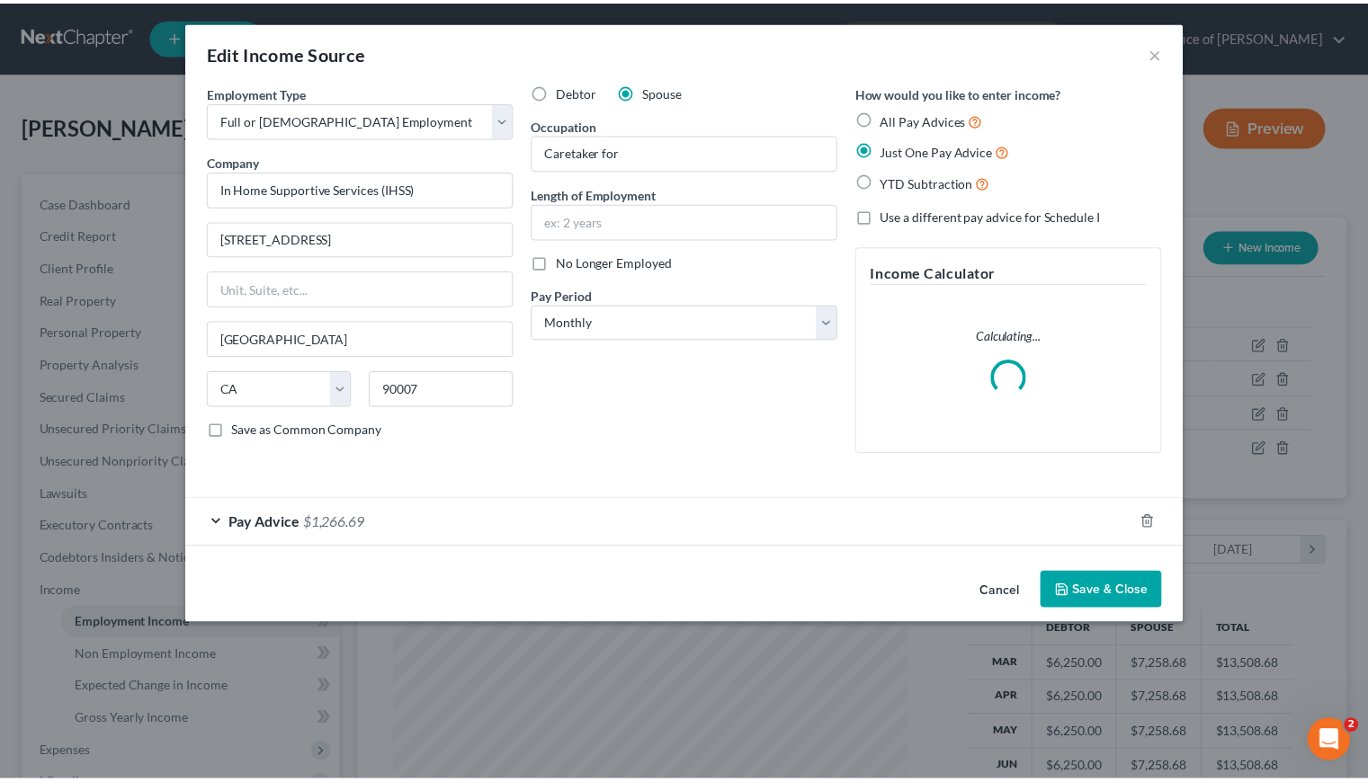
scroll to position [322, 561]
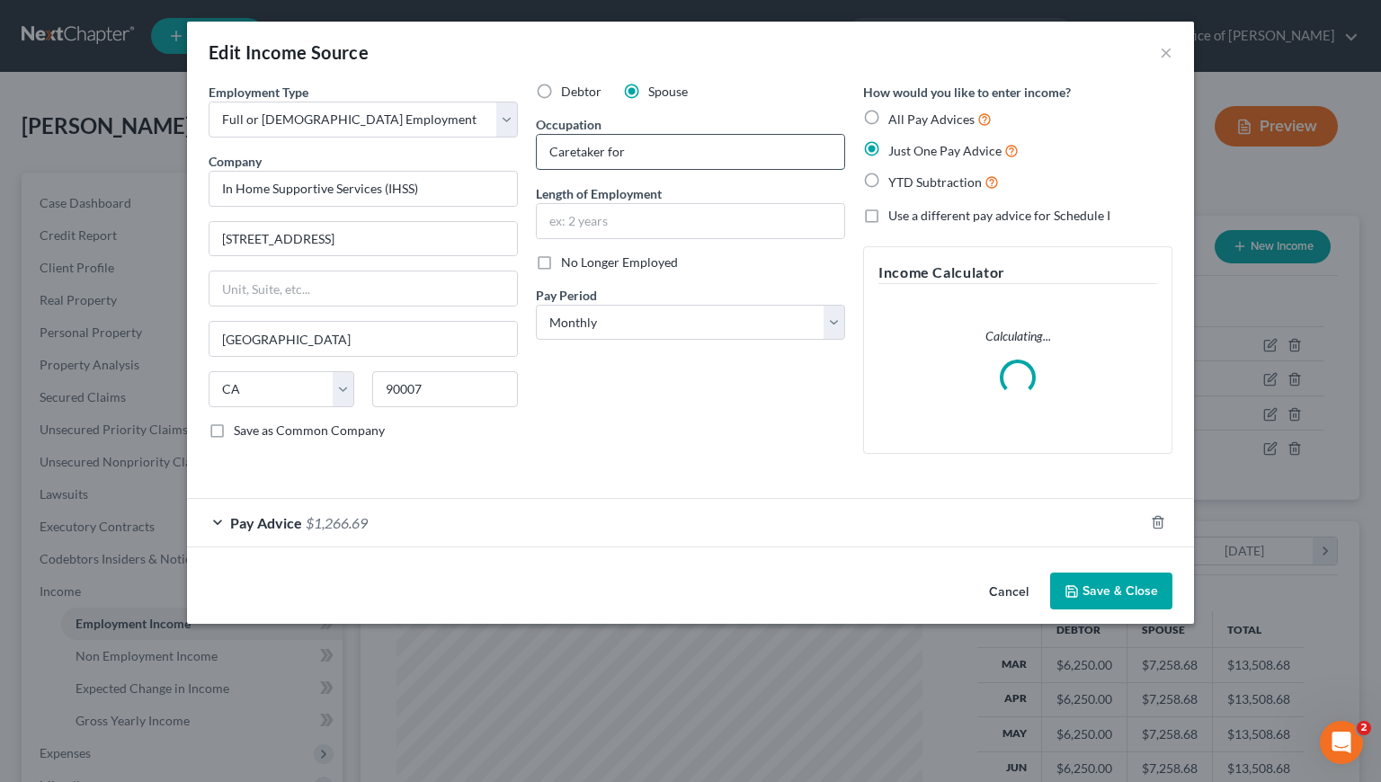
click at [657, 149] on input "Caretaker for" at bounding box center [691, 152] width 308 height 34
type input "Caretaker for Aunt"
click at [674, 442] on div "Debtor Spouse Occupation Caretaker for Aunt Length of Employment No Longer Empl…" at bounding box center [690, 276] width 327 height 386
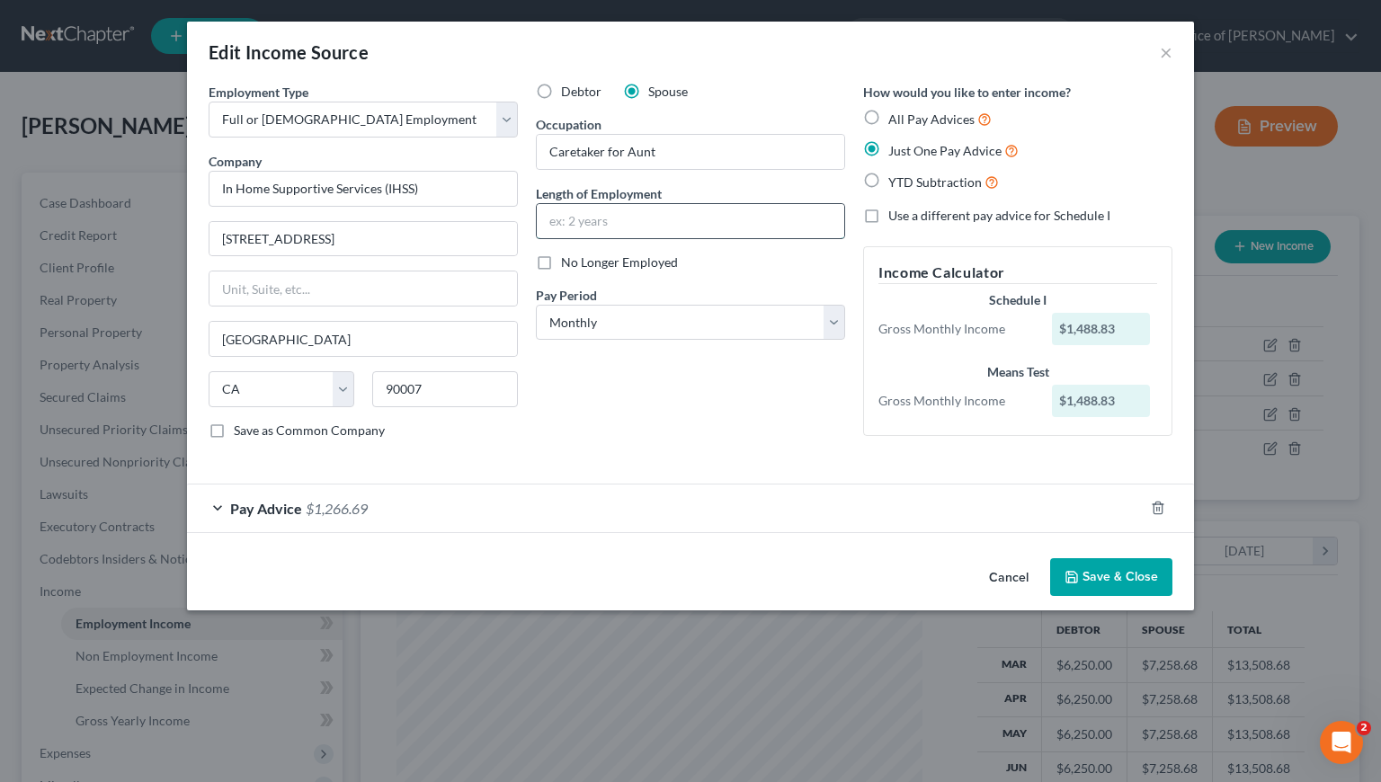
click at [622, 228] on input "text" at bounding box center [691, 221] width 308 height 34
type input "8 years"
click at [676, 427] on div "Debtor Spouse Occupation Caretaker for Aunt Length of Employment 8 years No Lon…" at bounding box center [690, 268] width 327 height 371
click at [1137, 582] on button "Save & Close" at bounding box center [1111, 577] width 122 height 38
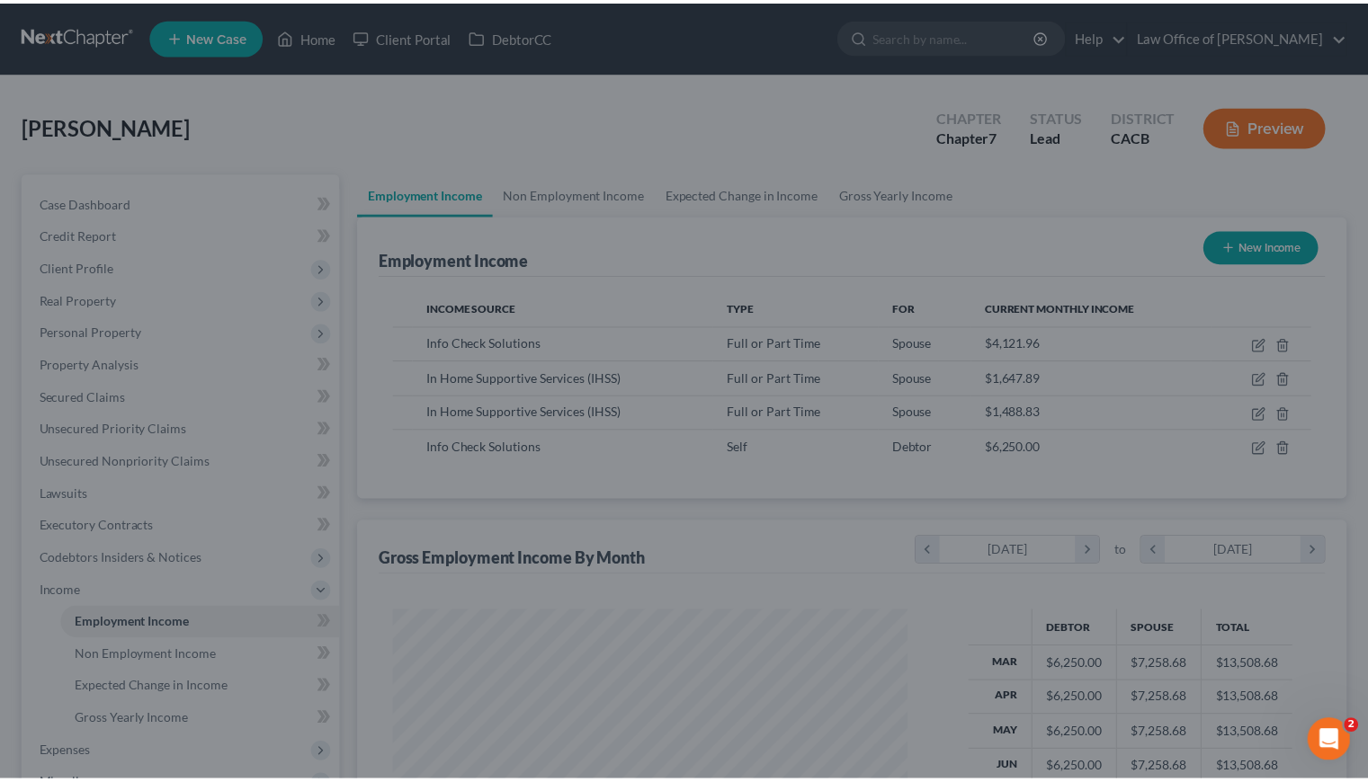
scroll to position [898910, 898677]
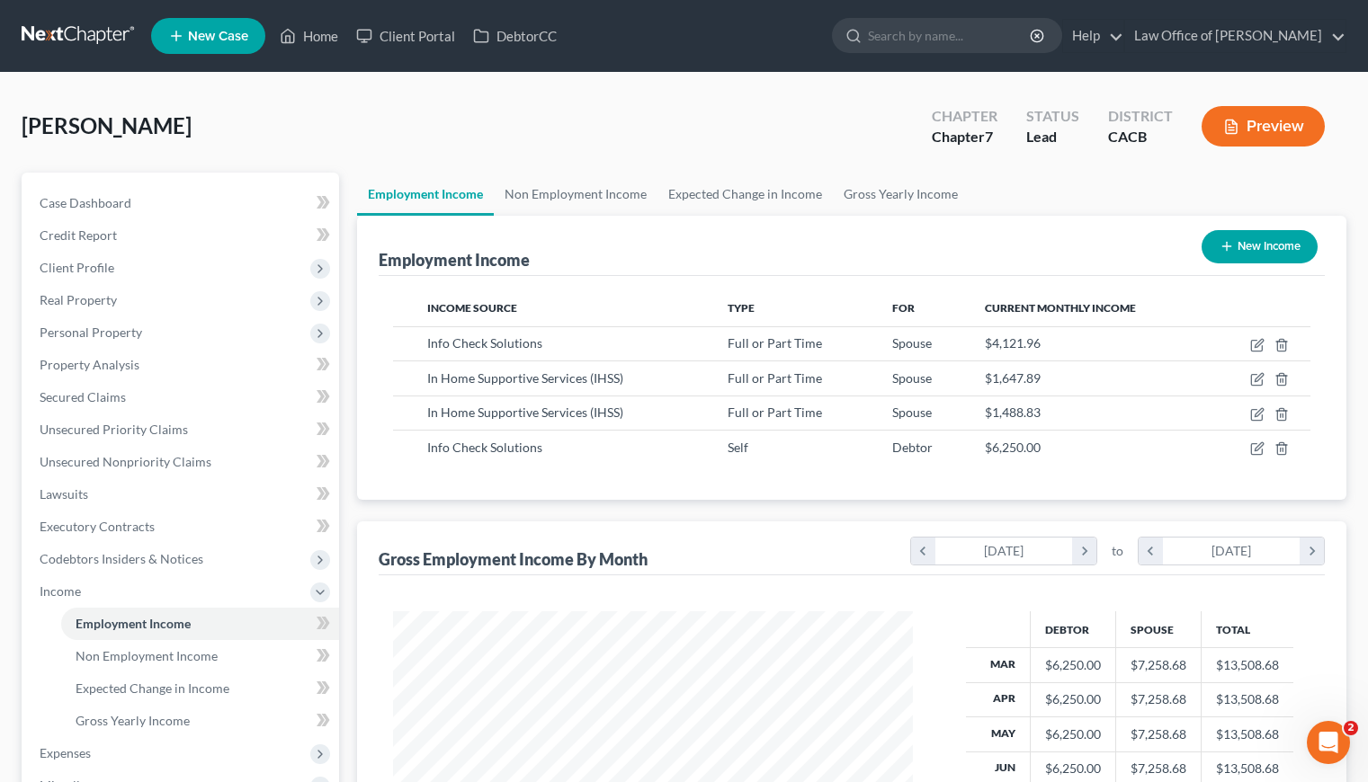
click at [727, 498] on div "Income Source Type For Current Monthly Income Info Check Solutions Full or Part…" at bounding box center [852, 388] width 946 height 225
click at [895, 196] on link "Gross Yearly Income" at bounding box center [901, 194] width 136 height 43
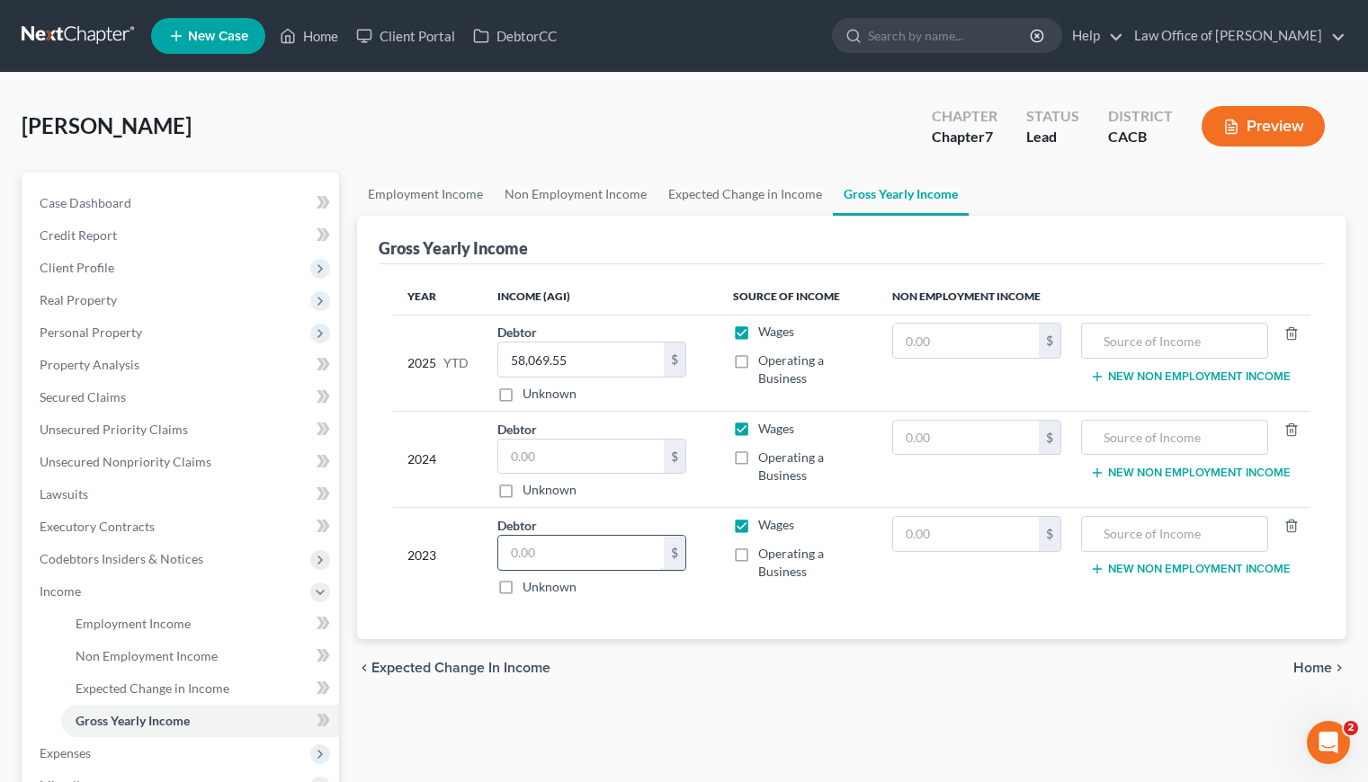
click at [553, 558] on input "text" at bounding box center [580, 553] width 165 height 34
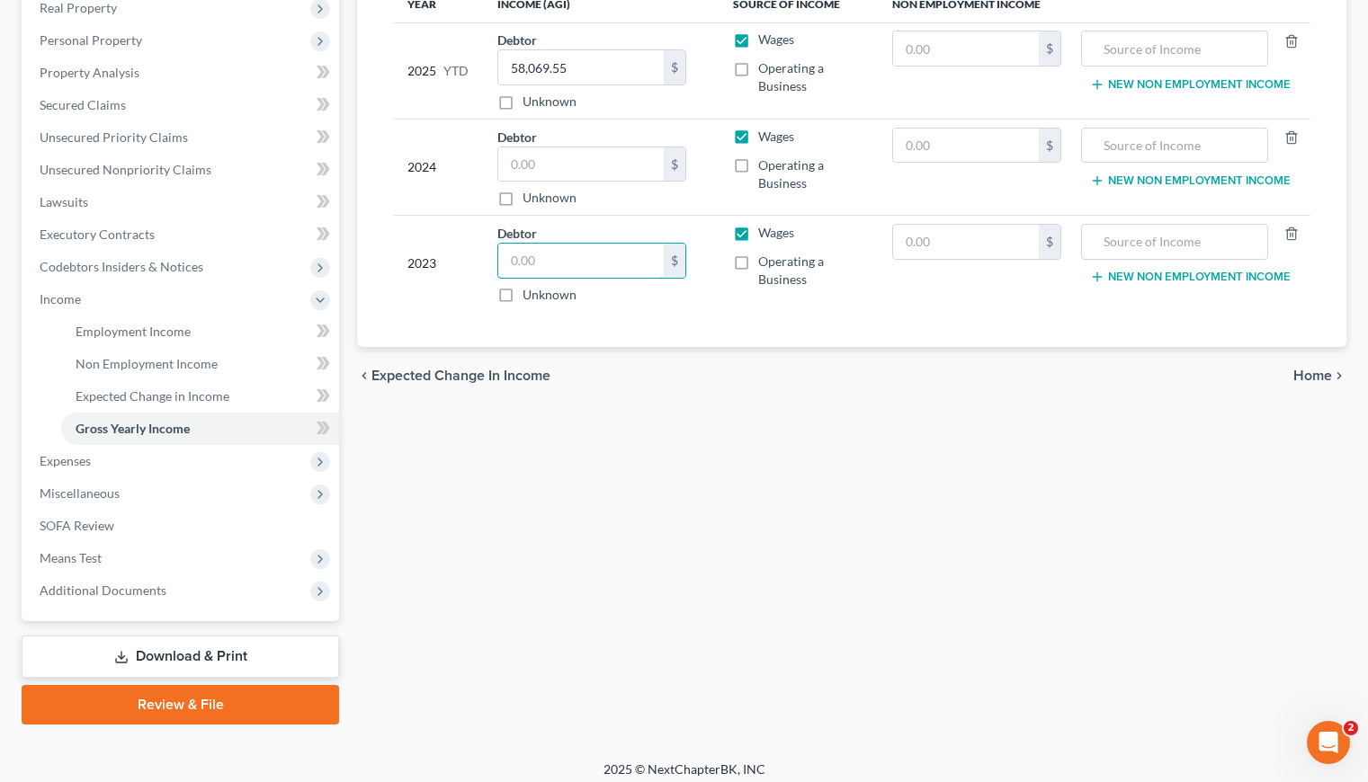
scroll to position [301, 0]
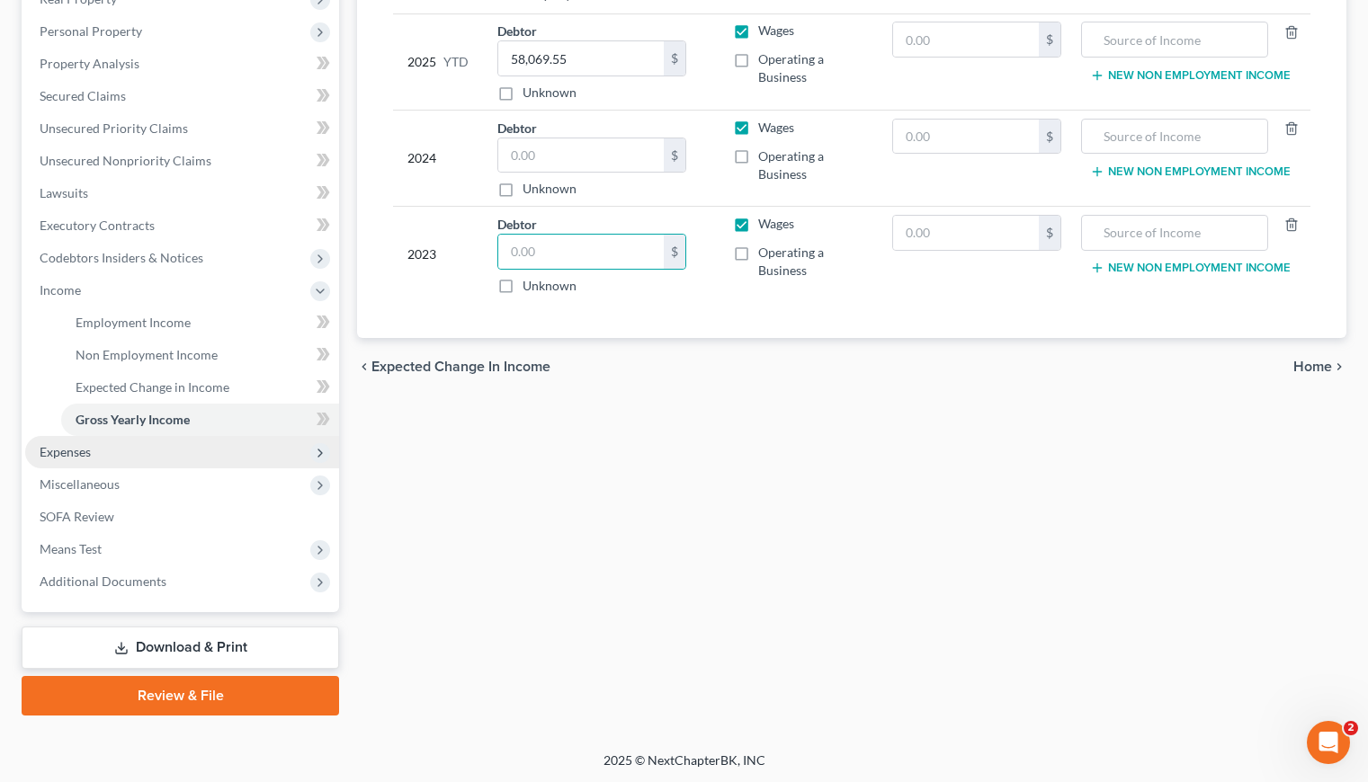
click at [67, 449] on span "Expenses" at bounding box center [65, 451] width 51 height 15
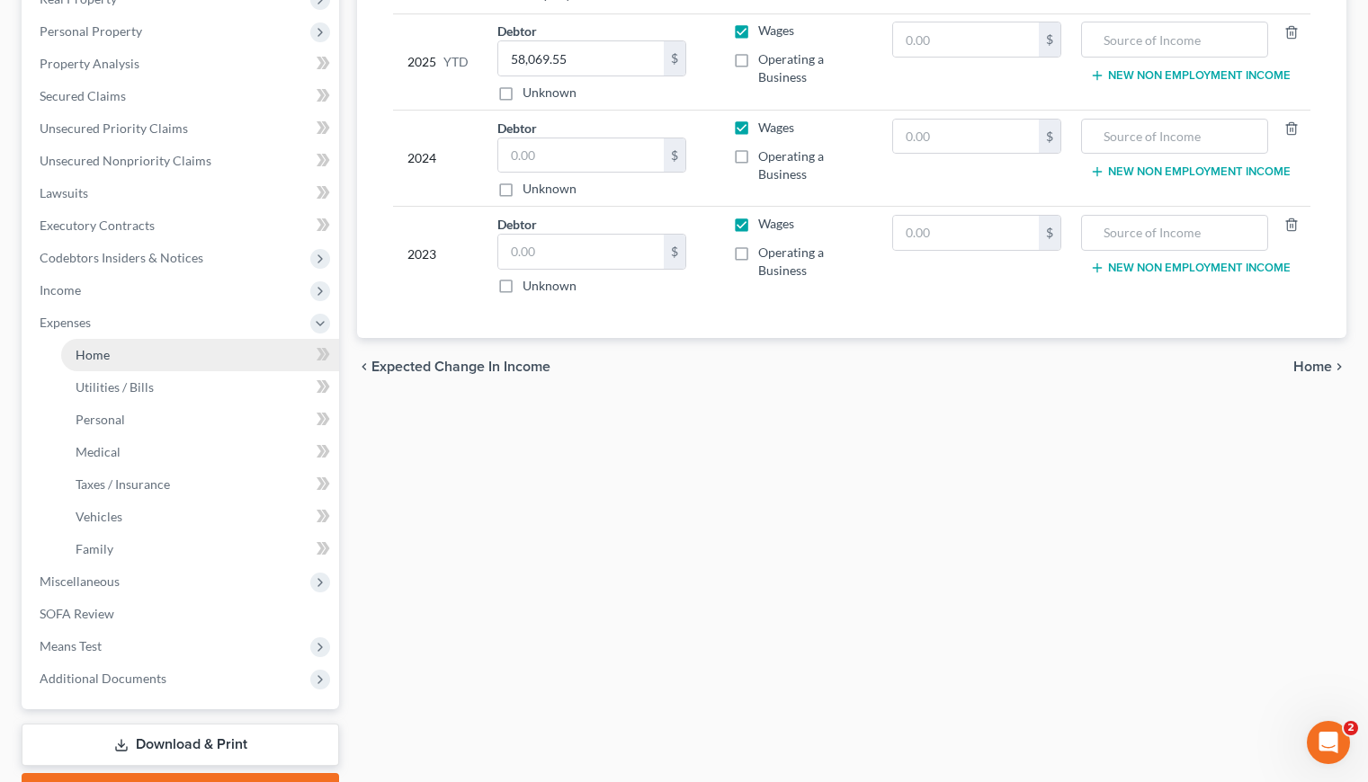
click at [94, 356] on span "Home" at bounding box center [93, 354] width 34 height 15
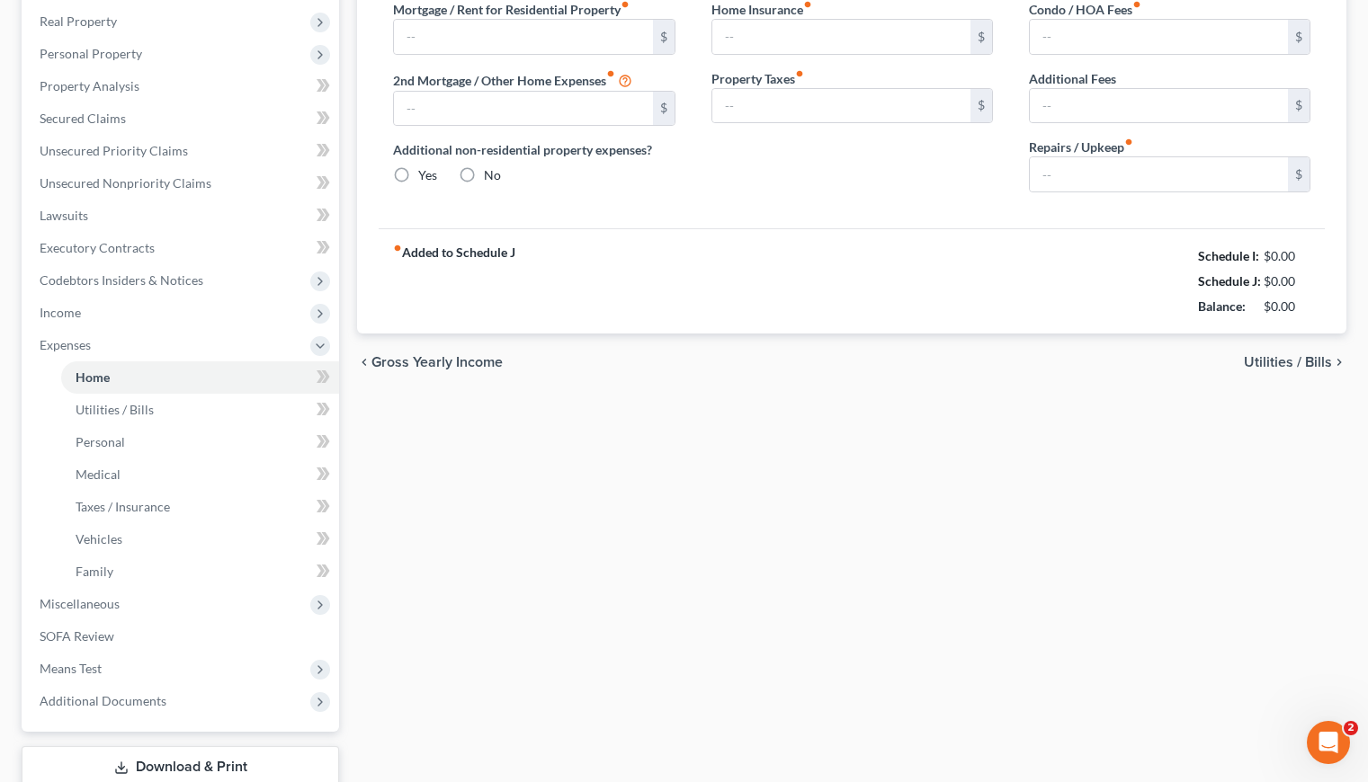
type input "0.00"
radio input "true"
type input "0.00"
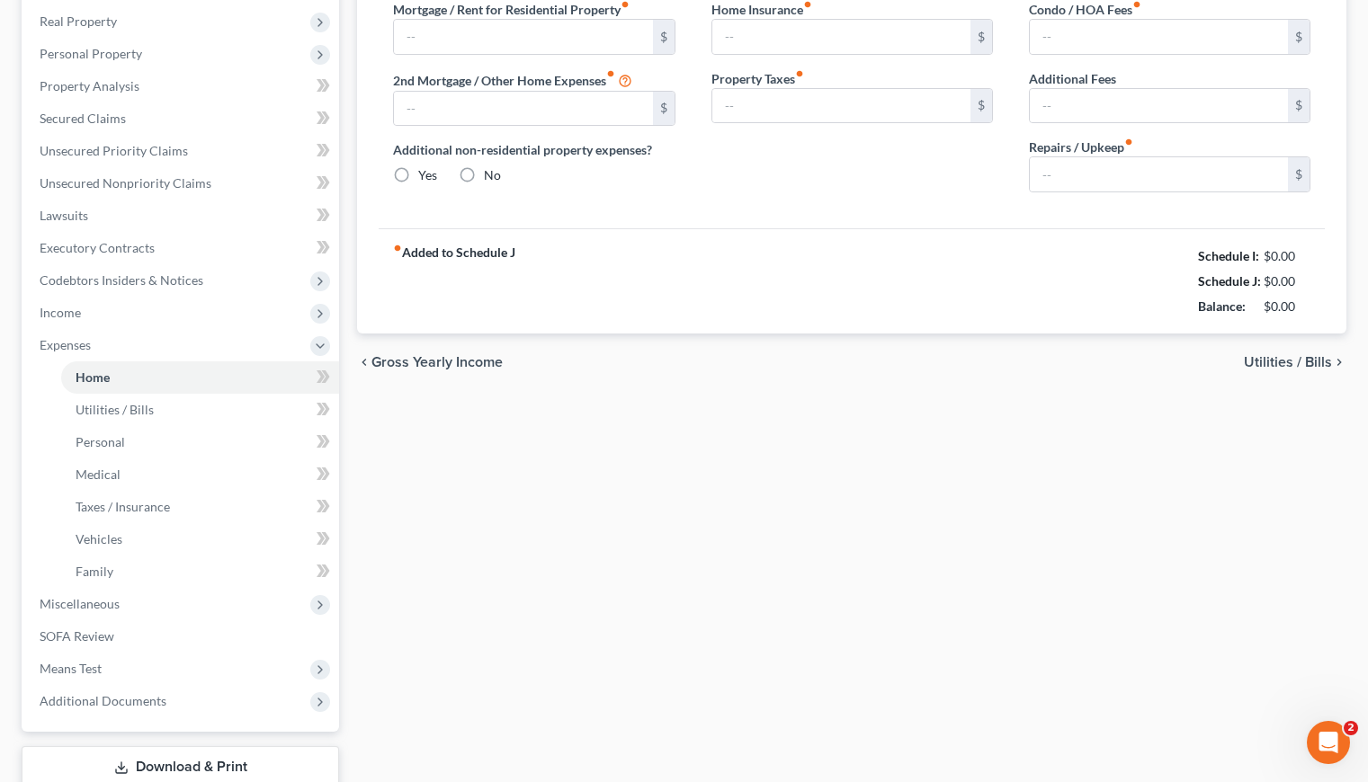
type input "0.00"
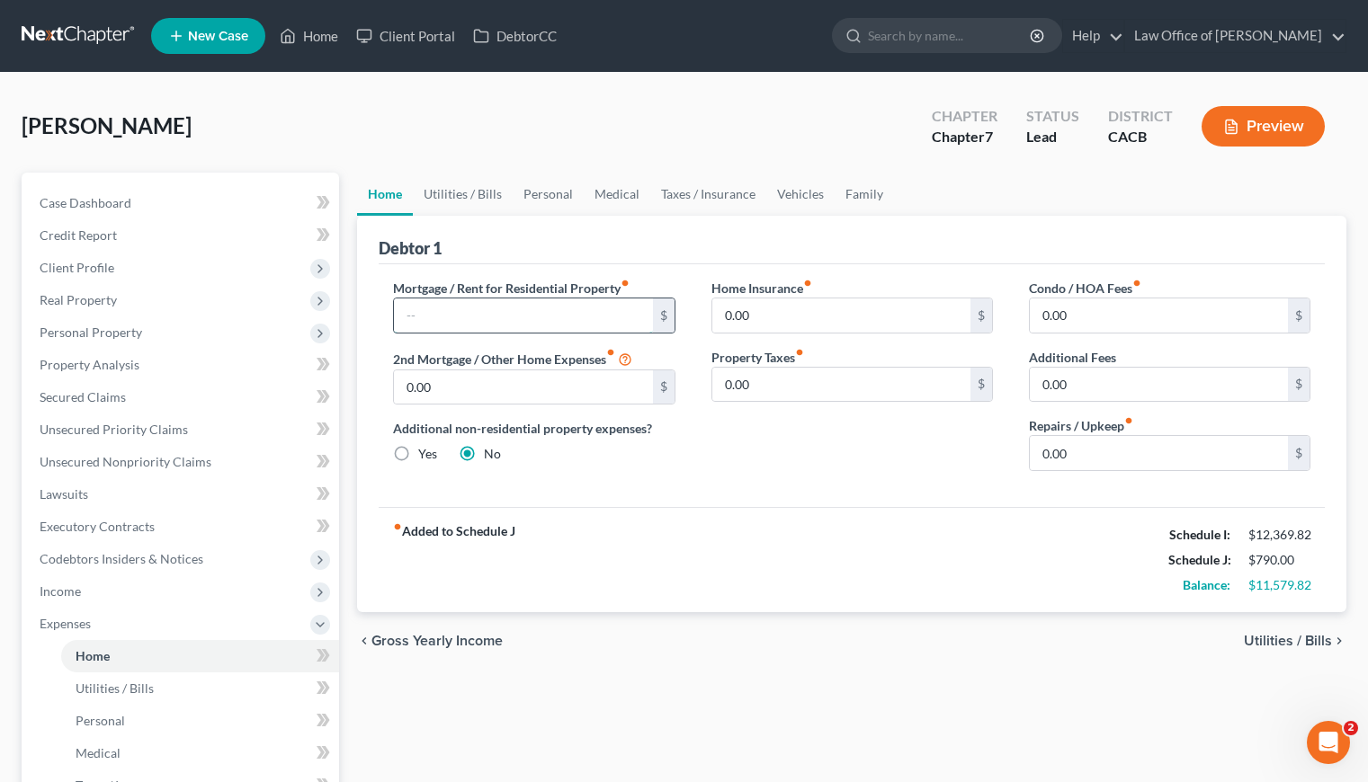
click at [541, 323] on input "text" at bounding box center [523, 316] width 258 height 34
type input "1,700"
click at [457, 197] on link "Utilities / Bills" at bounding box center [463, 194] width 100 height 43
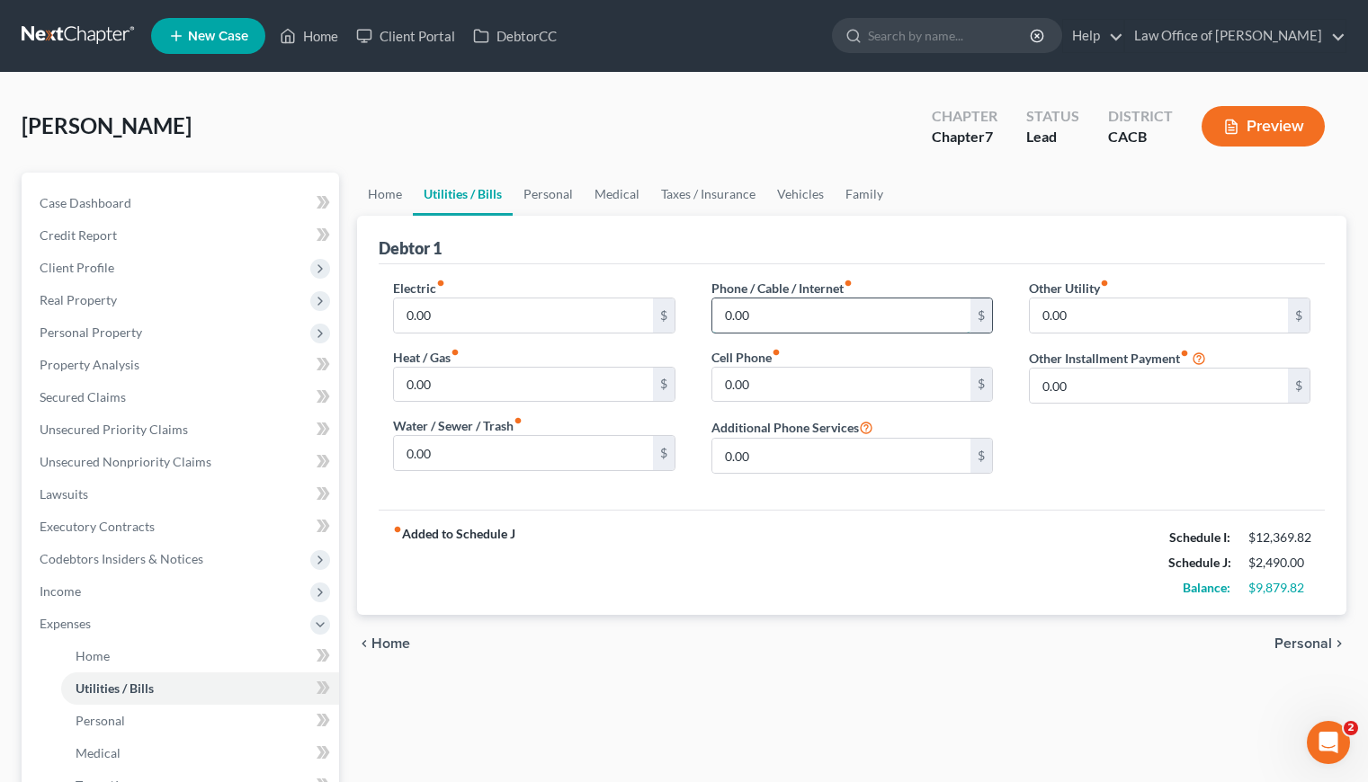
click at [806, 315] on input "0.00" at bounding box center [841, 316] width 258 height 34
drag, startPoint x: 733, startPoint y: 312, endPoint x: 681, endPoint y: 316, distance: 52.3
click at [681, 316] on div "Electric fiber_manual_record 0.00 $ Heat / Gas fiber_manual_record 0.00 $ Water…" at bounding box center [851, 384] width 953 height 210
type input "50"
click at [738, 388] on input "0.00" at bounding box center [841, 385] width 258 height 34
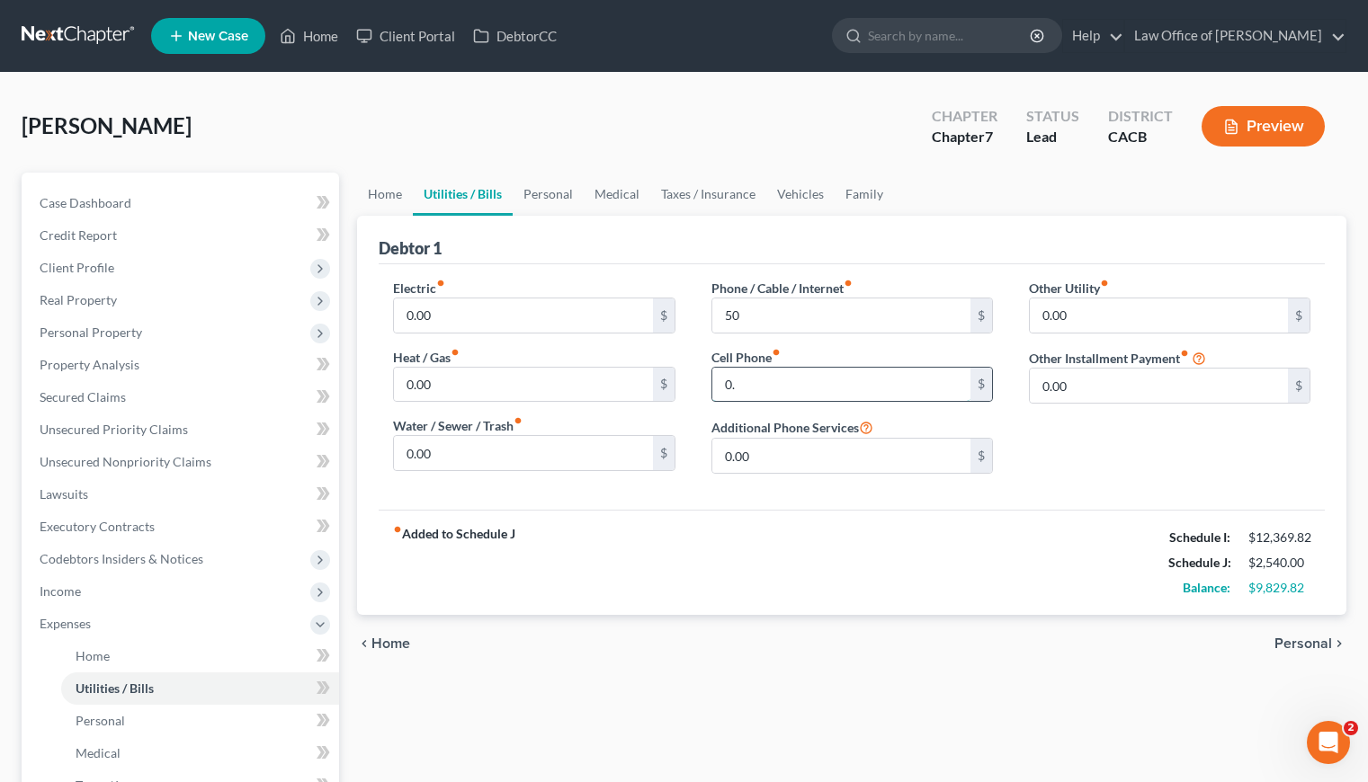
type input "0"
type input "200"
click at [735, 534] on div "fiber_manual_record Added to Schedule J Schedule I: $12,369.82 Schedule J: $2,7…" at bounding box center [852, 562] width 946 height 105
click at [465, 318] on input "0.00" at bounding box center [523, 316] width 258 height 34
type input "70"
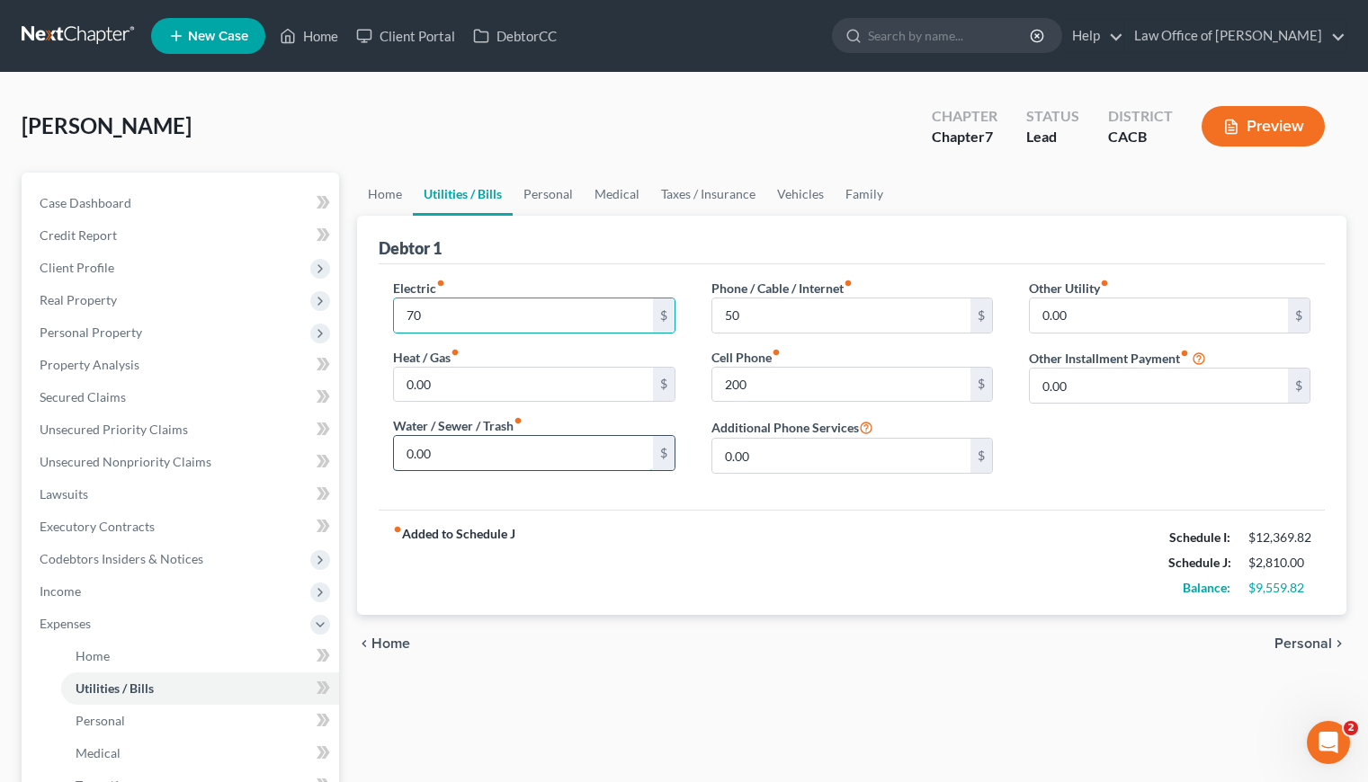
click at [443, 458] on input "0.00" at bounding box center [523, 453] width 258 height 34
type input "75"
click at [567, 388] on input "0.00" at bounding box center [523, 385] width 258 height 34
type input "10"
click at [870, 521] on div "fiber_manual_record Added to Schedule J Schedule I: $12,369.82 Schedule J: $2,8…" at bounding box center [852, 562] width 946 height 105
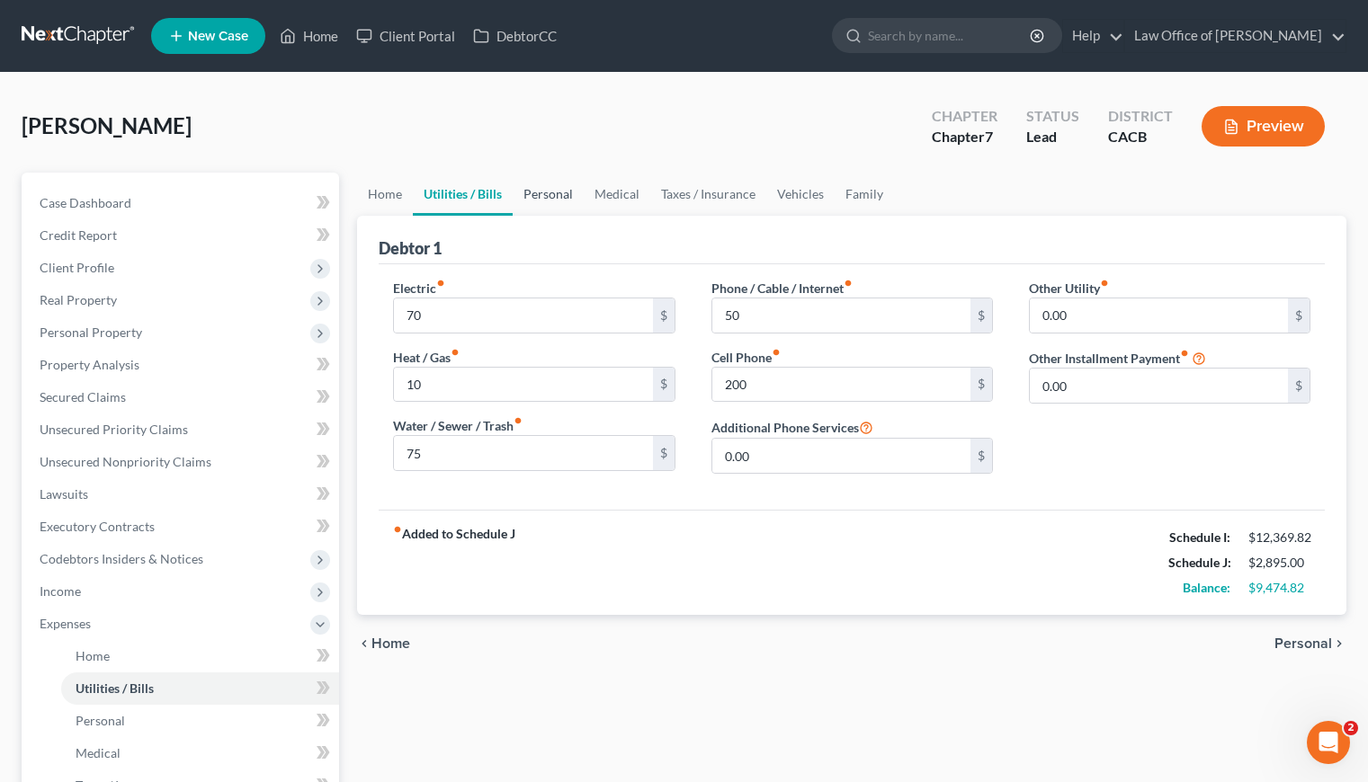
click at [549, 195] on link "Personal" at bounding box center [548, 194] width 71 height 43
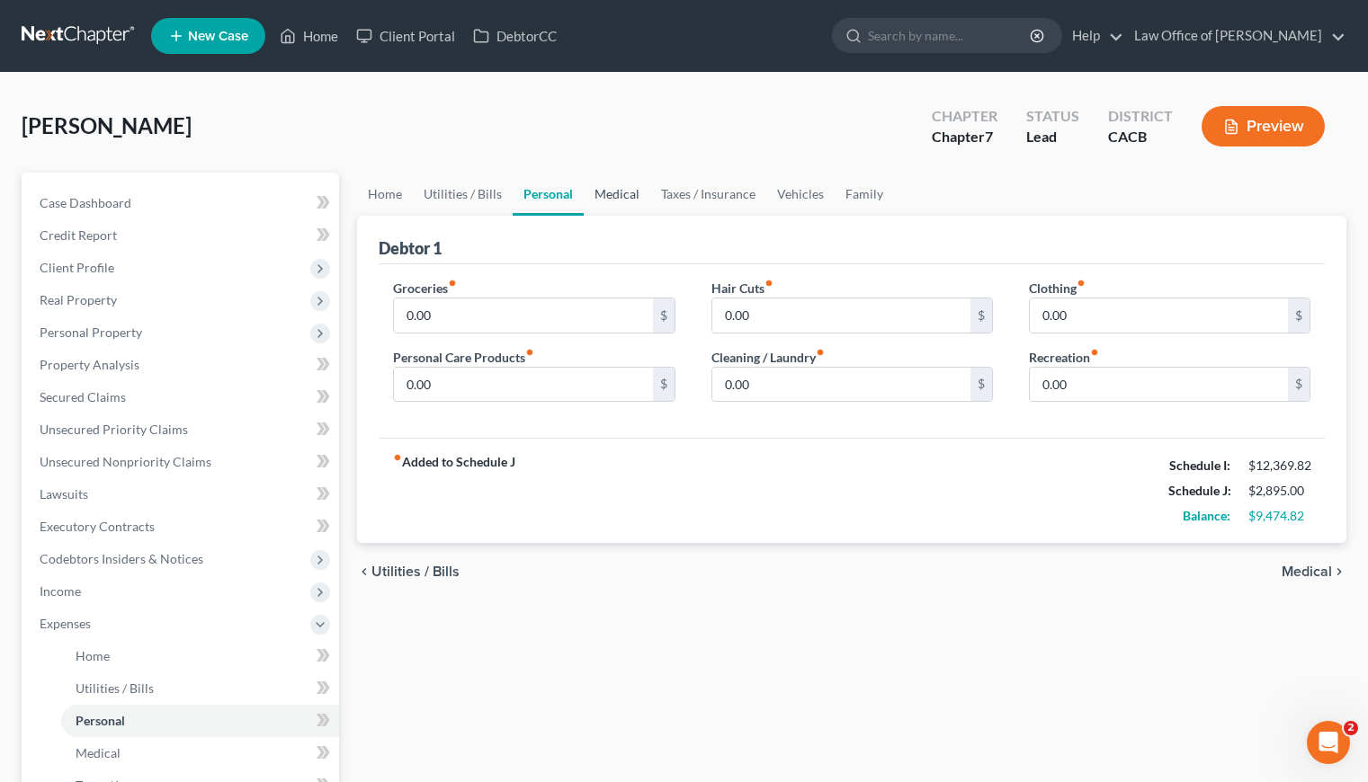
click at [623, 192] on link "Medical" at bounding box center [617, 194] width 67 height 43
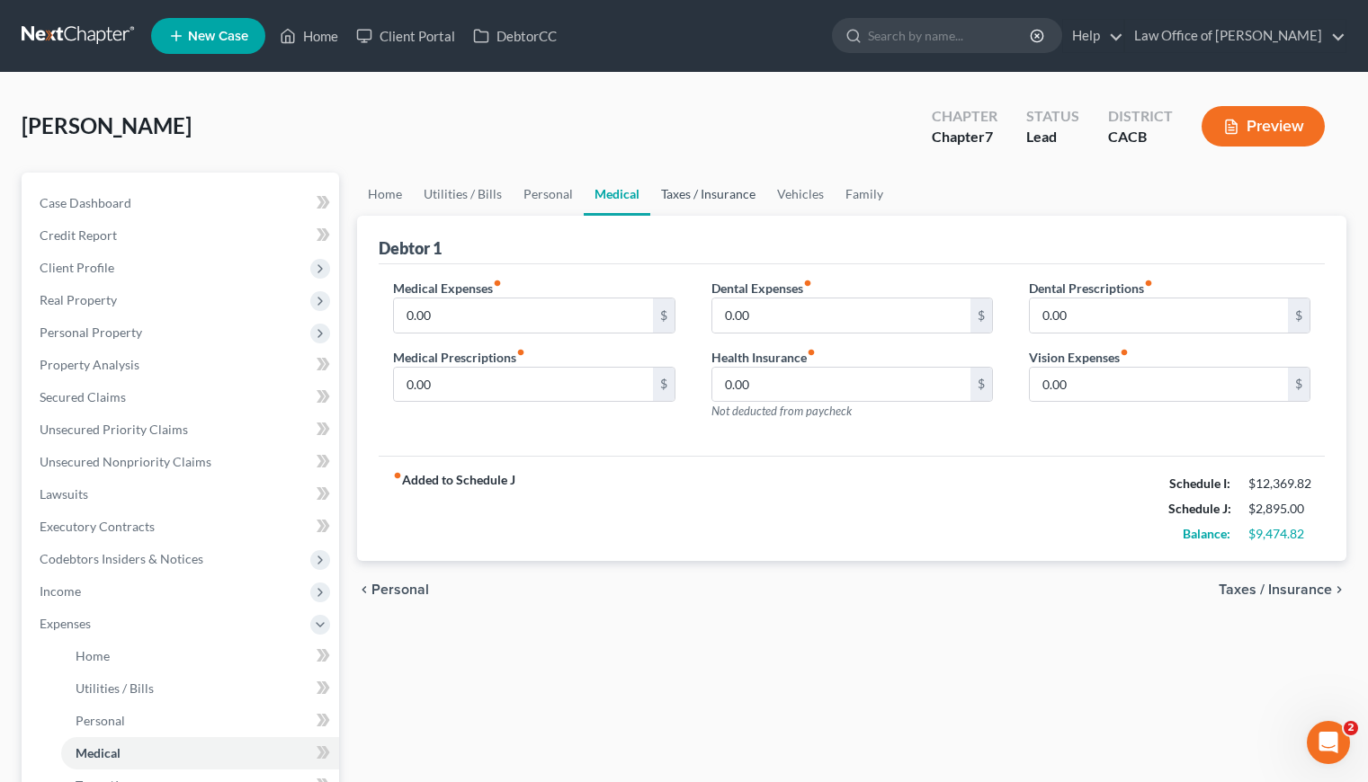
click at [737, 186] on link "Taxes / Insurance" at bounding box center [708, 194] width 116 height 43
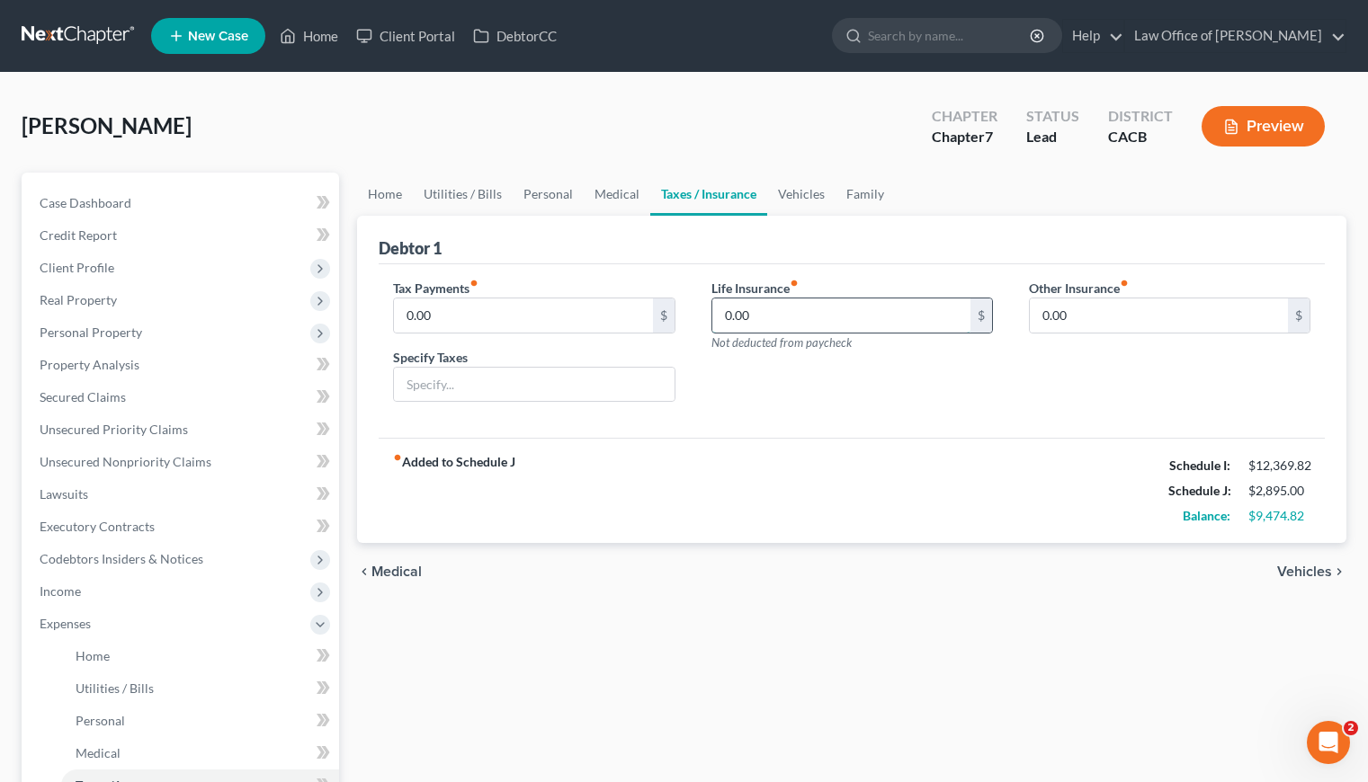
click at [776, 312] on input "0.00" at bounding box center [841, 316] width 258 height 34
type input "60"
click at [793, 190] on link "Vehicles" at bounding box center [801, 194] width 68 height 43
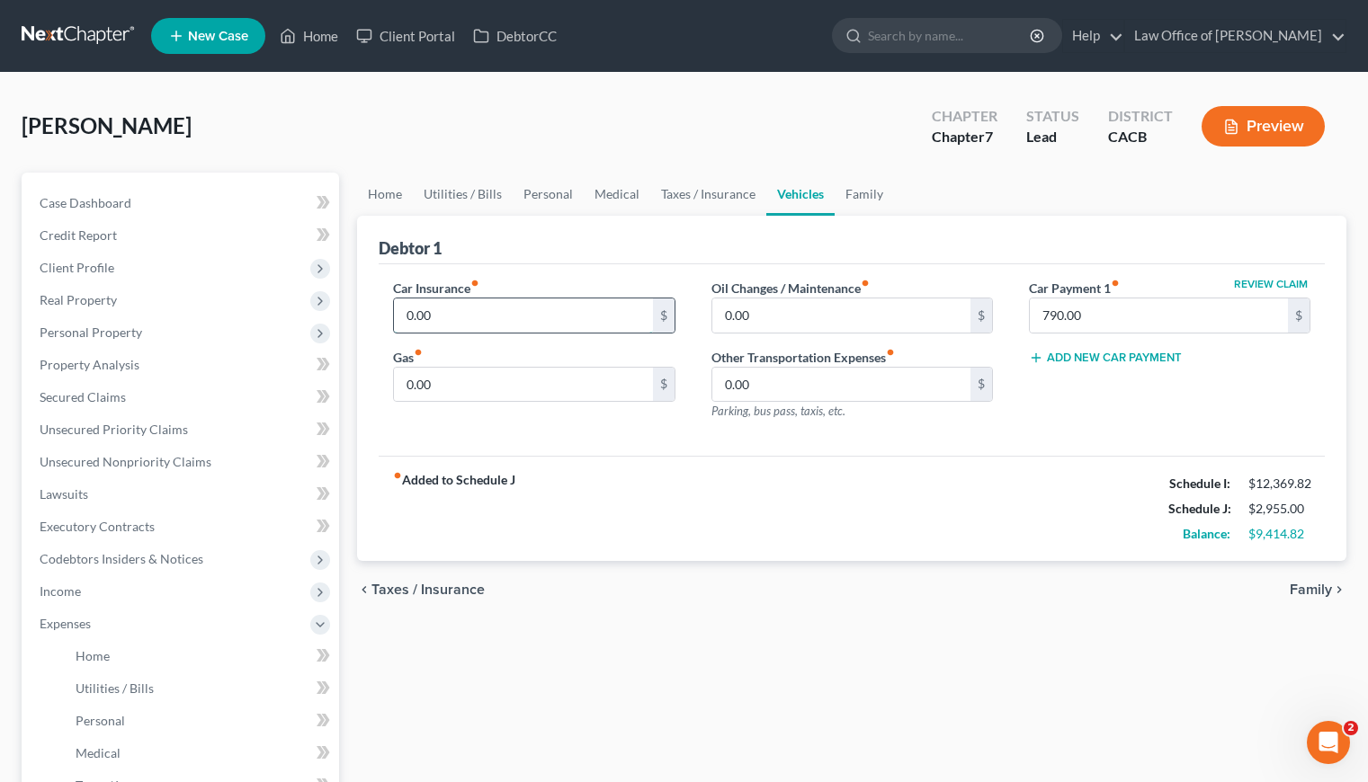
click at [492, 308] on input "0.00" at bounding box center [523, 316] width 258 height 34
type input "640"
click at [483, 381] on input "0.00" at bounding box center [523, 385] width 258 height 34
type input "250"
click at [802, 299] on input "0.00" at bounding box center [841, 316] width 258 height 34
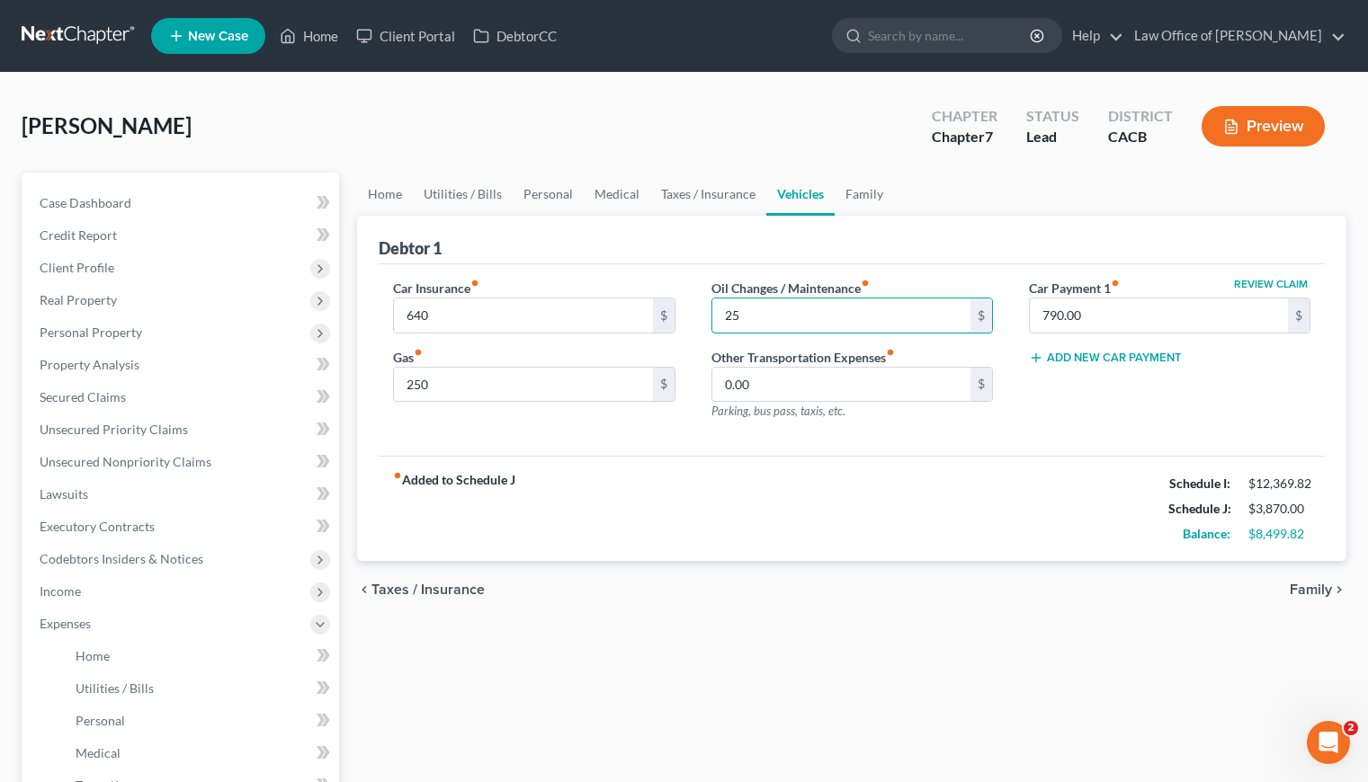
type input "2"
type input "10"
click at [690, 533] on div "fiber_manual_record Added to Schedule J Schedule I: $12,369.82 Schedule J: $3,8…" at bounding box center [852, 508] width 946 height 105
click at [861, 192] on link "Family" at bounding box center [863, 194] width 59 height 43
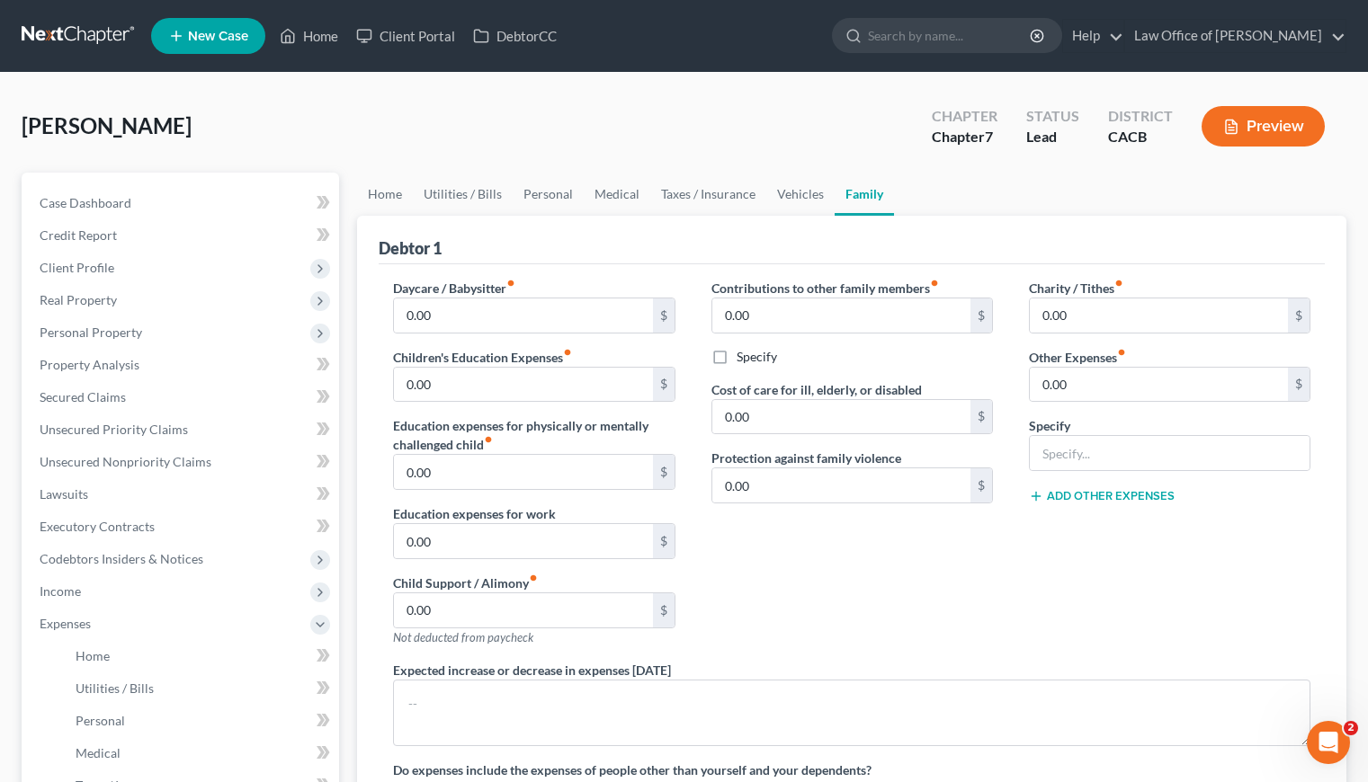
click at [929, 581] on div "Contributions to other family members fiber_manual_record 0.00 $ Specify Cost o…" at bounding box center [851, 470] width 317 height 382
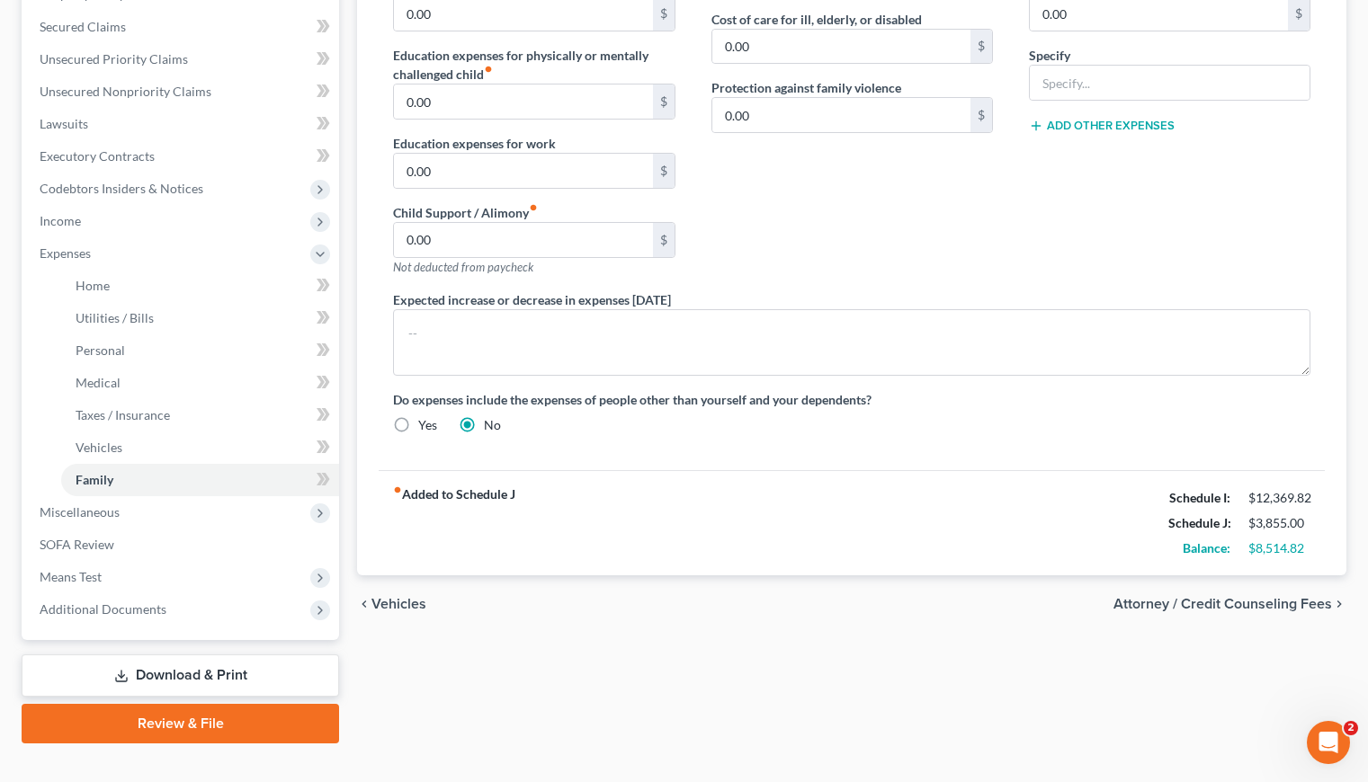
scroll to position [351, 0]
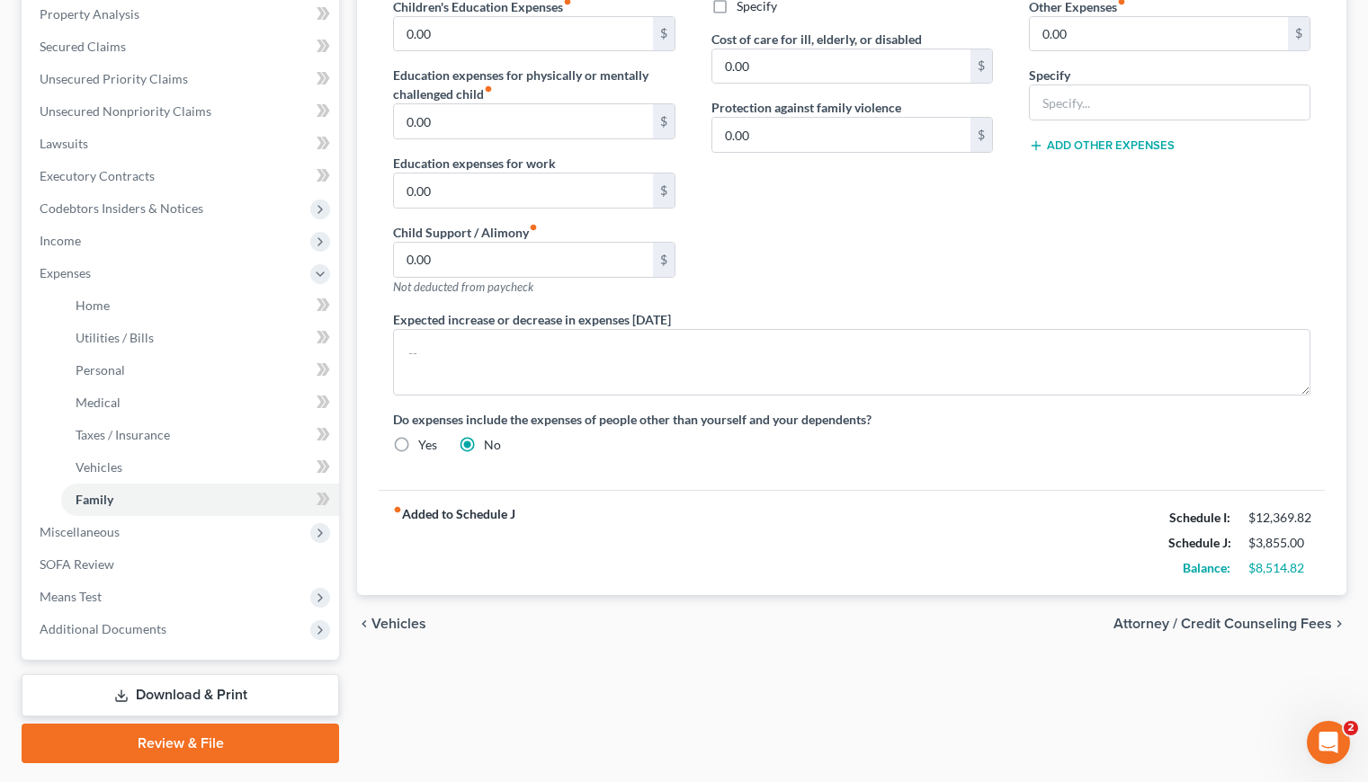
click at [945, 261] on div "Contributions to other family members fiber_manual_record 0.00 $ Specify Cost o…" at bounding box center [851, 119] width 317 height 382
click at [808, 592] on div "fiber_manual_record Added to Schedule J Schedule I: $12,369.82 Schedule J: $3,8…" at bounding box center [852, 542] width 946 height 105
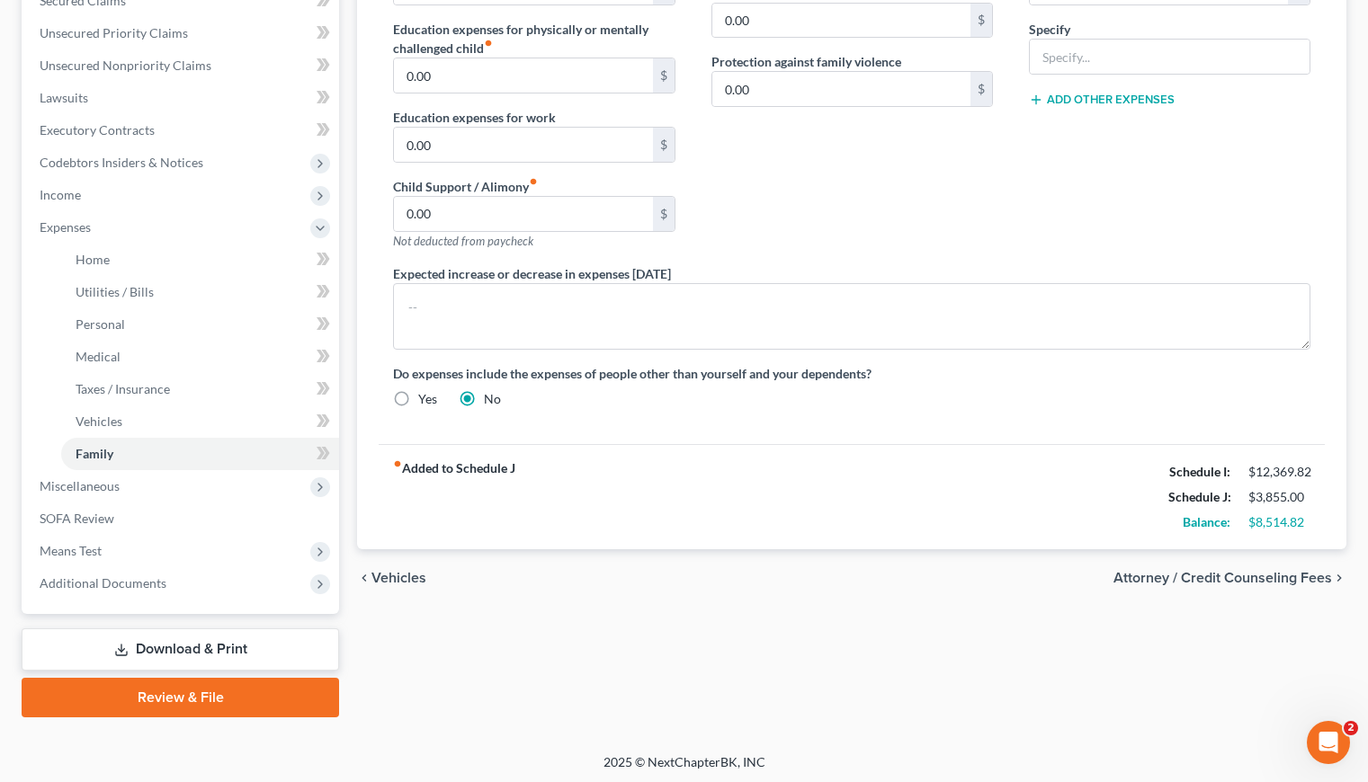
scroll to position [398, 0]
click at [565, 567] on div "chevron_left Vehicles Attorney / Credit Counseling Fees chevron_right" at bounding box center [851, 577] width 989 height 58
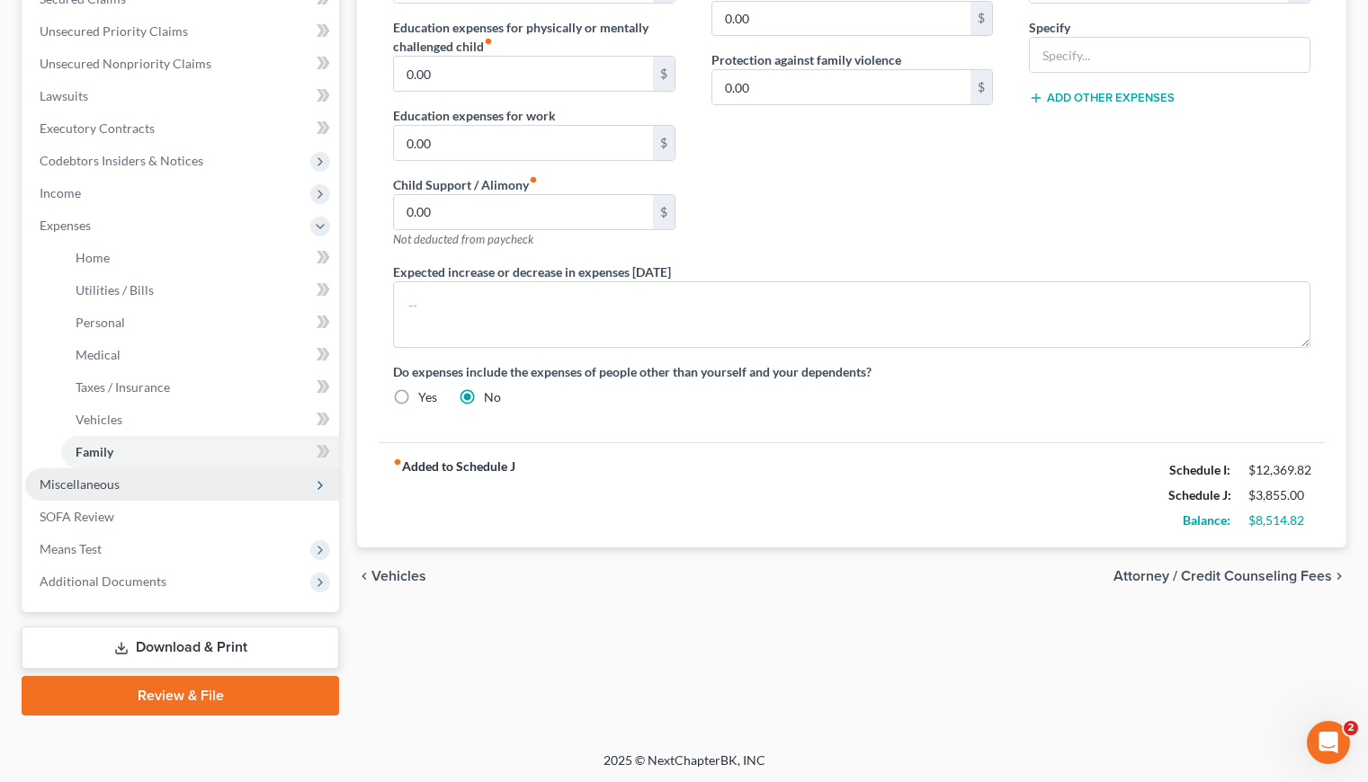
click at [89, 483] on span "Miscellaneous" at bounding box center [80, 484] width 80 height 15
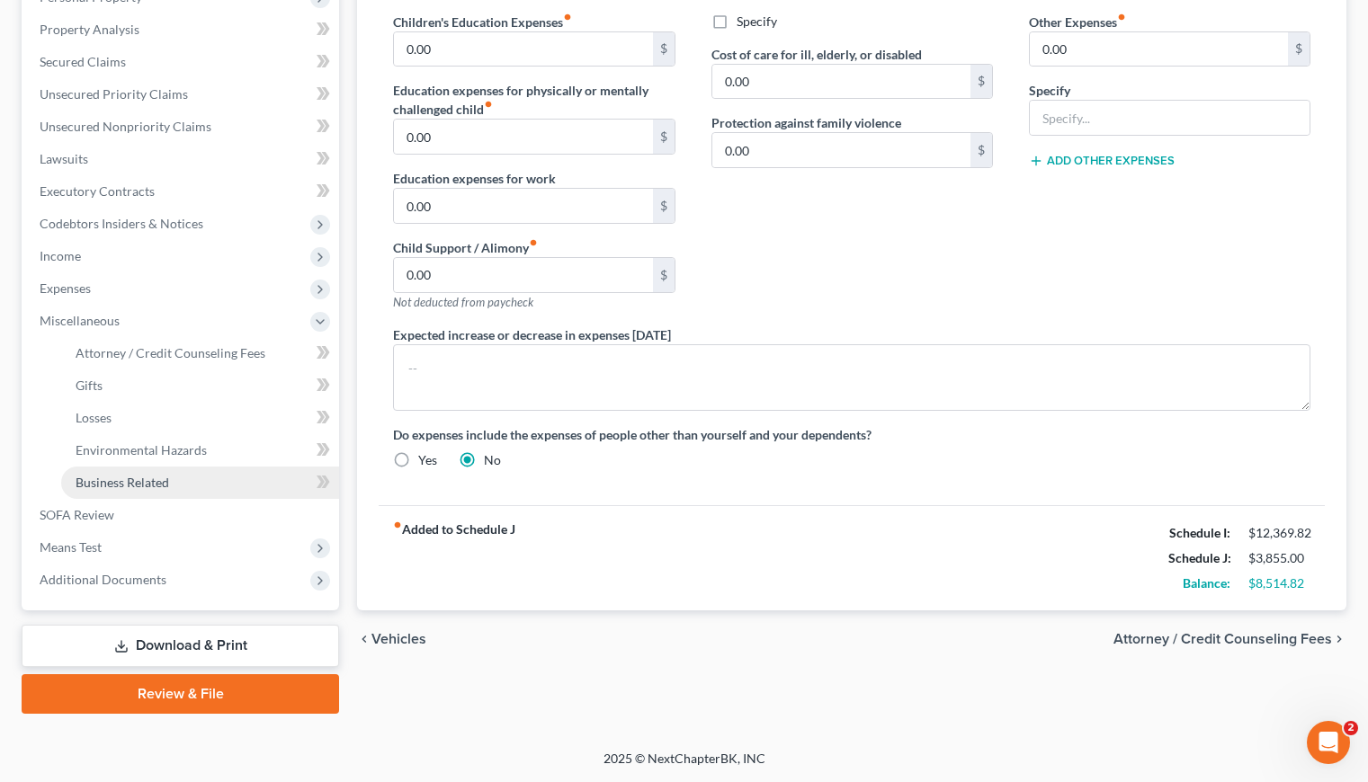
scroll to position [334, 0]
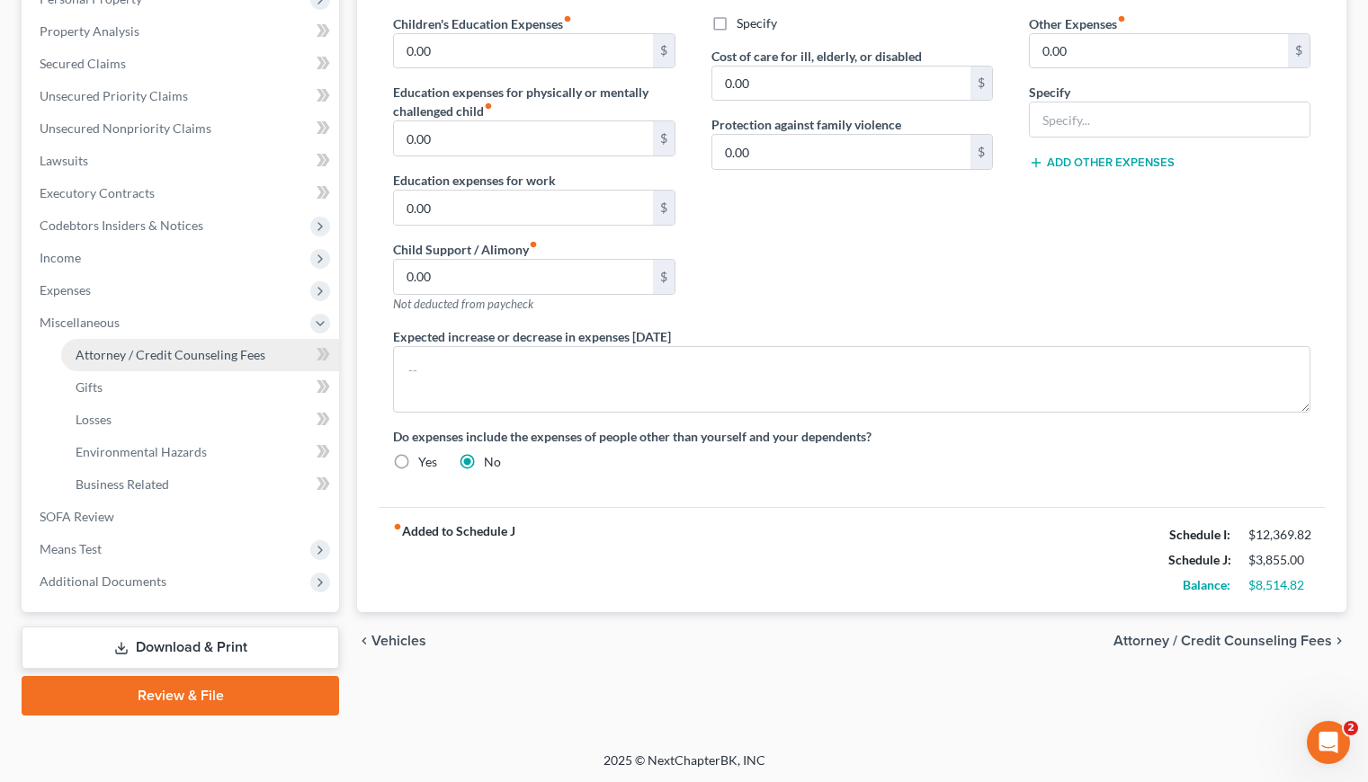
click at [219, 355] on span "Attorney / Credit Counseling Fees" at bounding box center [171, 354] width 190 height 15
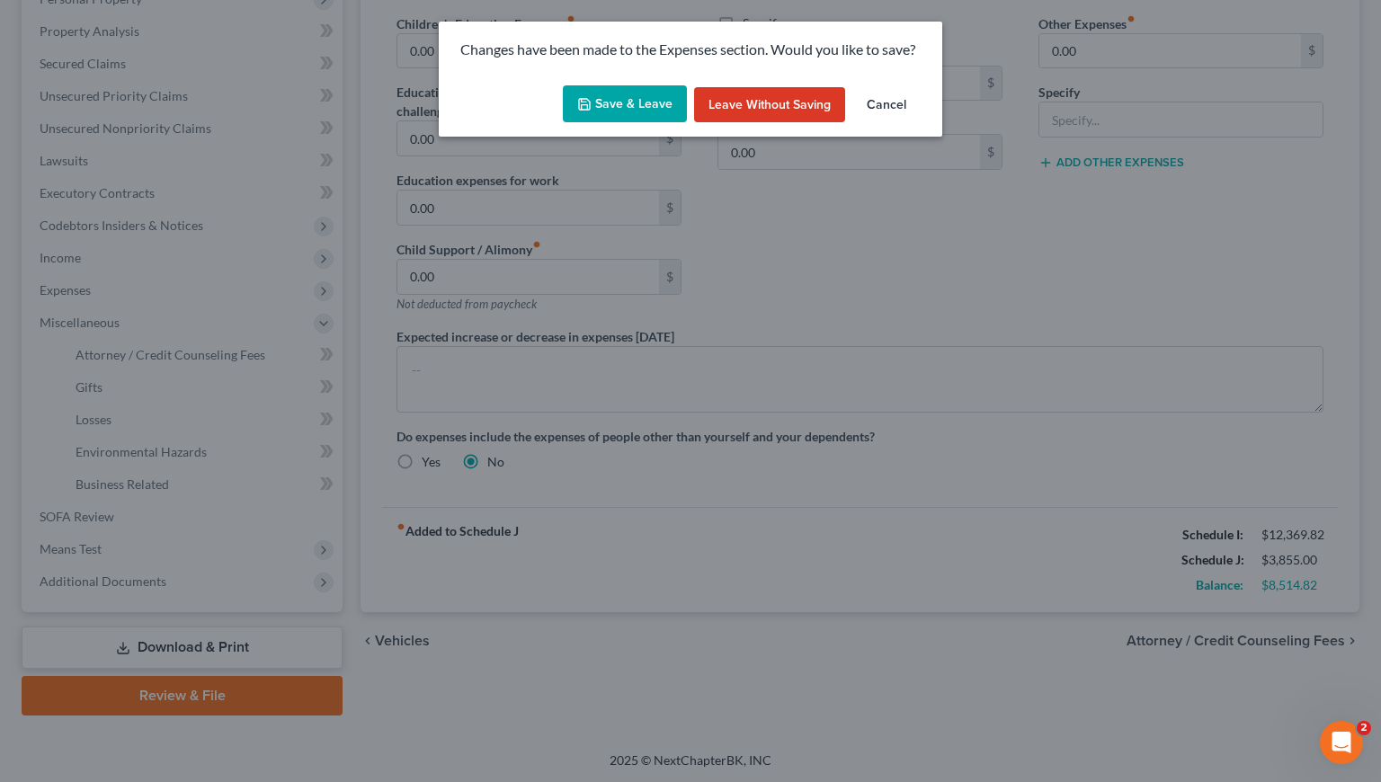
click at [628, 106] on button "Save & Leave" at bounding box center [625, 104] width 124 height 38
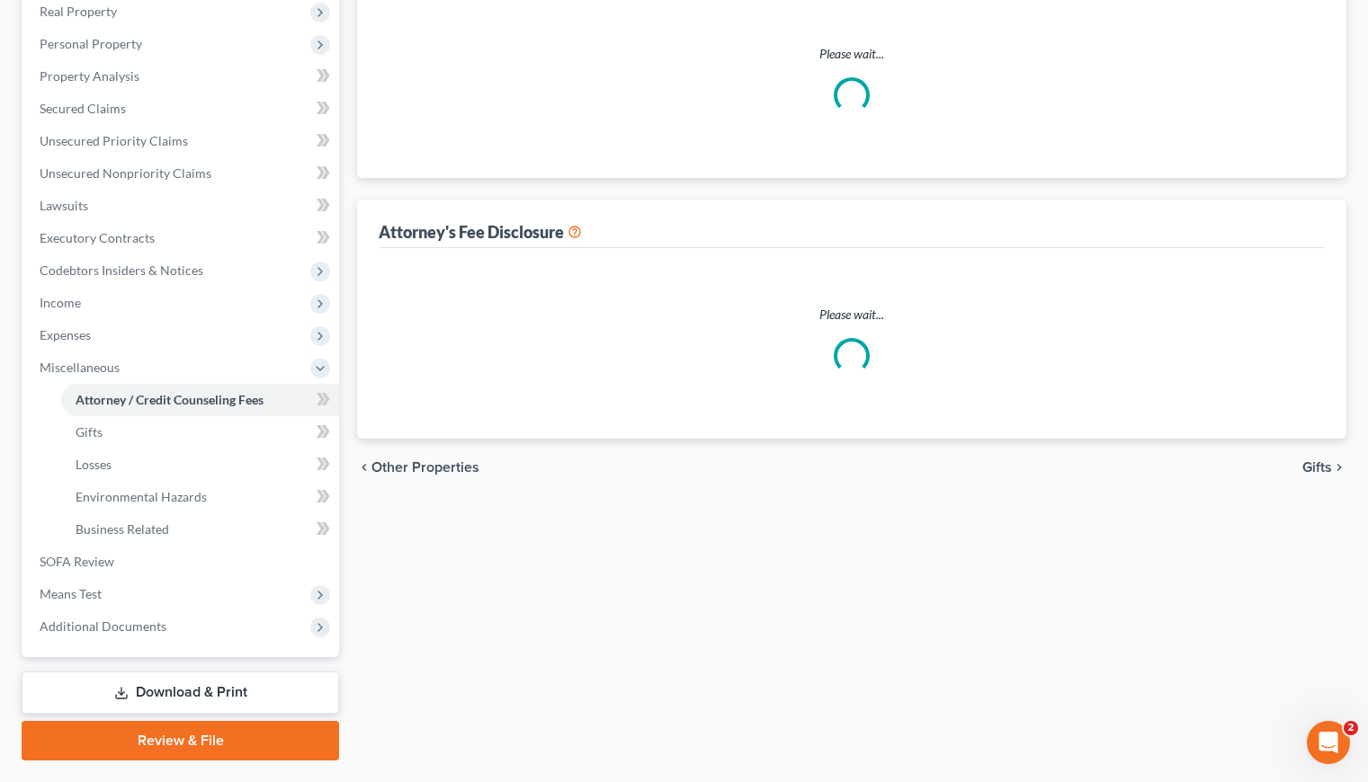
select select "0"
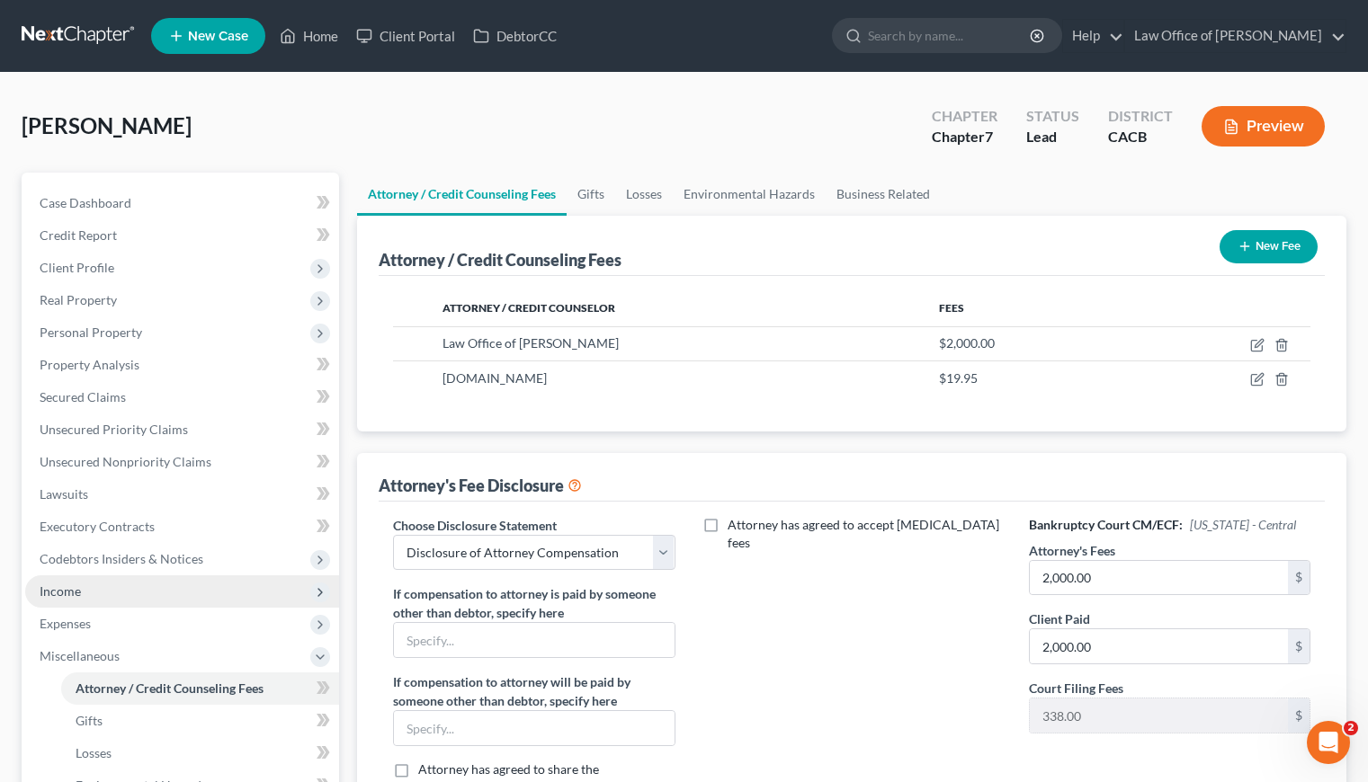
click at [68, 593] on span "Income" at bounding box center [60, 591] width 41 height 15
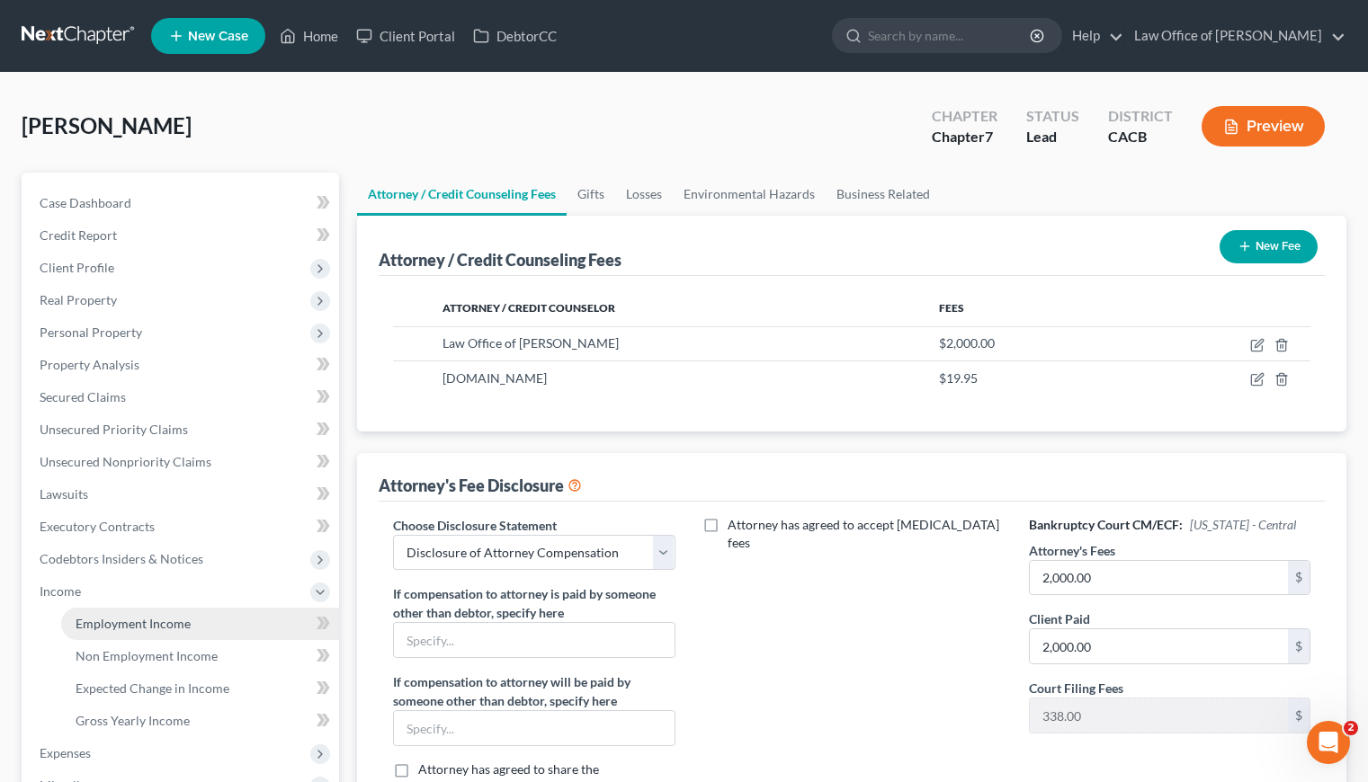
click at [122, 622] on span "Employment Income" at bounding box center [133, 623] width 115 height 15
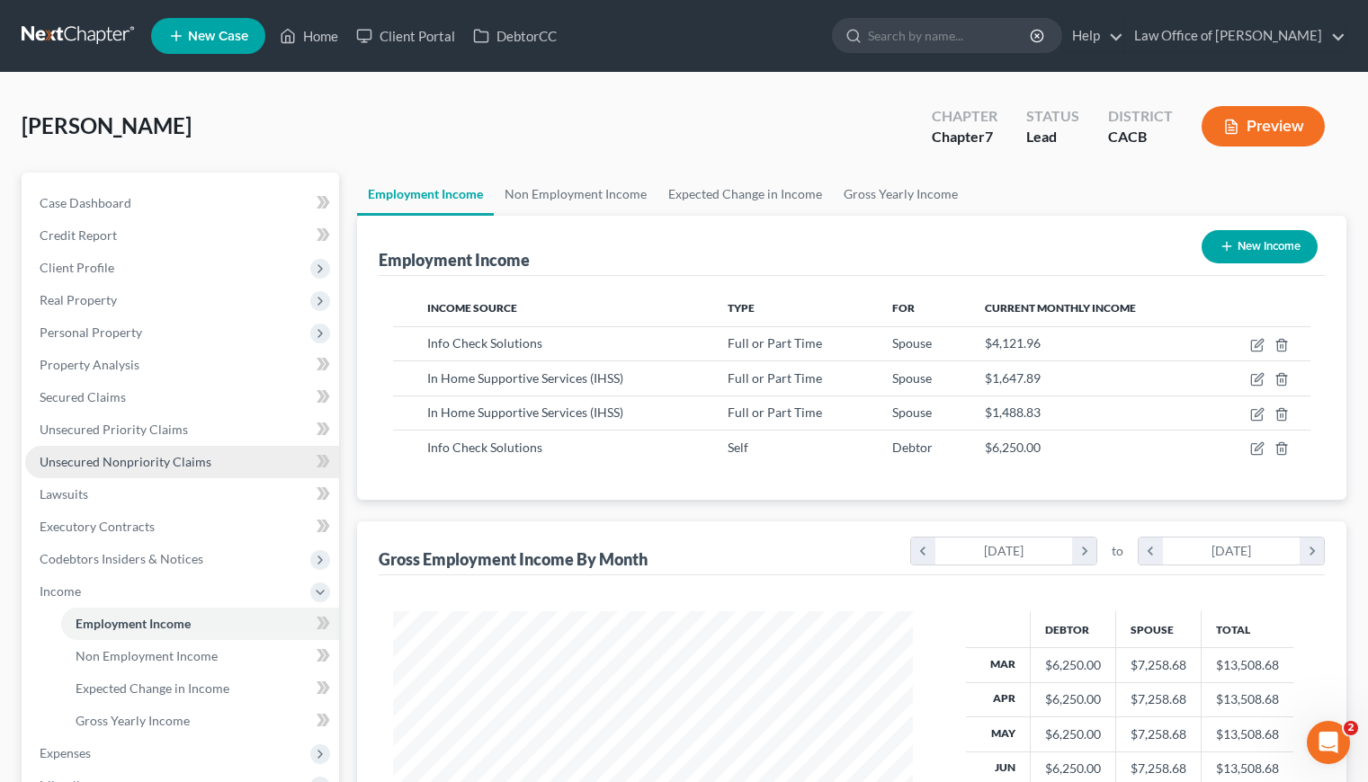
click at [107, 454] on span "Unsecured Nonpriority Claims" at bounding box center [126, 461] width 172 height 15
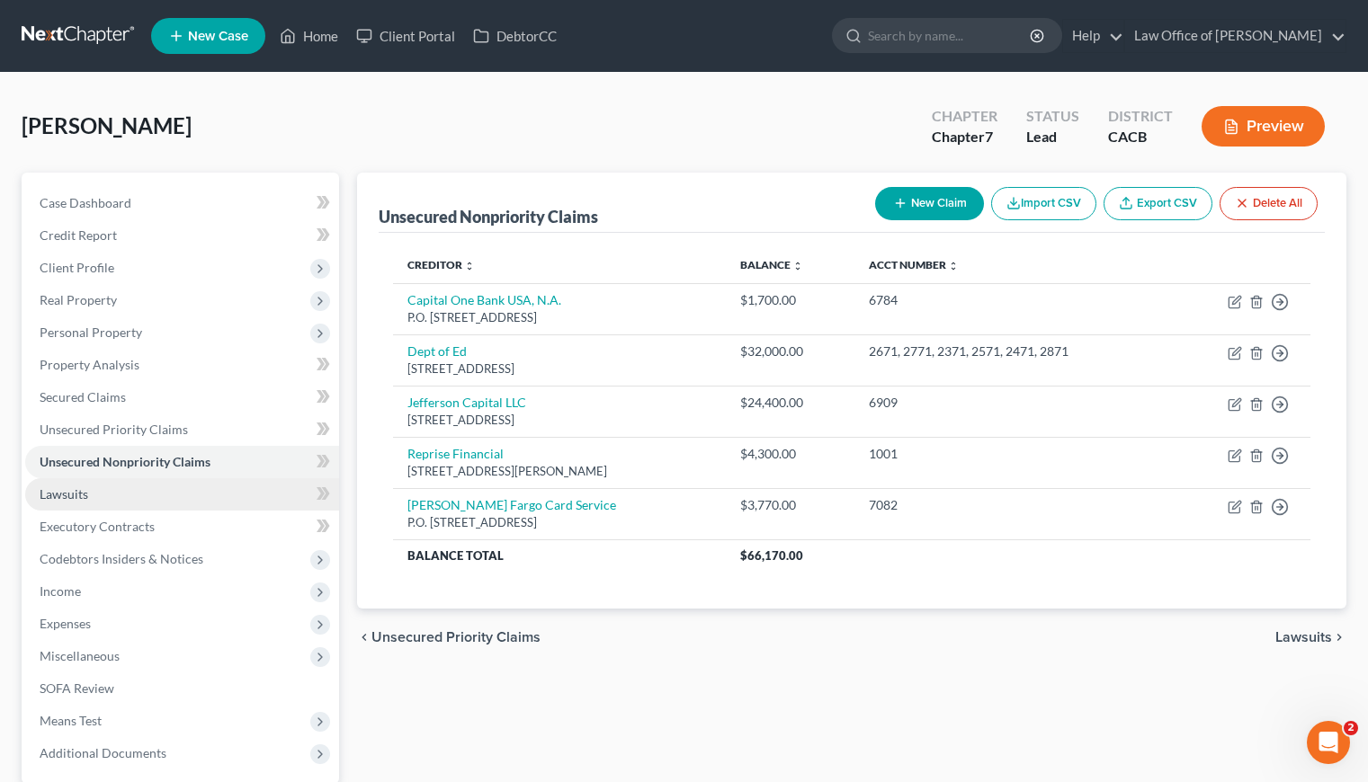
click at [90, 495] on link "Lawsuits" at bounding box center [182, 494] width 314 height 32
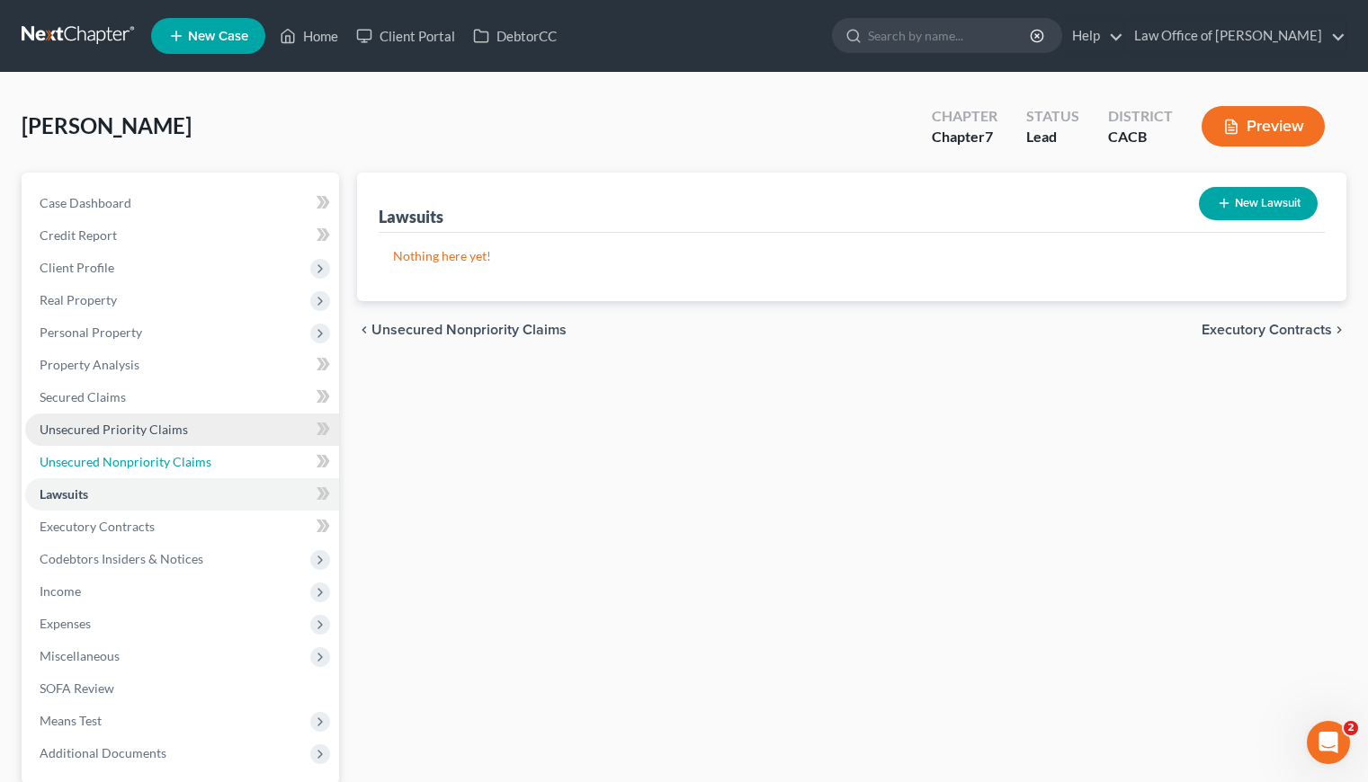
drag, startPoint x: 85, startPoint y: 454, endPoint x: 85, endPoint y: 418, distance: 36.0
click at [85, 454] on span "Unsecured Nonpriority Claims" at bounding box center [126, 461] width 172 height 15
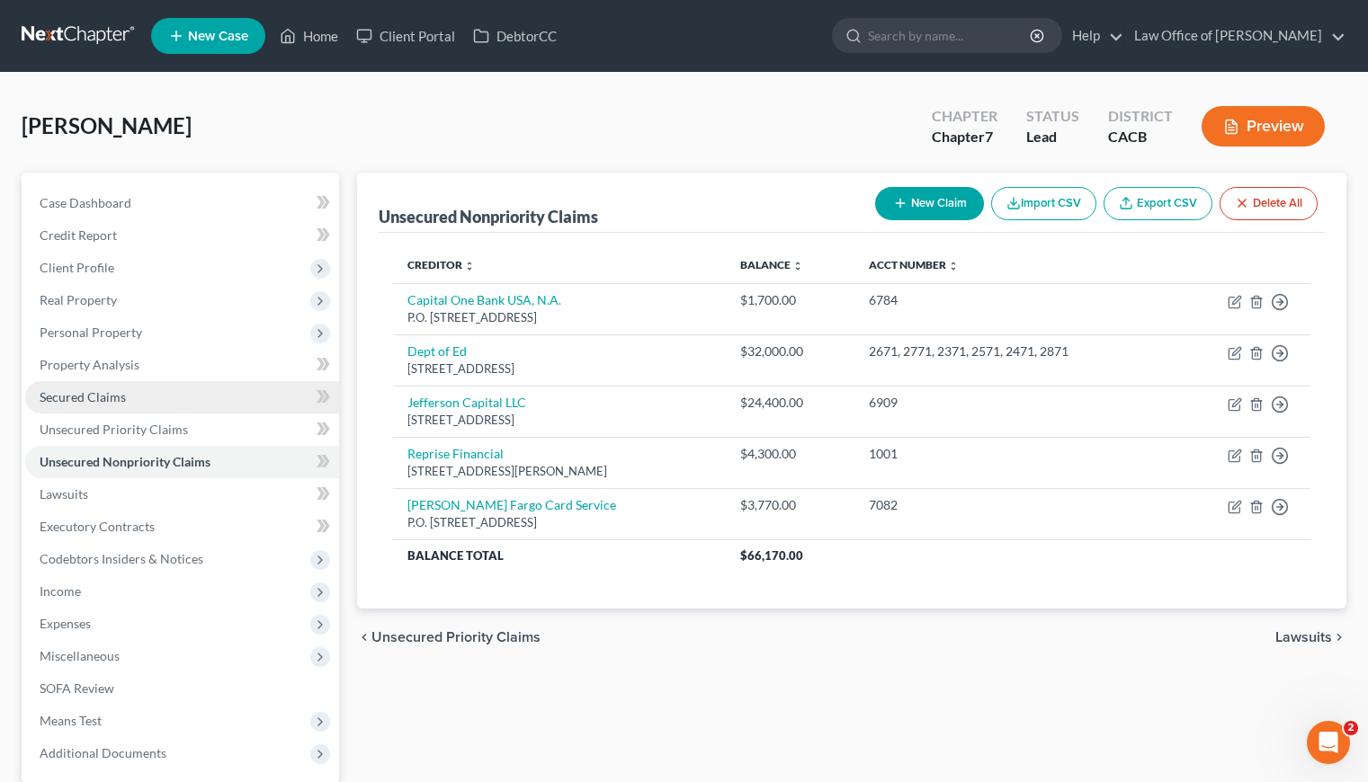
click at [88, 398] on span "Secured Claims" at bounding box center [83, 396] width 86 height 15
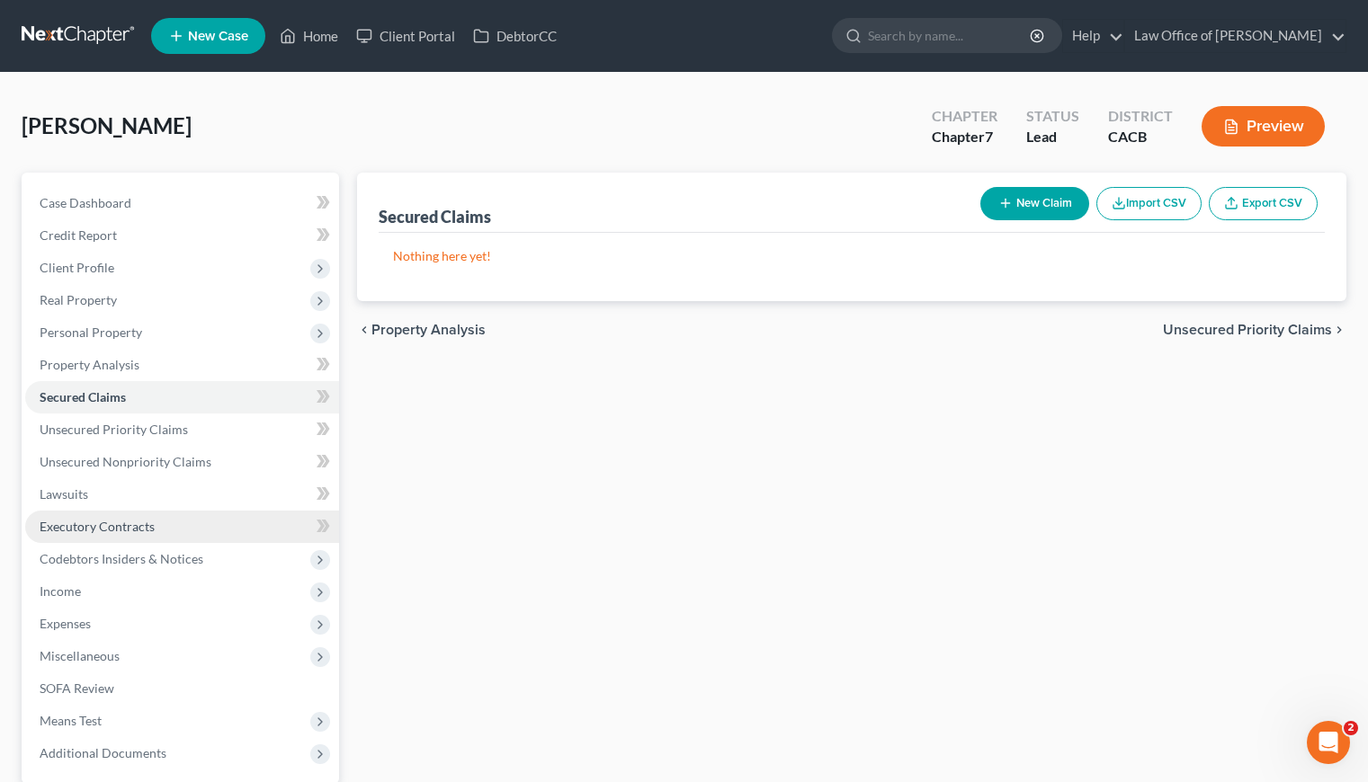
click at [103, 526] on span "Executory Contracts" at bounding box center [97, 526] width 115 height 15
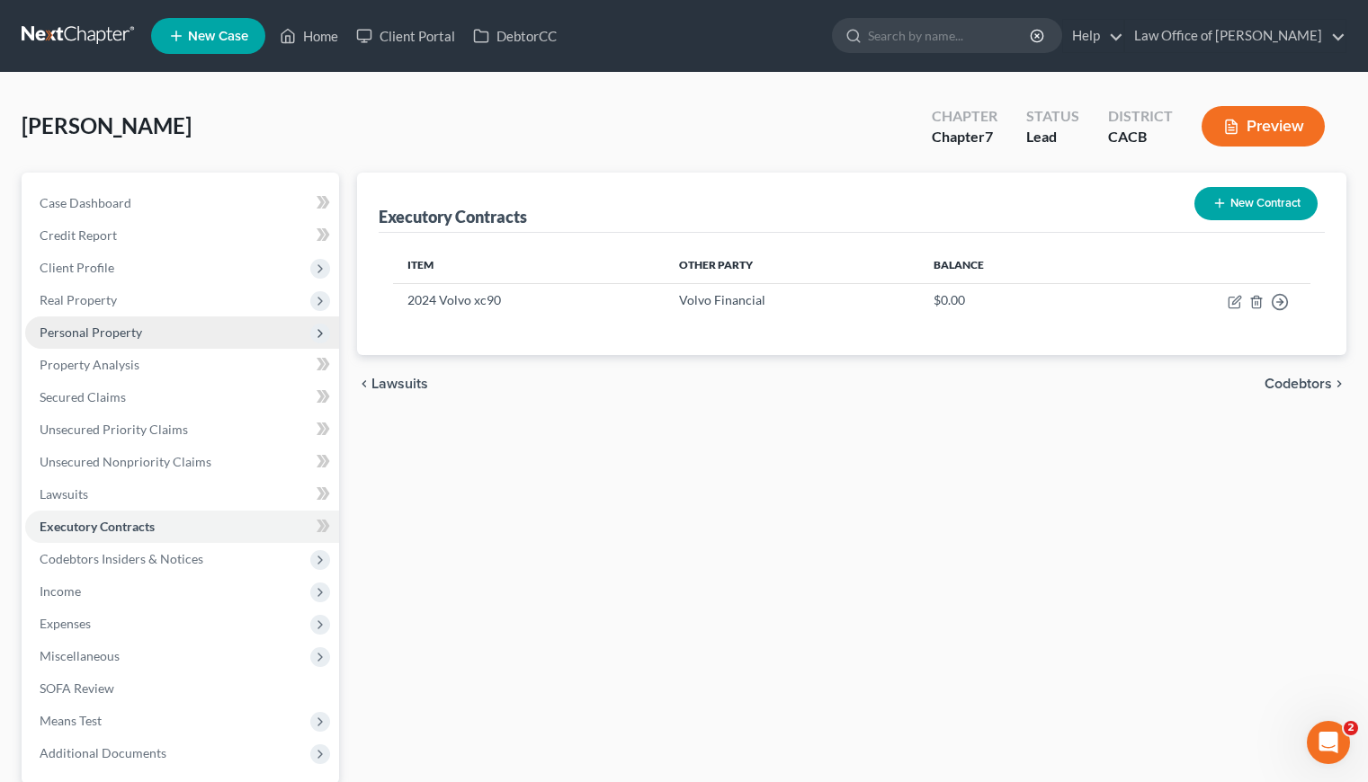
click at [103, 332] on span "Personal Property" at bounding box center [91, 332] width 103 height 15
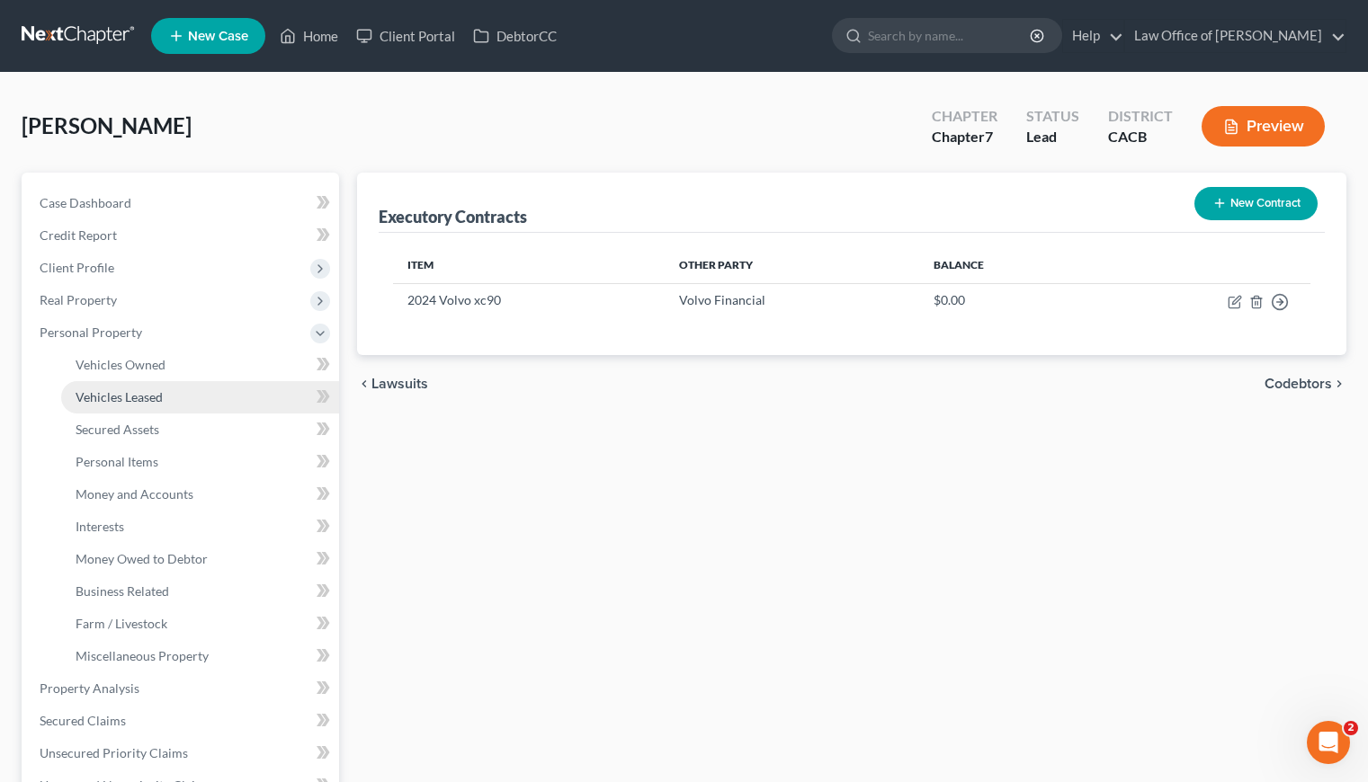
click at [144, 401] on span "Vehicles Leased" at bounding box center [119, 396] width 87 height 15
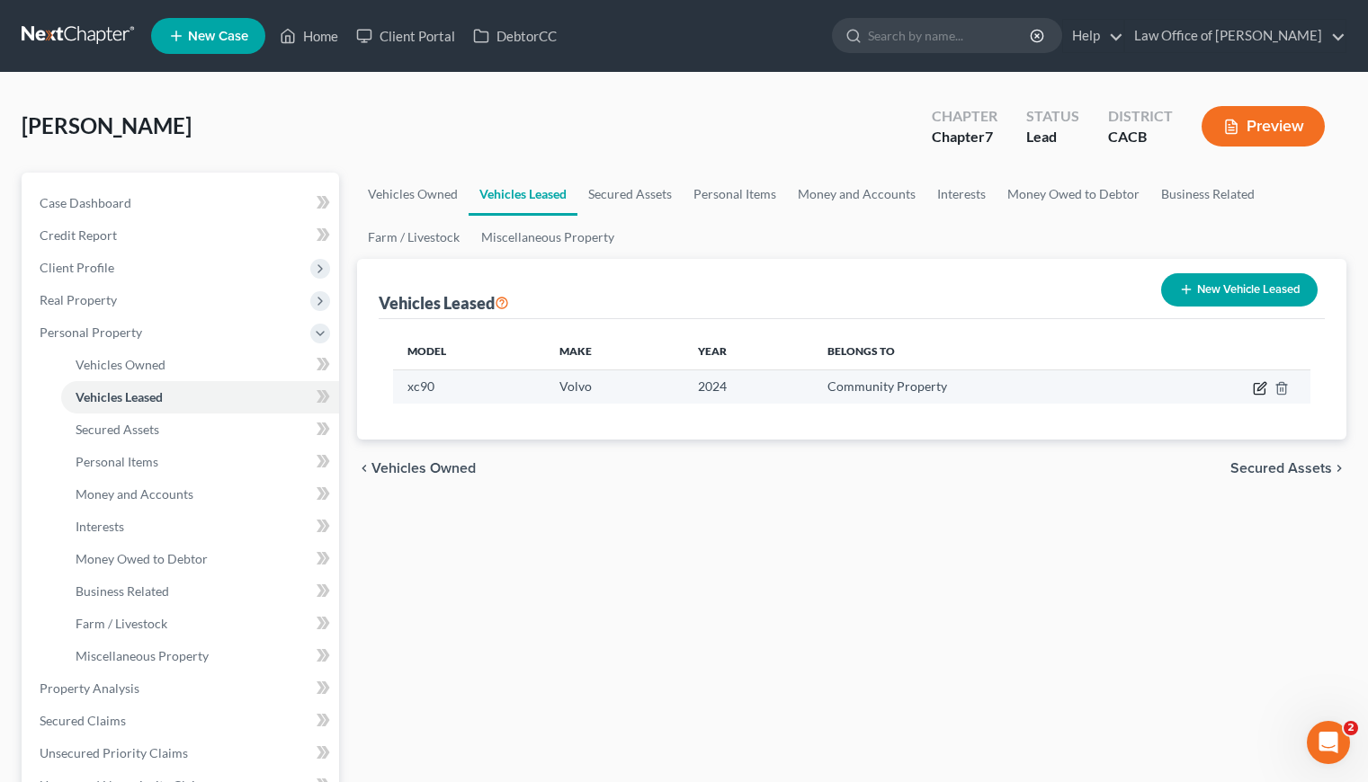
click at [1262, 390] on icon "button" at bounding box center [1260, 388] width 14 height 14
select select "0"
select select "2"
select select "4"
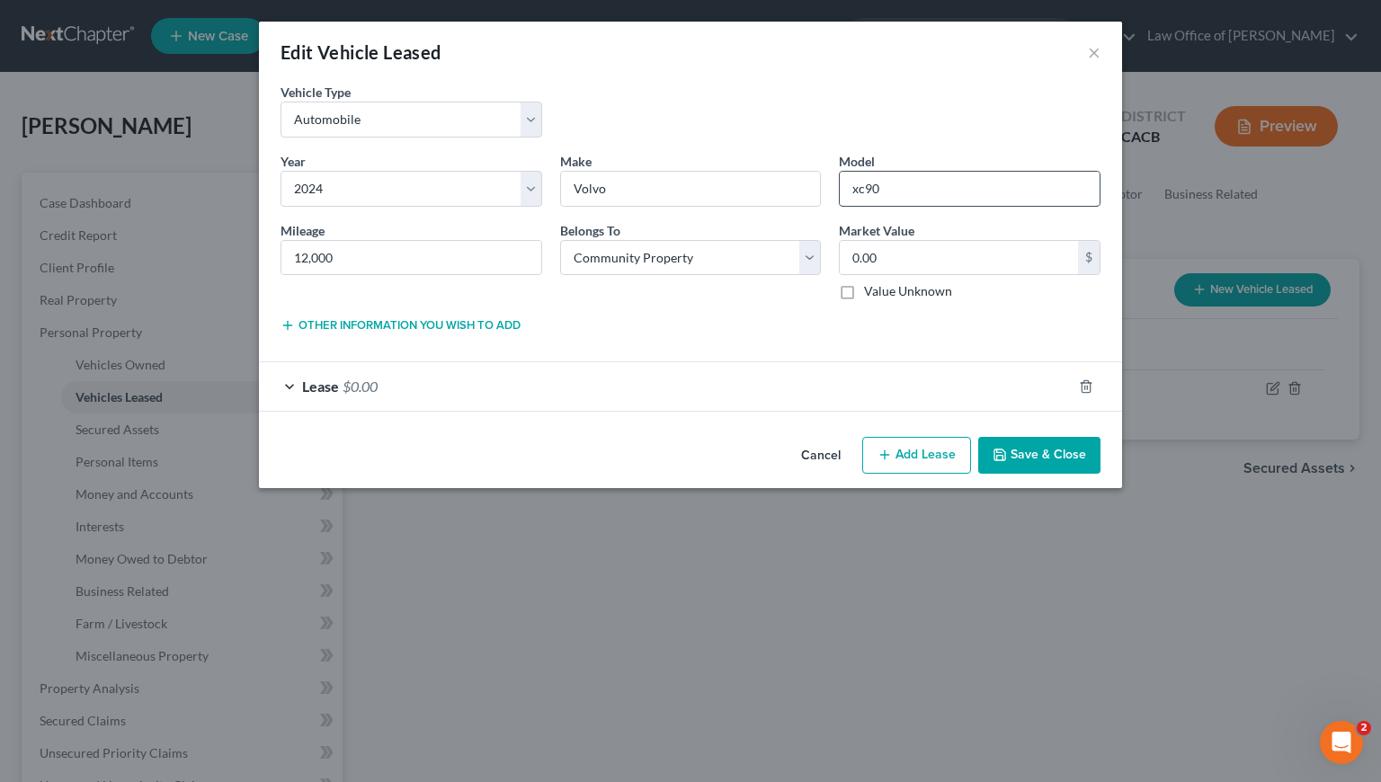
click at [866, 190] on input "xc90" at bounding box center [970, 189] width 260 height 34
type input "XC90"
click at [719, 339] on div "Other information you wish to add Lease Select" at bounding box center [691, 331] width 838 height 32
click at [914, 258] on input "0.00" at bounding box center [959, 258] width 238 height 34
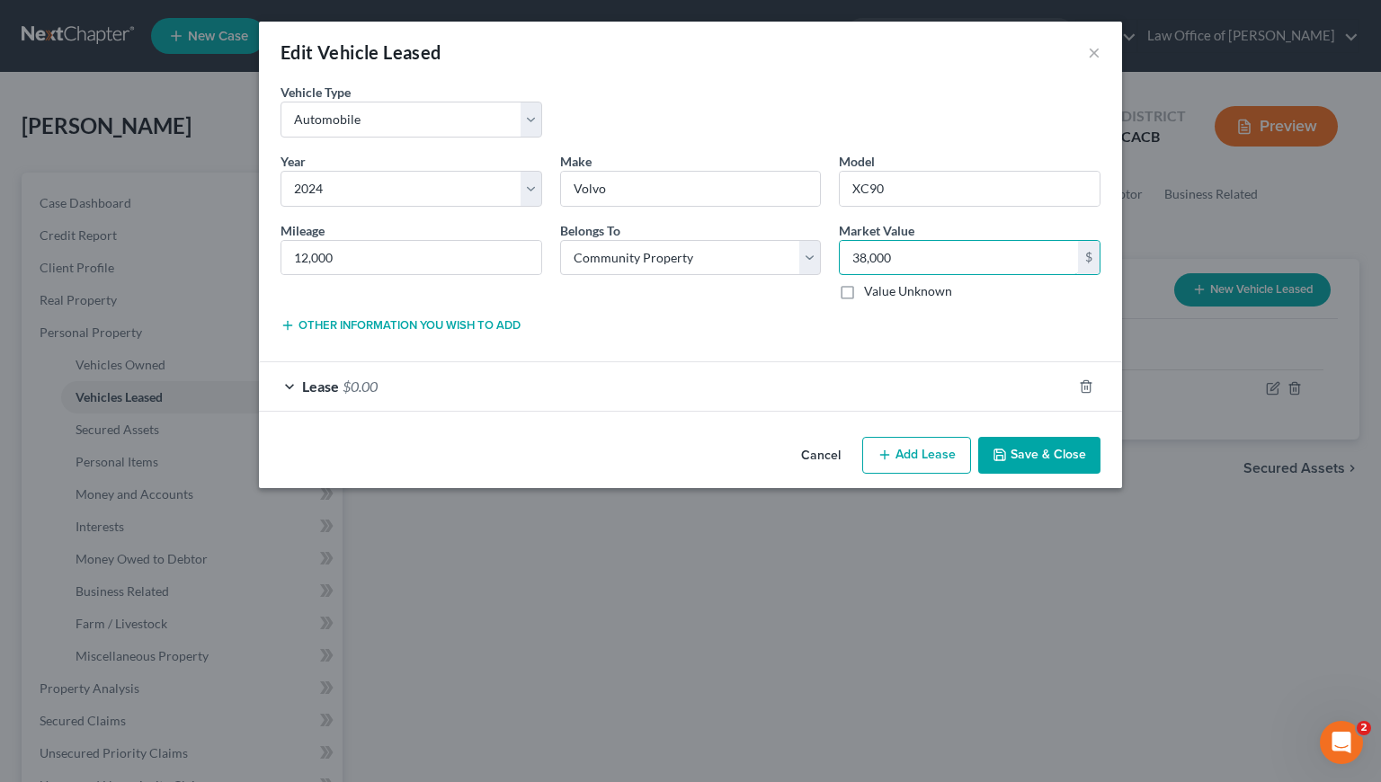
type input "38,000"
click at [1033, 466] on button "Save & Close" at bounding box center [1039, 456] width 122 height 38
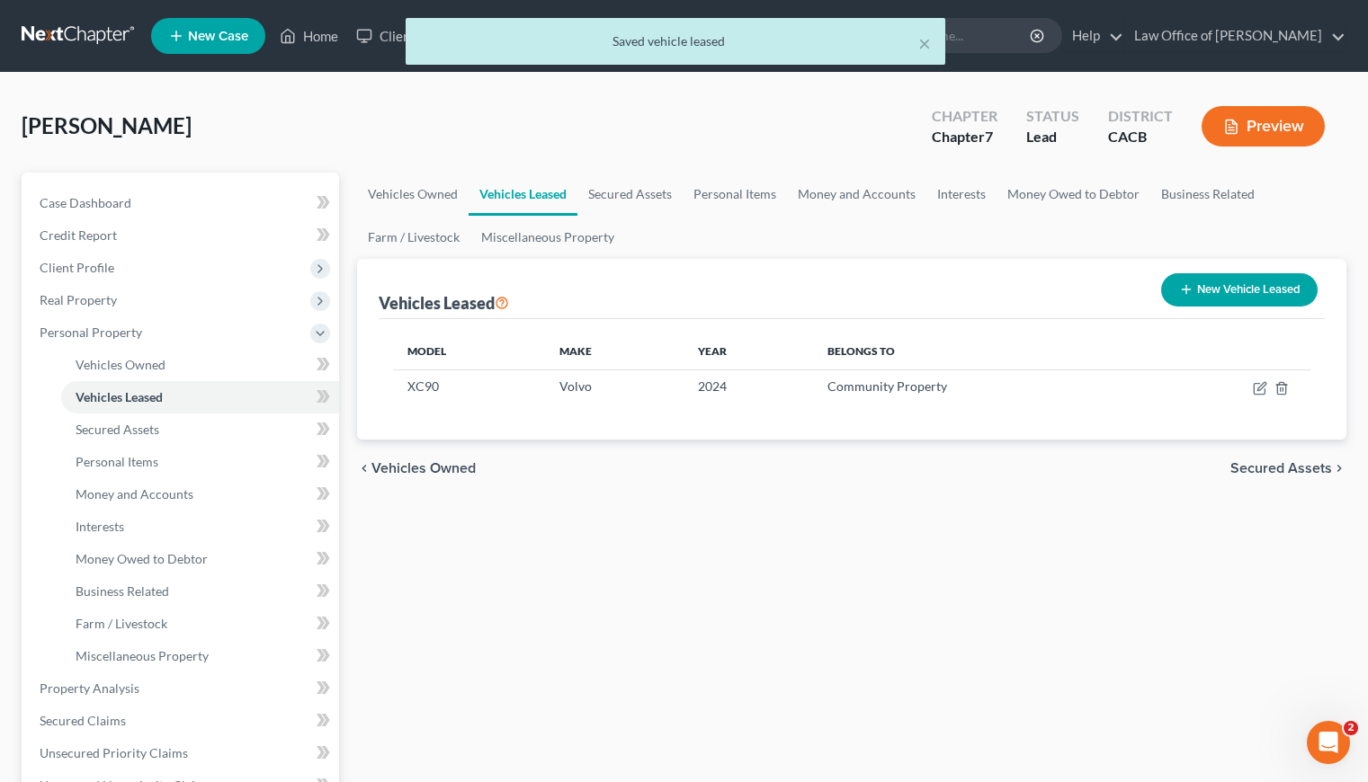
click at [821, 524] on div "Vehicles Owned Vehicles Leased Secured Assets Personal Items Money and Accounts…" at bounding box center [851, 692] width 1007 height 1039
click at [620, 192] on link "Secured Assets" at bounding box center [629, 194] width 105 height 43
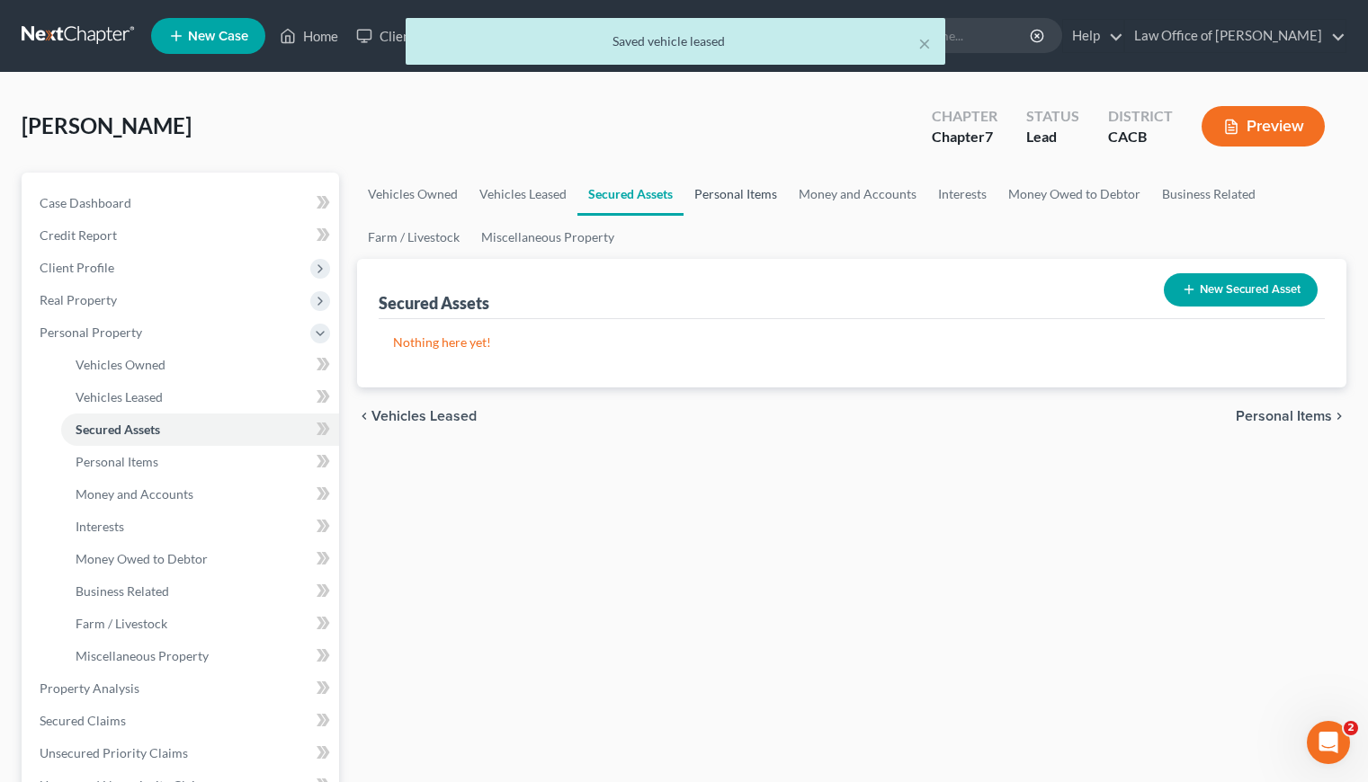
click at [729, 195] on link "Personal Items" at bounding box center [735, 194] width 104 height 43
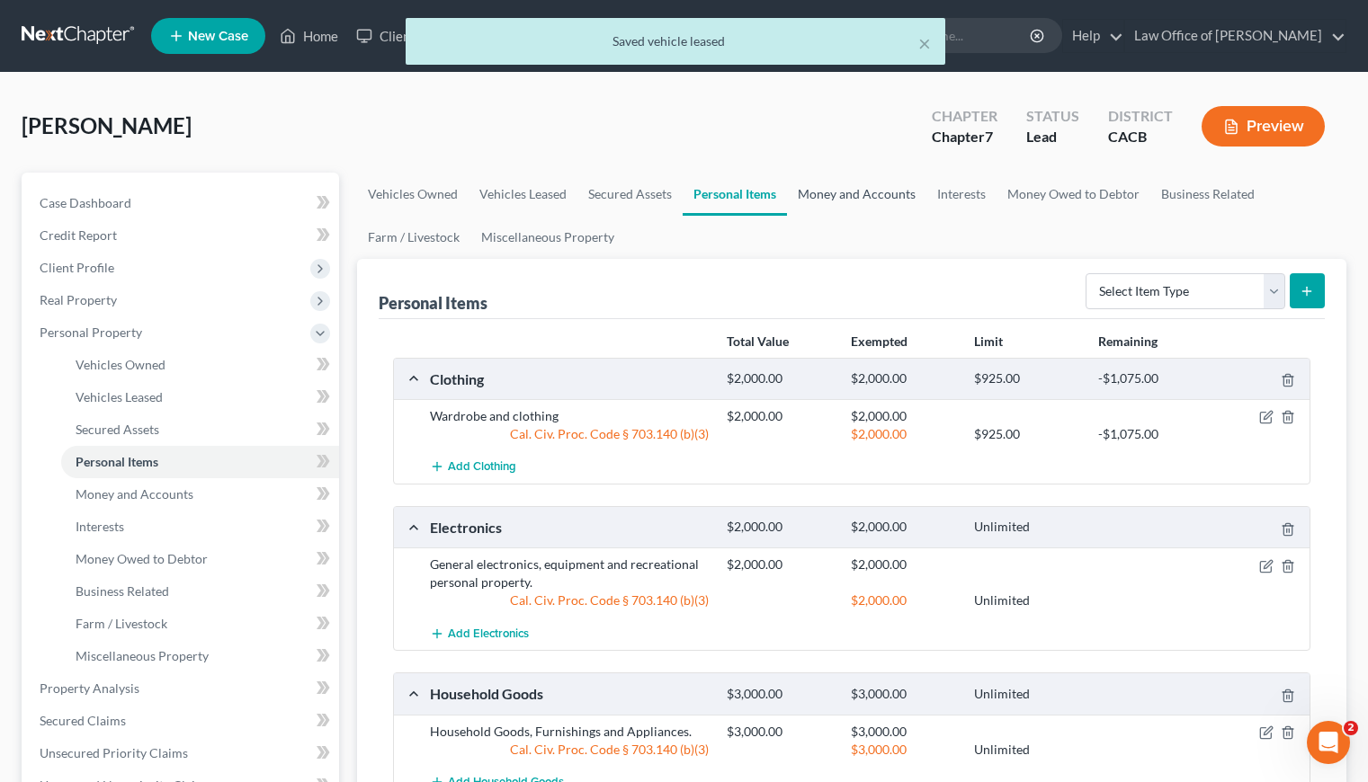
click at [879, 198] on link "Money and Accounts" at bounding box center [856, 194] width 139 height 43
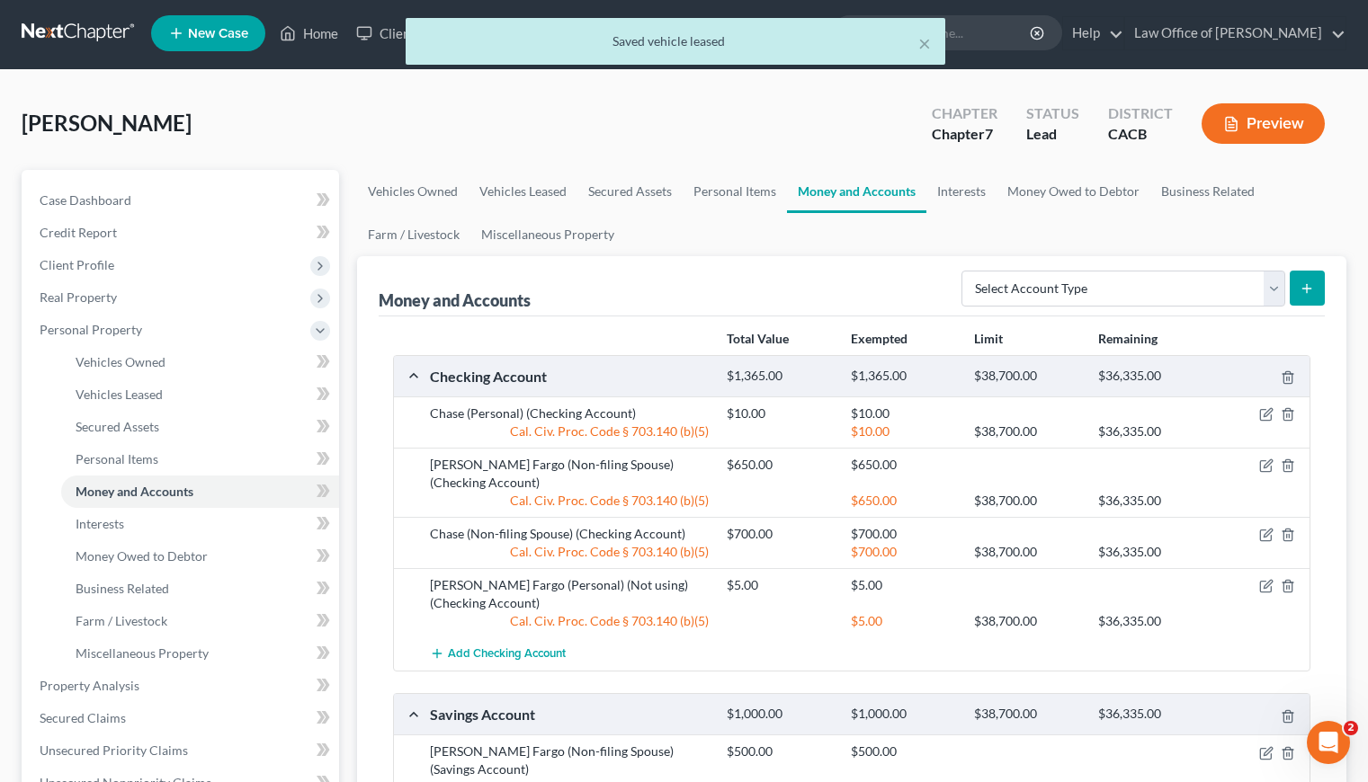
scroll to position [4, 0]
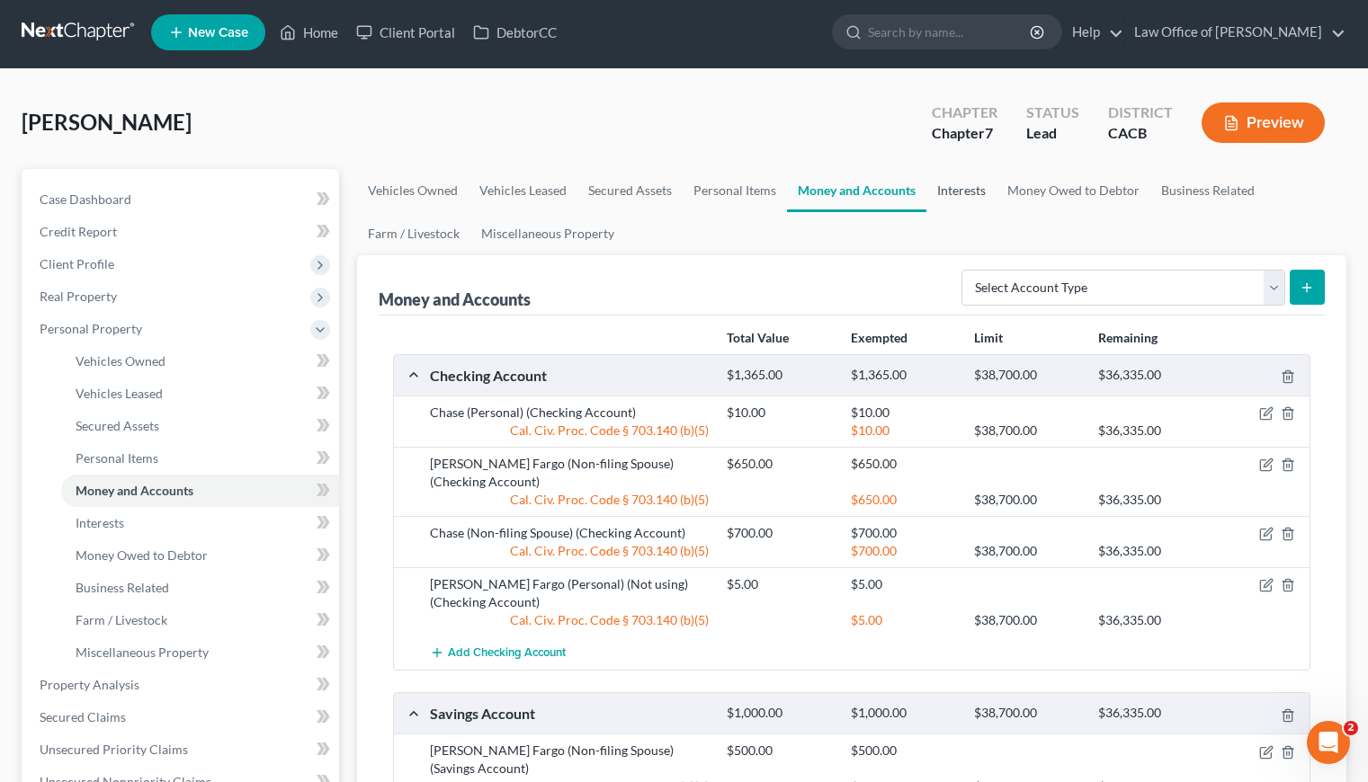
click at [943, 194] on link "Interests" at bounding box center [961, 190] width 70 height 43
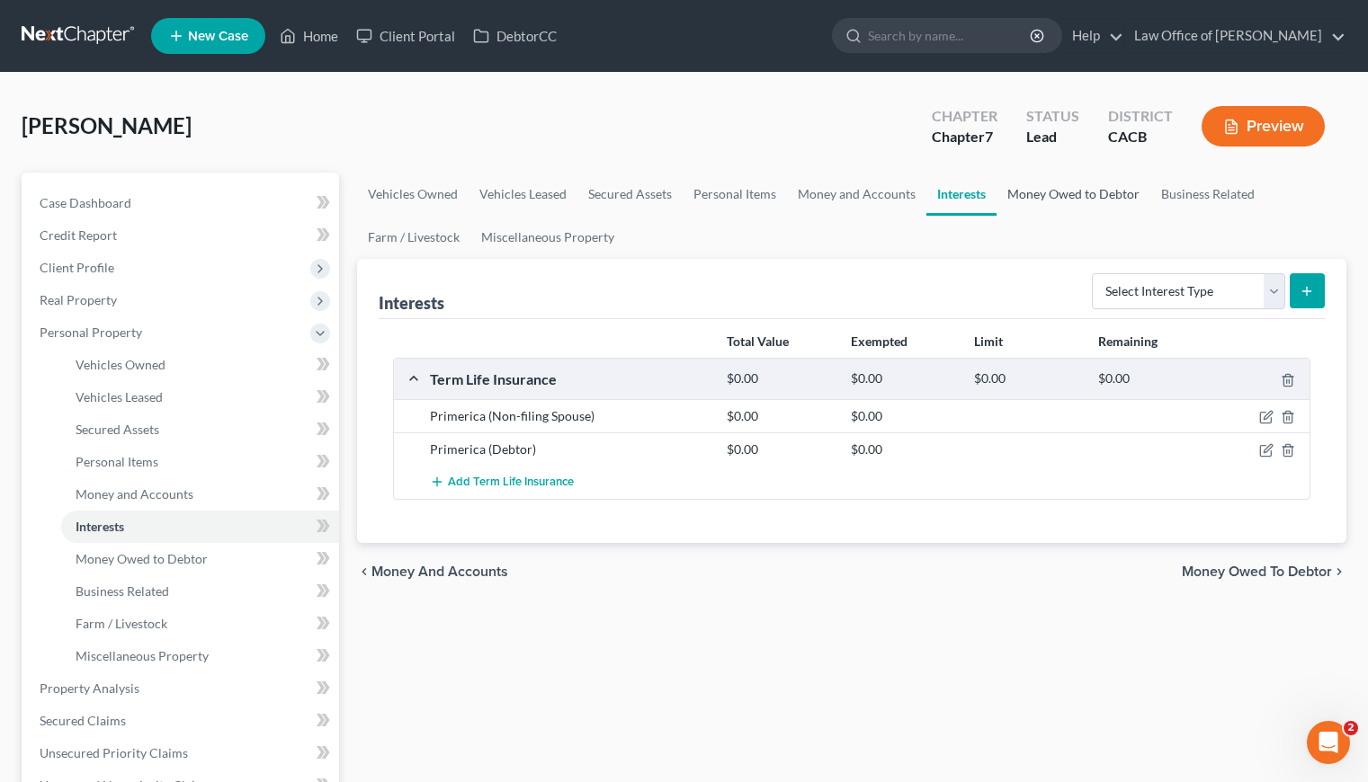
click at [1039, 195] on link "Money Owed to Debtor" at bounding box center [1073, 194] width 154 height 43
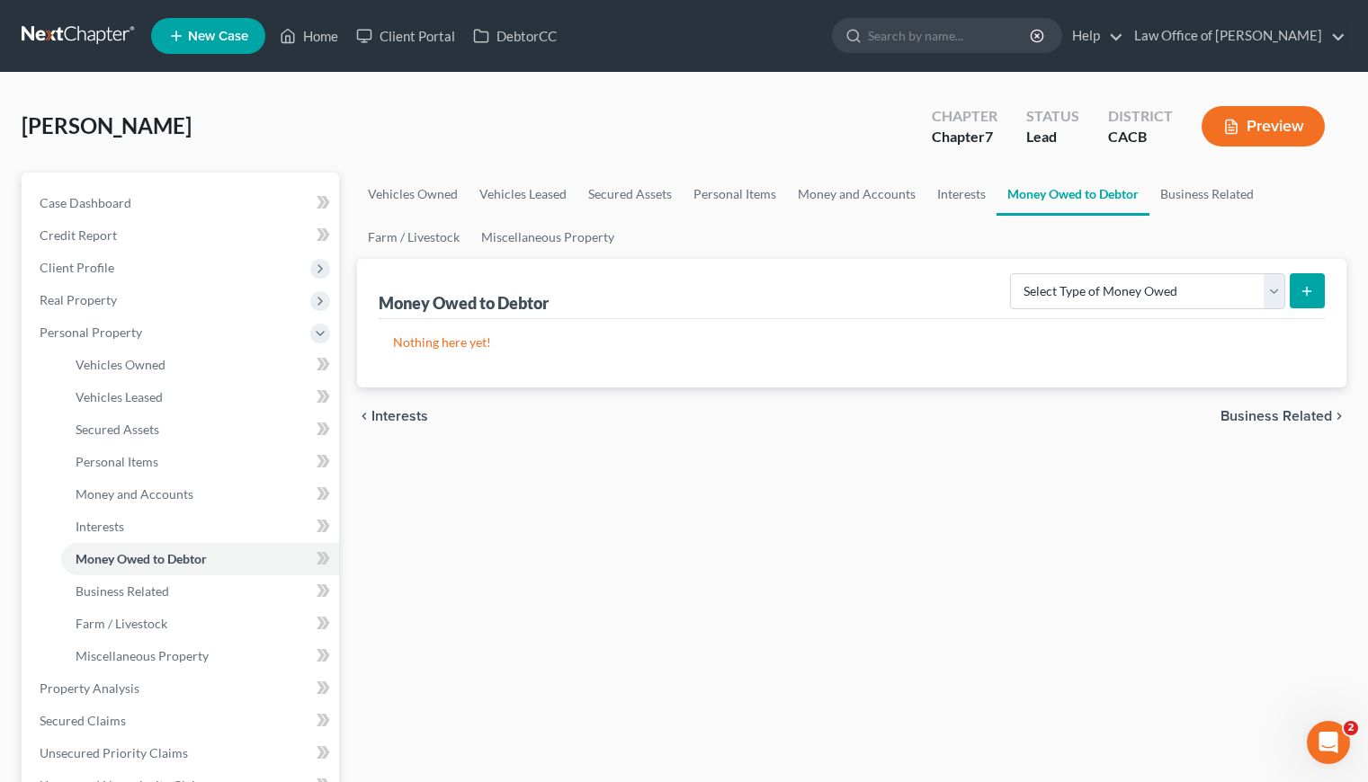
drag, startPoint x: 543, startPoint y: 569, endPoint x: 542, endPoint y: 499, distance: 70.1
click at [542, 560] on div "Vehicles Owned Vehicles Leased Secured Assets Personal Items Money and Accounts…" at bounding box center [851, 692] width 1007 height 1039
click at [85, 198] on span "Case Dashboard" at bounding box center [86, 202] width 92 height 15
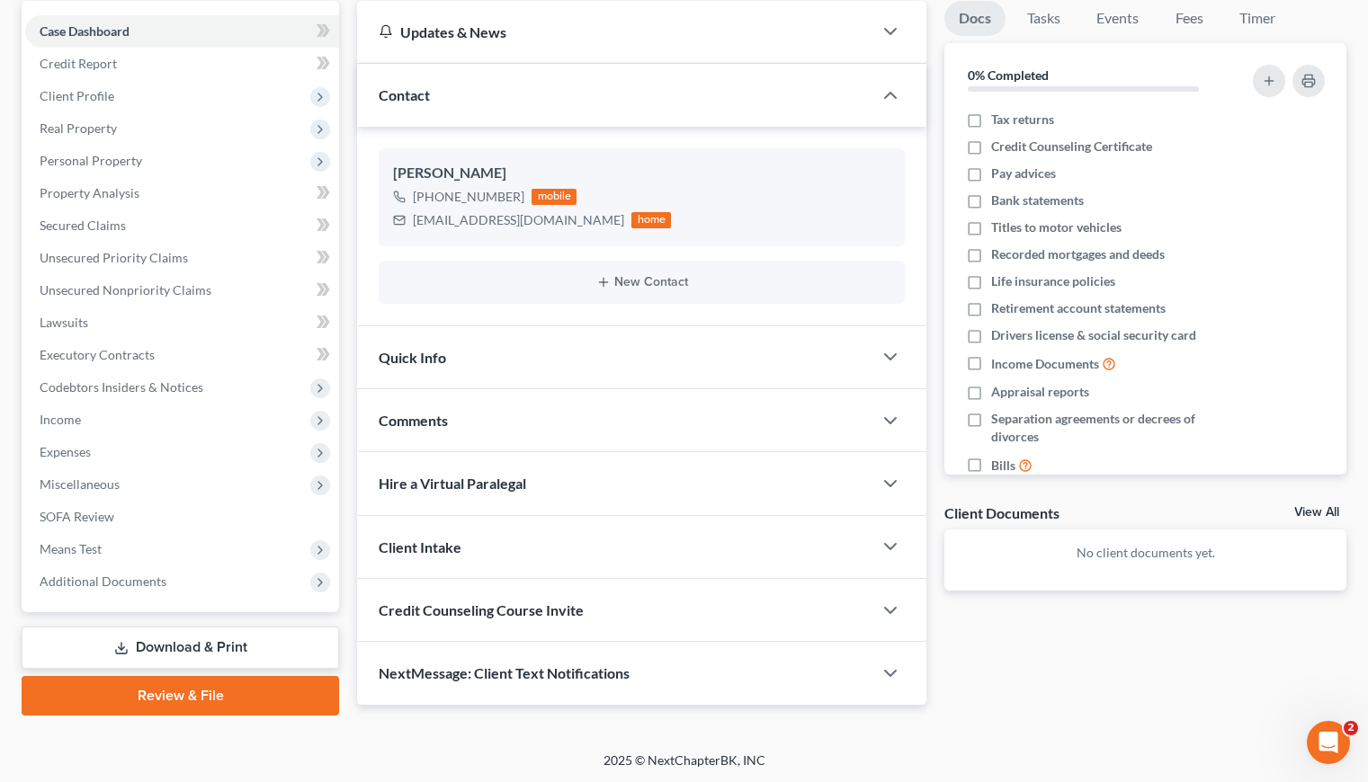
click at [173, 641] on link "Download & Print" at bounding box center [180, 648] width 317 height 42
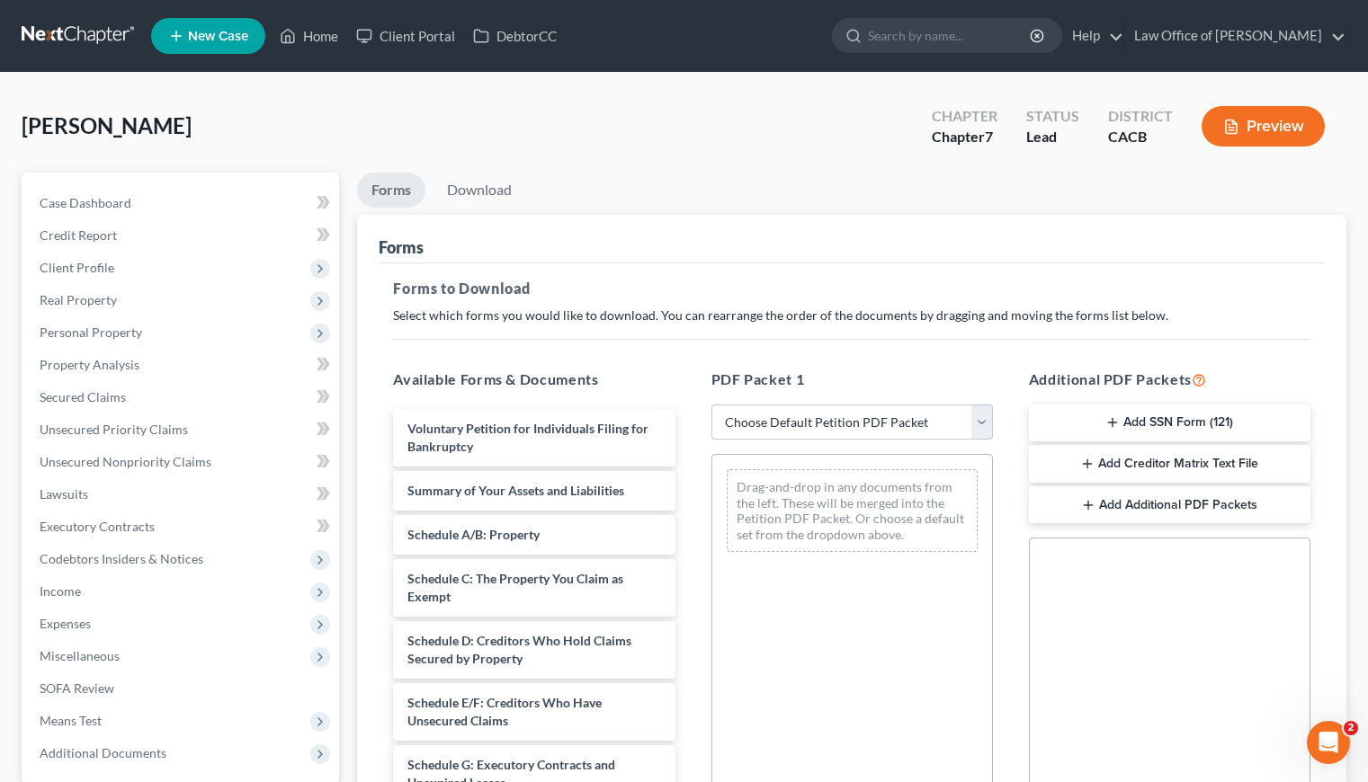
click at [904, 421] on select "Choose Default Petition PDF Packet Complete Bankruptcy Petition (all forms and …" at bounding box center [851, 423] width 281 height 36
select select "6"
click at [711, 405] on select "Choose Default Petition PDF Packet Complete Bankruptcy Petition (all forms and …" at bounding box center [851, 423] width 281 height 36
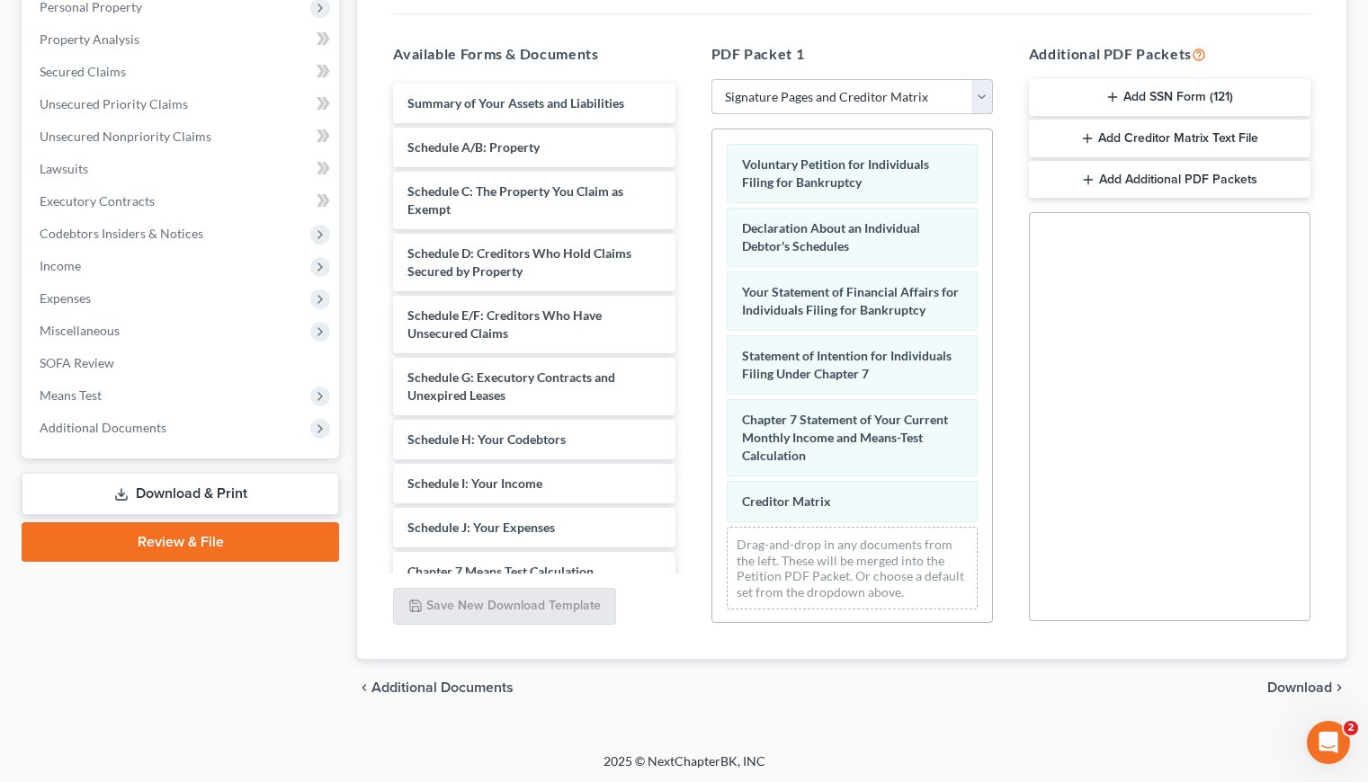
scroll to position [327, 0]
click at [1294, 684] on span "Download" at bounding box center [1299, 686] width 65 height 14
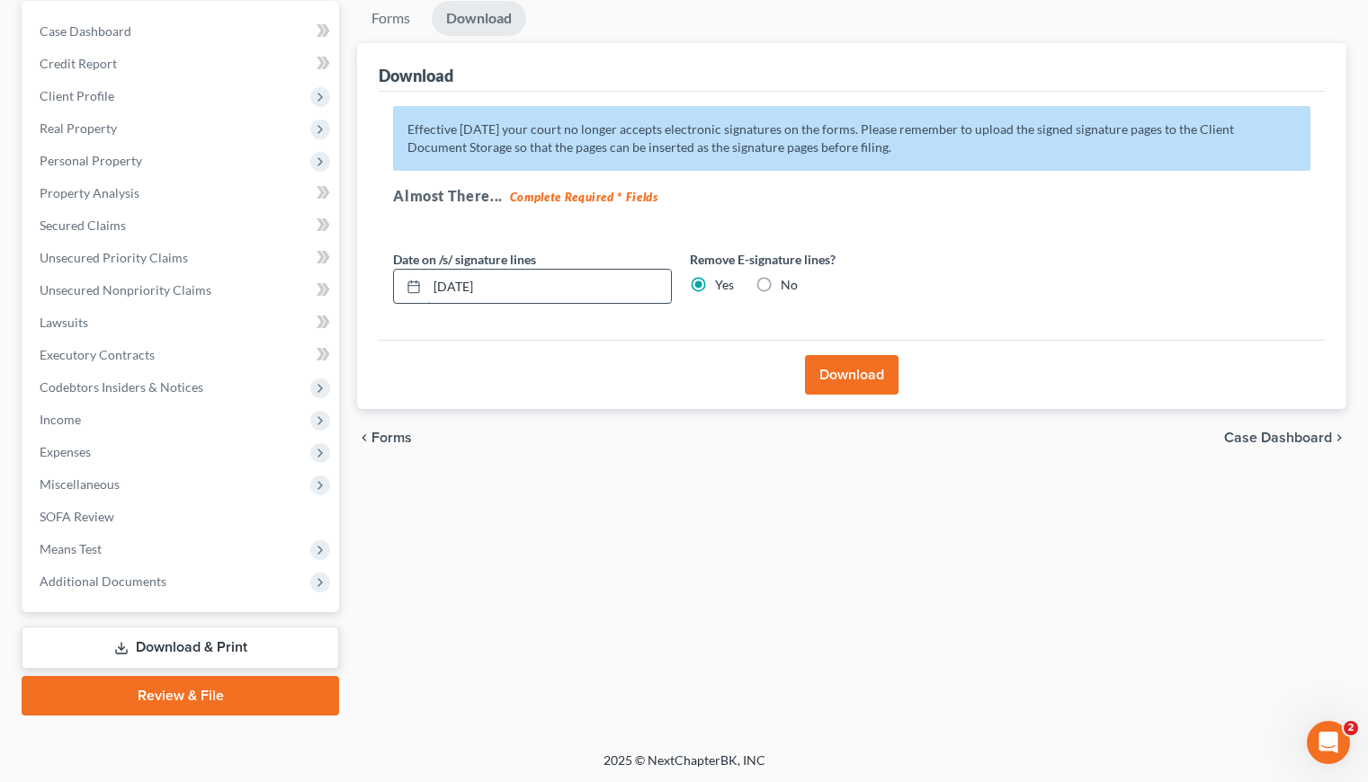
drag, startPoint x: 549, startPoint y: 281, endPoint x: 451, endPoint y: 281, distance: 98.0
click at [451, 281] on input "[DATE]" at bounding box center [549, 287] width 244 height 34
type input "09/23/2025"
click at [839, 379] on button "Download" at bounding box center [852, 375] width 94 height 40
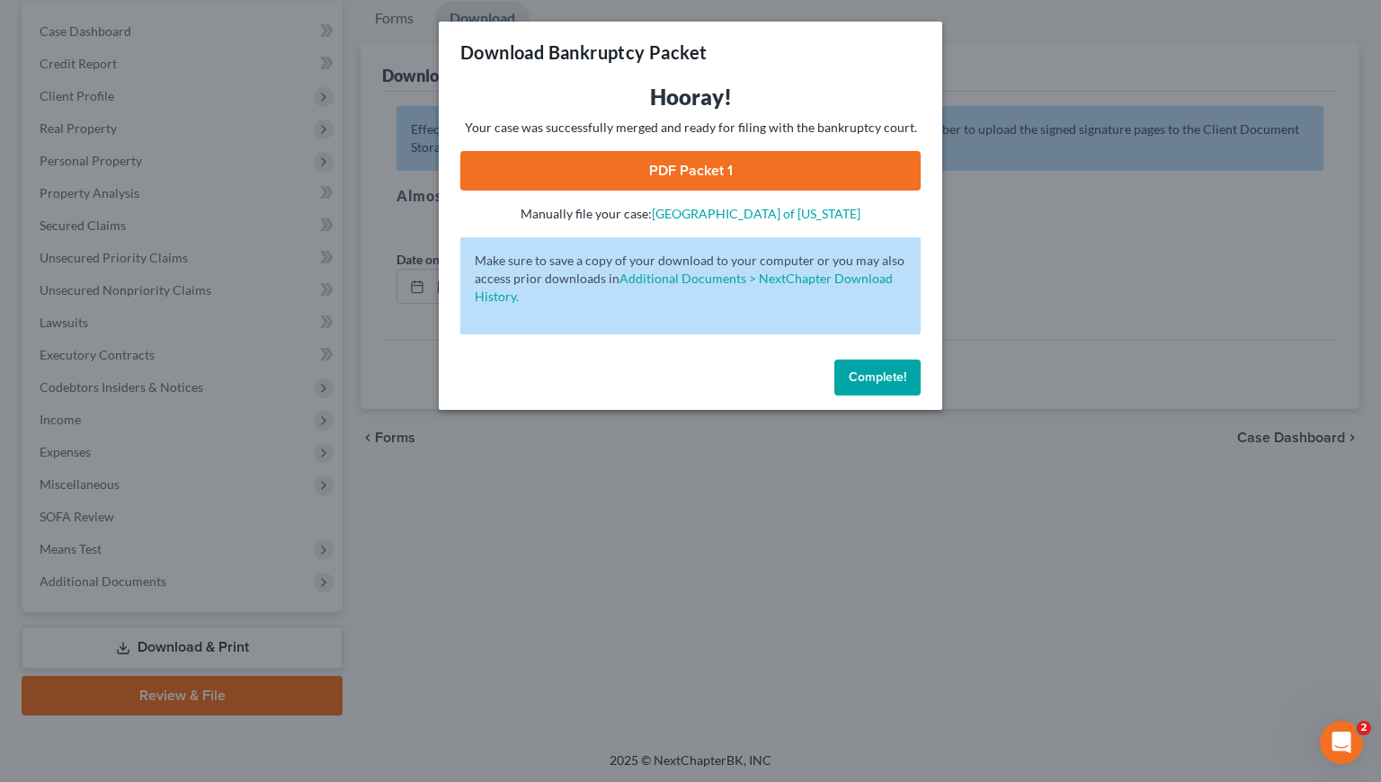
click at [711, 169] on link "PDF Packet 1" at bounding box center [690, 171] width 460 height 40
click at [899, 377] on span "Complete!" at bounding box center [878, 377] width 58 height 15
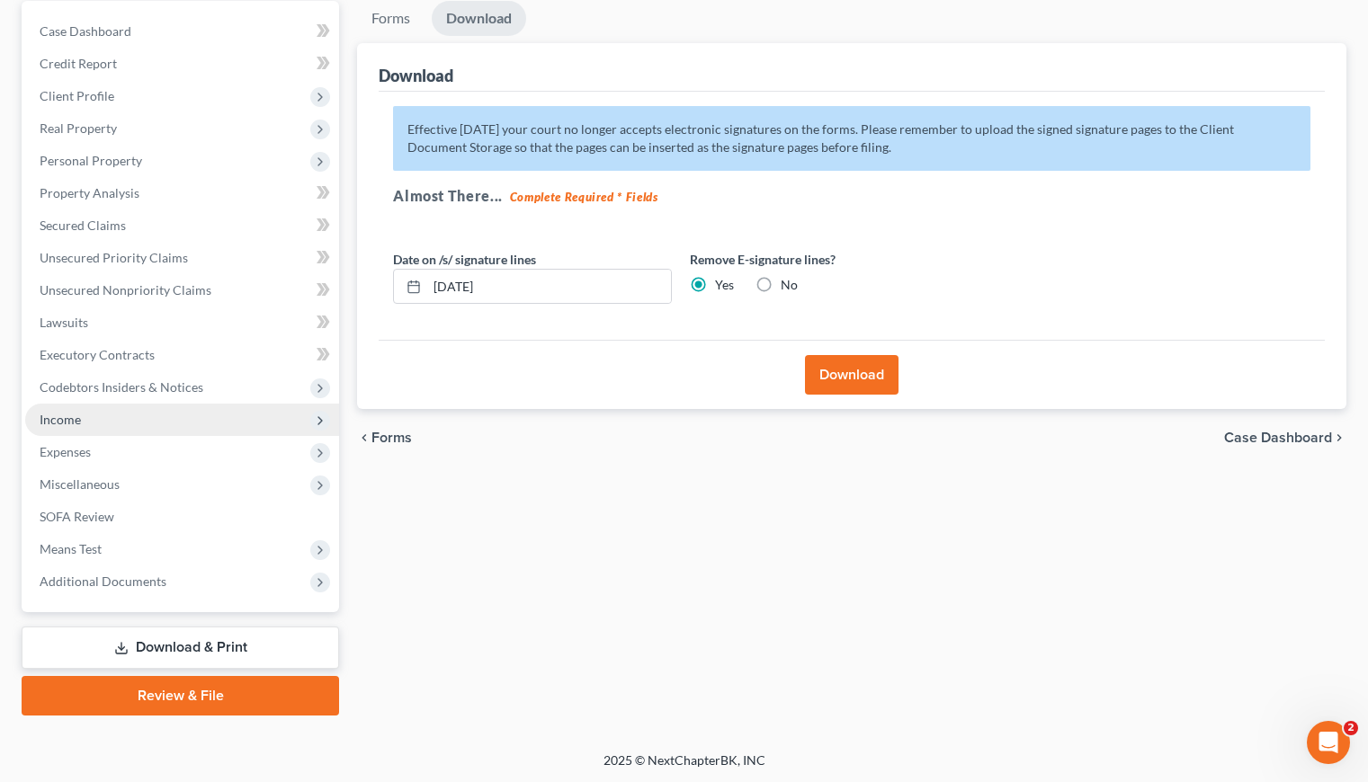
click at [78, 416] on span "Income" at bounding box center [60, 419] width 41 height 15
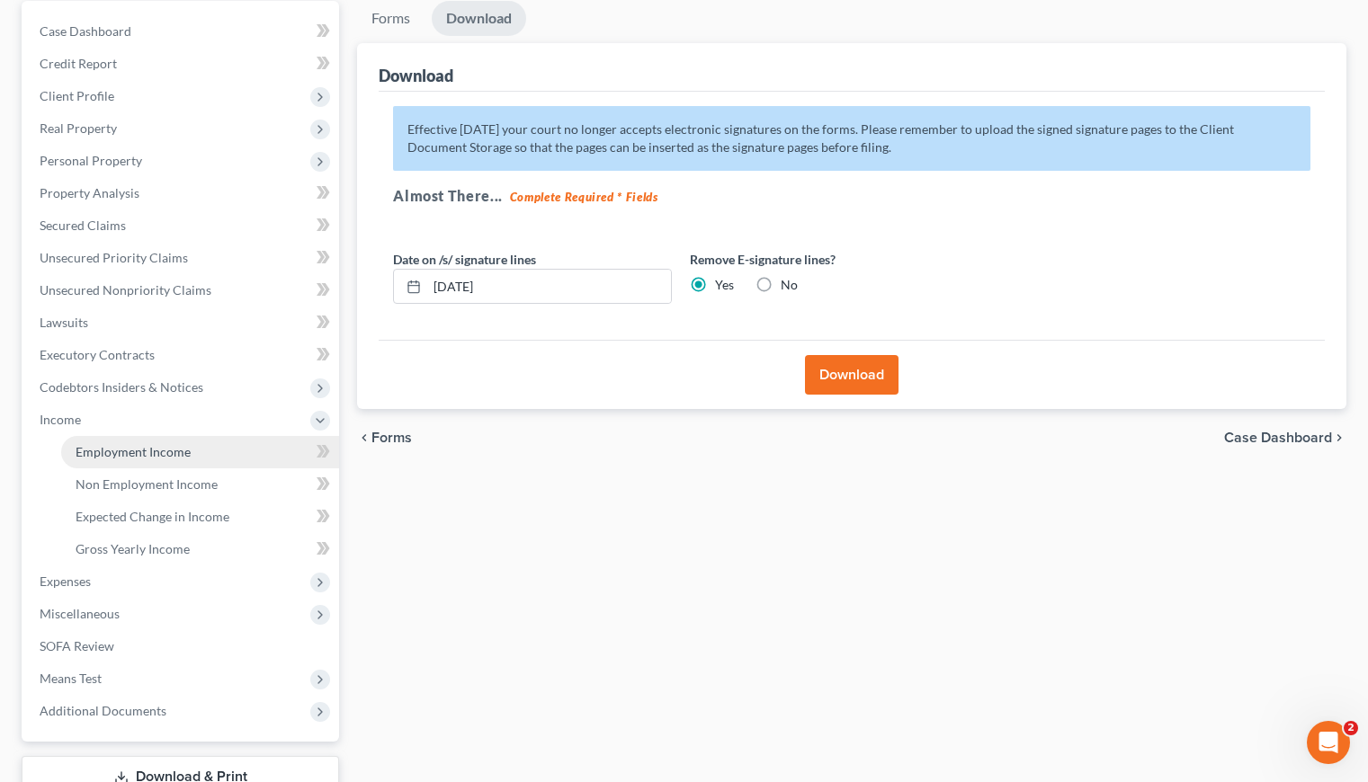
click at [183, 449] on span "Employment Income" at bounding box center [133, 451] width 115 height 15
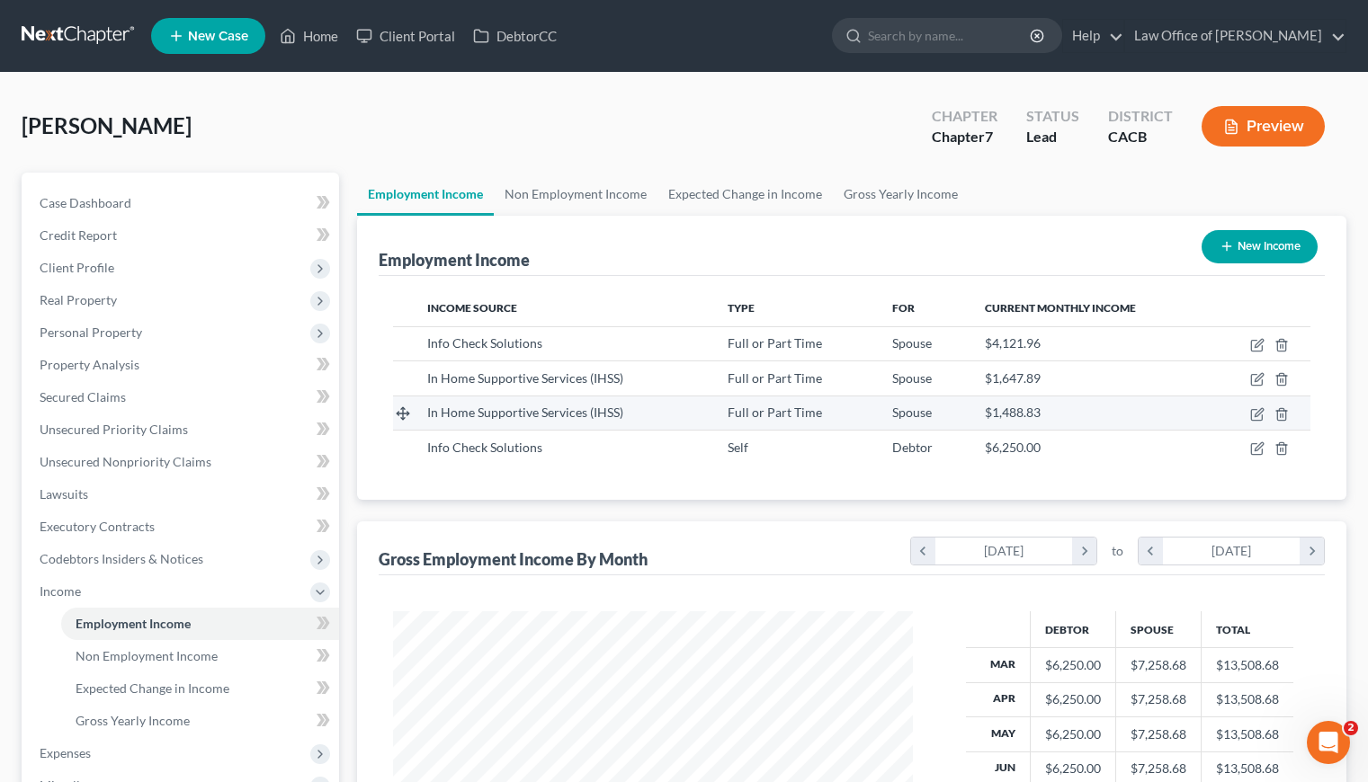
scroll to position [322, 556]
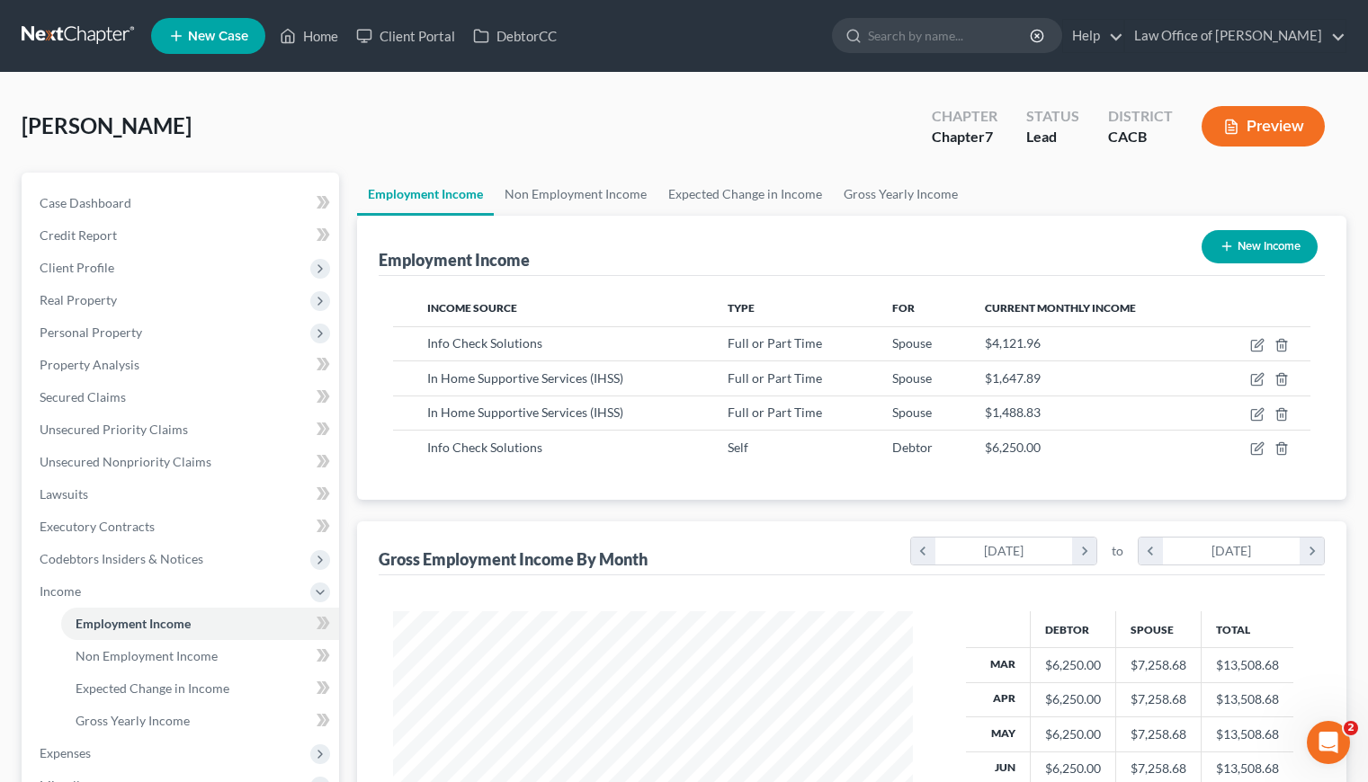
click at [532, 113] on div "Gharakhanian, Argin Upgraded Chapter Chapter 7 Status Lead District CACB Preview" at bounding box center [684, 133] width 1325 height 78
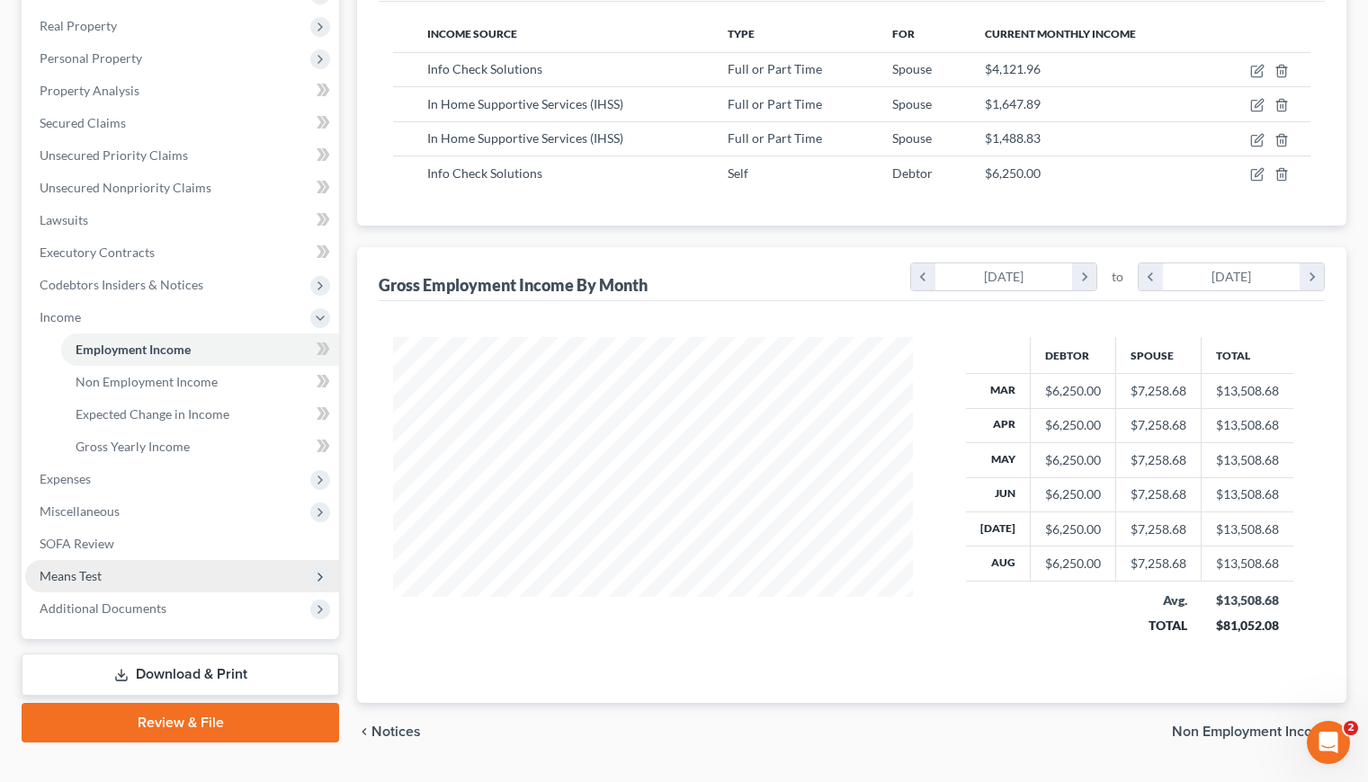
scroll to position [320, 0]
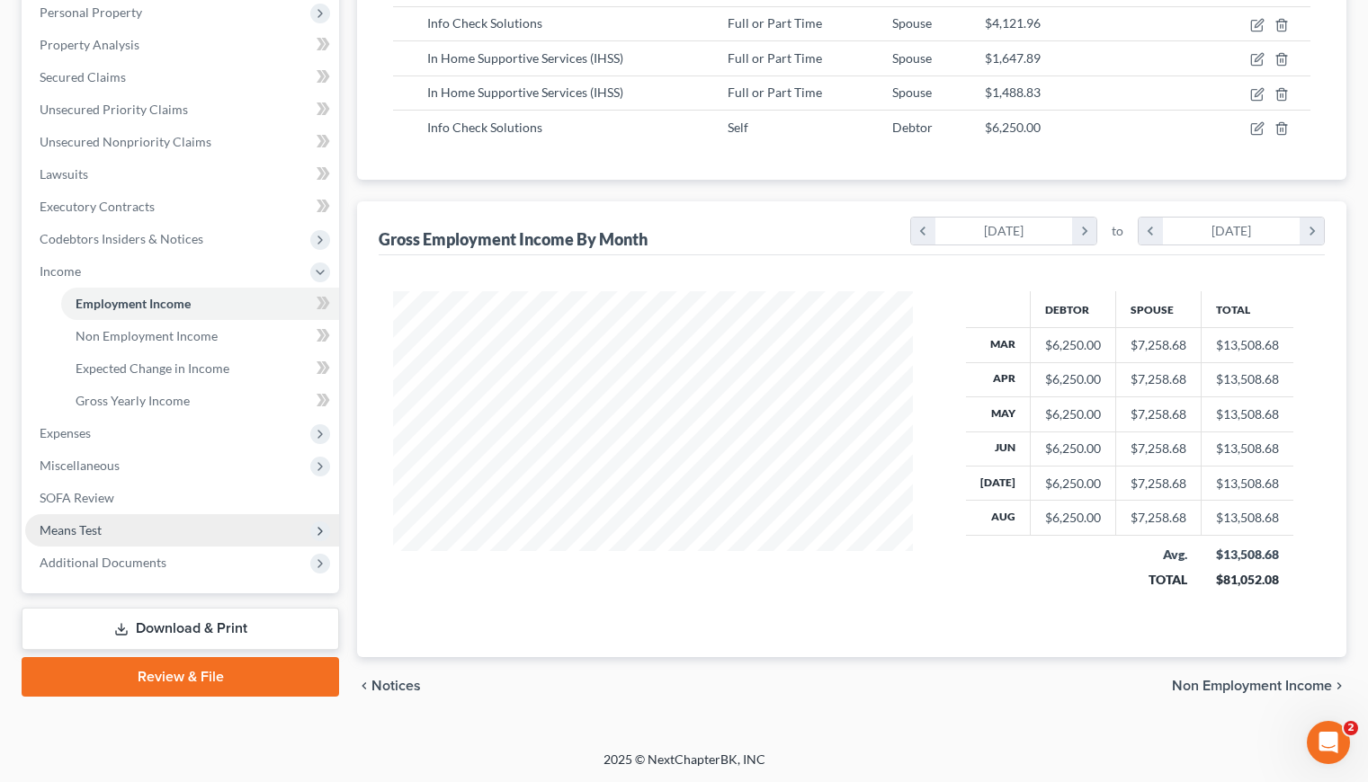
click at [68, 542] on span "Means Test" at bounding box center [182, 530] width 314 height 32
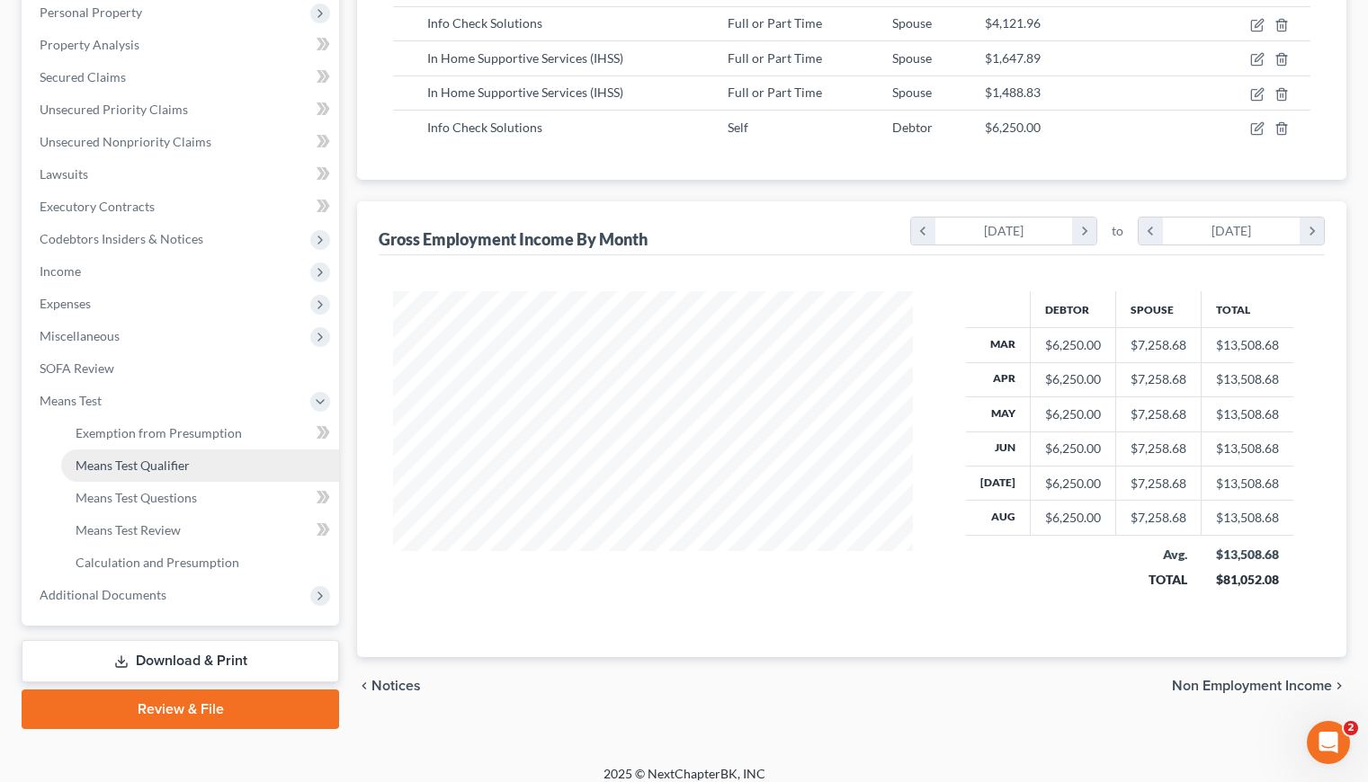
click at [163, 476] on link "Means Test Qualifier" at bounding box center [200, 466] width 278 height 32
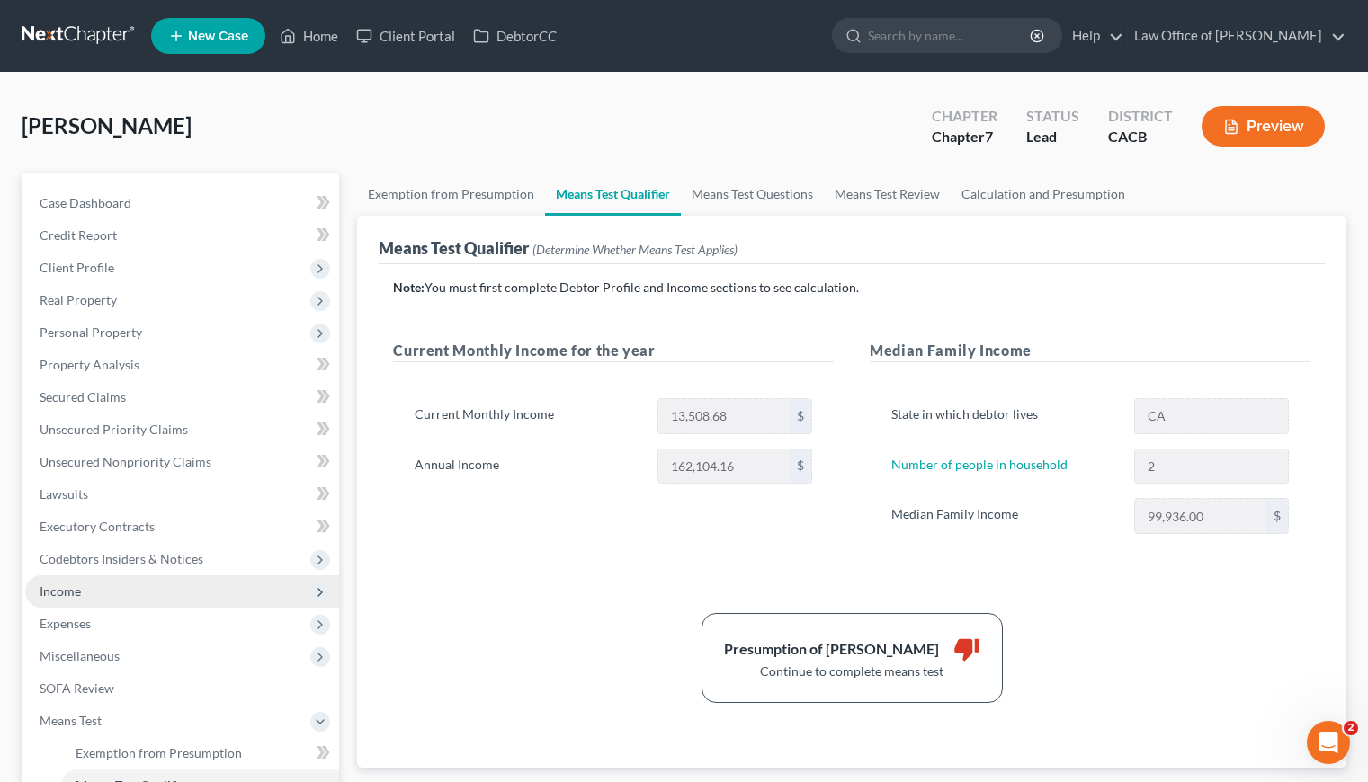
click at [58, 587] on span "Income" at bounding box center [60, 591] width 41 height 15
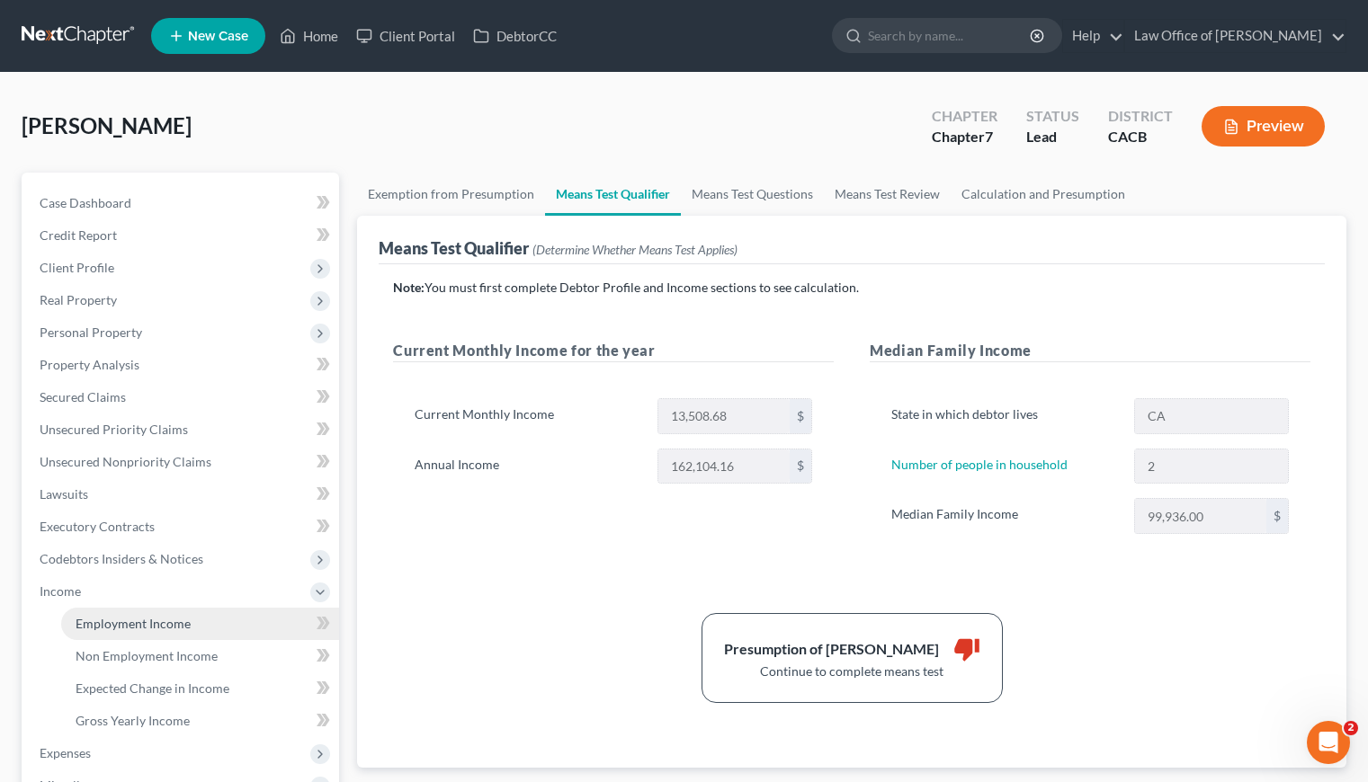
click at [137, 629] on span "Employment Income" at bounding box center [133, 623] width 115 height 15
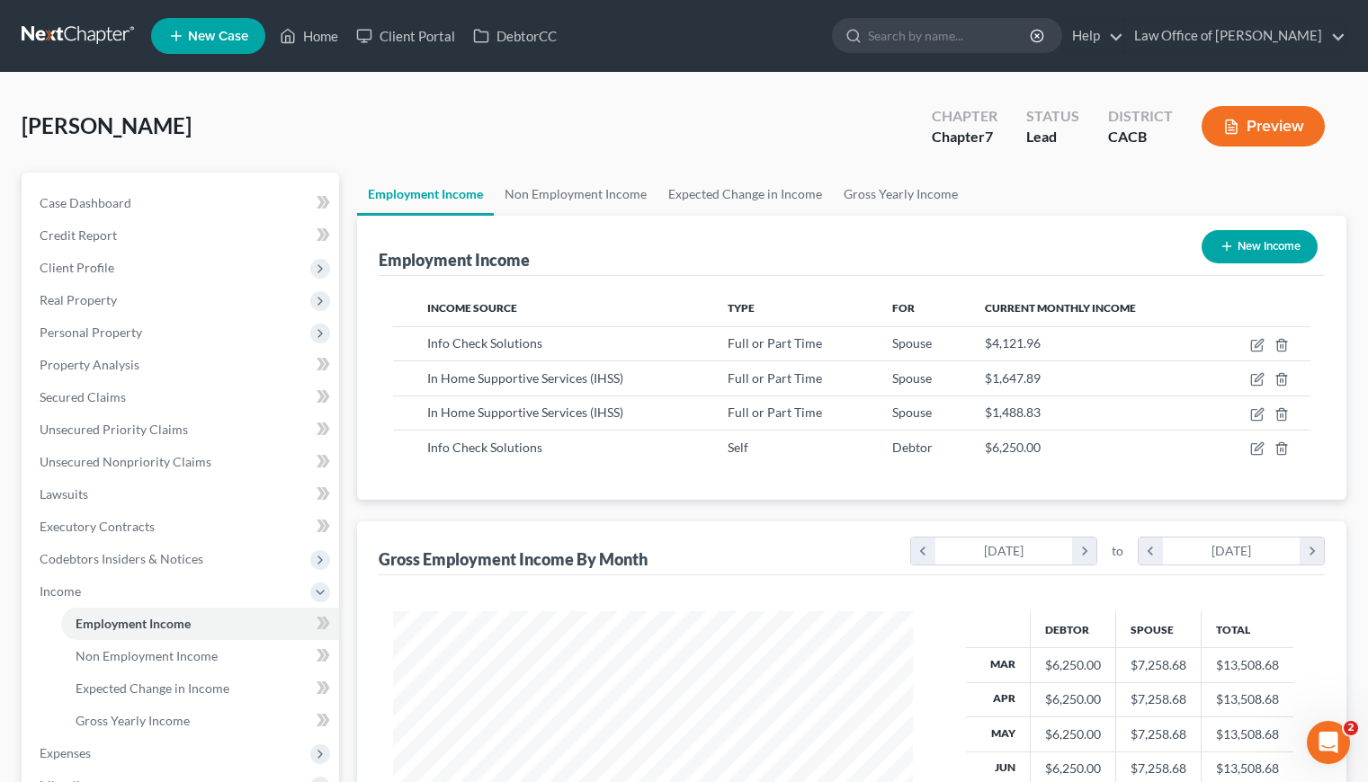
scroll to position [322, 556]
click at [395, 129] on div "Gharakhanian, Argin Upgraded Chapter Chapter 7 Status Lead District CACB Preview" at bounding box center [684, 133] width 1325 height 78
click at [61, 201] on span "Case Dashboard" at bounding box center [86, 202] width 92 height 15
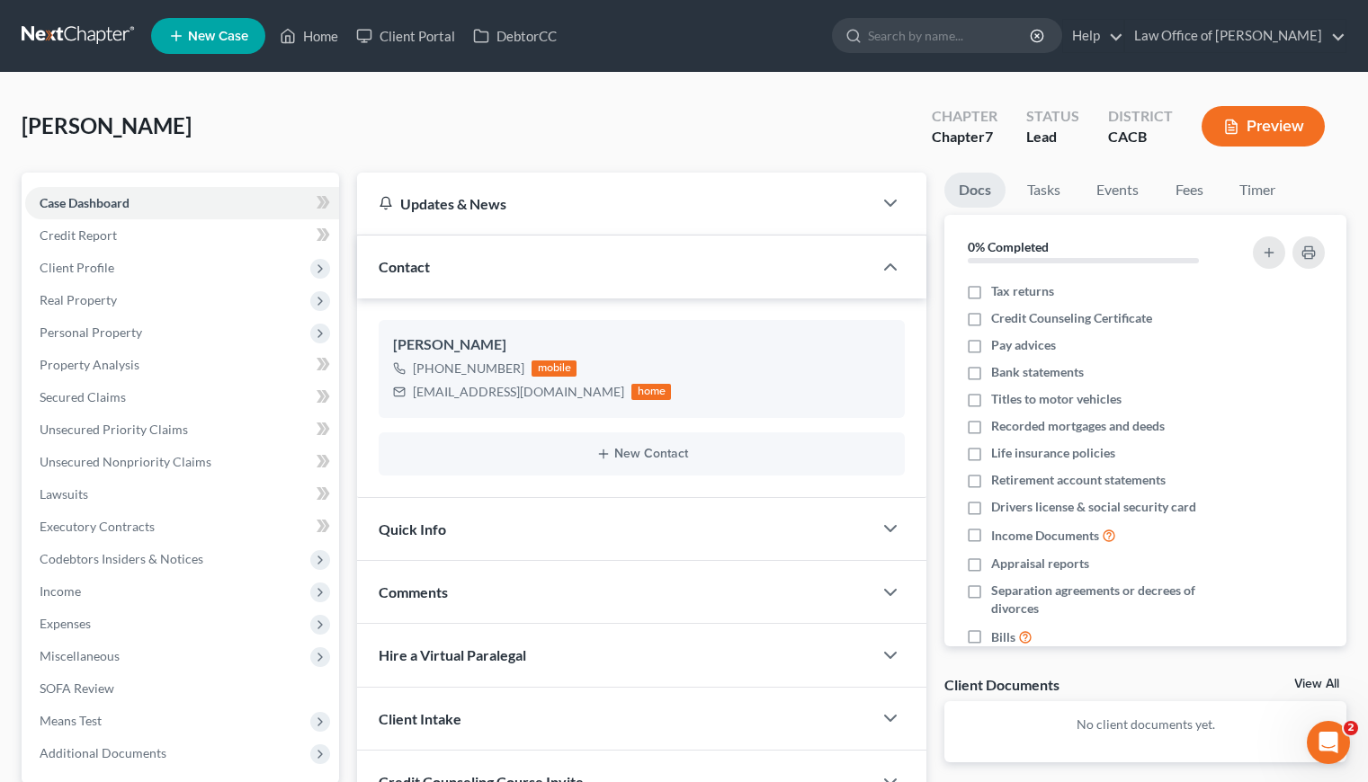
click at [55, 26] on link at bounding box center [79, 36] width 115 height 32
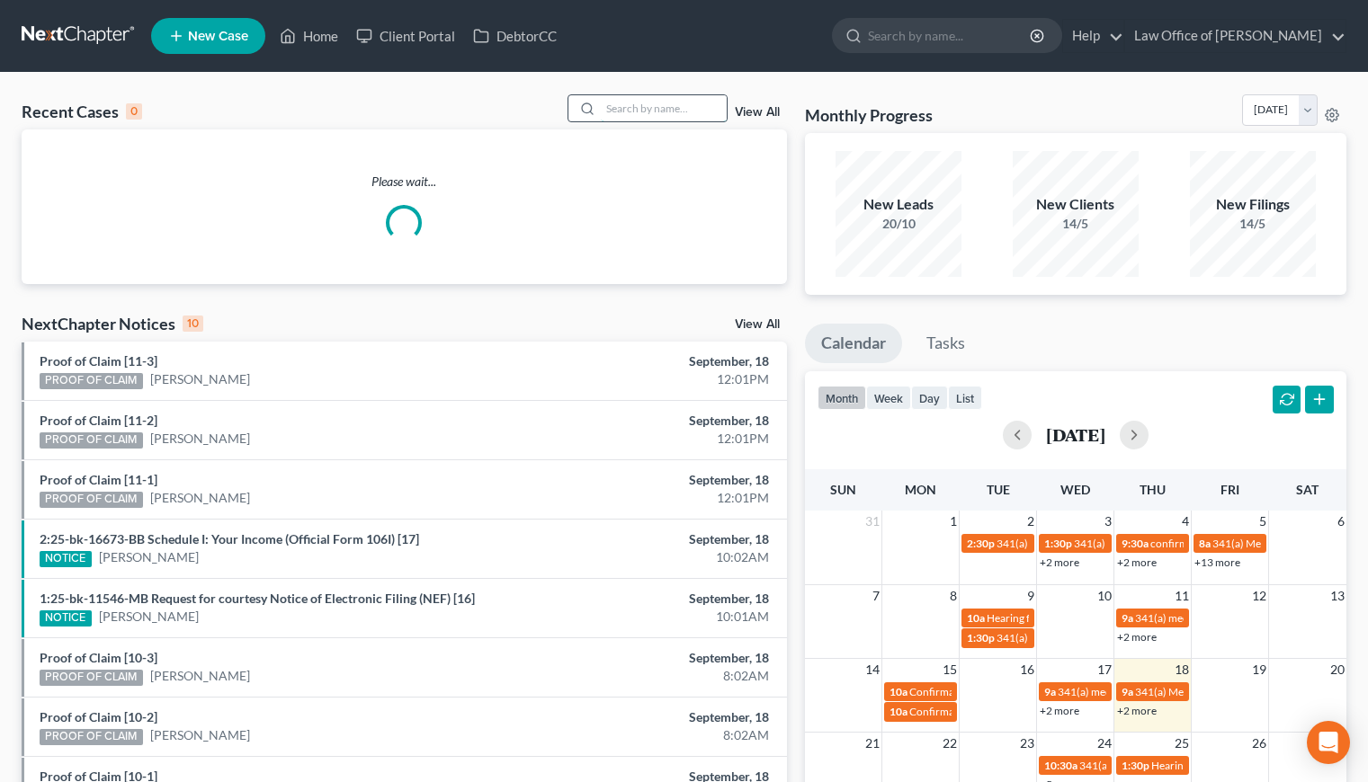
click at [686, 111] on input "search" at bounding box center [664, 108] width 126 height 26
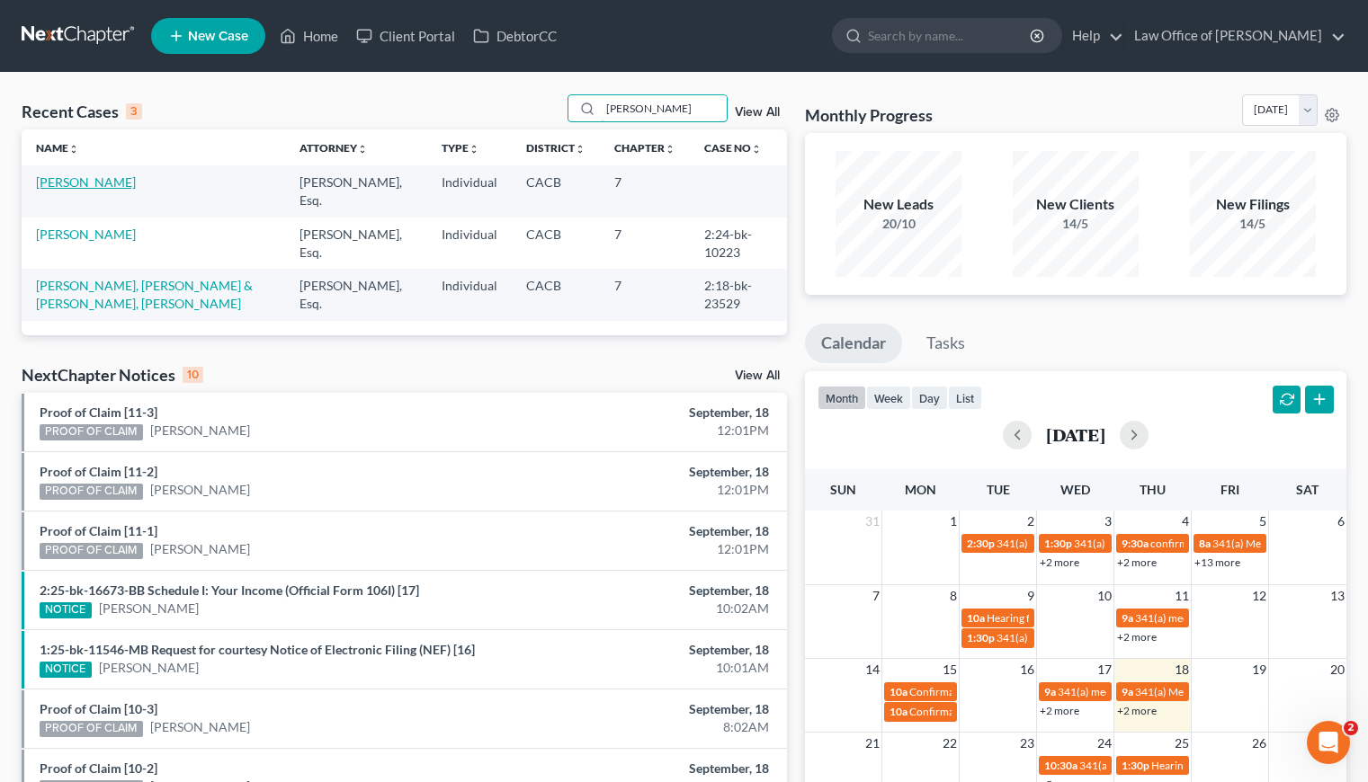
type input "[PERSON_NAME]"
click at [57, 183] on link "[PERSON_NAME]" at bounding box center [86, 181] width 100 height 15
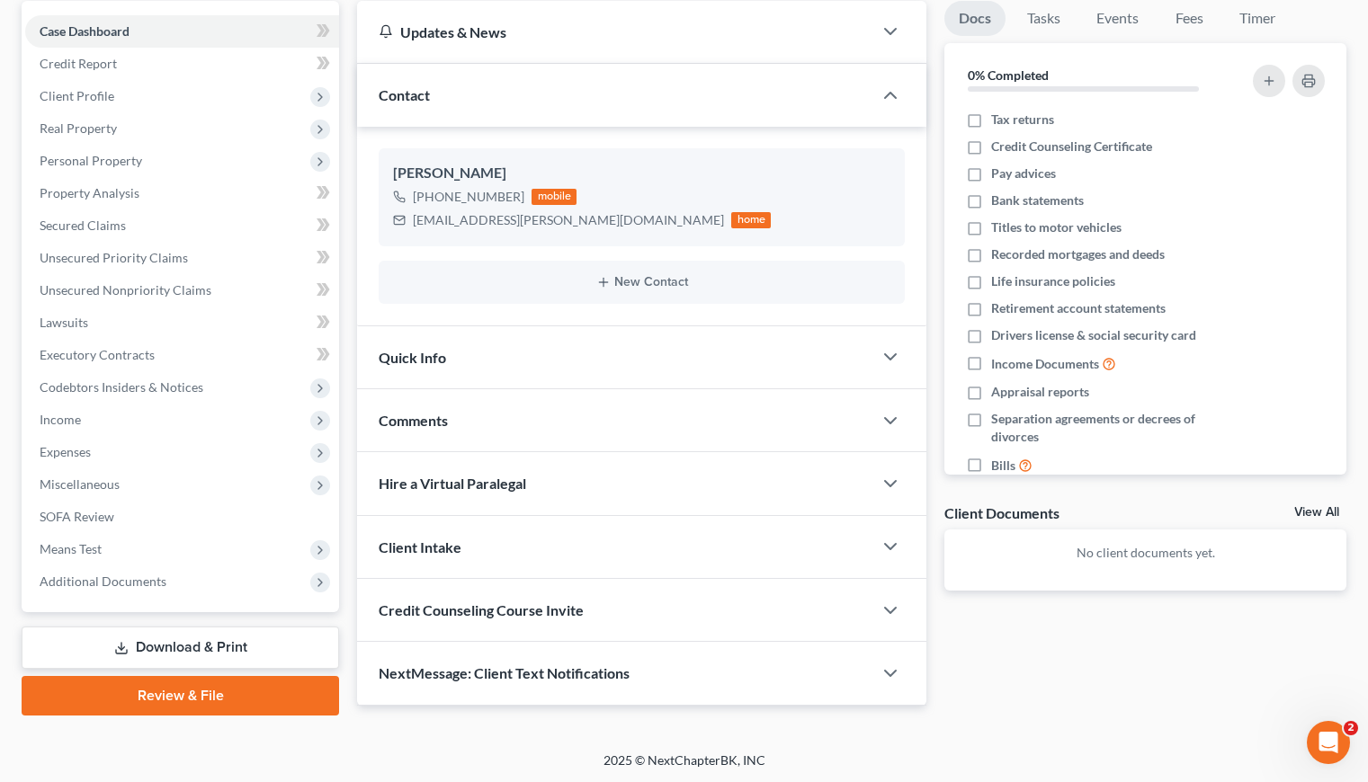
click at [190, 639] on link "Download & Print" at bounding box center [180, 648] width 317 height 42
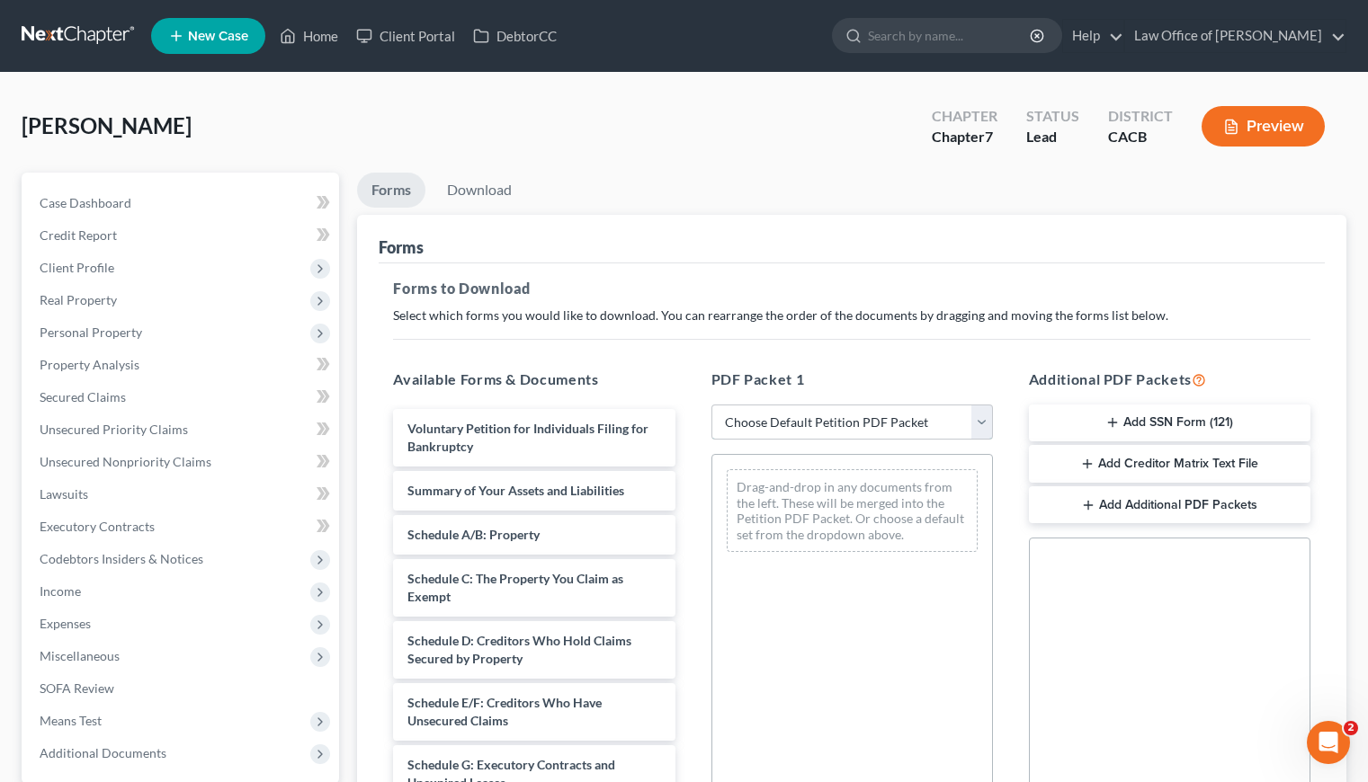
click at [838, 413] on select "Choose Default Petition PDF Packet Complete Bankruptcy Petition (all forms and …" at bounding box center [851, 423] width 281 height 36
select select "6"
click at [711, 405] on select "Choose Default Petition PDF Packet Complete Bankruptcy Petition (all forms and …" at bounding box center [851, 423] width 281 height 36
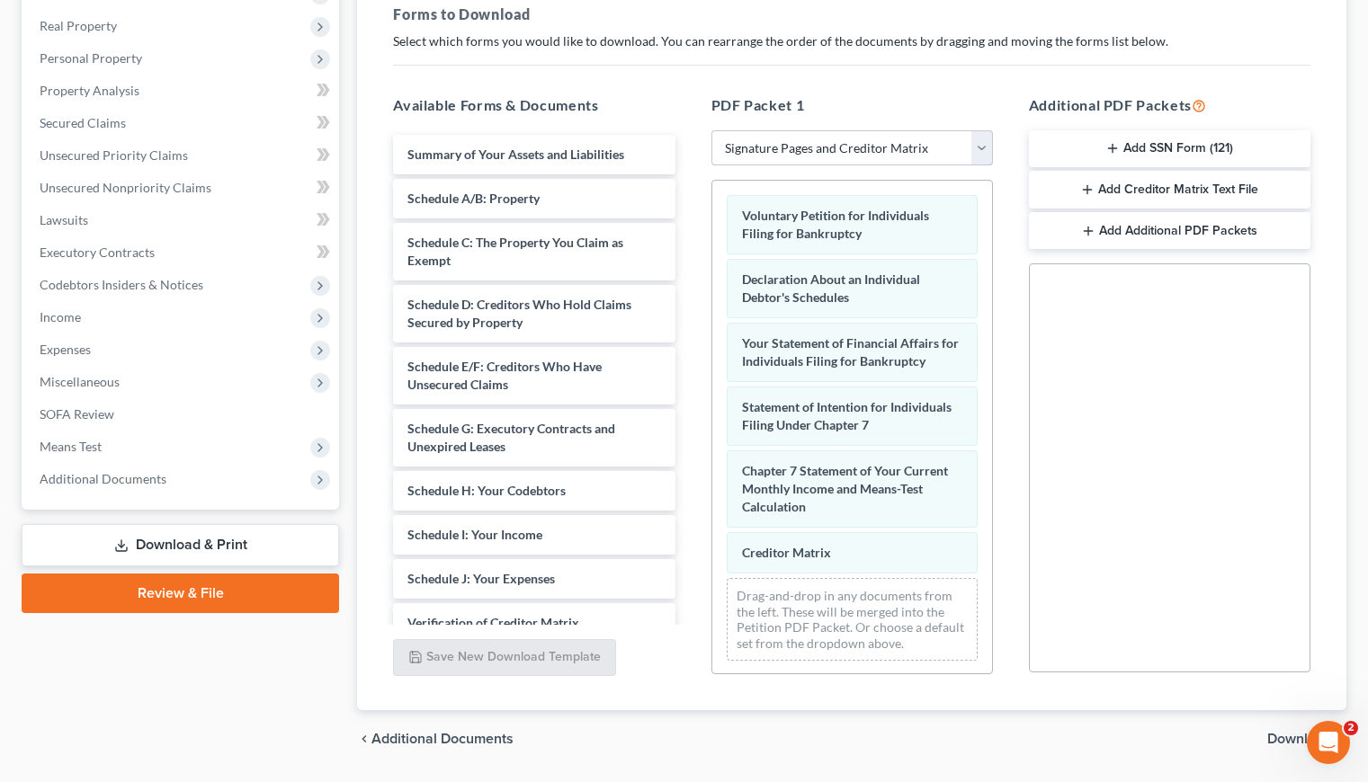
scroll to position [327, 0]
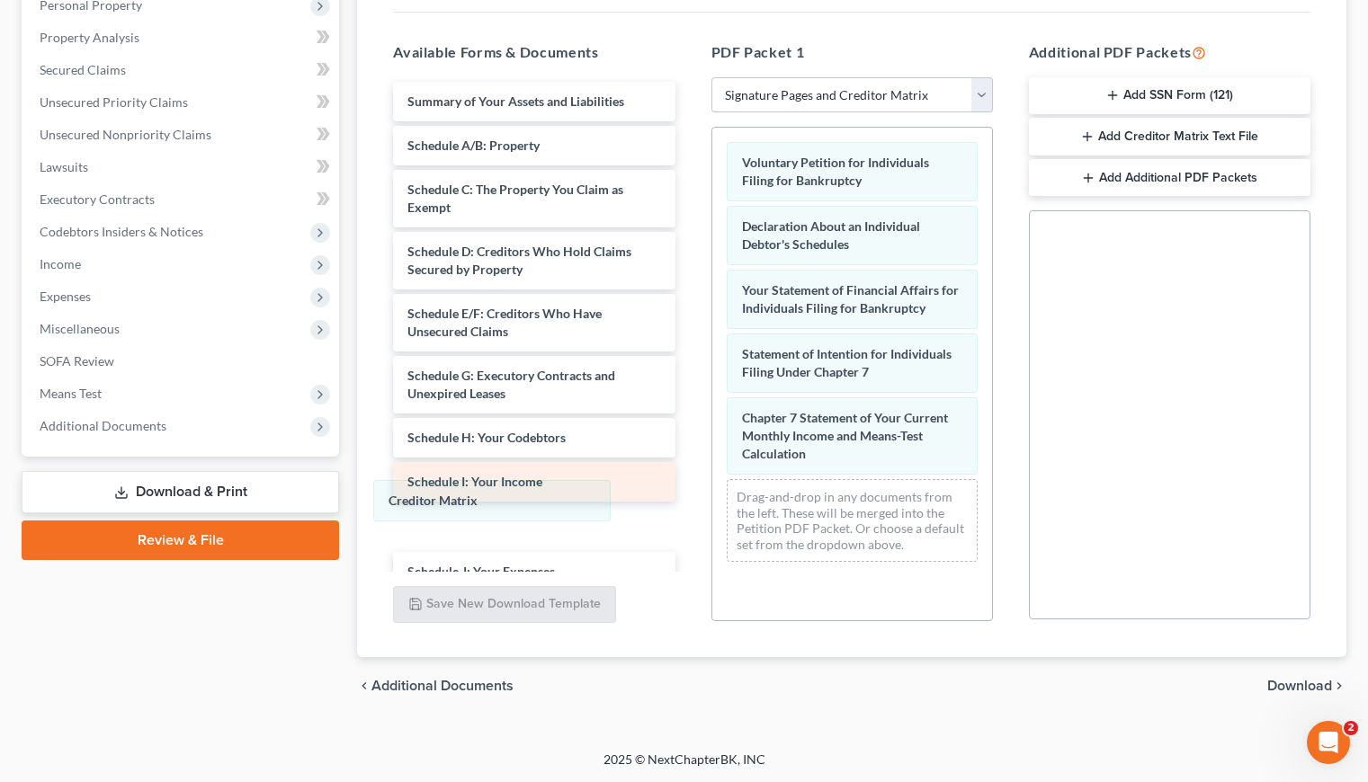
drag, startPoint x: 866, startPoint y: 495, endPoint x: 567, endPoint y: 495, distance: 298.5
click at [712, 495] on div "Creditor Matrix Voluntary Petition for Individuals Filing for Bankruptcy Declar…" at bounding box center [852, 352] width 280 height 449
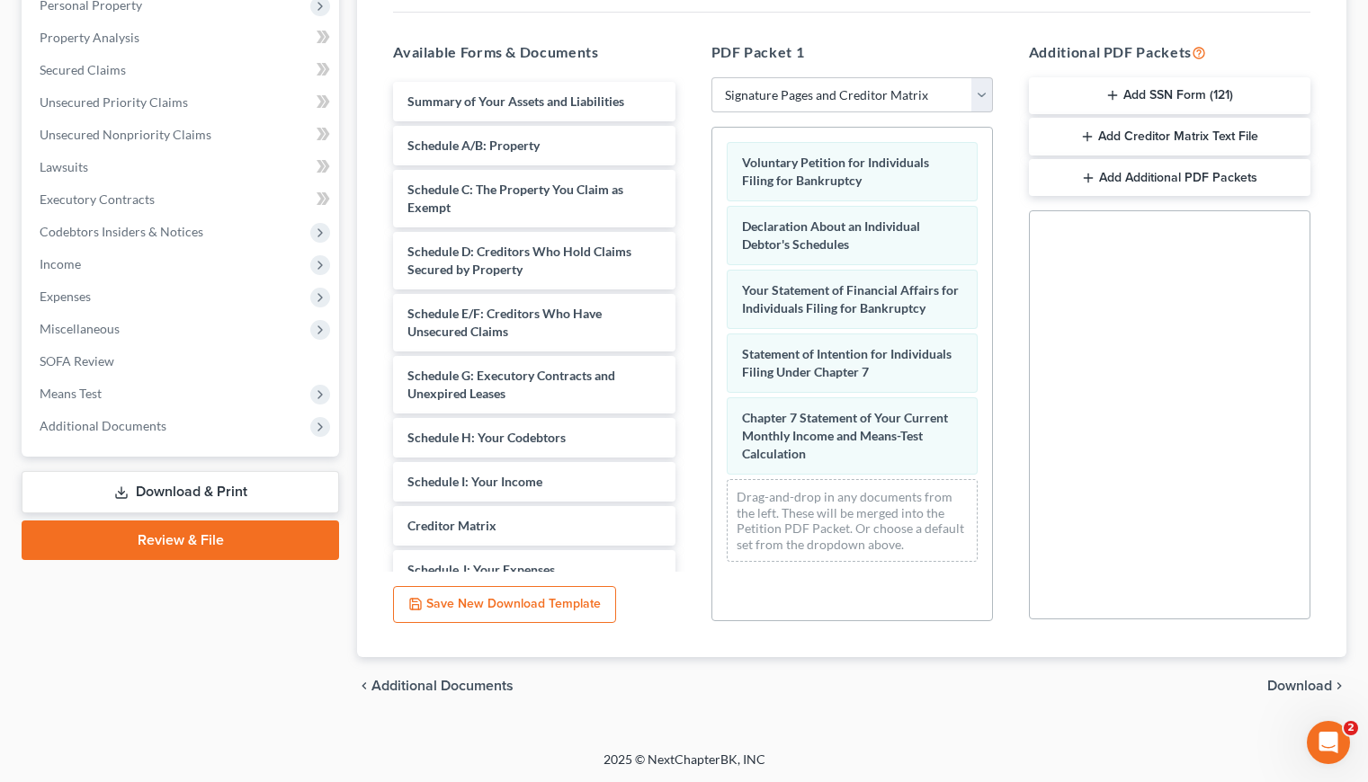
click at [1304, 686] on span "Download" at bounding box center [1299, 686] width 65 height 14
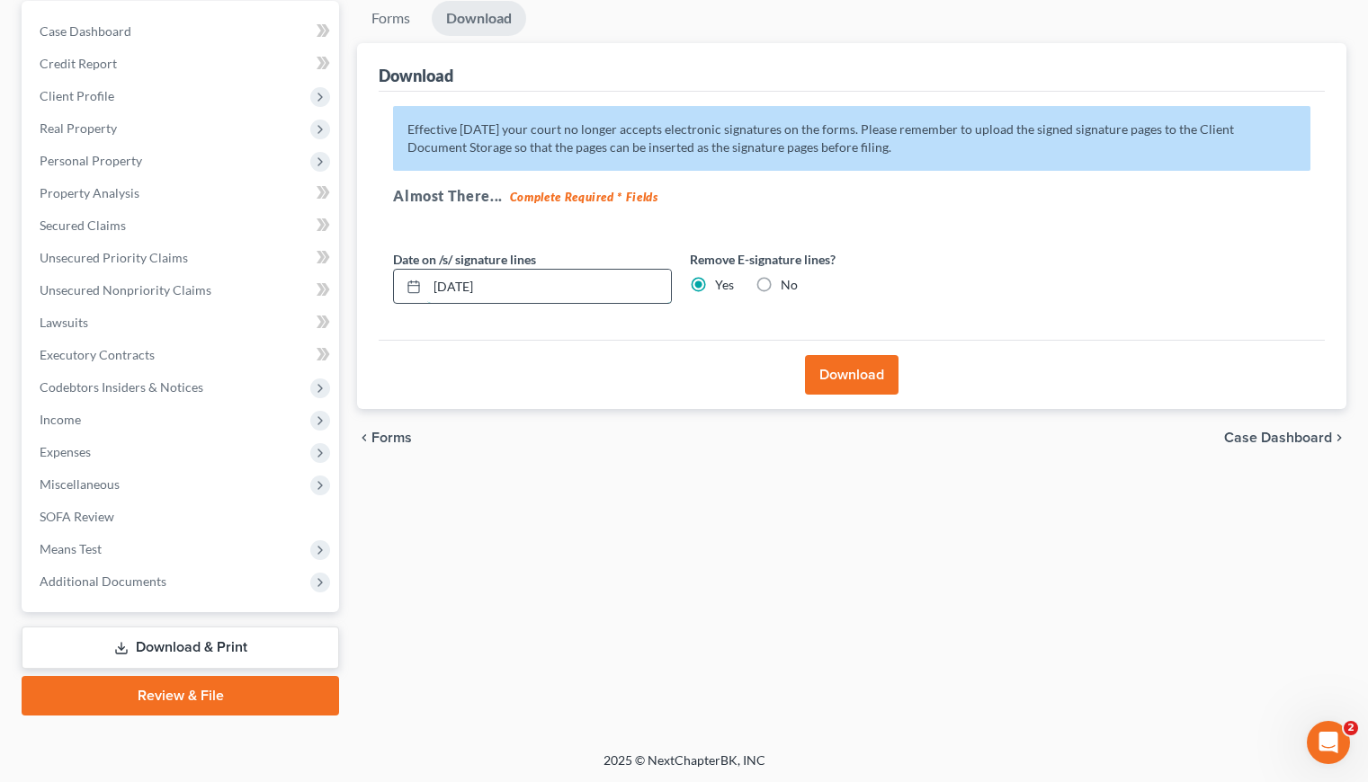
drag, startPoint x: 491, startPoint y: 286, endPoint x: 452, endPoint y: 290, distance: 38.8
click at [452, 290] on input "[DATE]" at bounding box center [549, 287] width 244 height 34
type input "[DATE]"
click at [857, 376] on button "Download" at bounding box center [852, 375] width 94 height 40
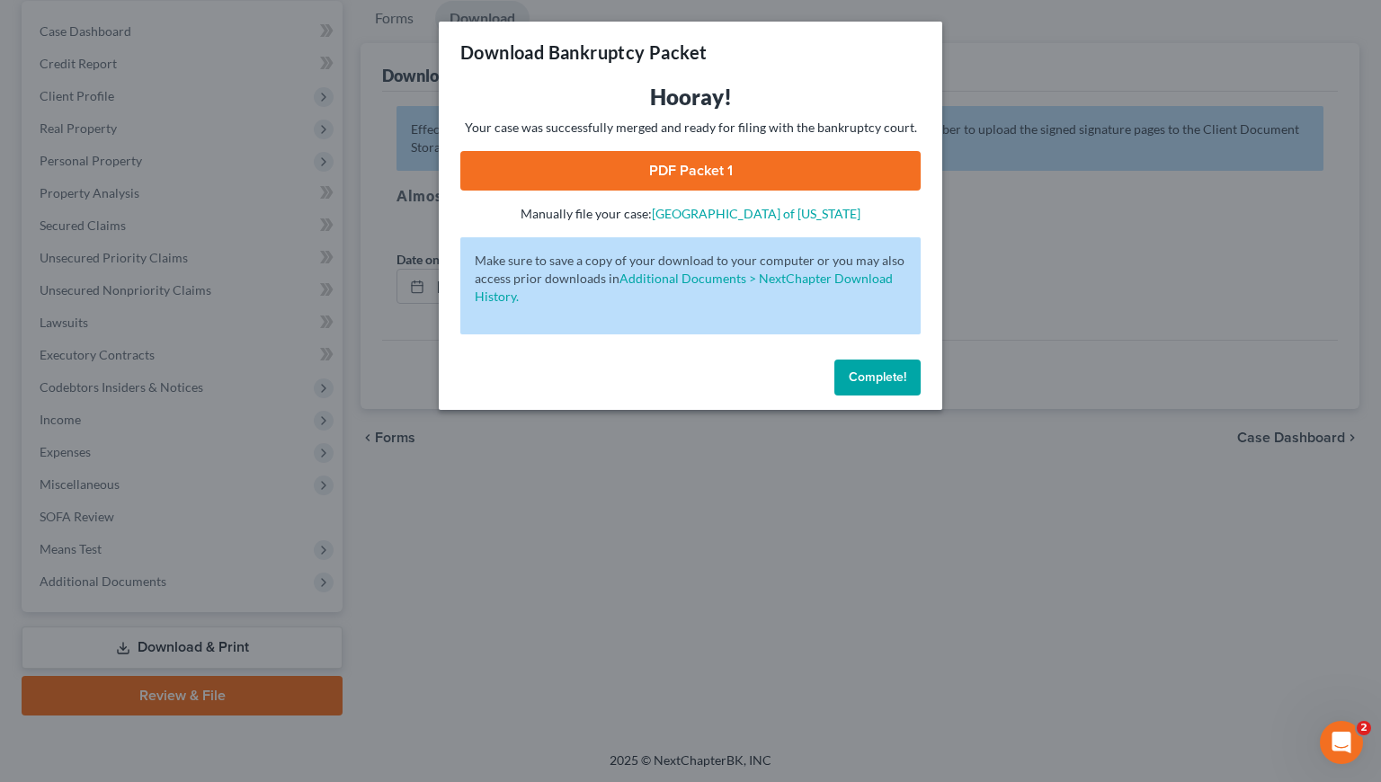
click at [662, 153] on link "PDF Packet 1" at bounding box center [690, 171] width 460 height 40
click at [866, 378] on span "Complete!" at bounding box center [878, 377] width 58 height 15
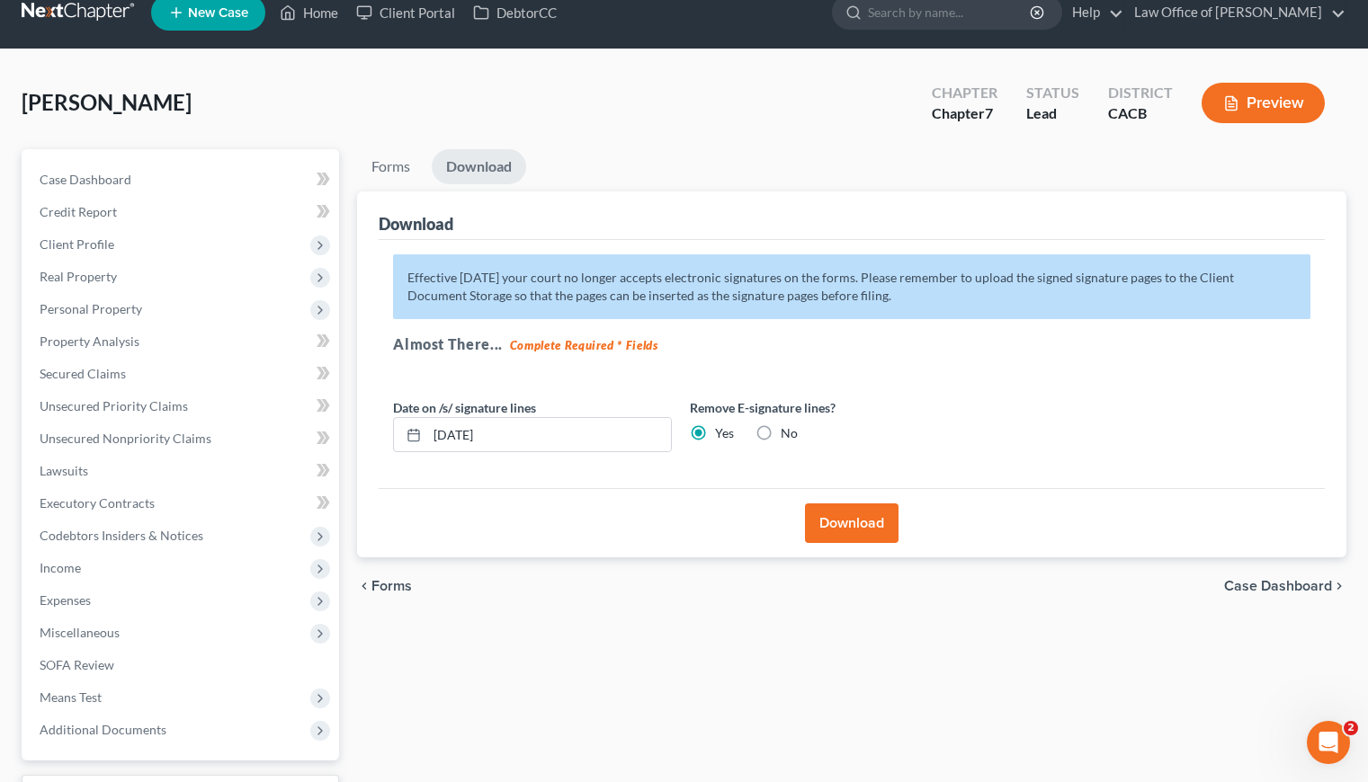
scroll to position [0, 0]
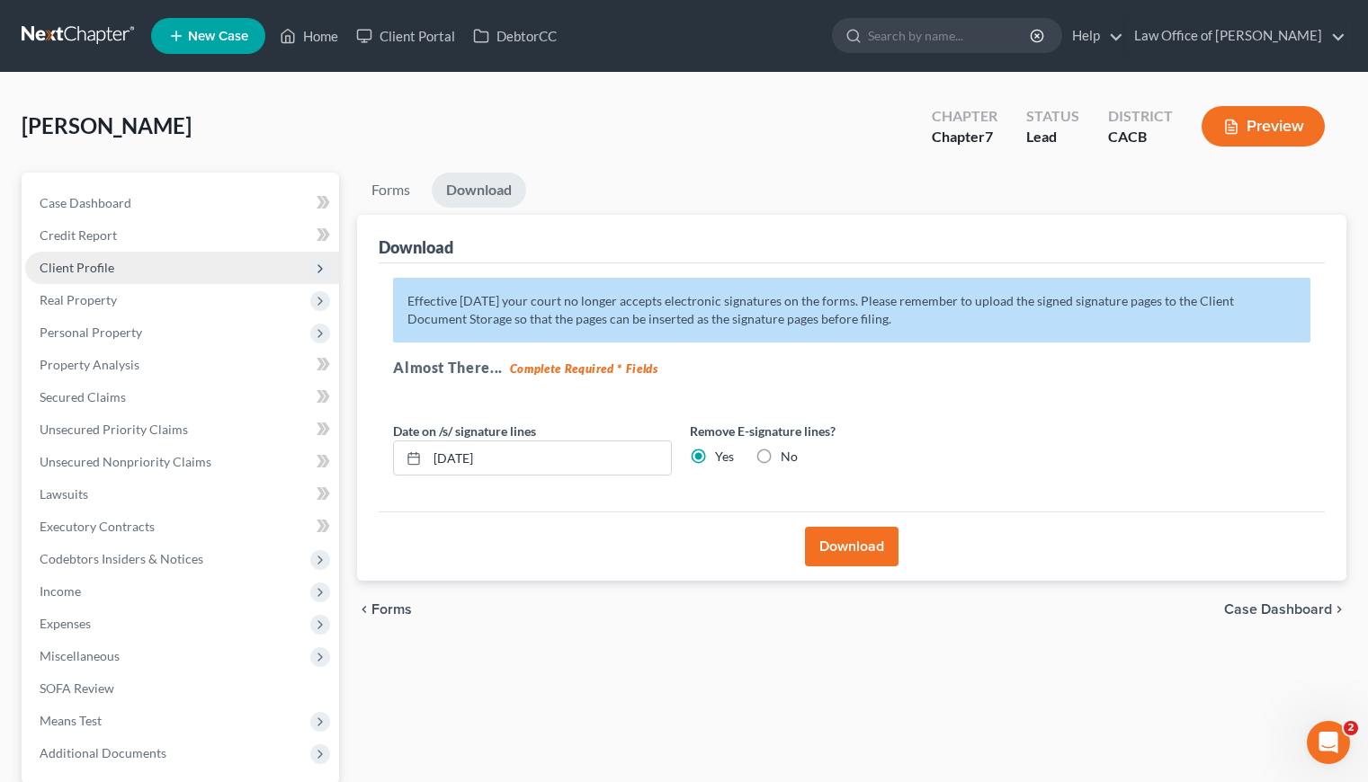
click at [89, 268] on span "Client Profile" at bounding box center [77, 267] width 75 height 15
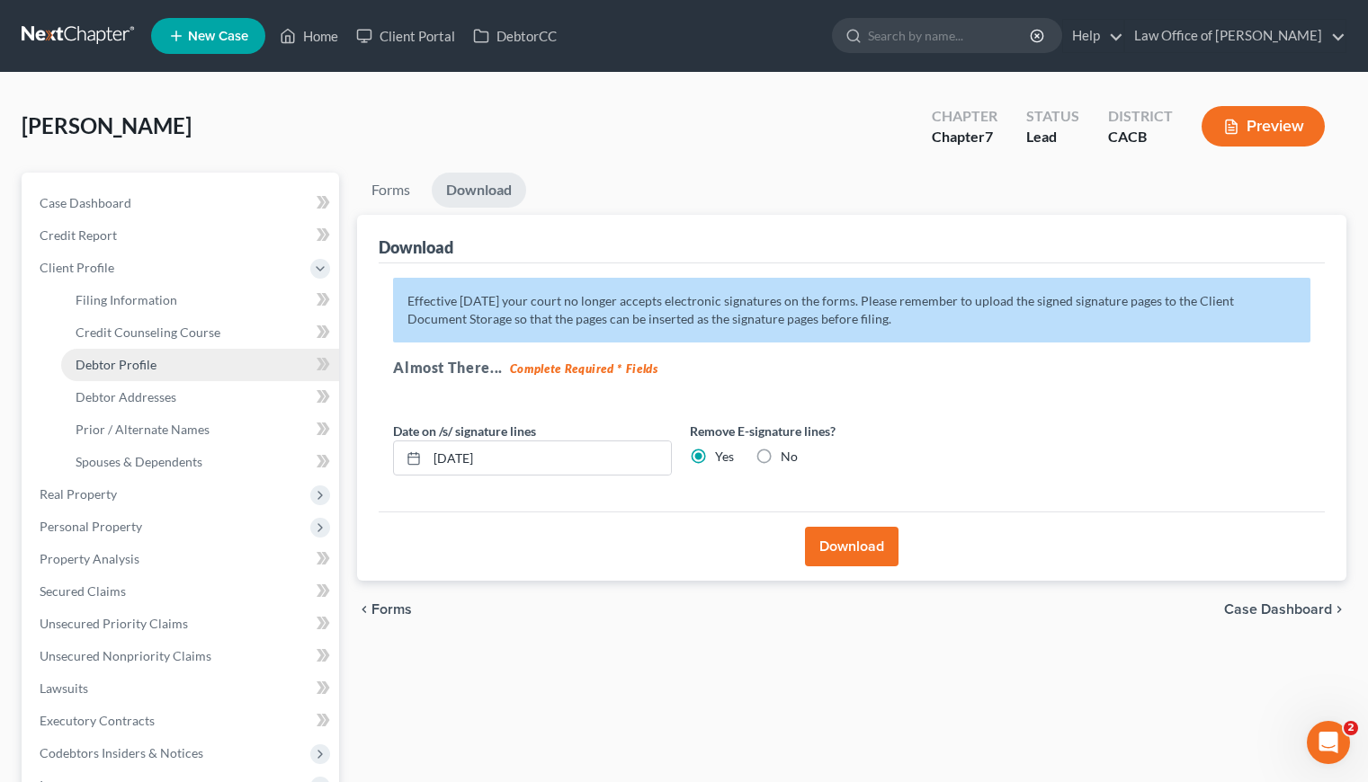
click at [152, 367] on span "Debtor Profile" at bounding box center [116, 364] width 81 height 15
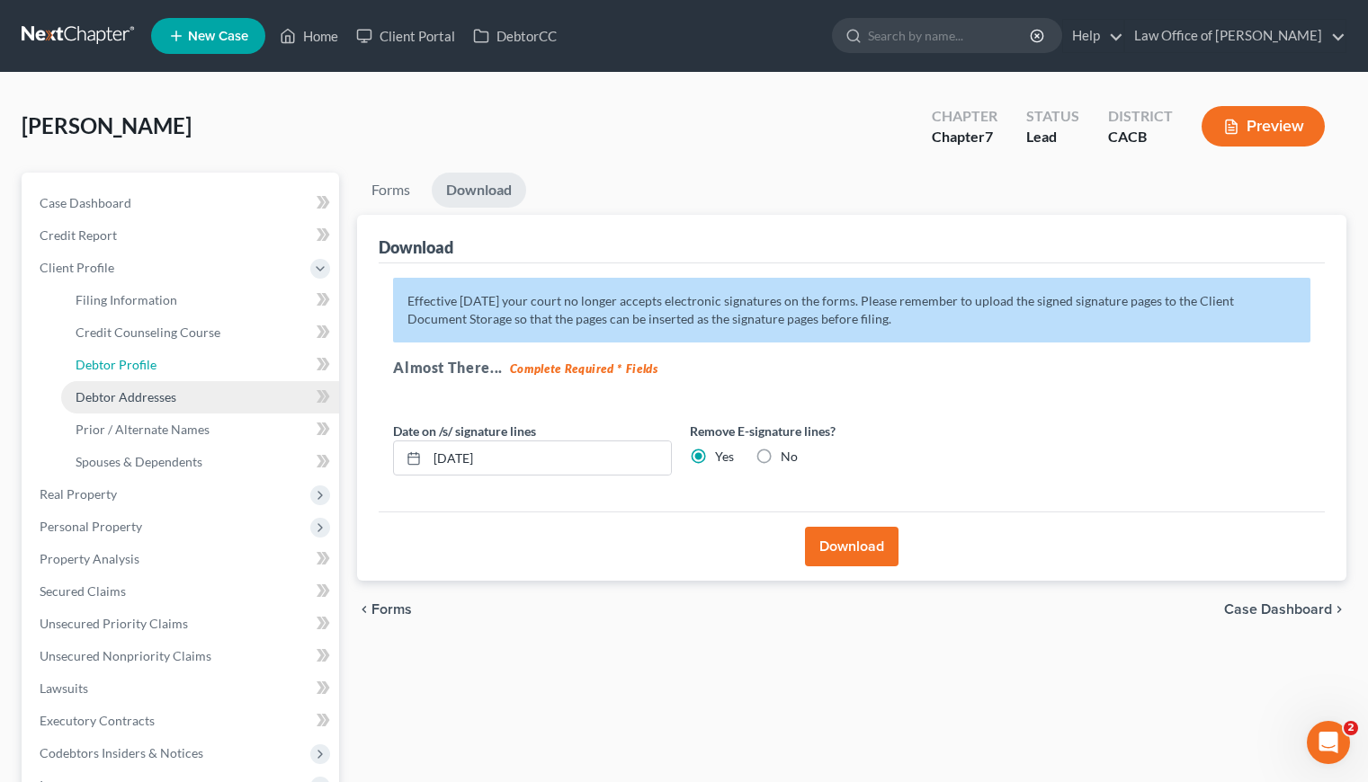
select select "0"
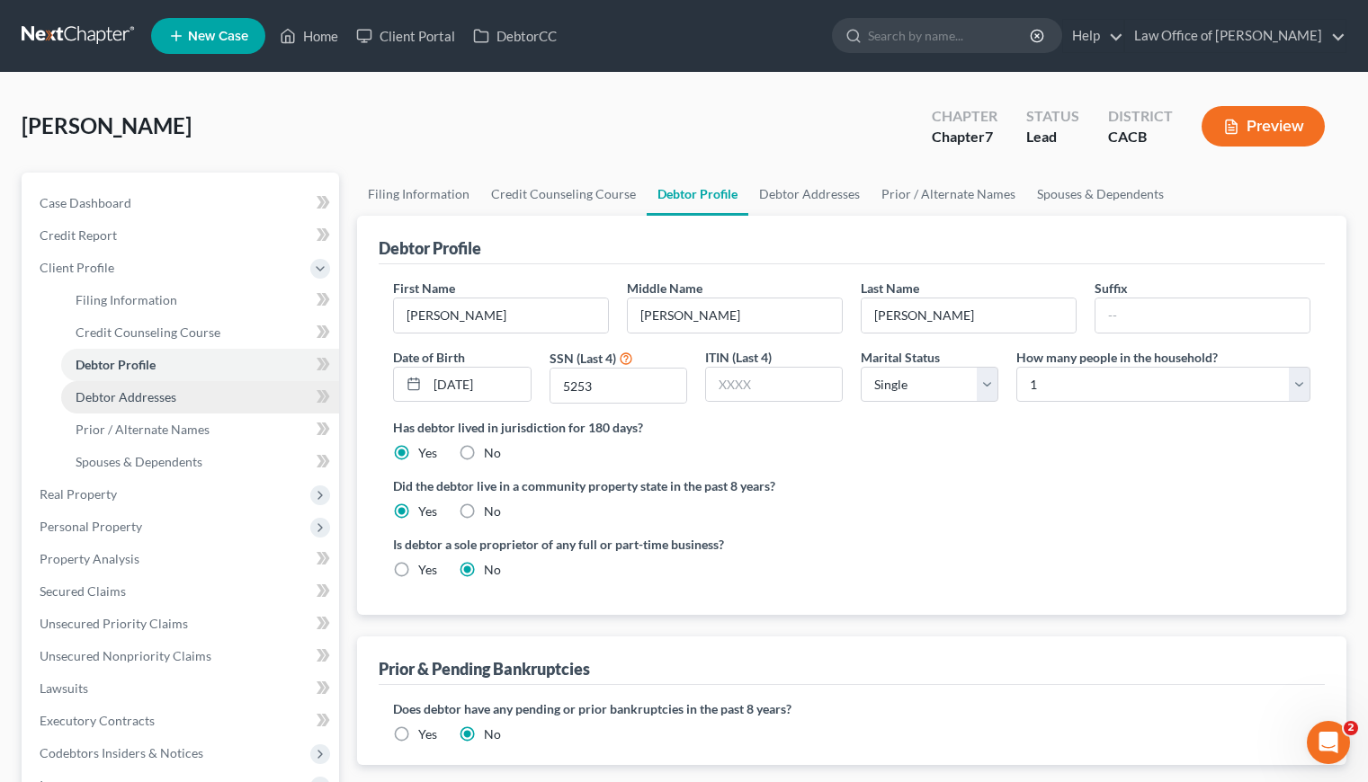
click at [157, 395] on span "Debtor Addresses" at bounding box center [126, 396] width 101 height 15
